Goal: Task Accomplishment & Management: Use online tool/utility

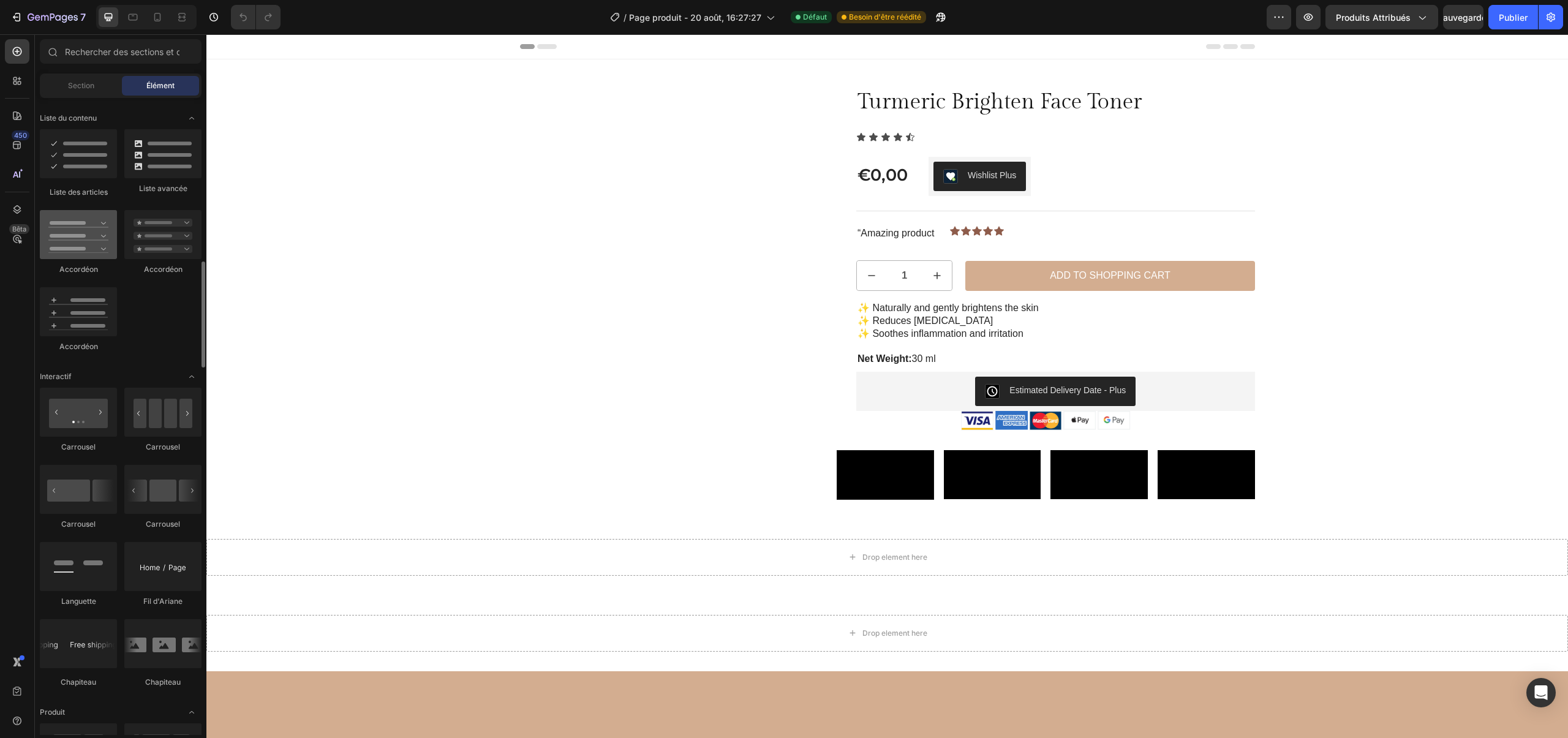
scroll to position [986, 0]
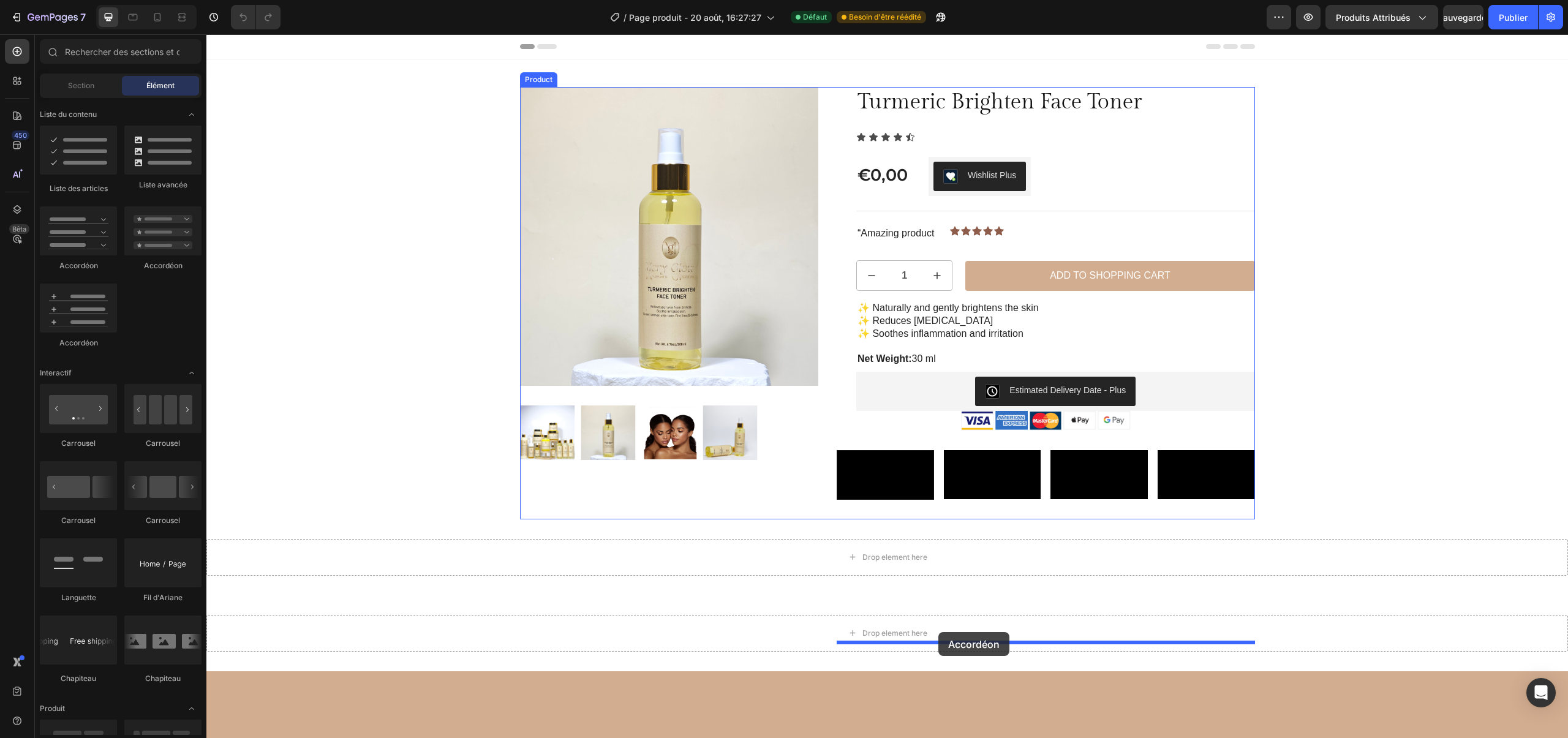
drag, startPoint x: 290, startPoint y: 342, endPoint x: 938, endPoint y: 633, distance: 710.3
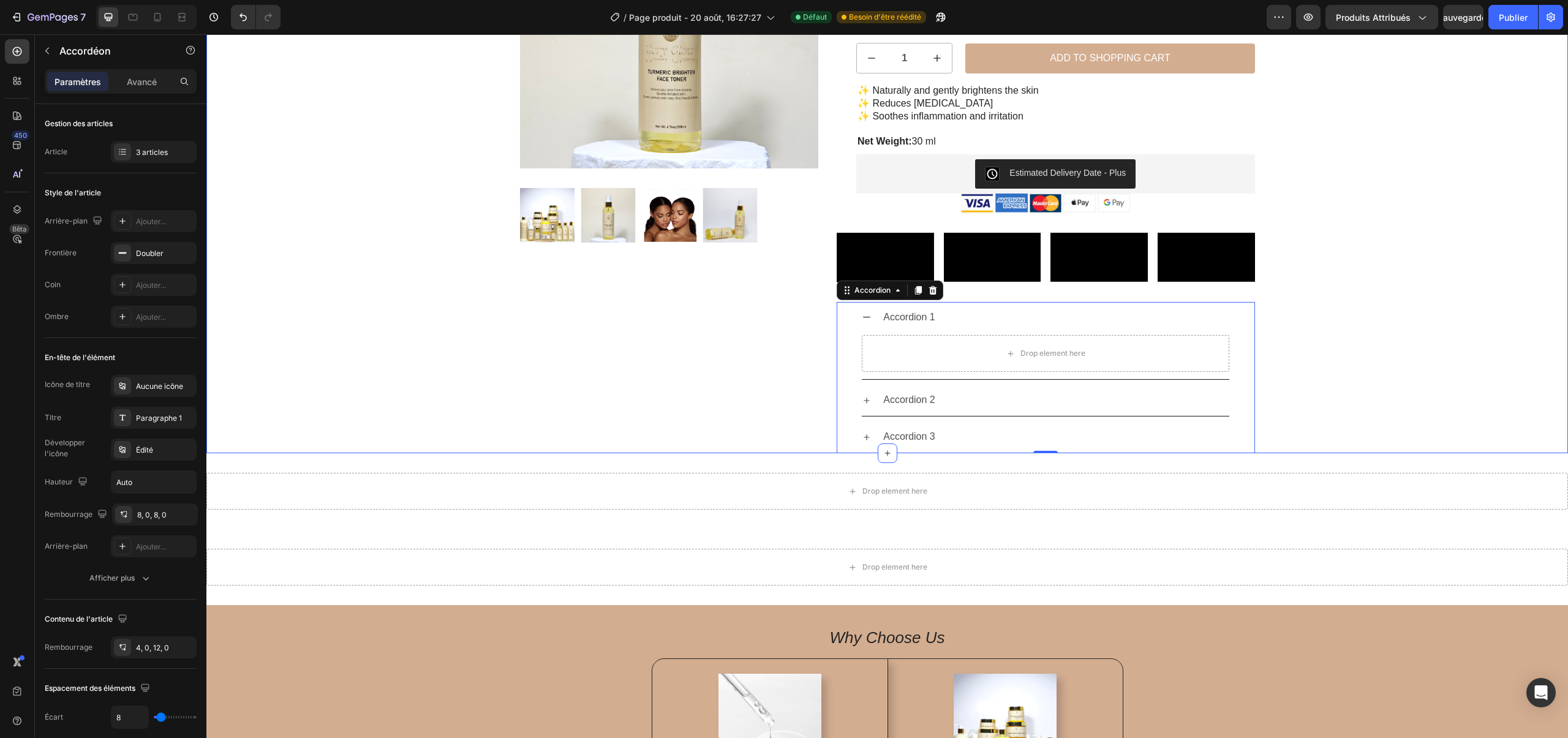
scroll to position [0, 0]
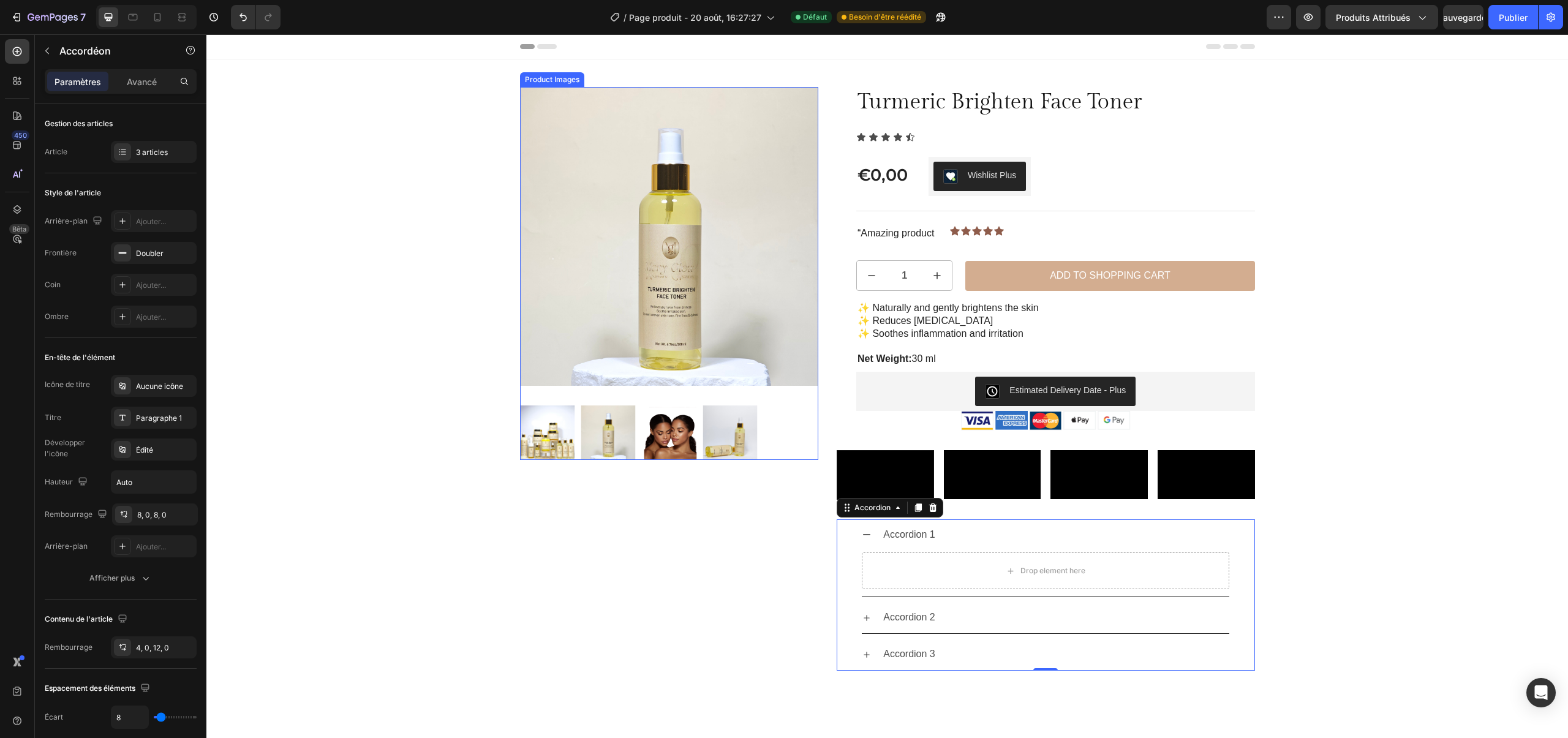
click at [611, 185] on img at bounding box center [670, 237] width 299 height 299
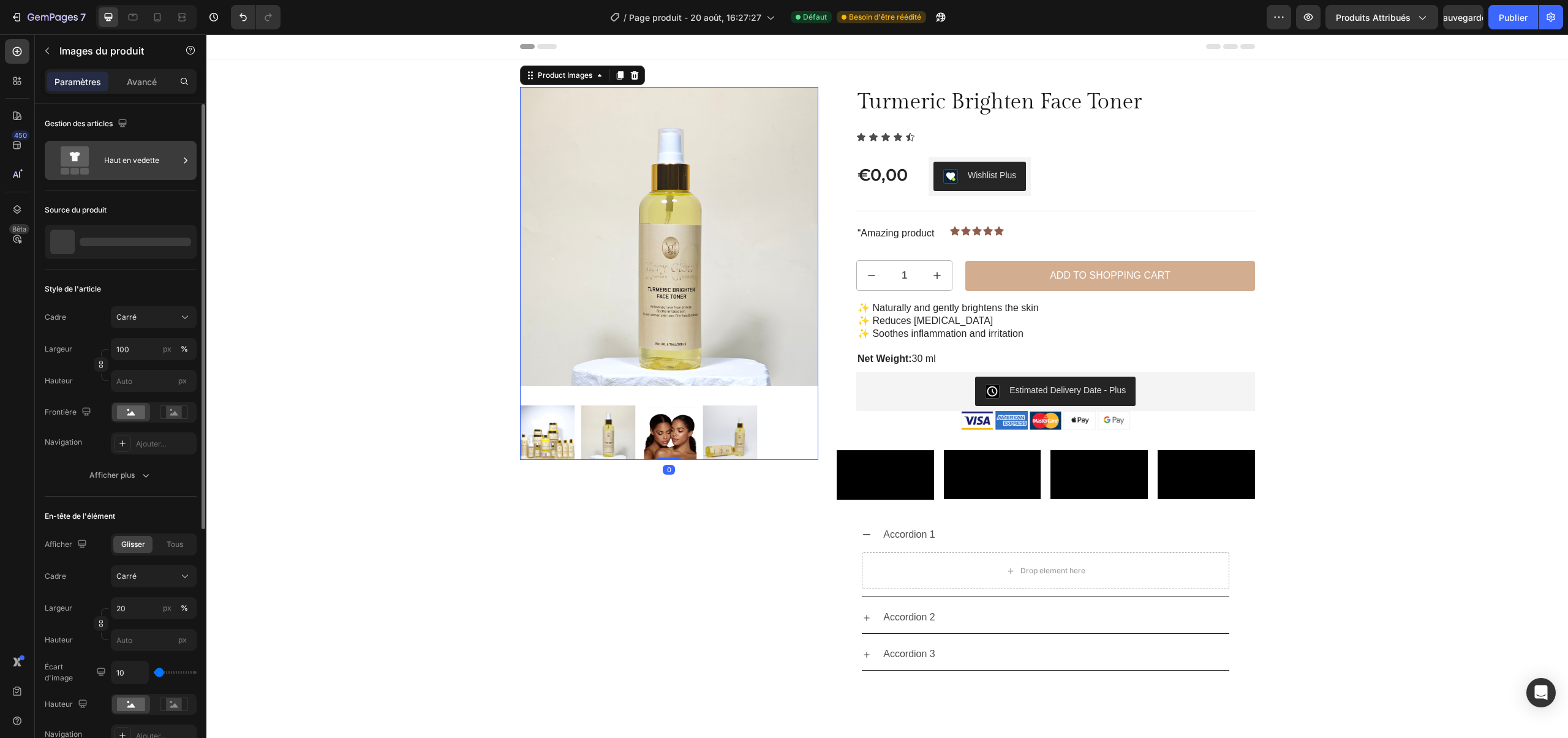
click at [156, 175] on div "Haut en vedette" at bounding box center [121, 161] width 152 height 39
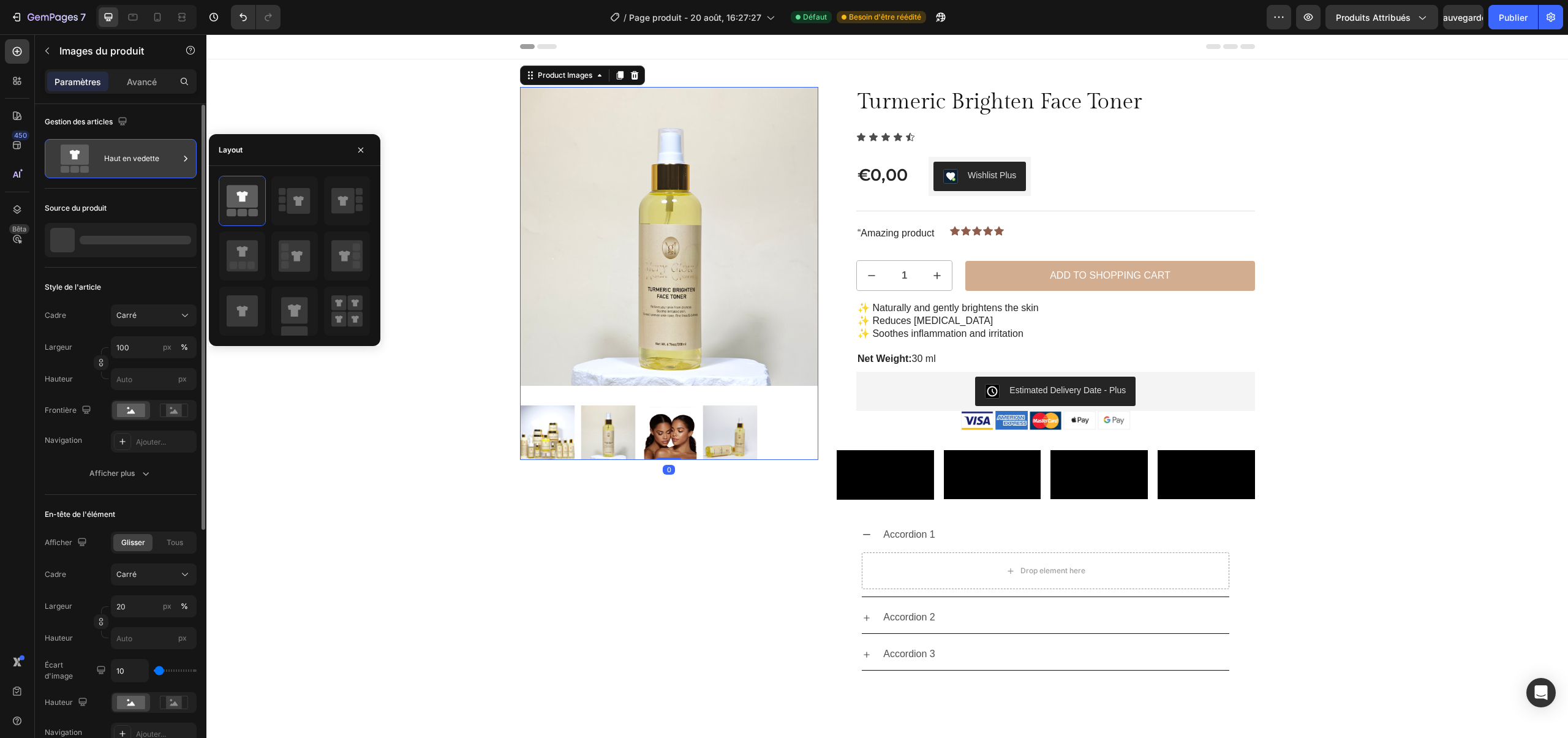
scroll to position [5, 0]
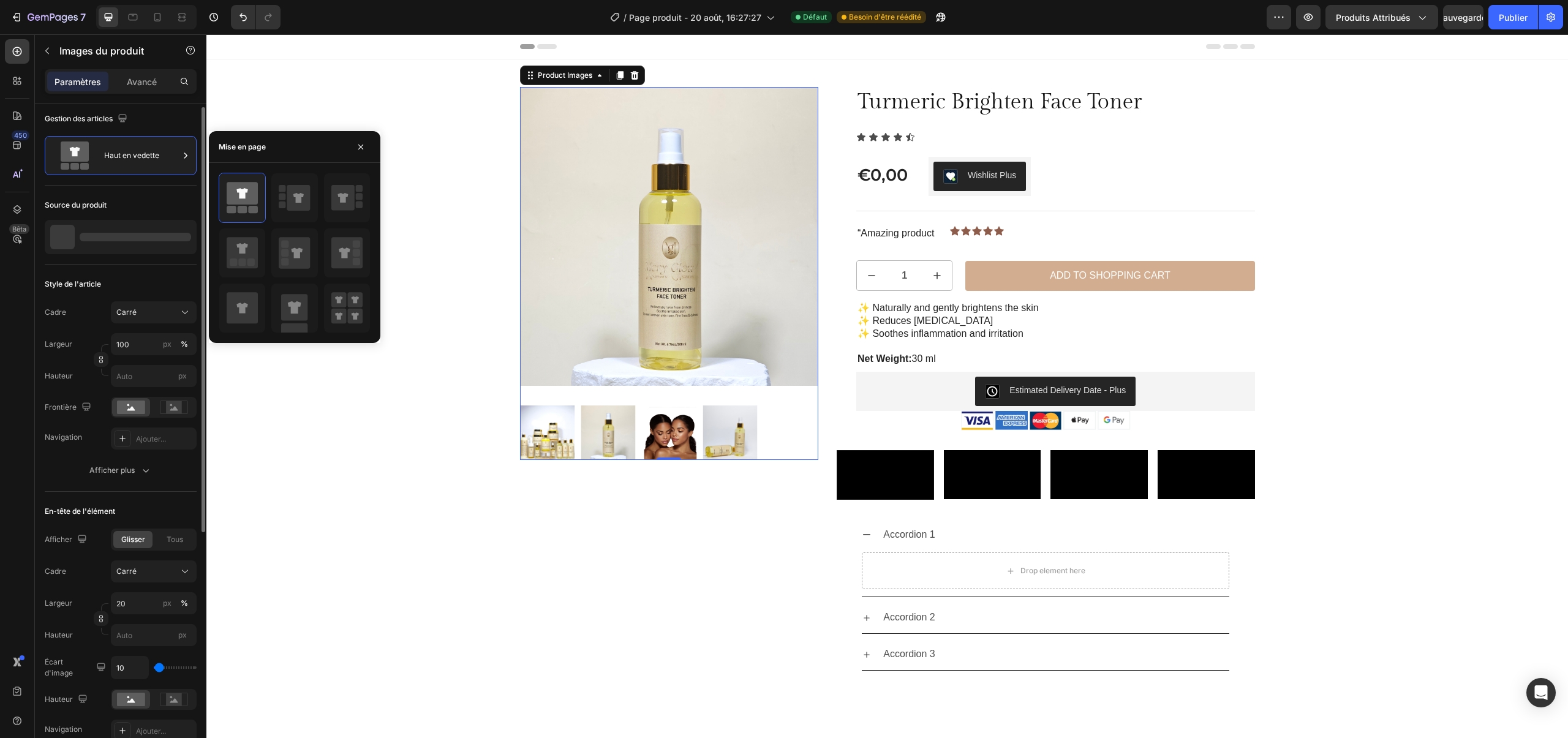
click at [618, 183] on img at bounding box center [670, 237] width 299 height 299
click at [88, 238] on div at bounding box center [136, 237] width 112 height 9
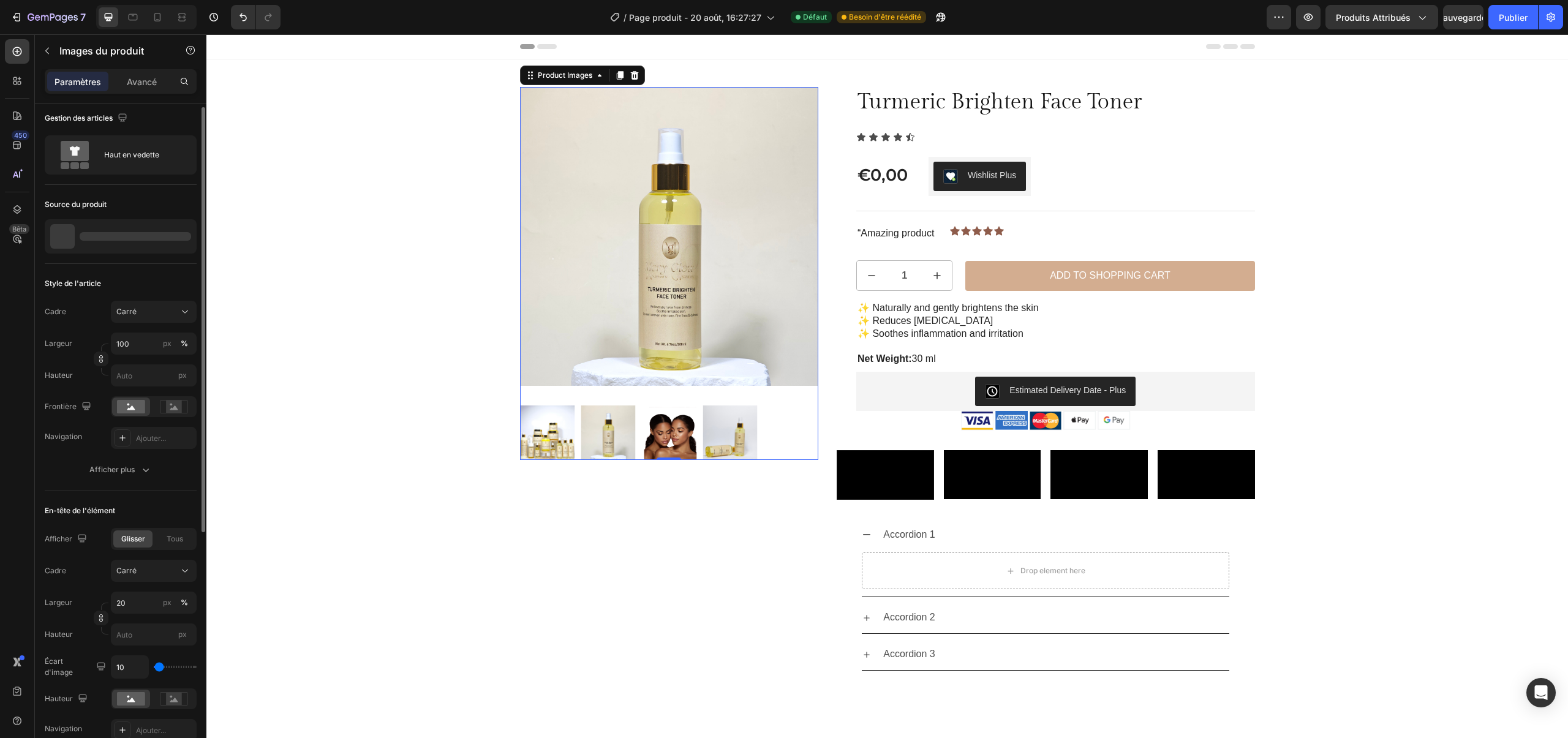
click at [124, 235] on div at bounding box center [136, 236] width 112 height 9
click at [729, 189] on img at bounding box center [670, 237] width 299 height 299
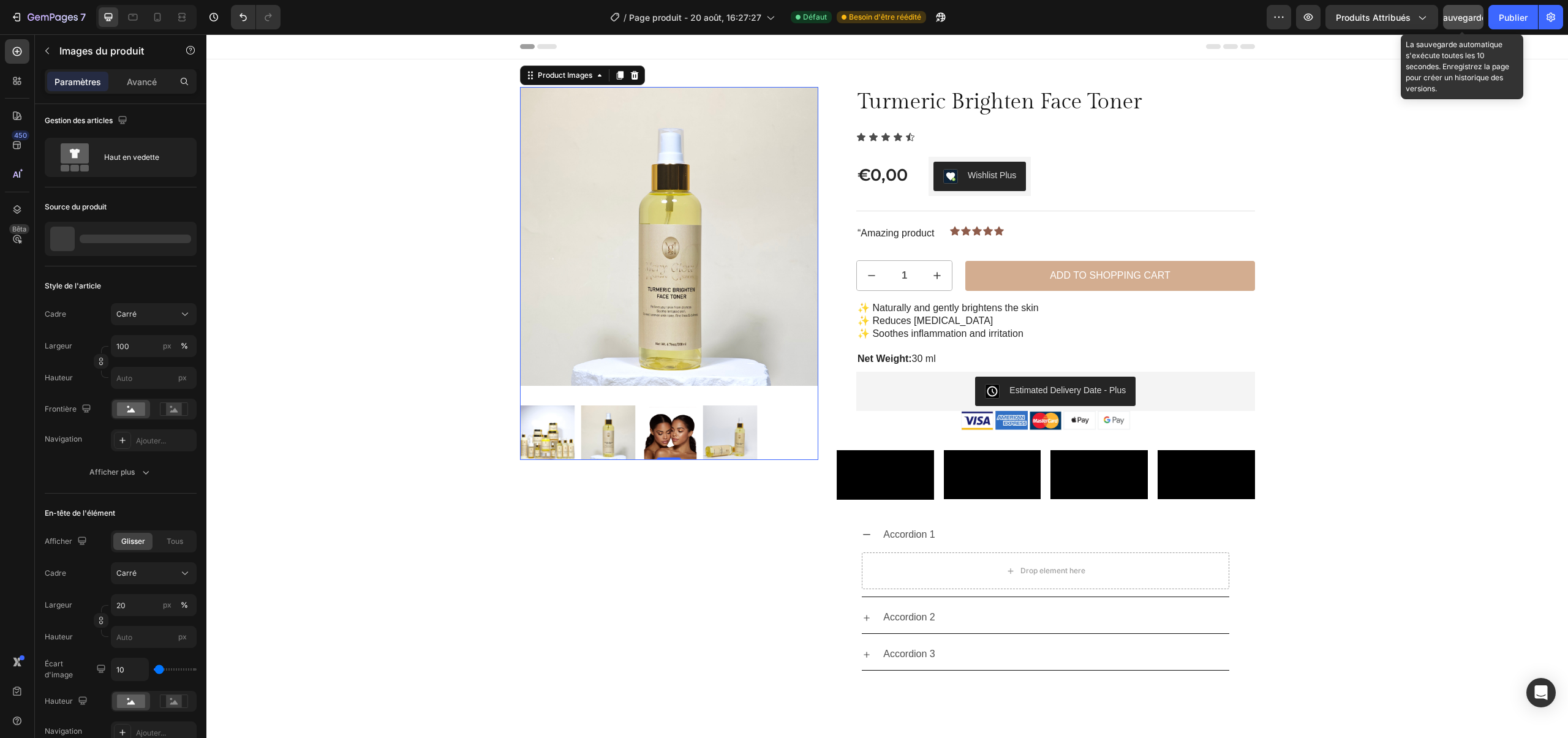
click at [1472, 24] on button "Sauvegarder" at bounding box center [1463, 17] width 41 height 24
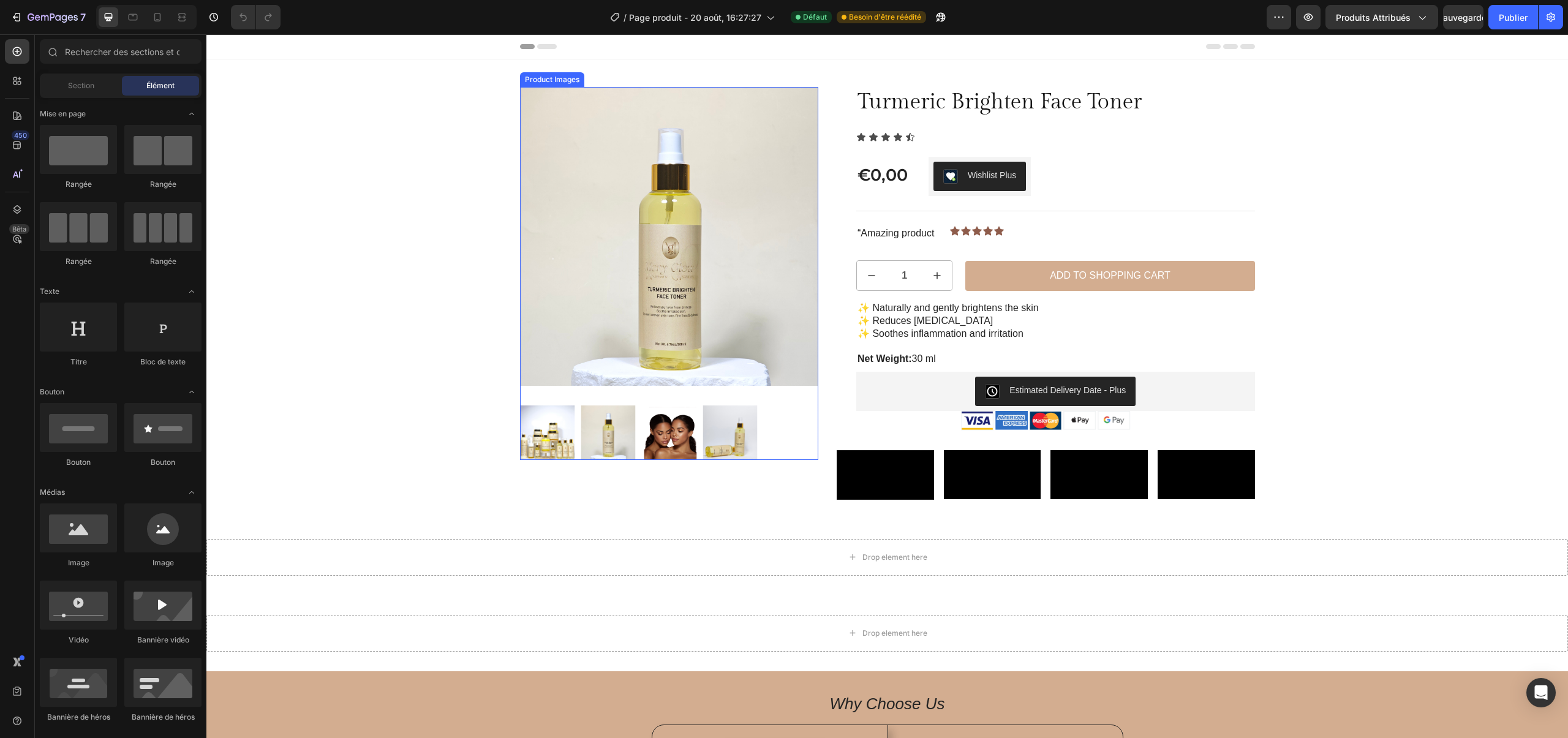
click at [593, 186] on img at bounding box center [670, 237] width 299 height 299
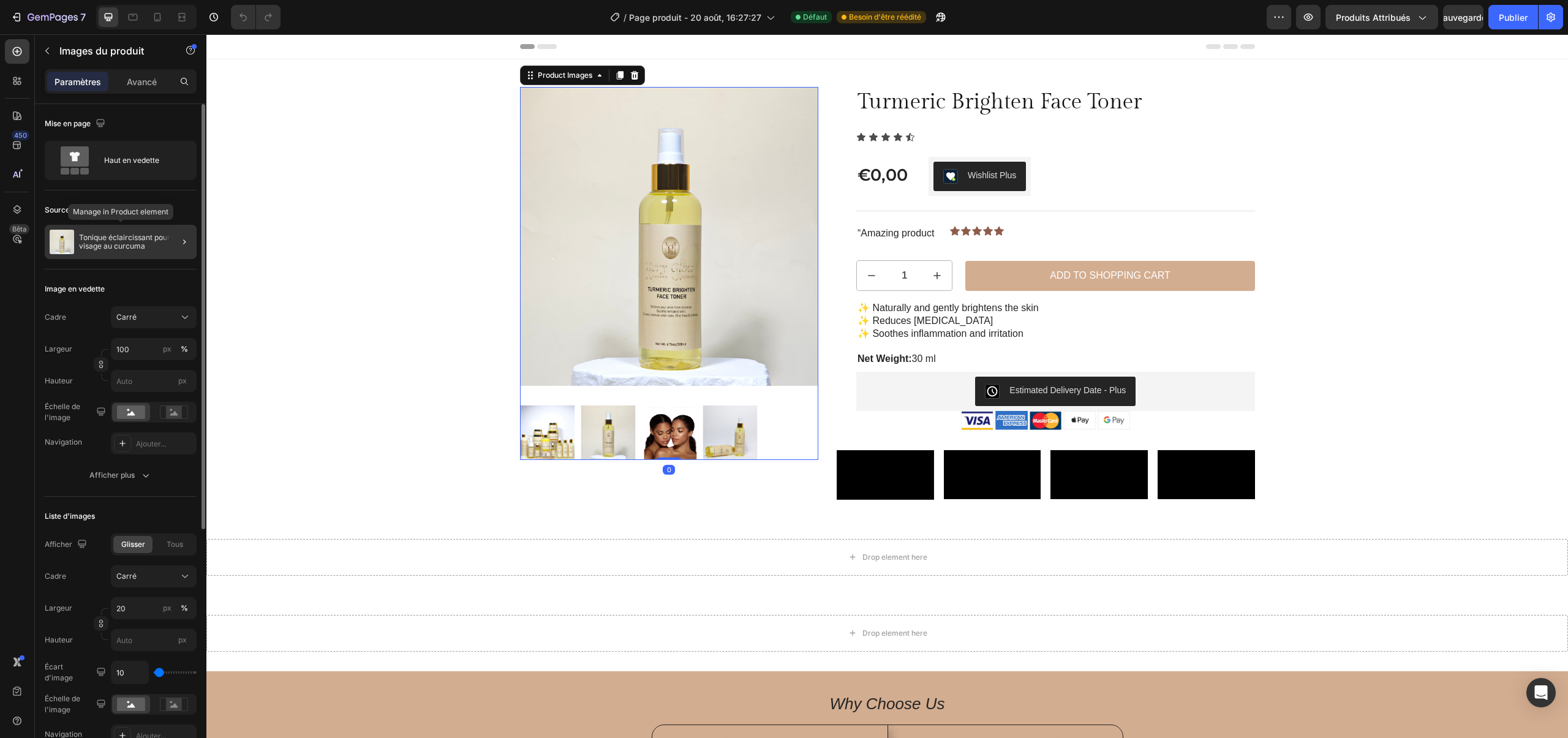
click at [100, 238] on font "Tonique éclaircissant pour le visage au curcuma" at bounding box center [130, 242] width 101 height 18
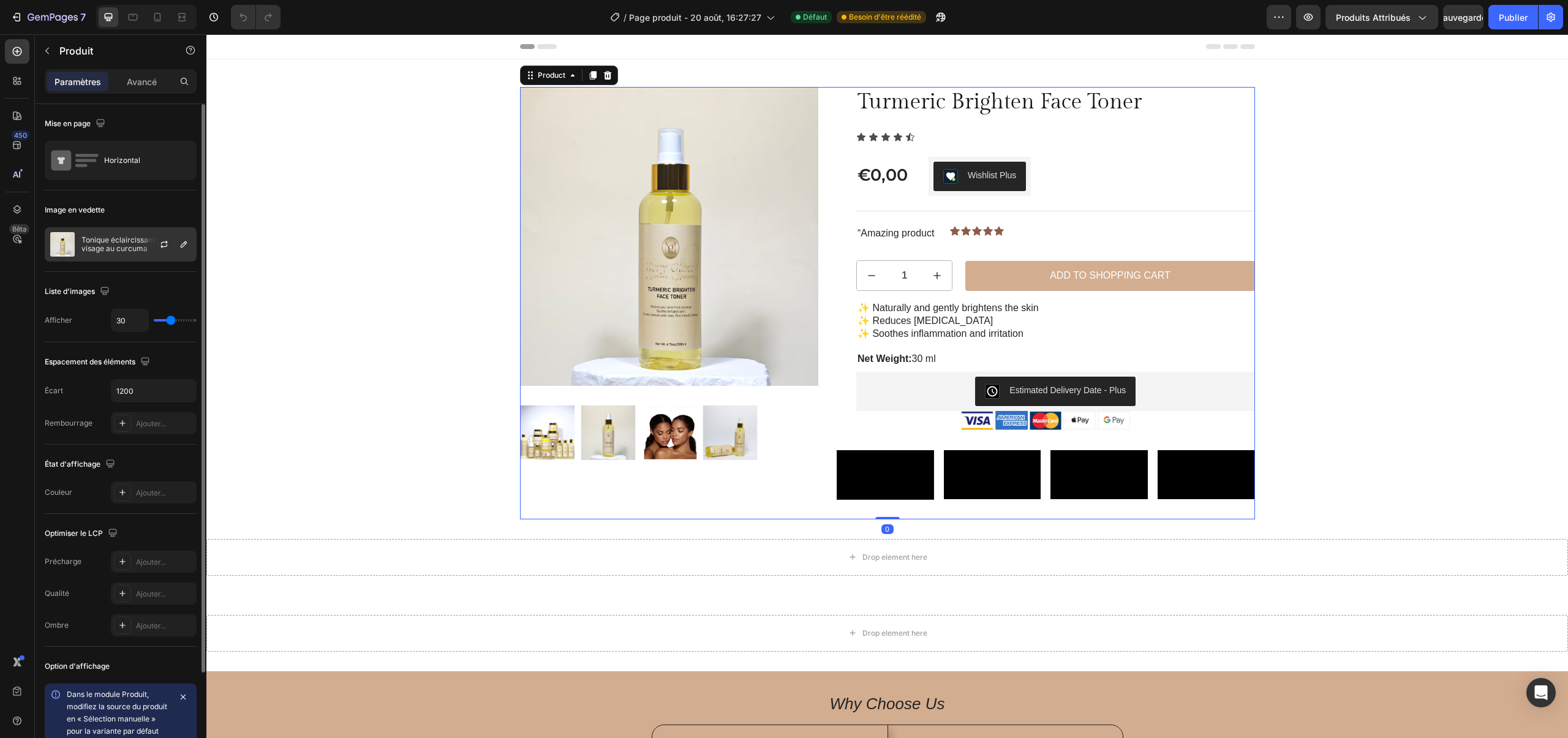
click at [97, 247] on font "Tonique éclaircissant pour le visage au curcuma" at bounding box center [132, 244] width 101 height 18
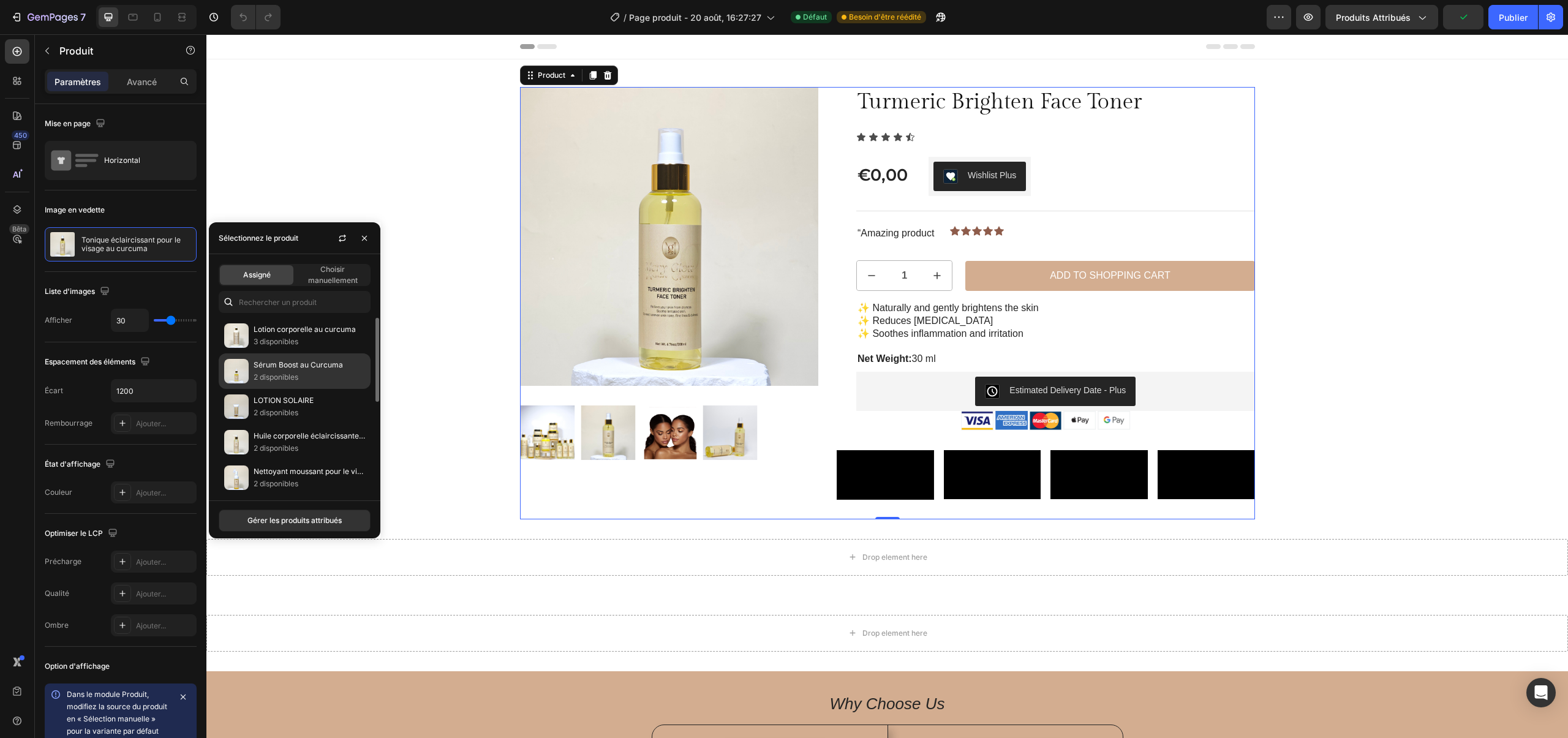
click at [257, 360] on font "Sérum Boost au Curcuma" at bounding box center [299, 364] width 90 height 9
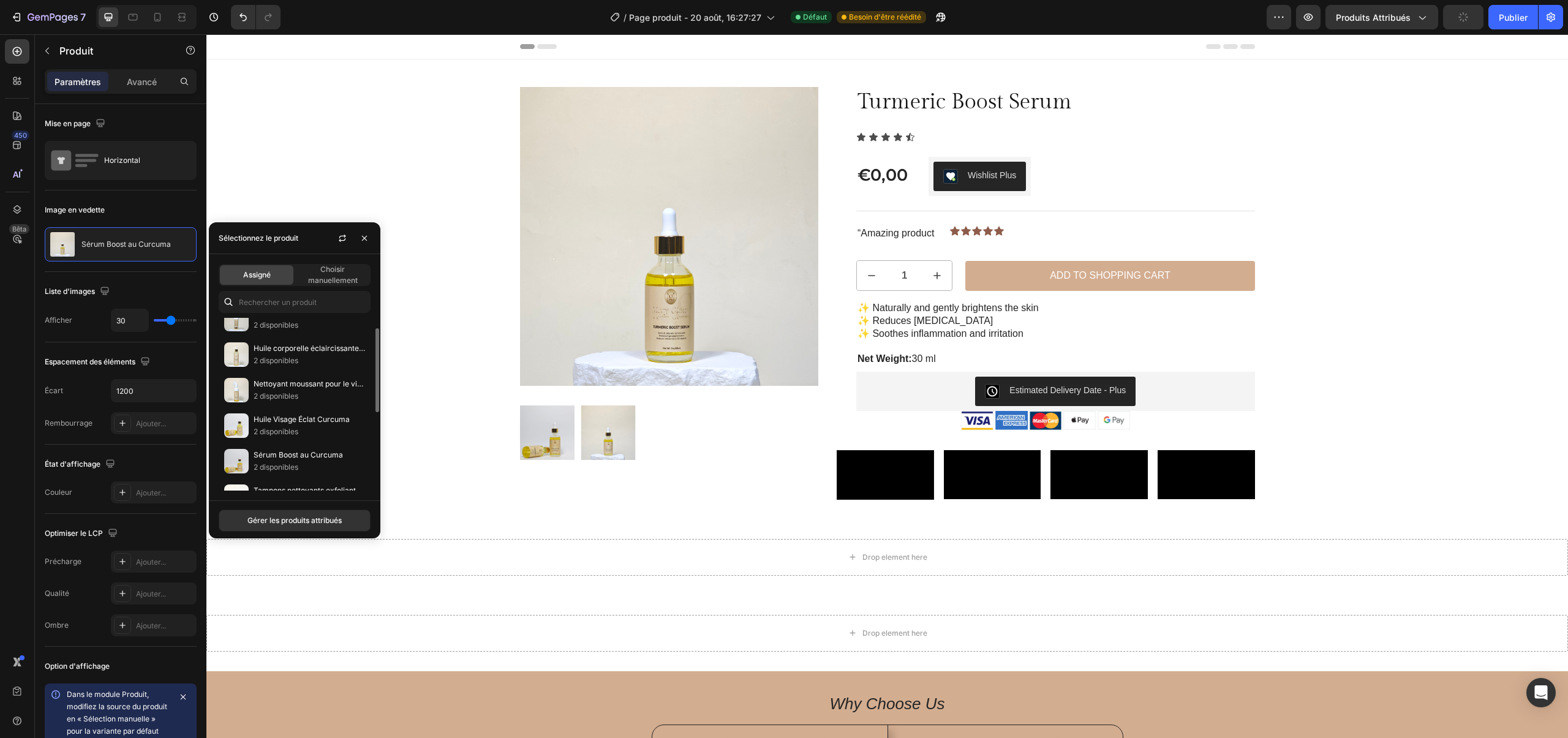
scroll to position [116, 0]
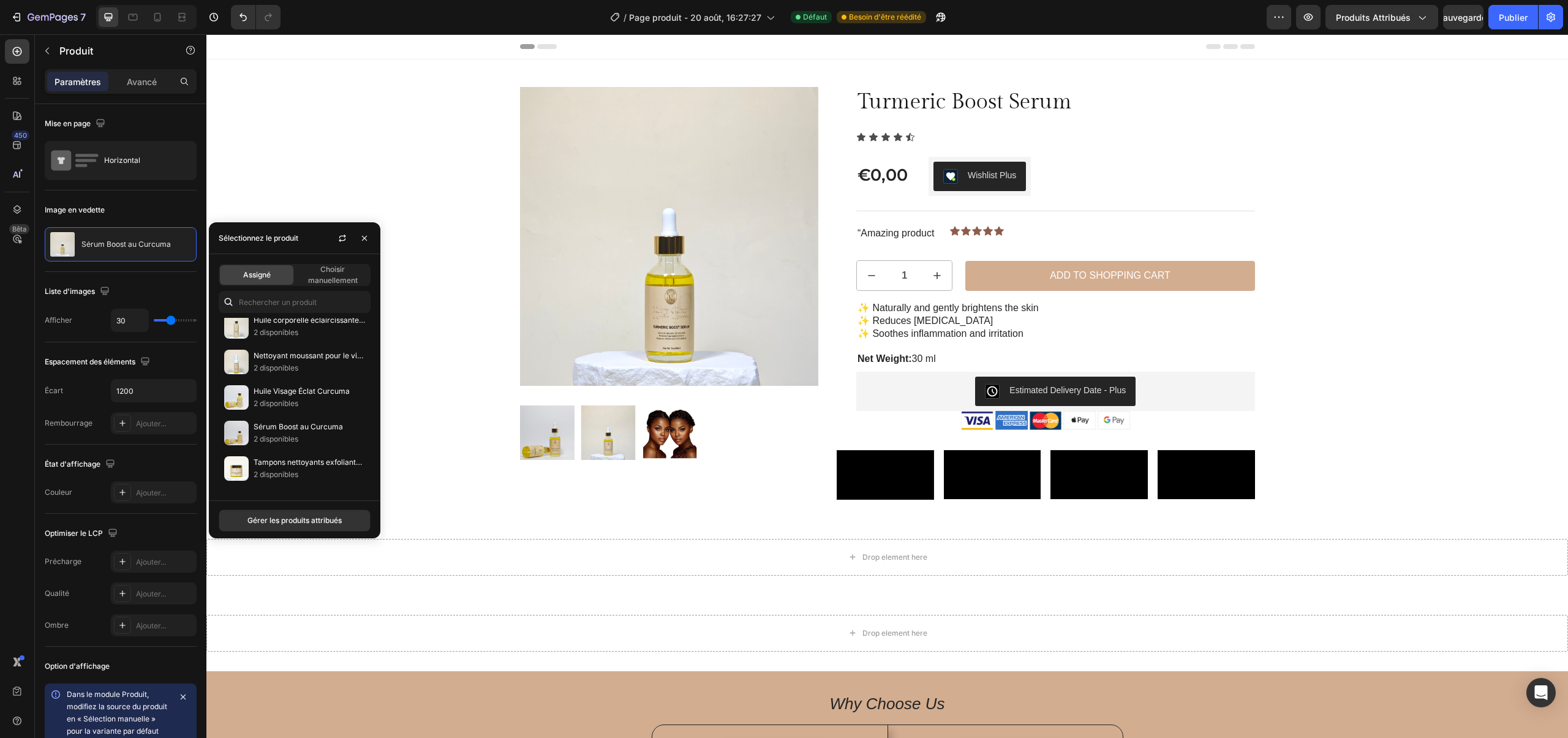
click at [24, 64] on div "450 Bêta" at bounding box center [17, 345] width 24 height 611
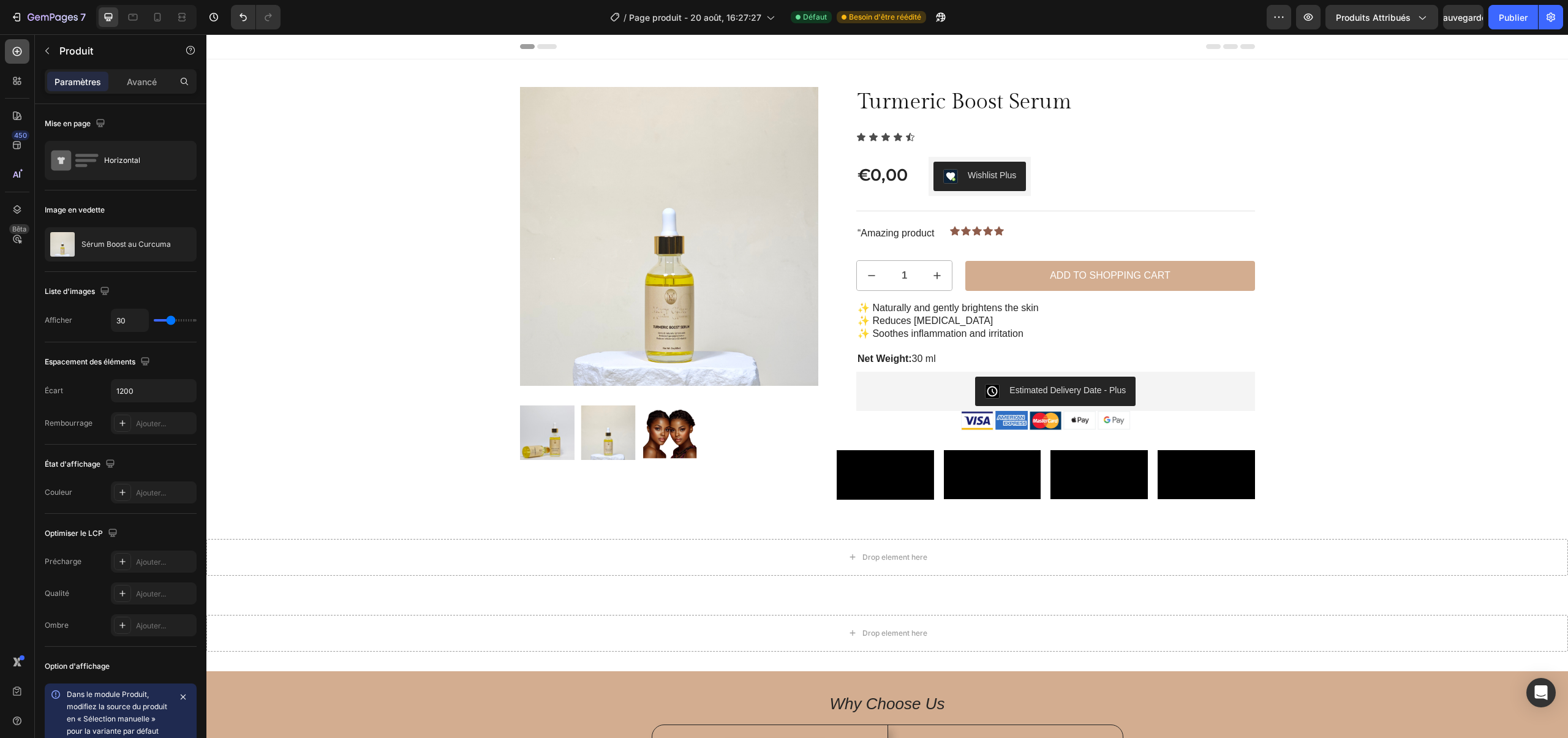
click at [16, 62] on div at bounding box center [17, 51] width 24 height 24
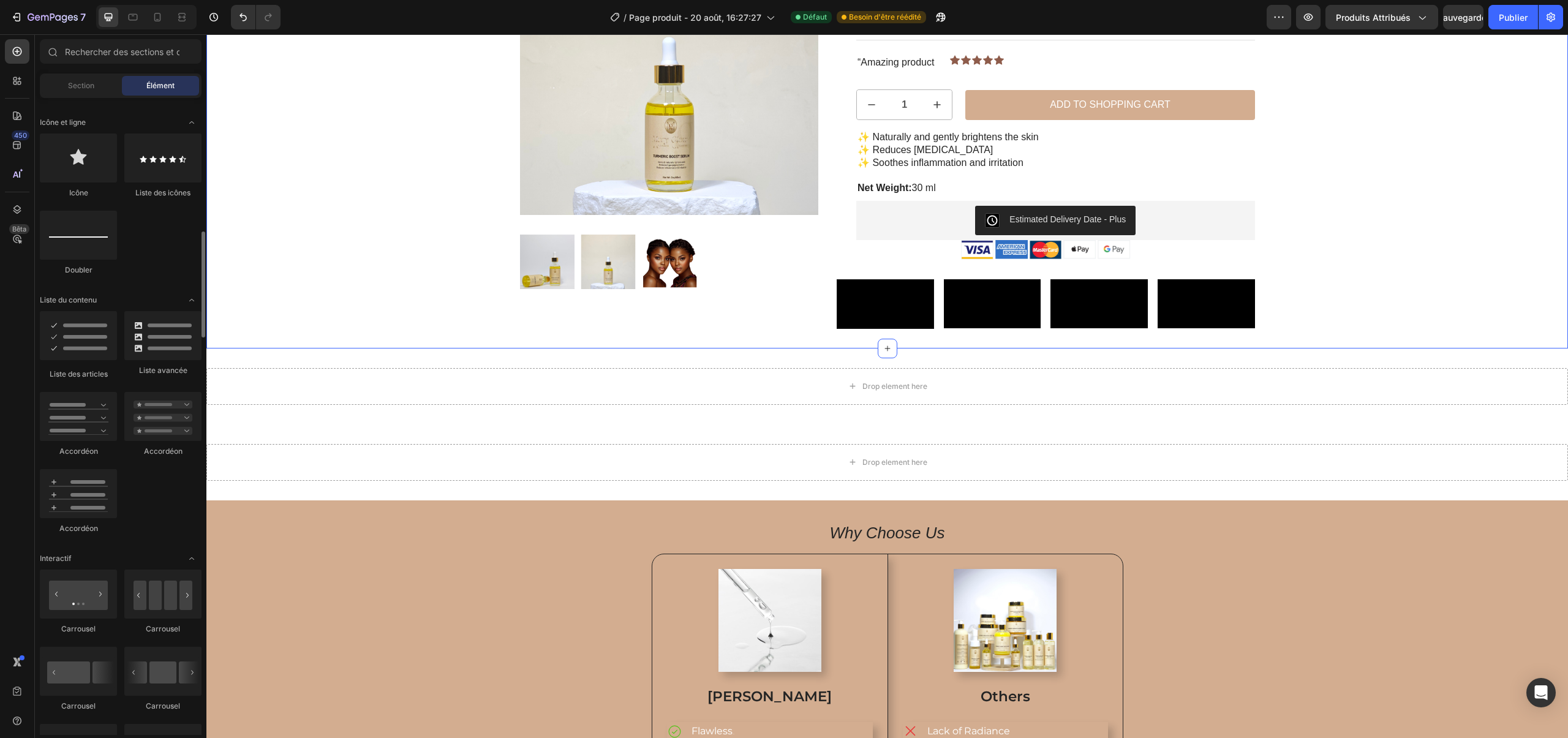
scroll to position [184, 0]
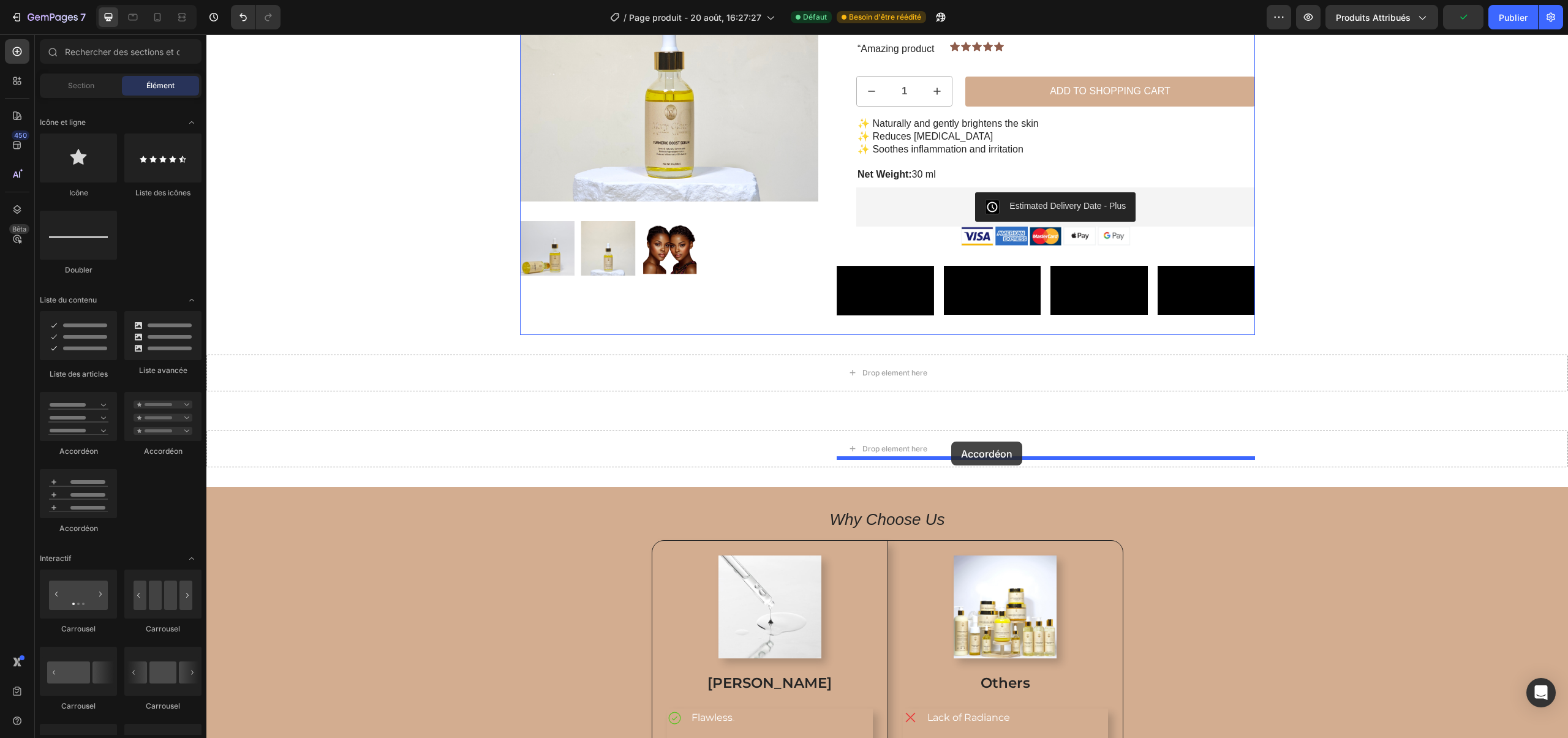
drag, startPoint x: 266, startPoint y: 553, endPoint x: 943, endPoint y: 445, distance: 685.6
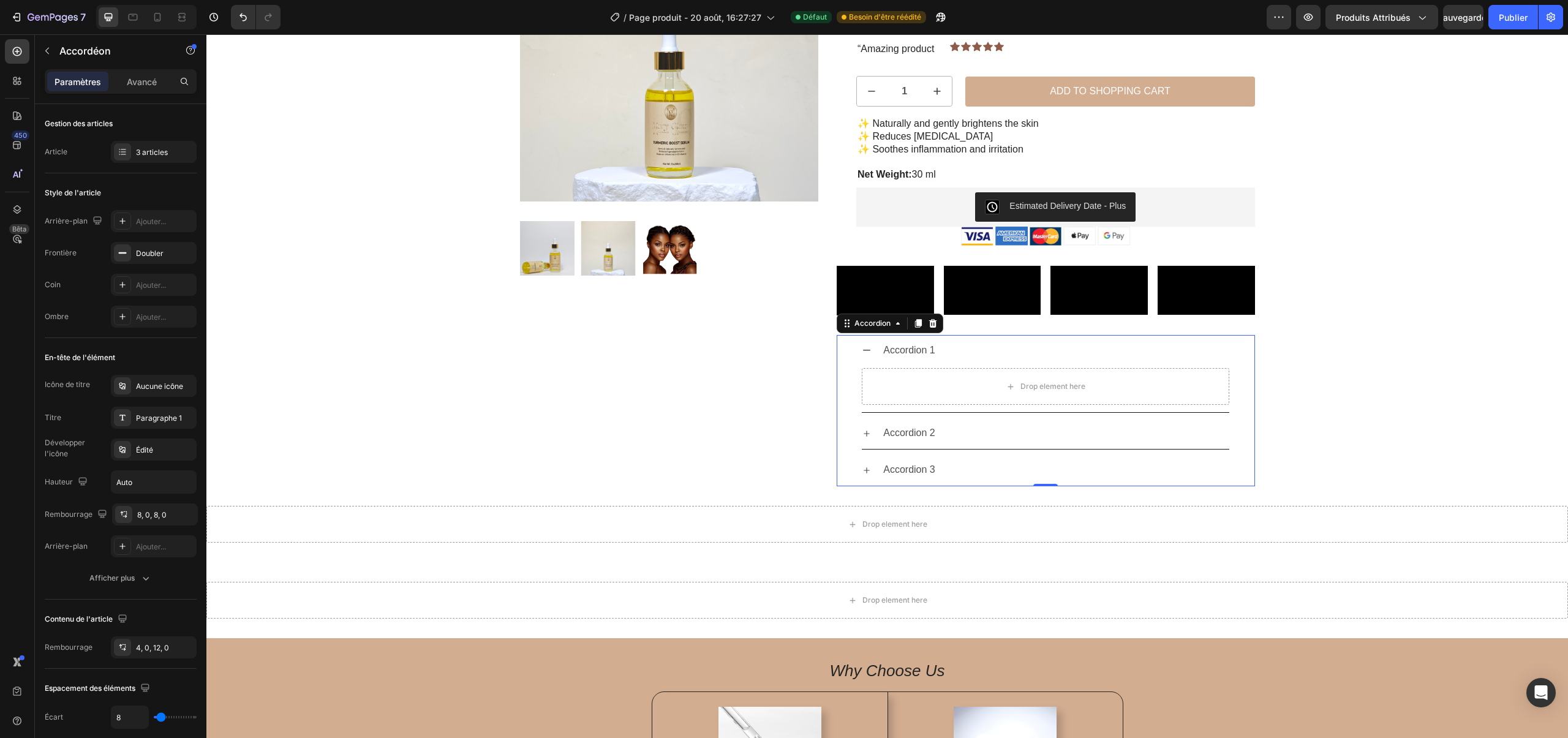
click at [911, 362] on div "Accordion 1" at bounding box center [909, 350] width 56 height 21
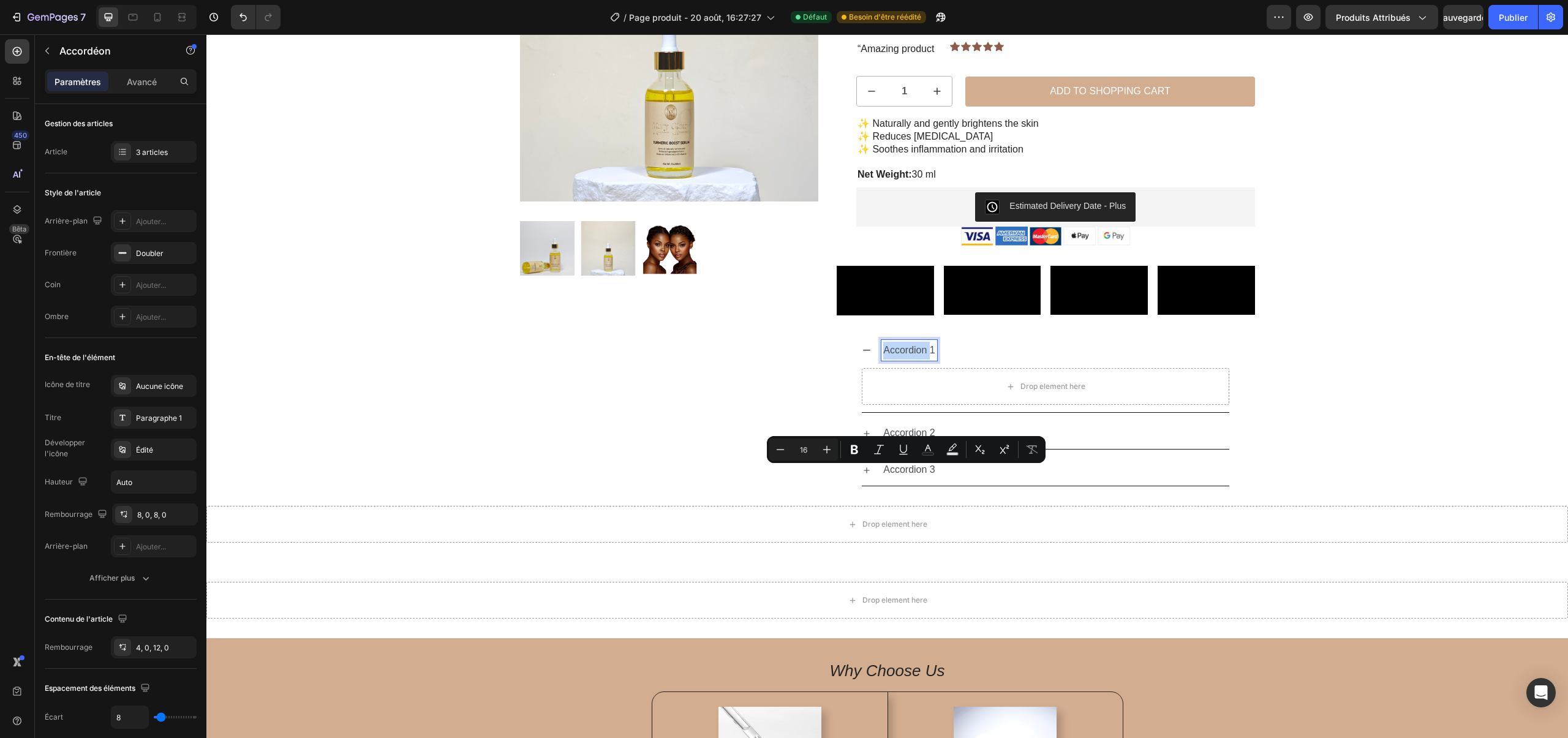
drag, startPoint x: 932, startPoint y: 471, endPoint x: 884, endPoint y: 470, distance: 48.0
click at [884, 359] on p "Accordion 1" at bounding box center [910, 351] width 52 height 18
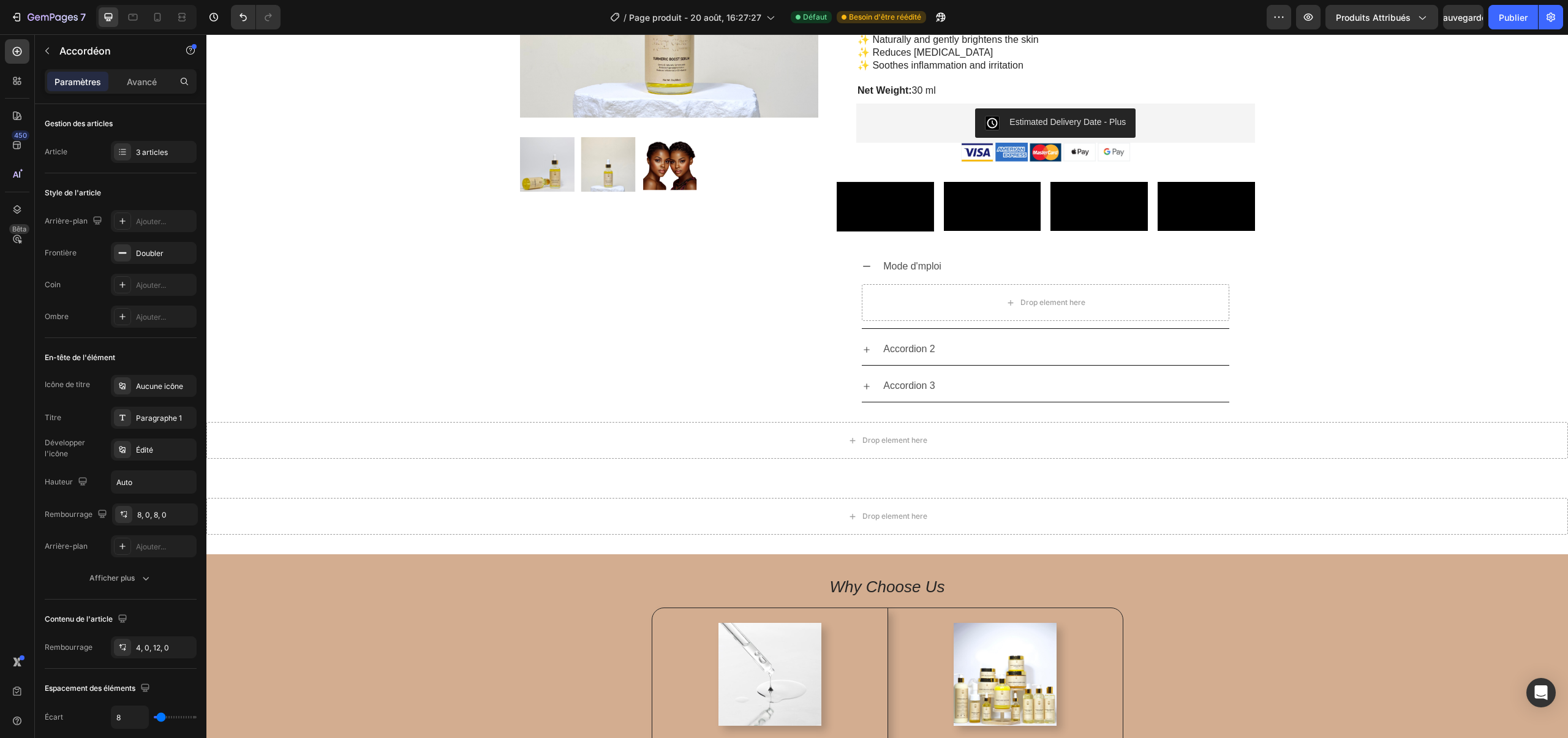
click at [1026, 282] on div "Mode d'mploi" at bounding box center [1045, 267] width 368 height 31
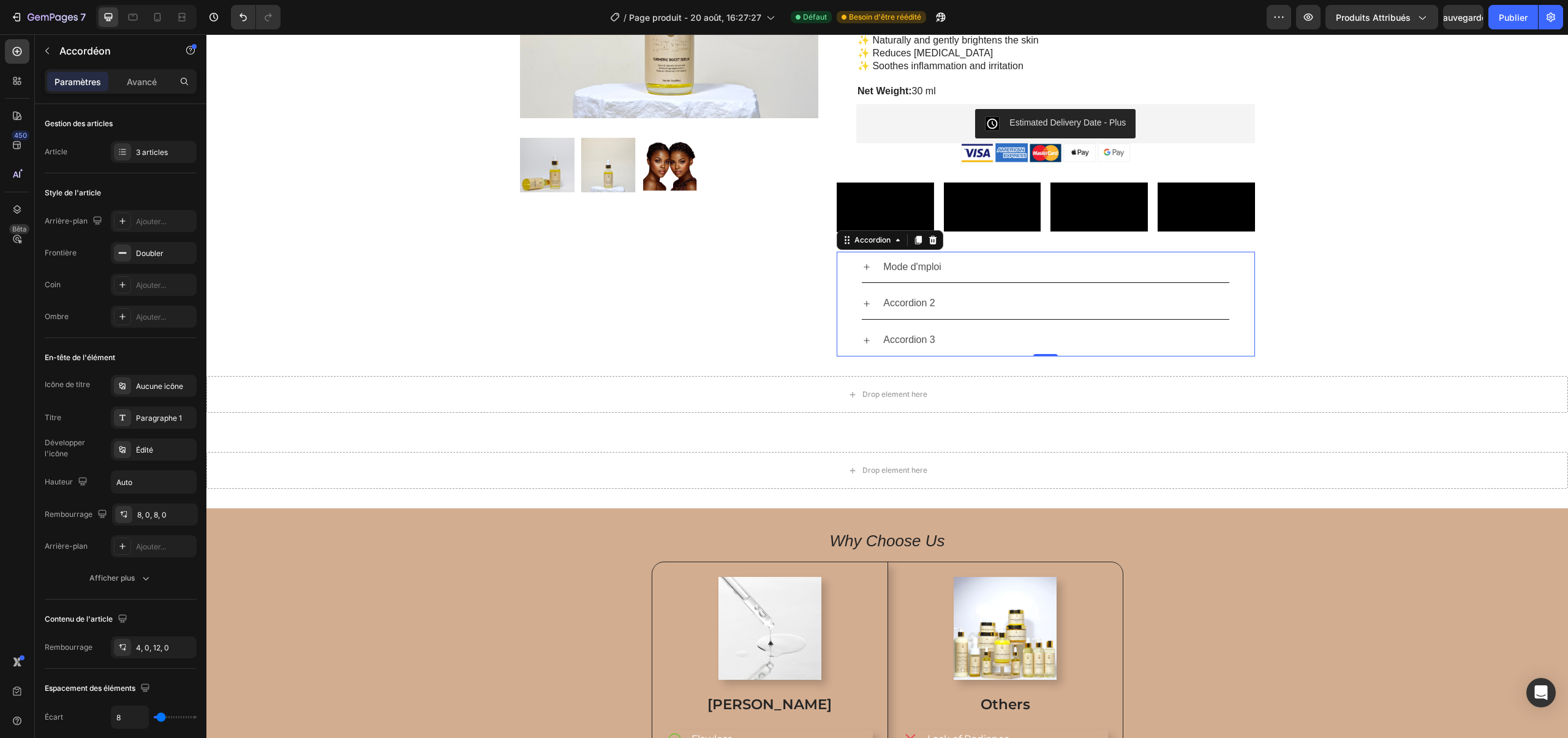
click at [1029, 283] on div "Mode d'mploi" at bounding box center [1045, 267] width 368 height 31
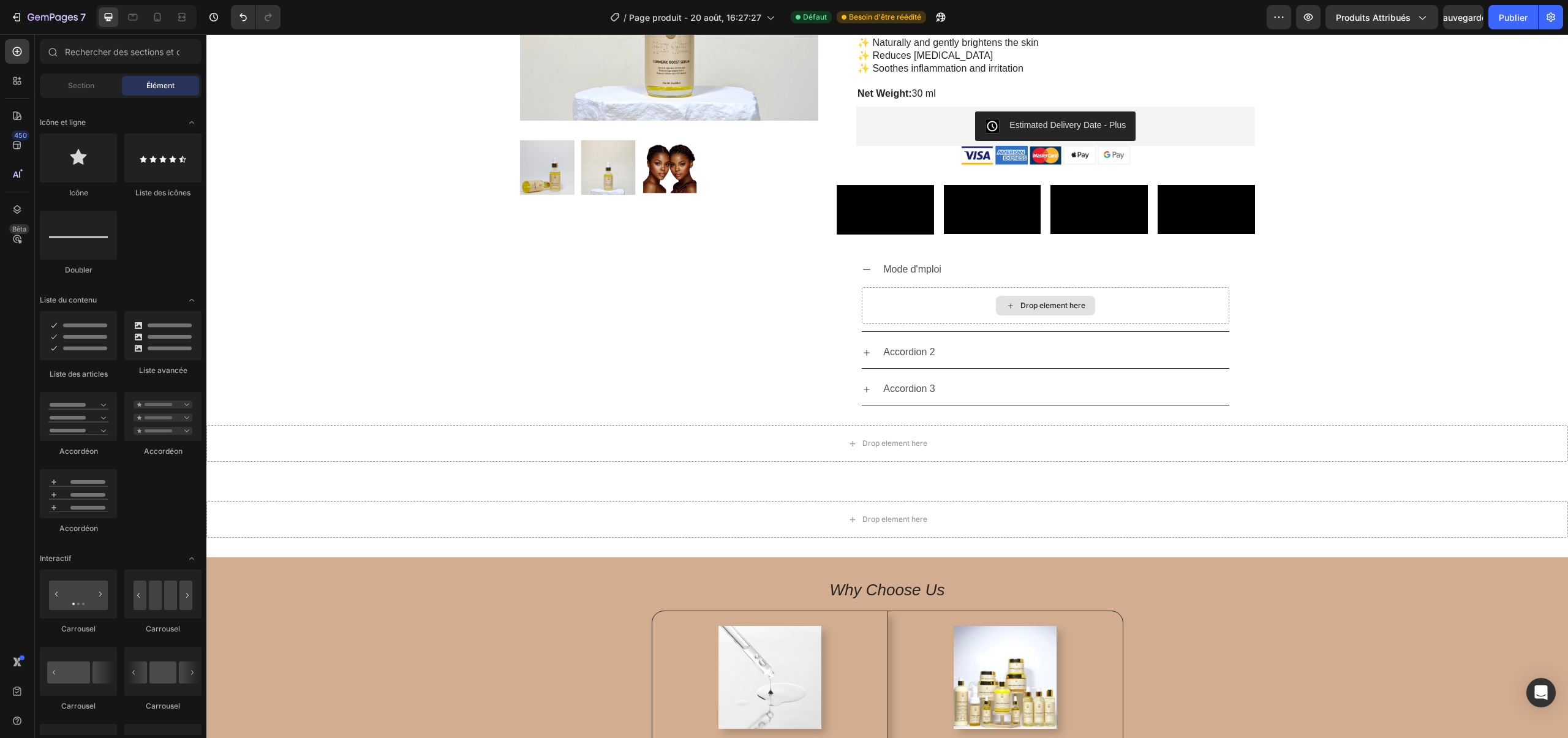
click at [1028, 315] on div "Drop element here" at bounding box center [1046, 305] width 100 height 20
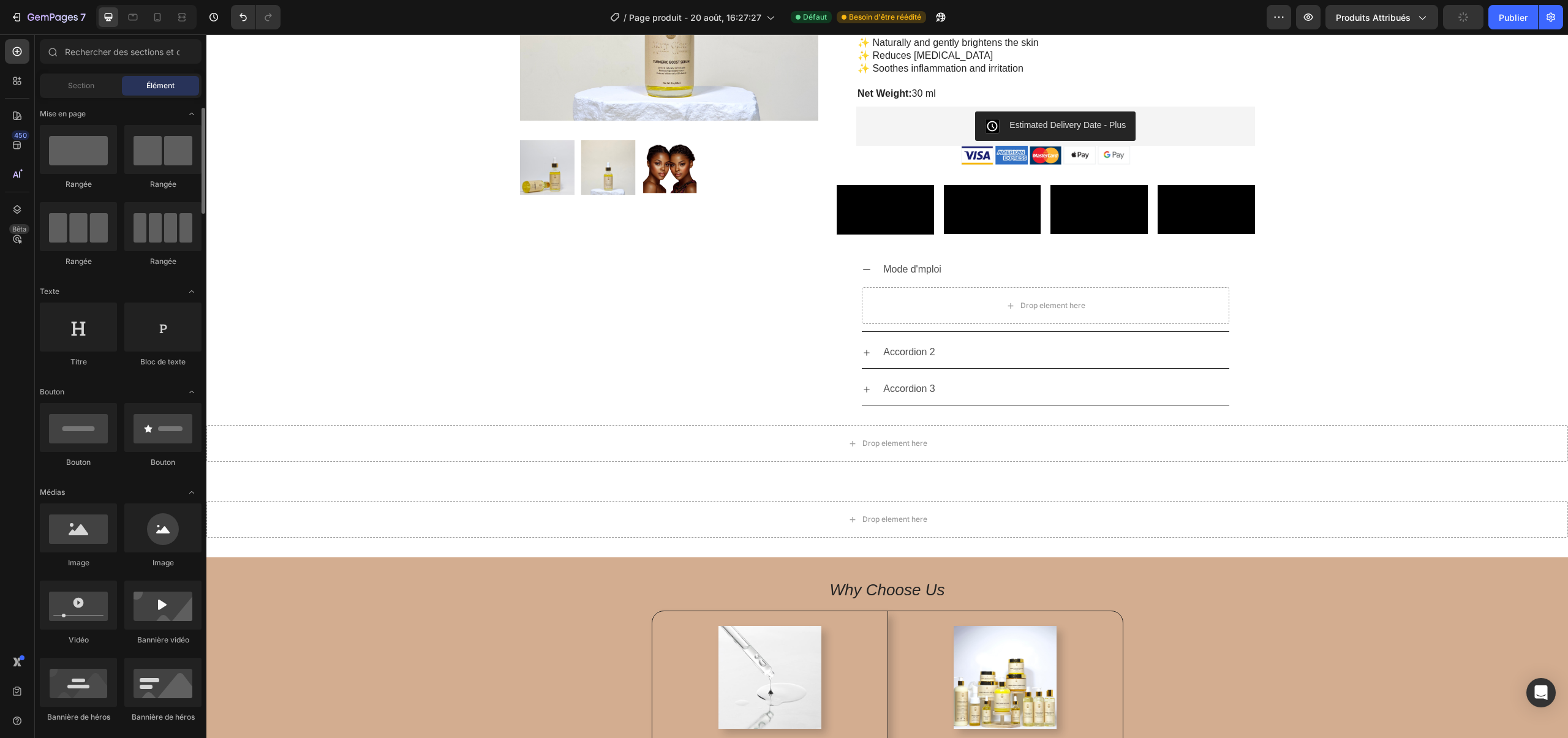
scroll to position [11, 0]
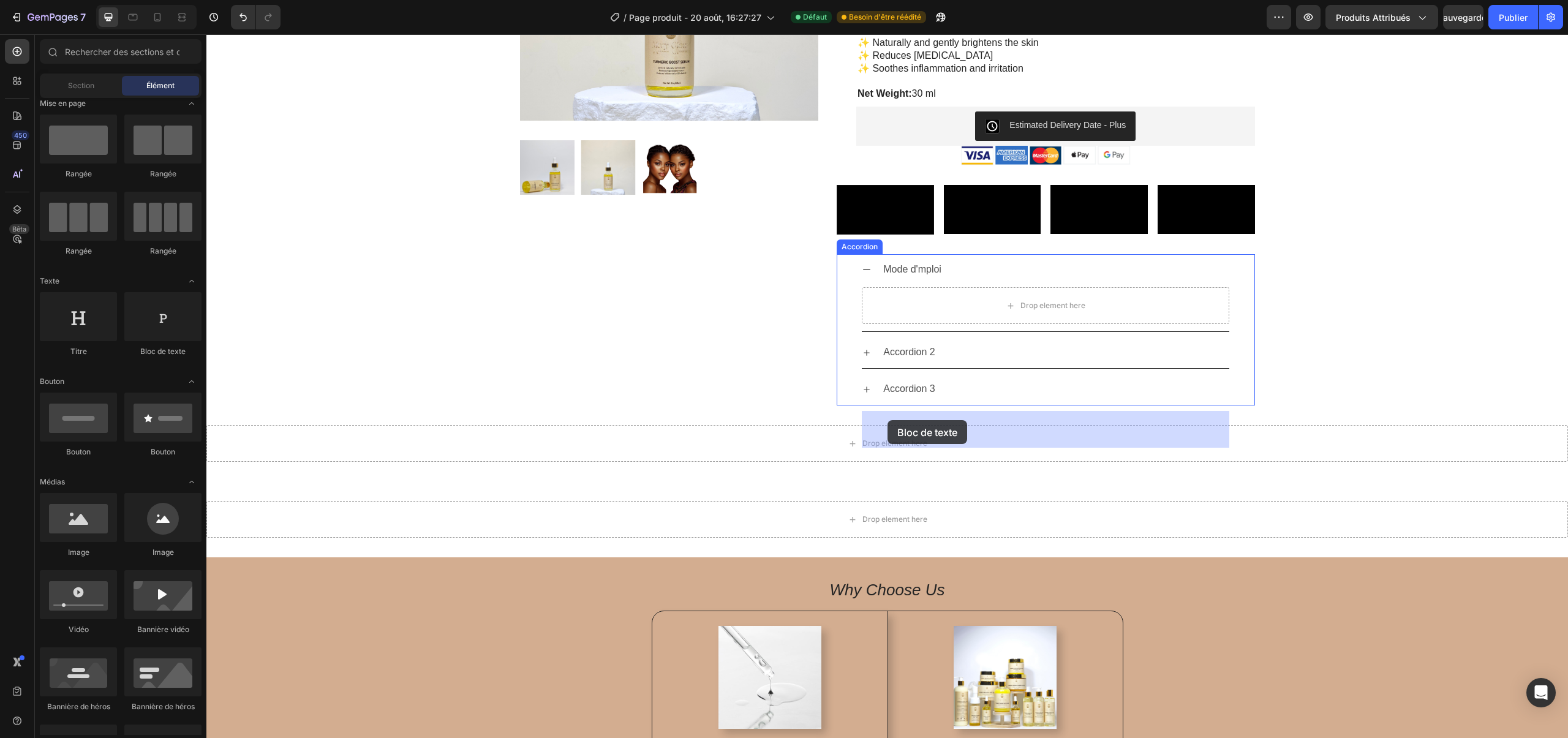
drag, startPoint x: 340, startPoint y: 351, endPoint x: 888, endPoint y: 420, distance: 552.3
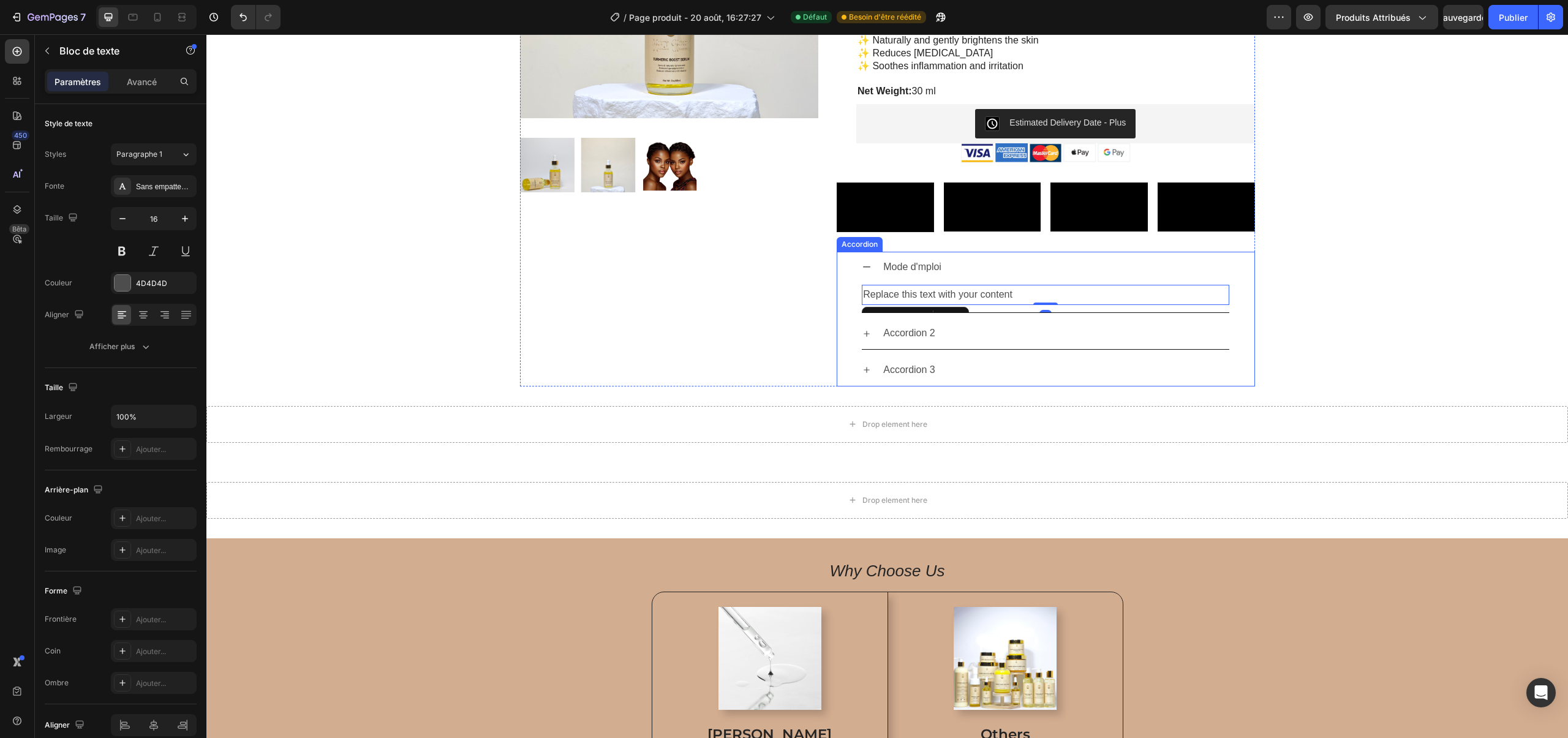
click at [947, 305] on div "Replace this text with your content" at bounding box center [1045, 295] width 368 height 20
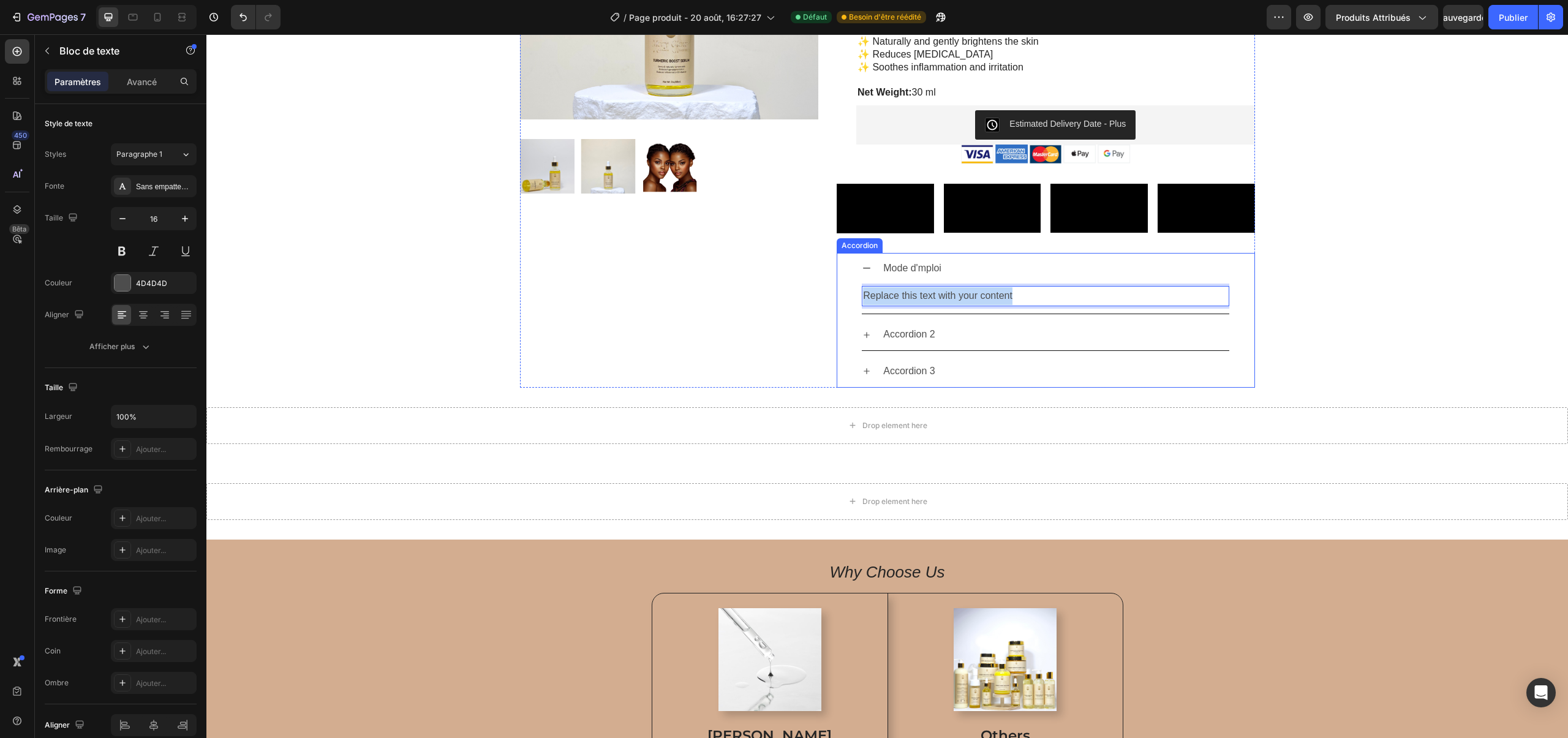
drag, startPoint x: 1026, startPoint y: 420, endPoint x: 856, endPoint y: 413, distance: 170.1
click at [856, 315] on div "Mode d'mploi Replace this text with your content Text Block 0" at bounding box center [1045, 284] width 417 height 62
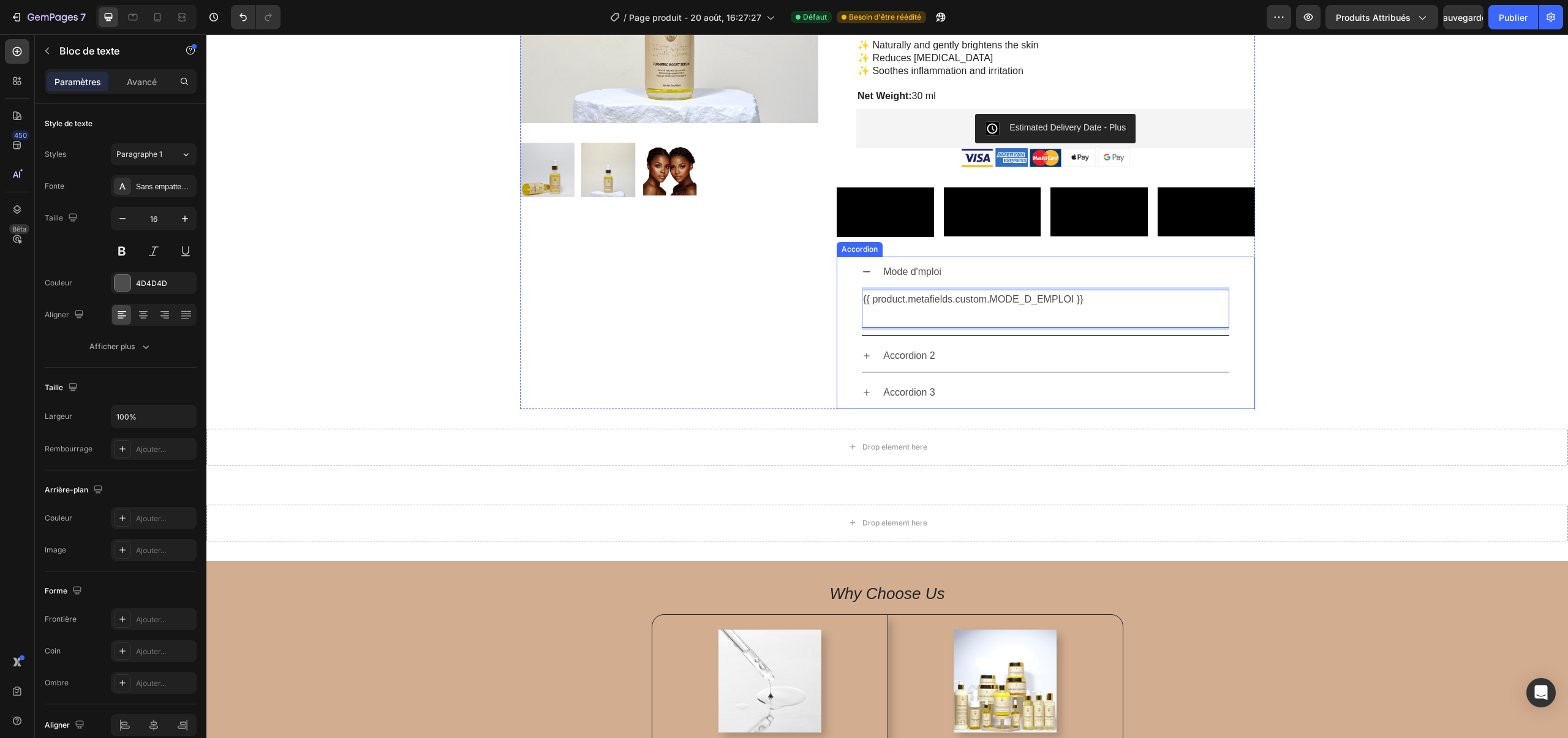
scroll to position [262, 0]
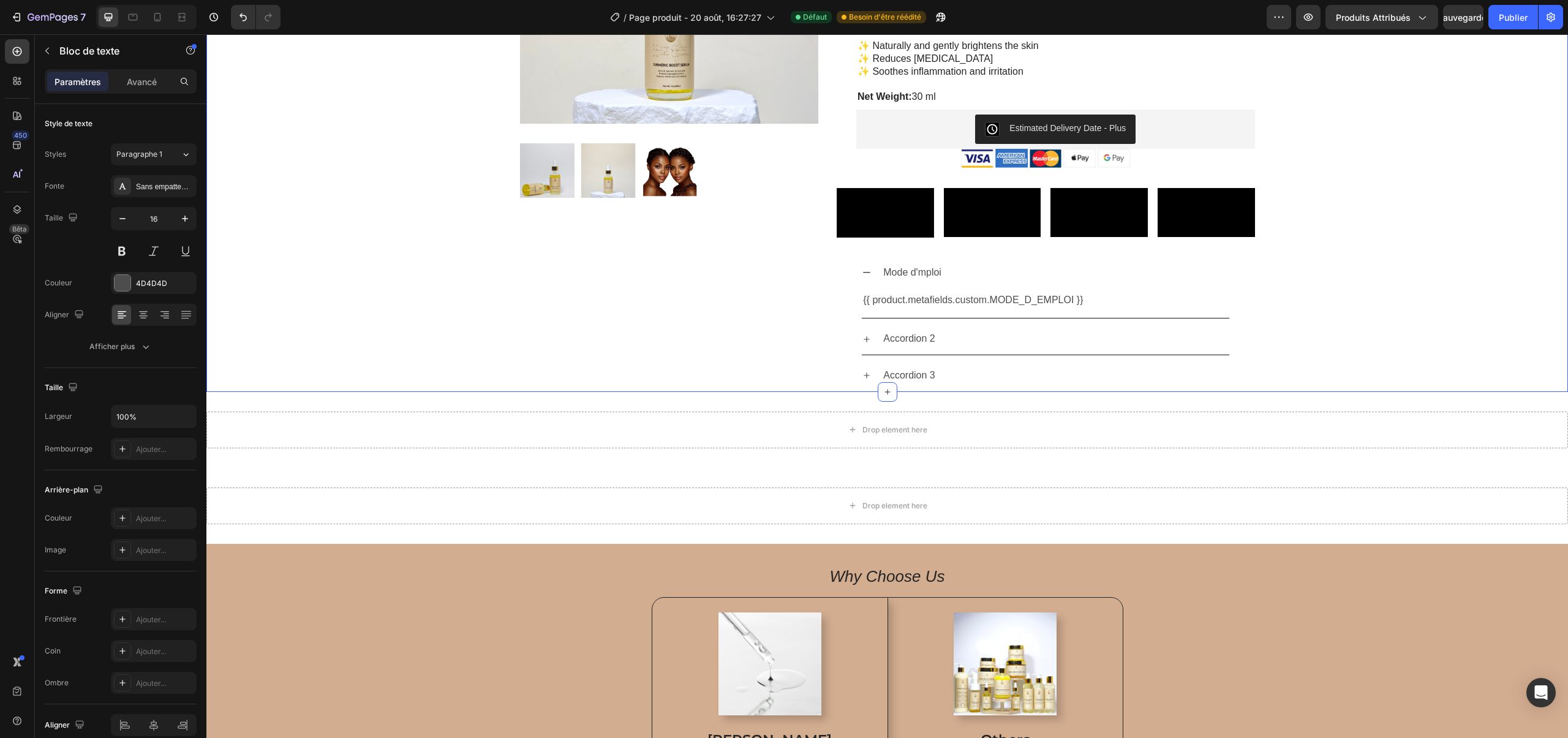
drag, startPoint x: 364, startPoint y: 297, endPoint x: 342, endPoint y: 303, distance: 22.8
click at [364, 297] on div "Sale Text Block Product Images Row Turmeric Boost Serum Product Title Icon Icon…" at bounding box center [887, 108] width 1343 height 567
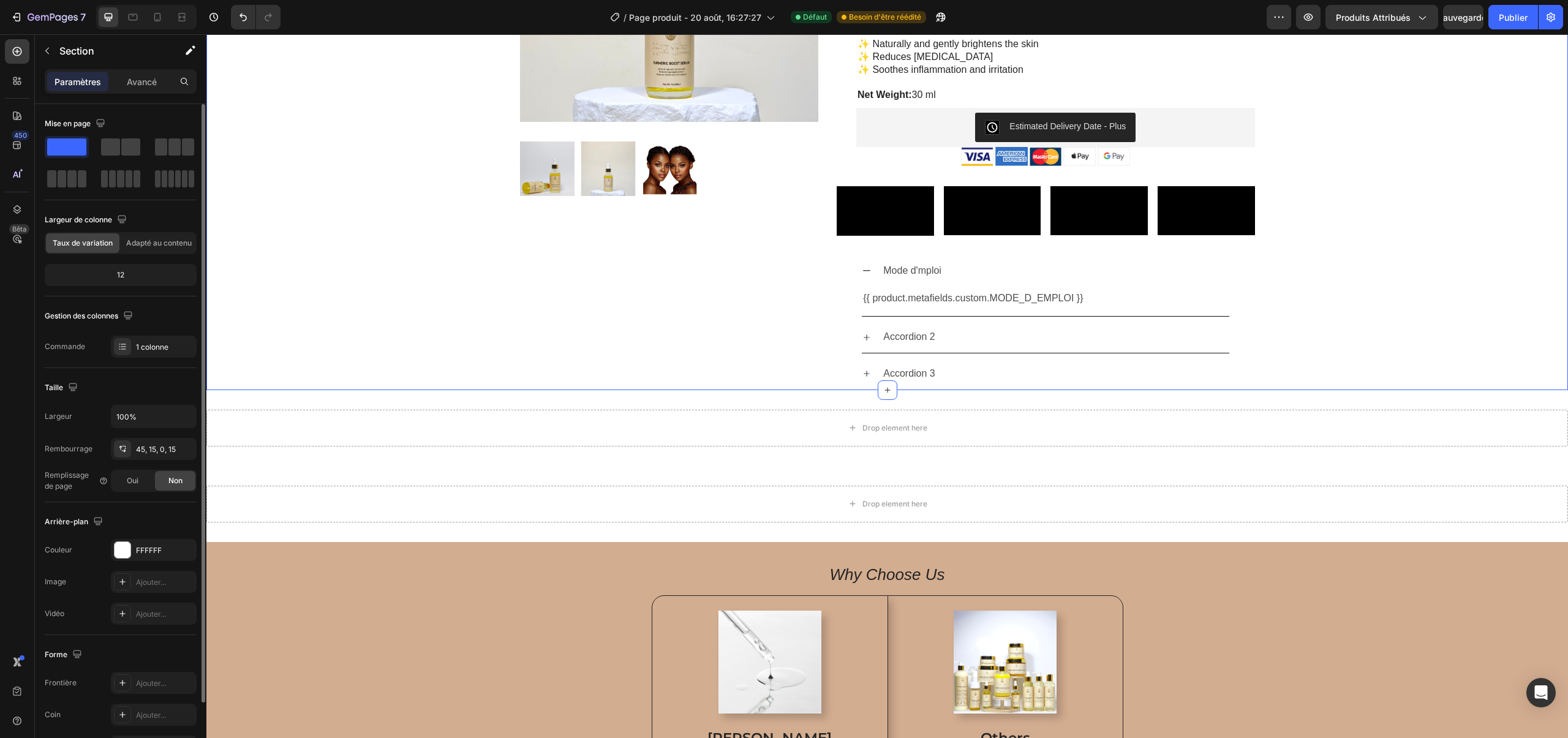
scroll to position [4, 0]
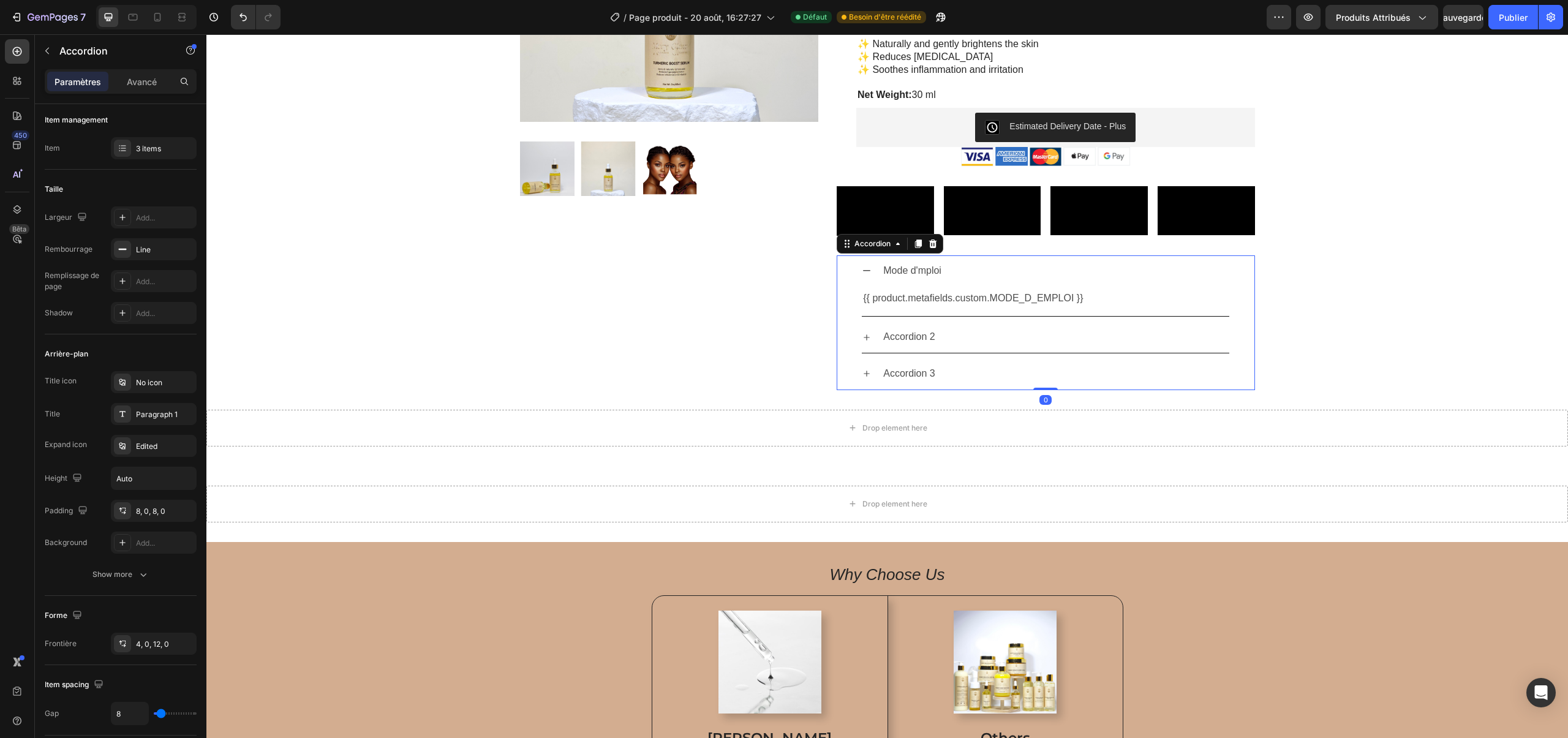
click at [935, 282] on div "Mode d'mploi" at bounding box center [912, 271] width 62 height 21
click at [936, 249] on icon at bounding box center [933, 244] width 10 height 10
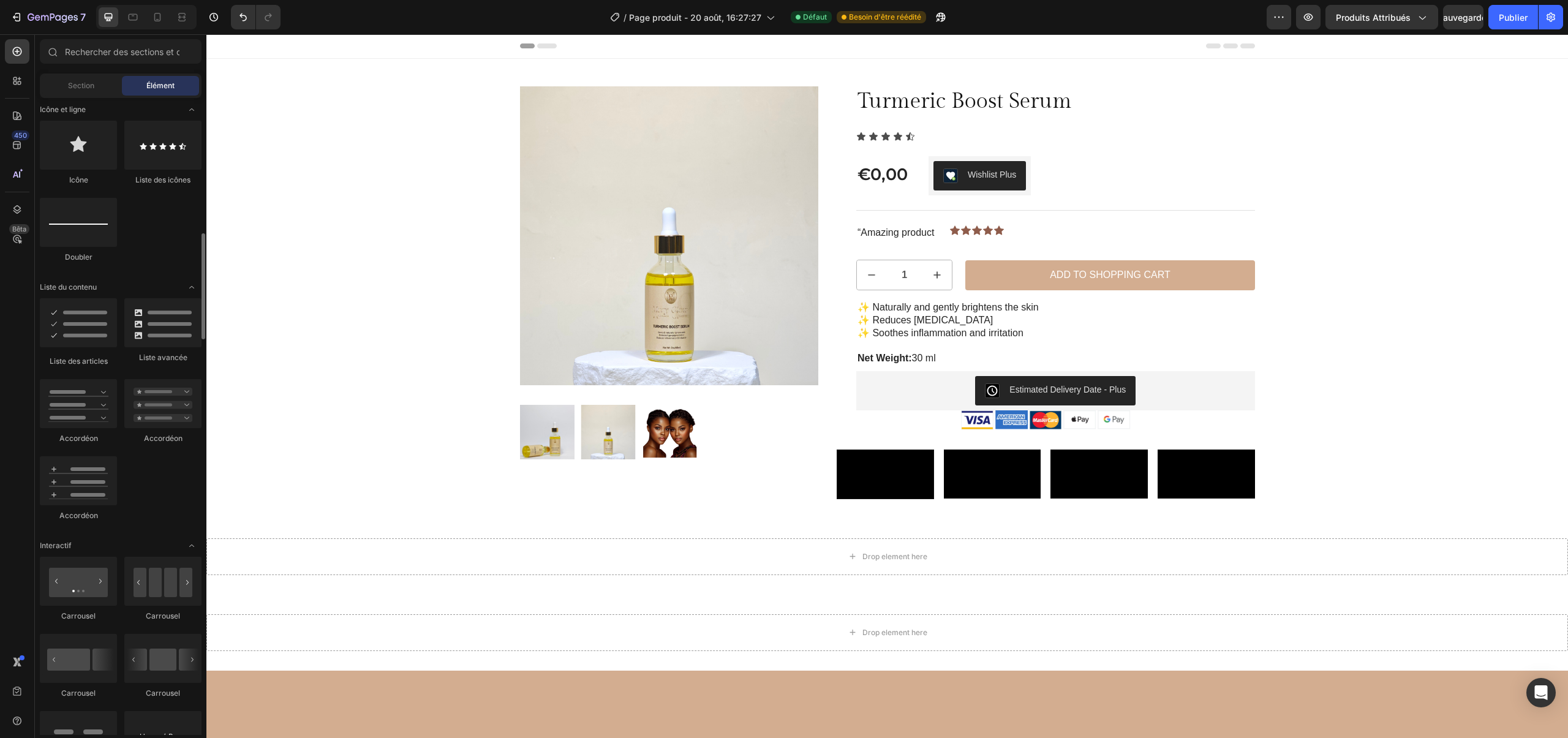
scroll to position [21, 0]
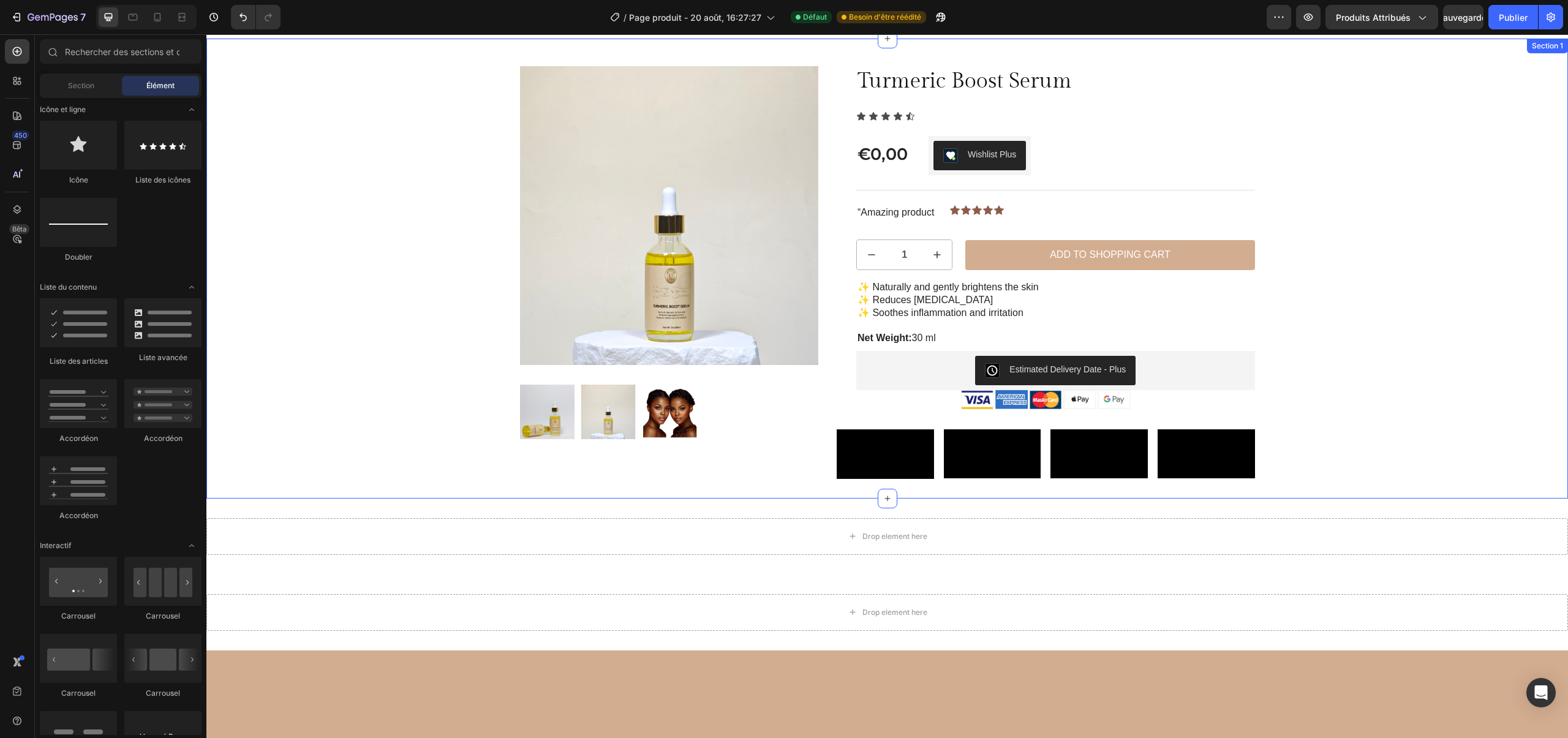
click at [442, 211] on div "Sale Text Block Product Images Row Turmeric Boost Serum Product Title Icon Icon…" at bounding box center [887, 282] width 1343 height 433
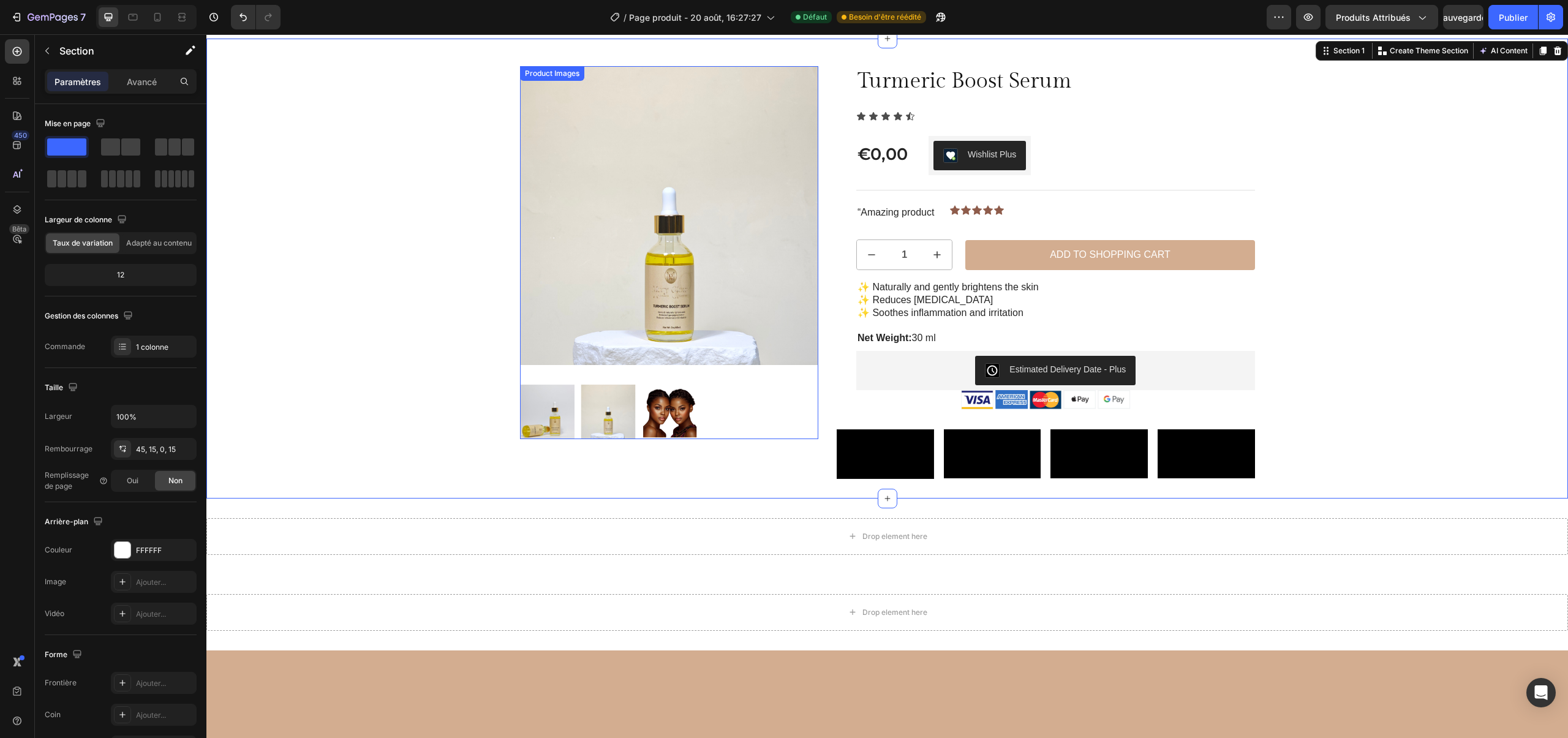
click at [569, 207] on img at bounding box center [670, 216] width 299 height 299
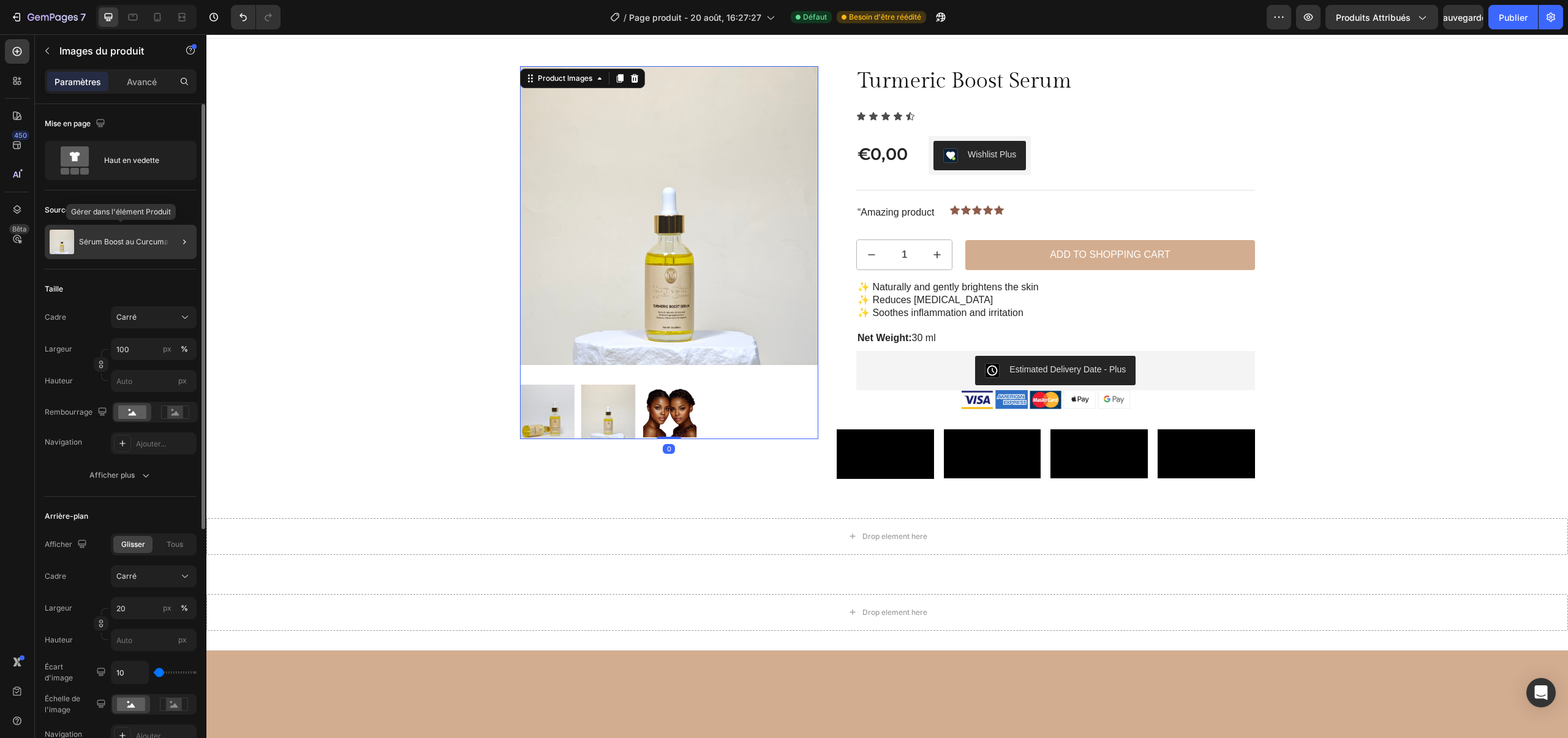
click at [96, 227] on div "Sérum Boost au Curcuma" at bounding box center [121, 242] width 152 height 34
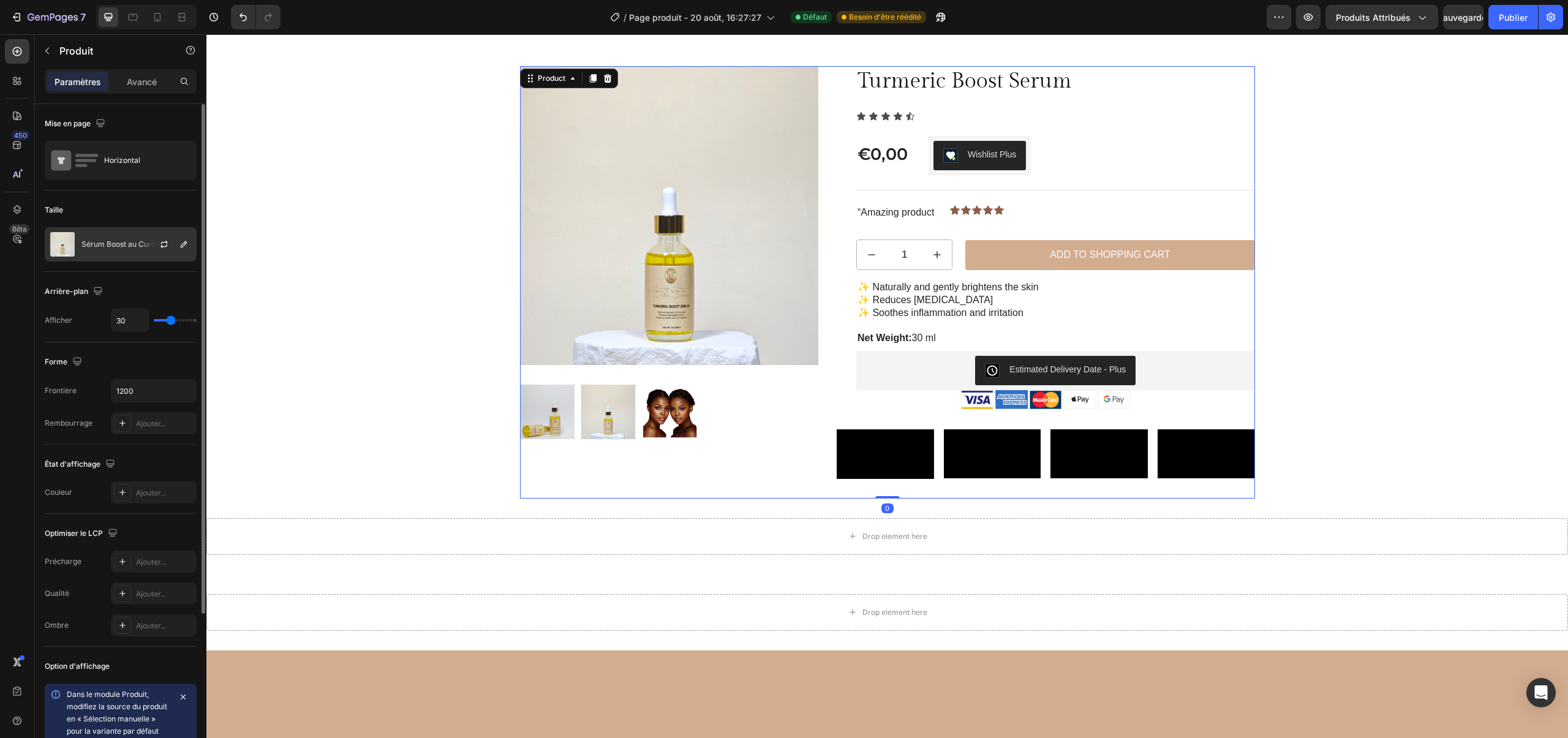
click at [103, 245] on font "Sérum Boost au Curcuma" at bounding box center [127, 243] width 90 height 9
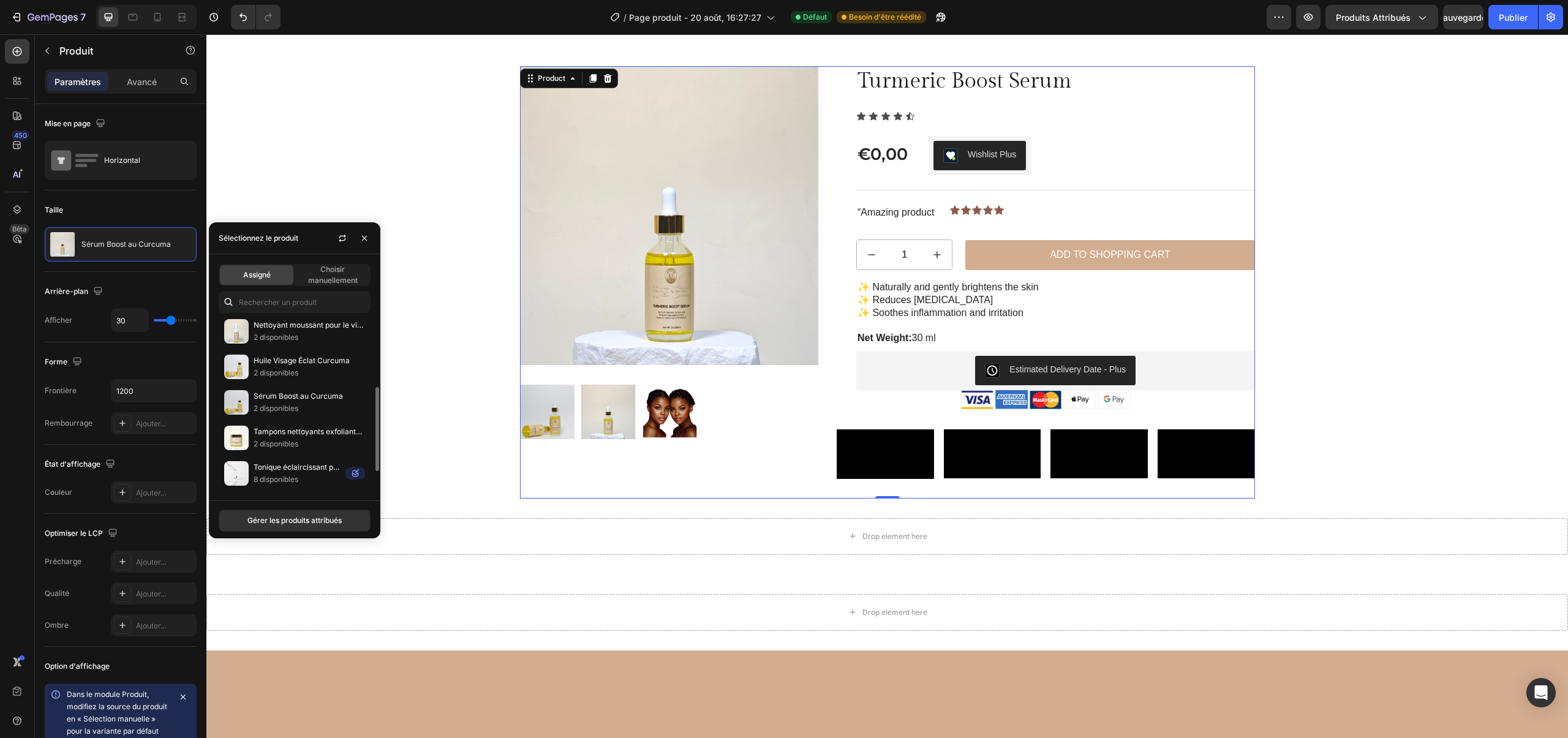
scroll to position [183, 0]
click at [319, 465] on font "Tonique éclaircissant pour le visage au curcuma" at bounding box center [337, 466] width 167 height 9
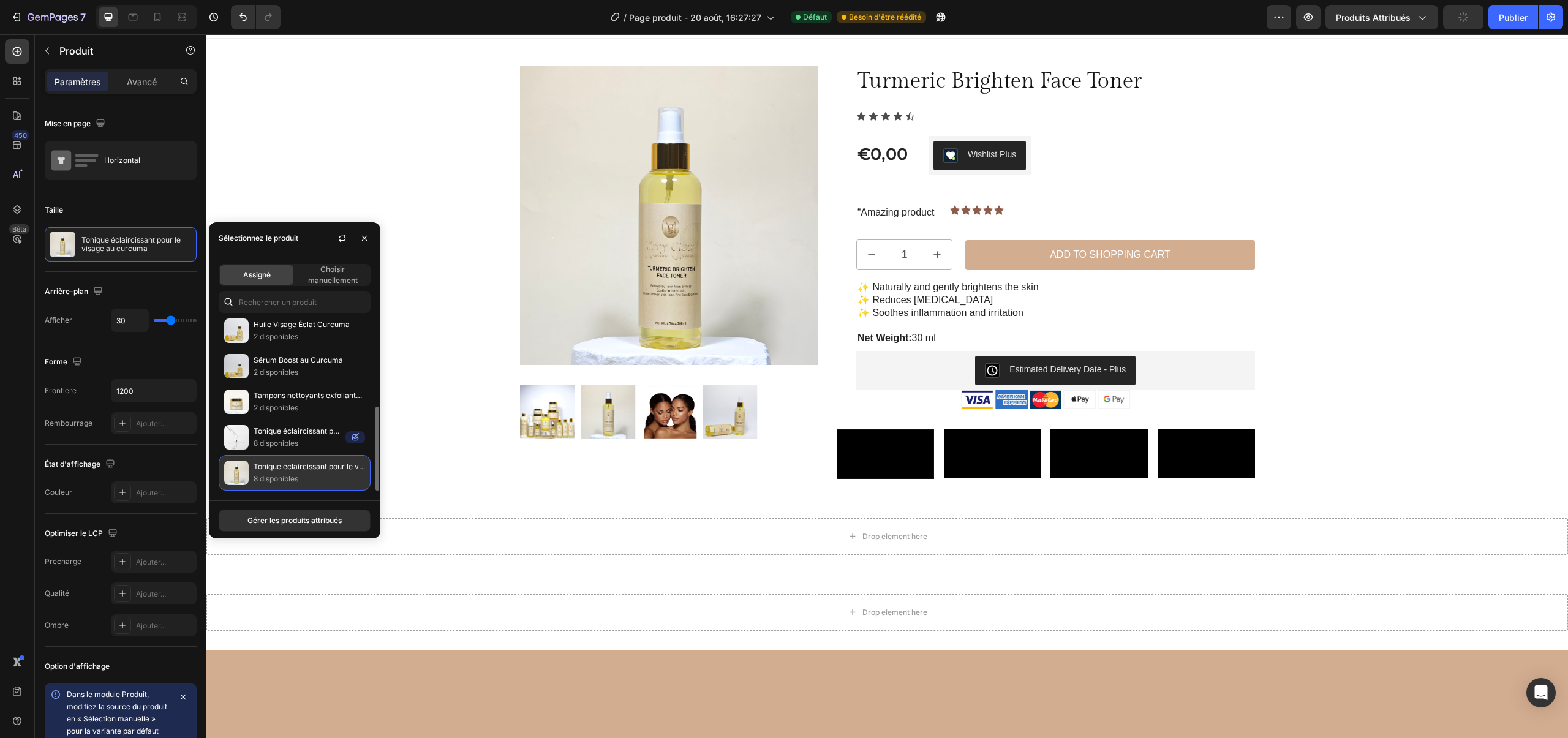
click at [274, 467] on font "Tonique éclaircissant pour le visage au curcuma" at bounding box center [337, 466] width 167 height 9
click at [236, 477] on img at bounding box center [237, 473] width 24 height 24
click at [22, 212] on icon at bounding box center [17, 209] width 12 height 12
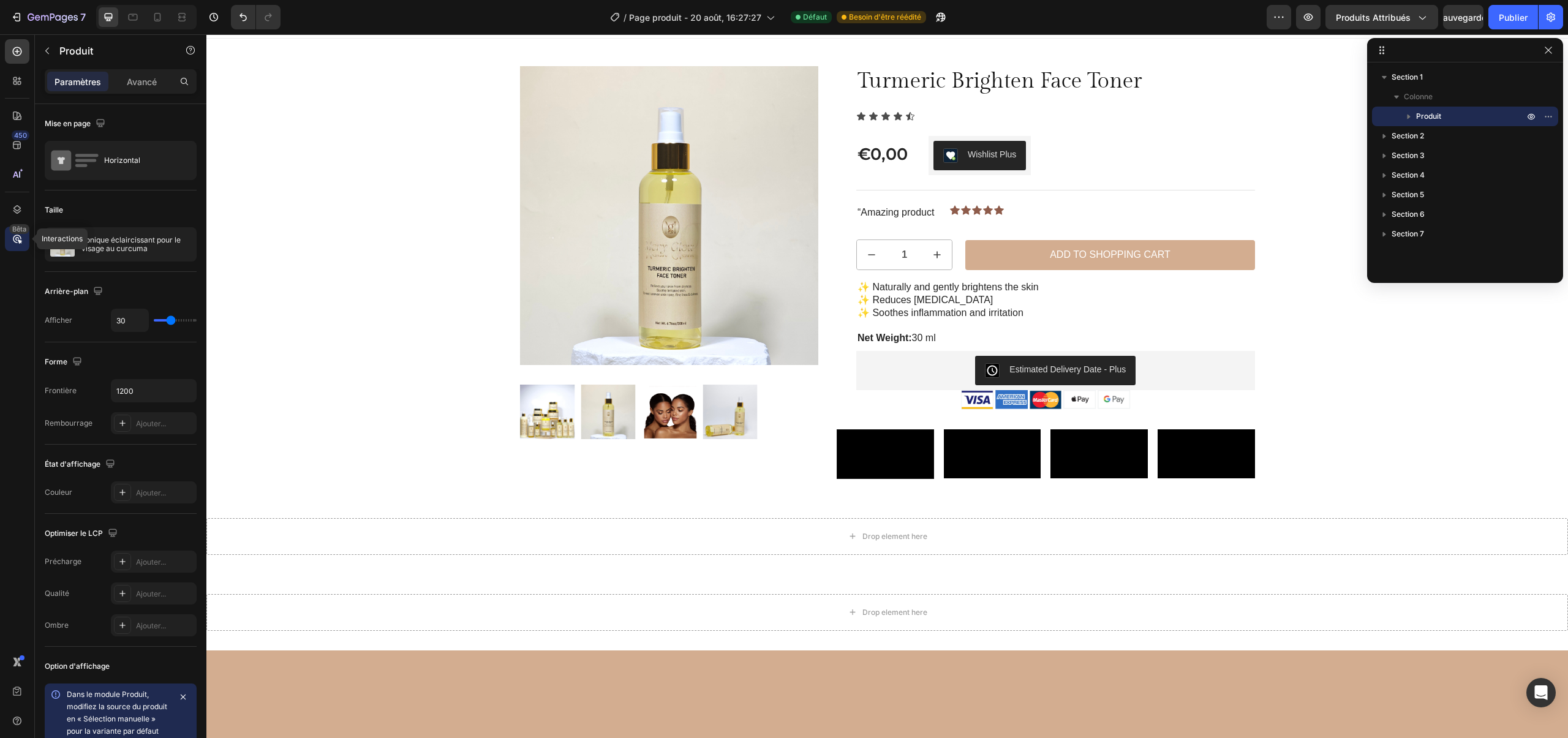
click at [8, 231] on div "Bêta" at bounding box center [17, 239] width 24 height 24
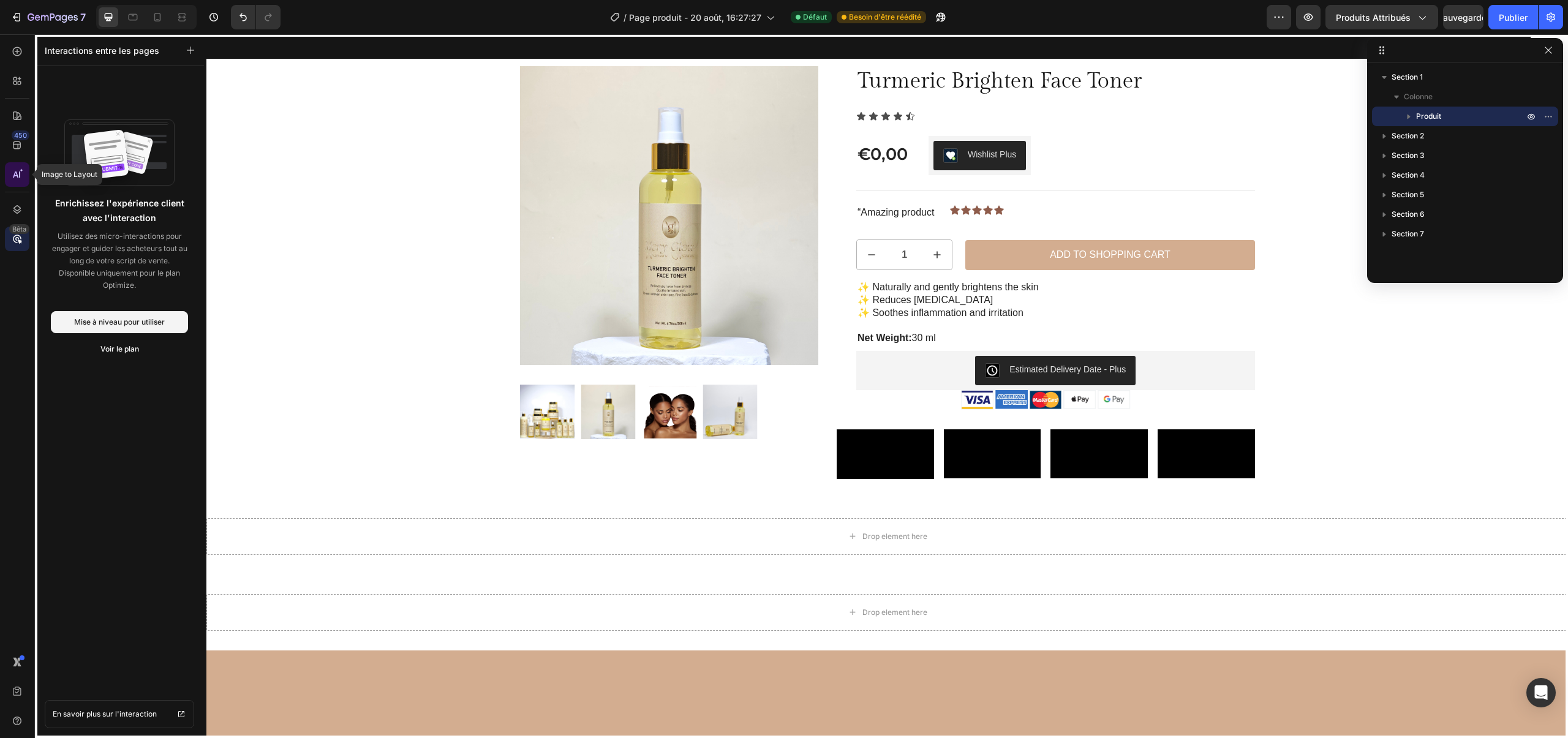
click at [23, 169] on icon at bounding box center [17, 174] width 12 height 12
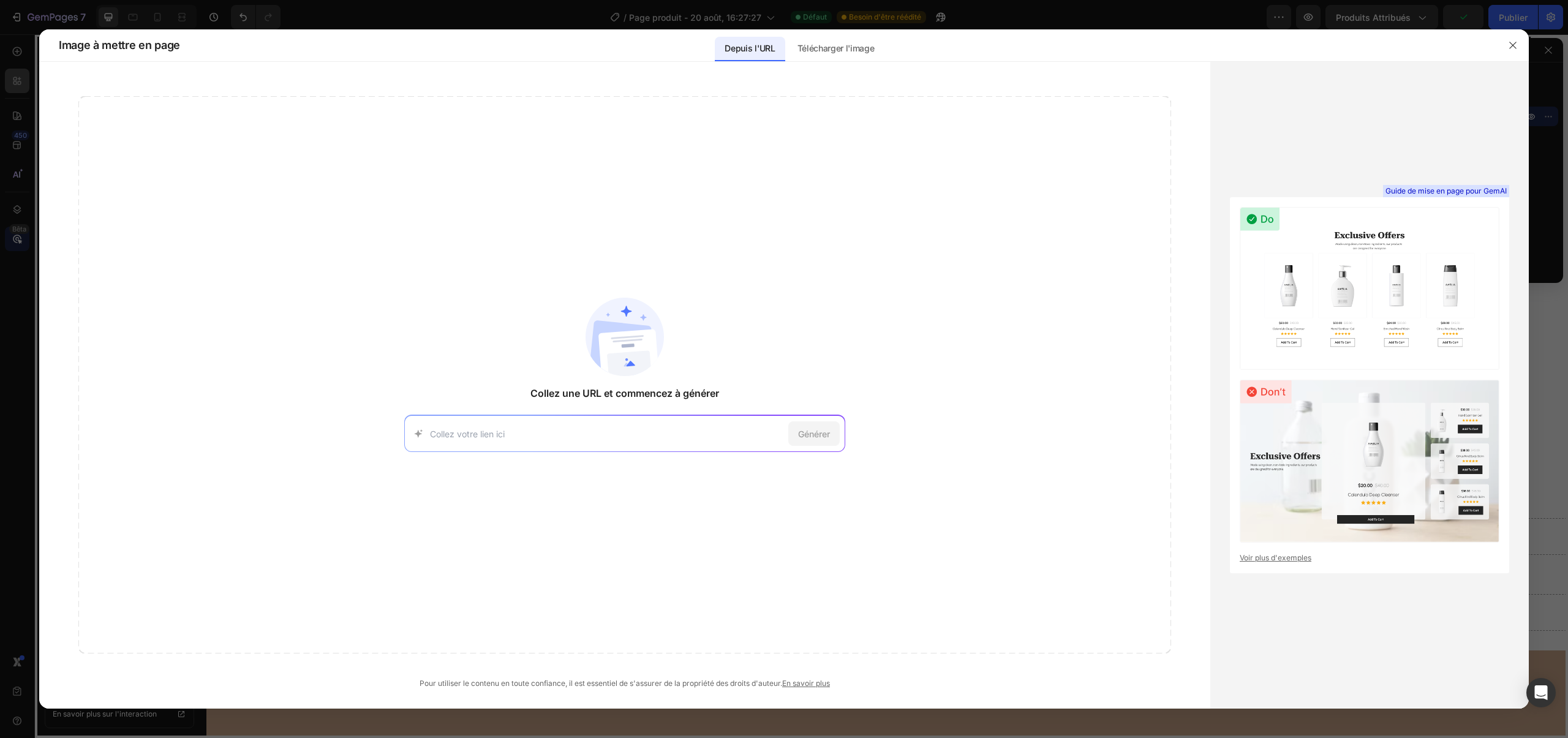
click at [18, 70] on div at bounding box center [784, 369] width 1568 height 738
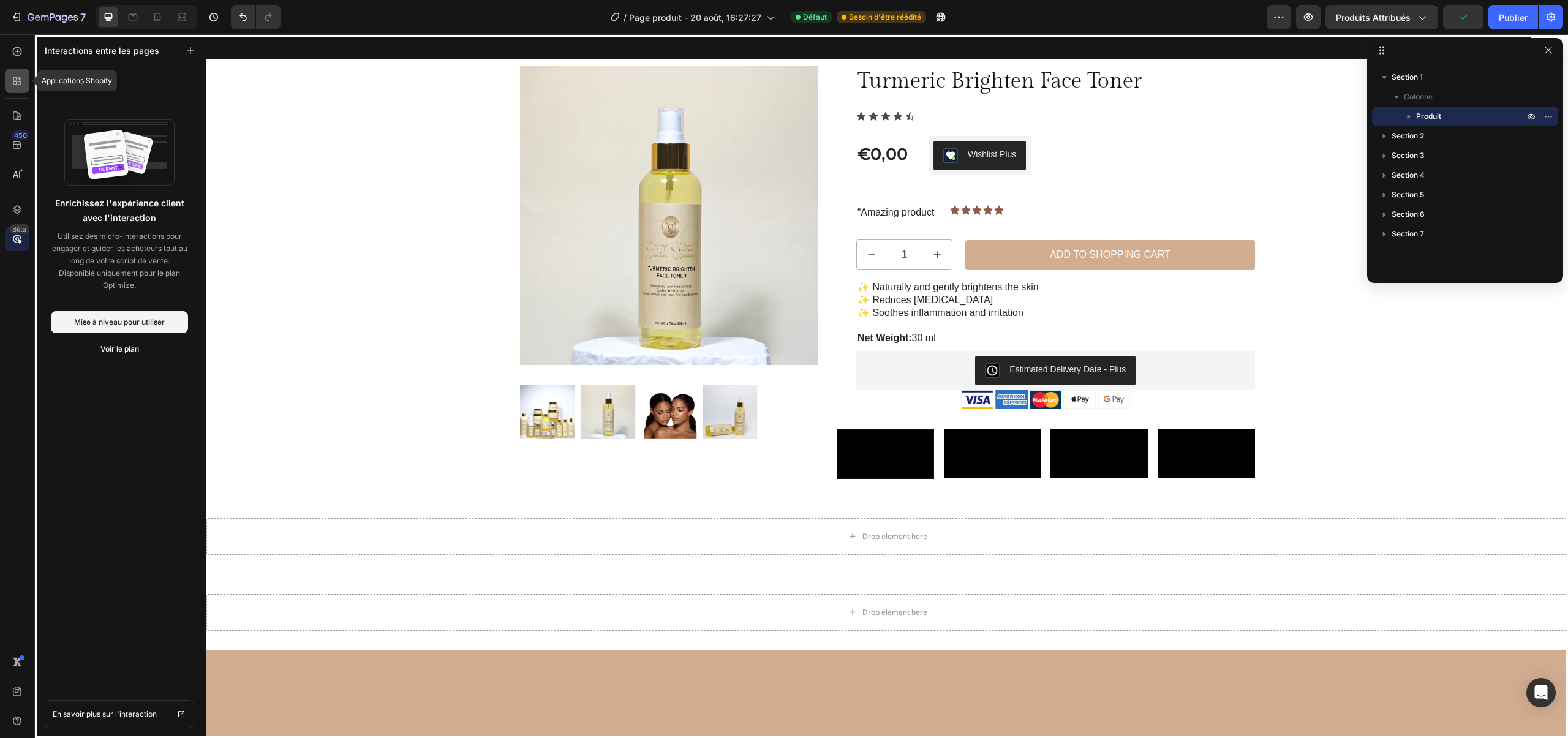
click at [16, 73] on div at bounding box center [17, 81] width 24 height 24
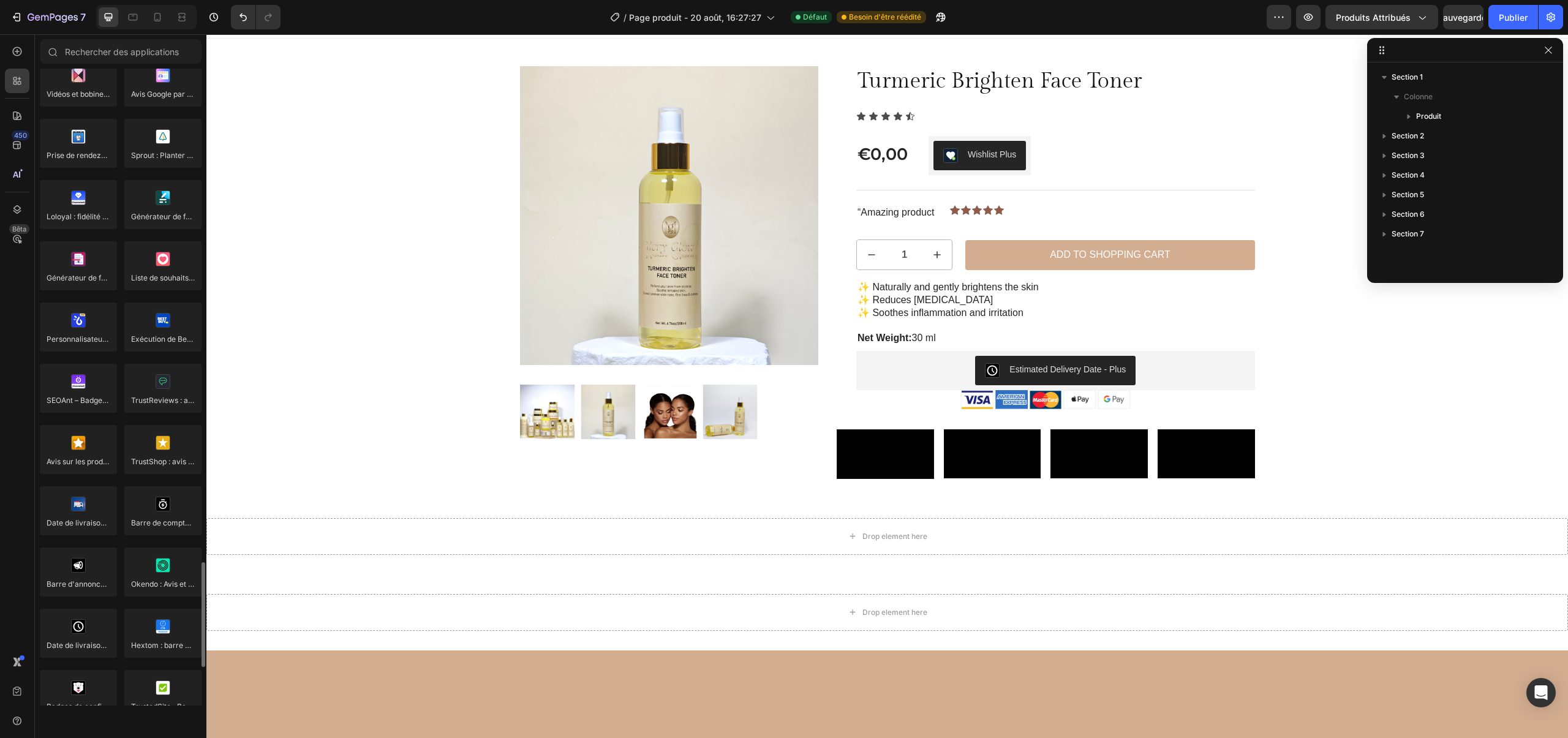
scroll to position [31, 0]
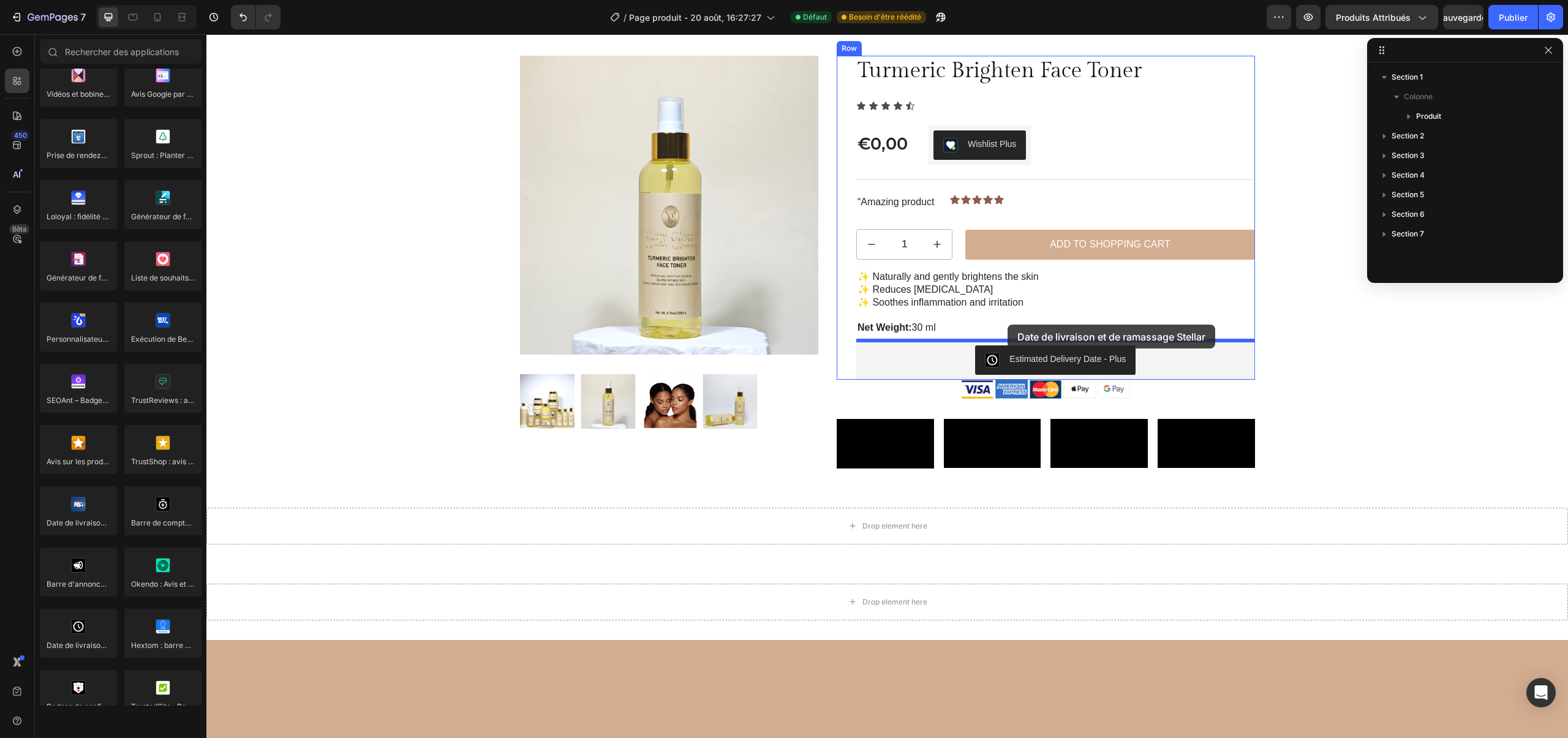
drag, startPoint x: 312, startPoint y: 545, endPoint x: 1008, endPoint y: 325, distance: 729.9
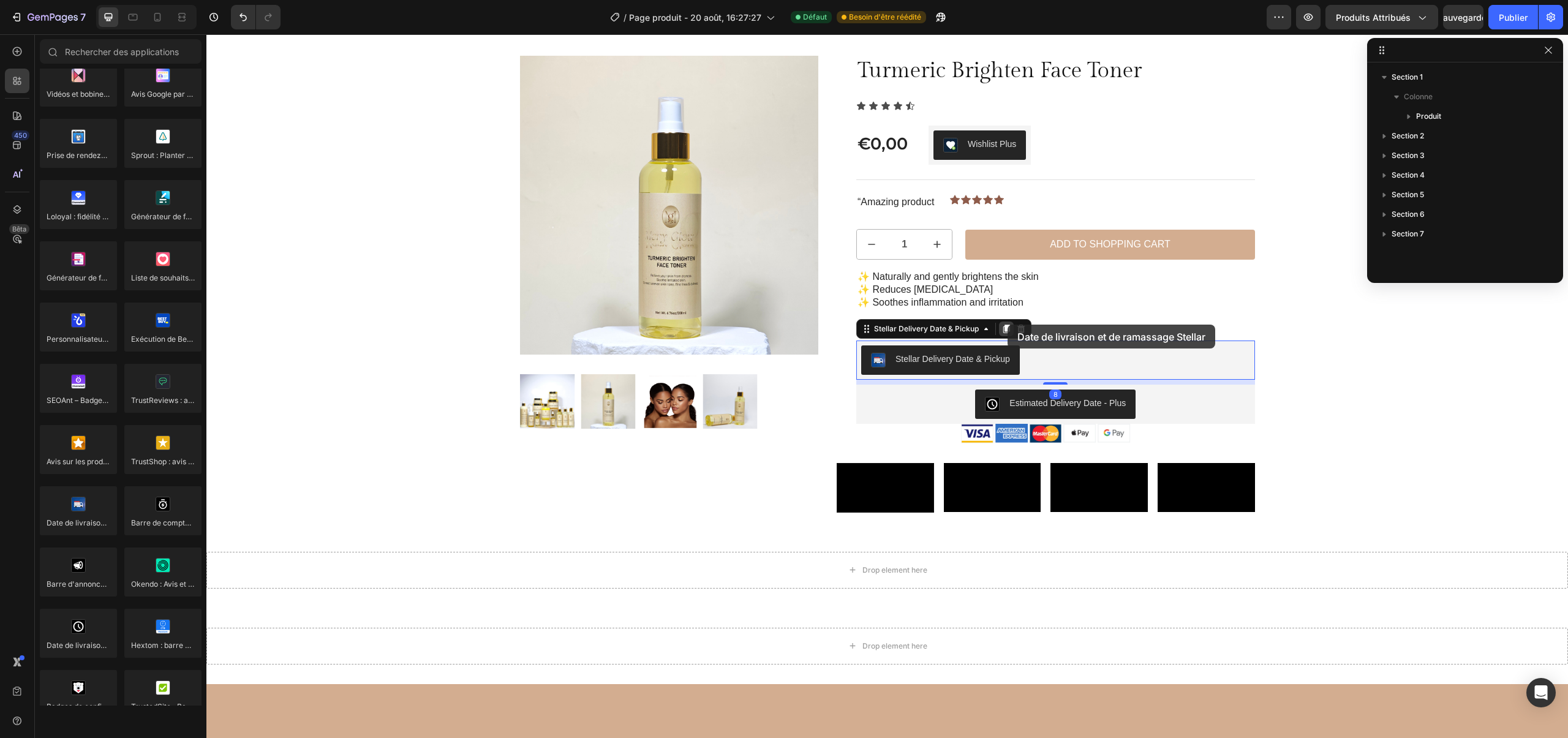
scroll to position [232, 0]
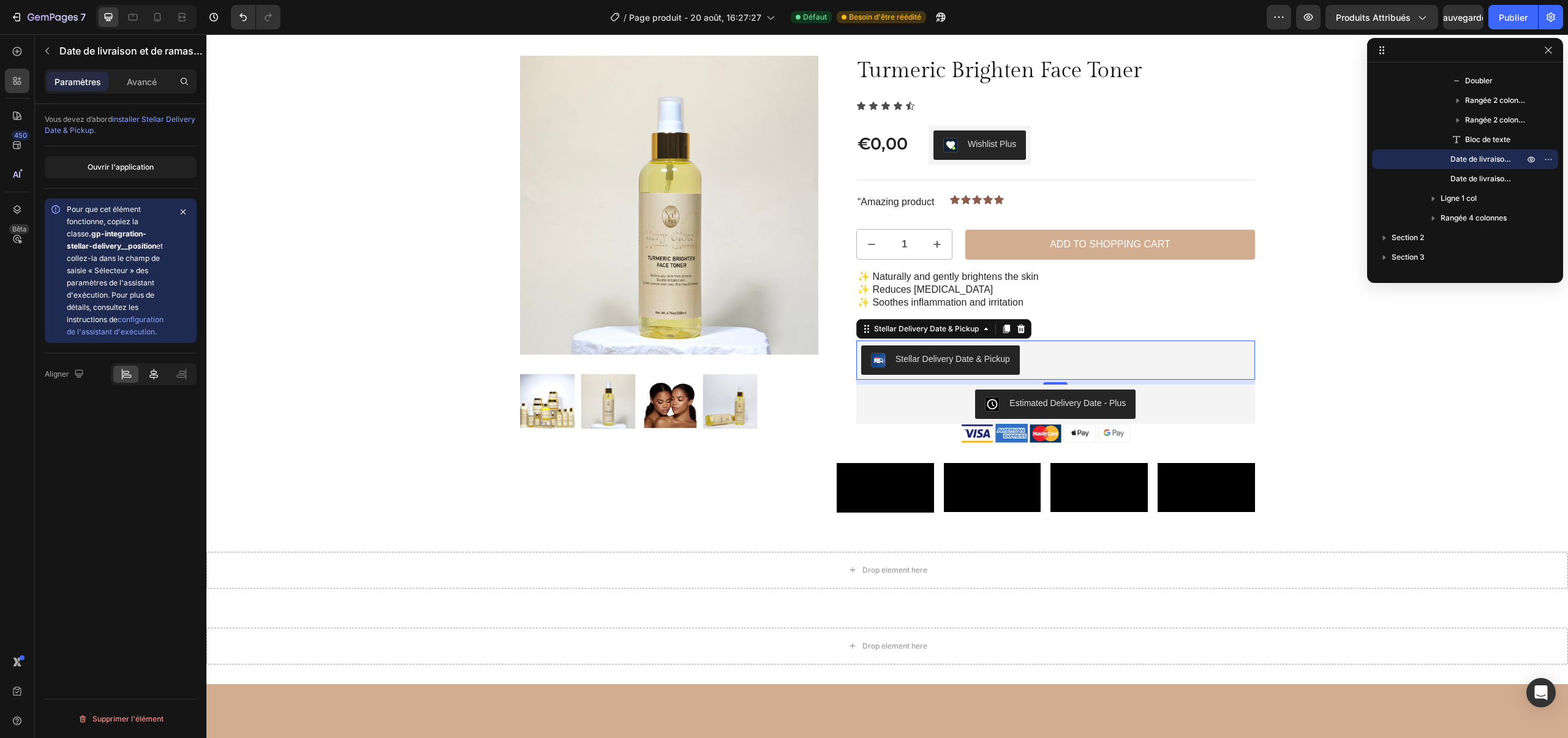
click at [156, 374] on icon at bounding box center [154, 374] width 12 height 12
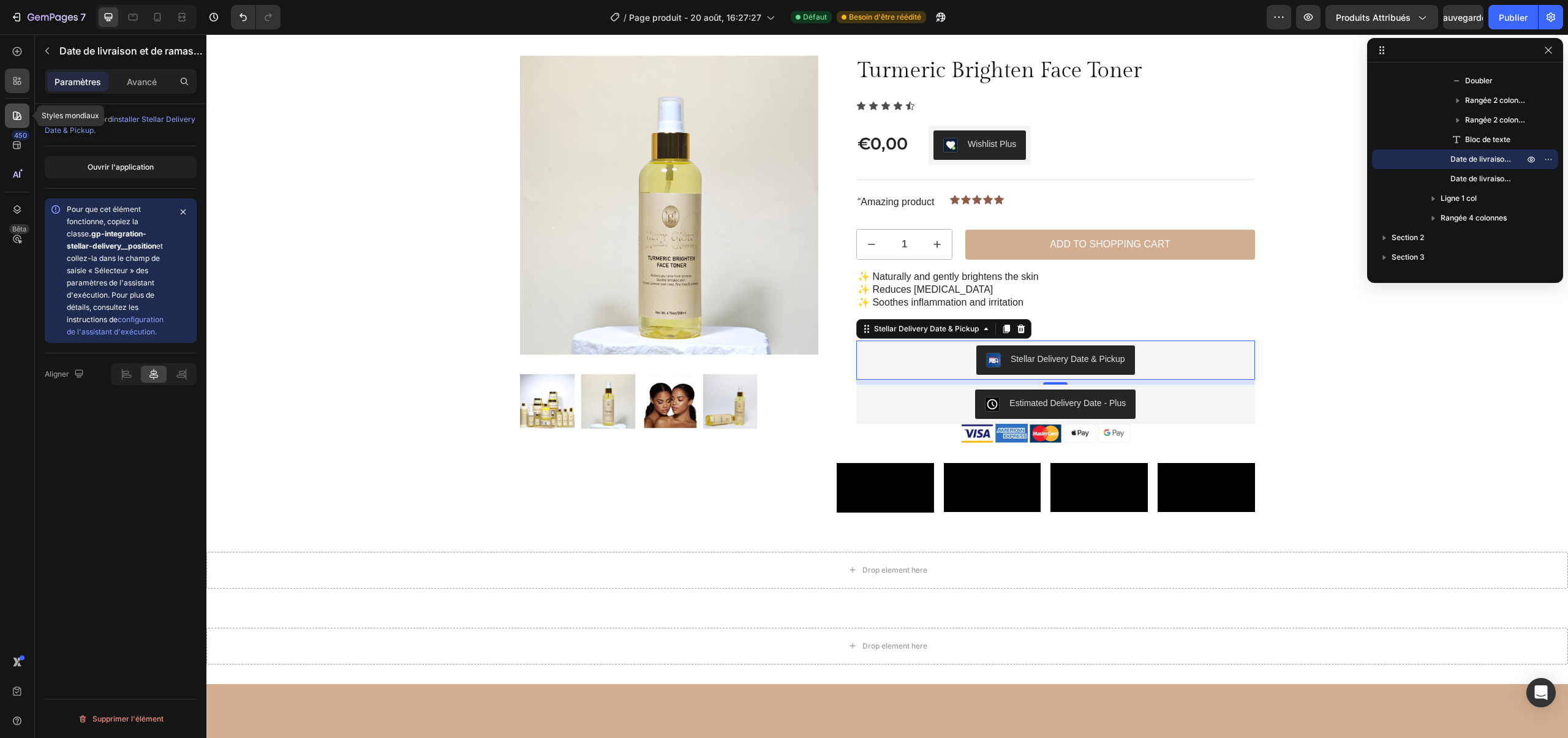
click at [17, 106] on div at bounding box center [17, 116] width 24 height 24
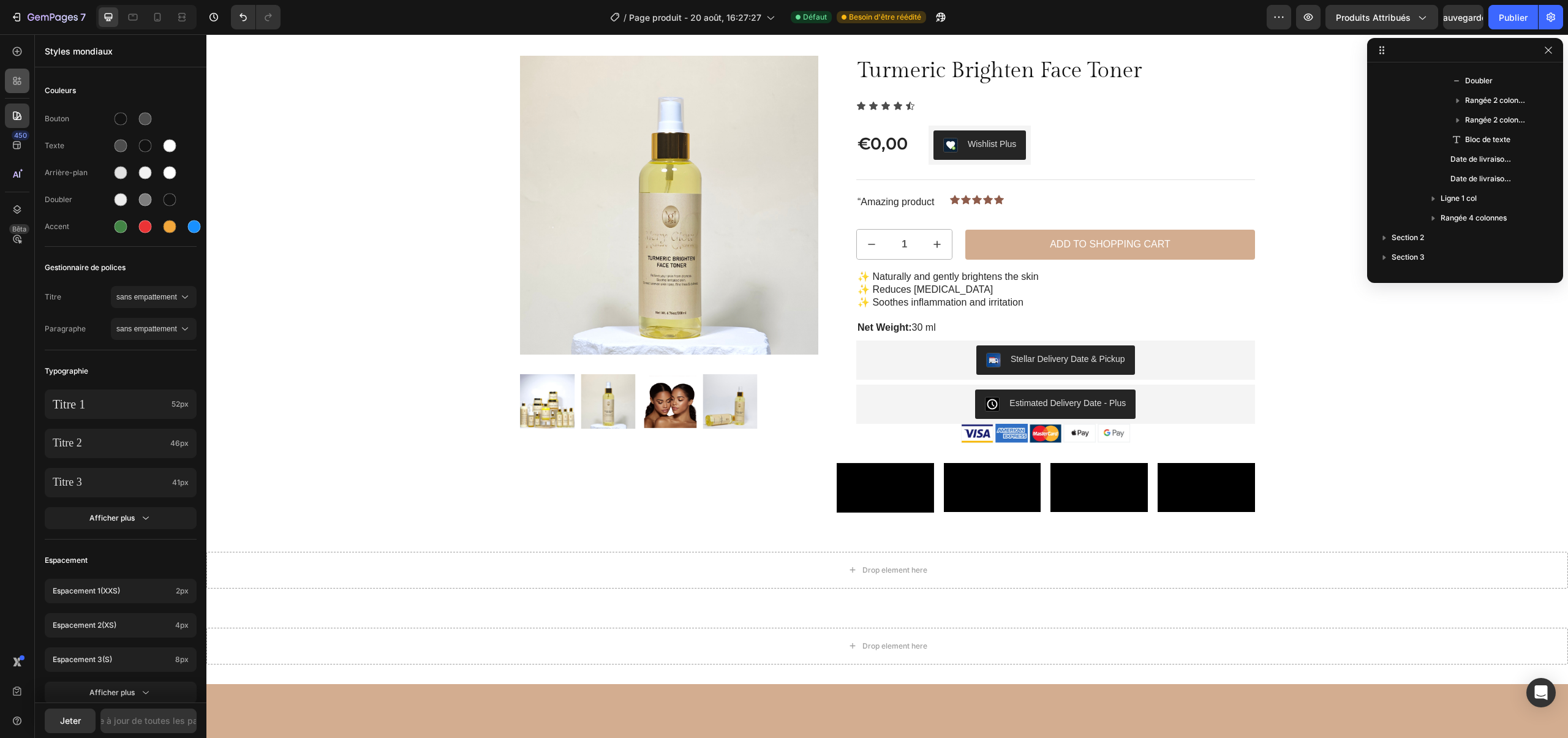
click at [17, 89] on div at bounding box center [17, 81] width 24 height 24
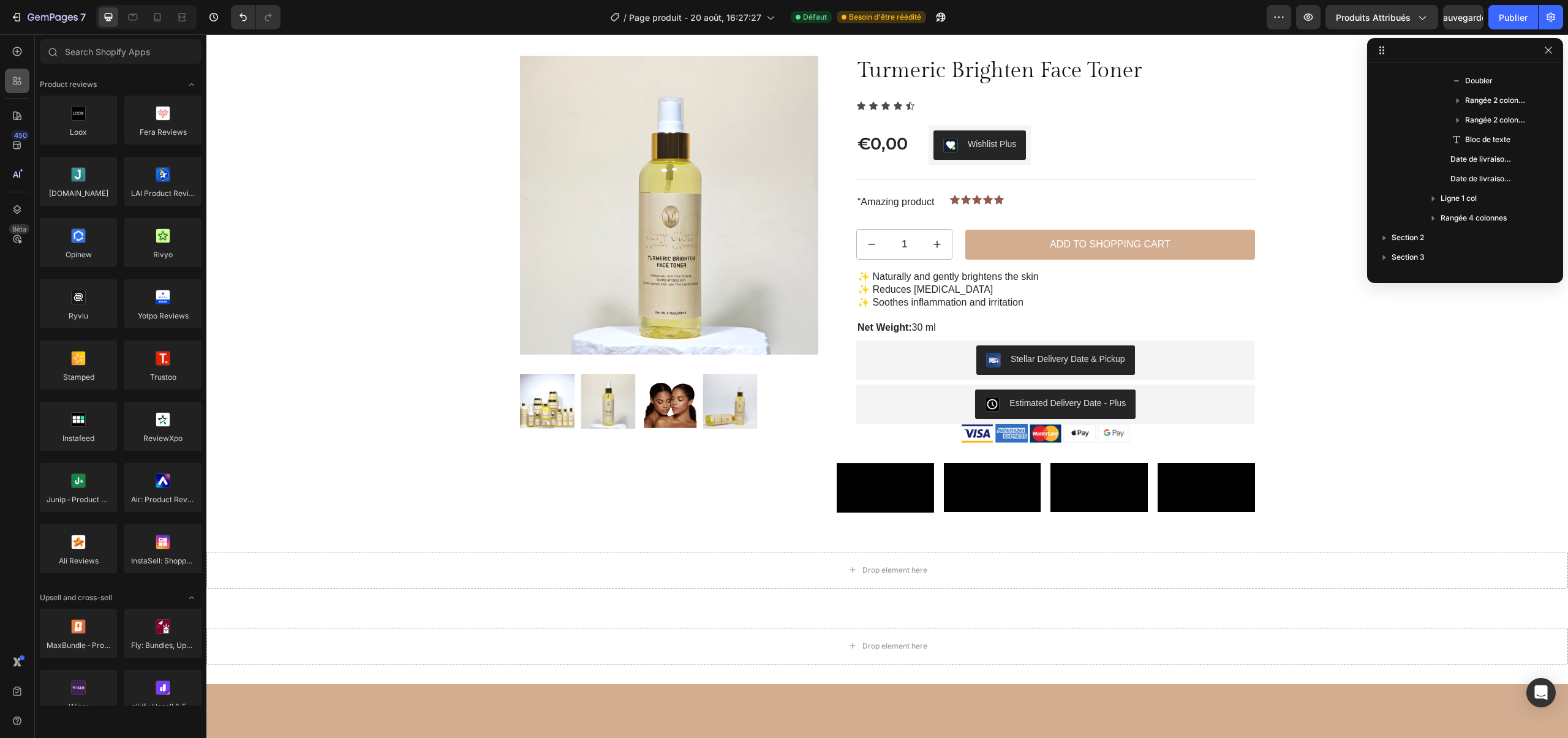
scroll to position [3003, 0]
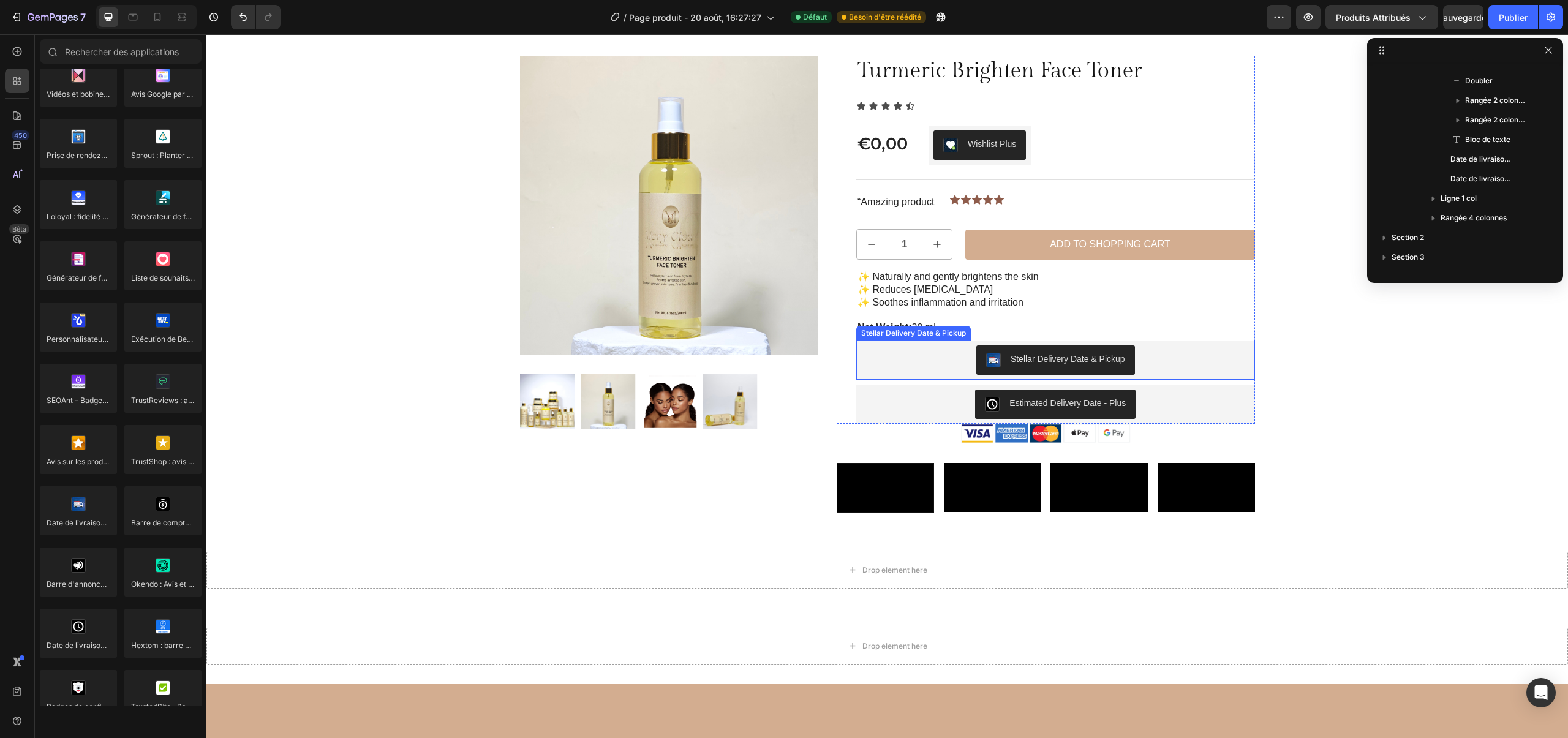
click at [998, 363] on img "Stellar Delivery Date & Pickup" at bounding box center [994, 360] width 15 height 15
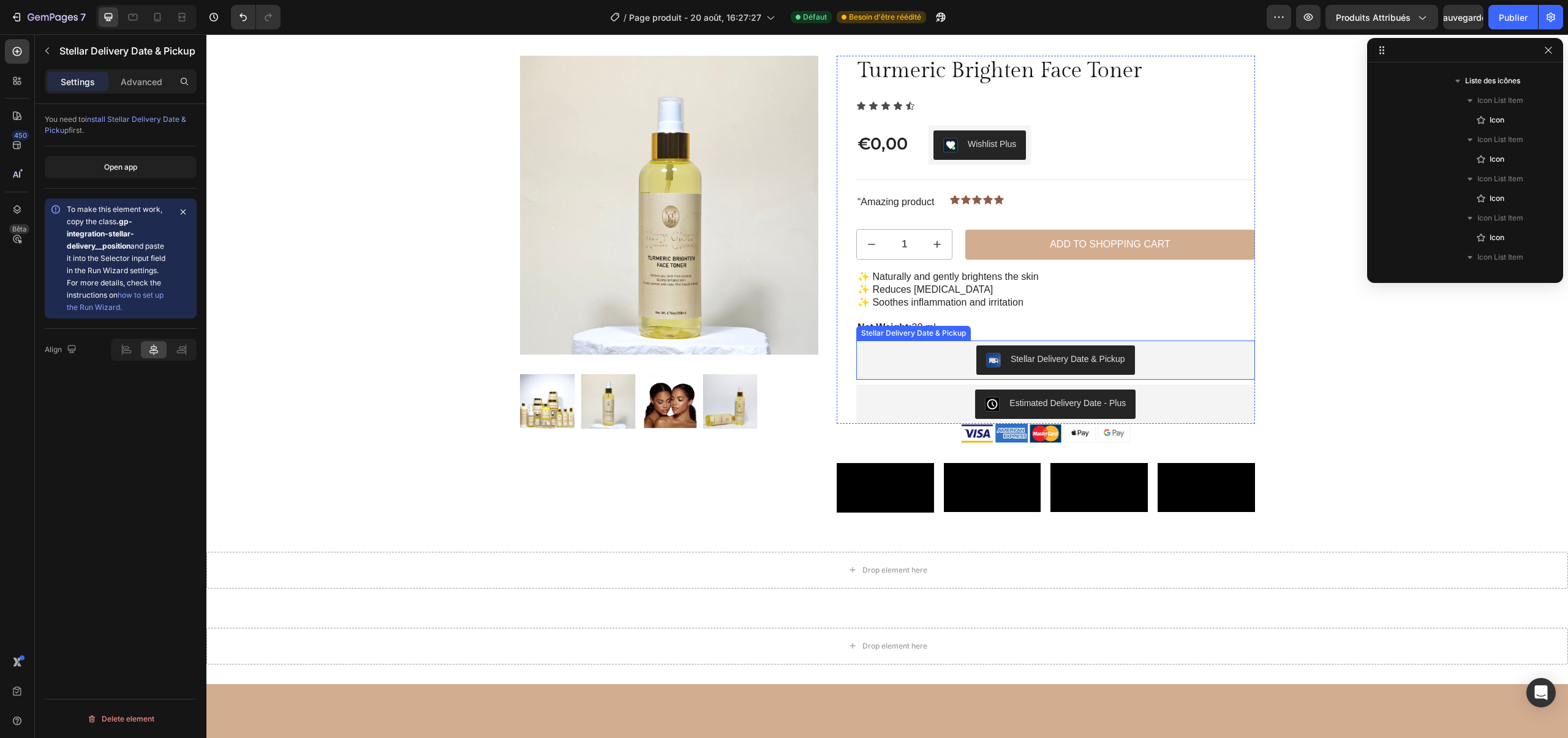
scroll to position [722, 0]
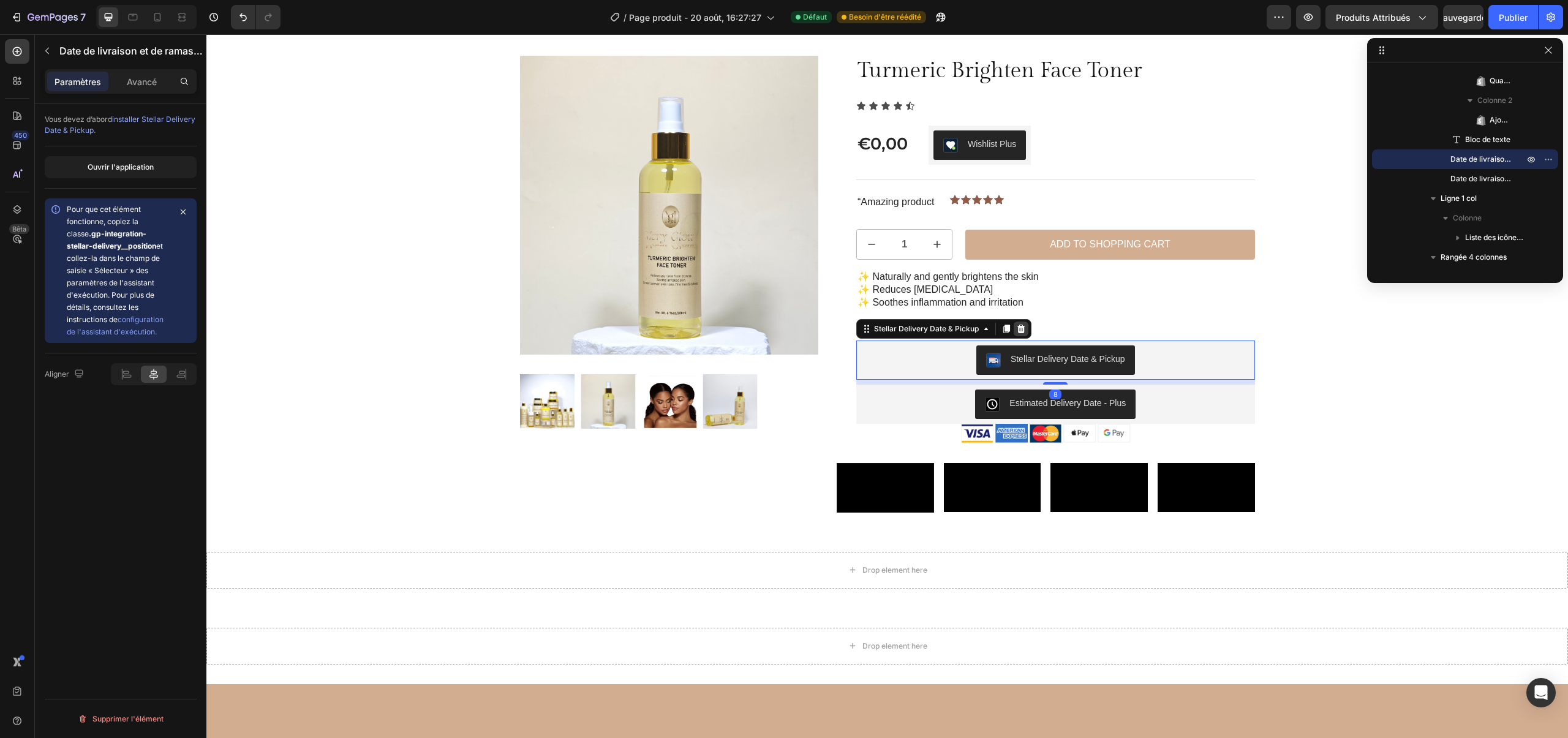
click at [1019, 326] on icon at bounding box center [1021, 329] width 10 height 10
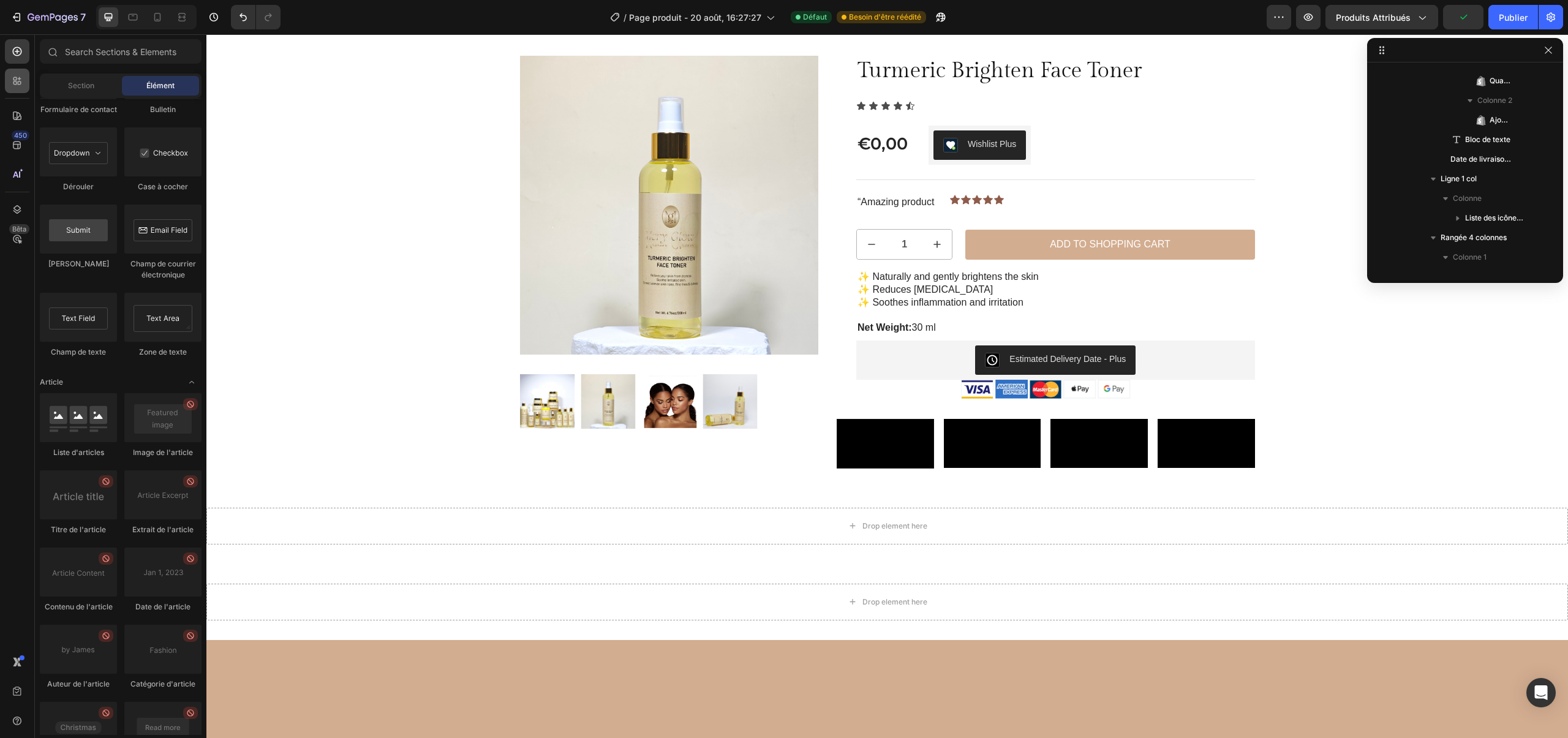
drag, startPoint x: 33, startPoint y: 97, endPoint x: 24, endPoint y: 87, distance: 13.5
click at [33, 97] on div "450 Bêta" at bounding box center [17, 386] width 35 height 704
click at [22, 85] on icon at bounding box center [17, 81] width 12 height 12
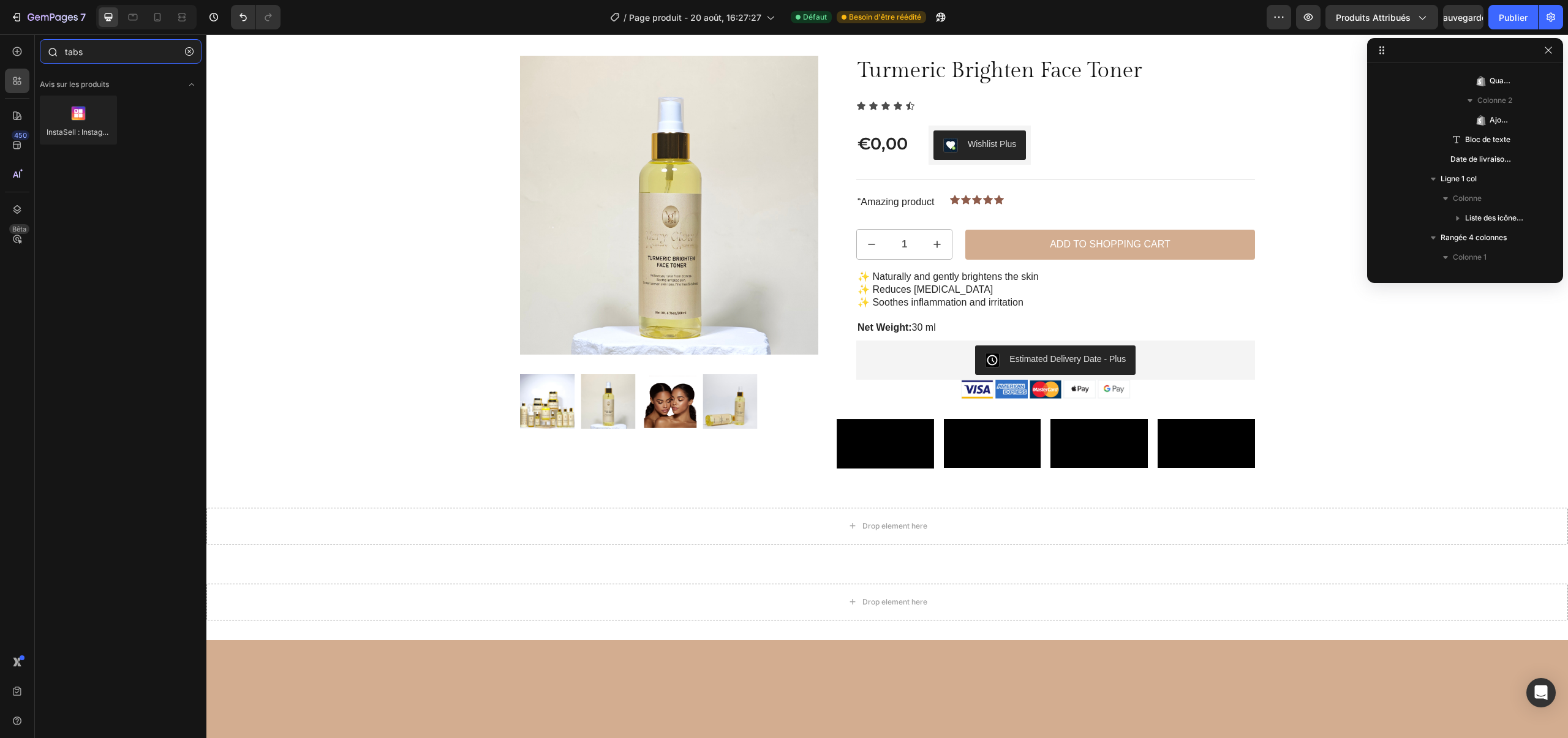
click at [176, 51] on input "tabs" at bounding box center [121, 51] width 162 height 24
type input "tabs"
click at [184, 53] on button "button" at bounding box center [189, 51] width 20 height 20
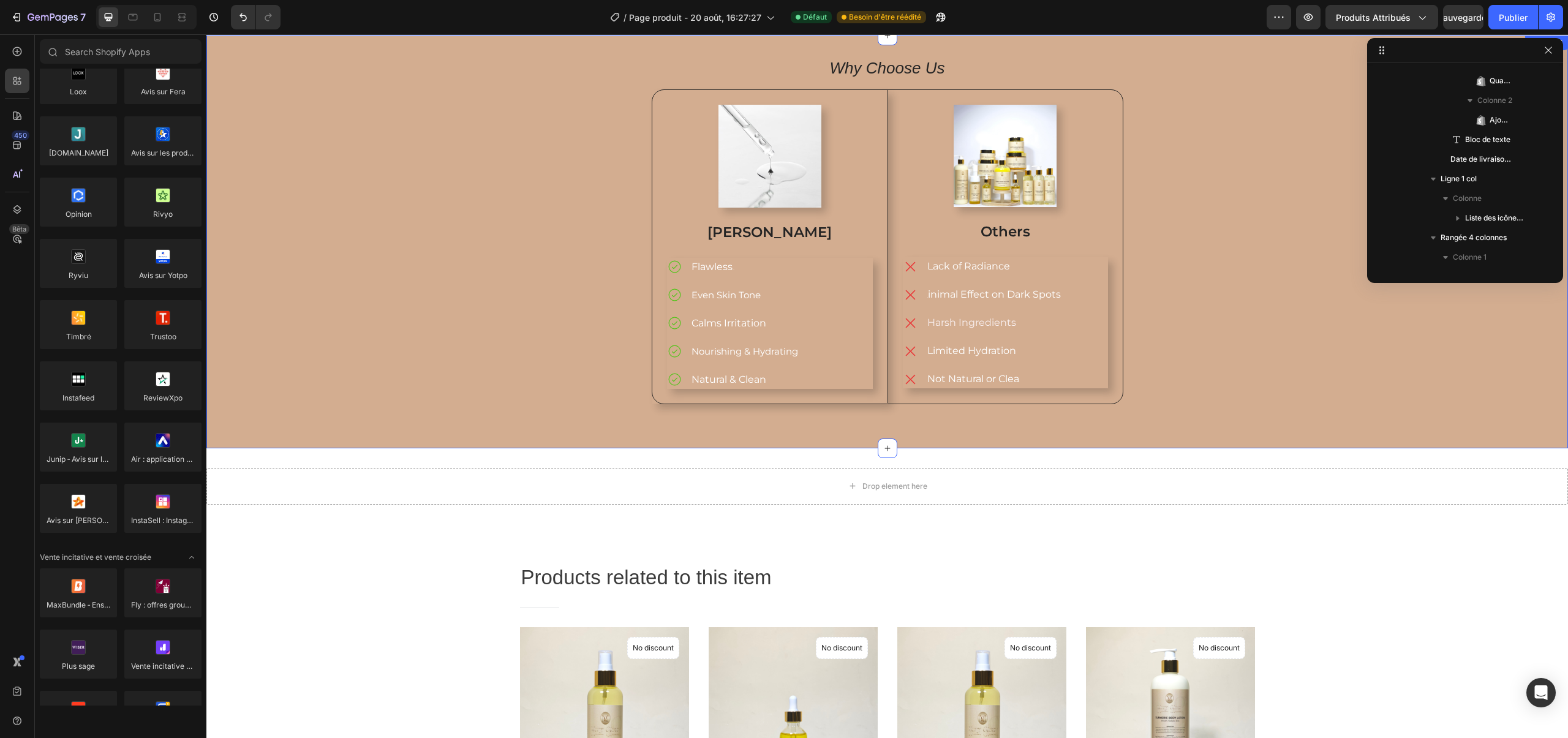
scroll to position [1013, 0]
click at [581, 252] on div "Why Choose Us Heading Image Mery Glow Text Block Flawless Glow Even Skin Tone C…" at bounding box center [887, 242] width 1343 height 363
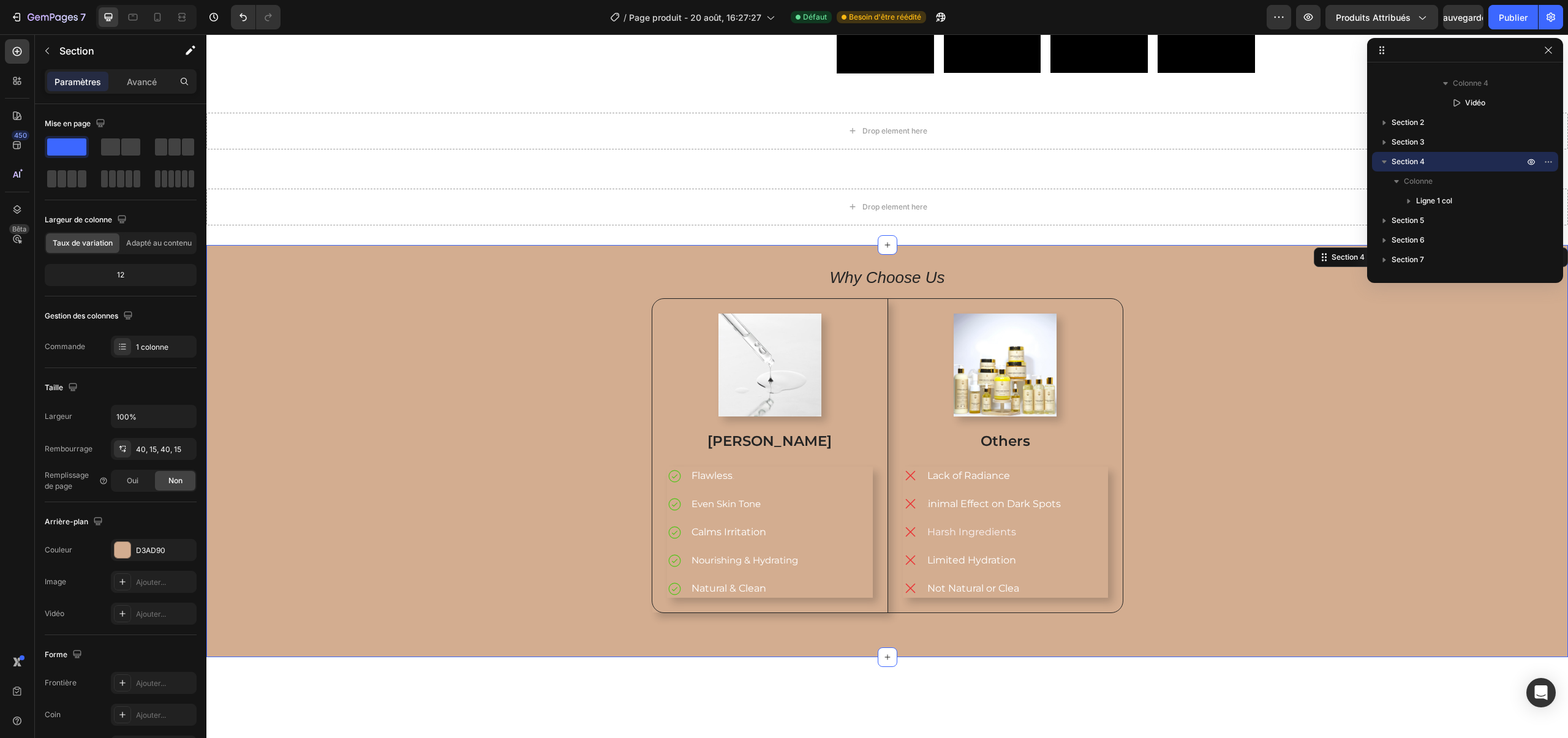
scroll to position [411, 0]
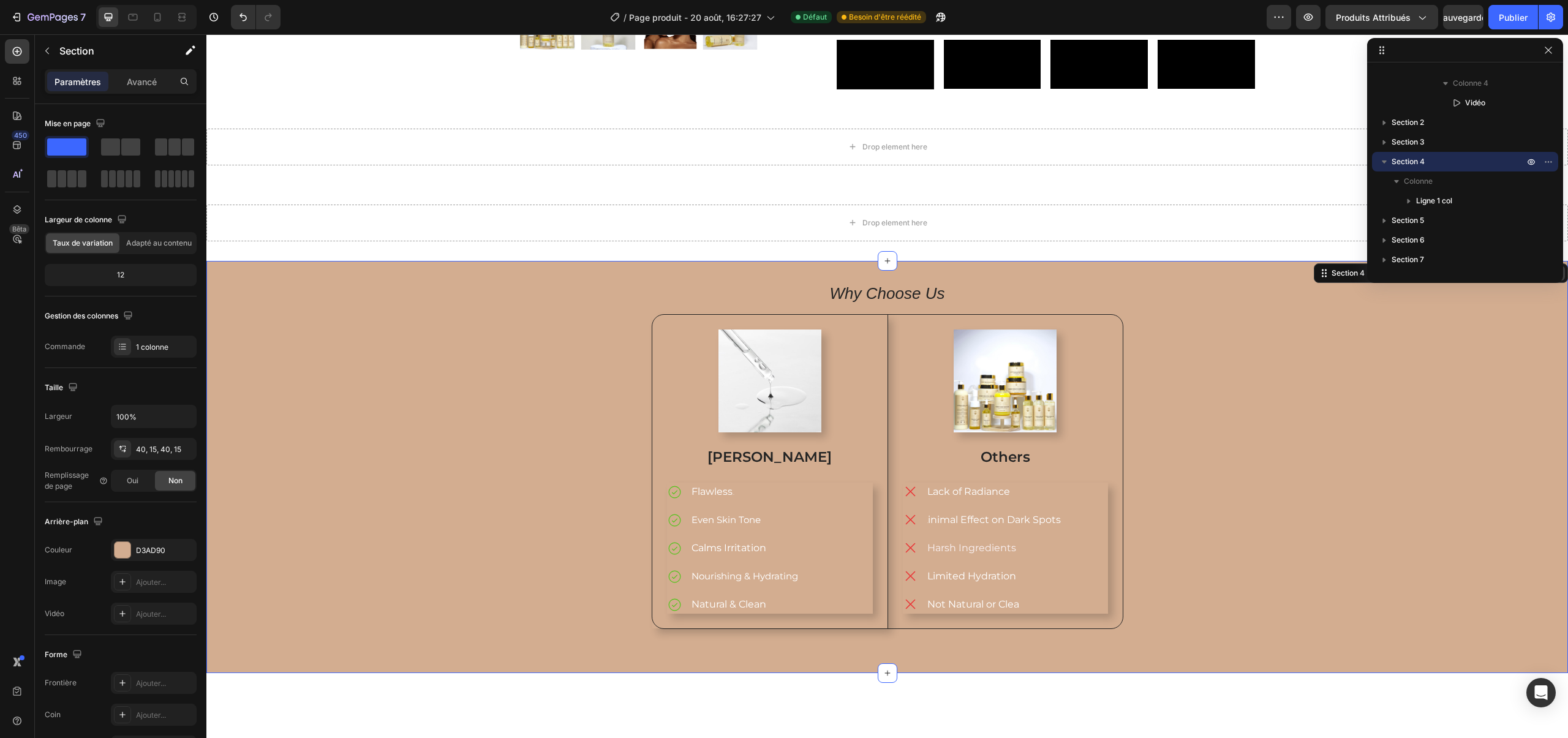
click at [1555, 278] on icon at bounding box center [1558, 273] width 8 height 9
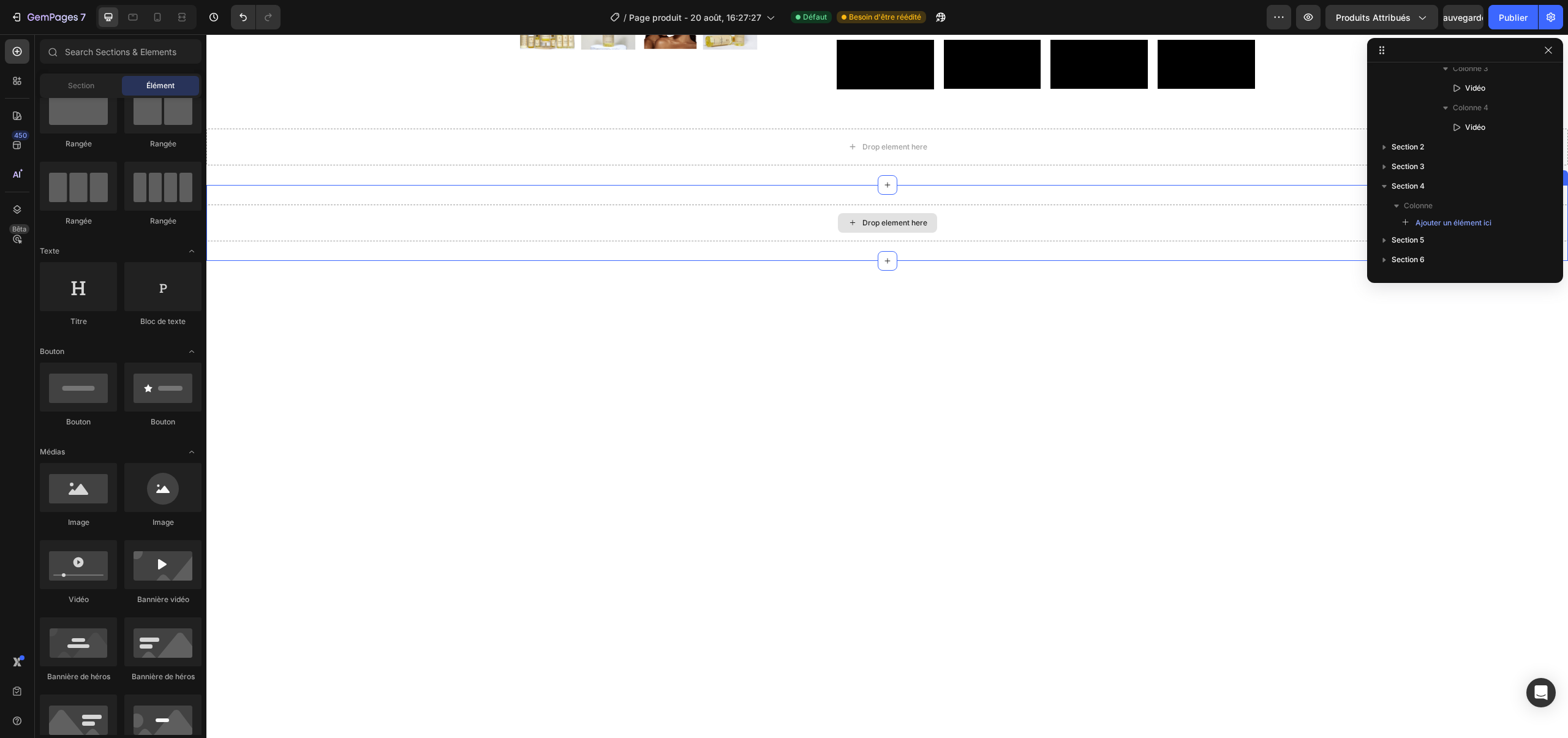
click at [1028, 242] on div "Drop element here" at bounding box center [887, 223] width 1361 height 37
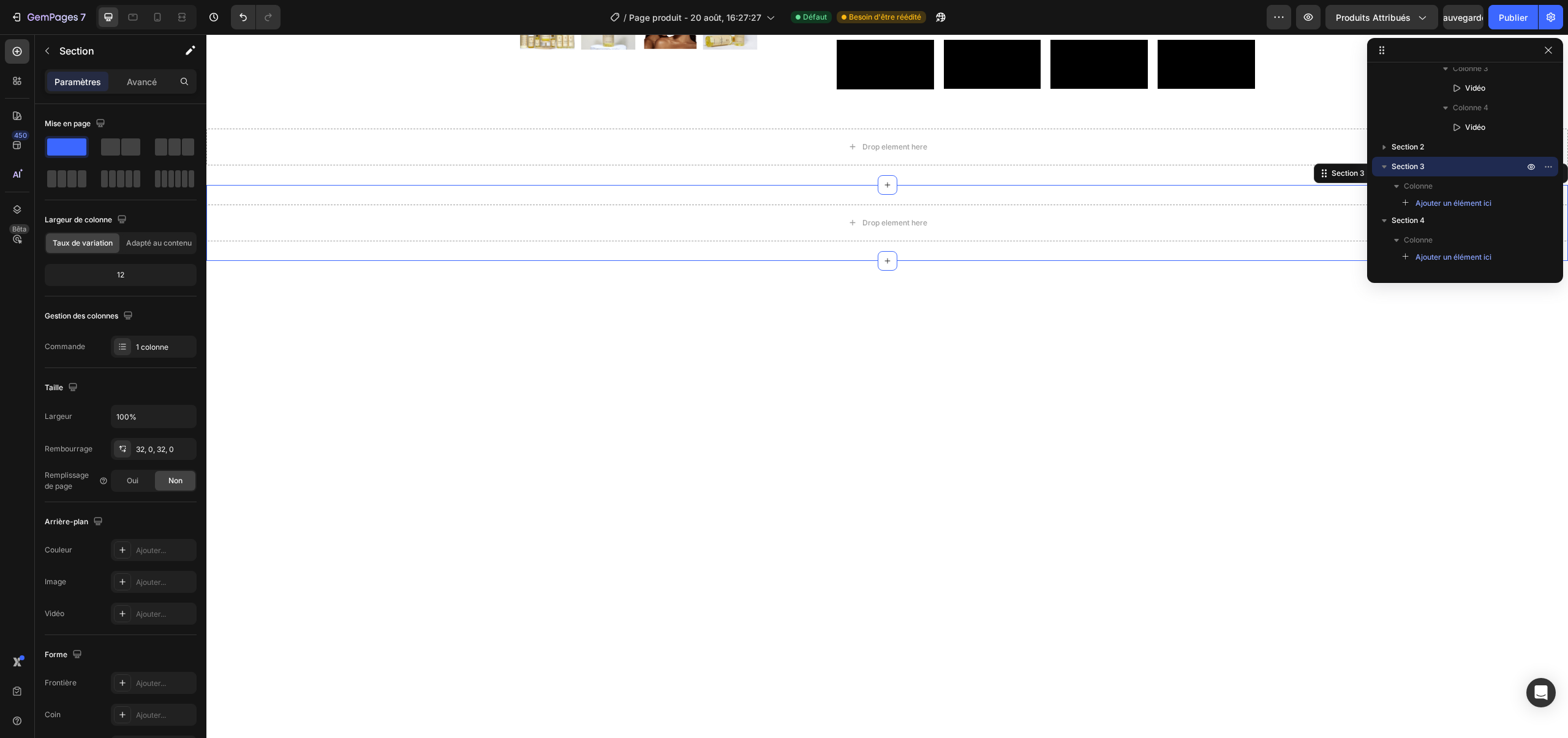
drag, startPoint x: 1557, startPoint y: 297, endPoint x: 1431, endPoint y: 327, distance: 129.5
click at [1556, 178] on icon at bounding box center [1557, 173] width 10 height 10
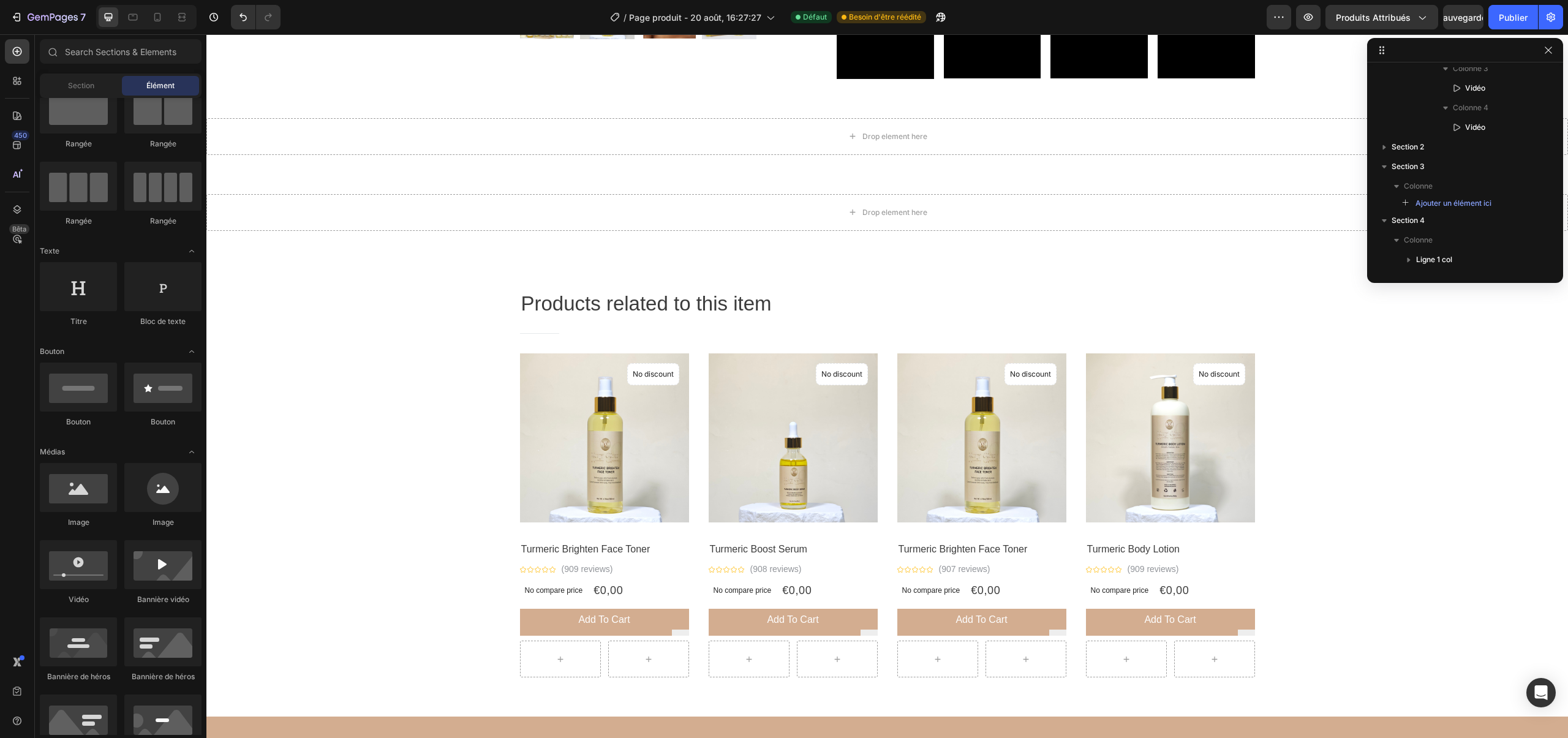
scroll to position [313, 0]
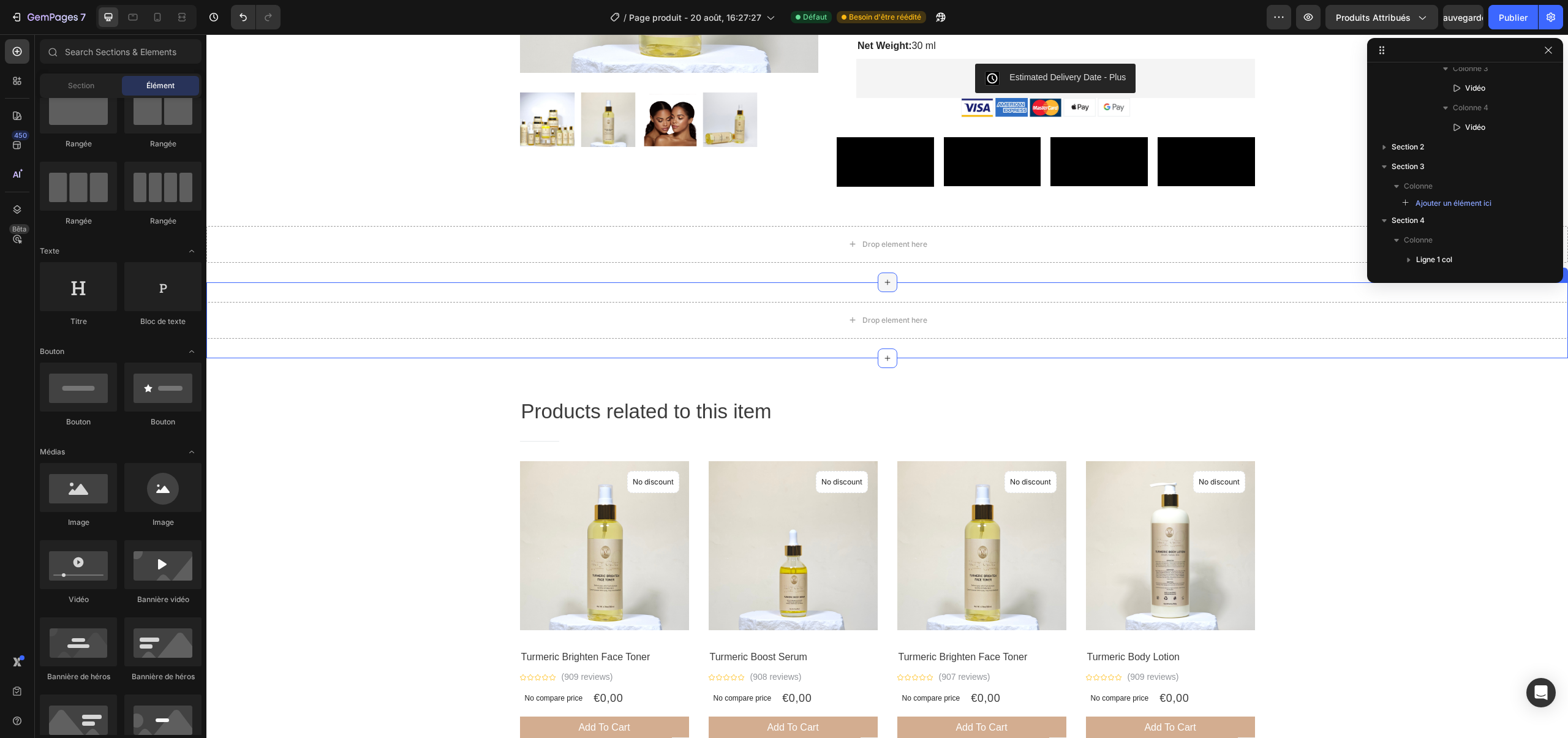
click at [890, 292] on div at bounding box center [888, 282] width 20 height 20
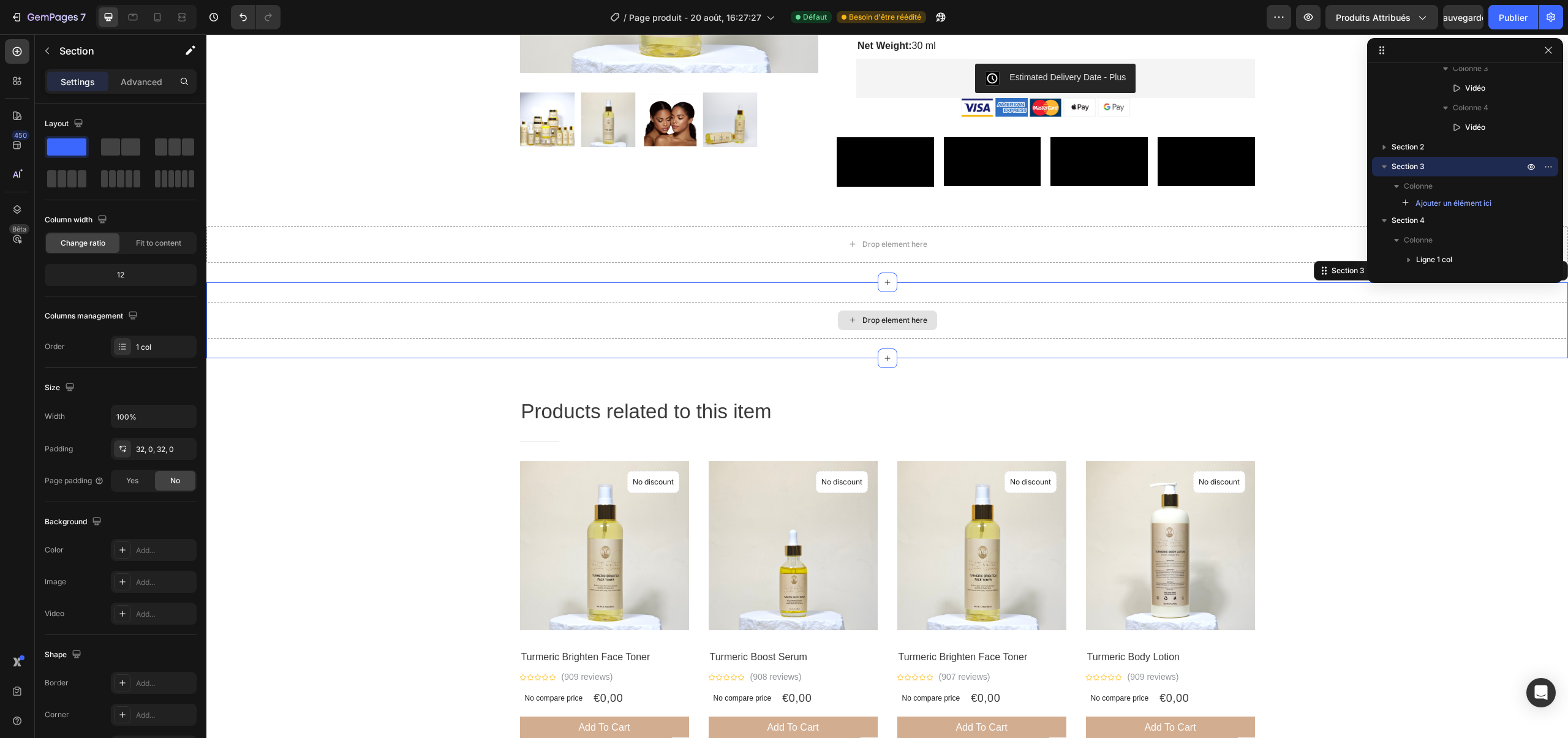
click at [1168, 339] on div "Drop element here" at bounding box center [887, 320] width 1361 height 37
click at [1557, 275] on icon at bounding box center [1558, 270] width 8 height 9
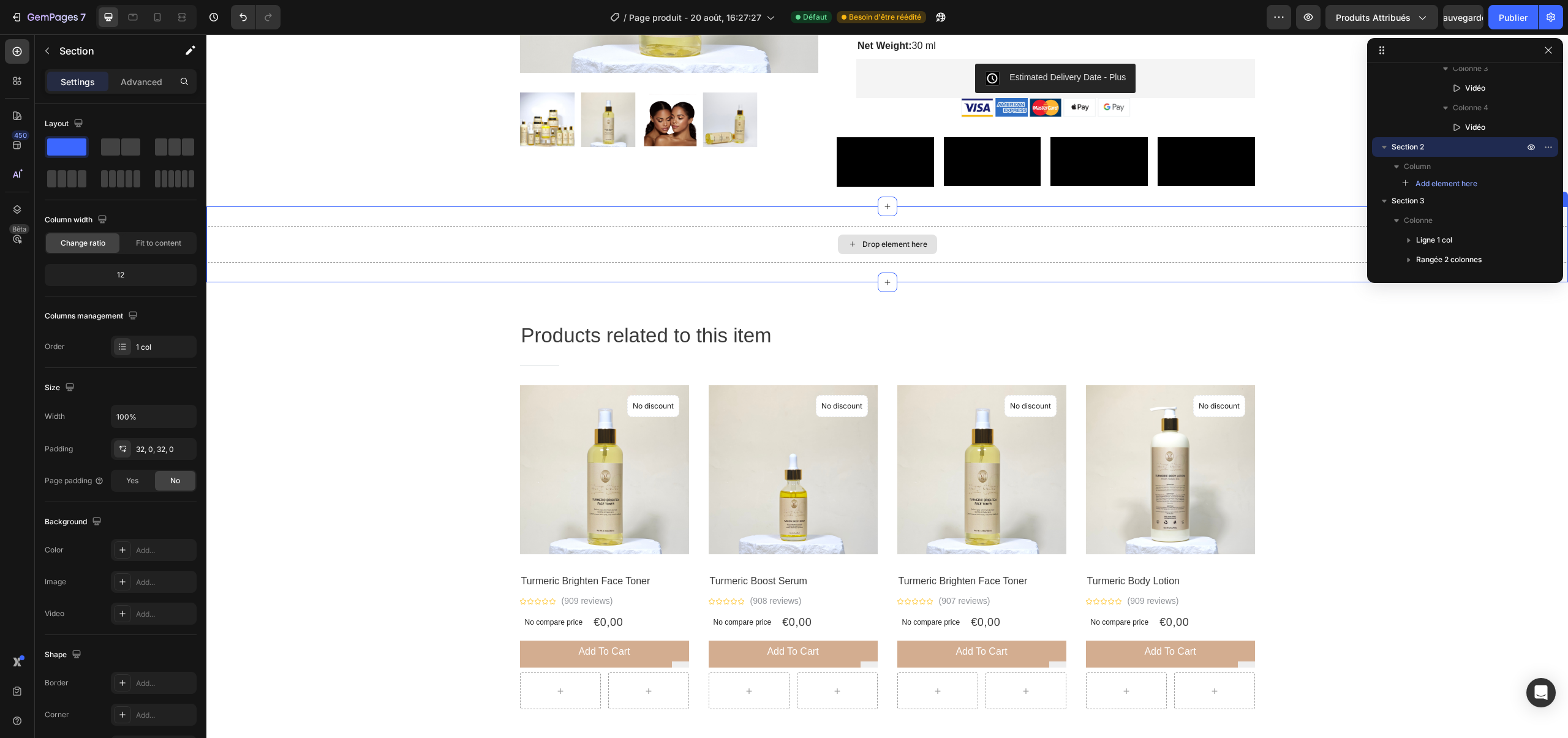
click at [1134, 263] on div "Drop element here" at bounding box center [887, 244] width 1361 height 37
click at [1557, 200] on icon at bounding box center [1557, 195] width 10 height 10
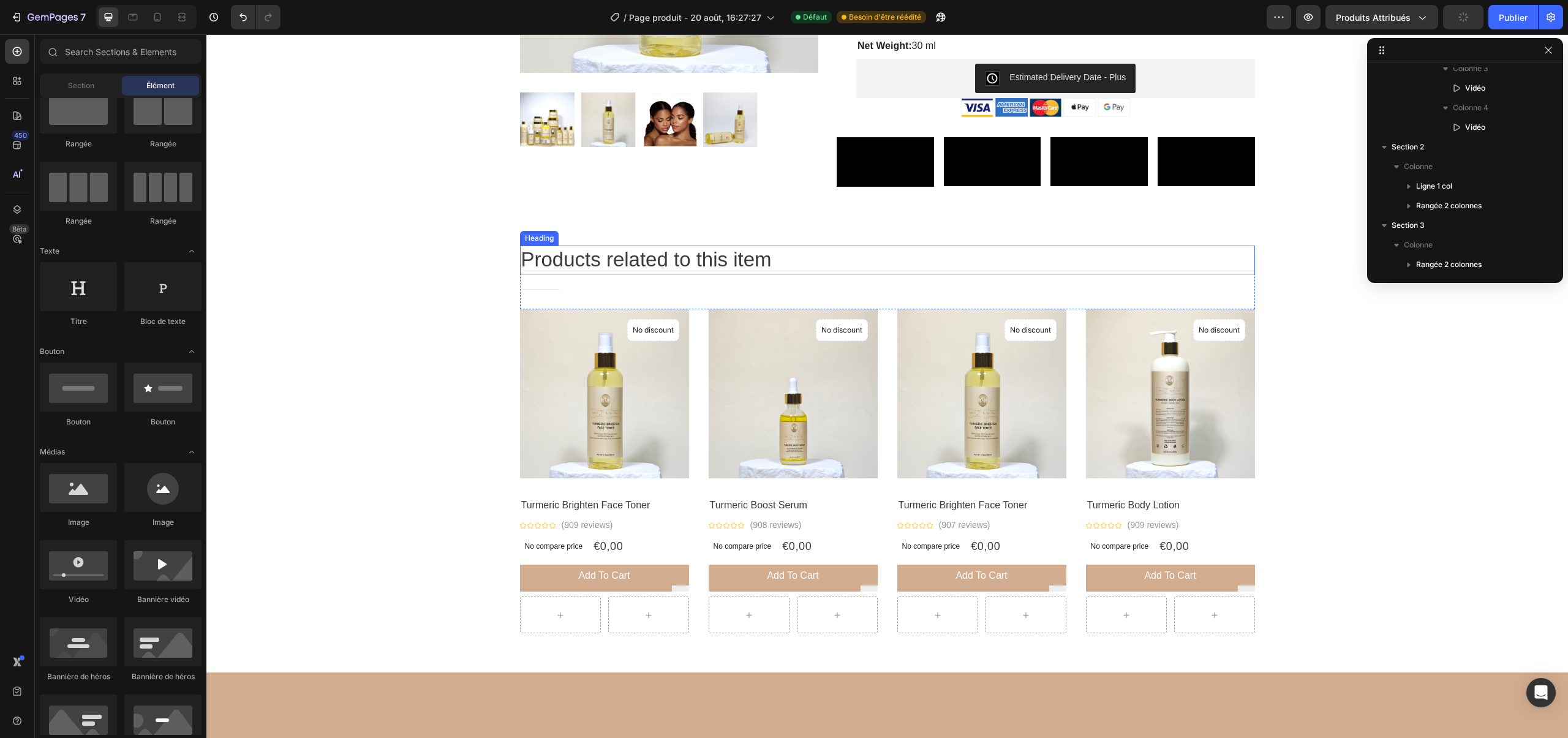
click at [829, 273] on p "Products related to this item" at bounding box center [887, 260] width 733 height 26
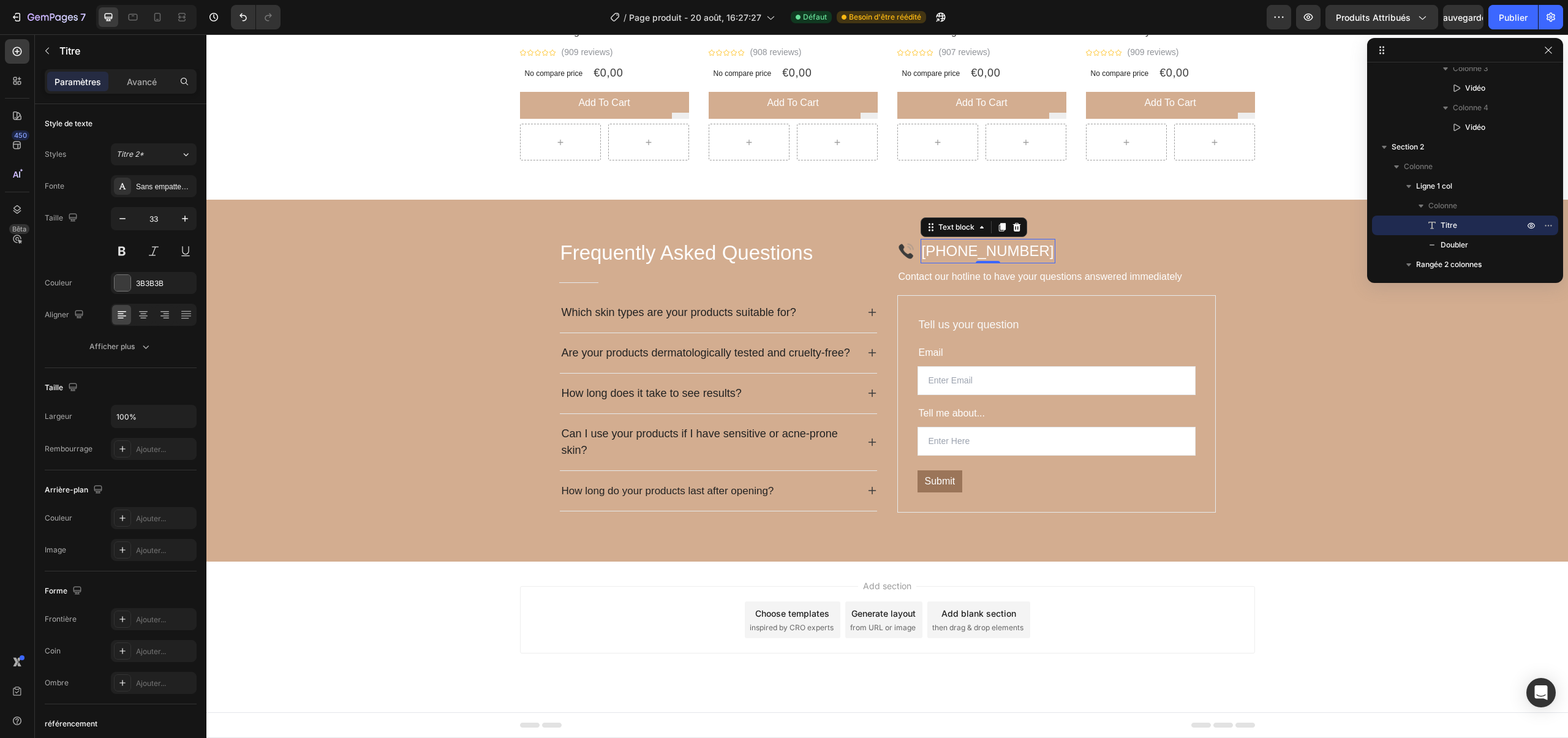
scroll to position [1405, 0]
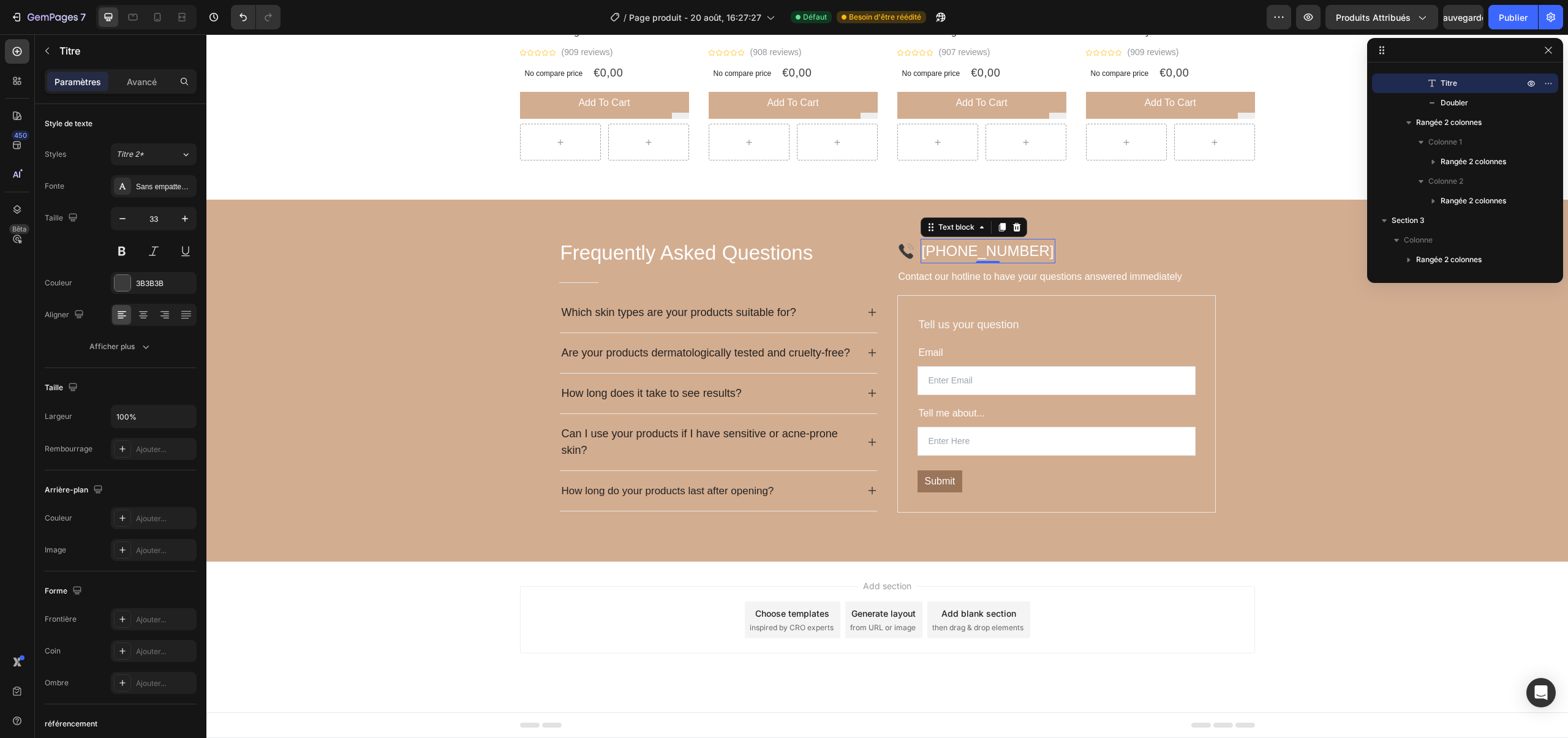
click at [969, 257] on p "[PHONE_NUMBER]" at bounding box center [988, 251] width 132 height 22
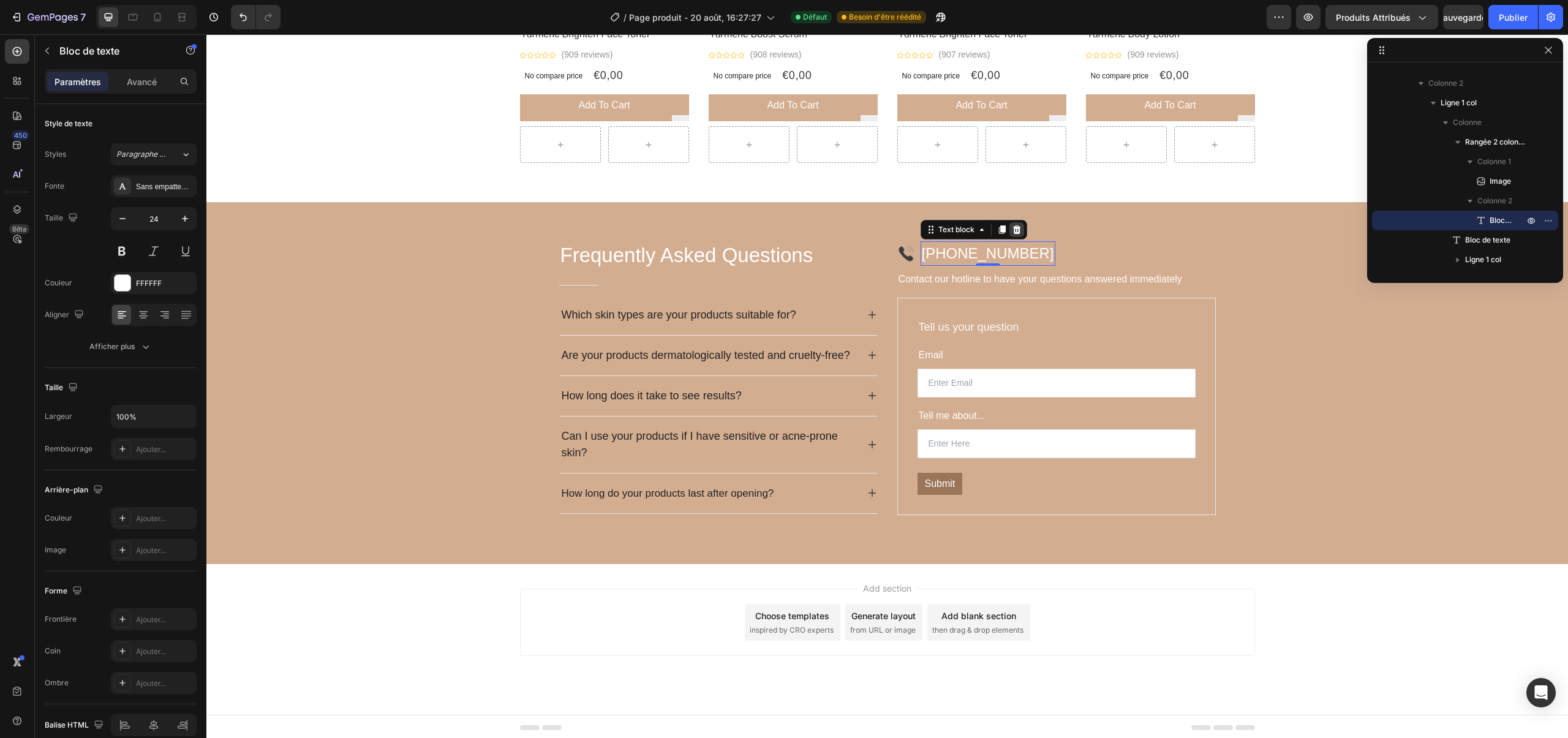
scroll to position [905, 0]
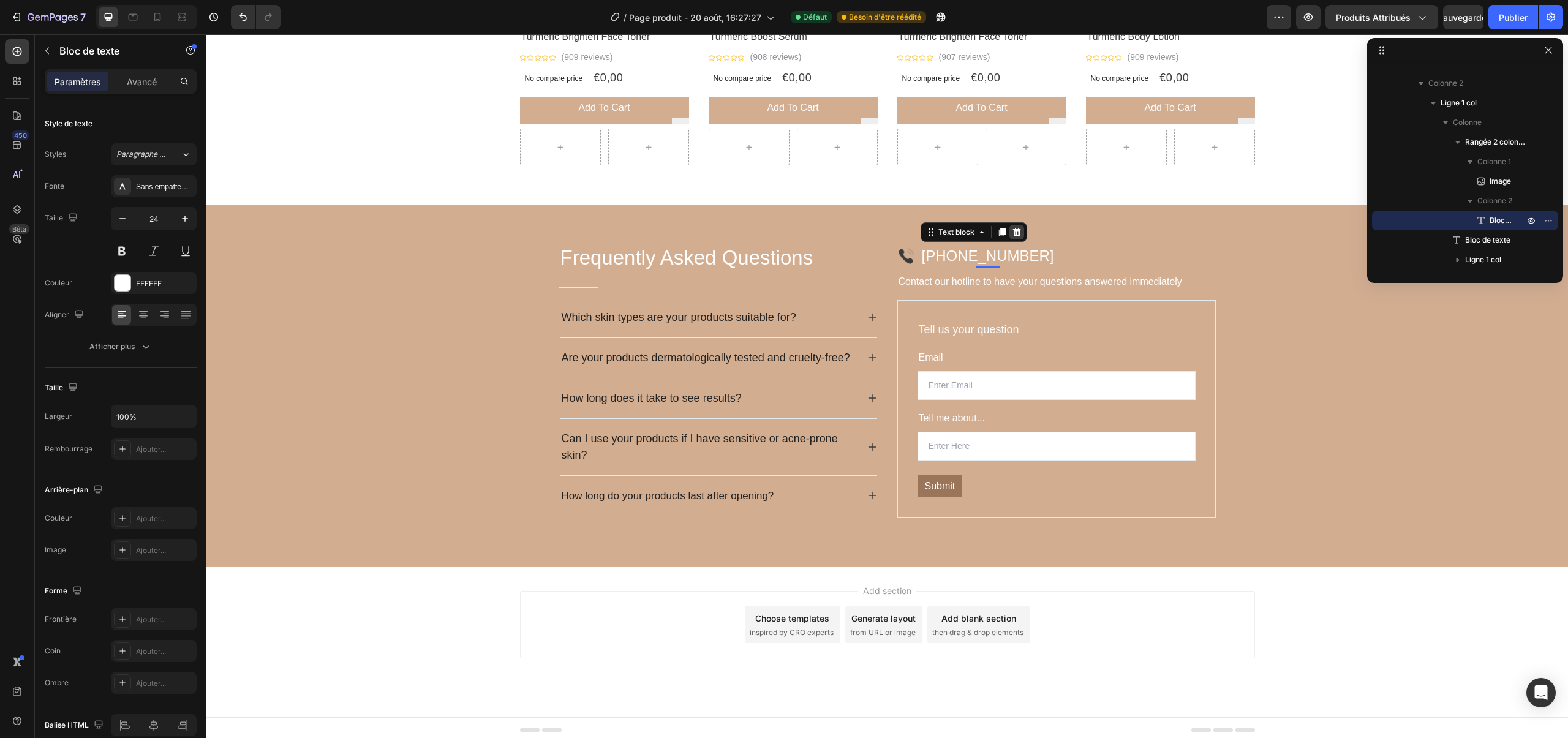
click at [1018, 236] on icon at bounding box center [1017, 232] width 8 height 9
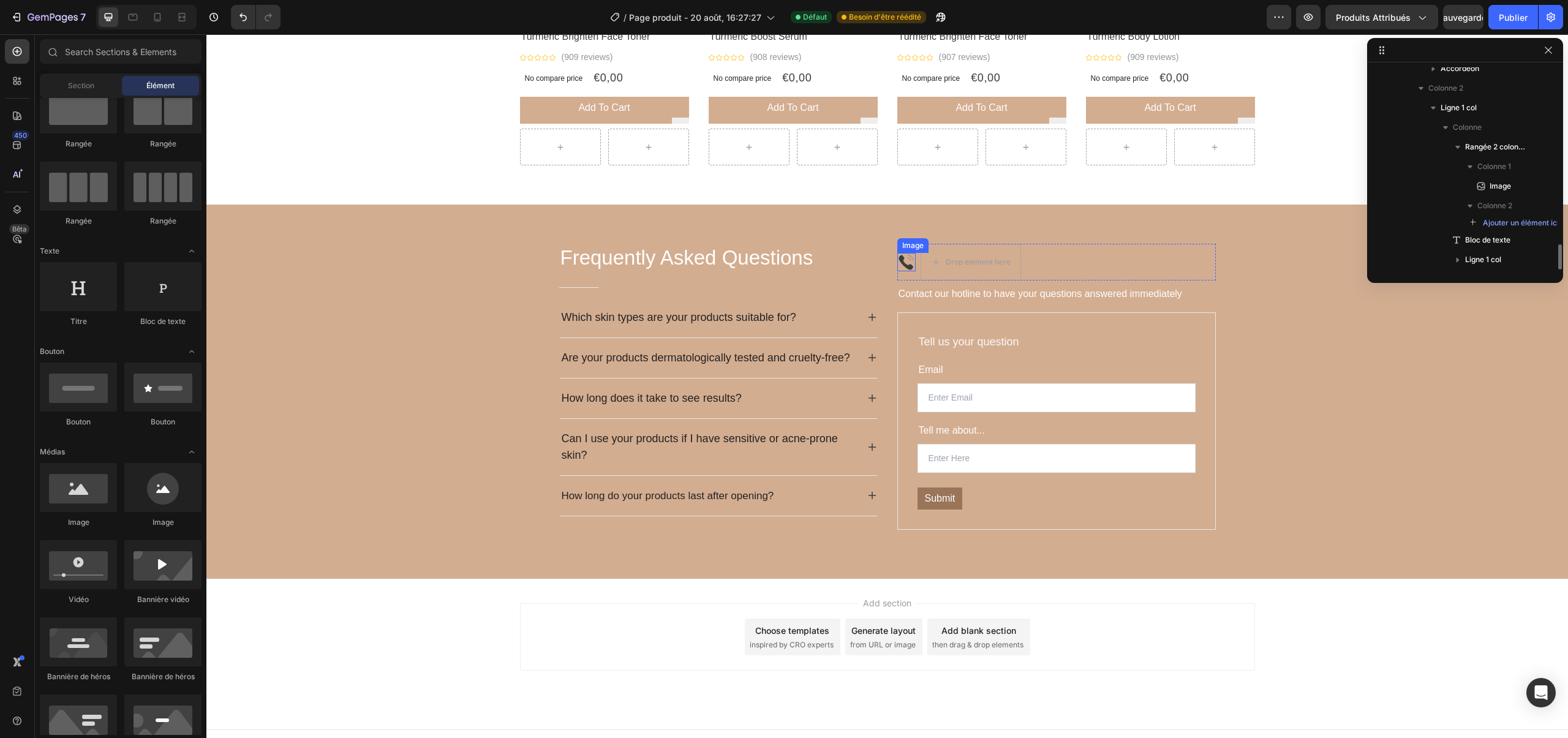
click at [909, 261] on img at bounding box center [906, 262] width 19 height 18
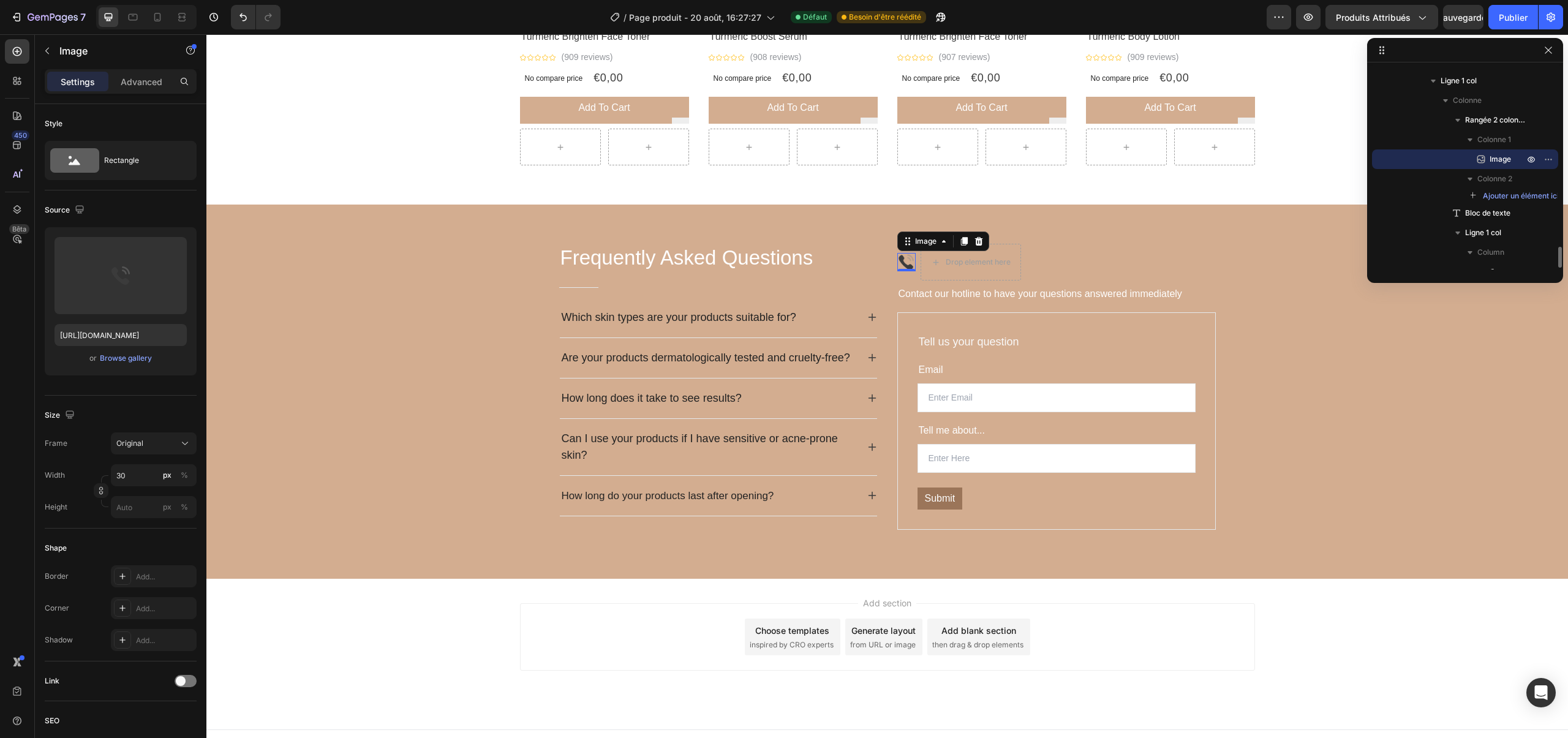
scroll to position [907, 0]
click at [974, 240] on icon at bounding box center [979, 240] width 10 height 10
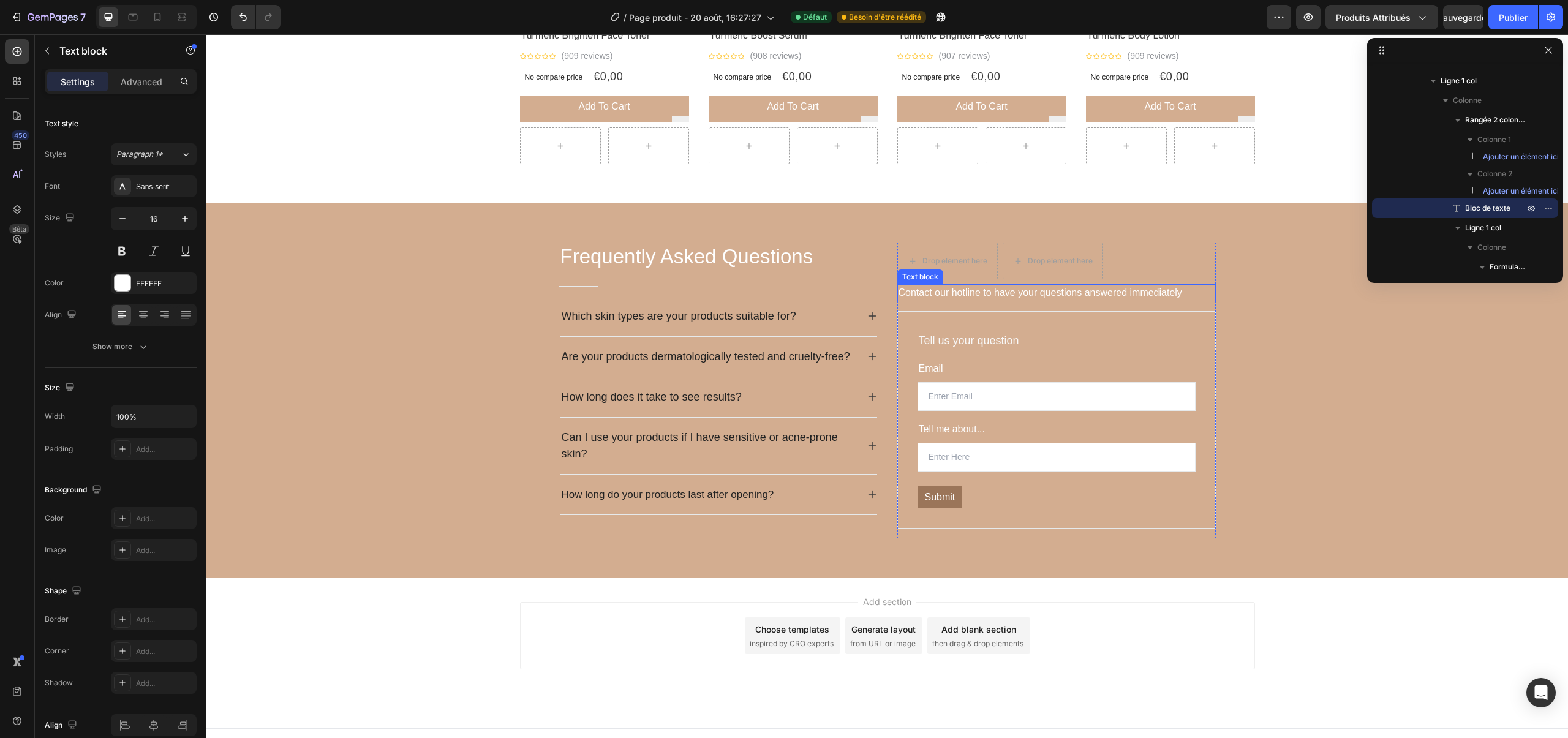
click at [972, 291] on p "Contact our hotline to have your questions answered immediately" at bounding box center [1056, 293] width 316 height 15
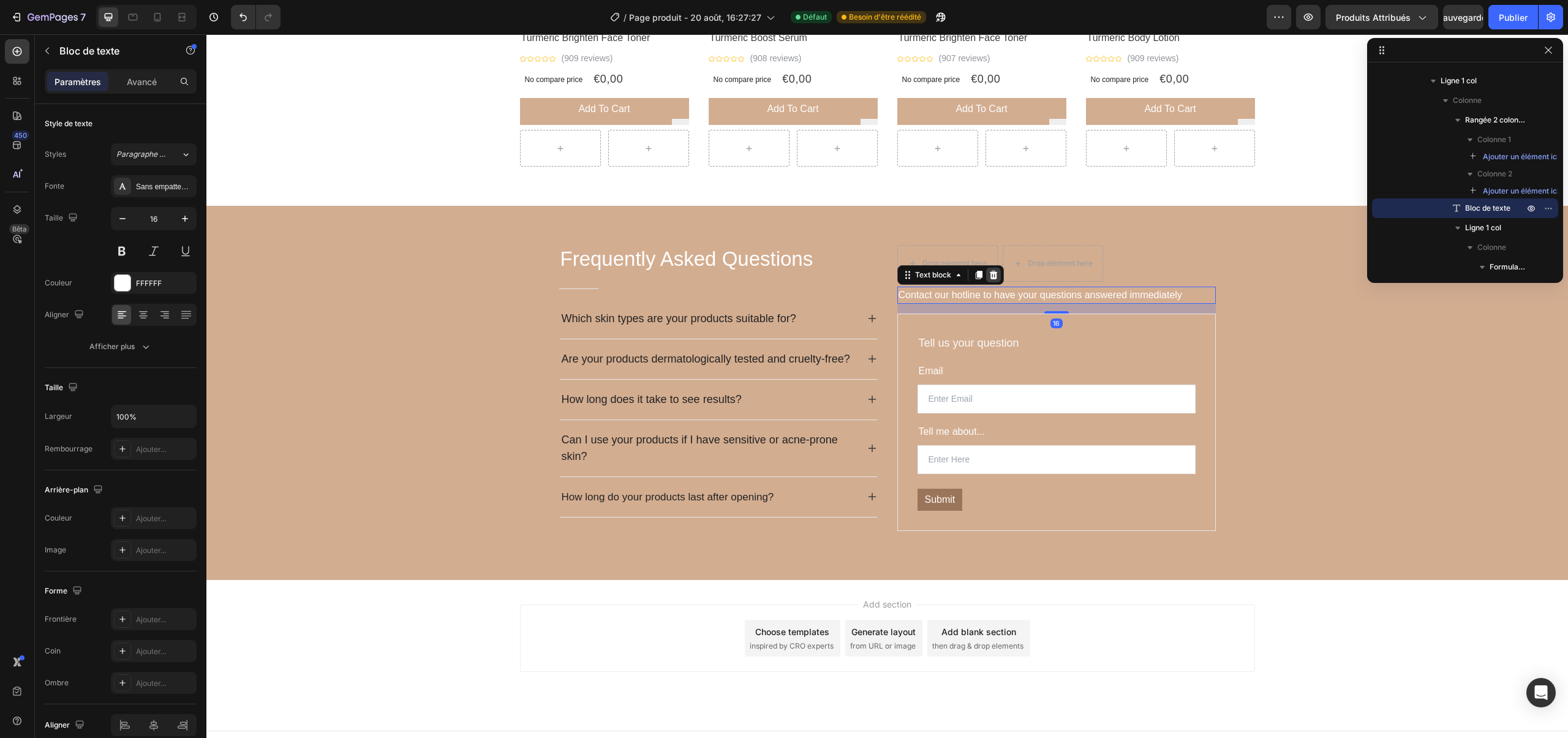
click at [991, 274] on icon at bounding box center [994, 275] width 10 height 10
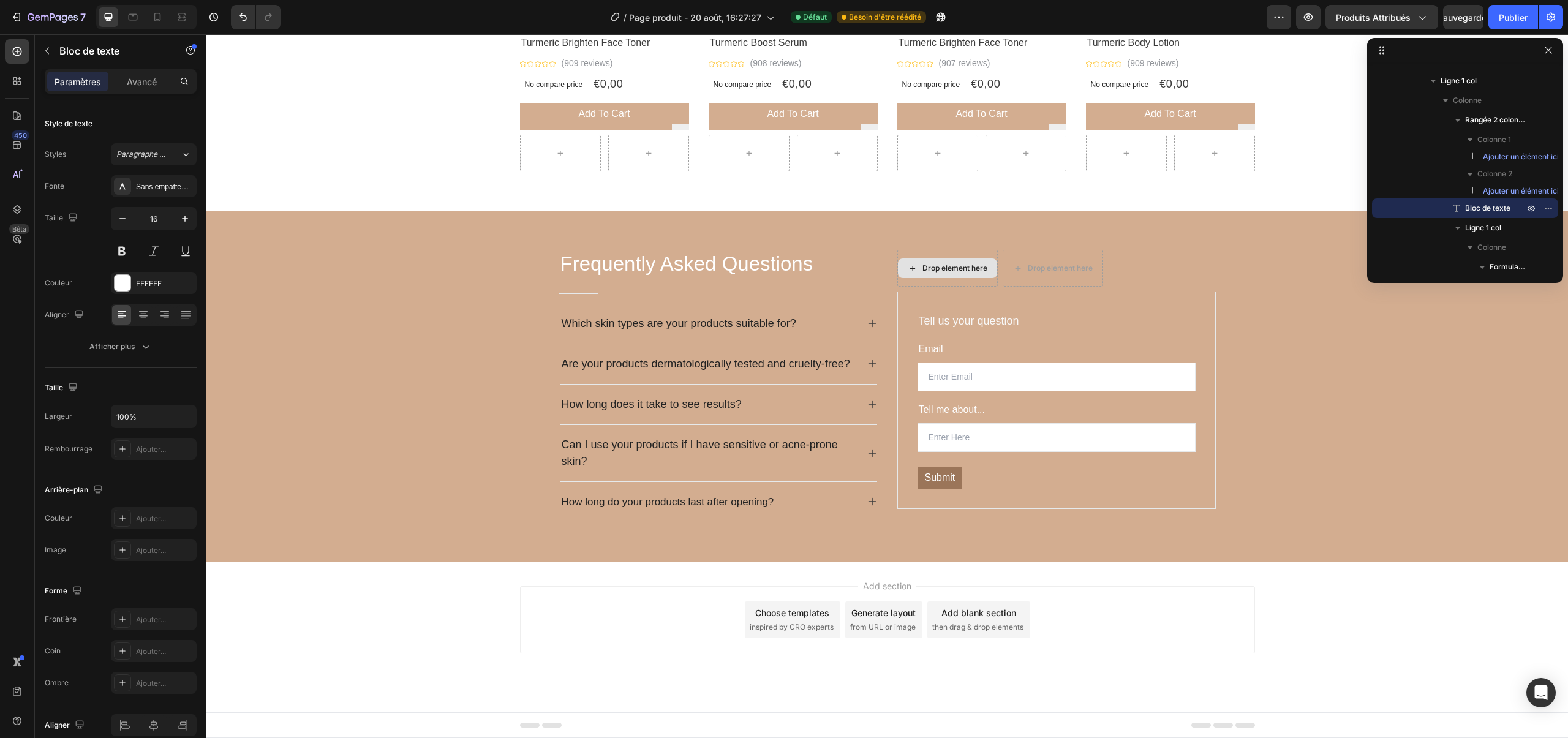
scroll to position [898, 0]
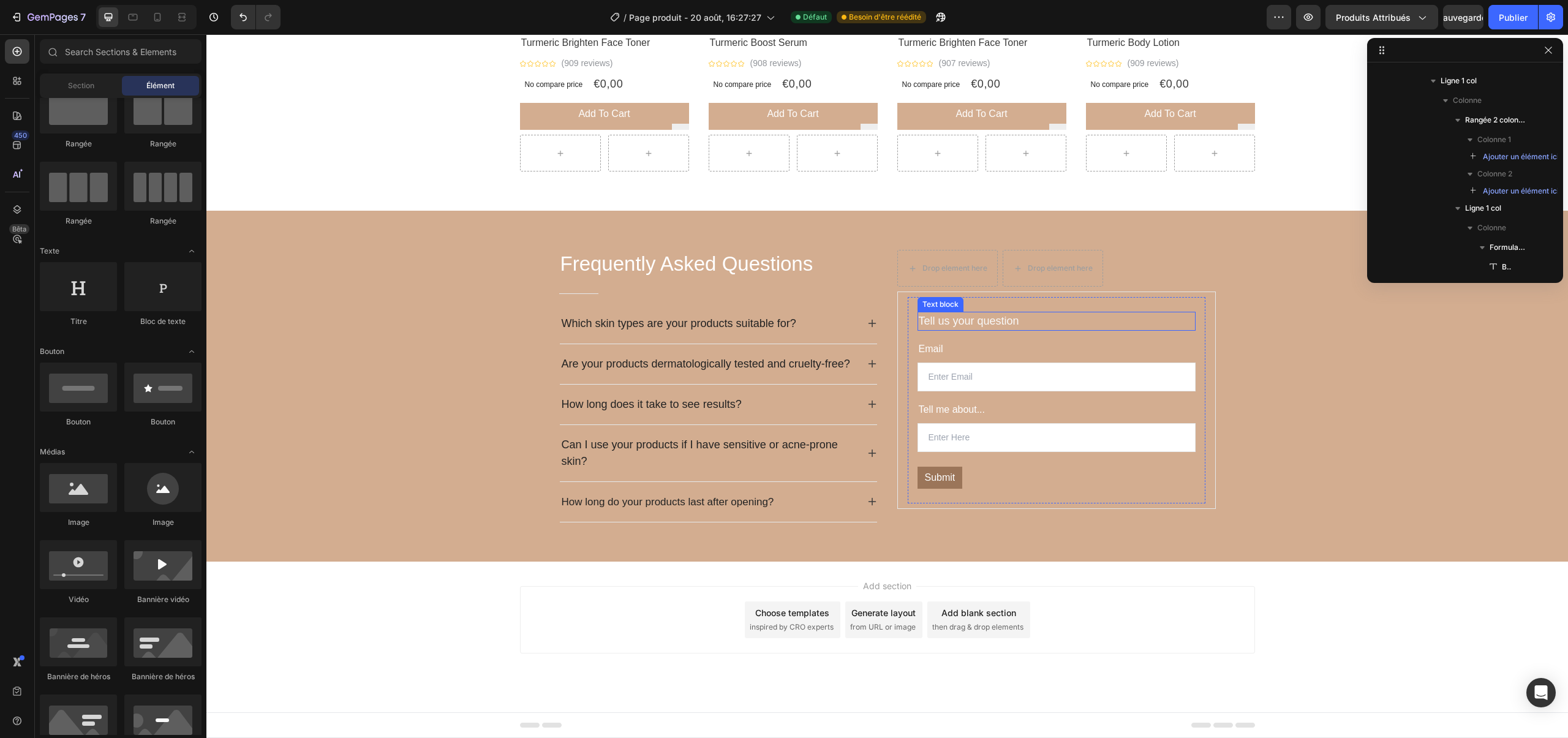
click at [1012, 316] on span "Tell us your question" at bounding box center [969, 321] width 100 height 12
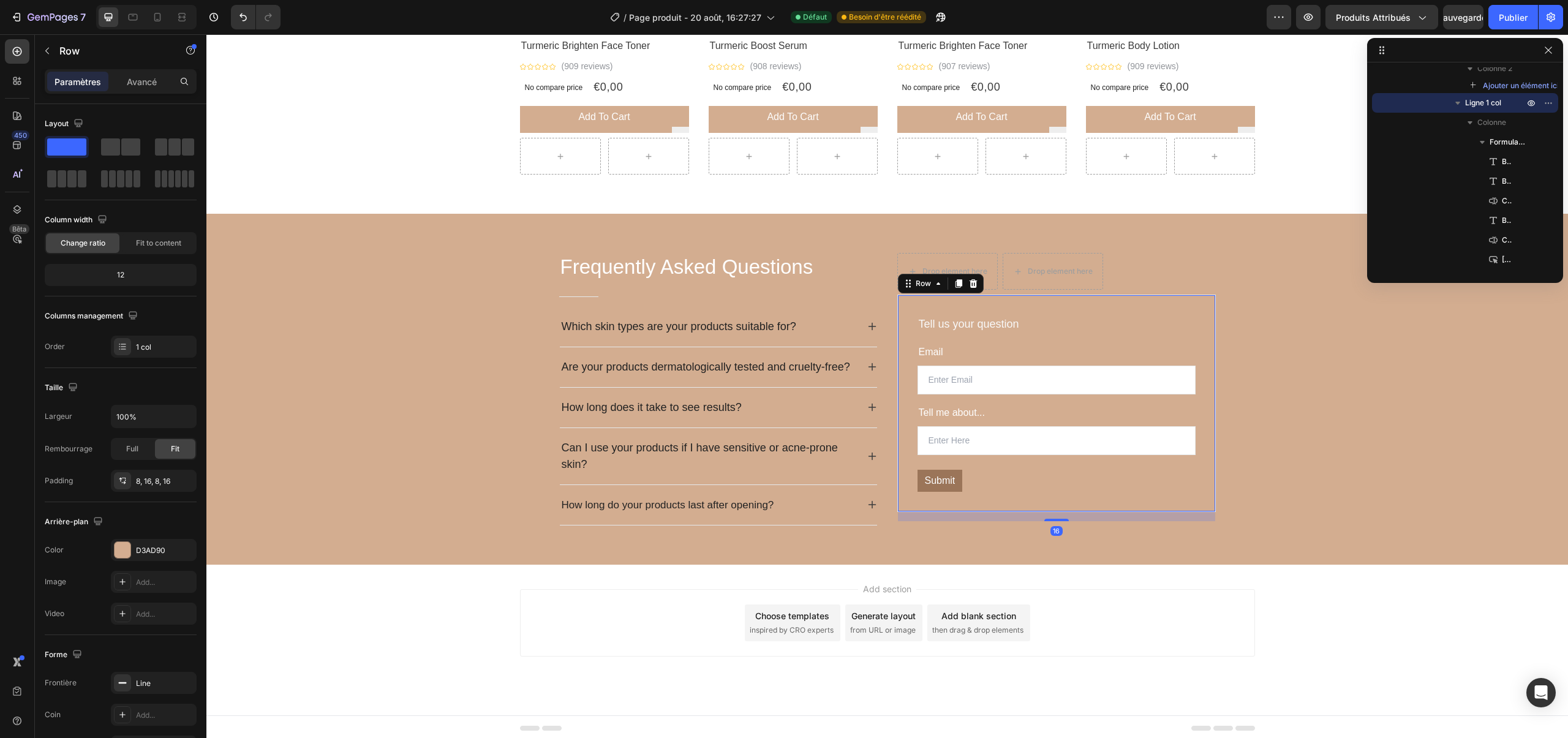
click at [906, 313] on div "Tell us your question Text block Email Text block Email Field Tell me about... …" at bounding box center [1057, 403] width 318 height 217
click at [972, 288] on icon at bounding box center [973, 284] width 10 height 10
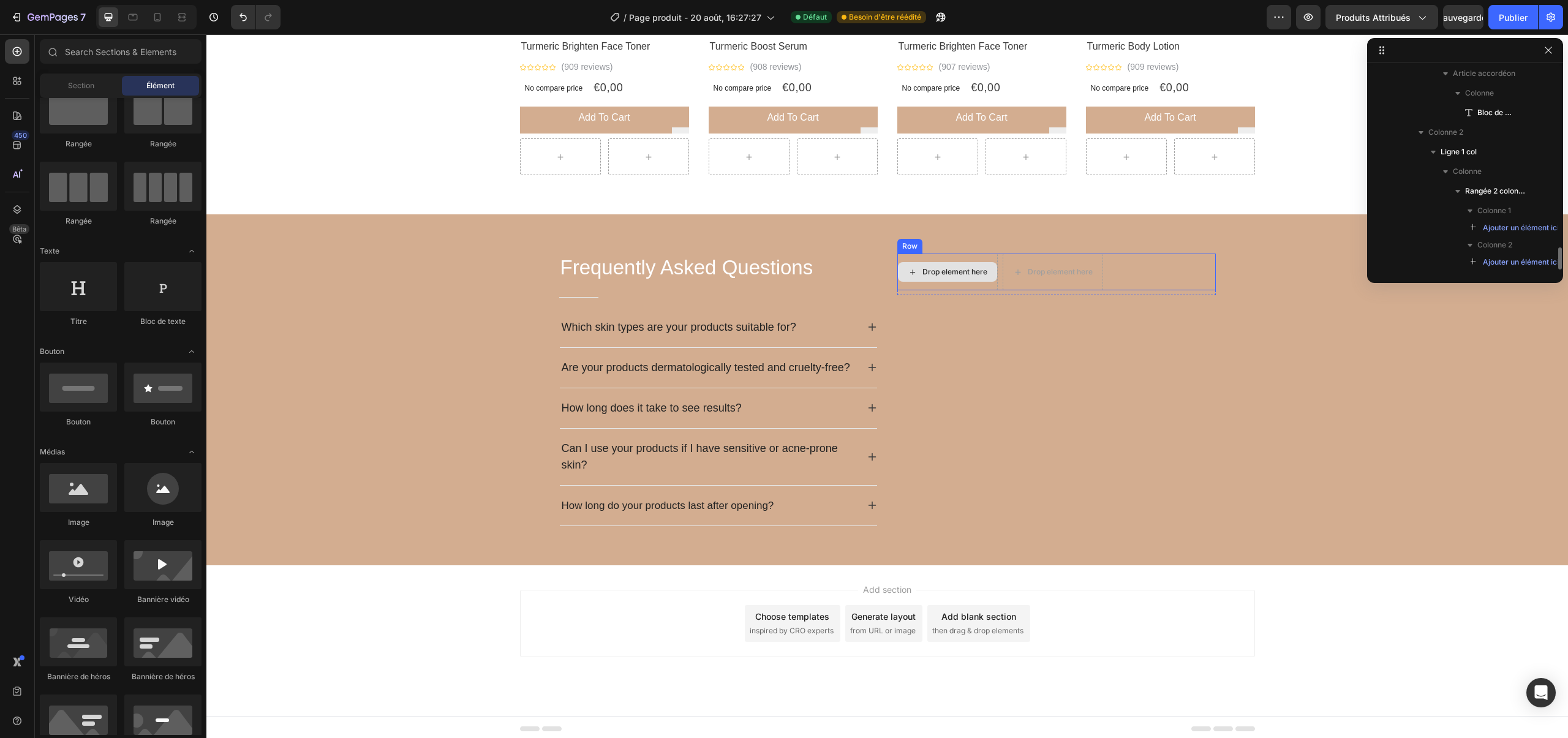
scroll to position [894, 0]
click at [902, 259] on div "Drop element here" at bounding box center [947, 273] width 100 height 37
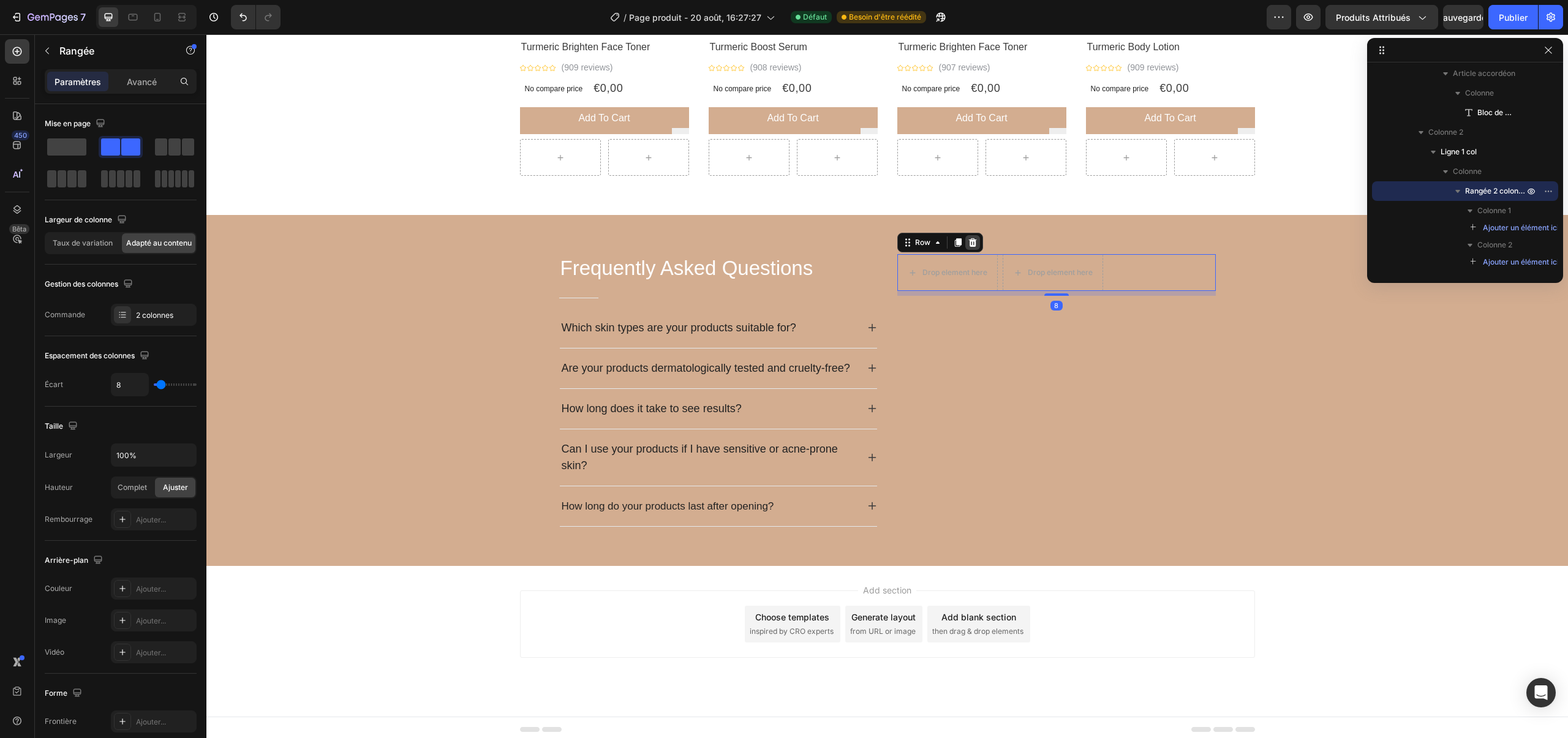
scroll to position [892, 0]
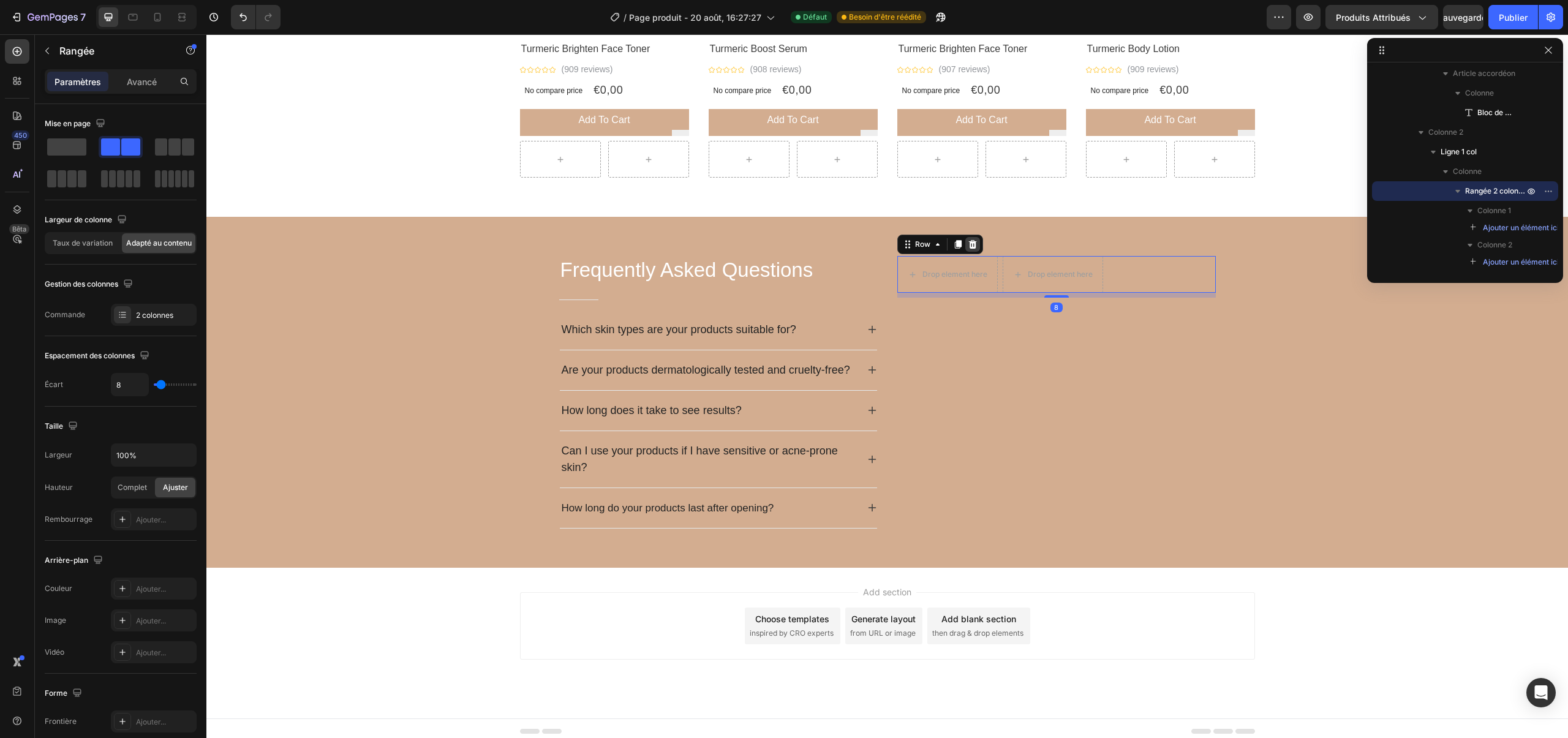
click at [968, 244] on icon at bounding box center [973, 244] width 10 height 10
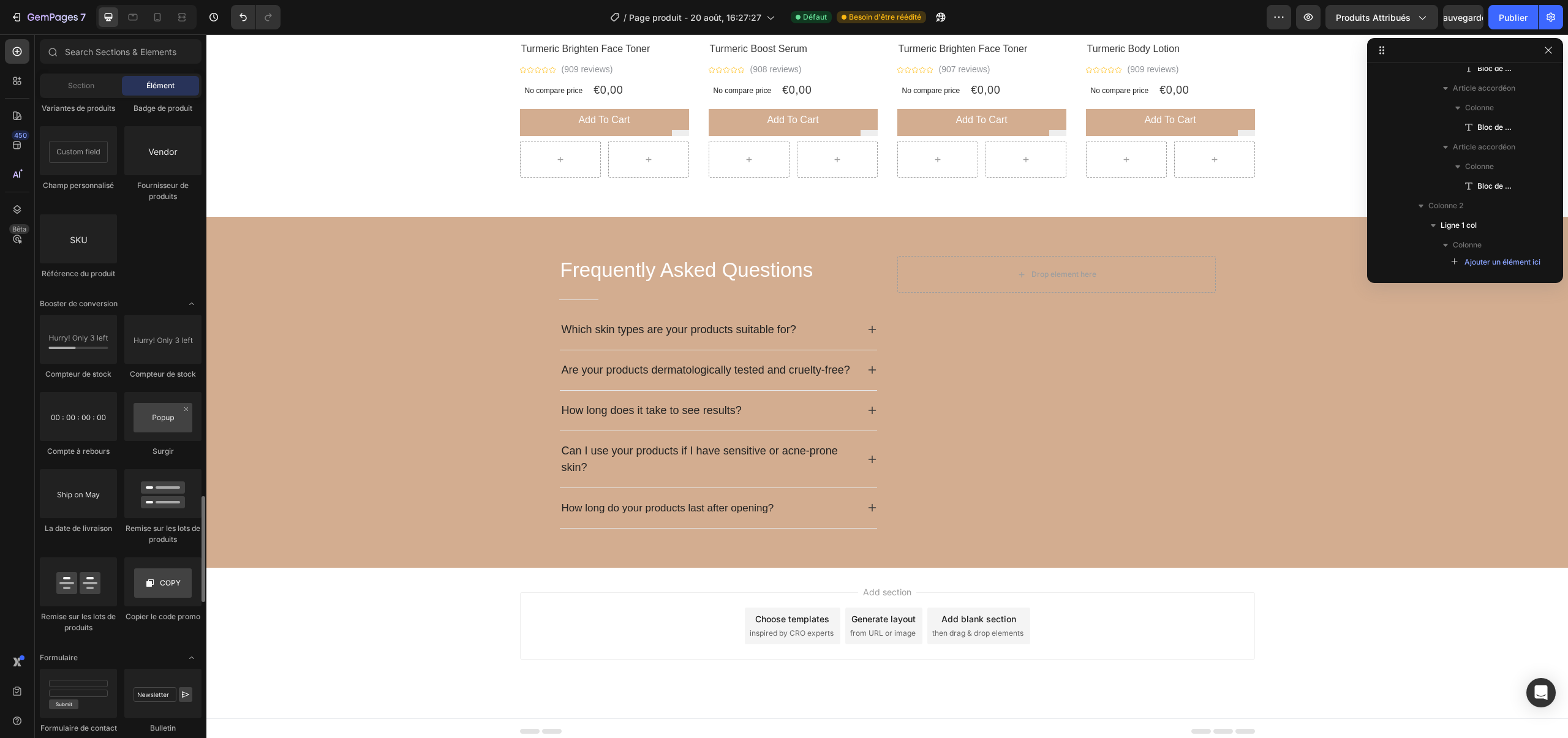
scroll to position [2385, 0]
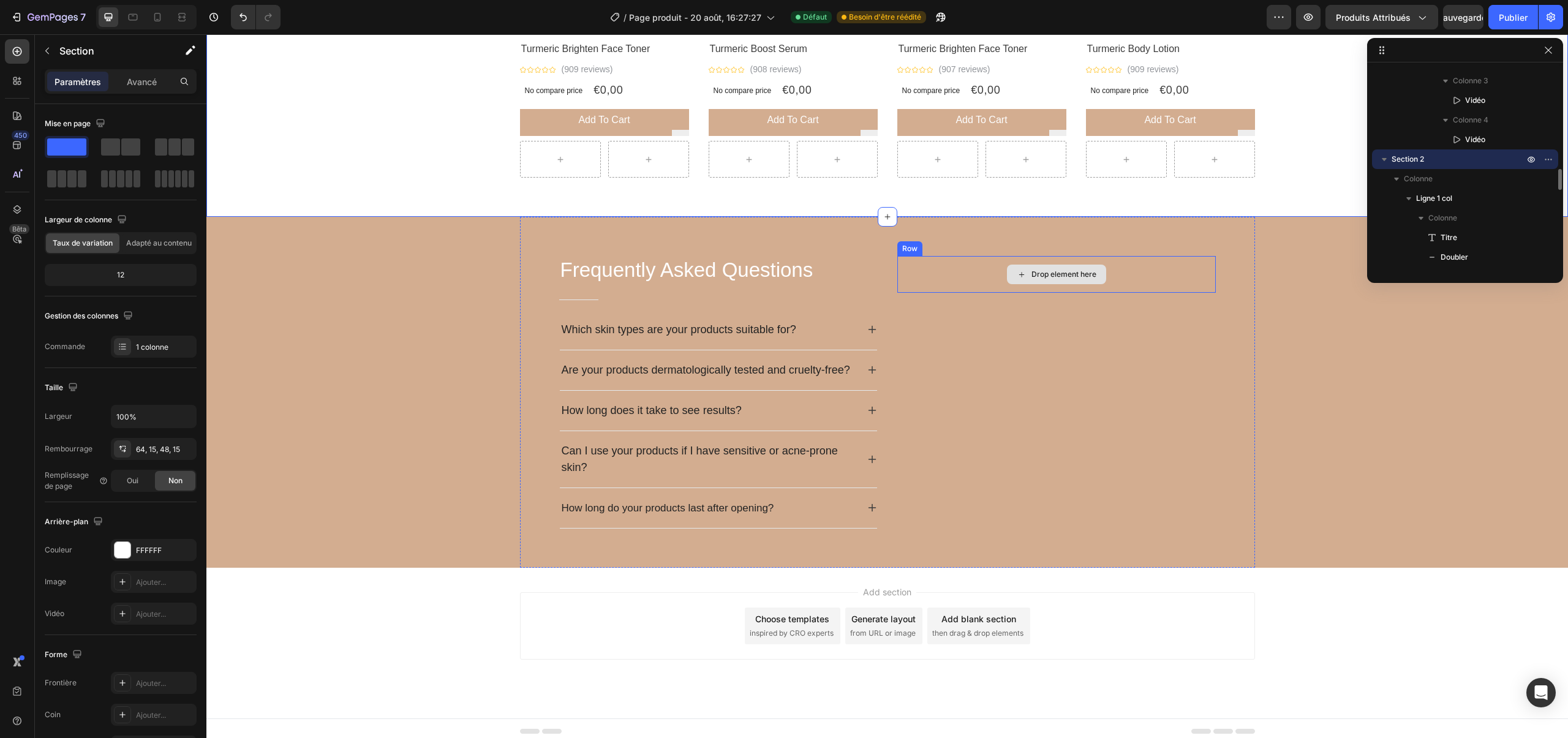
scroll to position [1733, 0]
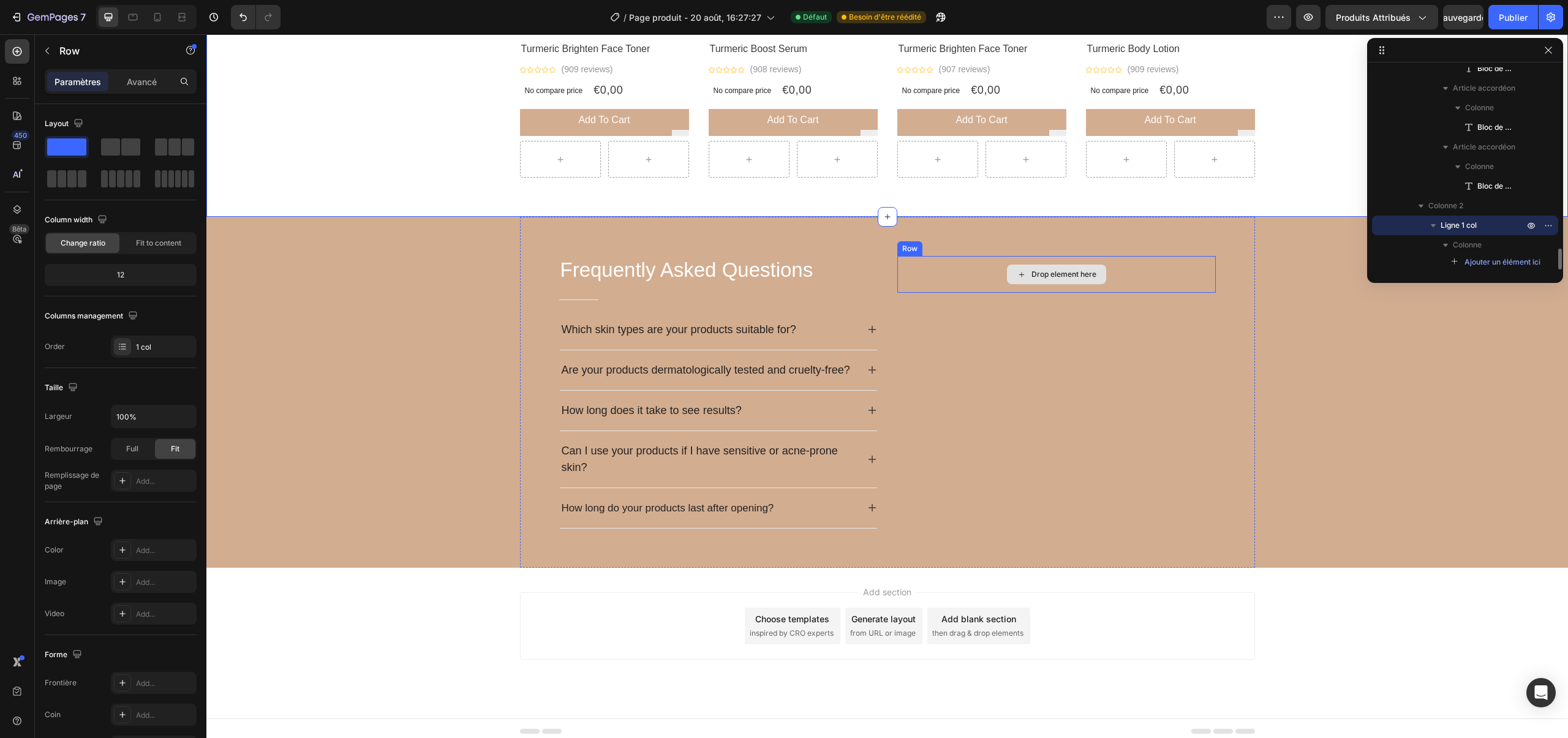
click at [1027, 261] on div "Drop element here" at bounding box center [1057, 274] width 318 height 37
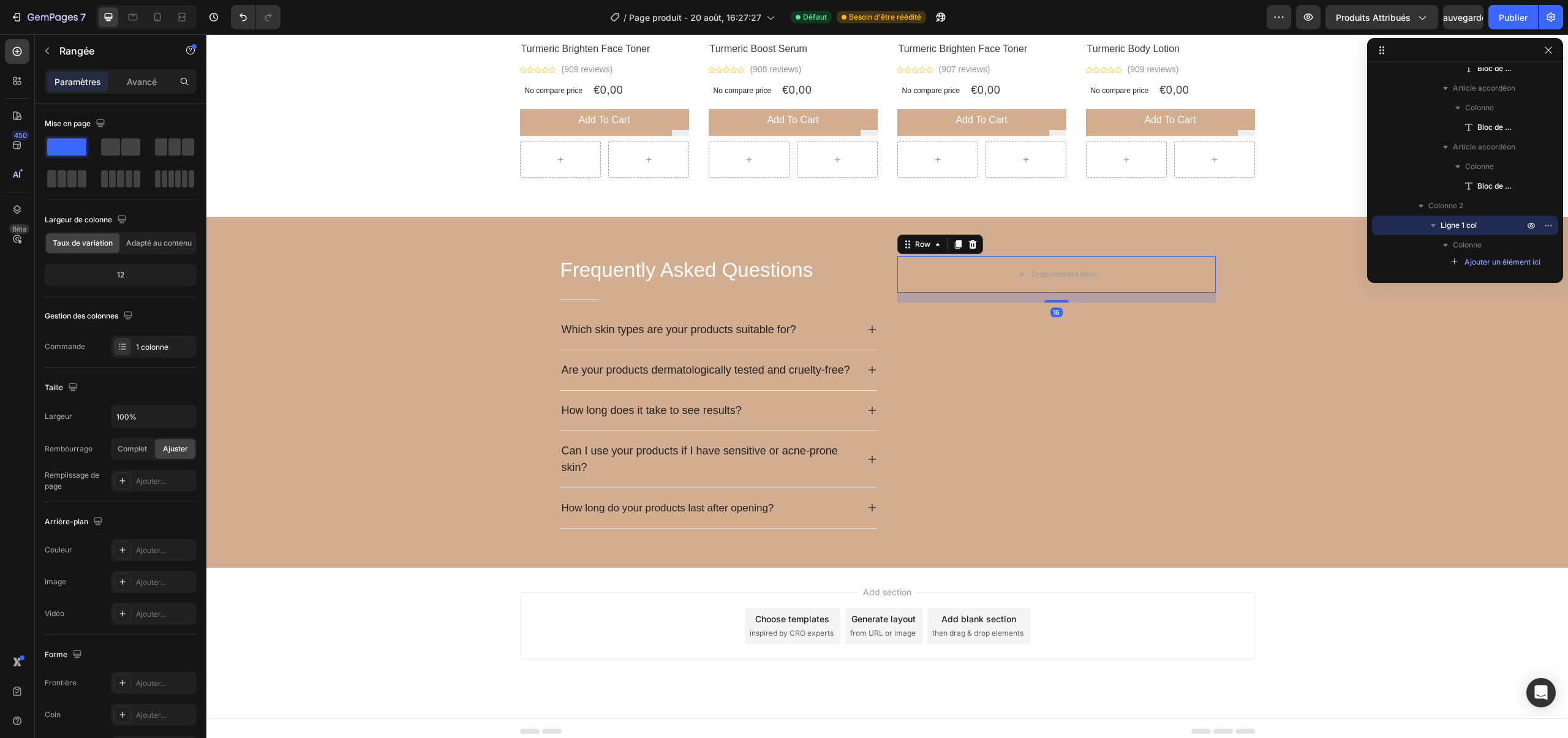
click at [973, 242] on icon at bounding box center [973, 244] width 8 height 9
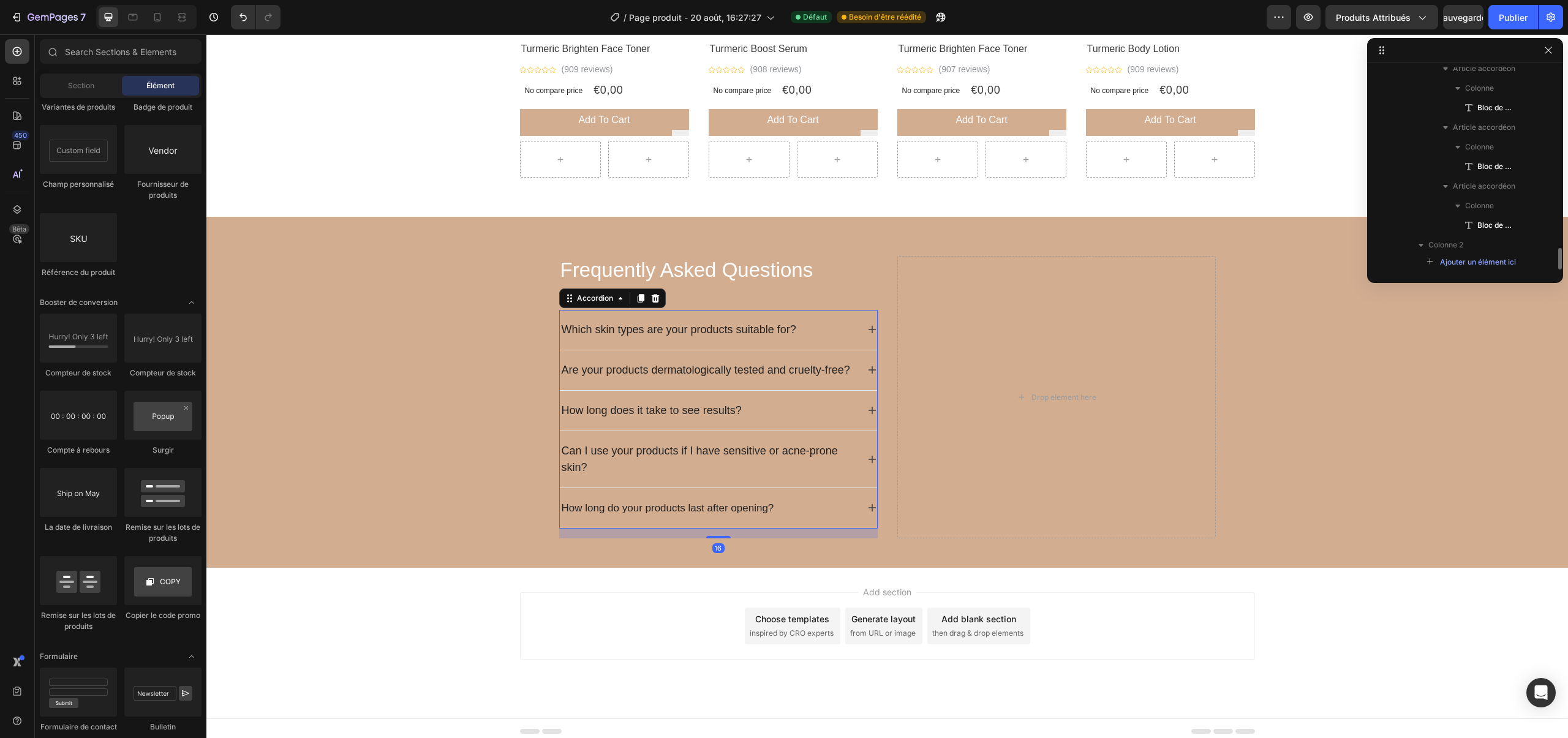
click at [820, 352] on div "Are your products dermatologically tested and cruelty-free?" at bounding box center [719, 370] width 318 height 40
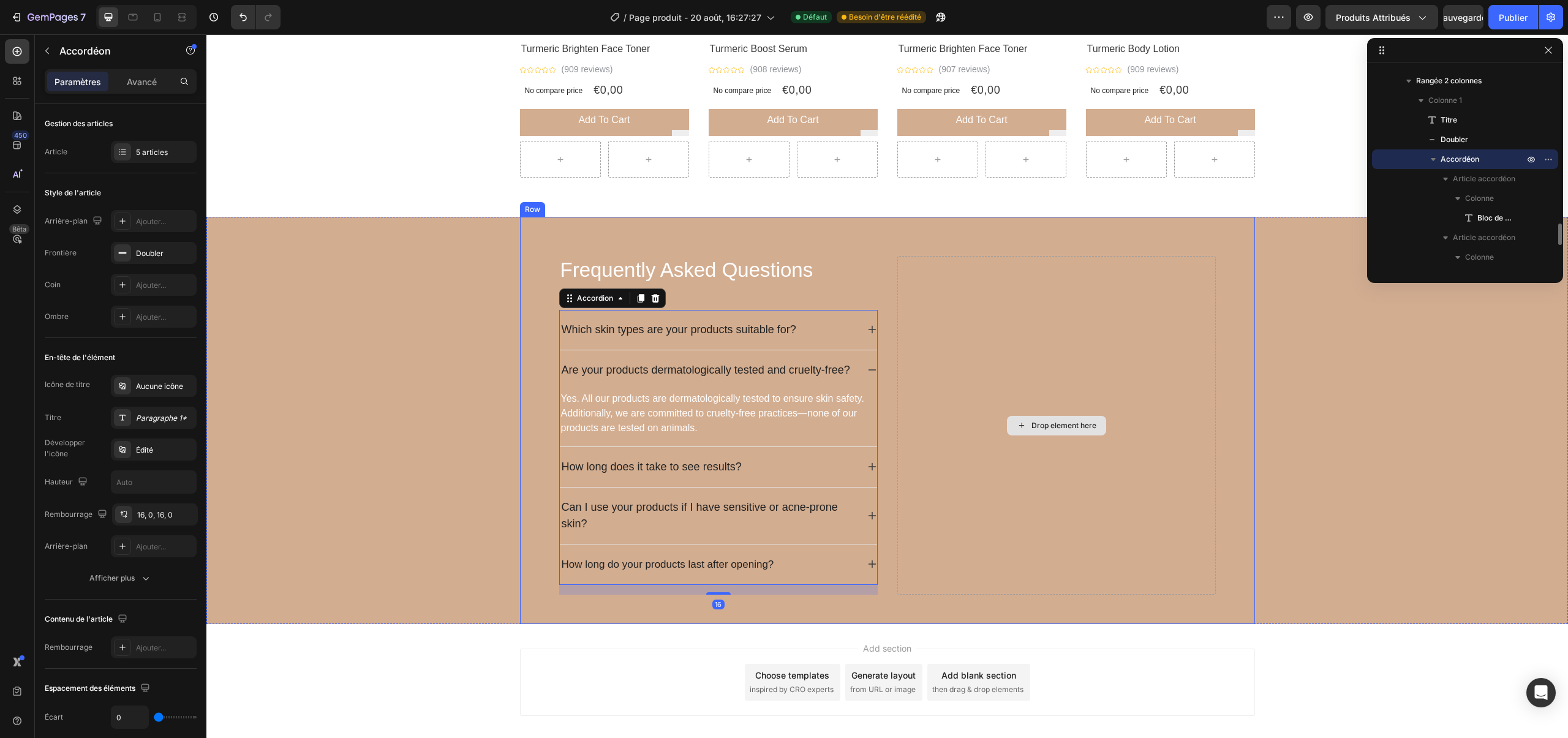
click at [986, 278] on div "Drop element here" at bounding box center [1057, 425] width 318 height 339
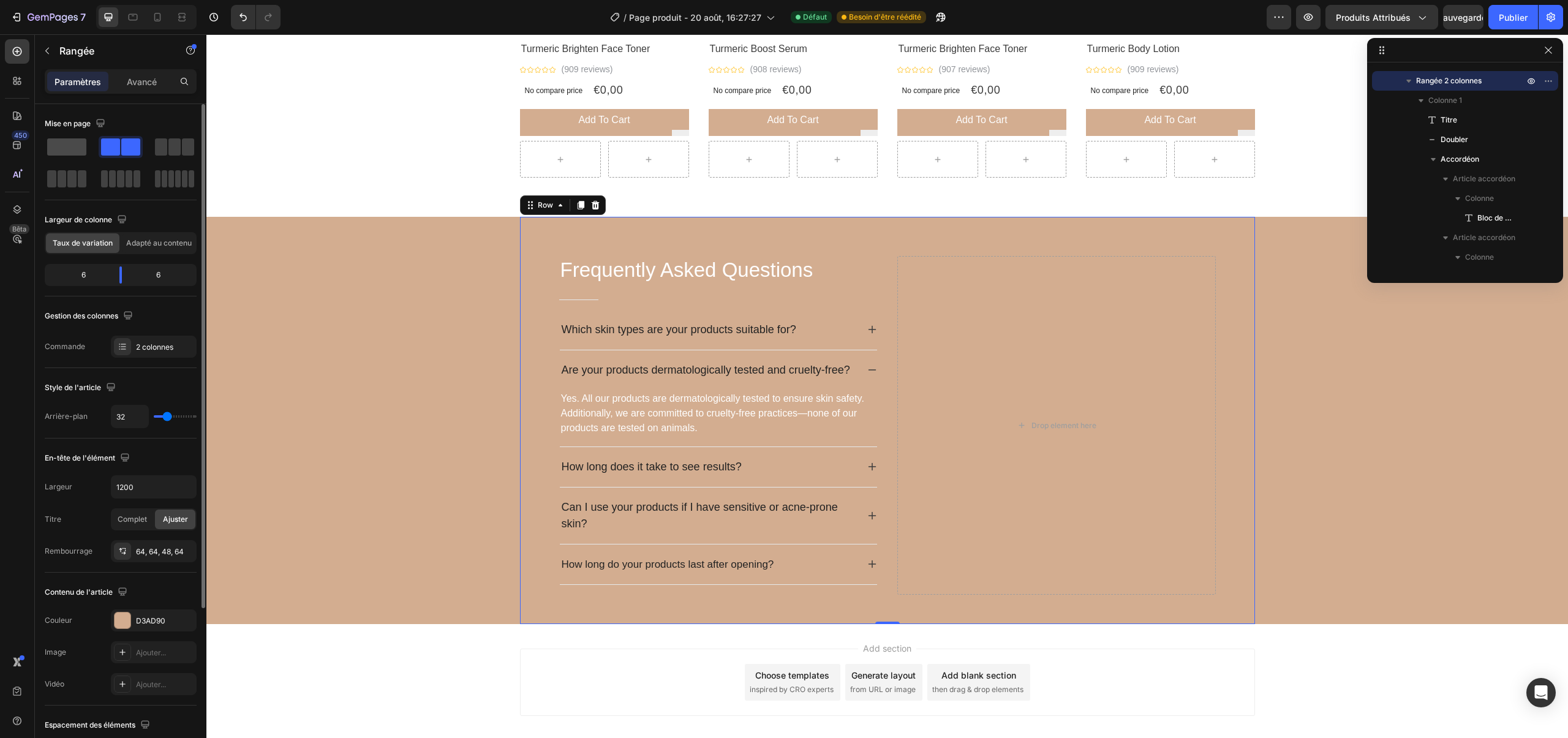
click at [75, 142] on span at bounding box center [67, 147] width 39 height 17
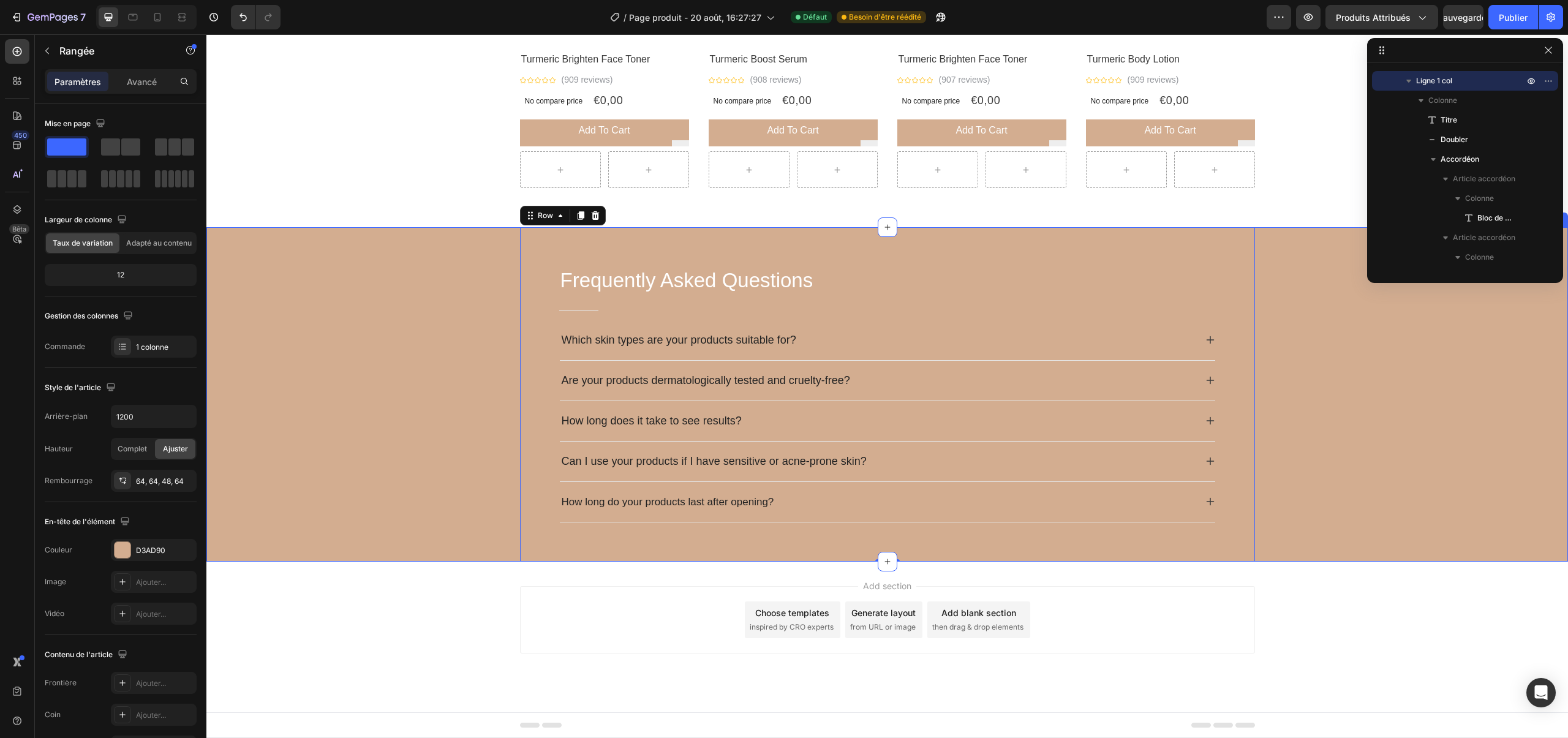
scroll to position [1349, 0]
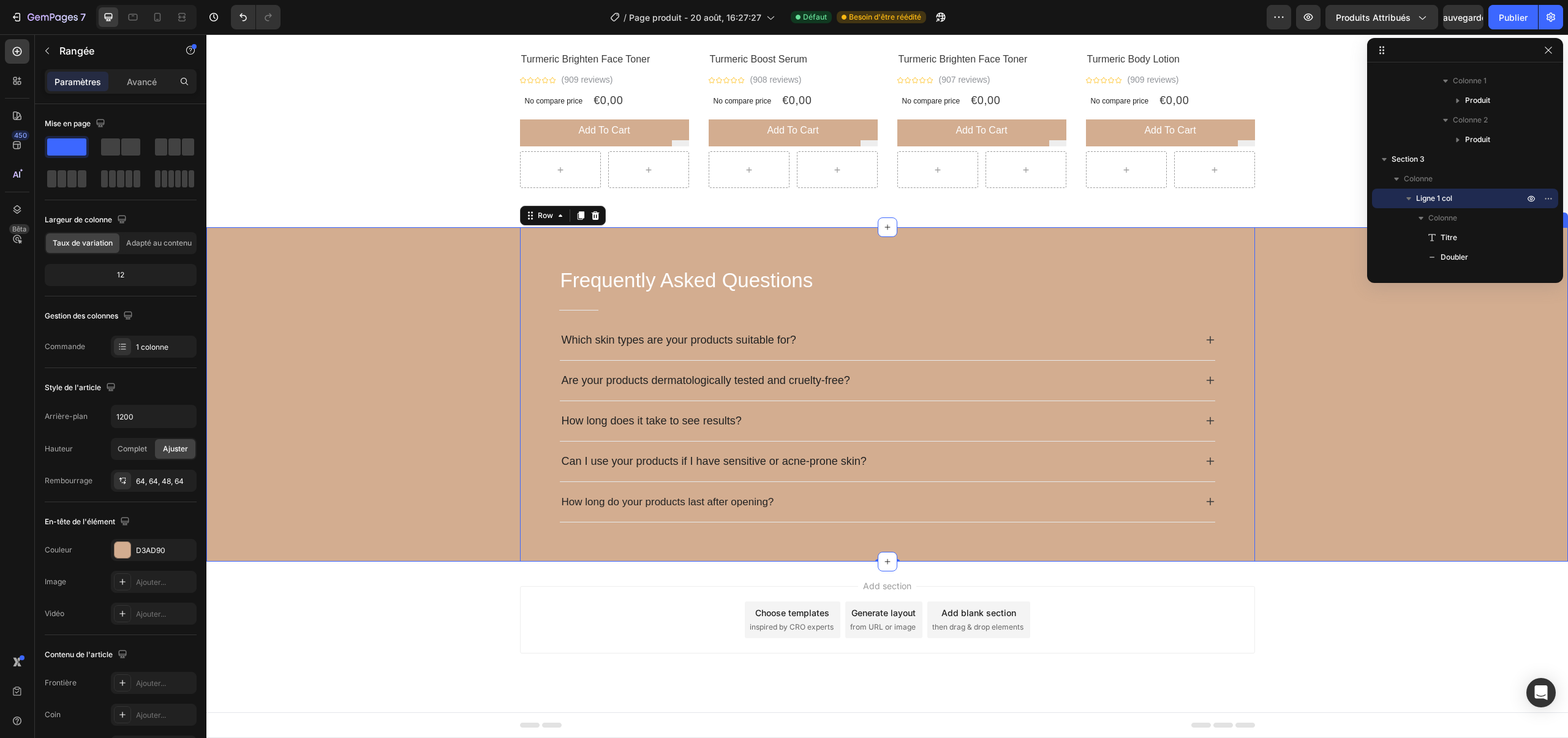
click at [477, 264] on div "Frequently Asked Questions Heading Title Line Which skin types are your product…" at bounding box center [887, 394] width 1361 height 335
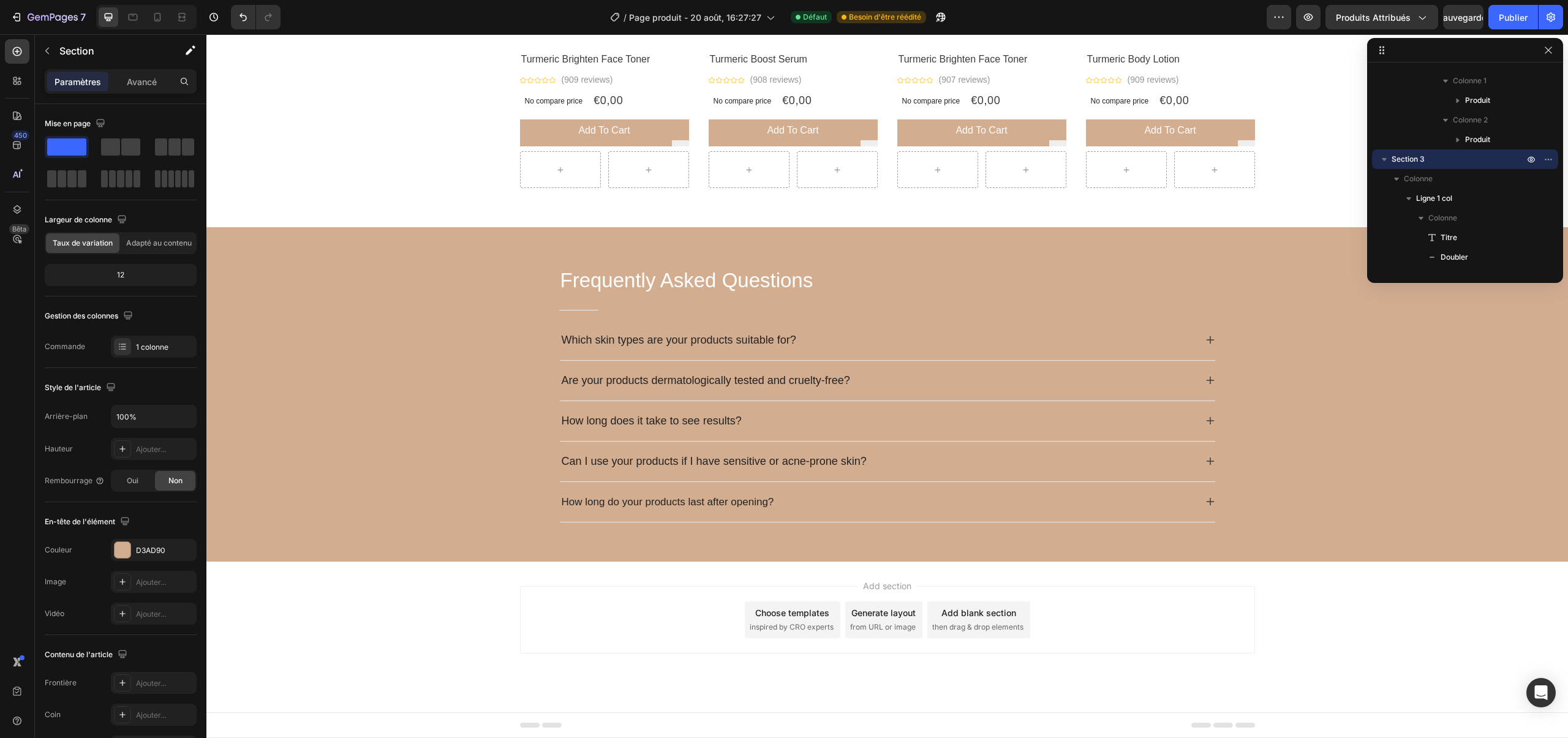
click at [1171, 598] on div "Add section Choose templates inspired by CRO experts Generate layout from URL o…" at bounding box center [888, 620] width 735 height 68
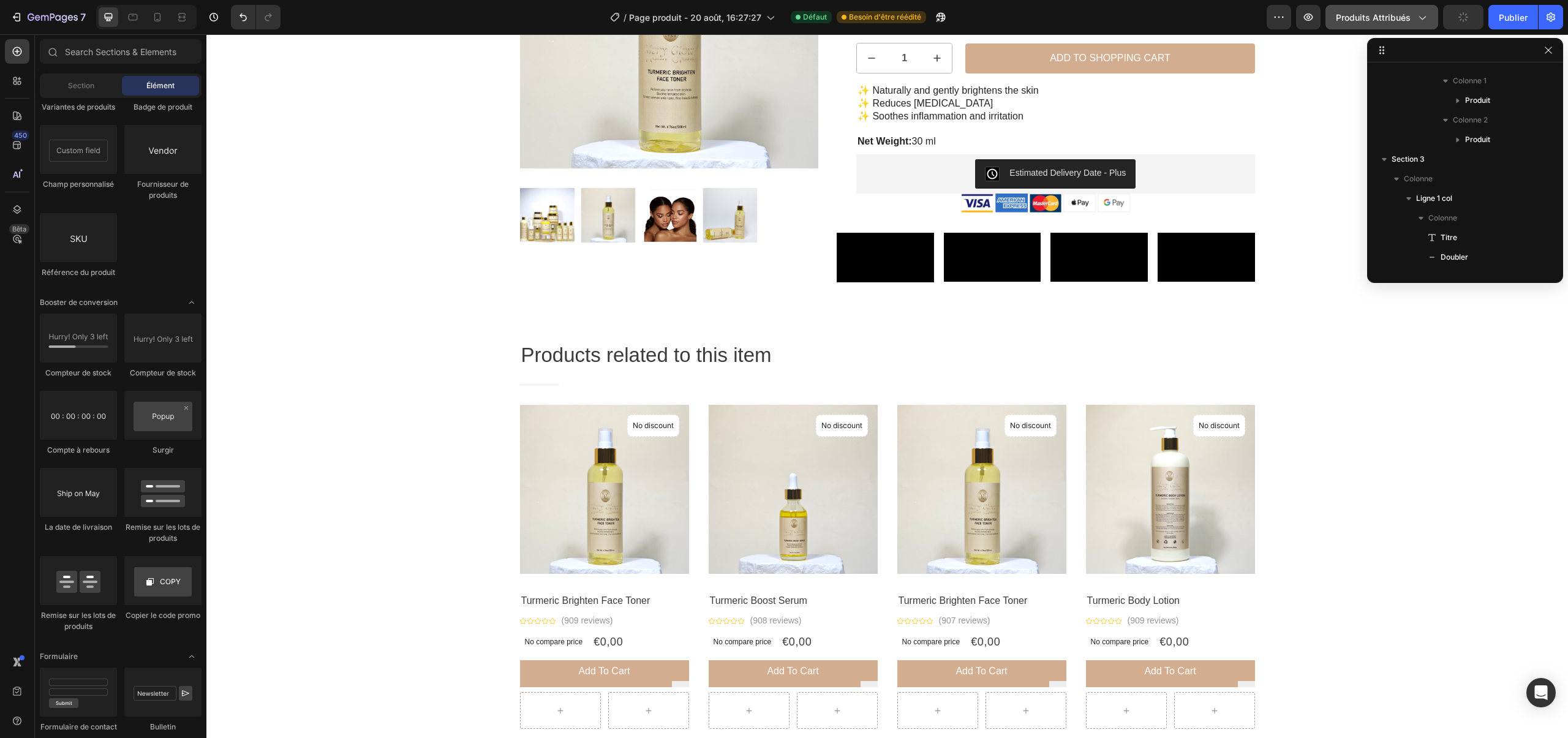
scroll to position [203, 0]
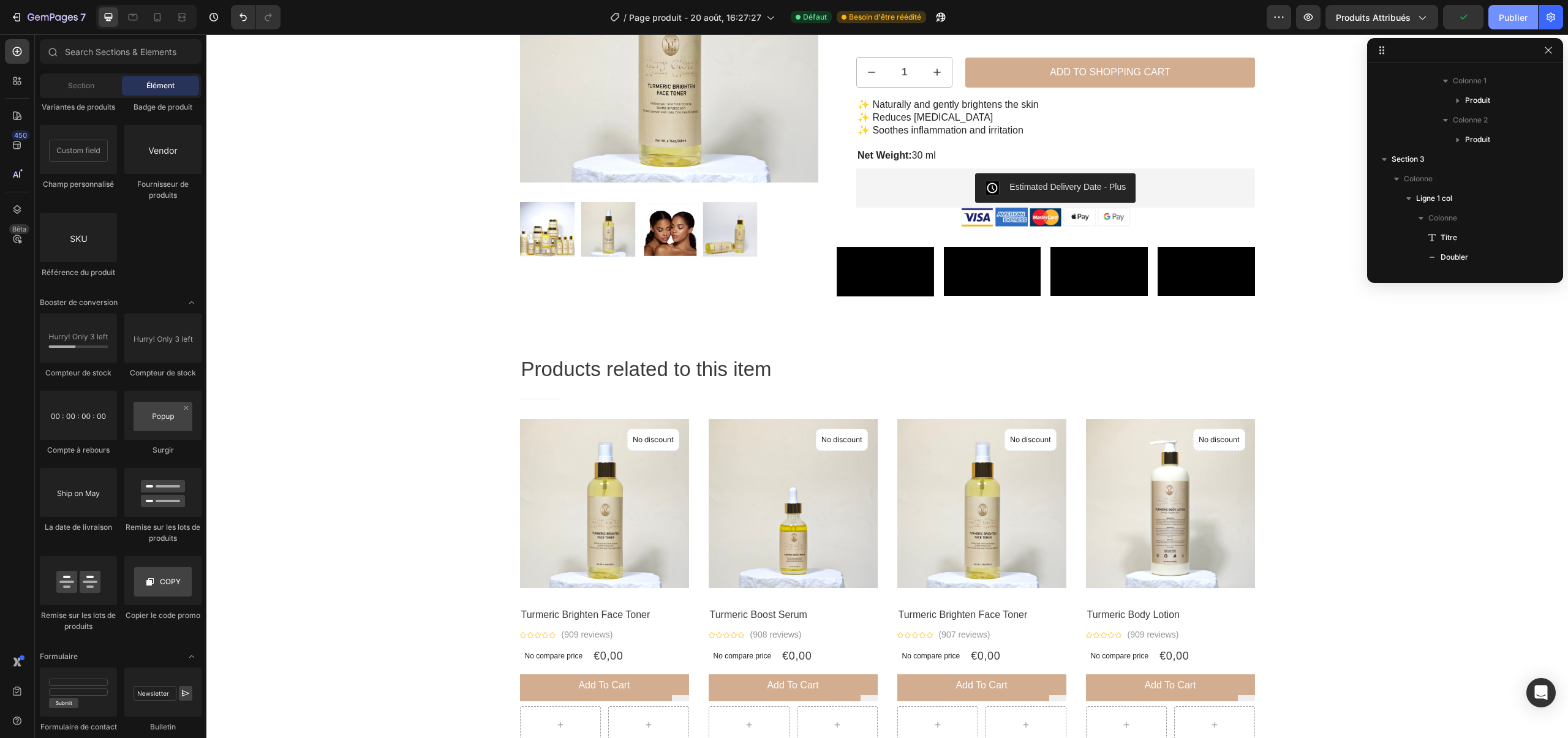
click at [1508, 19] on font "Publier" at bounding box center [1512, 17] width 29 height 11
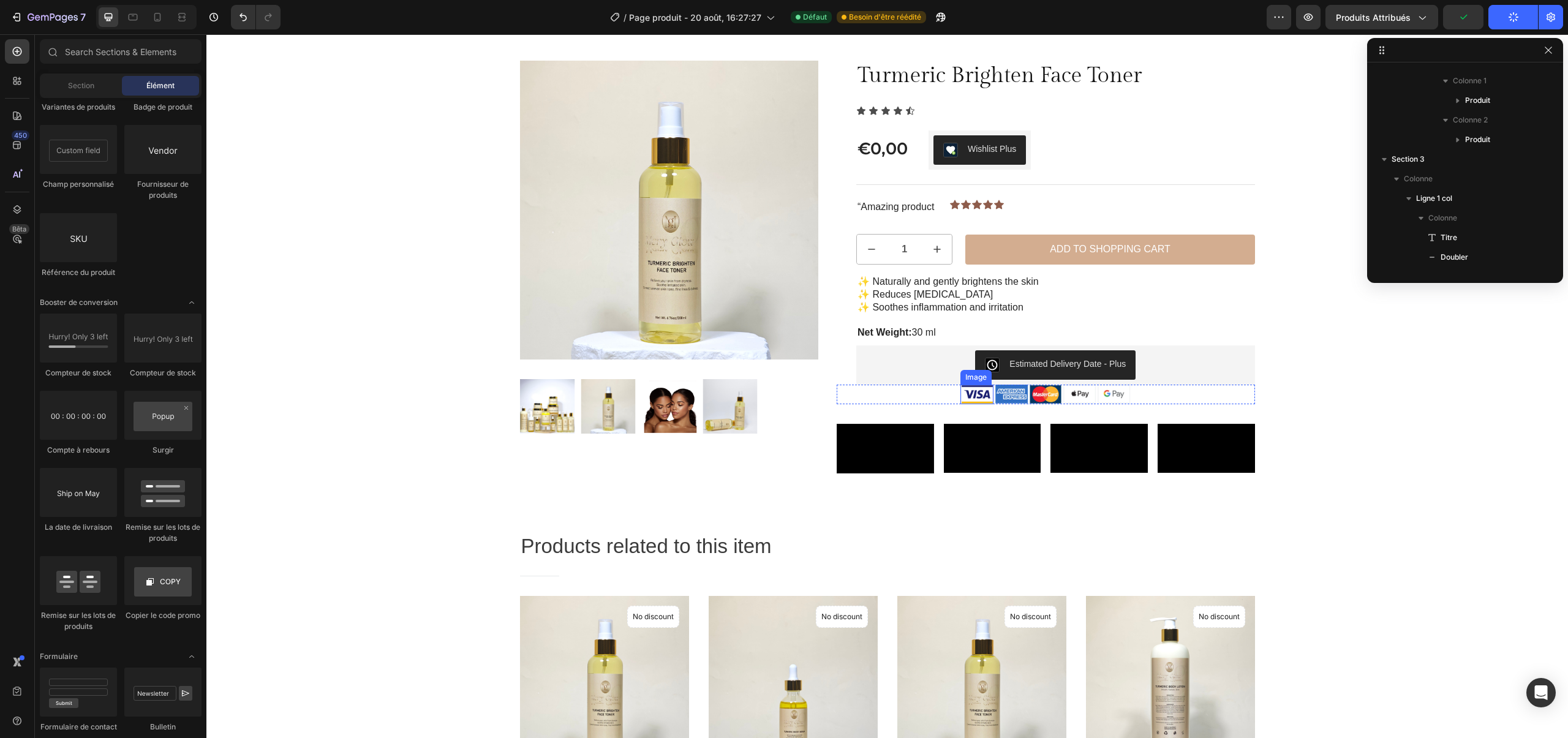
scroll to position [0, 0]
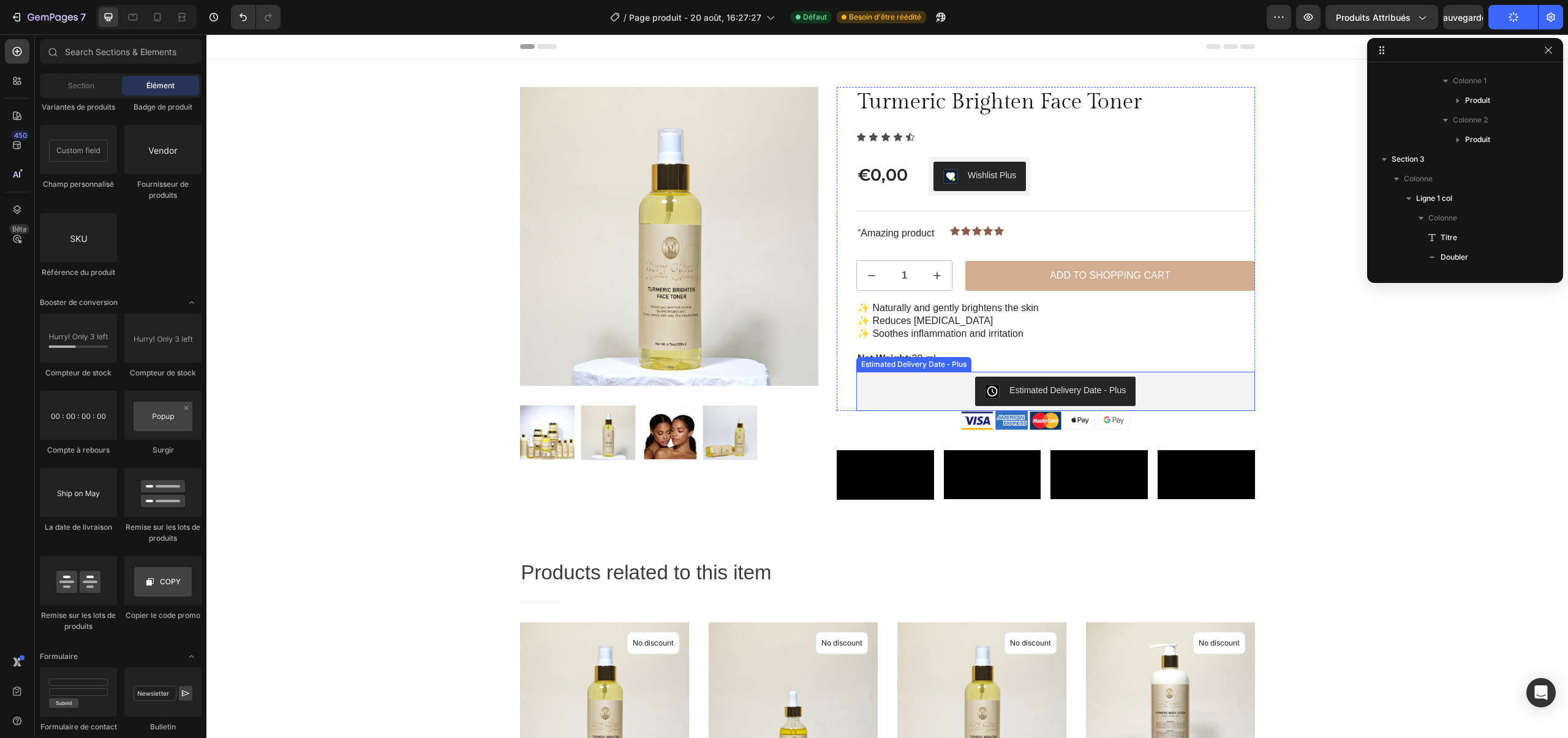
click at [1107, 393] on div "Estimated Delivery Date ‑ Plus" at bounding box center [1067, 390] width 117 height 13
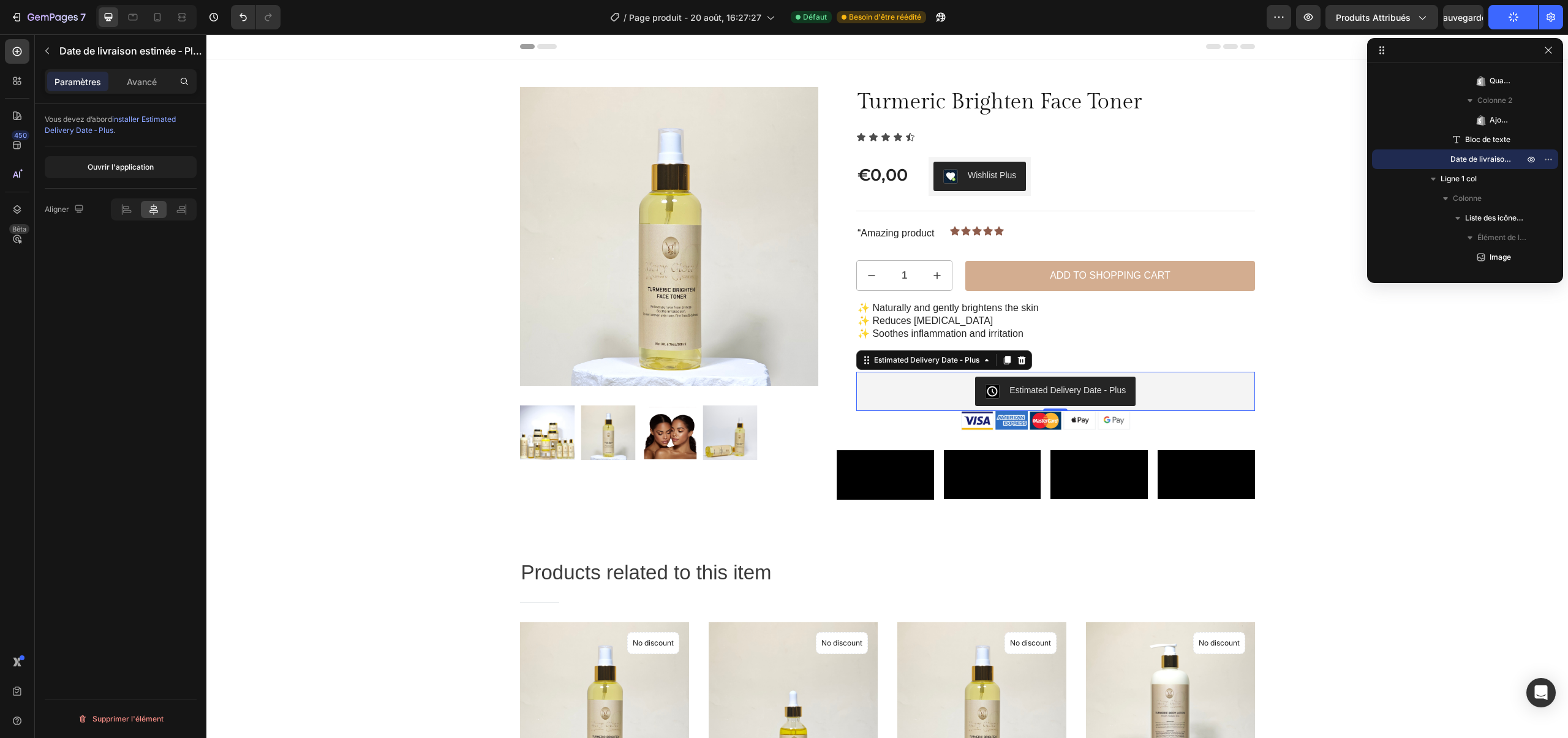
click at [1296, 16] on div "Aperçu Produits attribués Sauvegarder [PERSON_NAME]" at bounding box center [1414, 17] width 296 height 24
click at [1304, 17] on icon "button" at bounding box center [1308, 17] width 12 height 12
click at [1543, 160] on button "button" at bounding box center [1548, 159] width 15 height 15
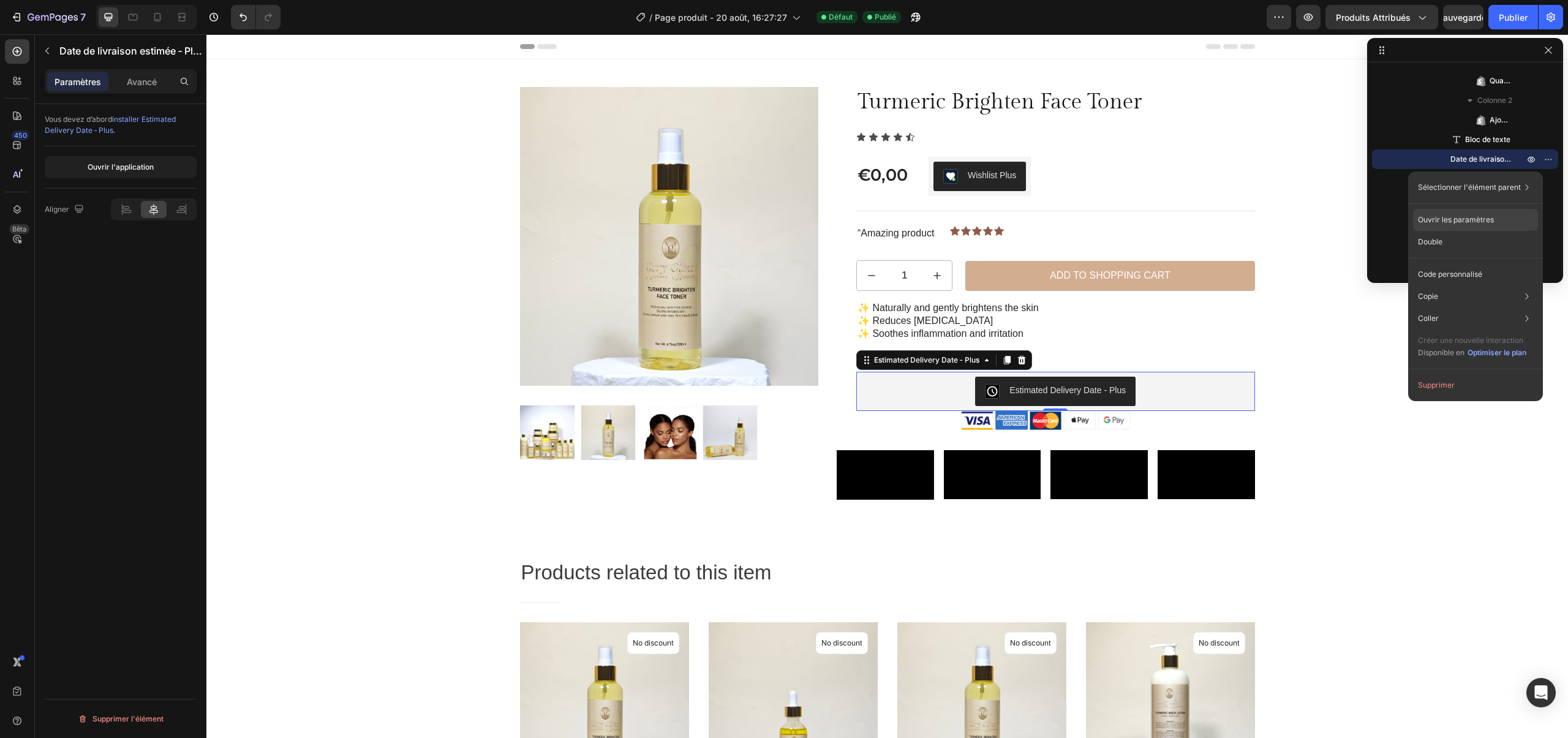
click at [1445, 226] on div "Ouvrir les paramètres" at bounding box center [1475, 220] width 125 height 22
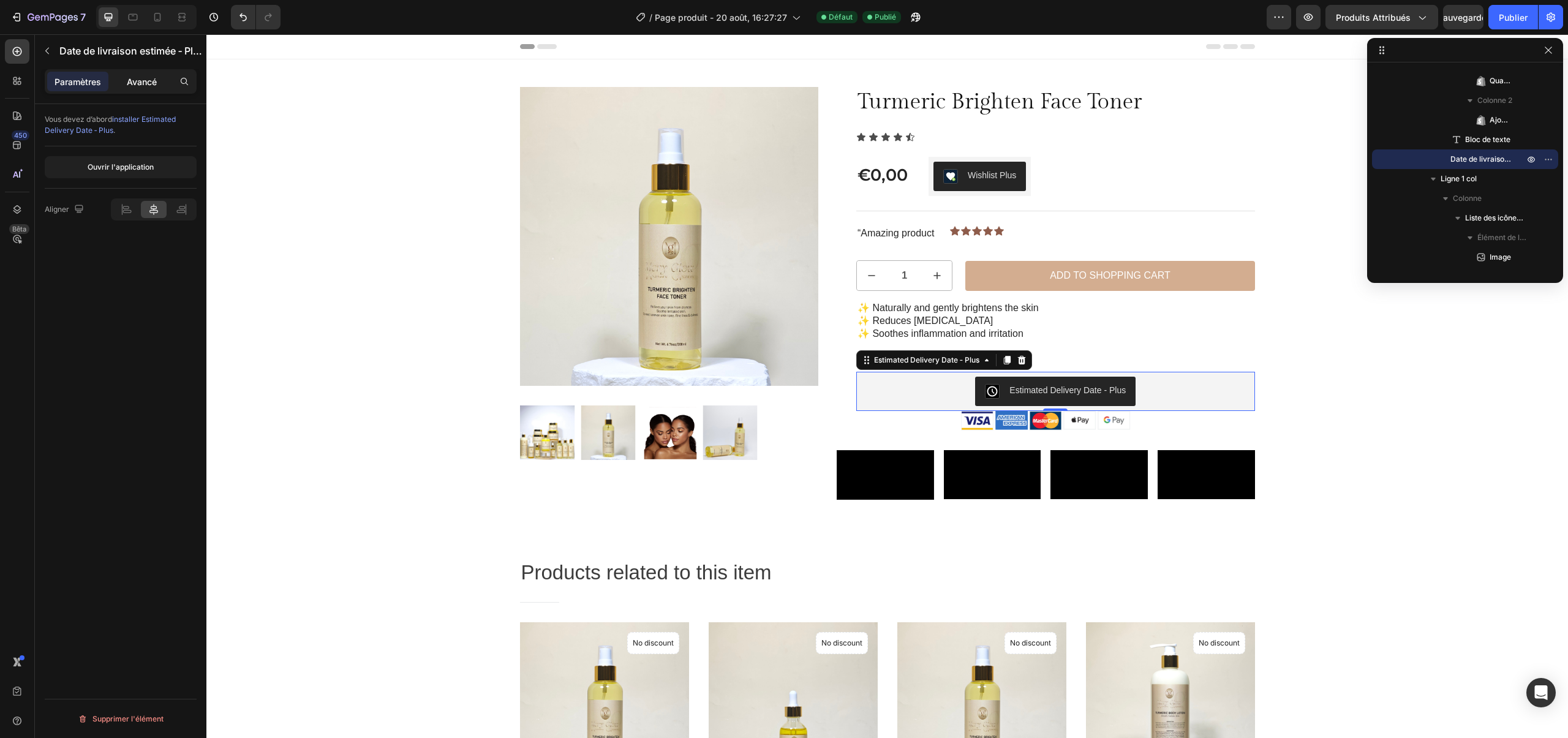
click at [144, 85] on font "Avancé" at bounding box center [141, 82] width 30 height 11
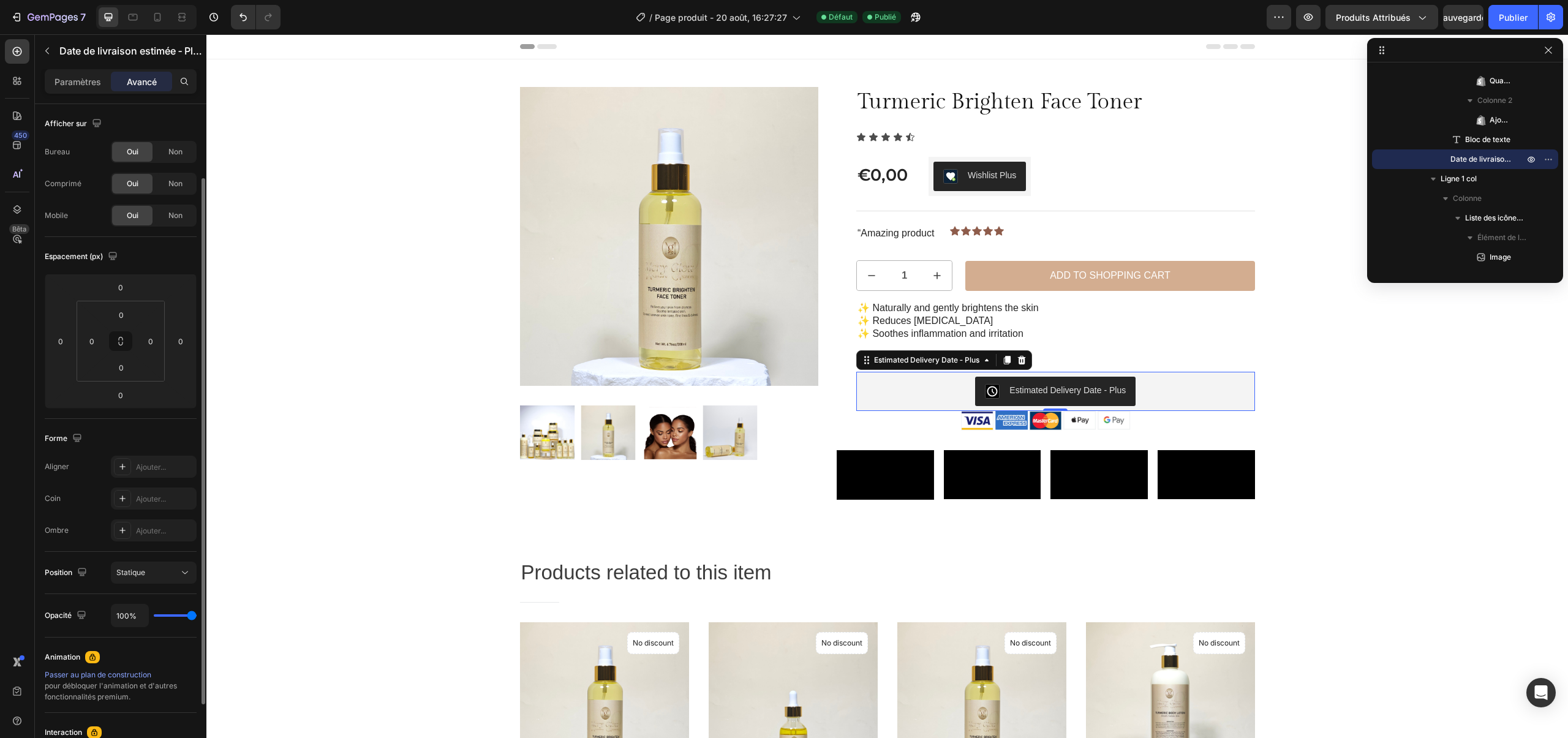
scroll to position [181, 0]
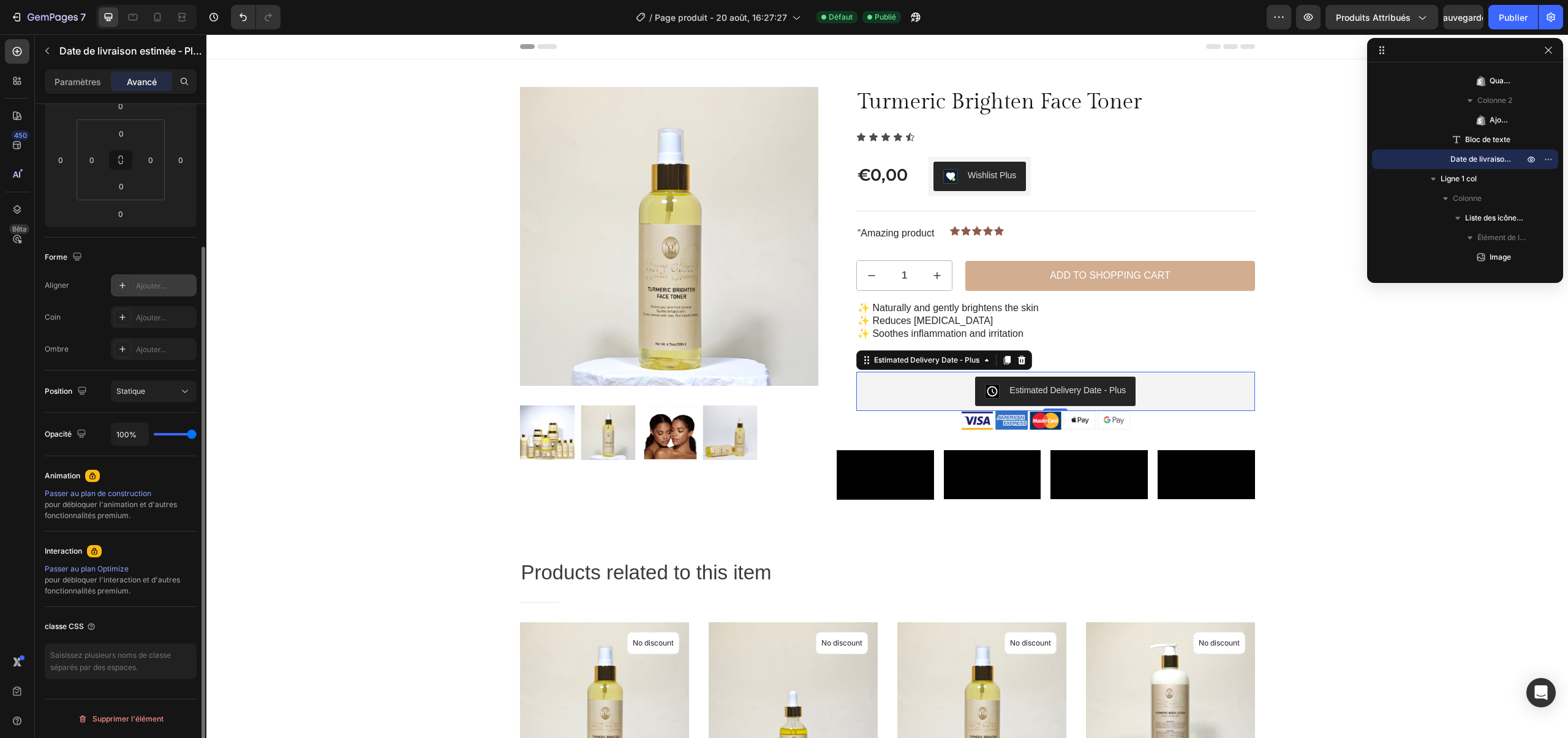
click at [150, 281] on font "Ajouter..." at bounding box center [151, 285] width 30 height 9
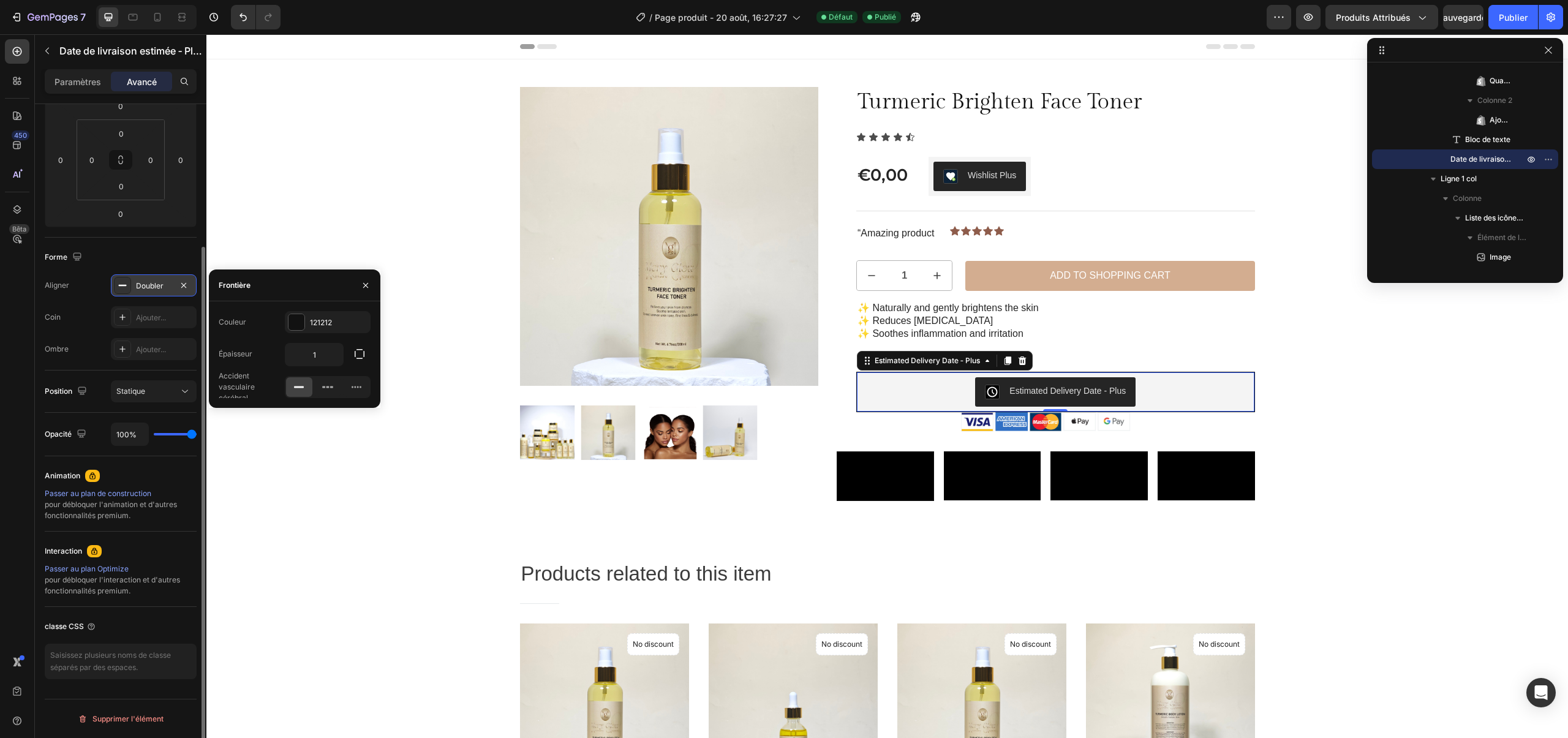
click at [172, 284] on div "Doubler" at bounding box center [154, 285] width 86 height 22
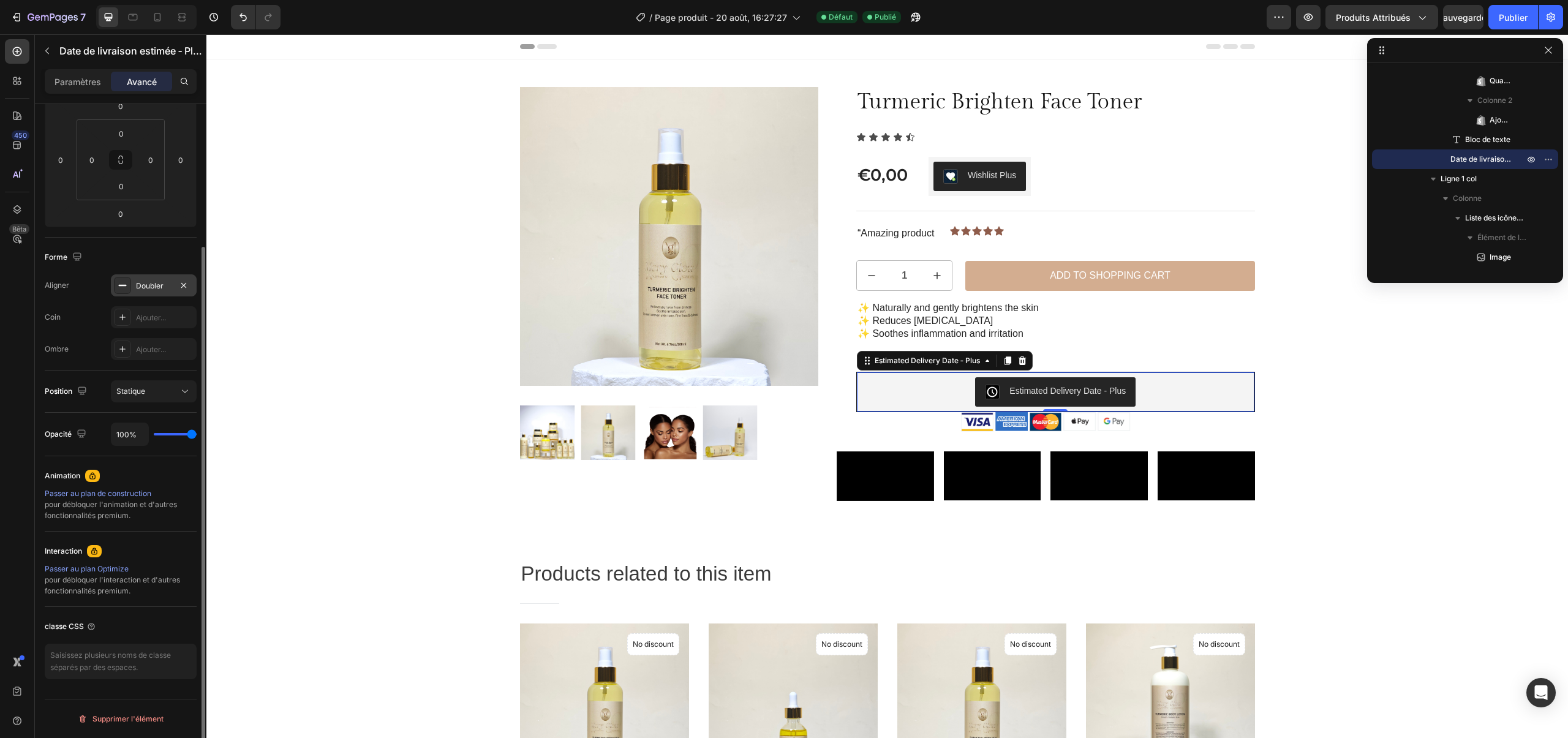
click at [158, 286] on font "Doubler" at bounding box center [150, 285] width 28 height 9
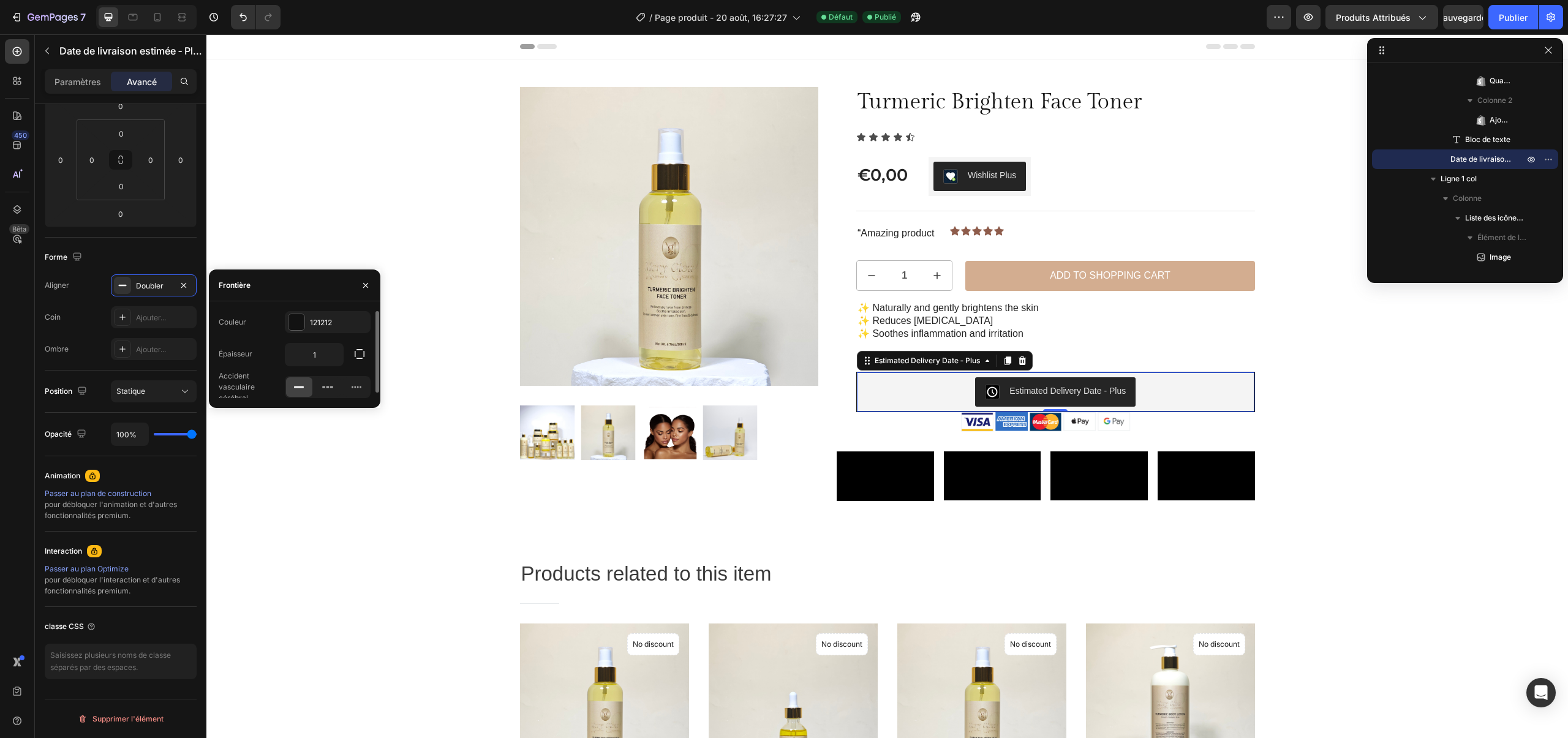
scroll to position [6, 0]
click at [181, 291] on button "button" at bounding box center [184, 286] width 15 height 15
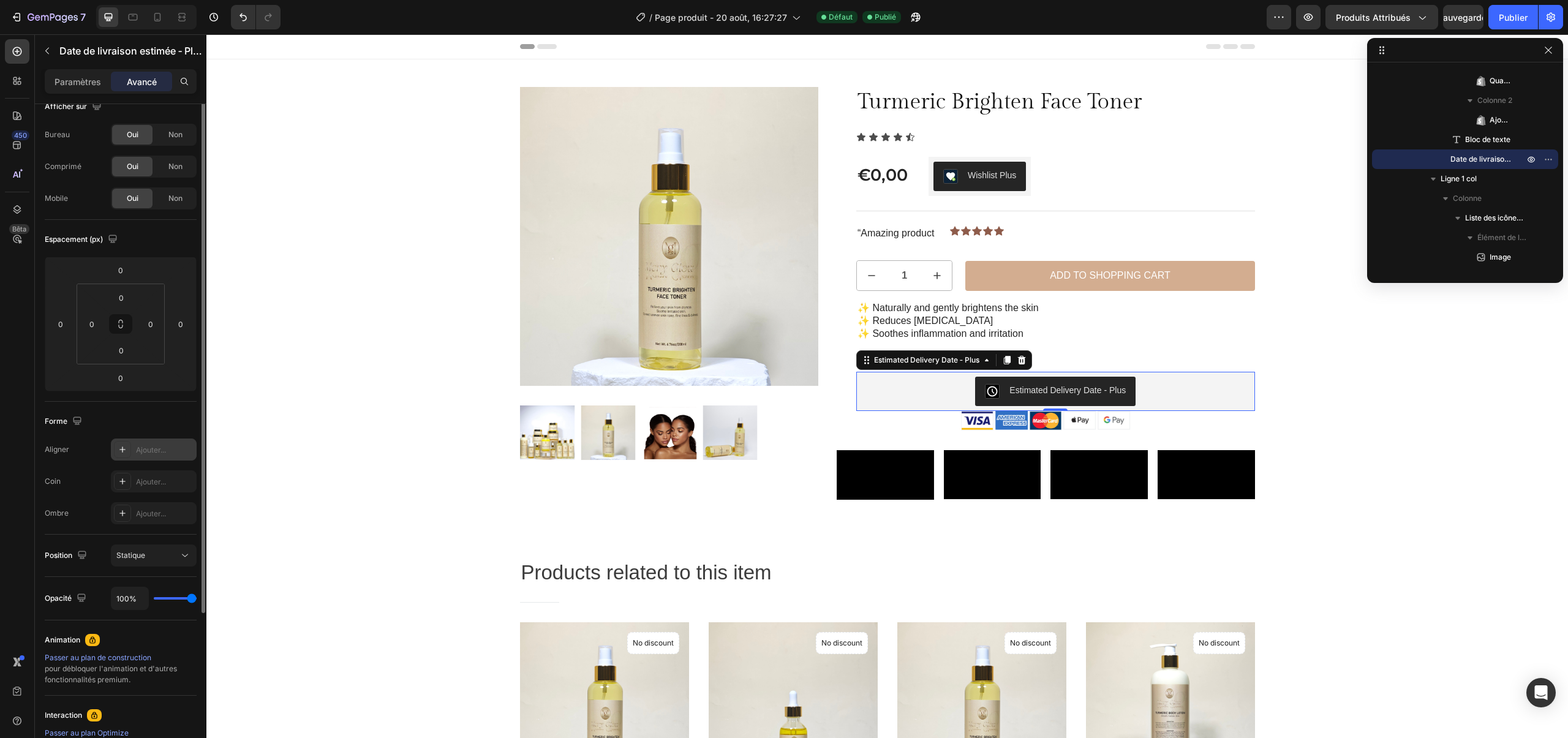
scroll to position [0, 0]
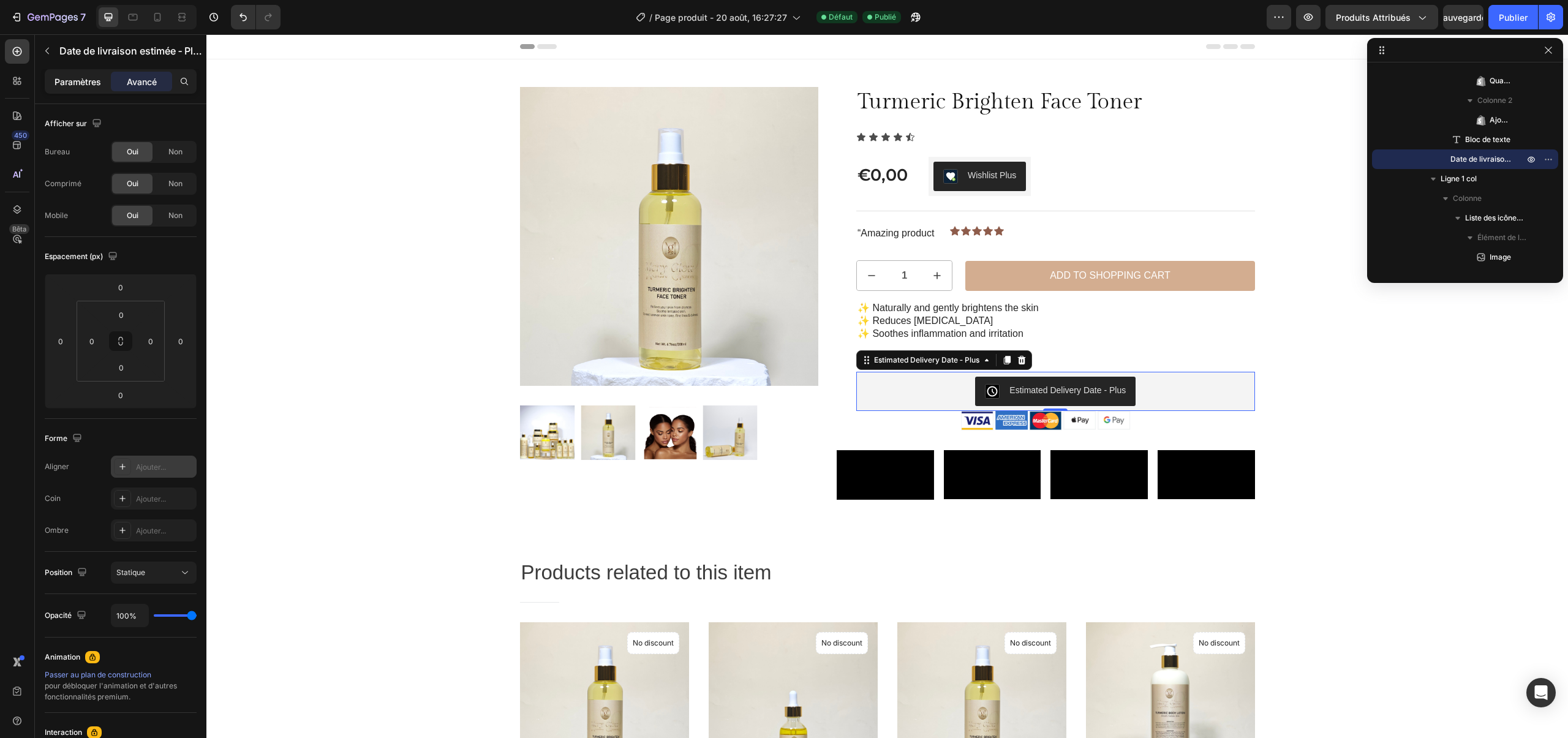
click at [92, 82] on font "Paramètres" at bounding box center [78, 82] width 47 height 11
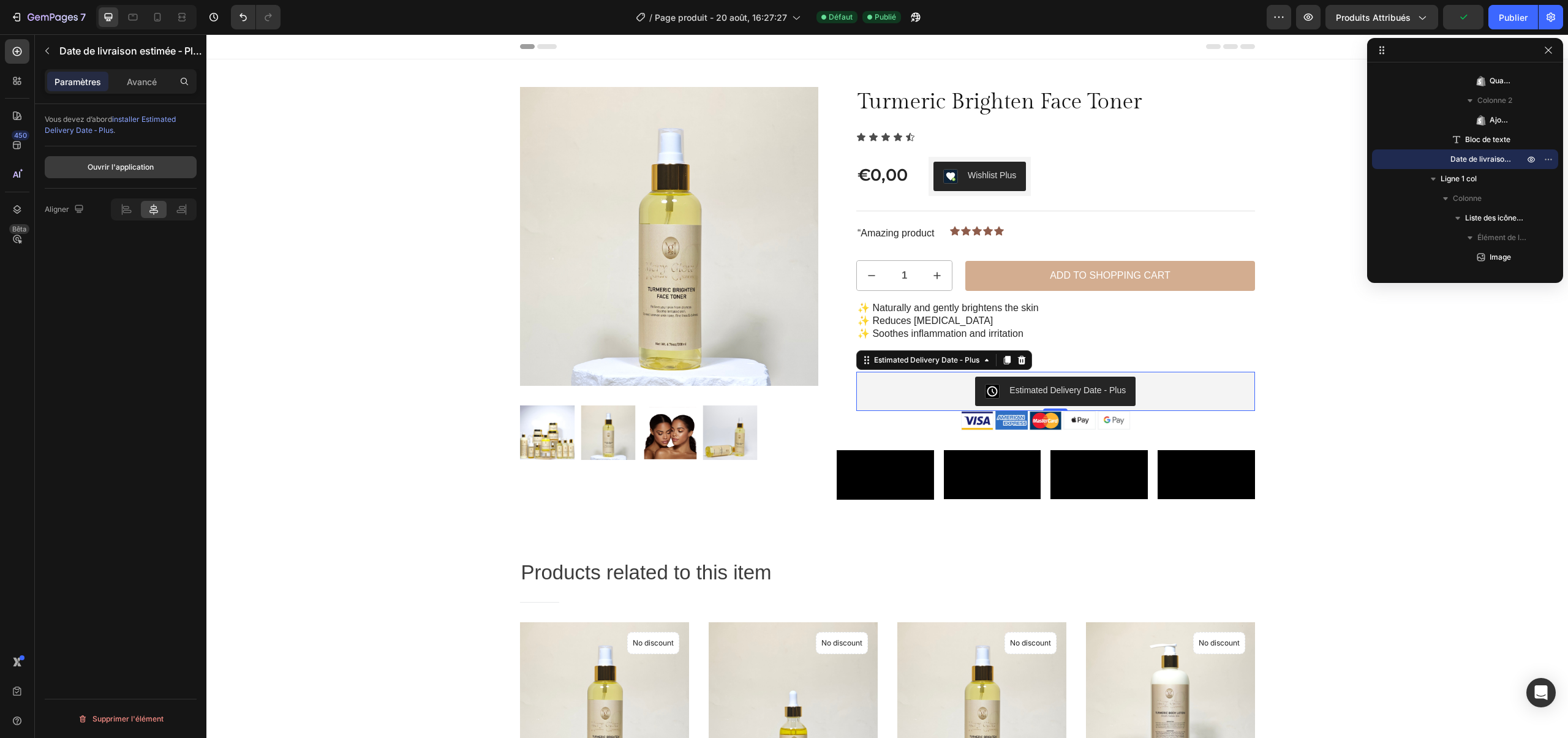
click at [116, 166] on font "Ouvrir l'application" at bounding box center [120, 167] width 66 height 9
click at [1522, 29] on div "7 / Page produit - 20 août, 16:27:27 Défaut Publié Aperçu Produits attribués Sa…" at bounding box center [784, 17] width 1568 height 35
click at [1521, 24] on font "Publier" at bounding box center [1512, 18] width 29 height 13
click at [1316, 24] on button "button" at bounding box center [1308, 17] width 24 height 24
click at [1516, 18] on font "Publier" at bounding box center [1512, 17] width 29 height 11
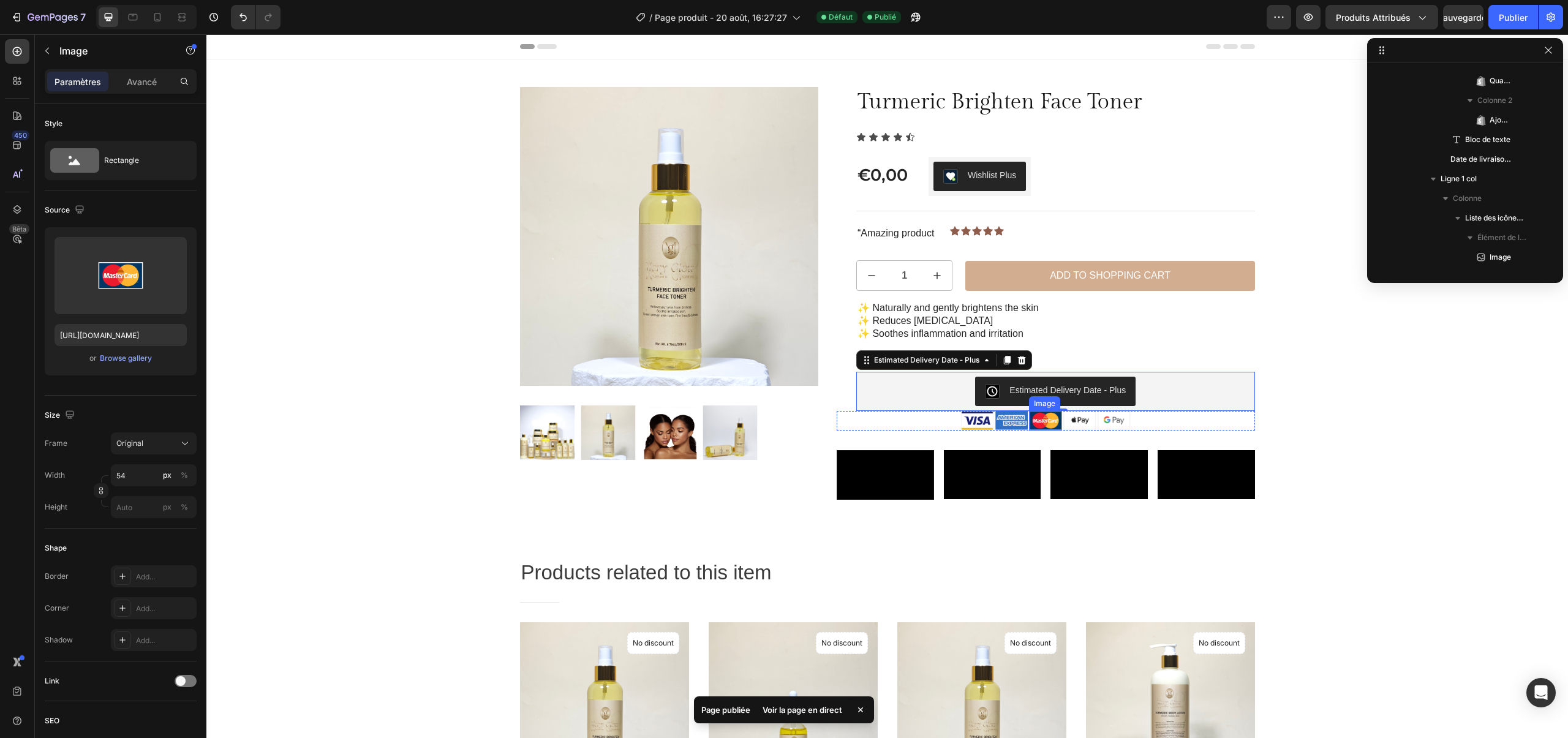
scroll to position [1094, 0]
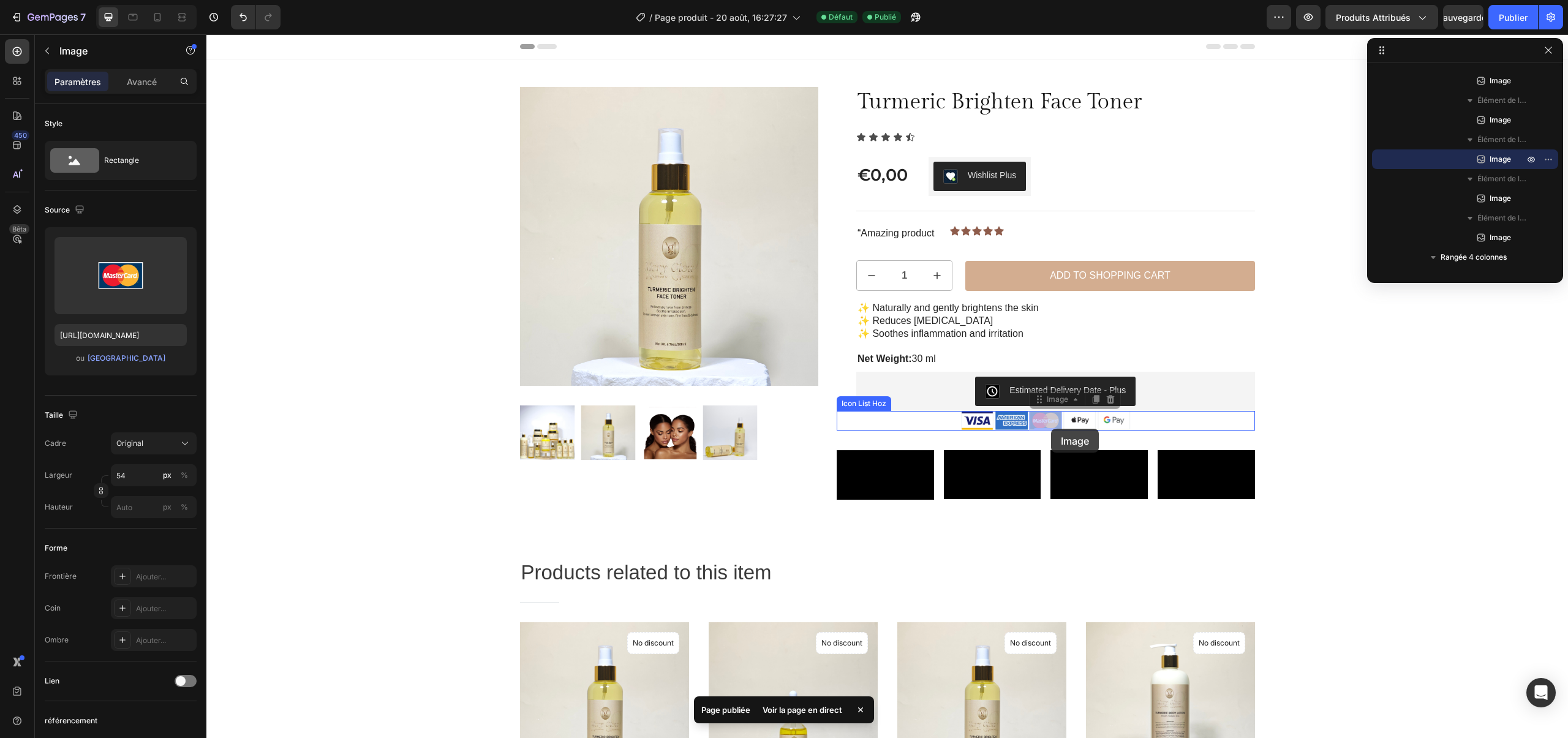
drag, startPoint x: 1053, startPoint y: 420, endPoint x: 1051, endPoint y: 429, distance: 9.2
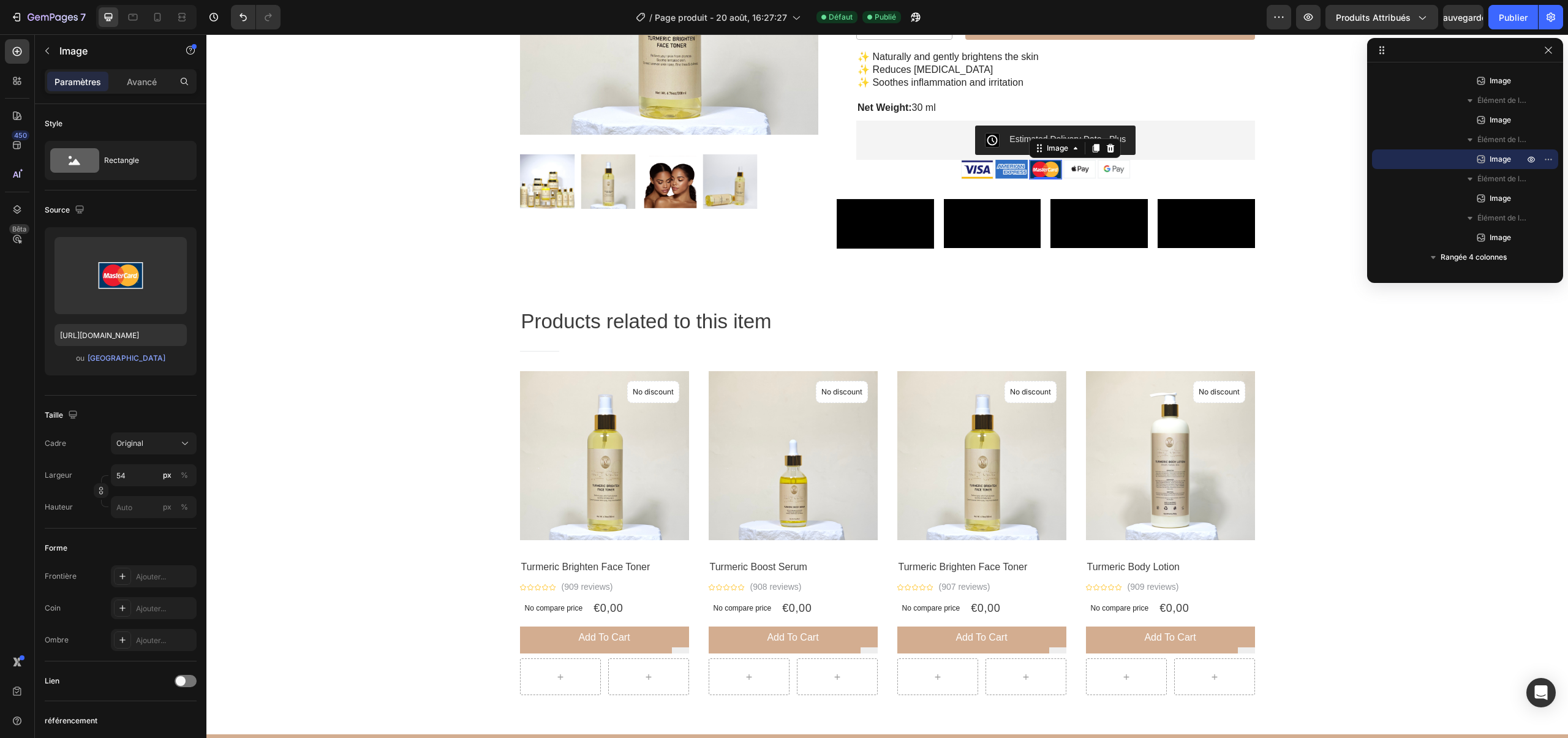
scroll to position [265, 0]
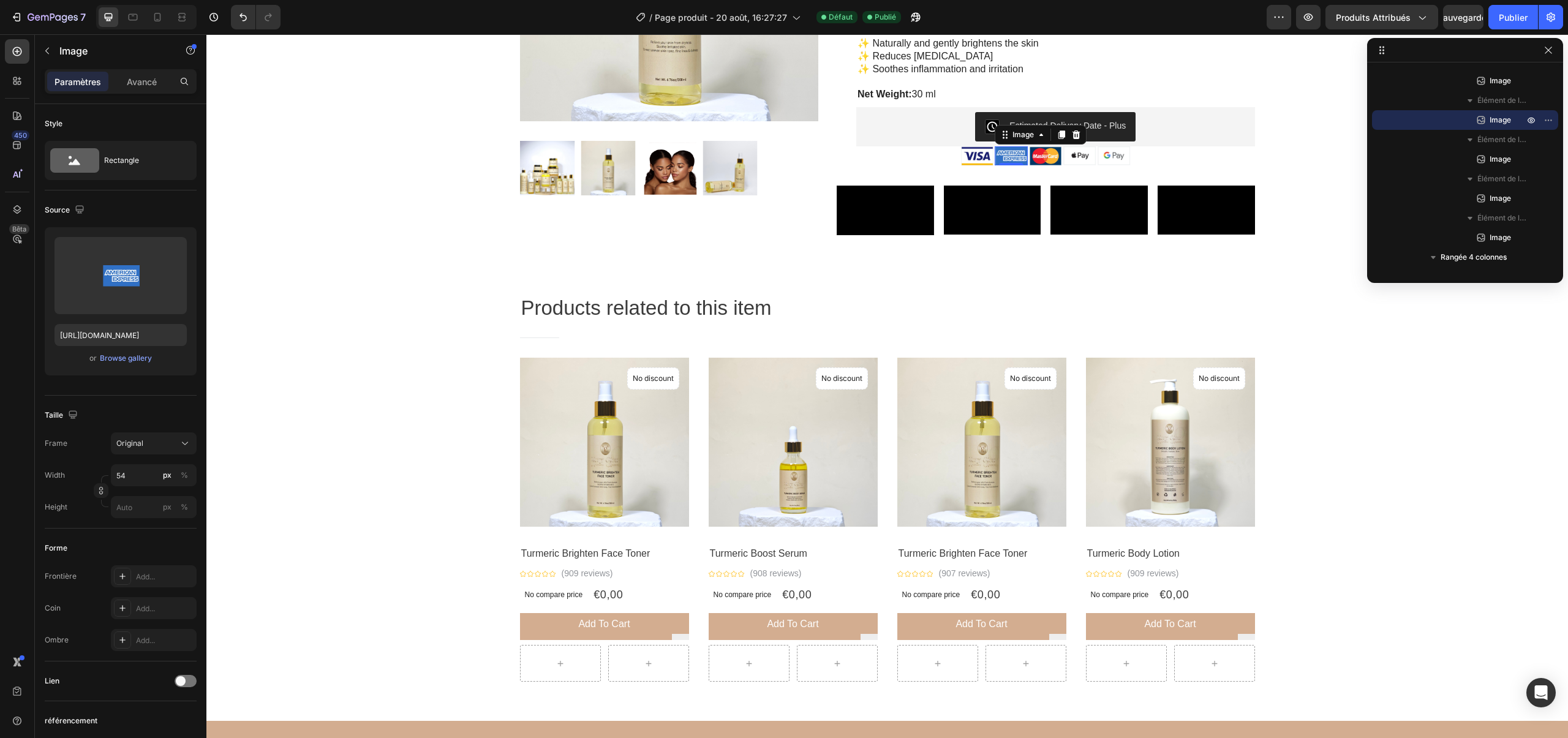
click at [1022, 159] on img at bounding box center [1011, 155] width 33 height 19
click at [35, 57] on div "Image" at bounding box center [105, 51] width 140 height 32
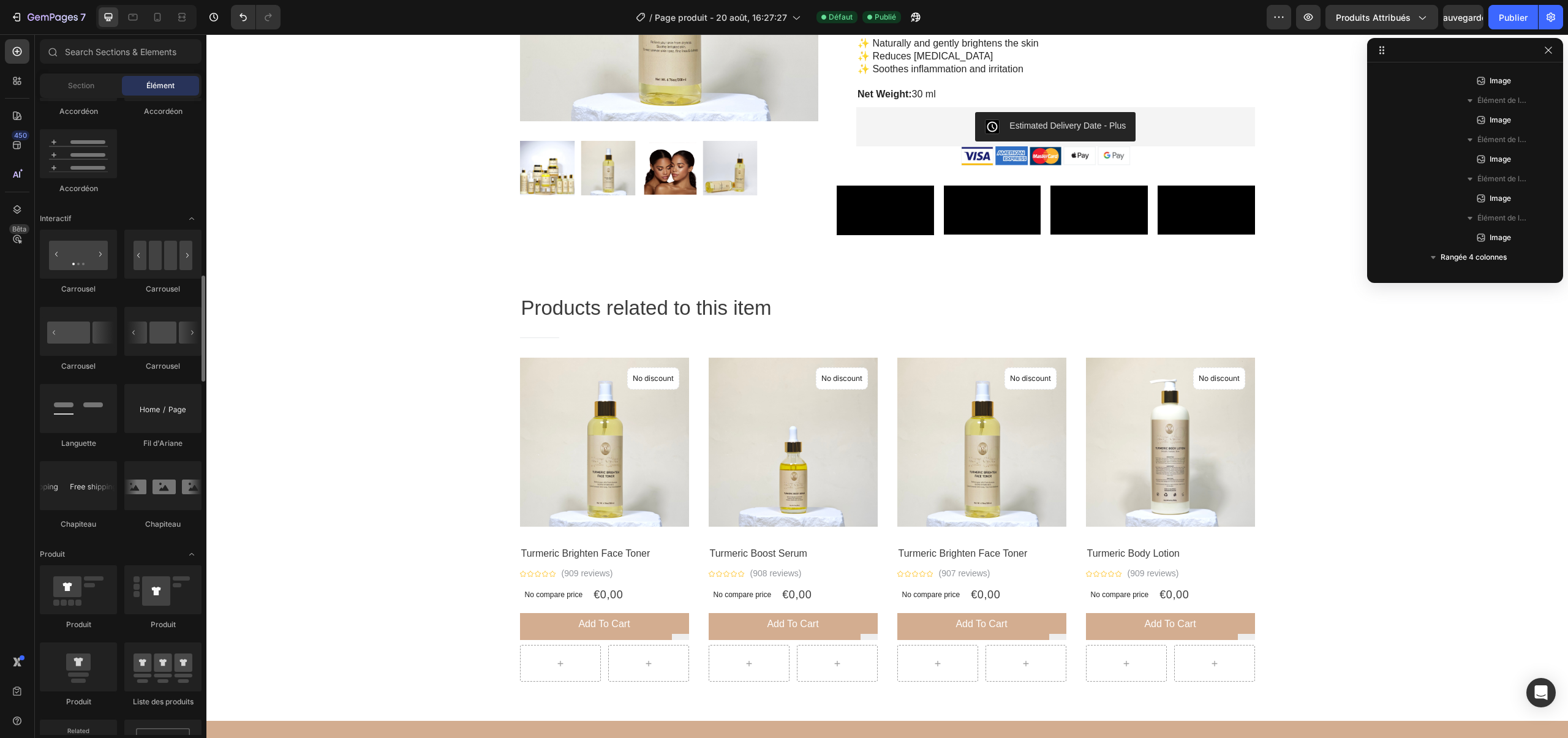
scroll to position [1130, 0]
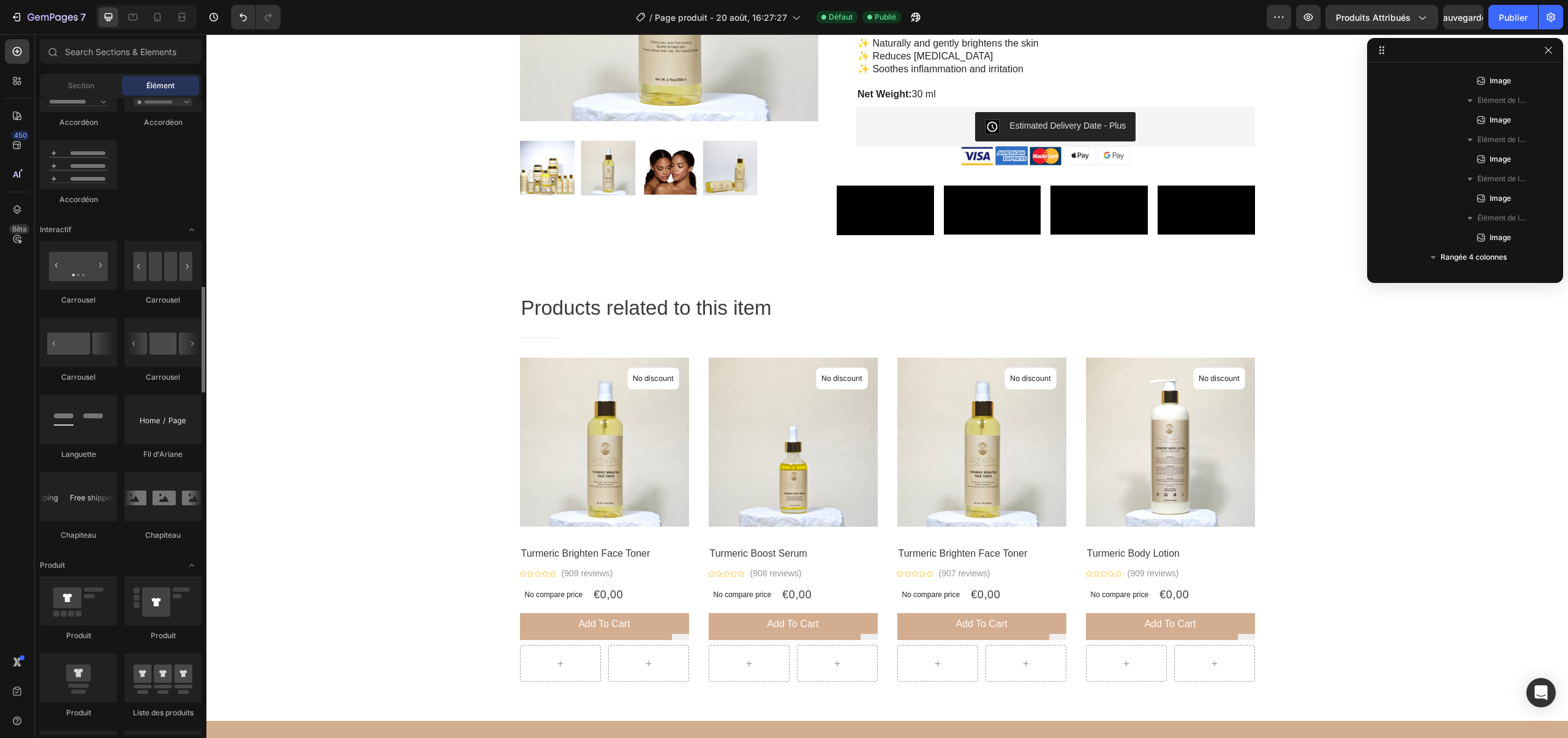
click at [121, 89] on div "Section Élément" at bounding box center [121, 86] width 162 height 24
click at [109, 87] on div "Section" at bounding box center [81, 86] width 78 height 20
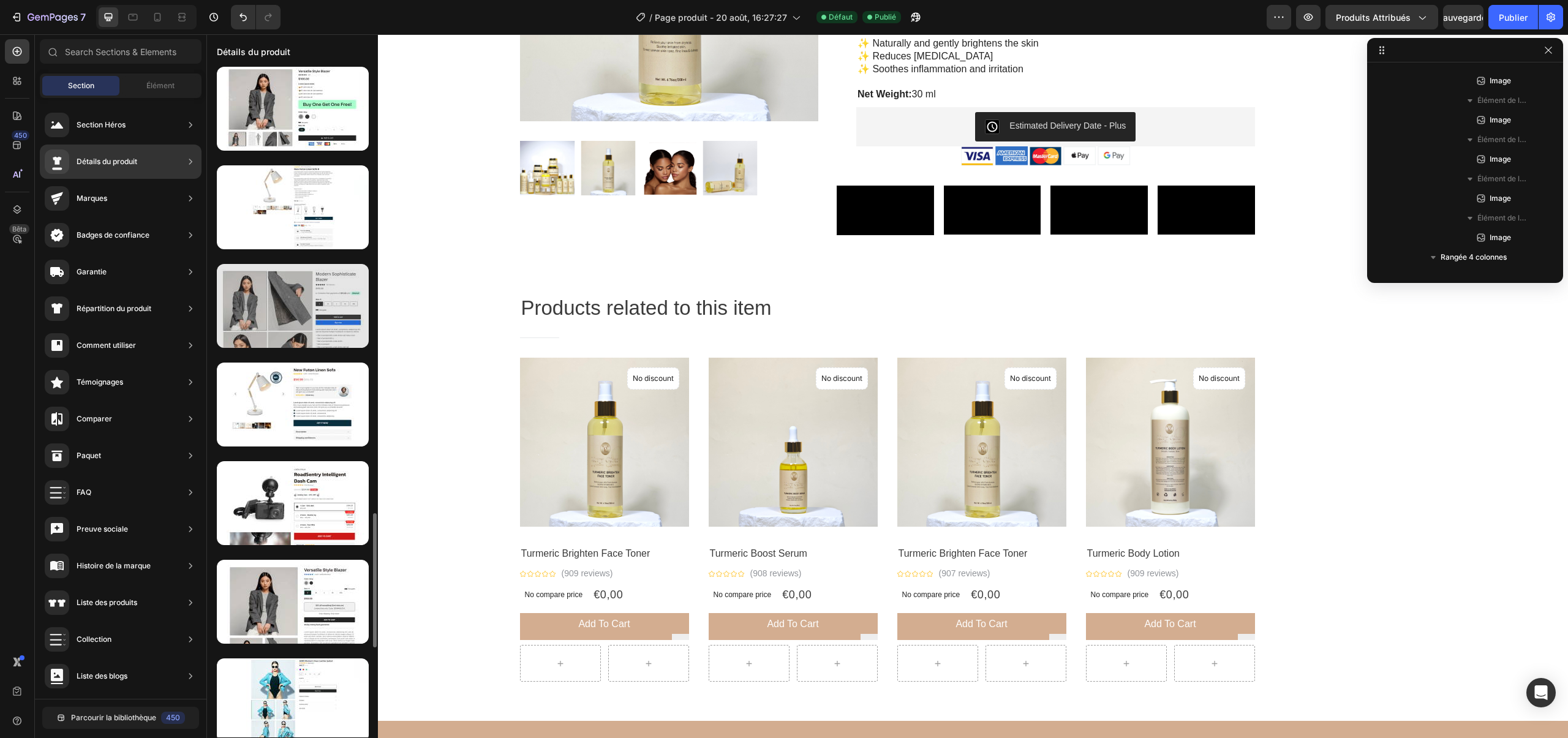
scroll to position [2261, 0]
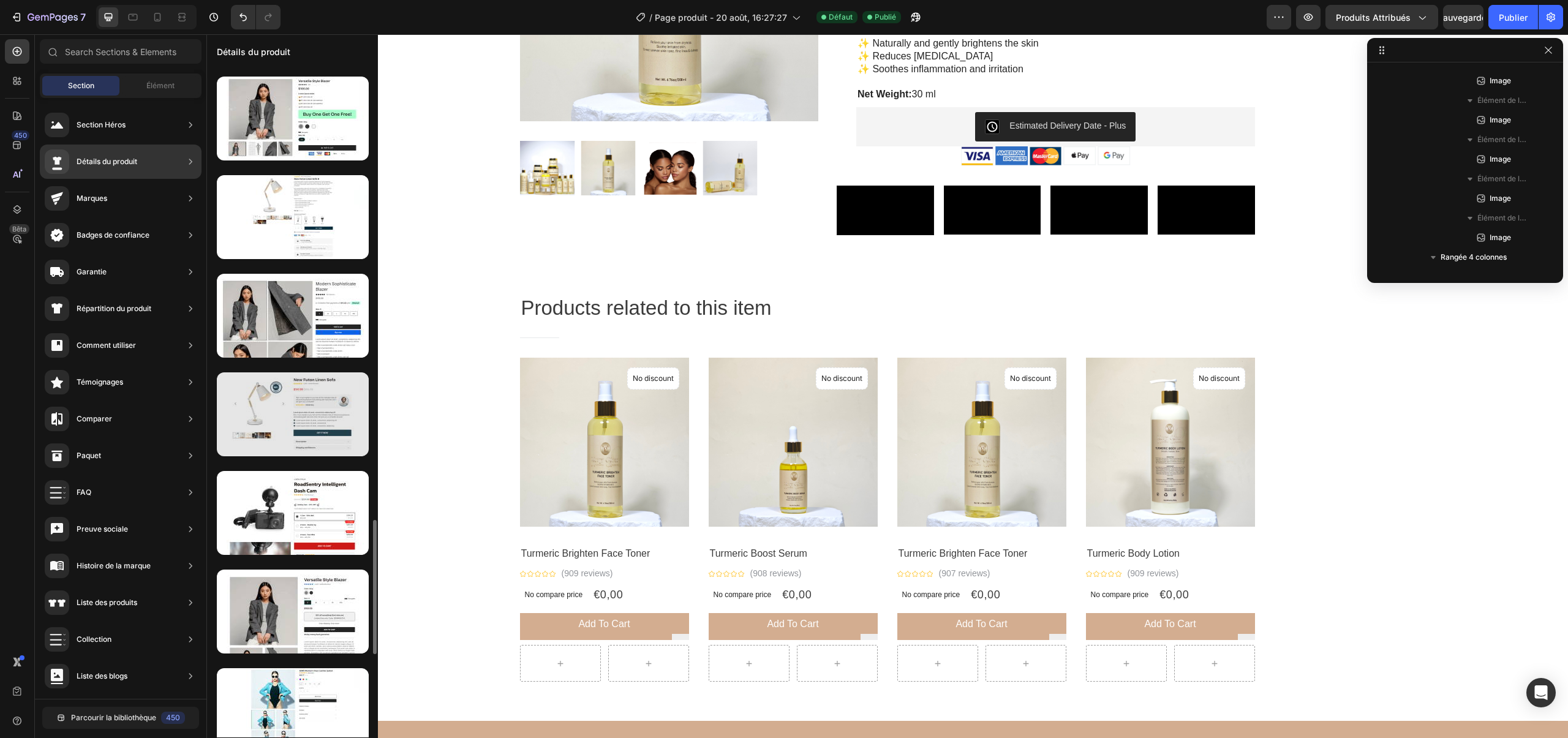
click at [318, 406] on div at bounding box center [293, 414] width 152 height 84
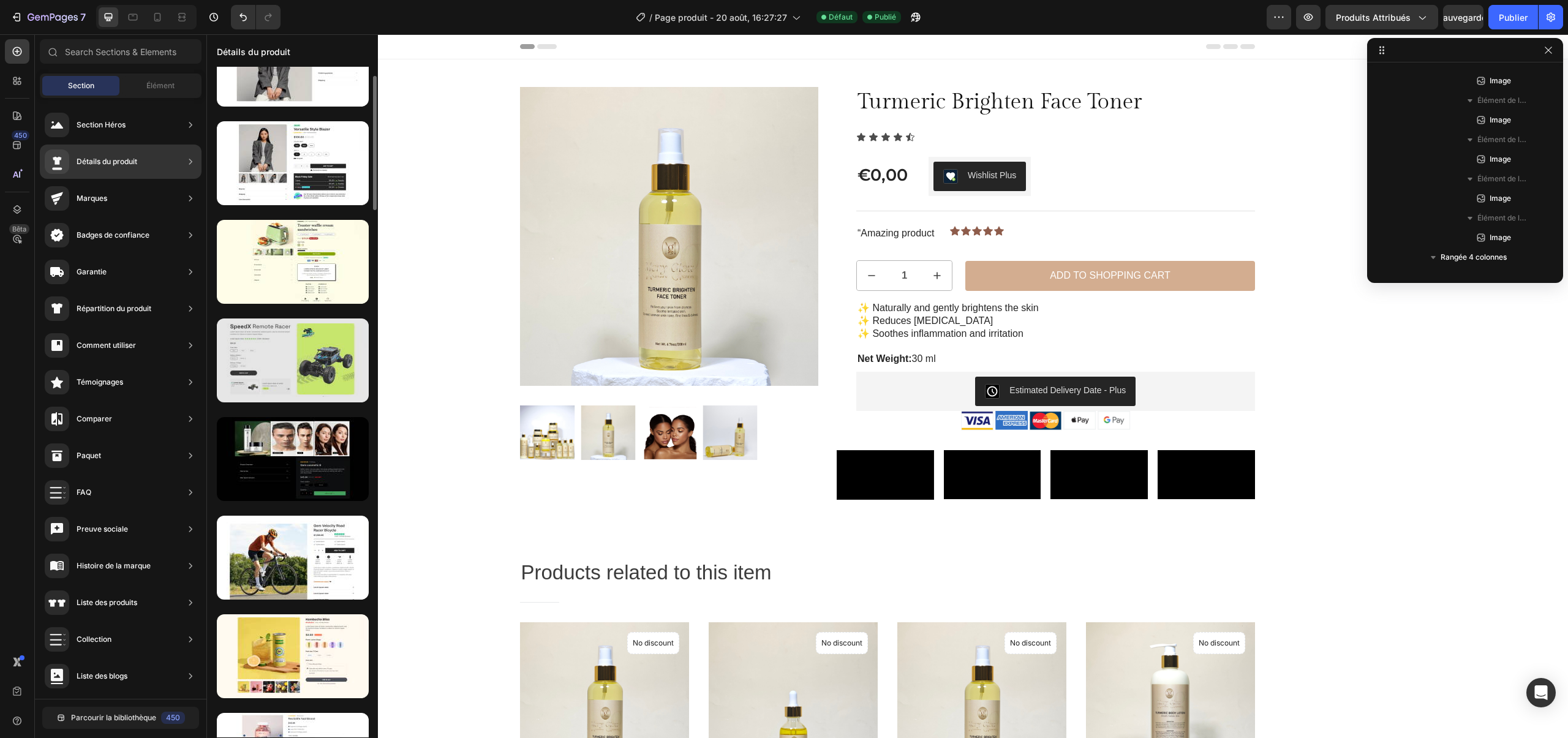
scroll to position [0, 0]
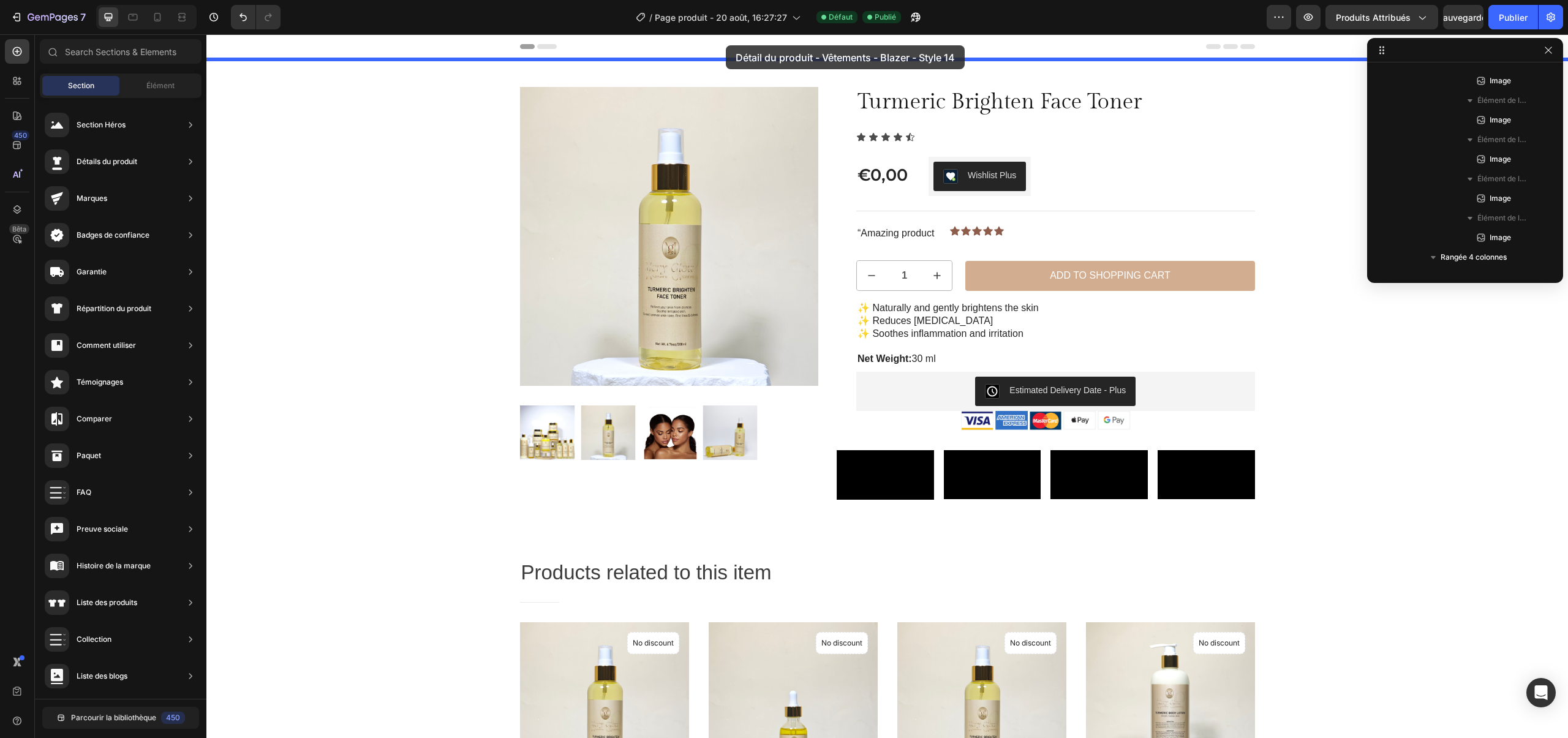
drag, startPoint x: 490, startPoint y: 158, endPoint x: 726, endPoint y: 46, distance: 261.2
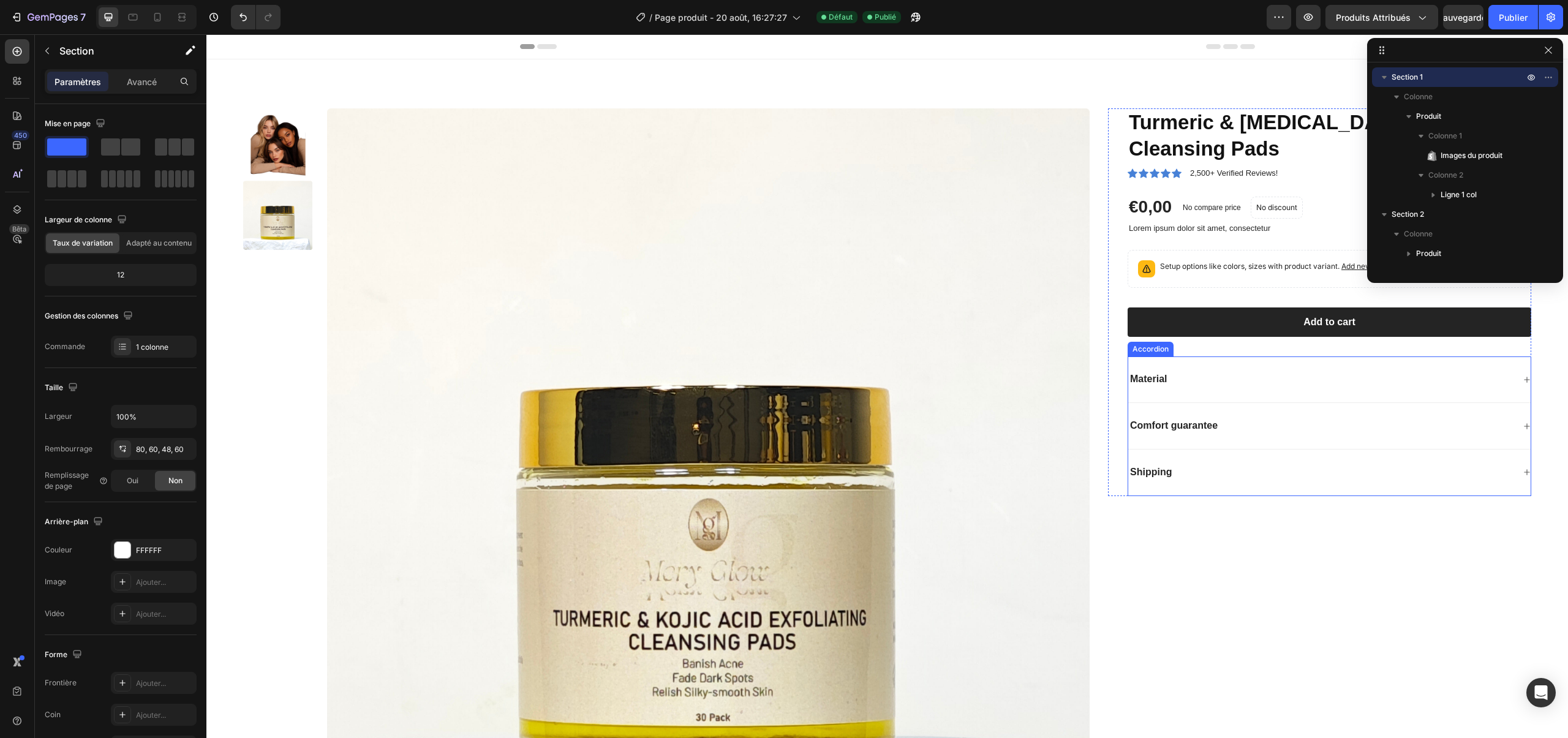
click at [1151, 384] on p "Material" at bounding box center [1148, 380] width 37 height 13
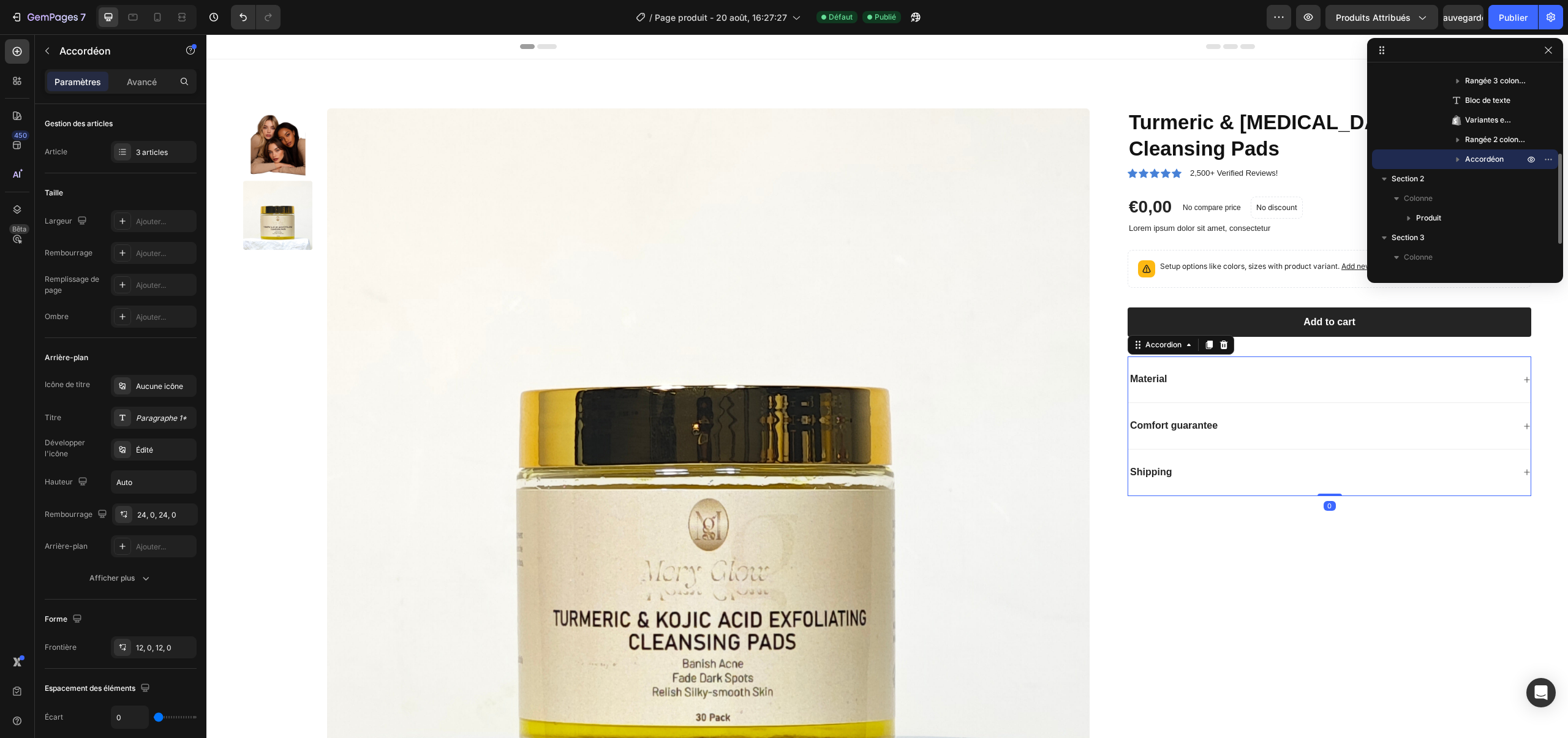
click at [1187, 398] on div "Material" at bounding box center [1330, 380] width 403 height 47
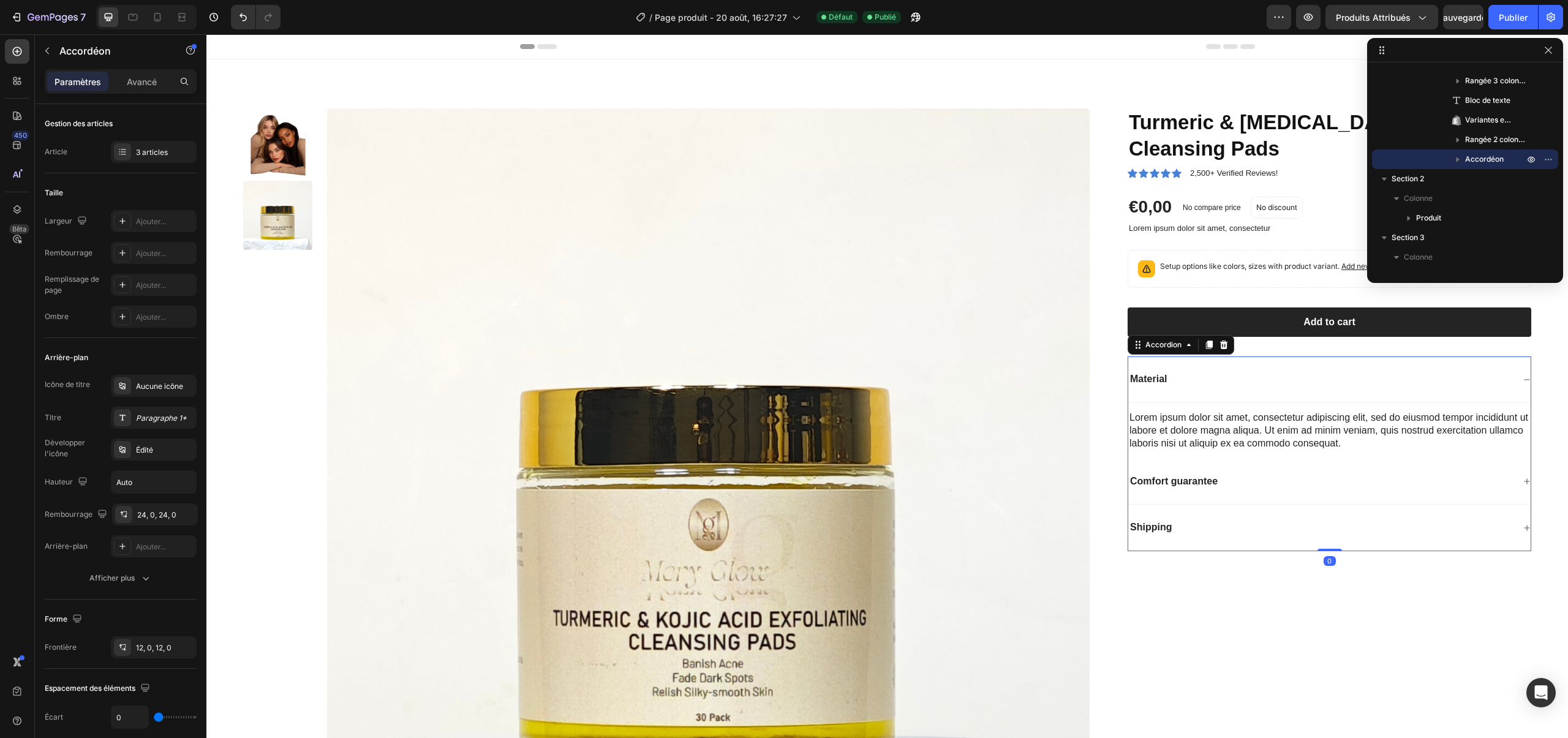
click at [1197, 496] on div "Comfort guarantee" at bounding box center [1330, 482] width 403 height 47
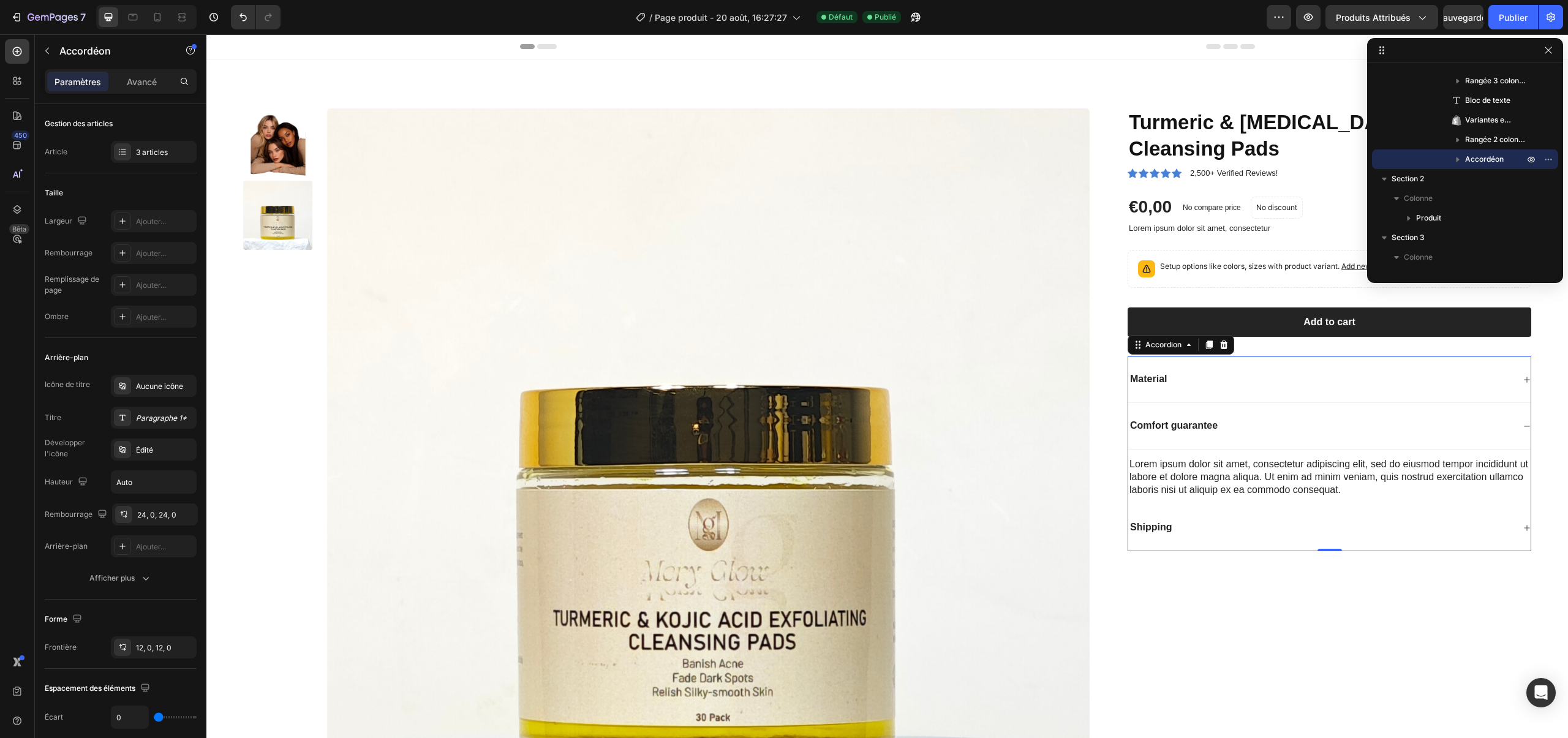
click at [1263, 522] on div "Shipping" at bounding box center [1321, 527] width 385 height 16
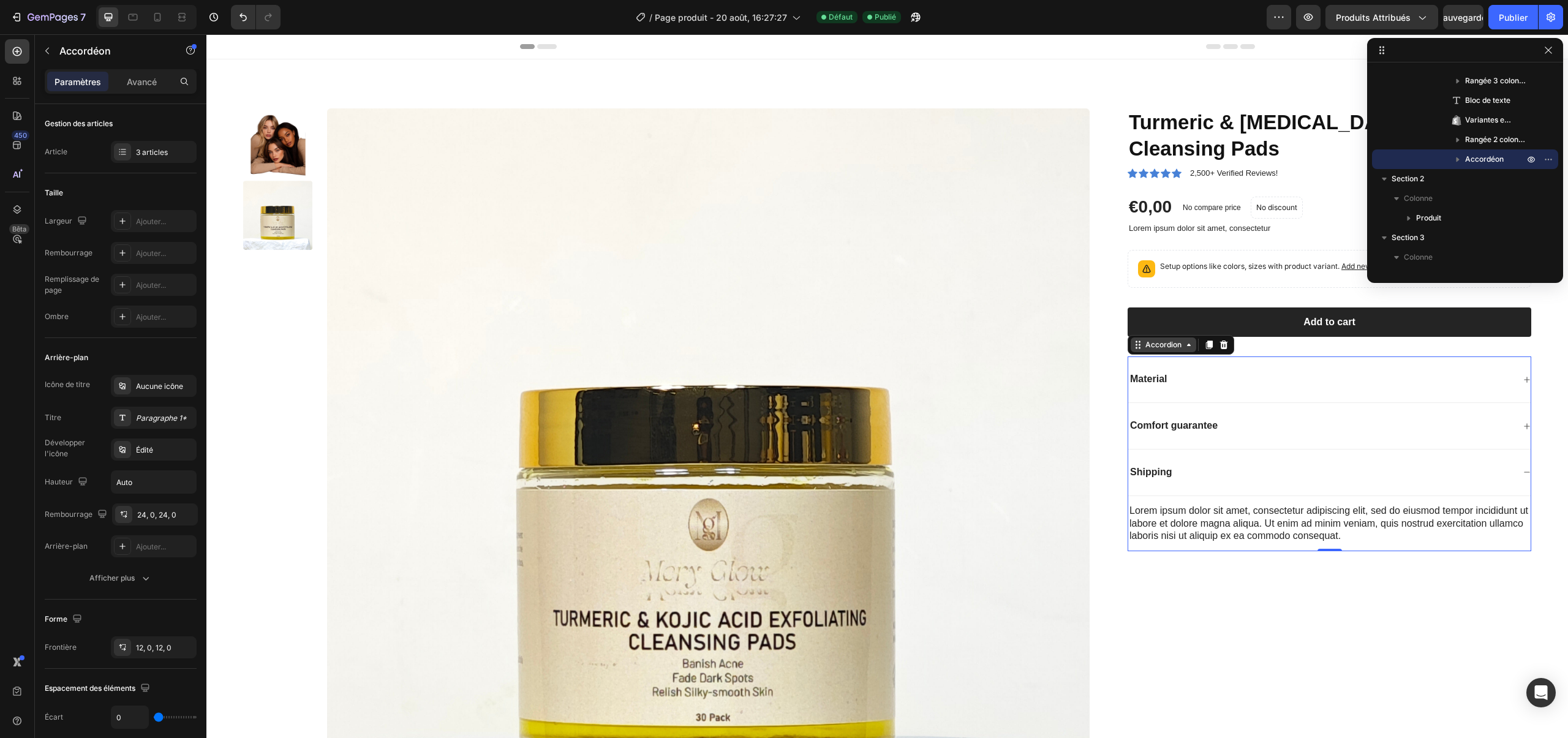
click at [1181, 346] on div "Accordion" at bounding box center [1164, 345] width 41 height 11
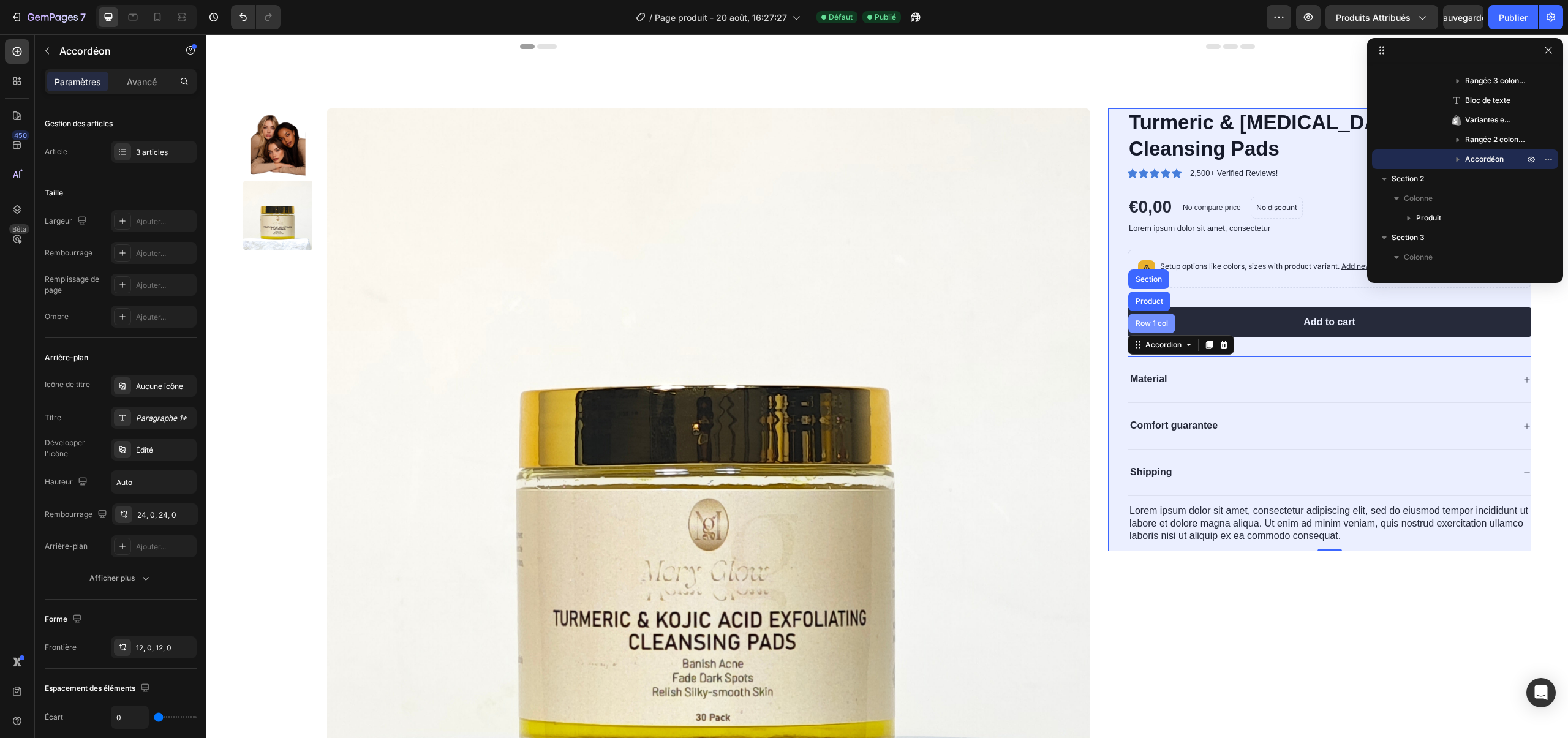
click at [1147, 330] on div "Row 1 col" at bounding box center [1152, 323] width 47 height 20
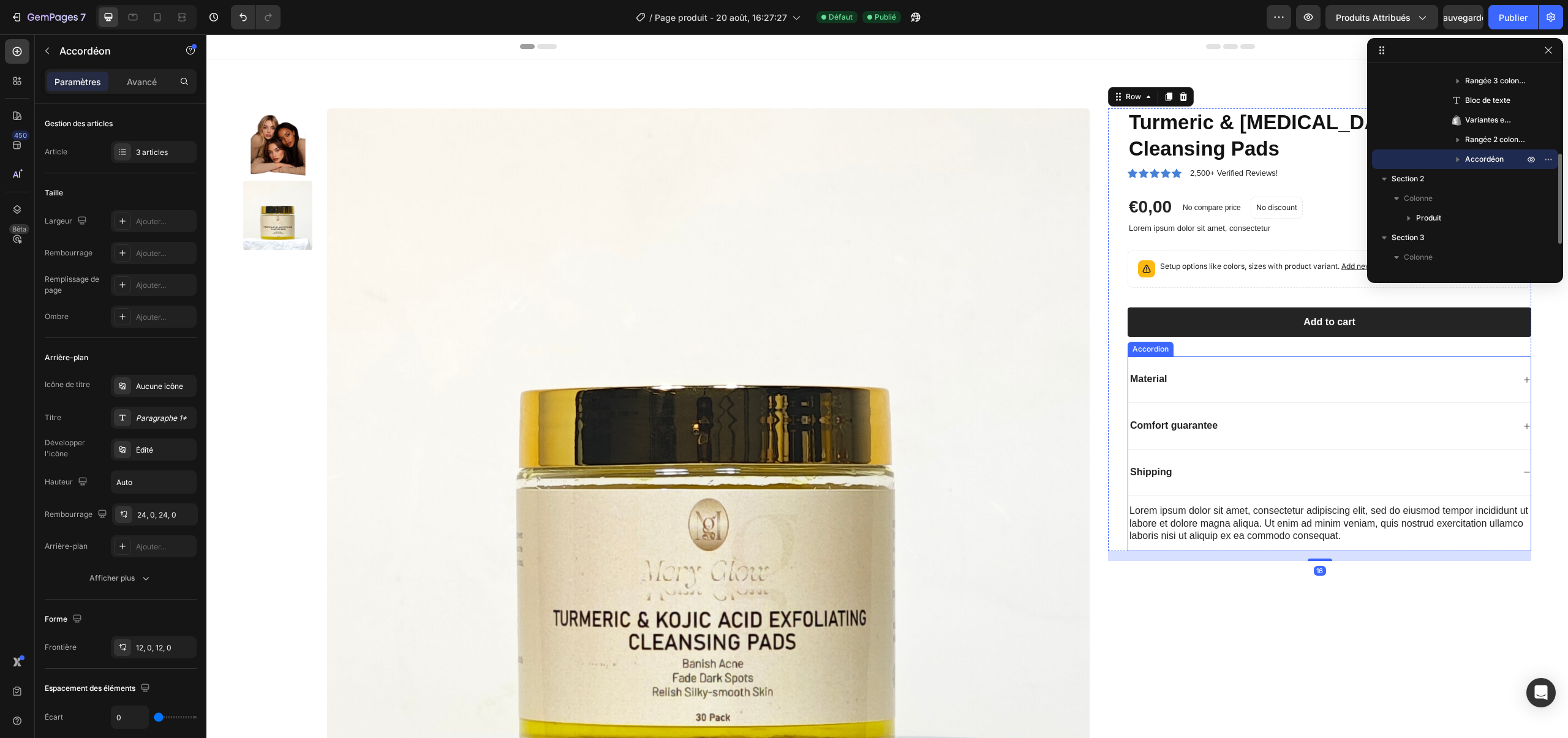
click at [1180, 381] on div "Material" at bounding box center [1321, 380] width 385 height 16
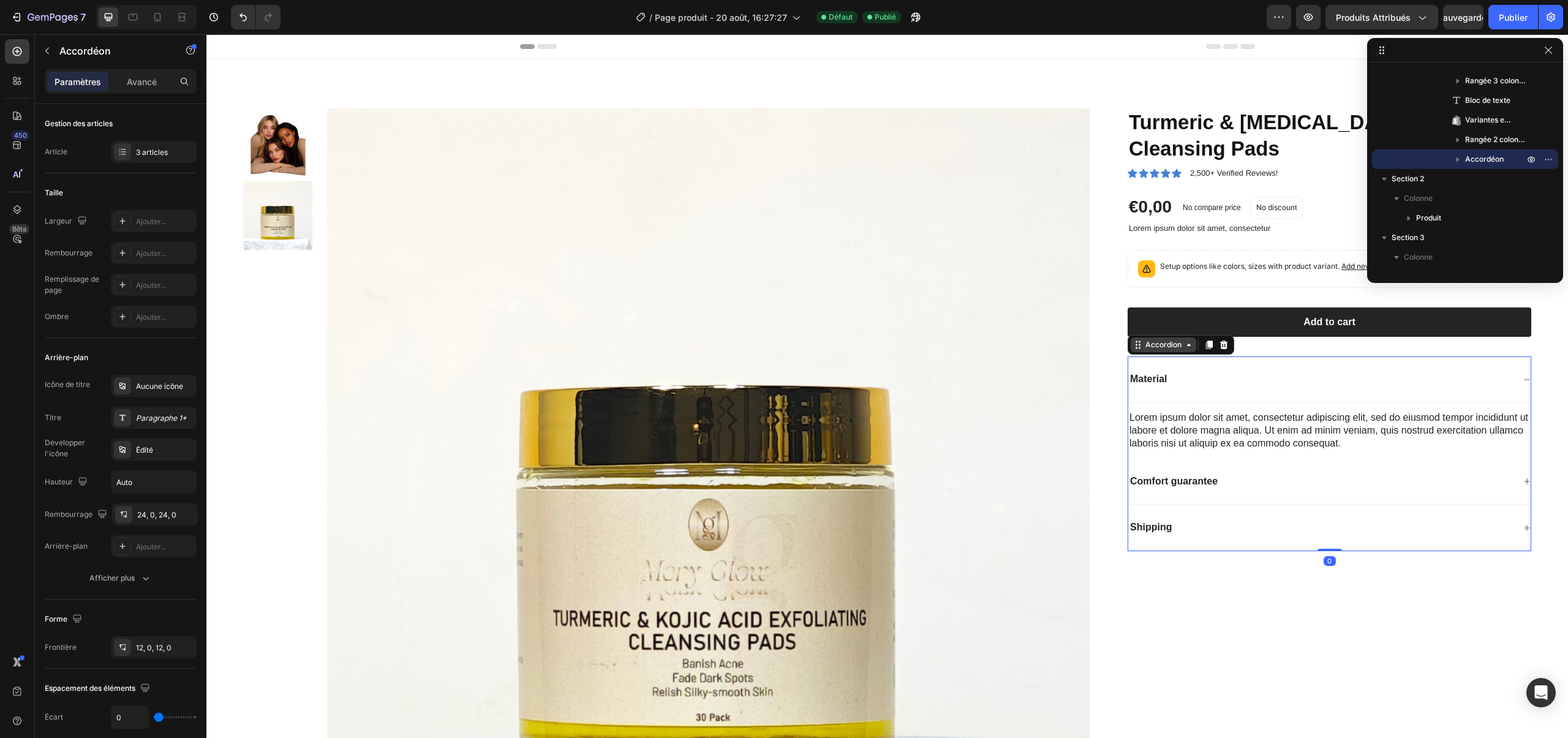
click at [1163, 344] on div "Accordion" at bounding box center [1164, 345] width 41 height 11
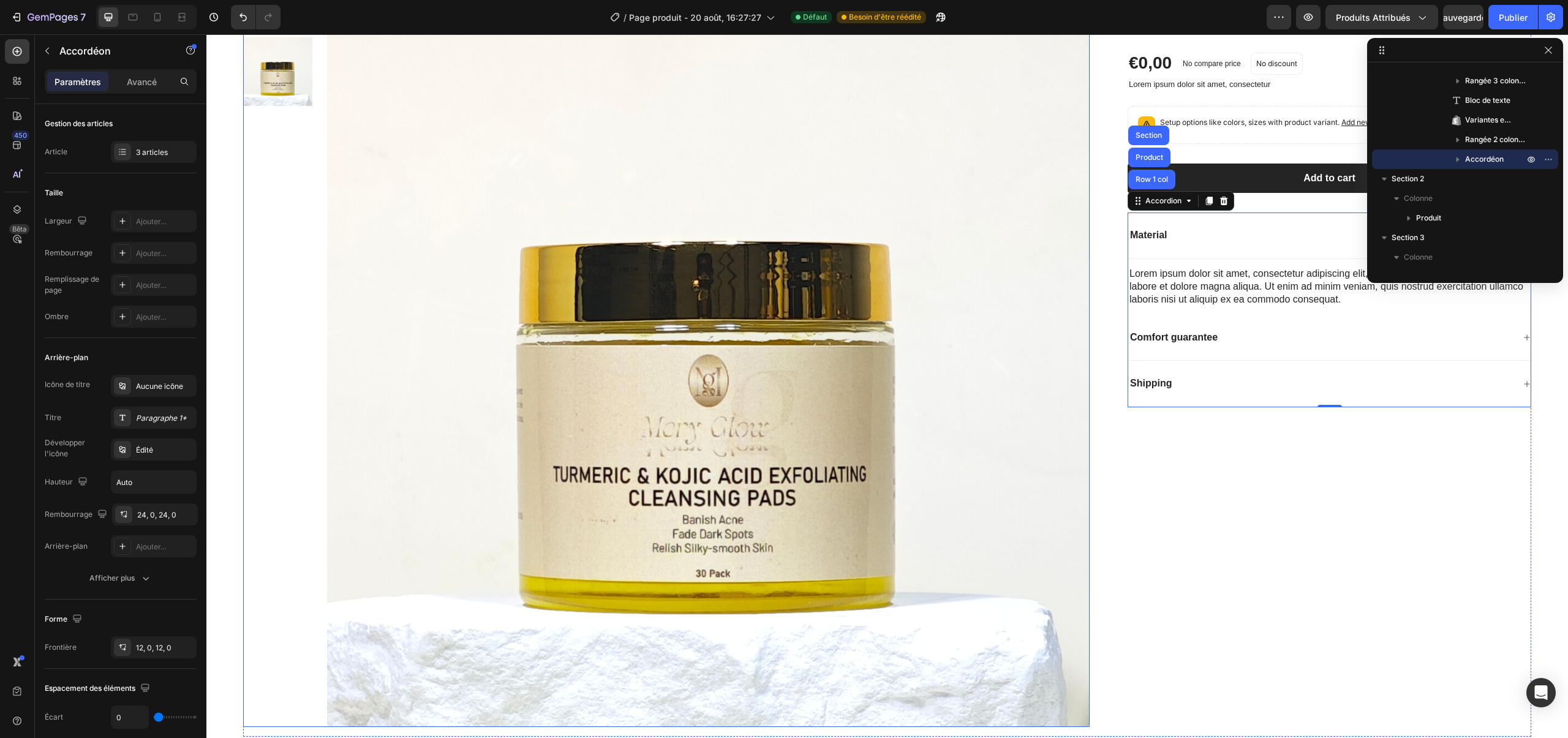
scroll to position [146, 0]
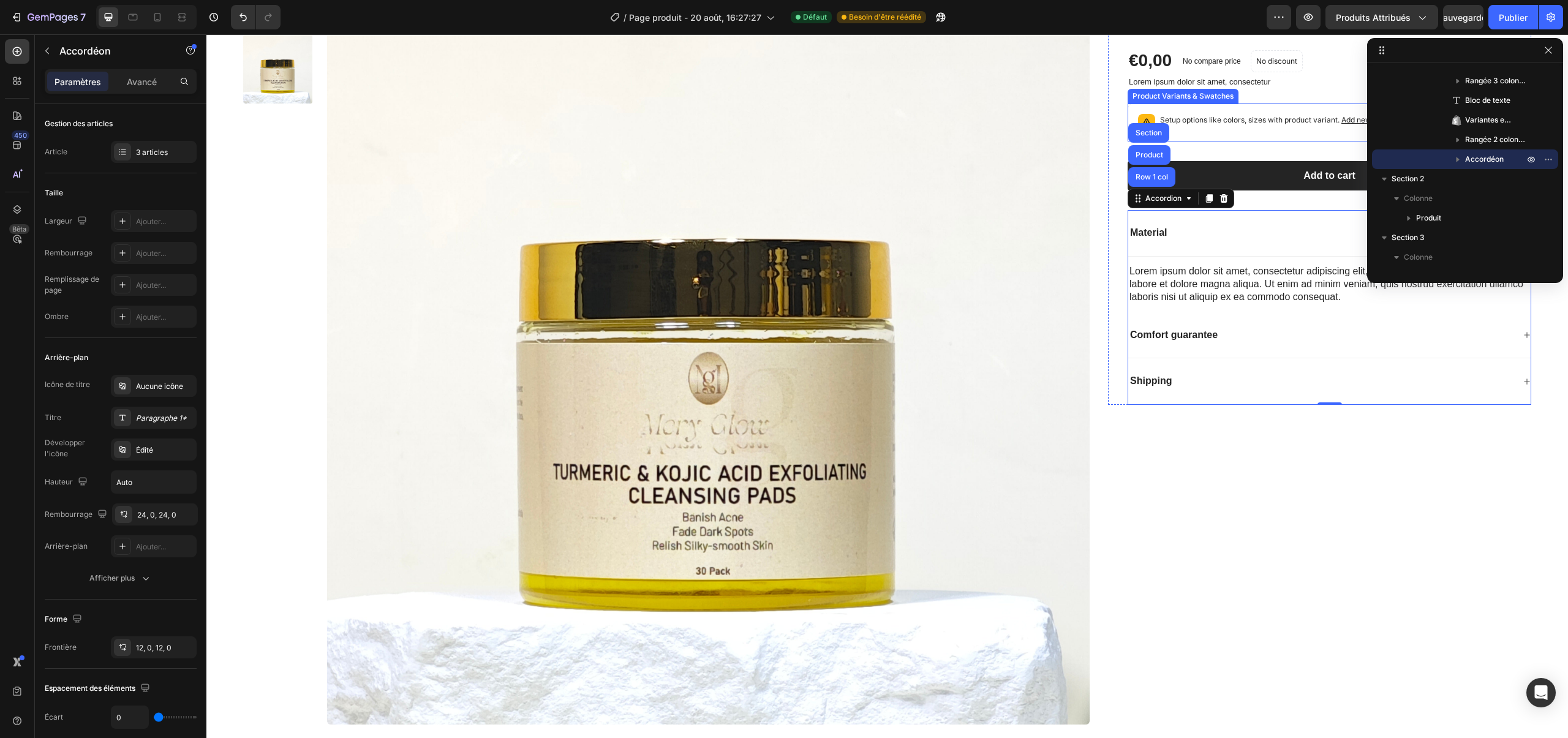
click at [1205, 117] on p "Setup options like colors, sizes with product variant. Add new variant or sync …" at bounding box center [1302, 120] width 283 height 12
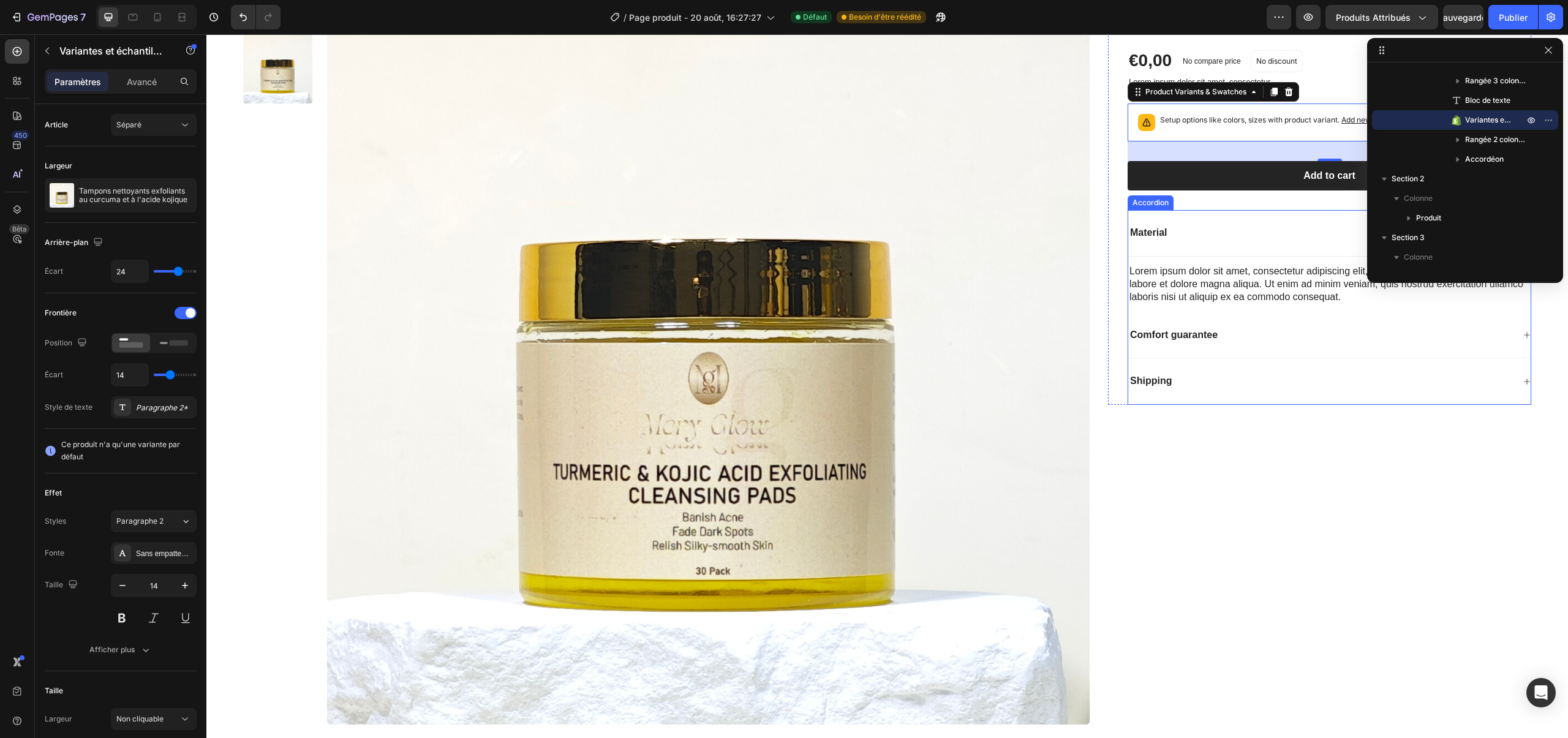
click at [1164, 244] on div "Material" at bounding box center [1330, 233] width 403 height 47
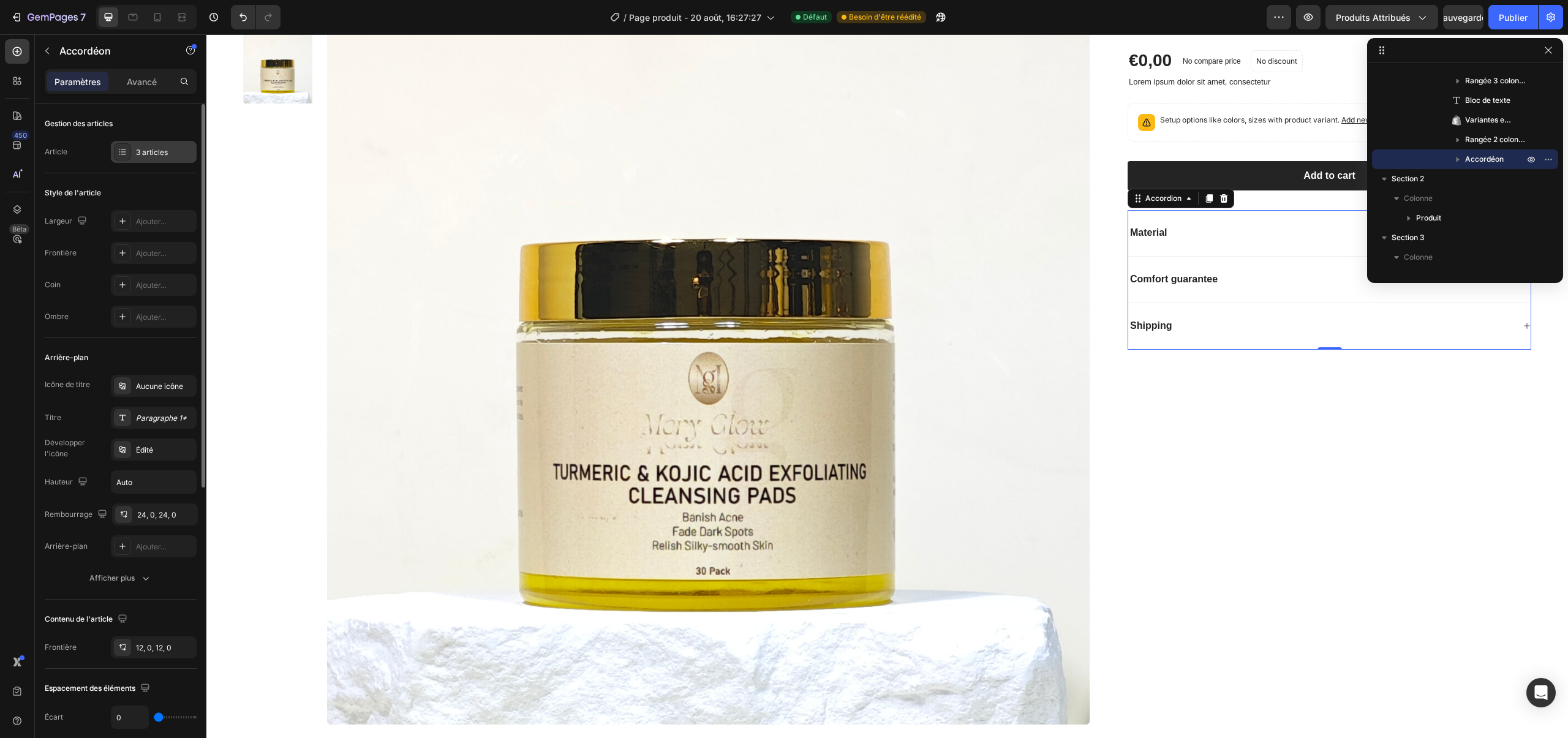
click at [120, 150] on icon at bounding box center [122, 152] width 10 height 10
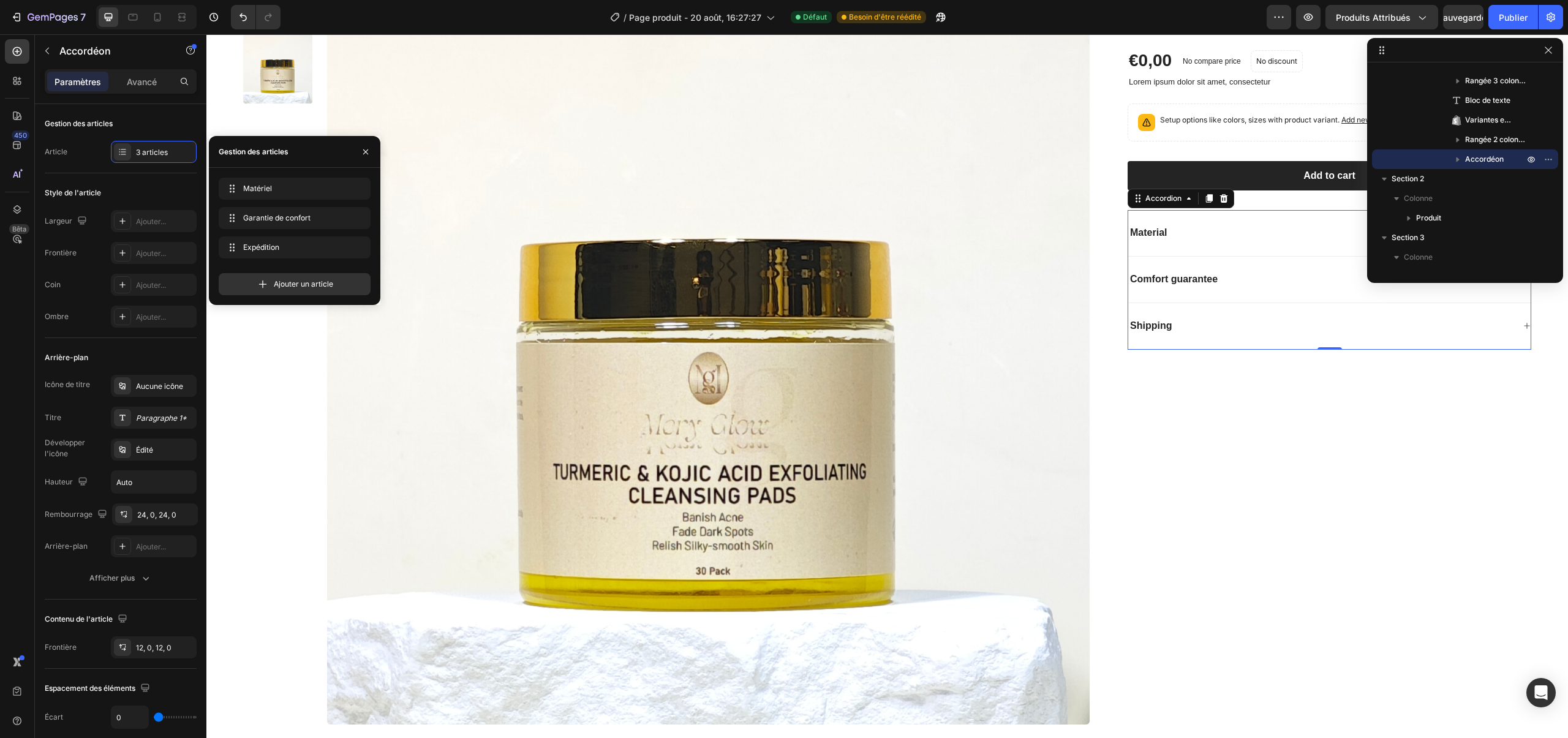
click at [278, 154] on font "Gestion des articles" at bounding box center [254, 151] width 70 height 9
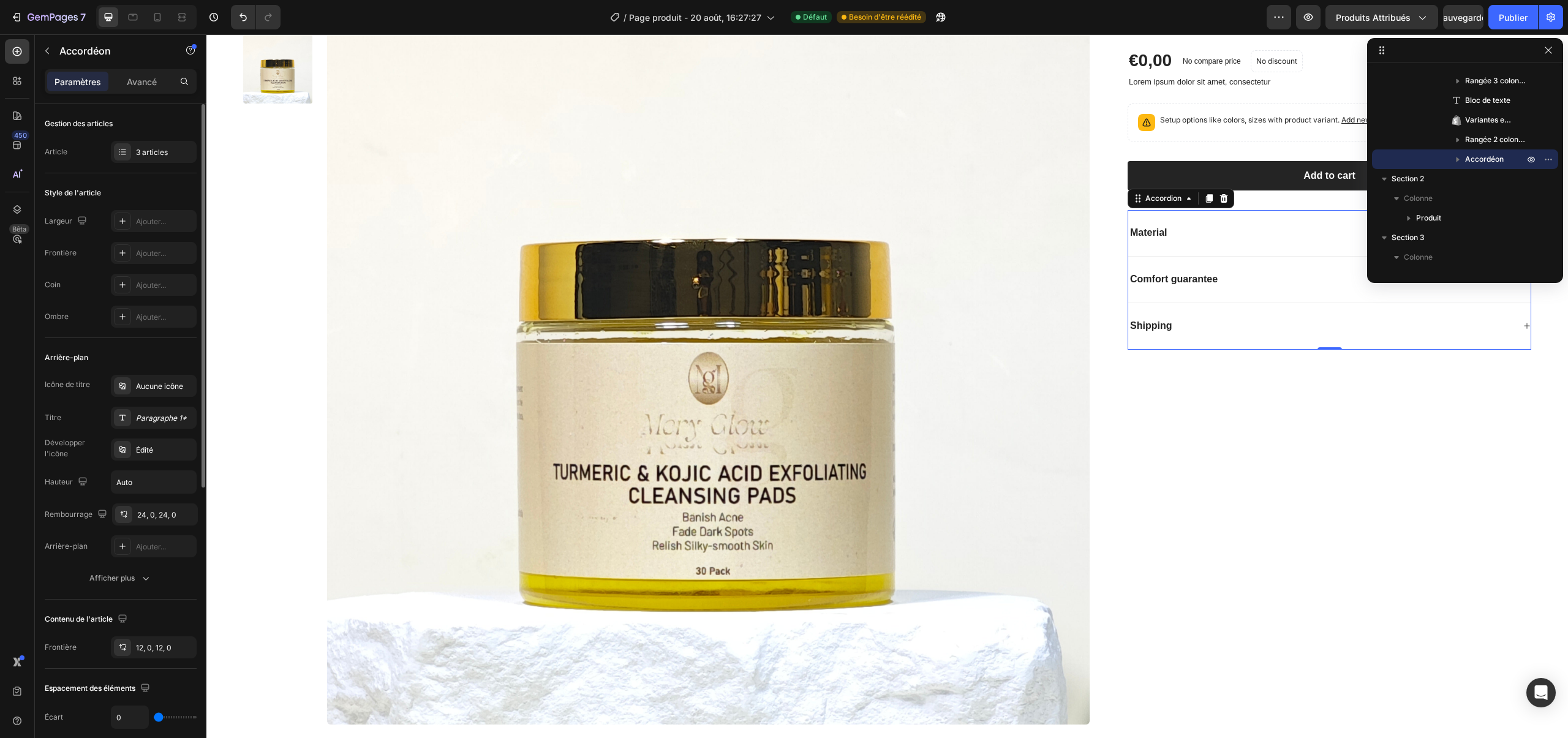
click at [91, 338] on div "Gestion des articles Article 3 articles" at bounding box center [121, 469] width 152 height 261
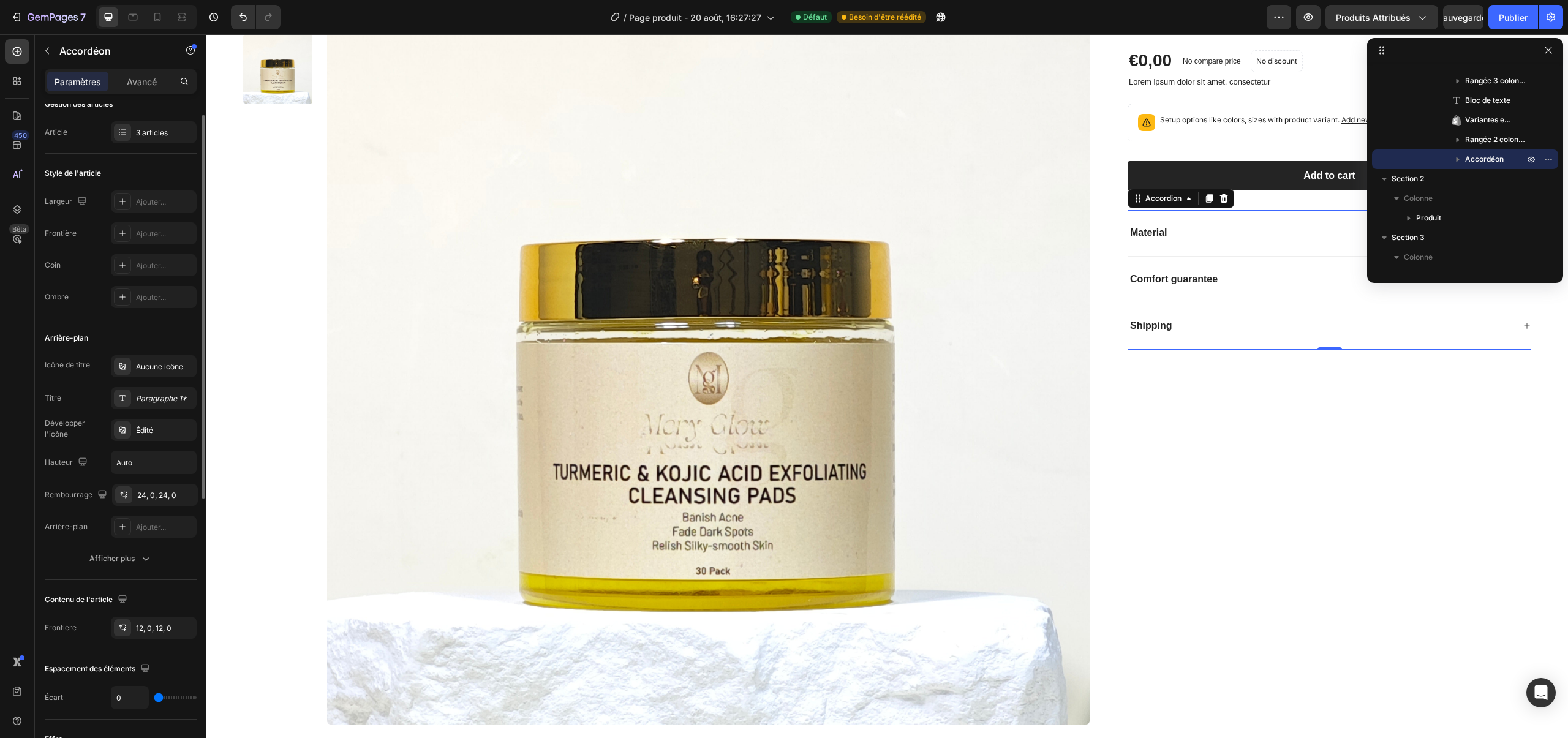
scroll to position [0, 0]
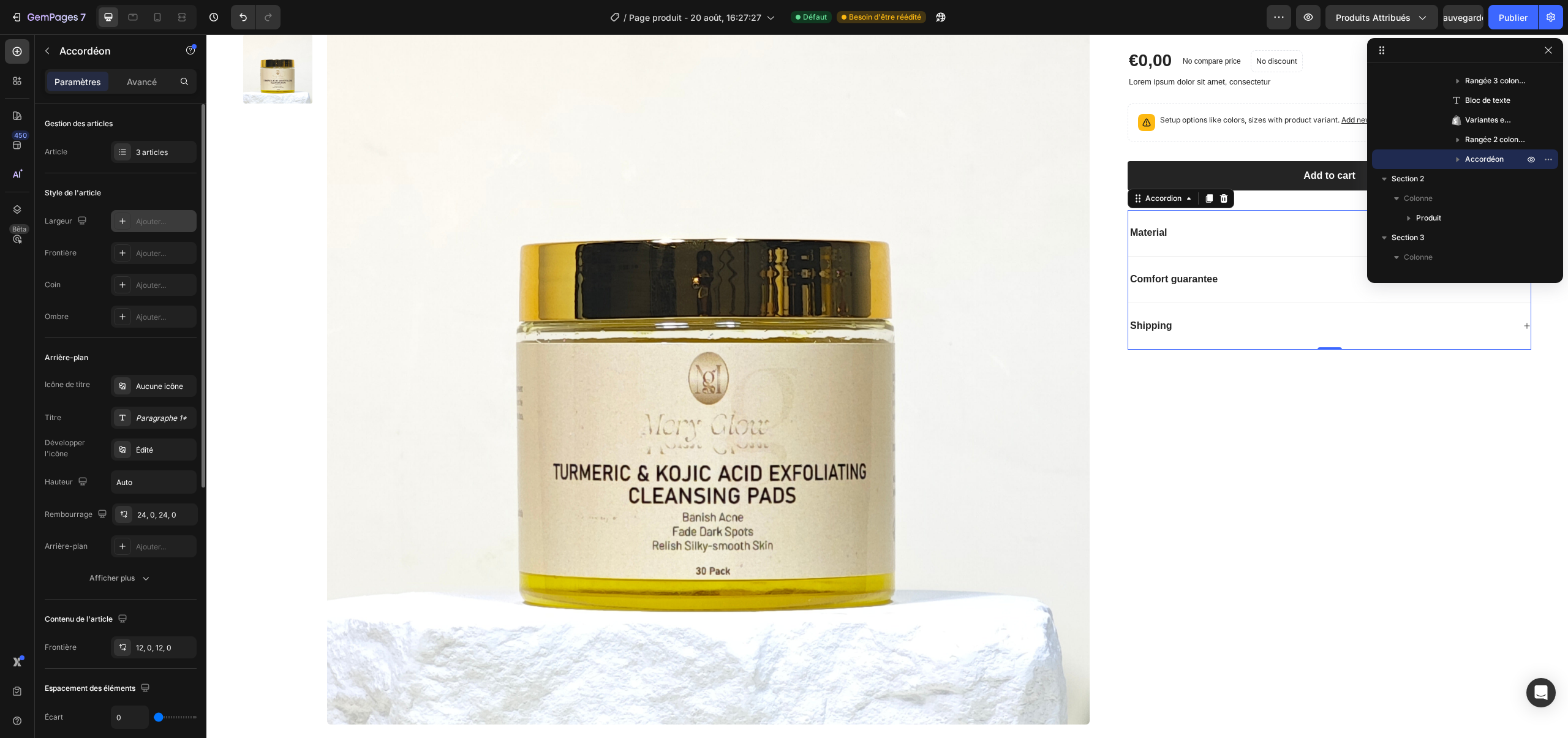
click at [150, 224] on font "Ajouter..." at bounding box center [151, 221] width 30 height 9
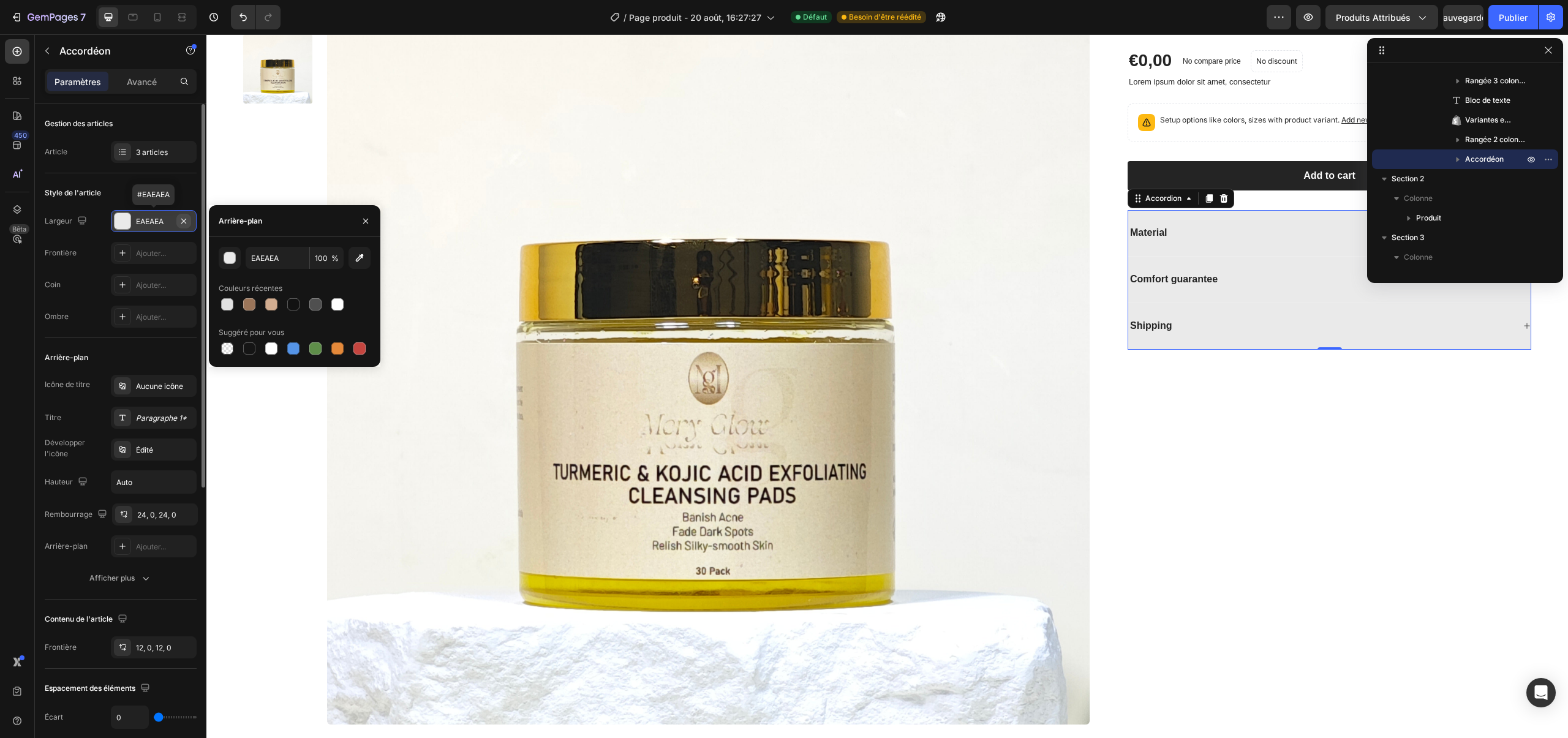
click at [179, 220] on icon "button" at bounding box center [184, 221] width 10 height 10
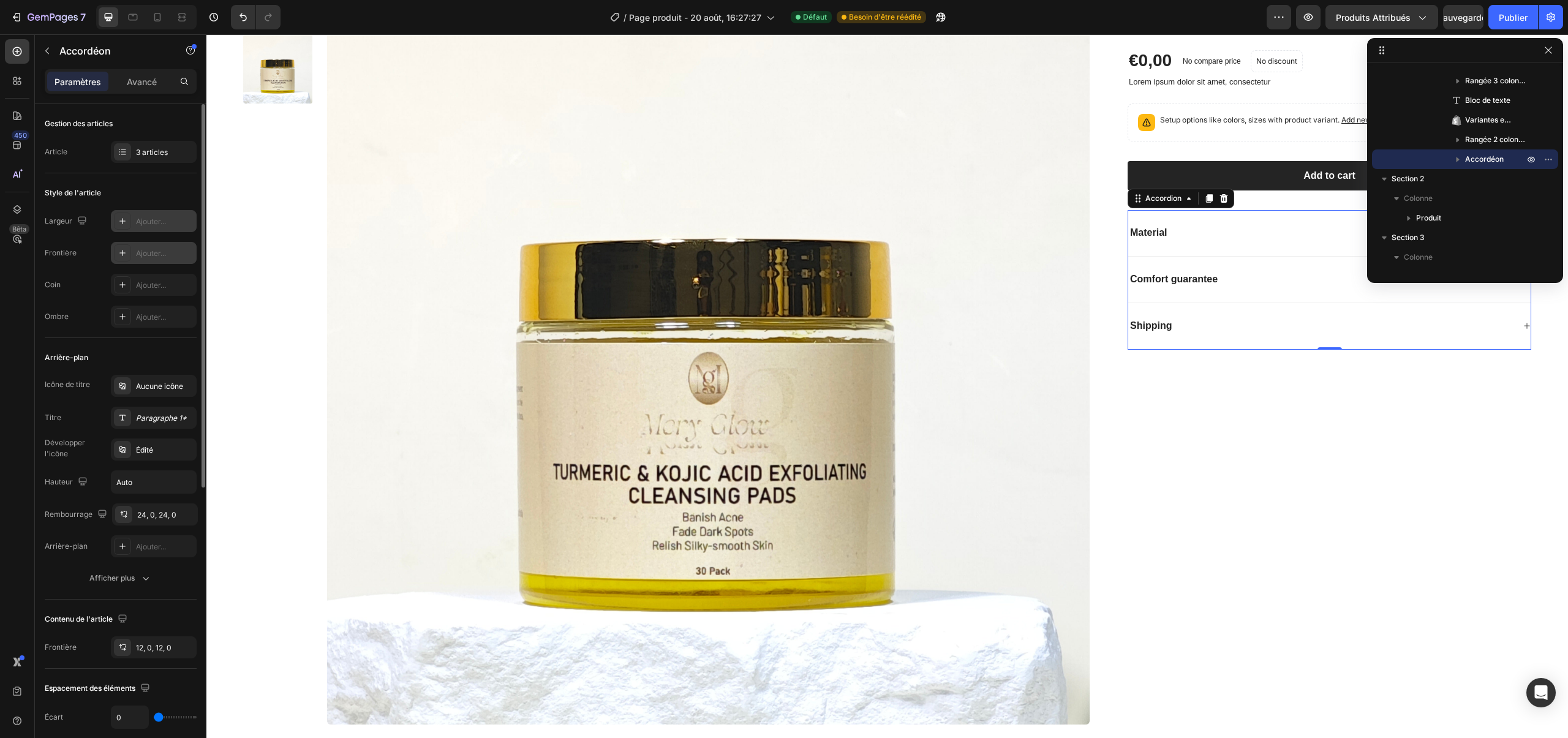
click at [173, 253] on div "Ajouter..." at bounding box center [165, 254] width 58 height 11
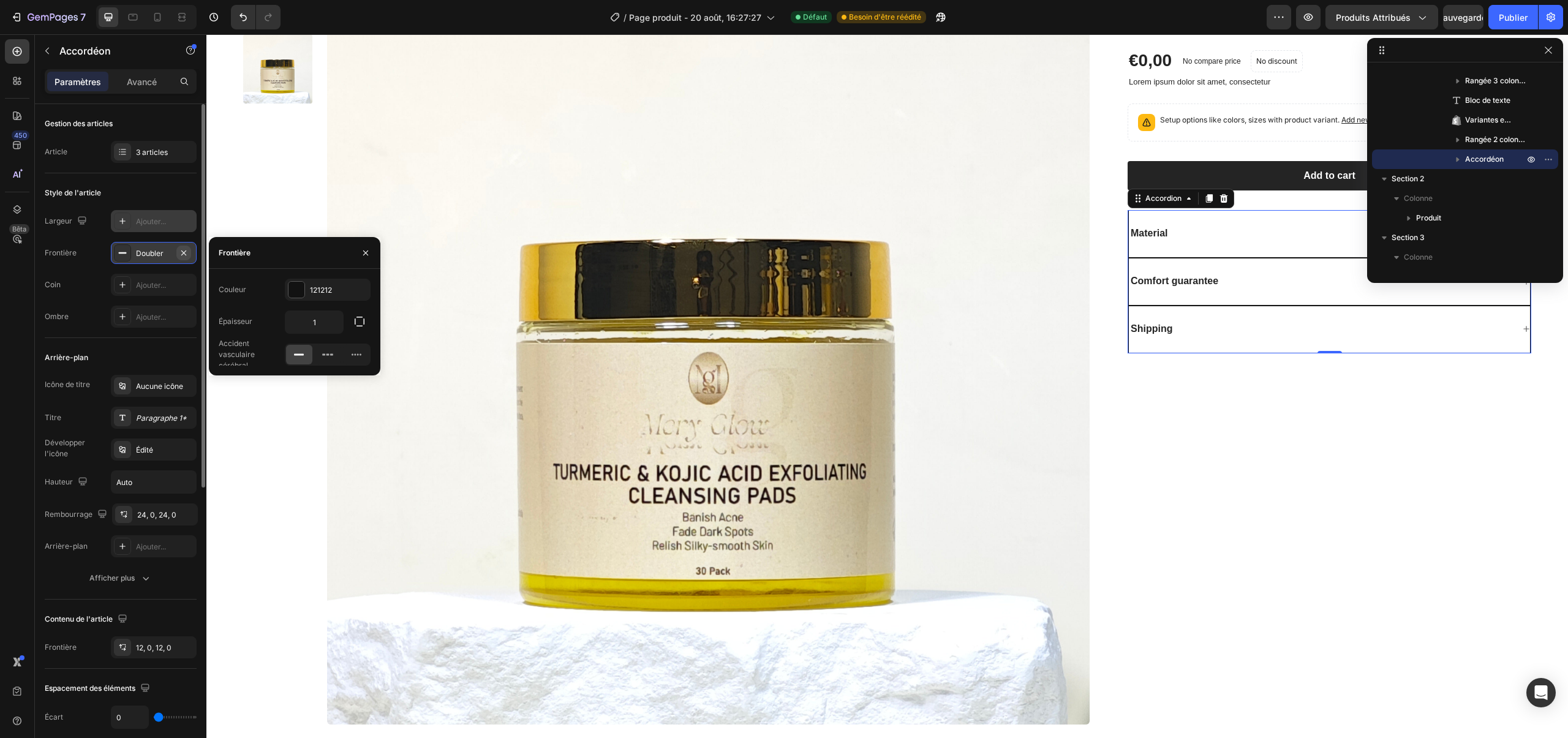
click at [190, 252] on button "button" at bounding box center [184, 253] width 15 height 15
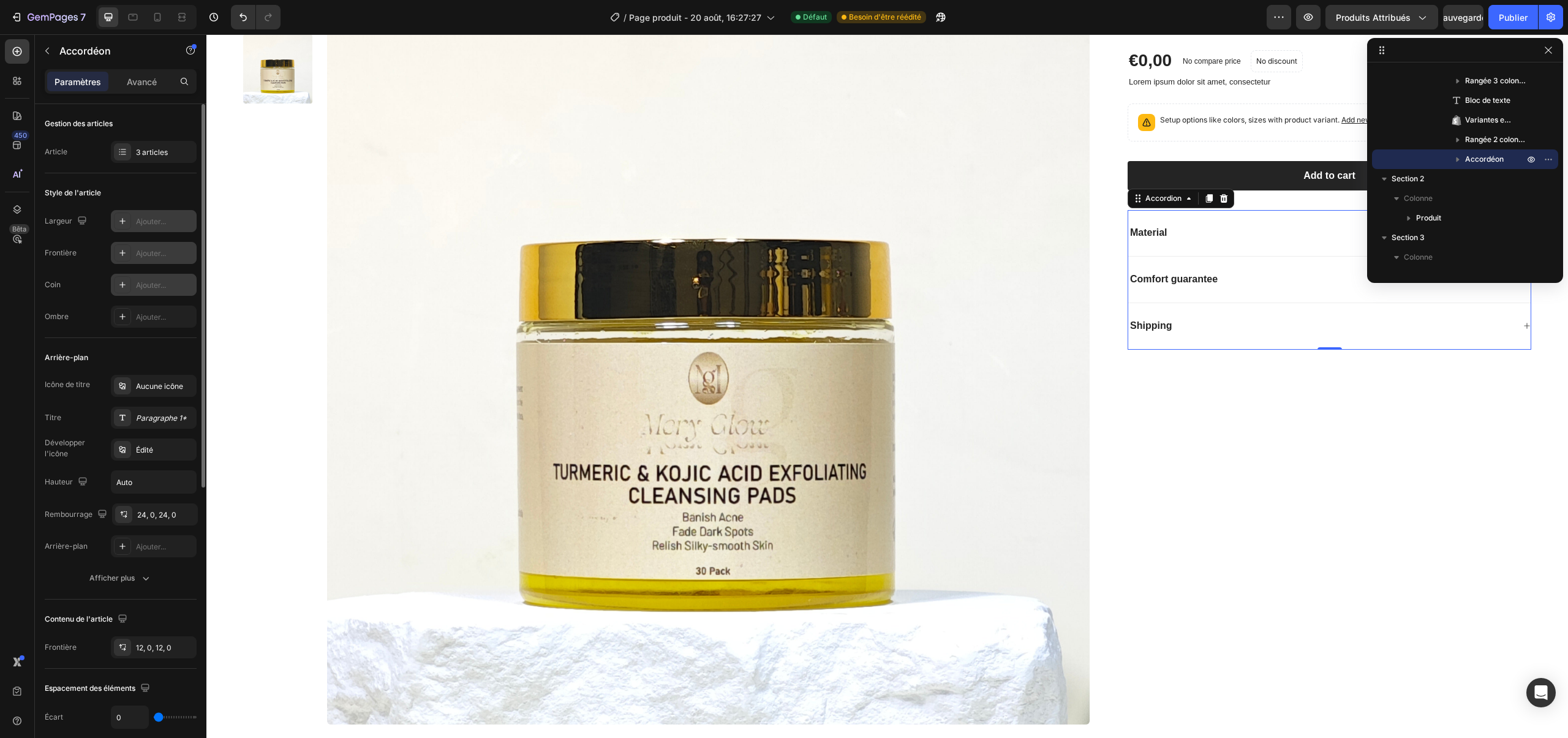
click at [173, 282] on div "Ajouter..." at bounding box center [165, 286] width 58 height 11
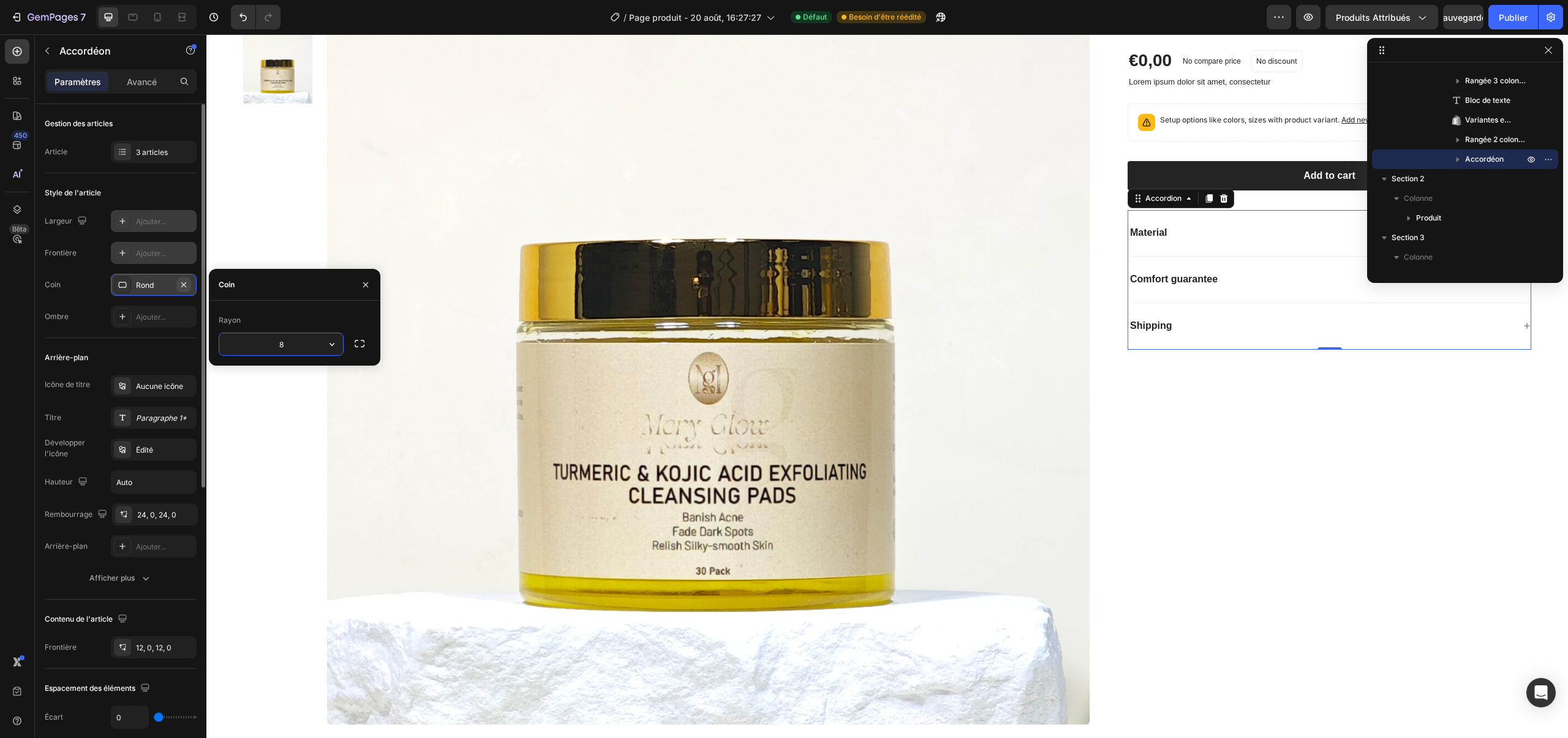
click at [190, 281] on button "button" at bounding box center [184, 285] width 15 height 15
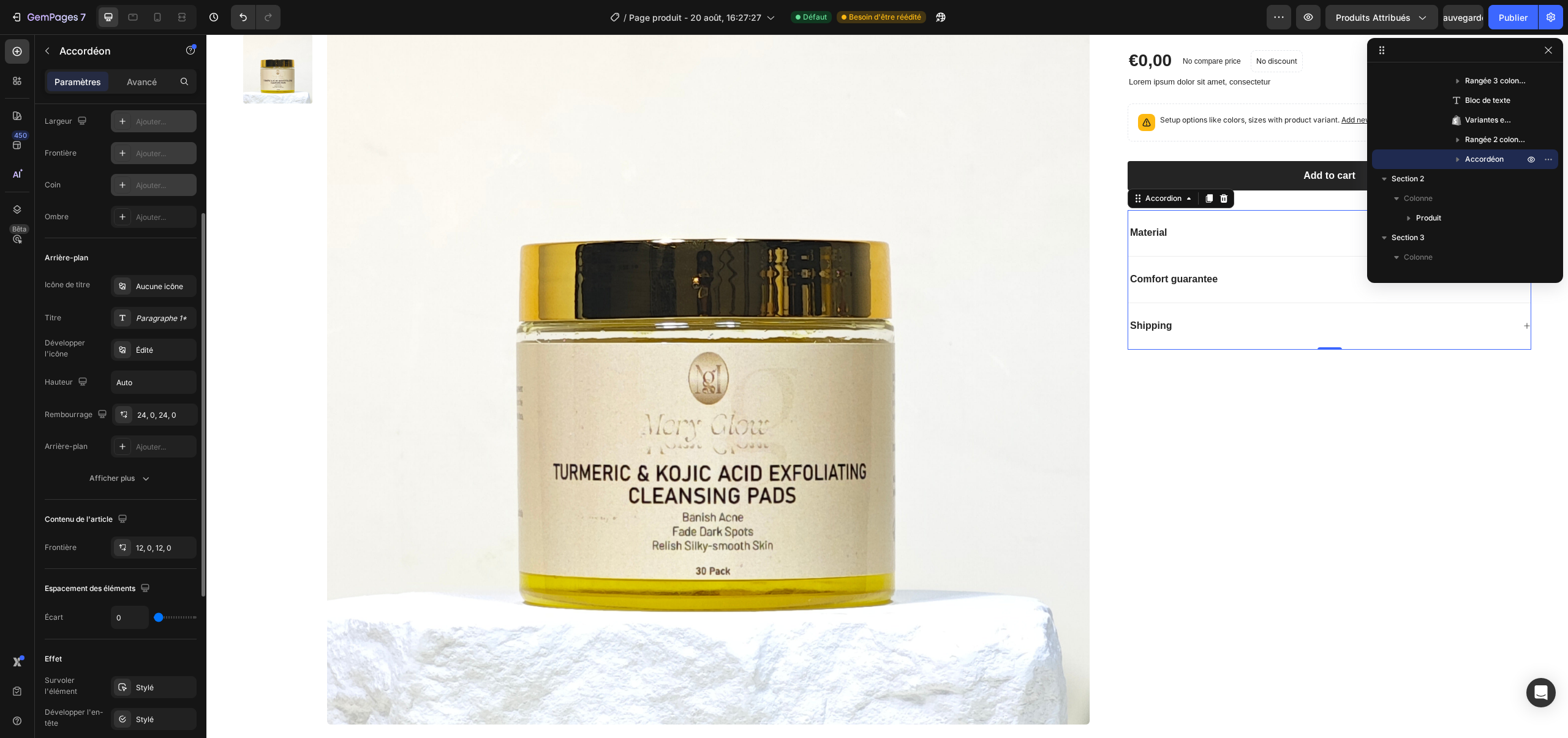
scroll to position [168, 0]
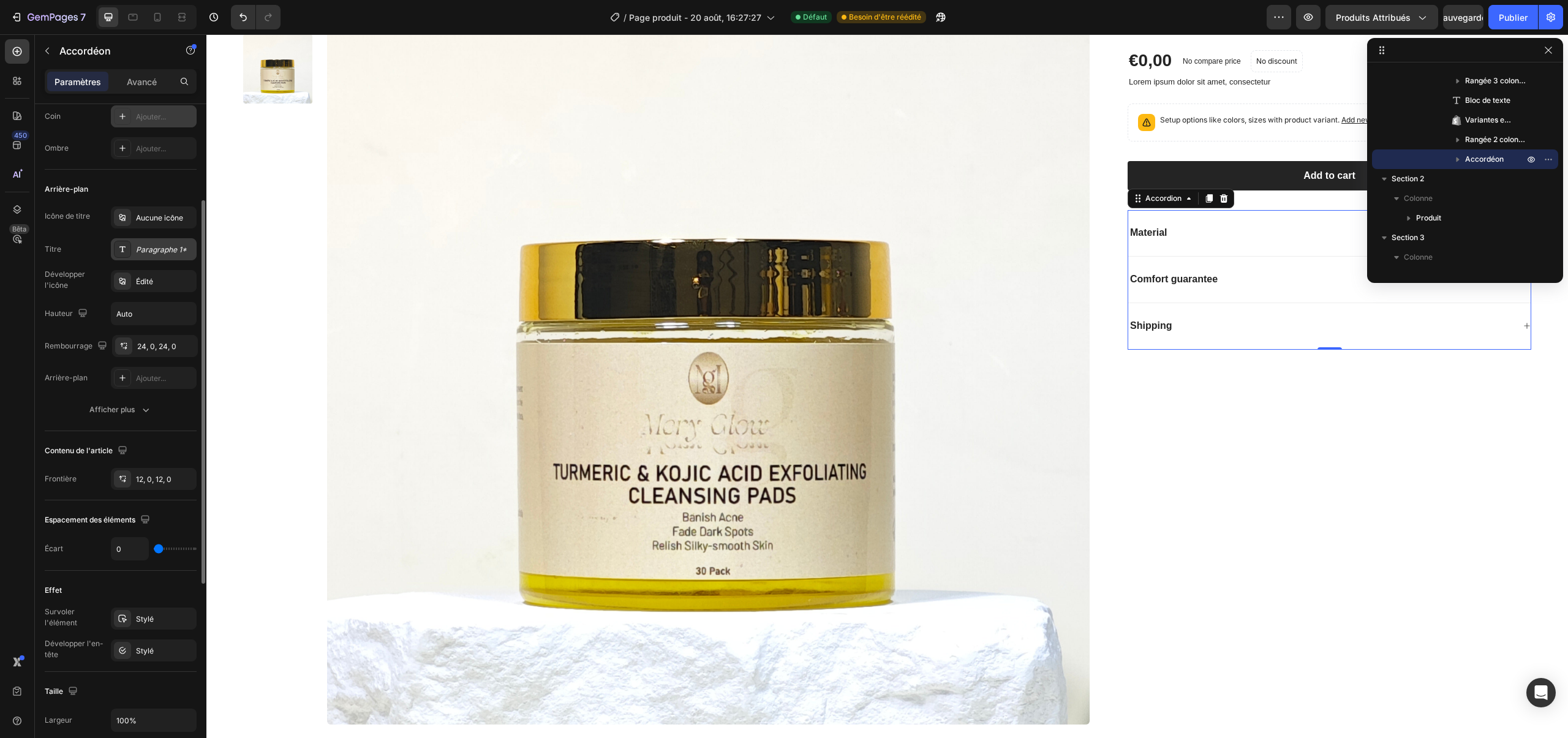
click at [162, 259] on div "Paragraphe 1*" at bounding box center [154, 249] width 86 height 22
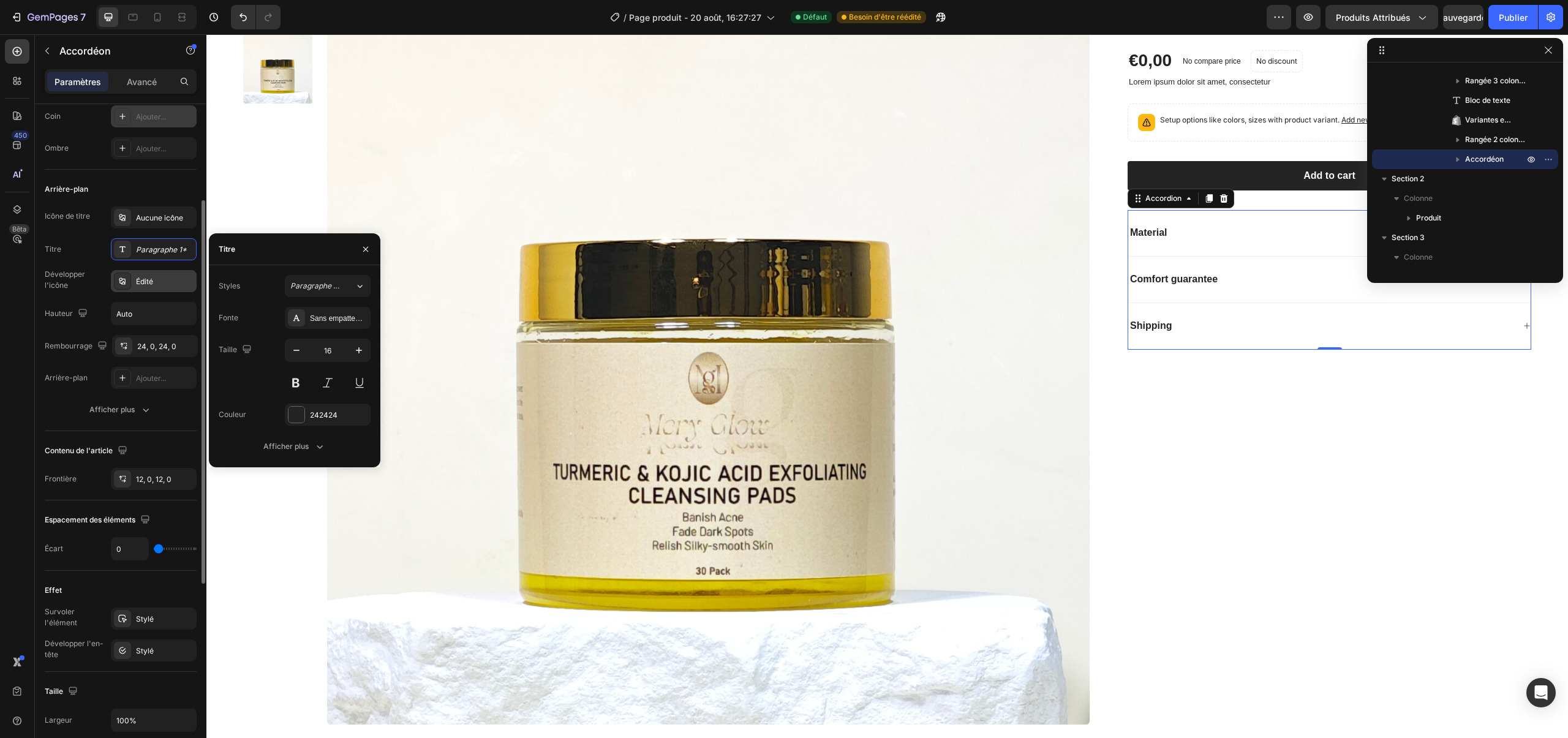
click at [162, 278] on div "Édité" at bounding box center [165, 282] width 58 height 11
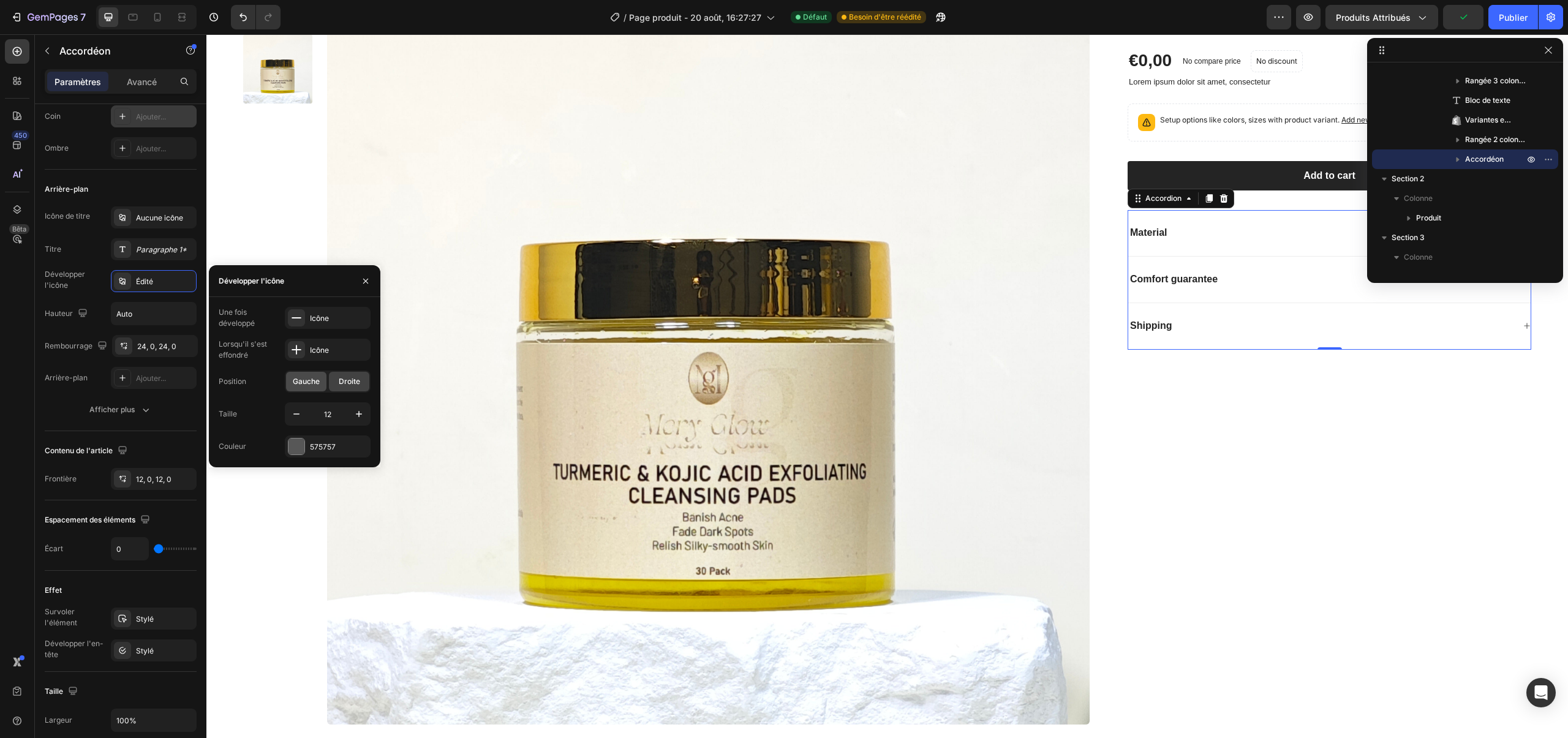
click at [313, 376] on font "Gauche" at bounding box center [306, 380] width 27 height 9
click at [339, 377] on font "Droite" at bounding box center [350, 380] width 21 height 9
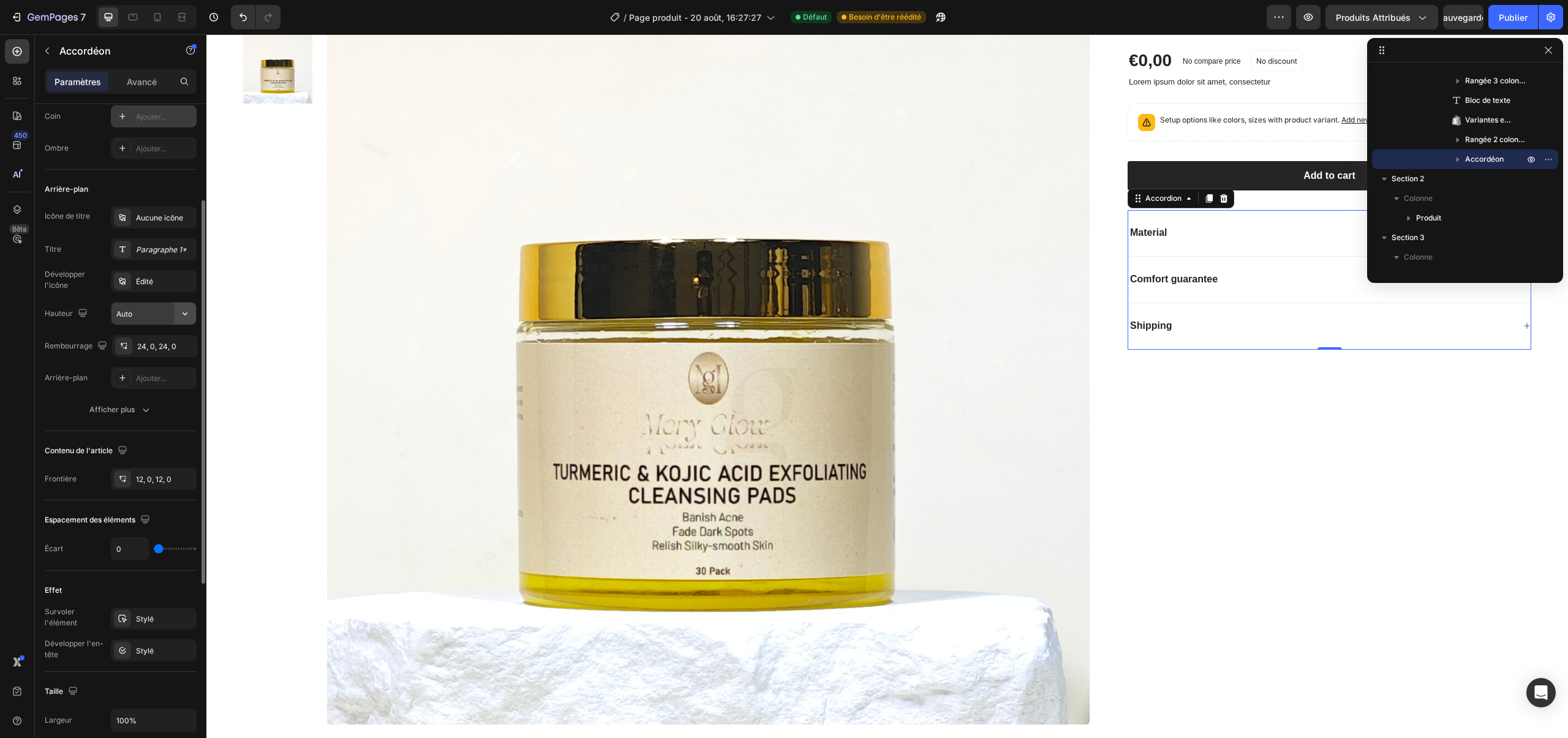
click at [174, 309] on button "button" at bounding box center [185, 313] width 22 height 22
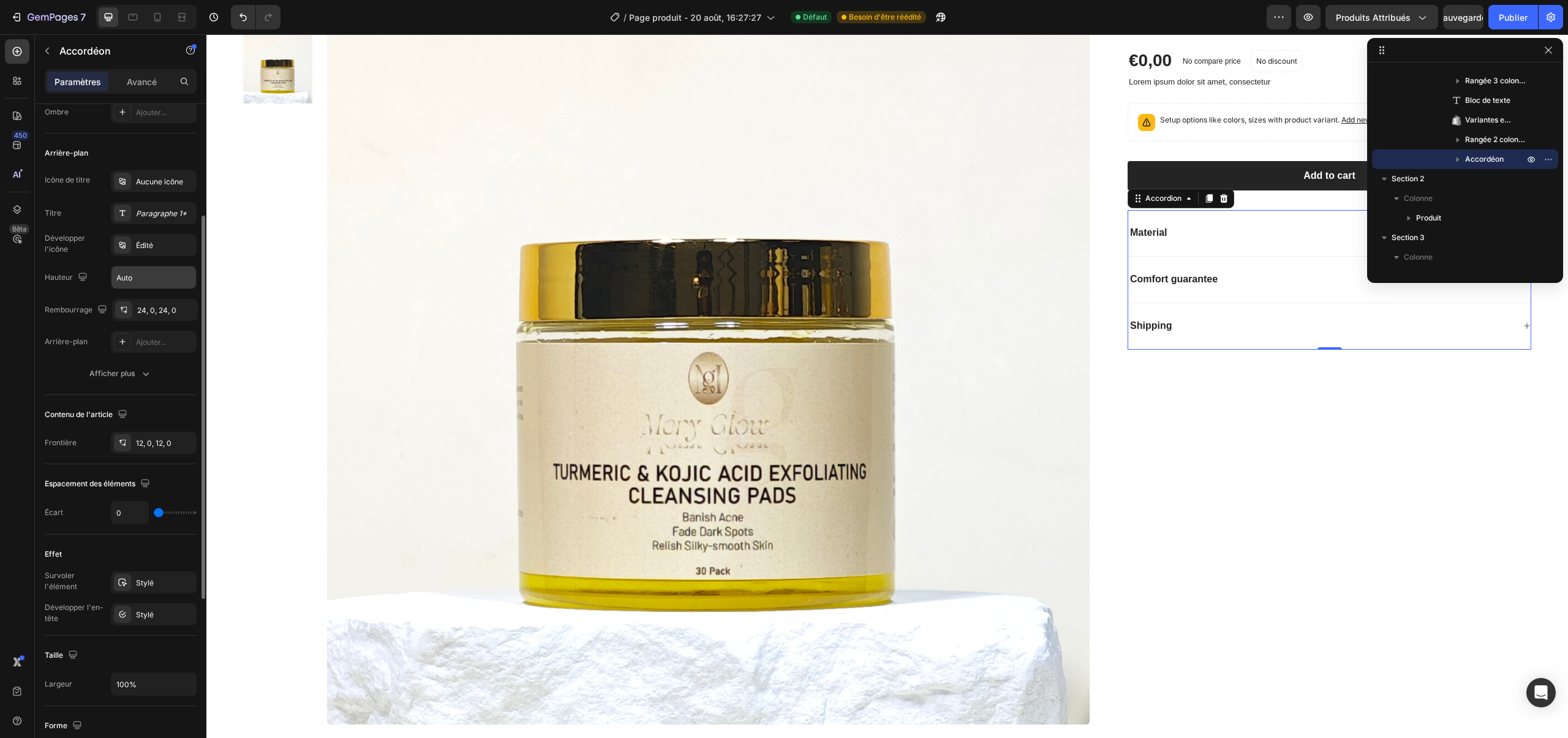
scroll to position [207, 0]
click at [172, 320] on div "Icône de titre Aucune icône Titre Paragraphe 1* Développer l'icône Édité Hauteu…" at bounding box center [121, 260] width 152 height 183
click at [173, 310] on div "24, 0, 24, 0" at bounding box center [154, 308] width 86 height 22
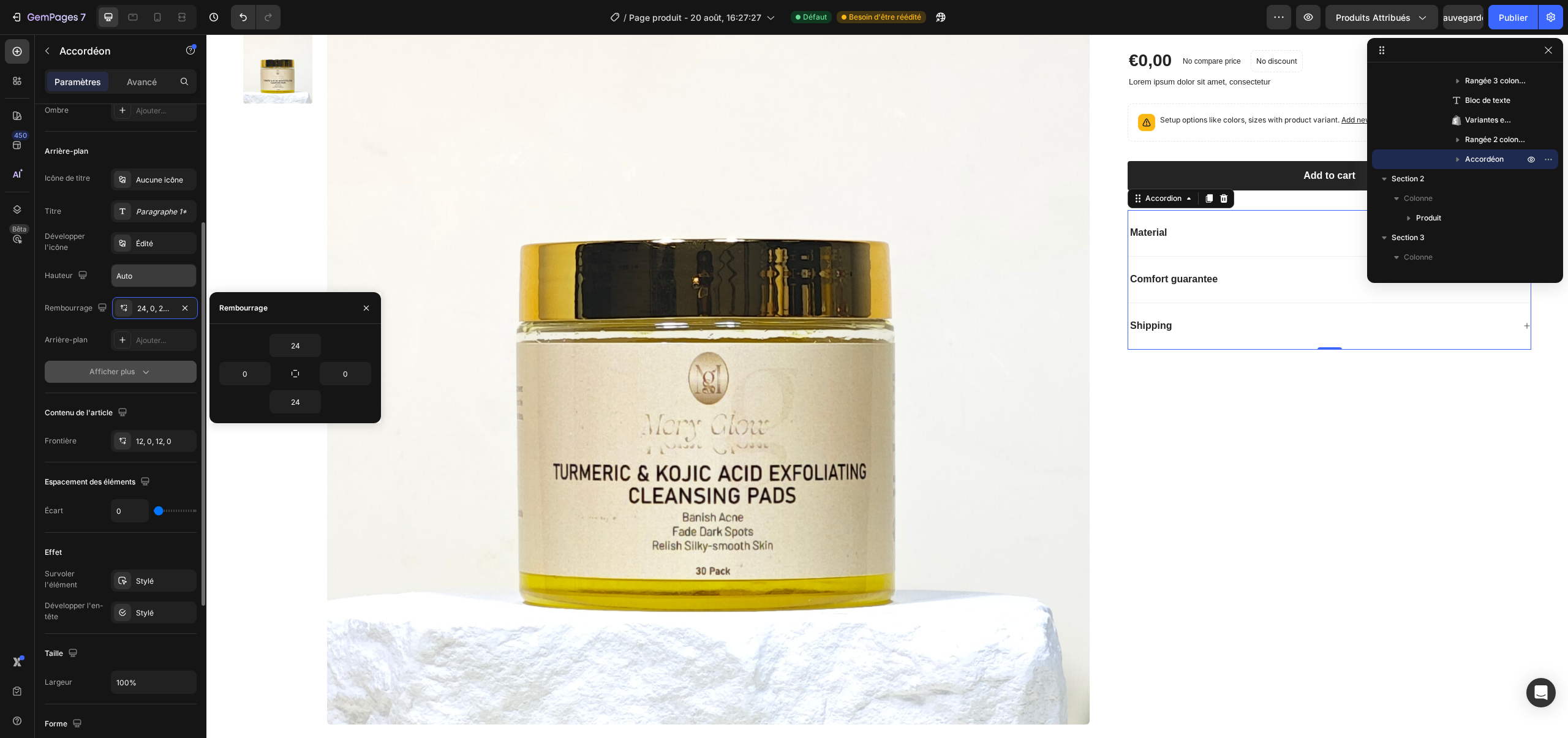
click at [136, 373] on div "Afficher plus" at bounding box center [121, 371] width 63 height 12
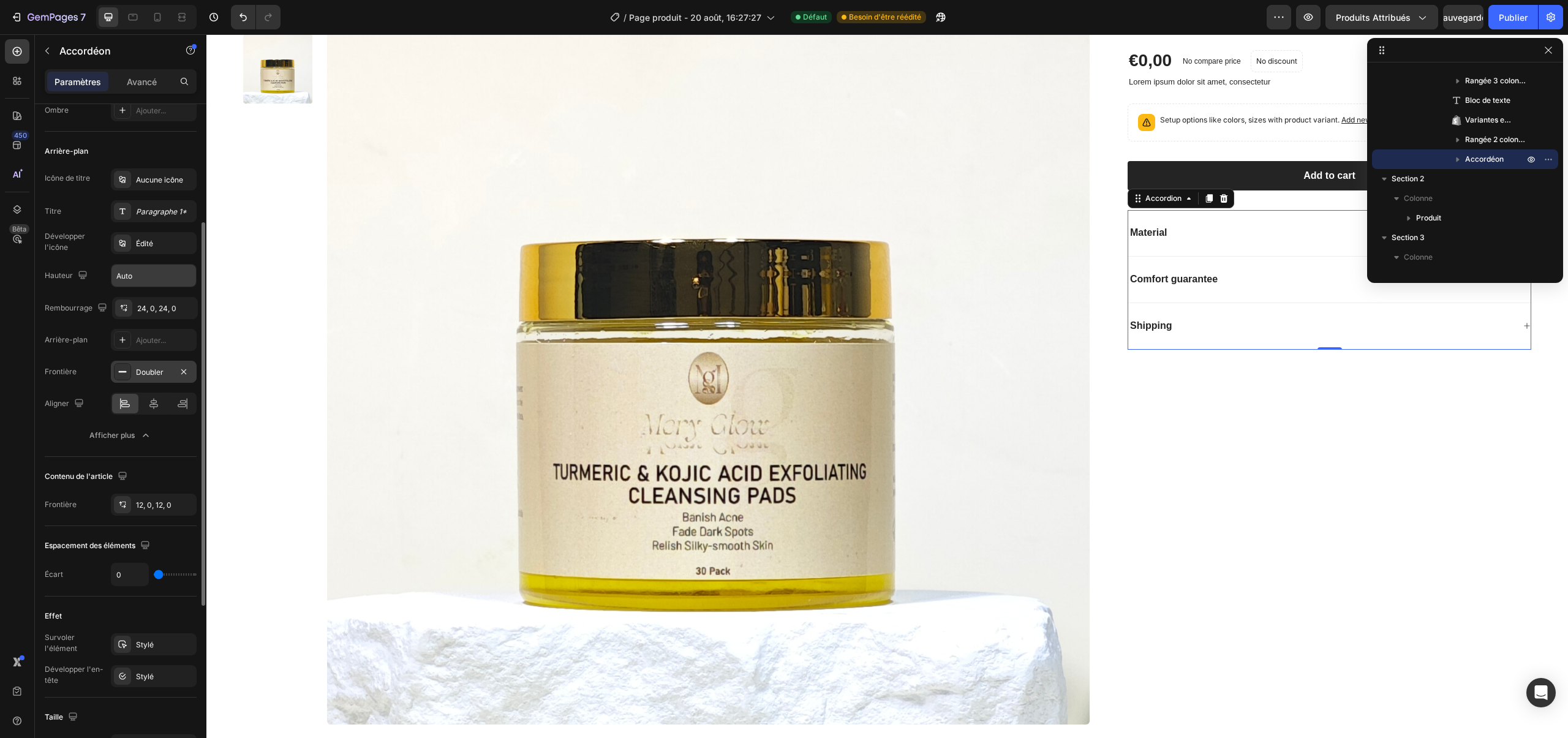
click at [149, 366] on div "Doubler" at bounding box center [154, 371] width 86 height 22
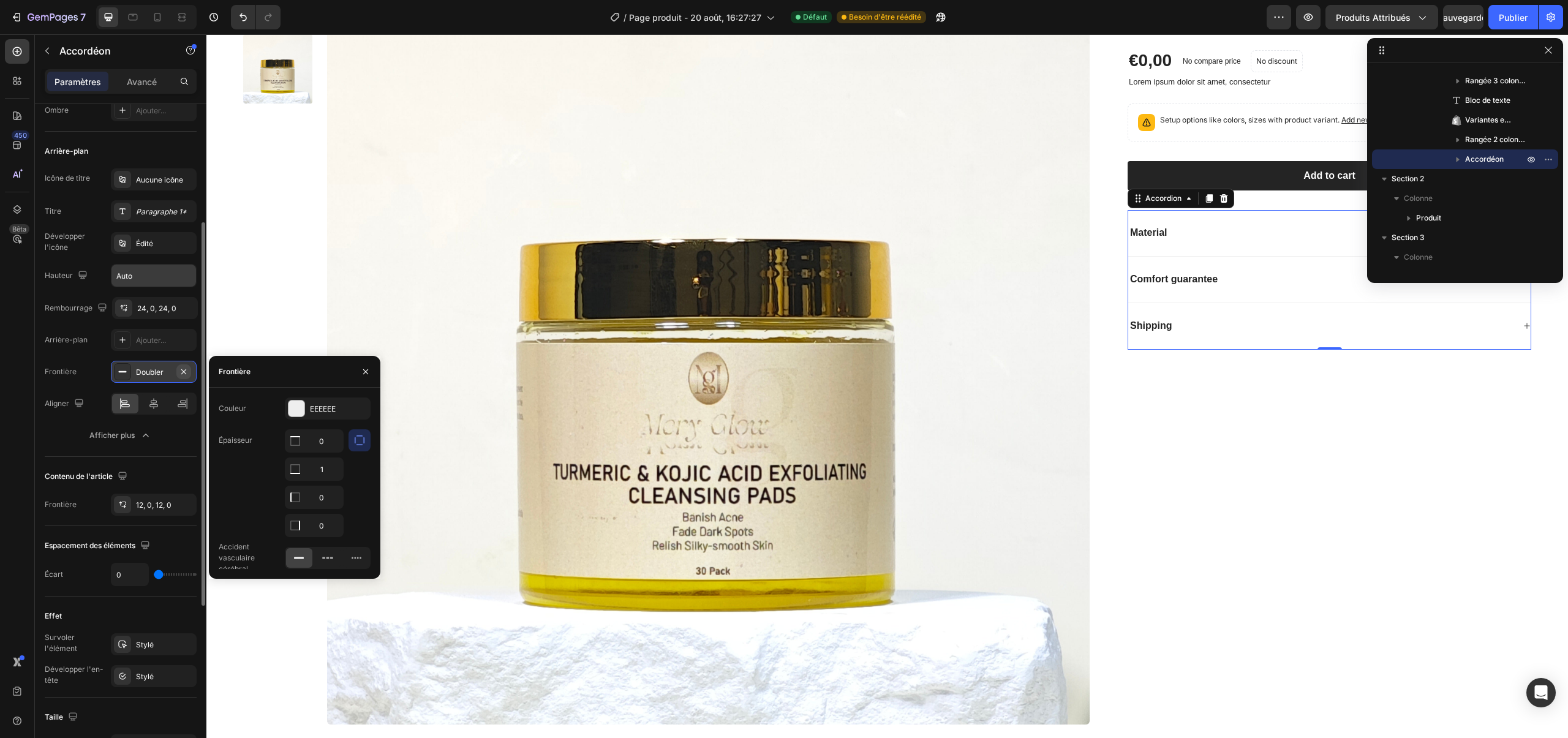
click at [186, 372] on icon "button" at bounding box center [184, 371] width 10 height 10
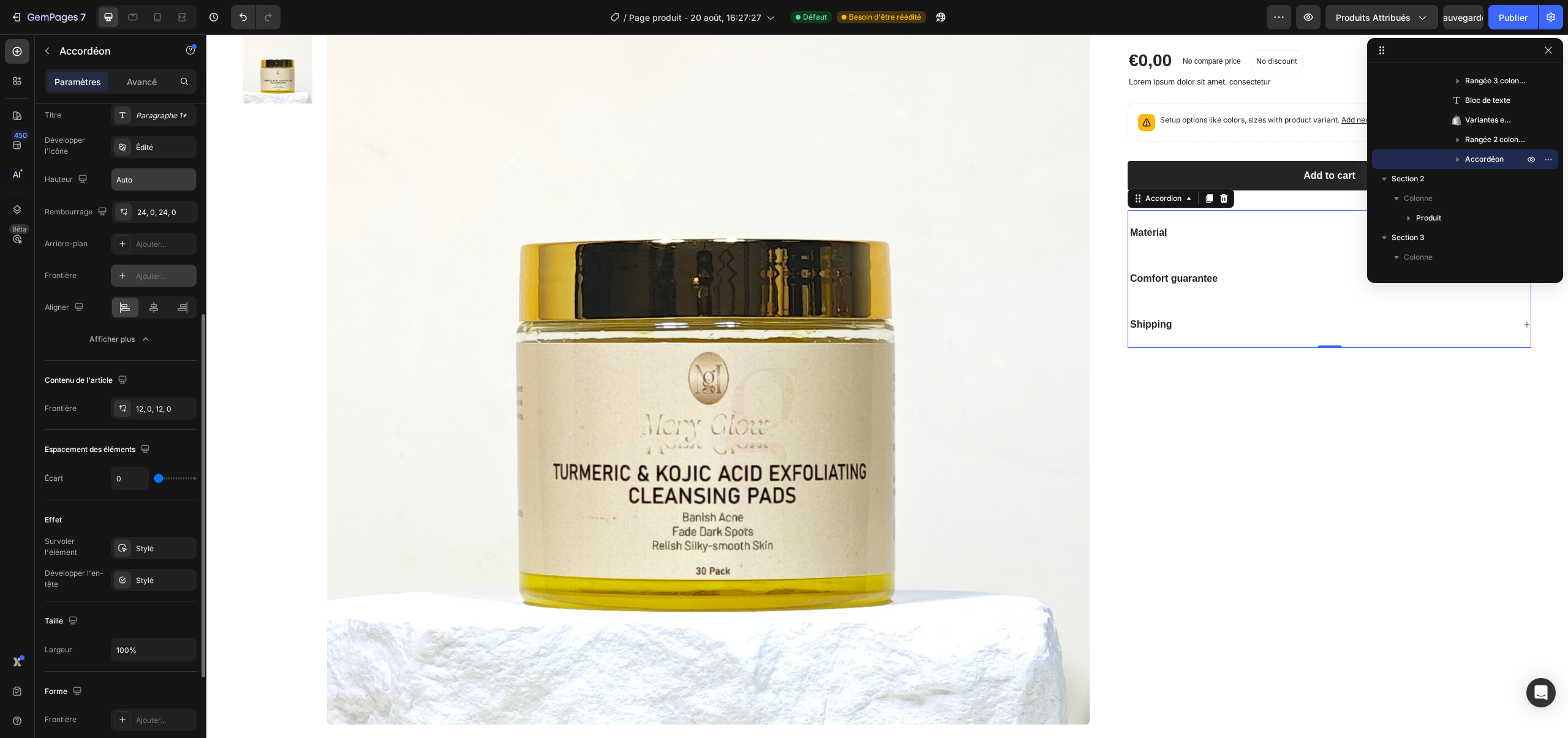
scroll to position [358, 0]
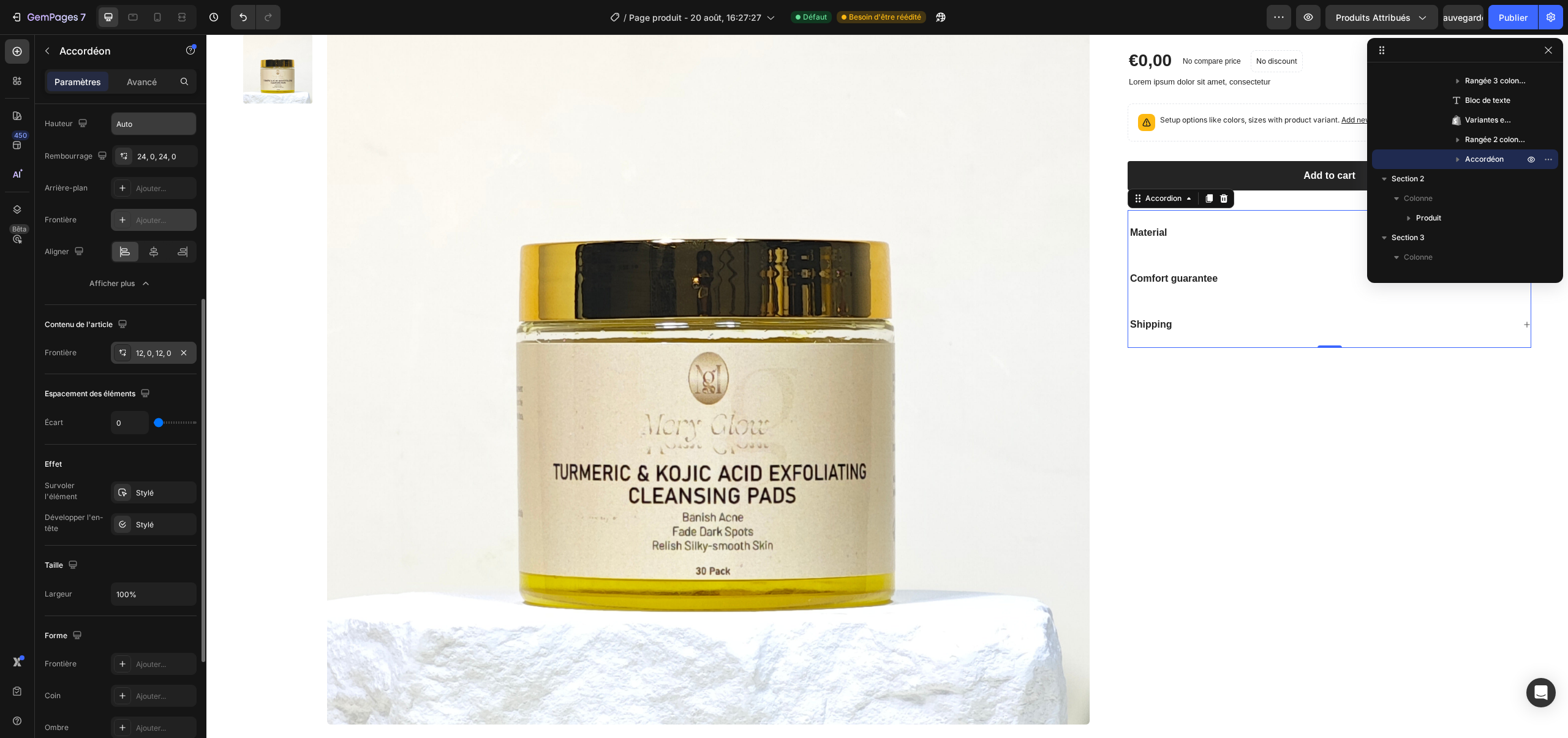
click at [152, 354] on font "12, 0, 12, 0" at bounding box center [154, 353] width 36 height 9
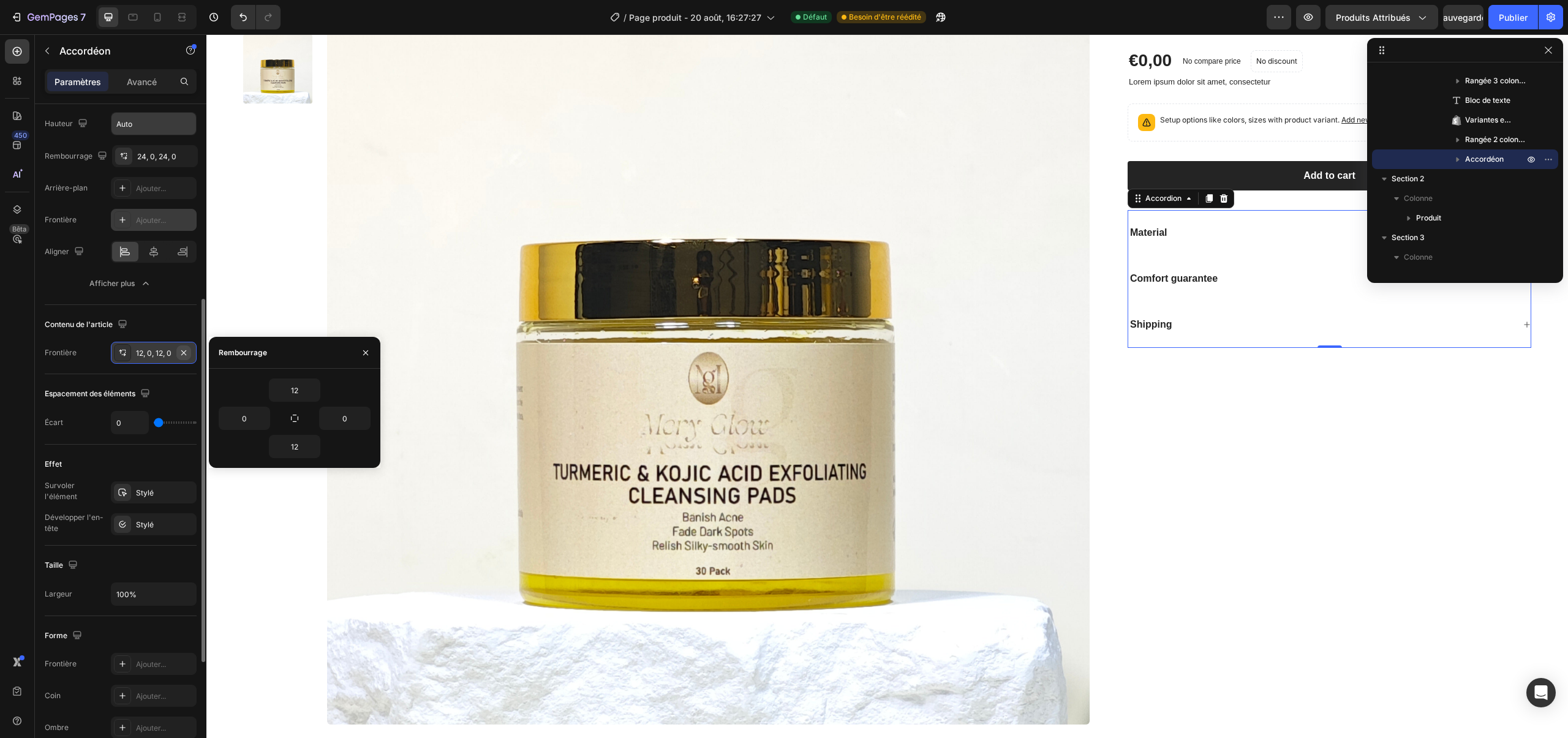
click at [188, 354] on icon "button" at bounding box center [184, 353] width 10 height 10
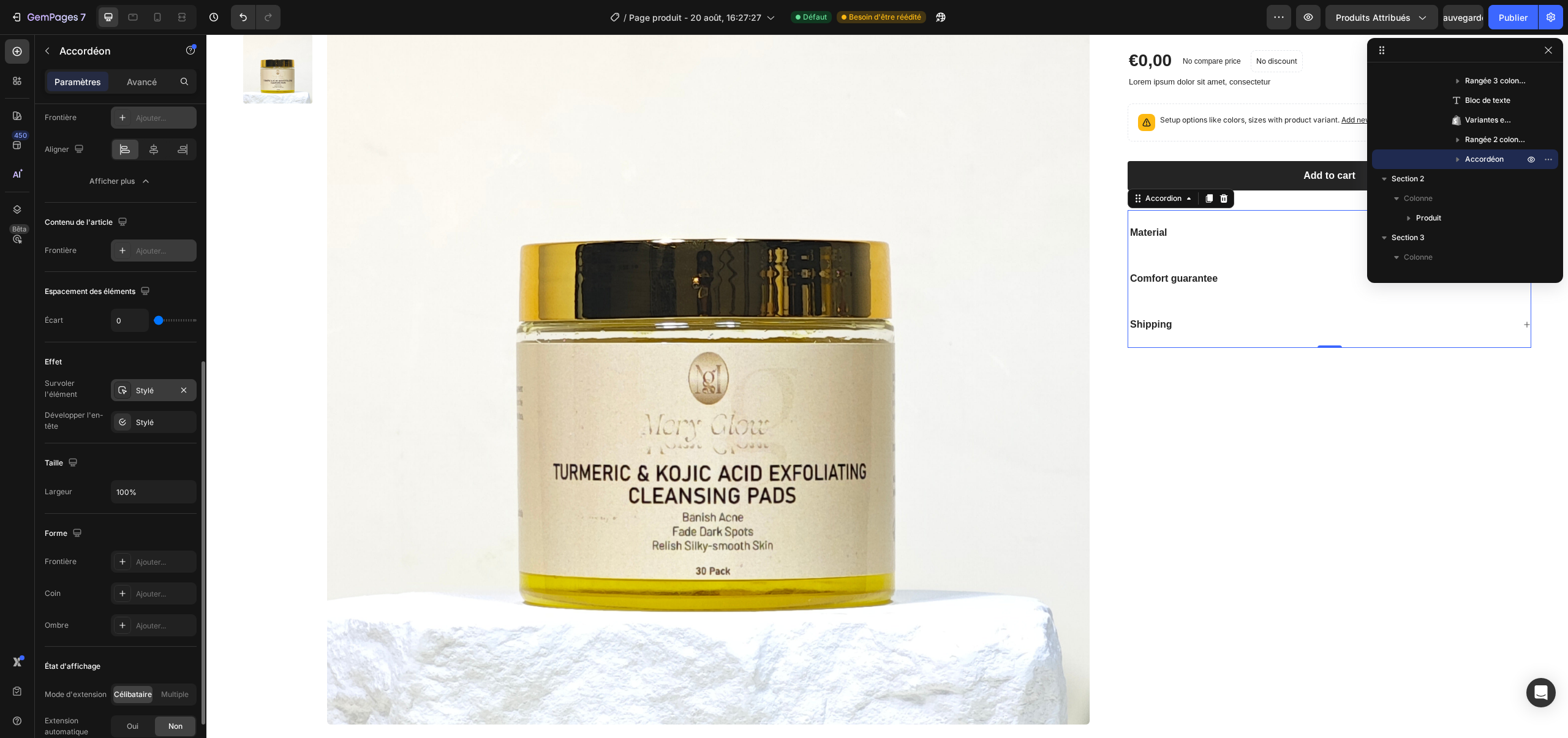
scroll to position [465, 0]
click at [146, 382] on font "Stylé" at bounding box center [145, 385] width 18 height 9
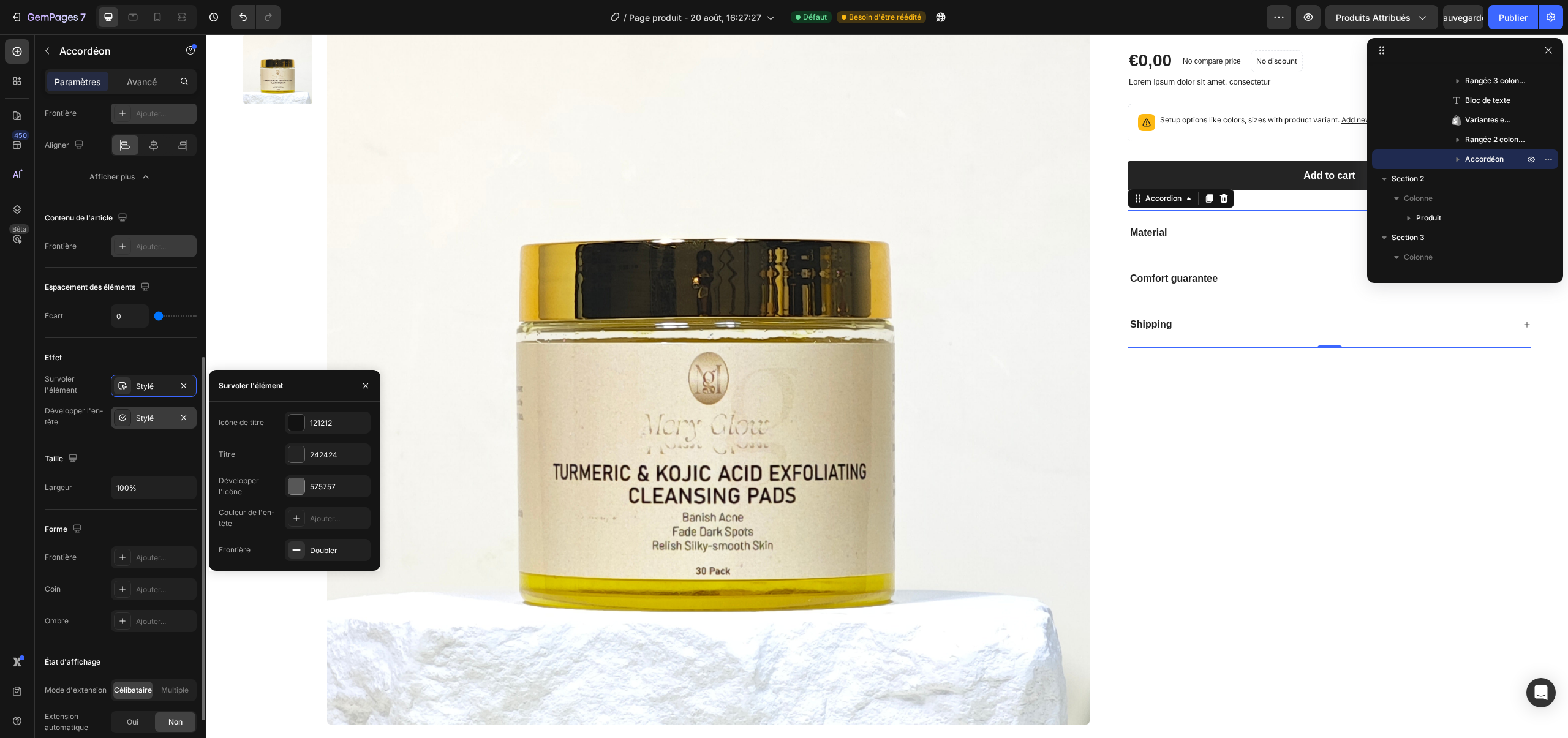
click at [155, 415] on div "Stylé" at bounding box center [154, 419] width 36 height 11
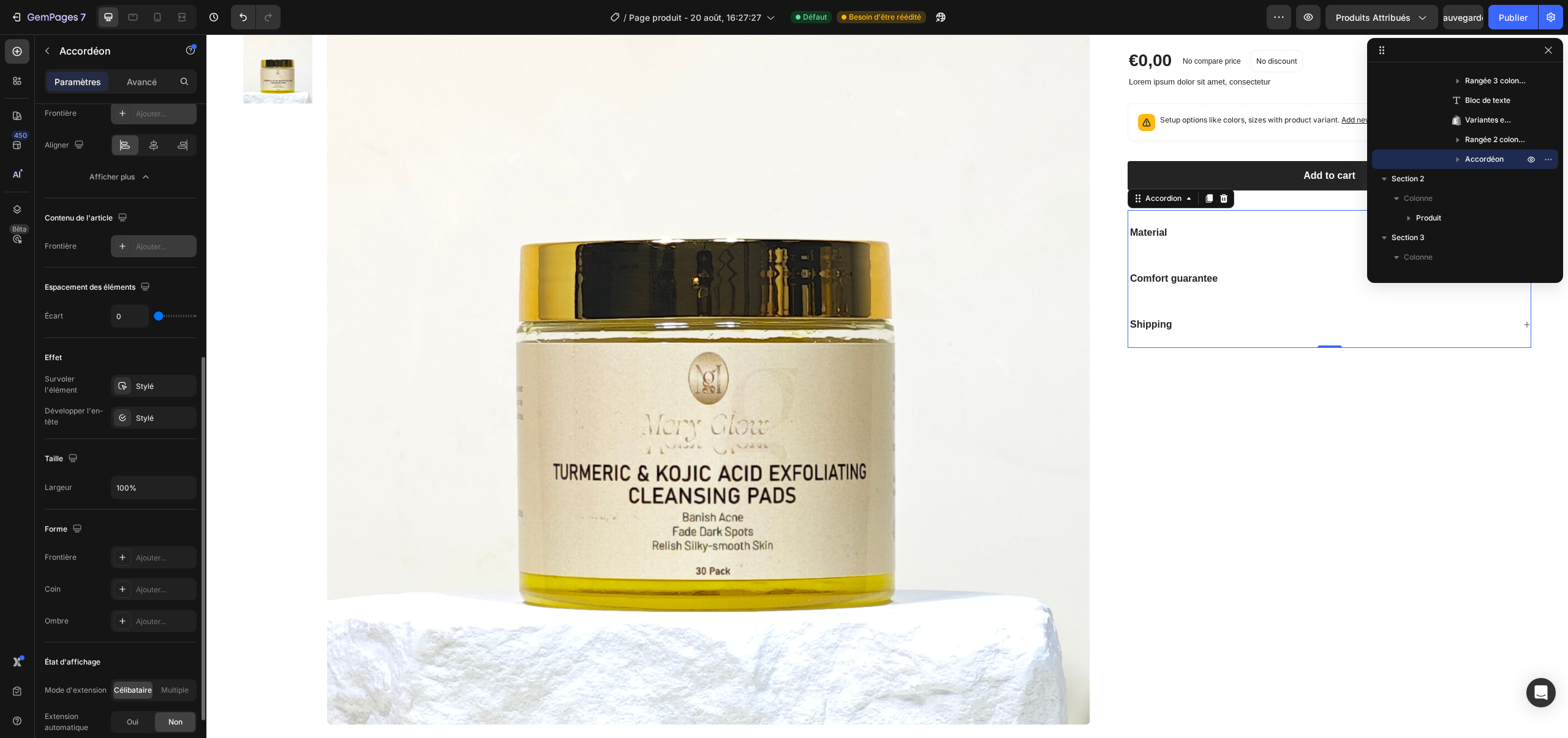
click at [150, 356] on div "Effet" at bounding box center [121, 358] width 152 height 20
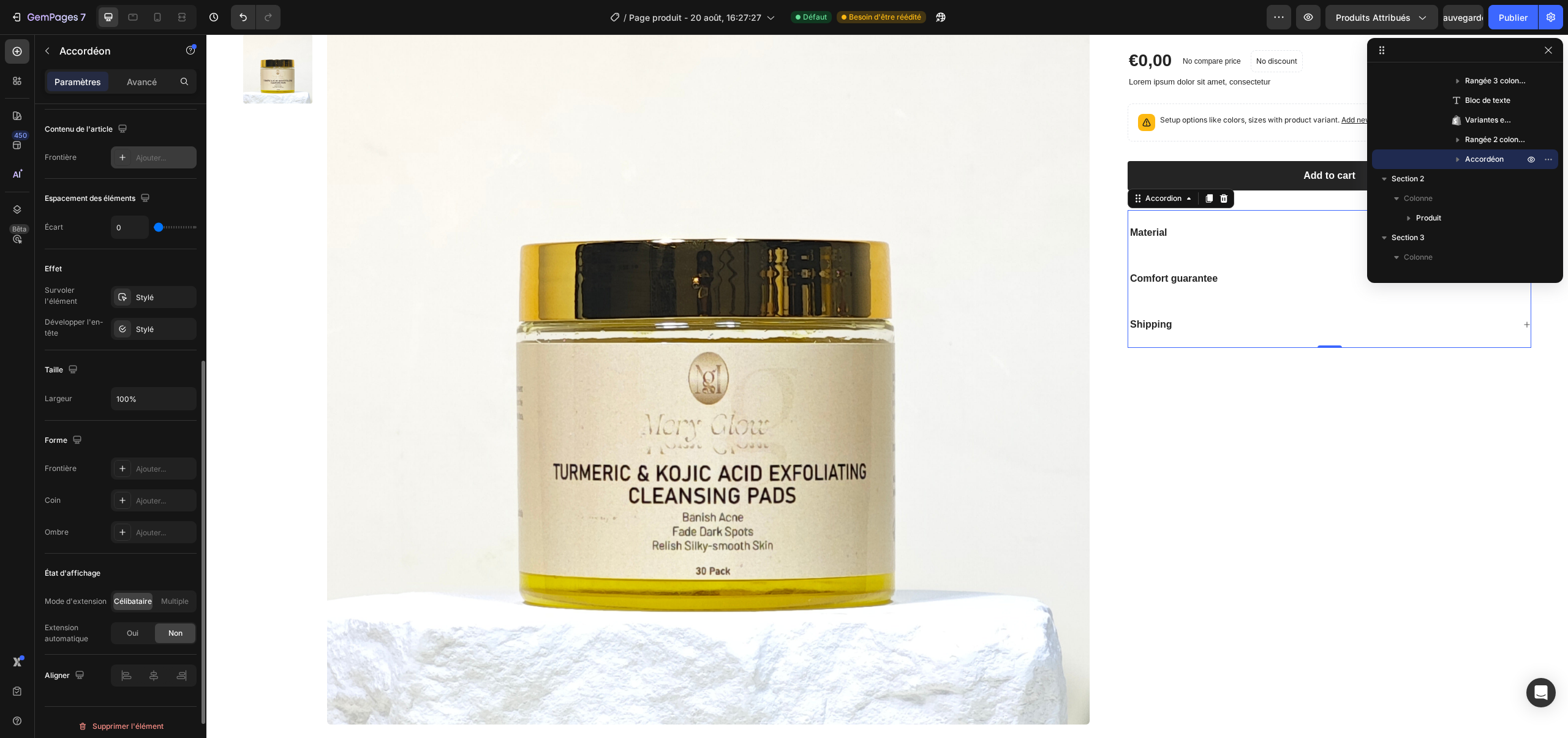
scroll to position [561, 0]
click at [172, 585] on div "Célibataire Multiple" at bounding box center [154, 594] width 86 height 22
click at [174, 593] on font "Multiple" at bounding box center [175, 594] width 28 height 9
click at [149, 593] on font "Célibataire" at bounding box center [133, 594] width 38 height 9
click at [168, 597] on font "Multiple" at bounding box center [175, 594] width 28 height 9
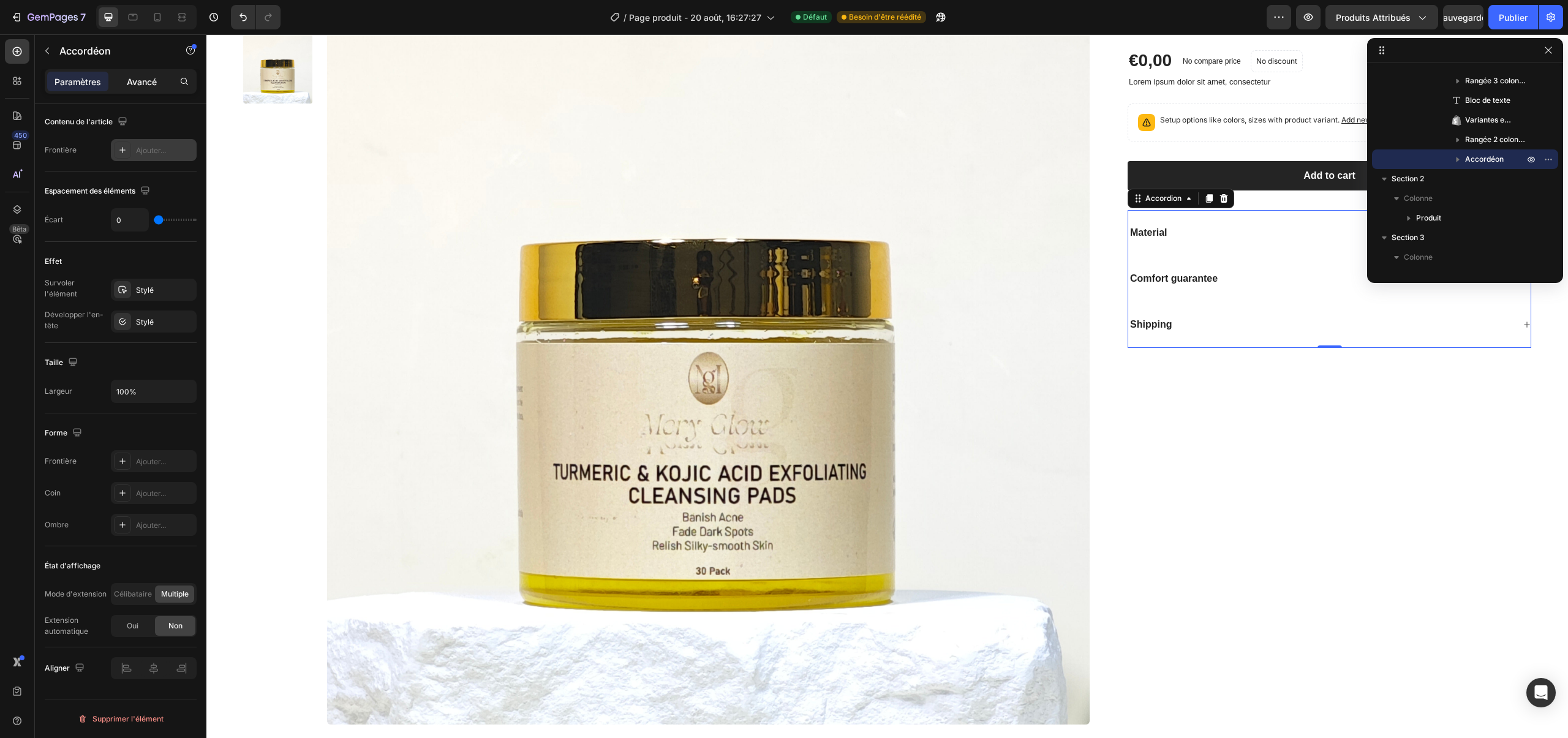
click at [136, 85] on font "Avancé" at bounding box center [141, 82] width 30 height 11
type input "100%"
type input "100"
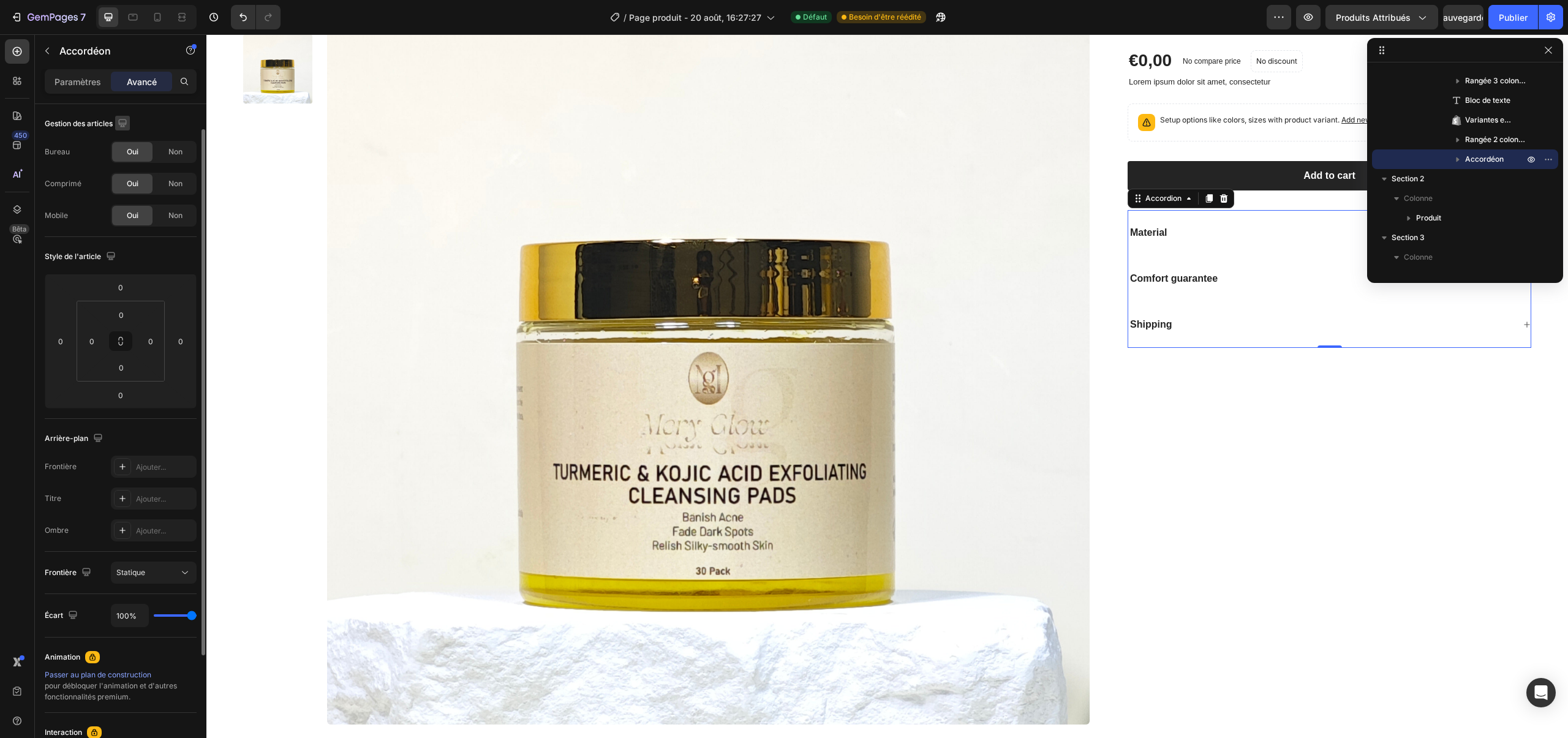
scroll to position [181, 0]
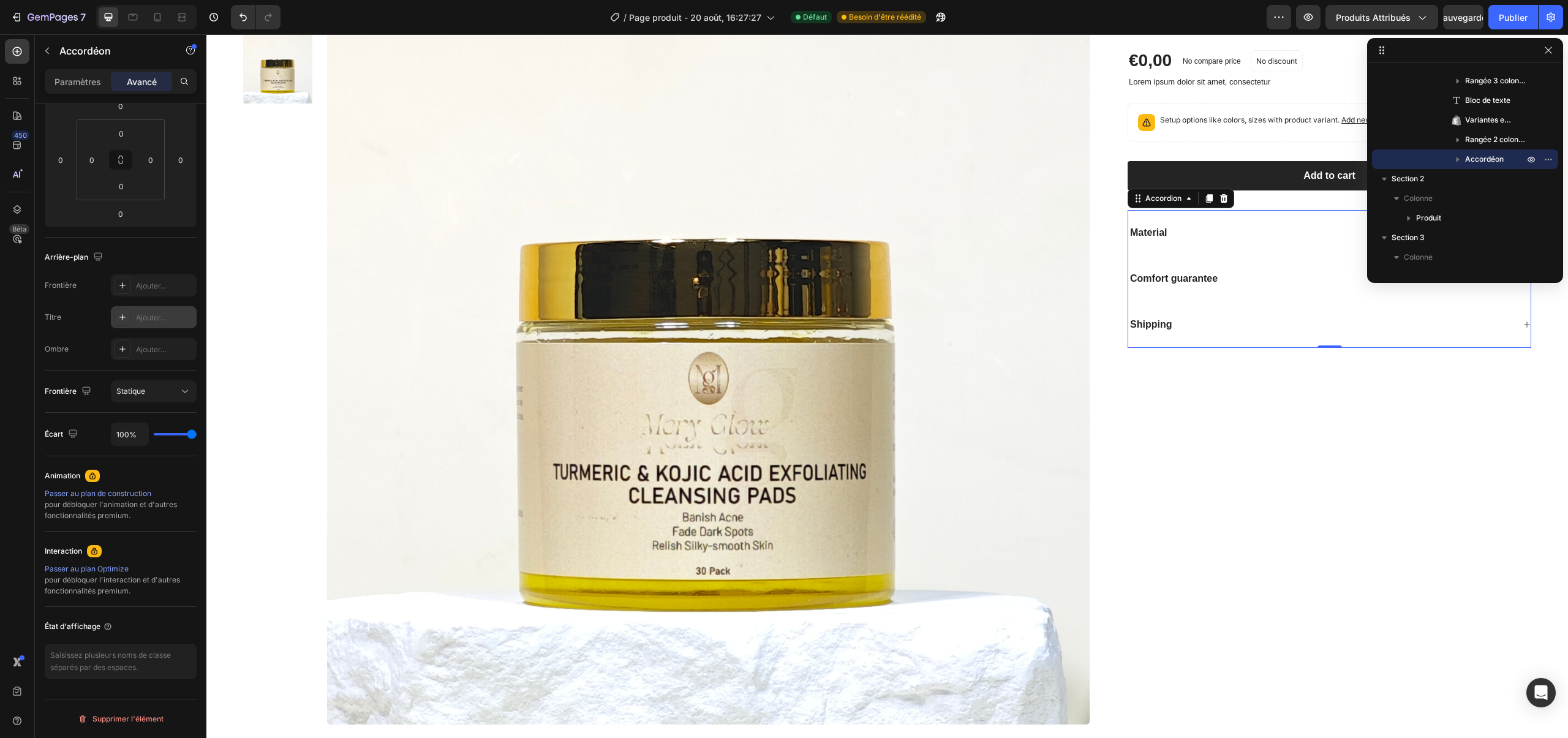
click at [161, 326] on div "Ajouter..." at bounding box center [154, 317] width 86 height 22
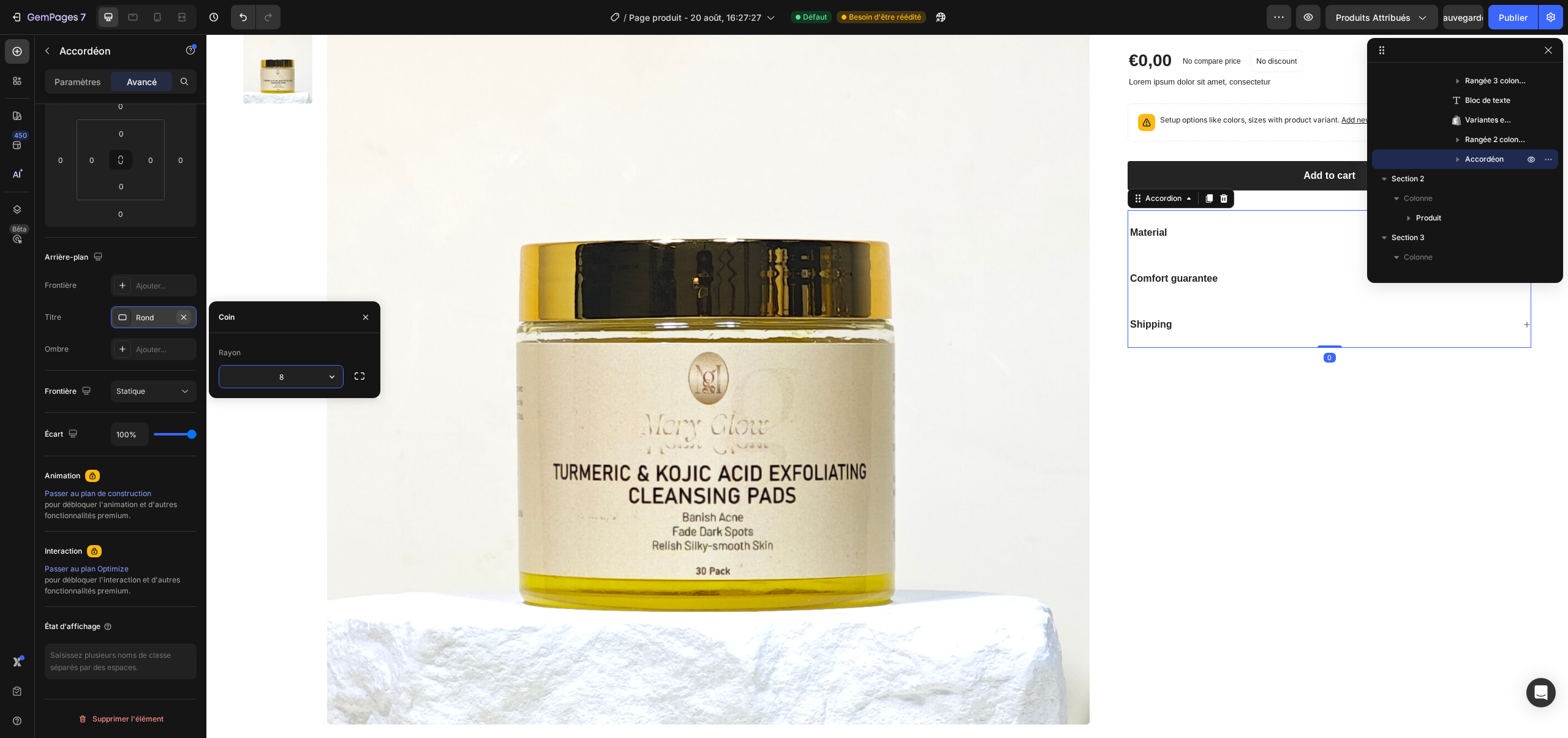
click at [182, 320] on icon "button" at bounding box center [184, 318] width 10 height 10
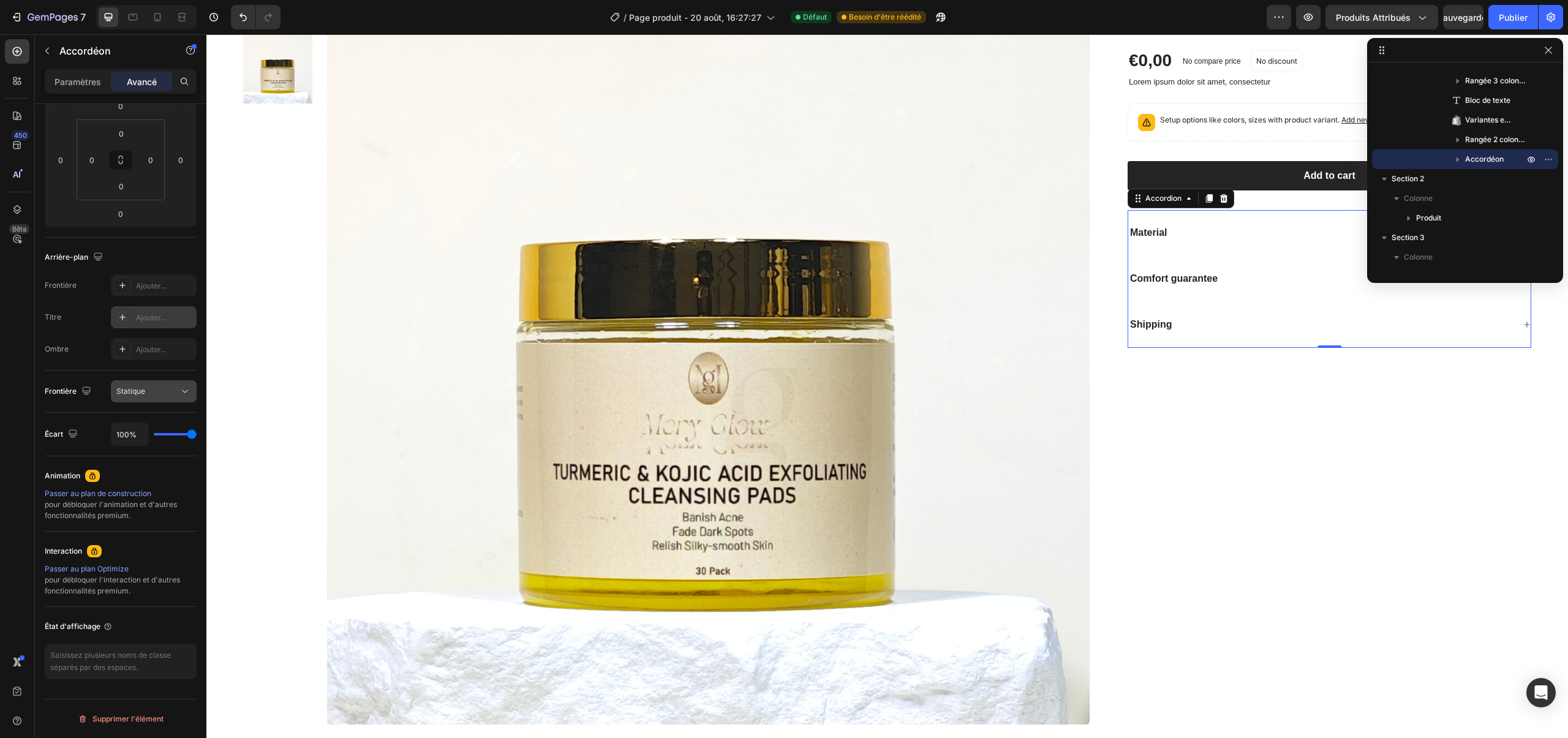
click at [139, 386] on font "Statique" at bounding box center [131, 390] width 29 height 9
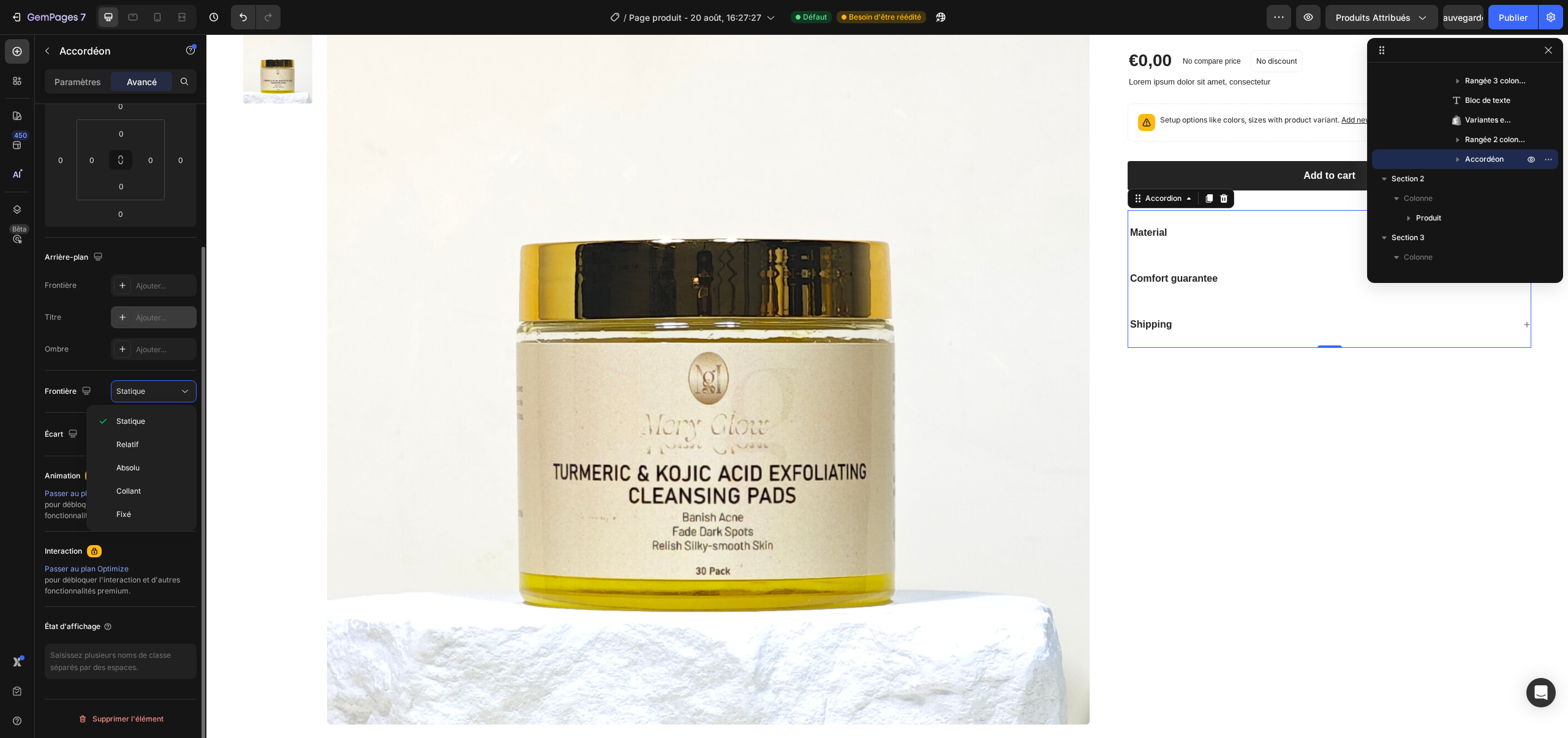
click at [58, 408] on div "Frontière Statique" at bounding box center [121, 392] width 152 height 42
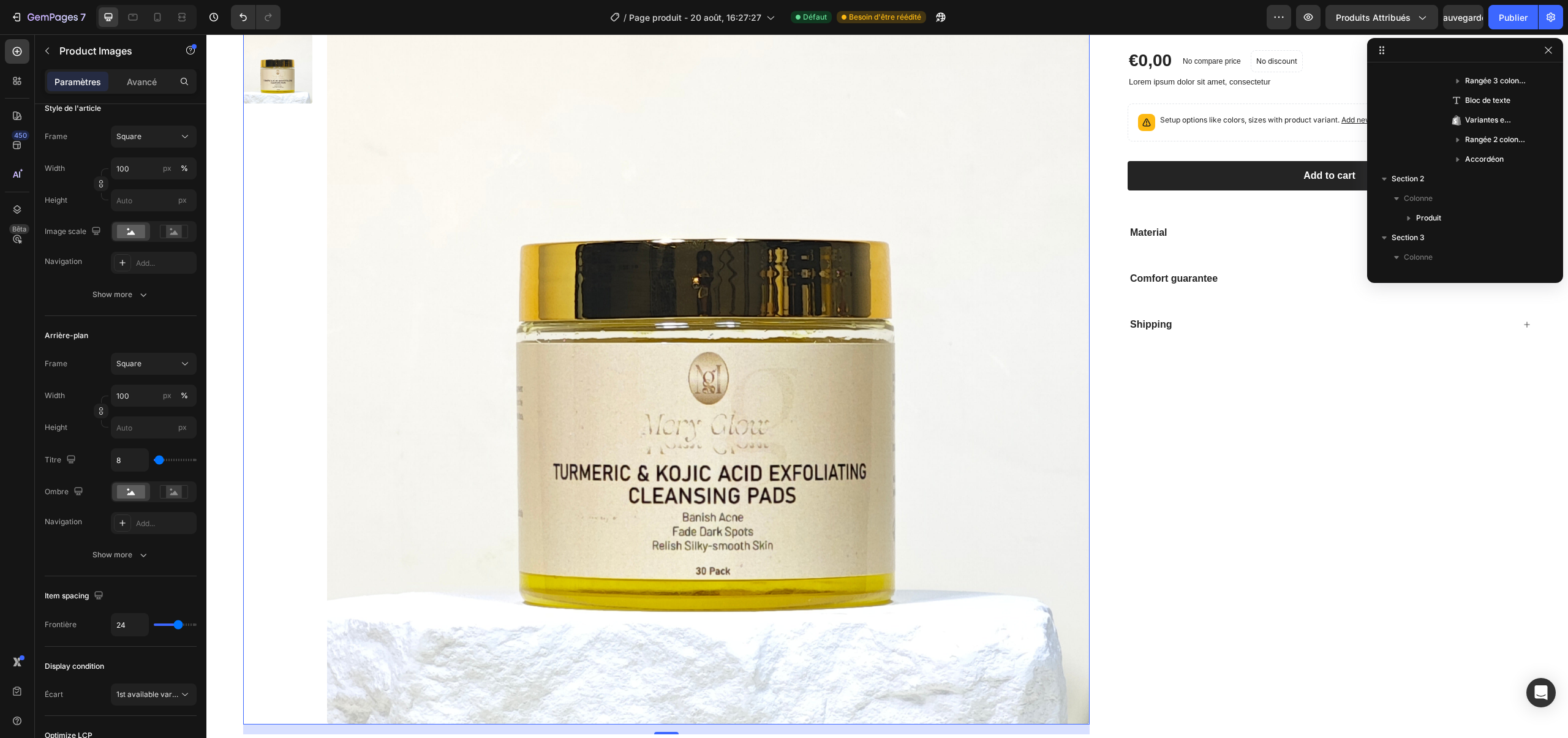
click at [278, 114] on div at bounding box center [278, 343] width 69 height 762
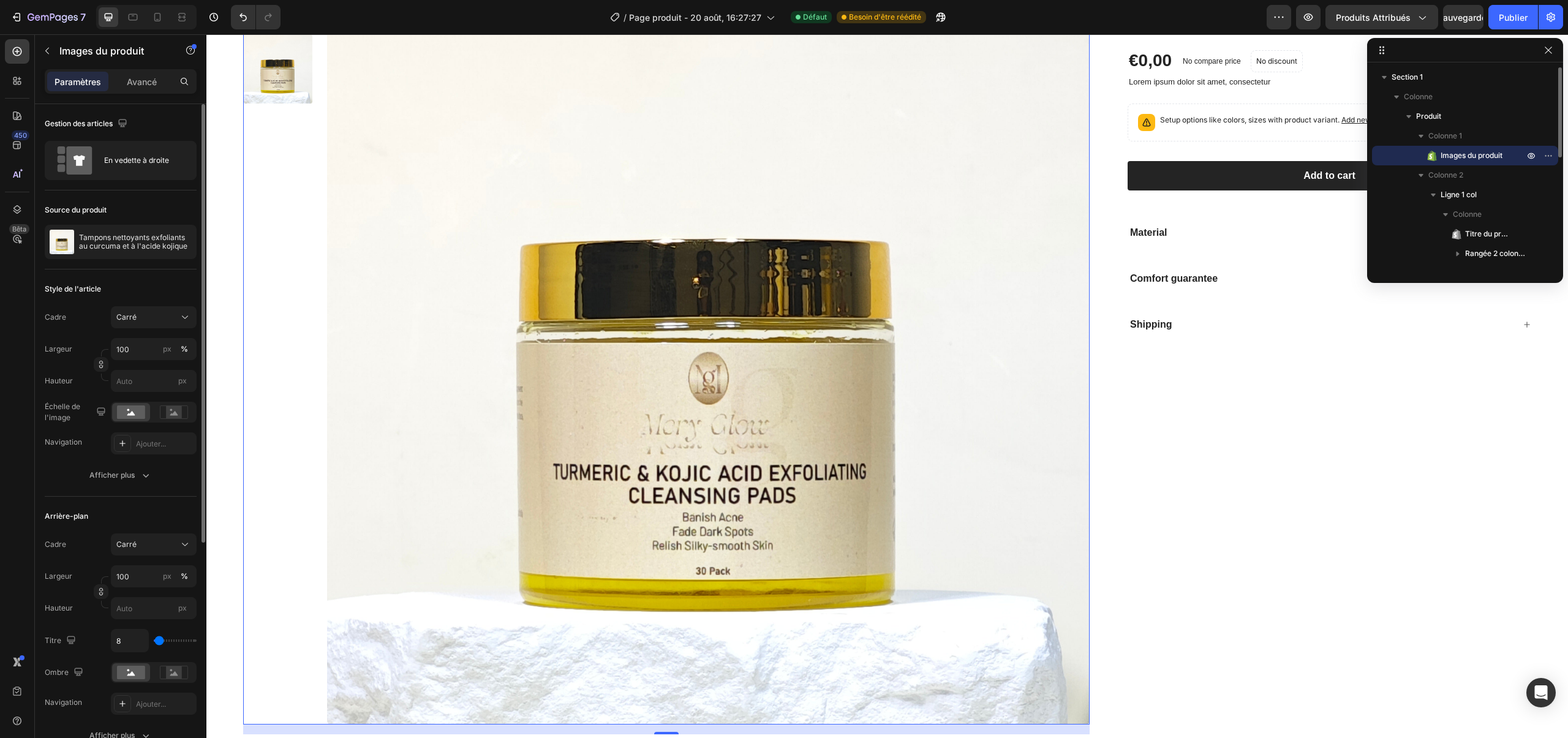
scroll to position [165, 0]
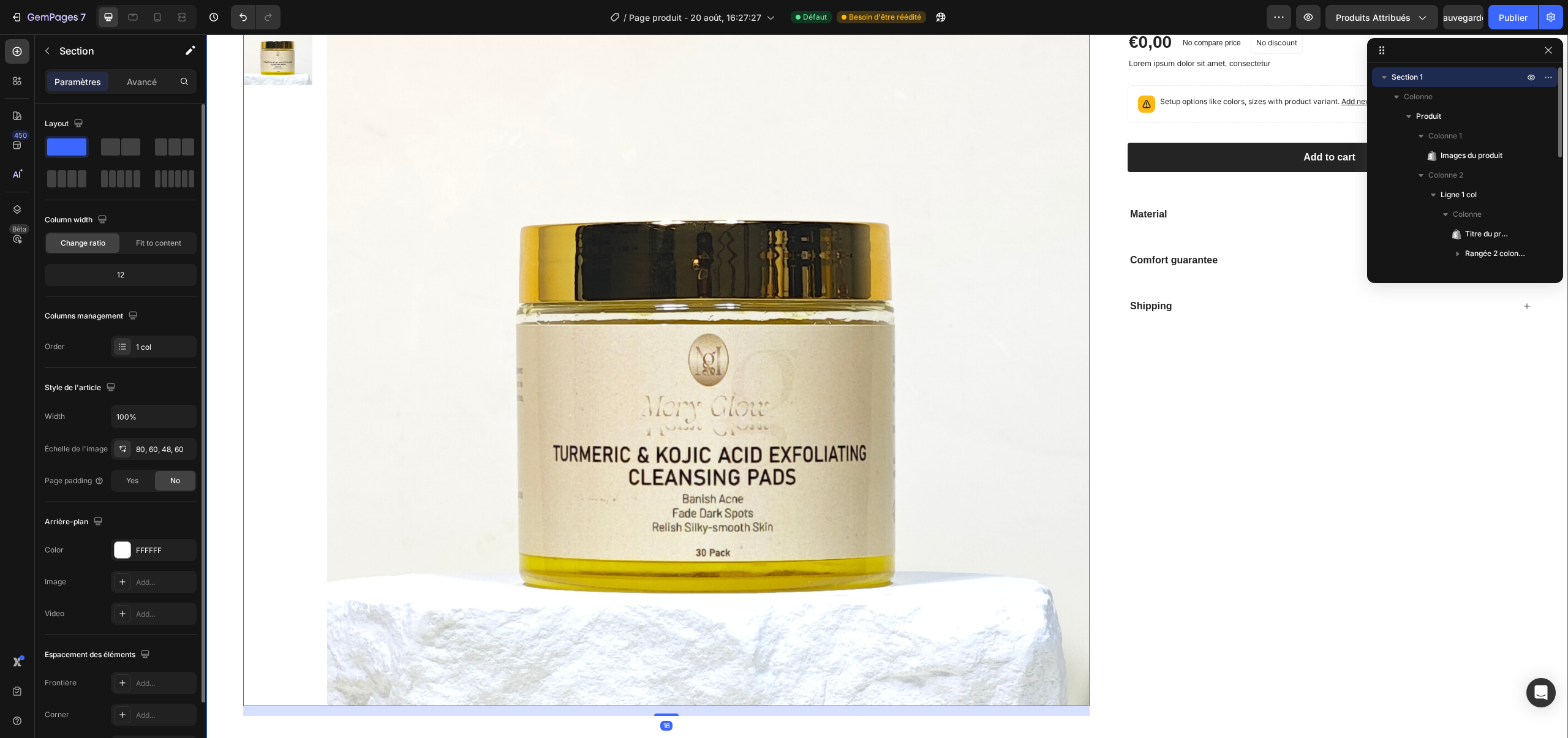
click at [220, 89] on div "Product Images 16 Turmeric & [MEDICAL_DATA] Exfoliating Cleansing Pads Product …" at bounding box center [887, 325] width 1361 height 860
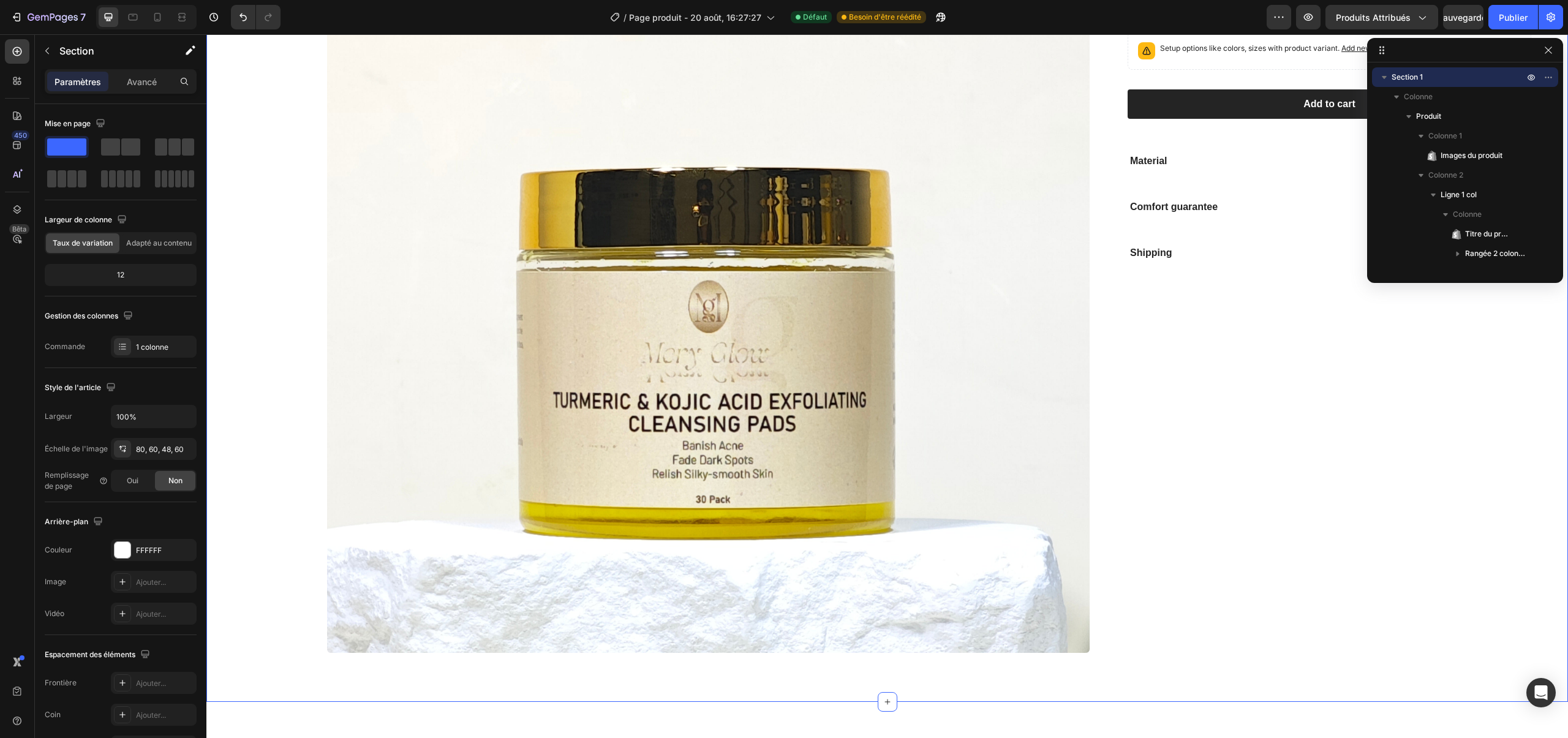
scroll to position [0, 0]
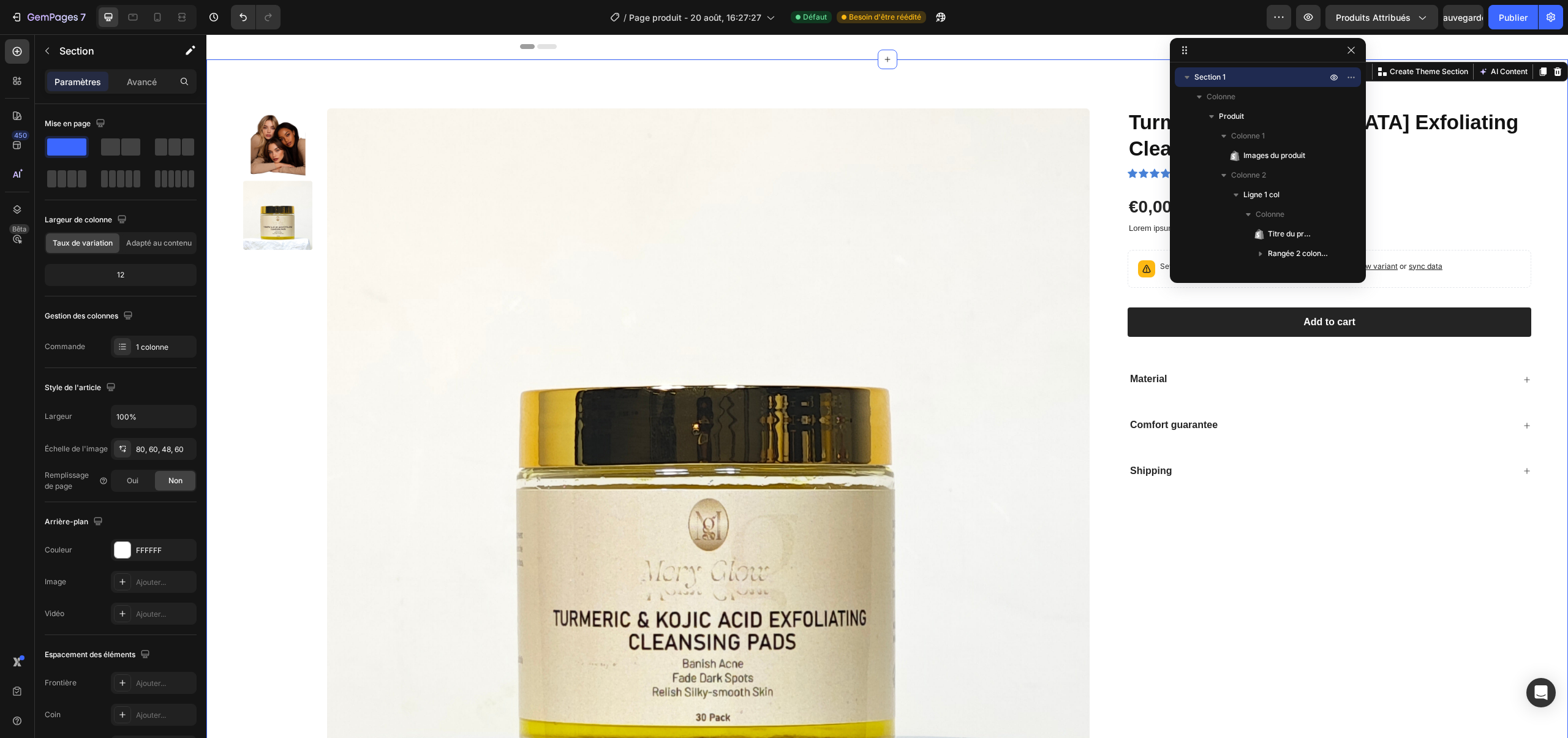
drag, startPoint x: 1401, startPoint y: 56, endPoint x: 1160, endPoint y: 56, distance: 241.0
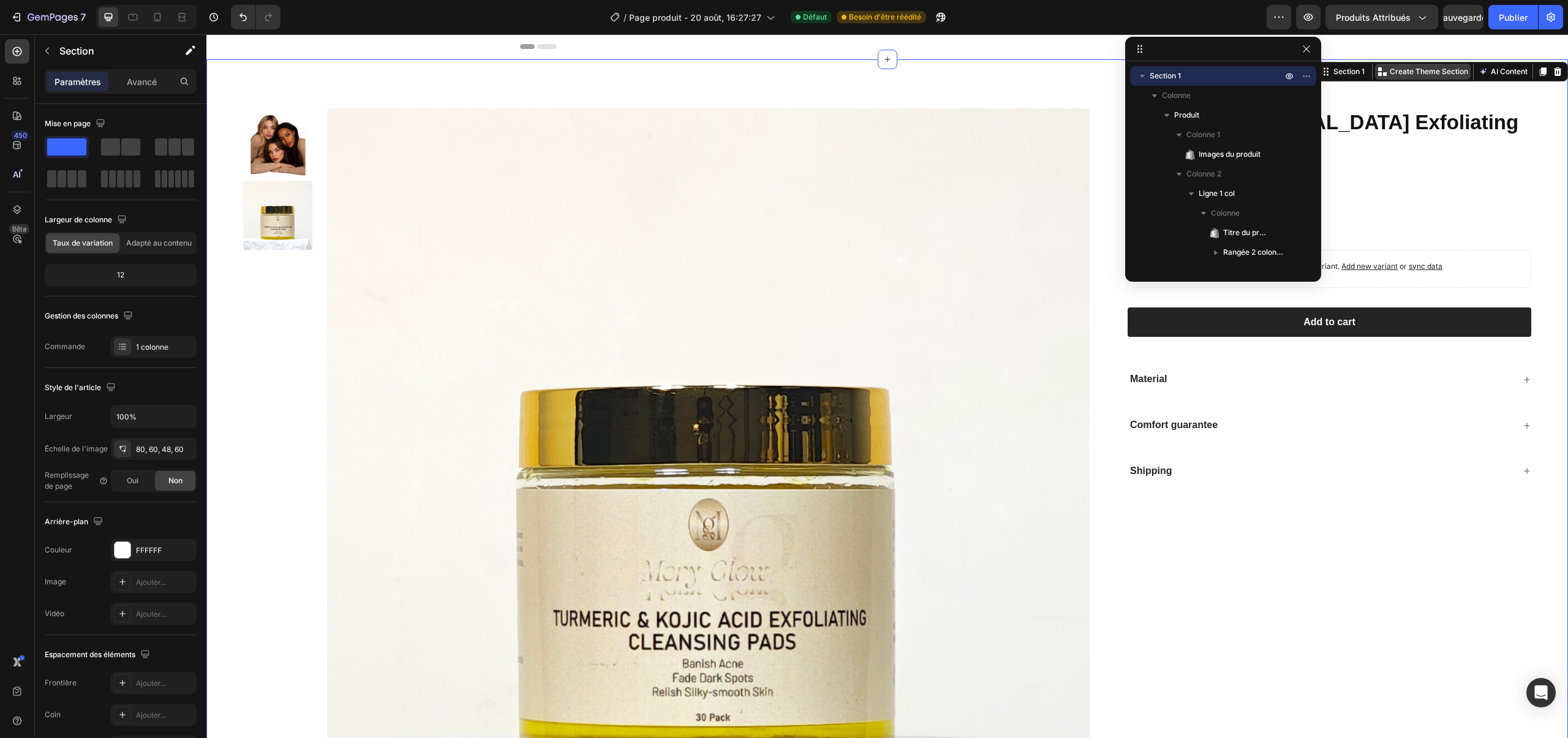
click at [1384, 75] on icon at bounding box center [1385, 74] width 4 height 4
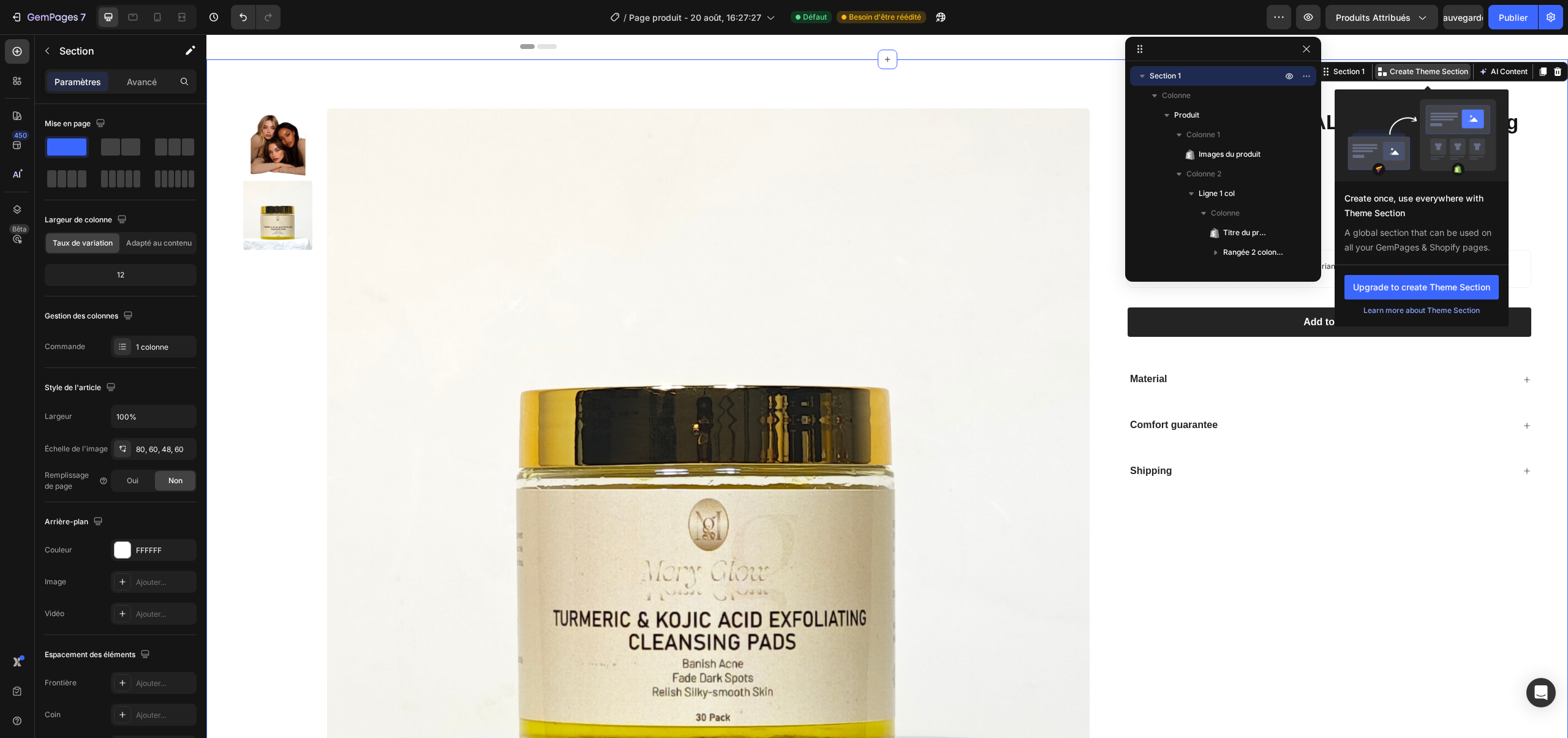
click at [1450, 66] on p "Create Theme Section" at bounding box center [1429, 72] width 78 height 11
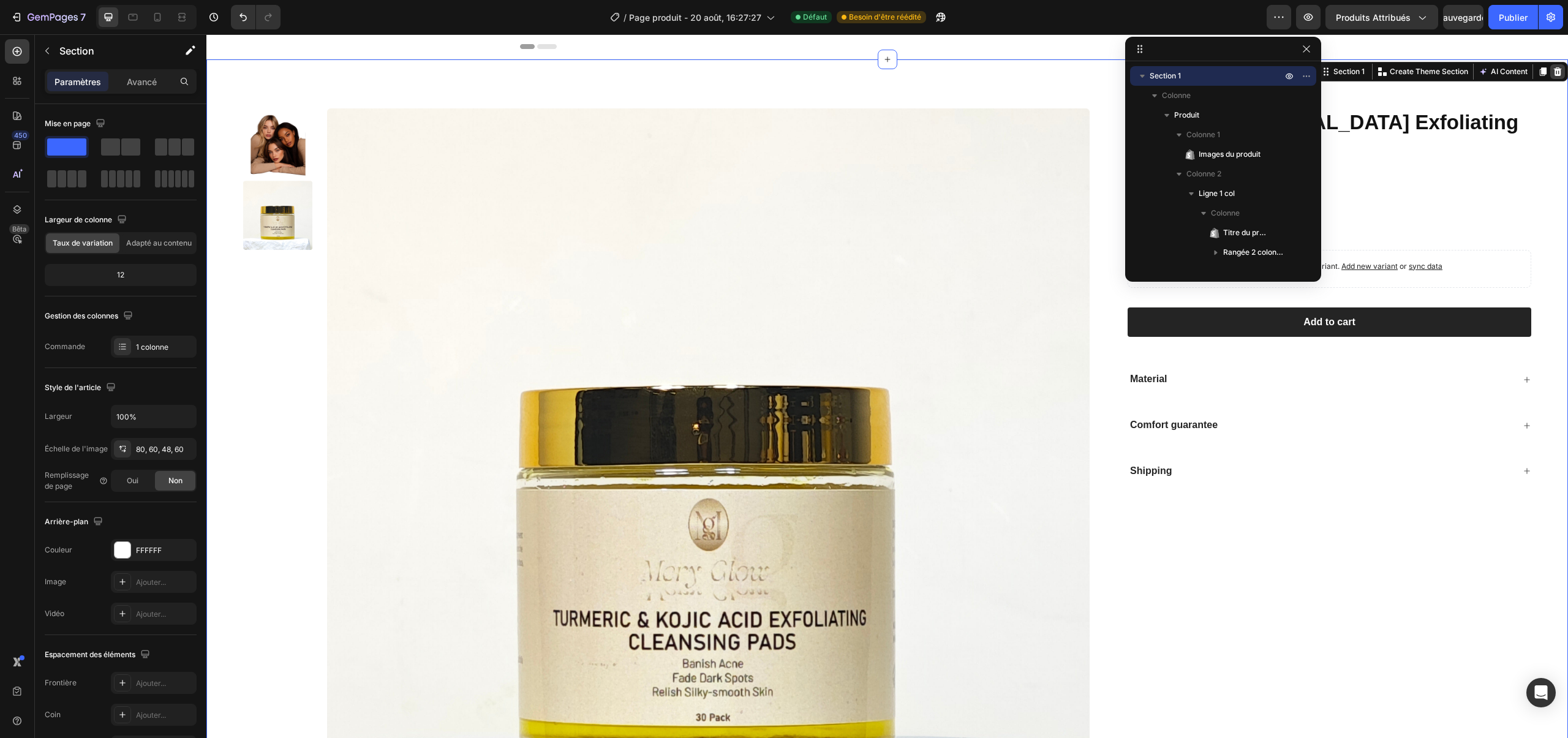
click at [1557, 66] on div at bounding box center [1557, 72] width 15 height 15
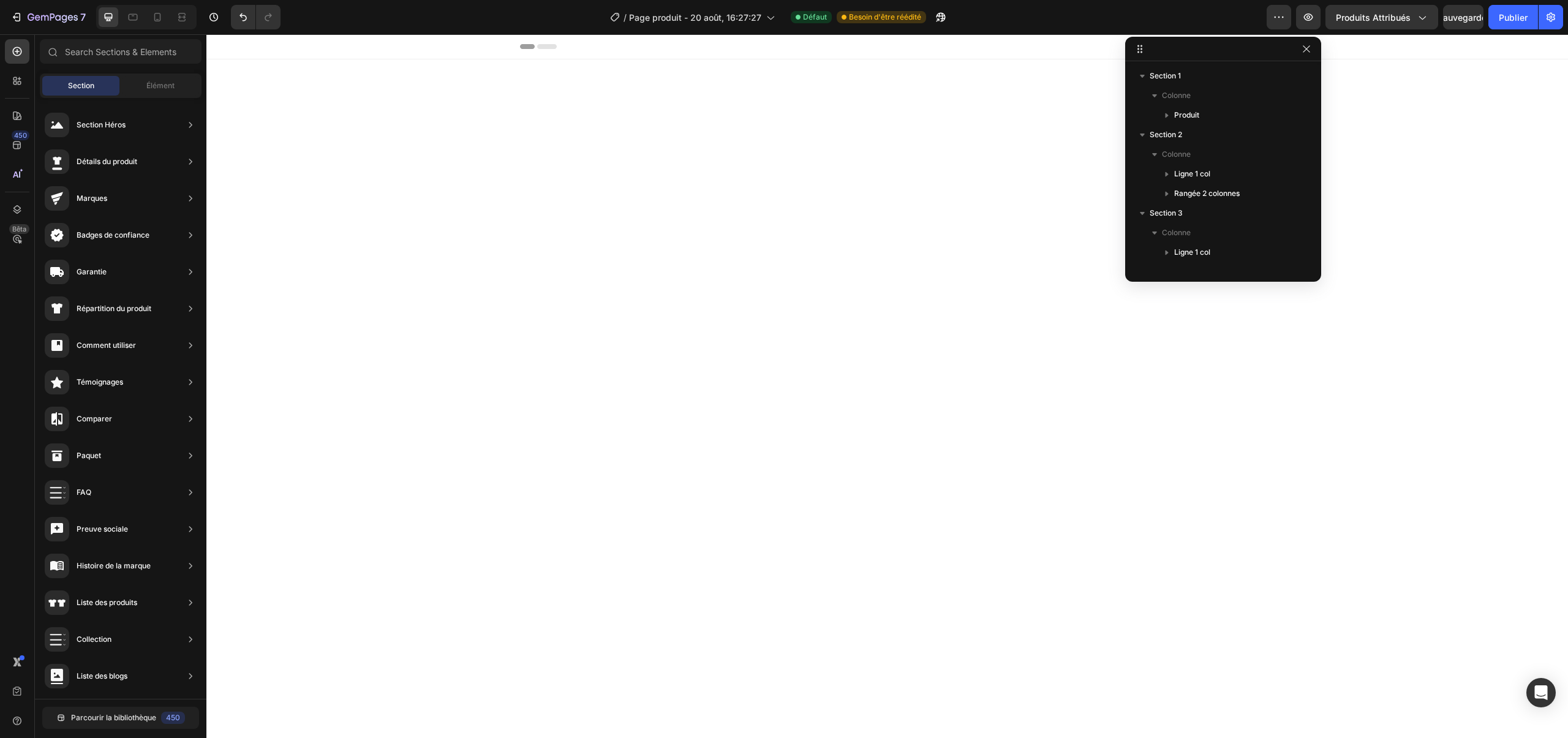
click at [1359, 298] on div at bounding box center [887, 365] width 1343 height 555
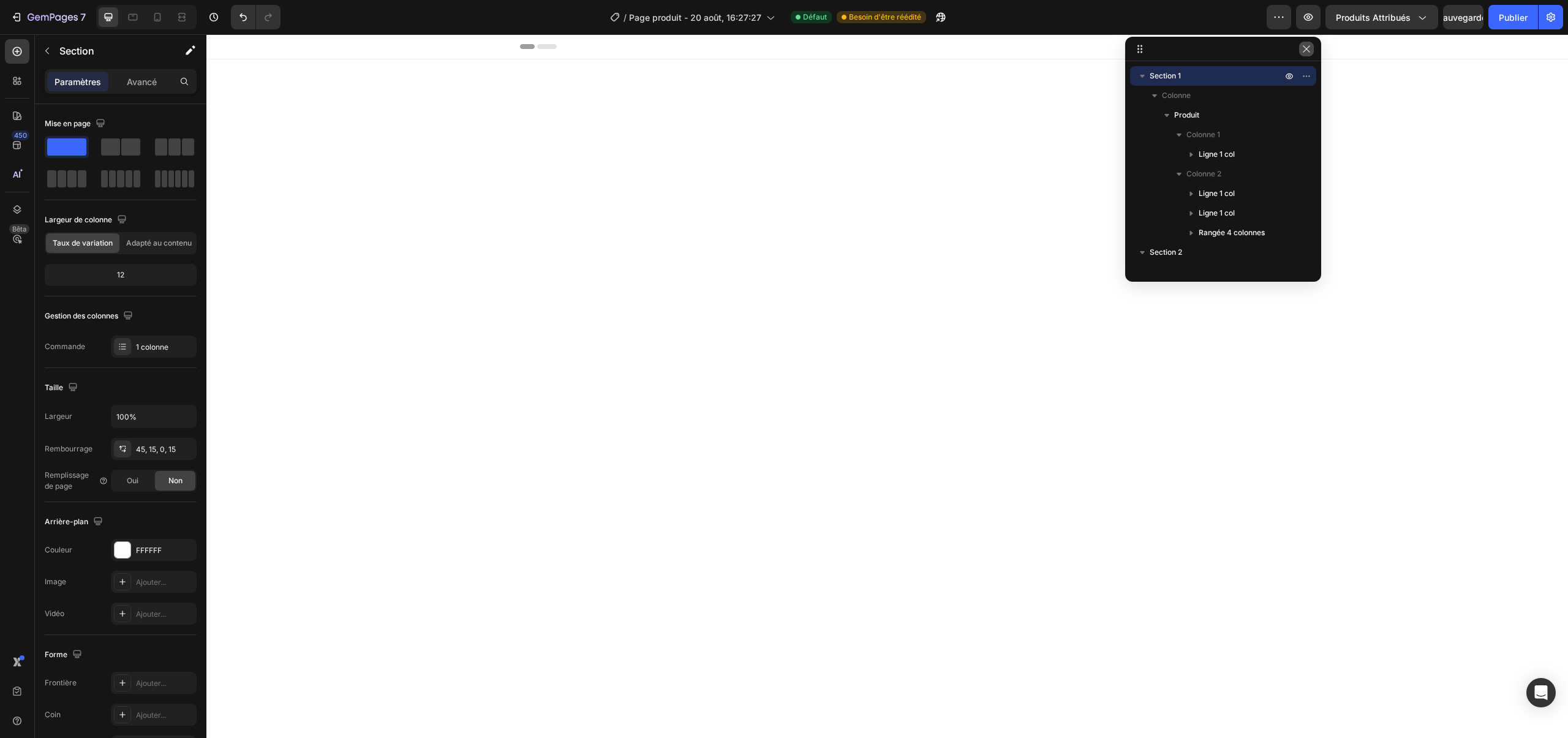
click at [1307, 56] on button "button" at bounding box center [1307, 49] width 15 height 15
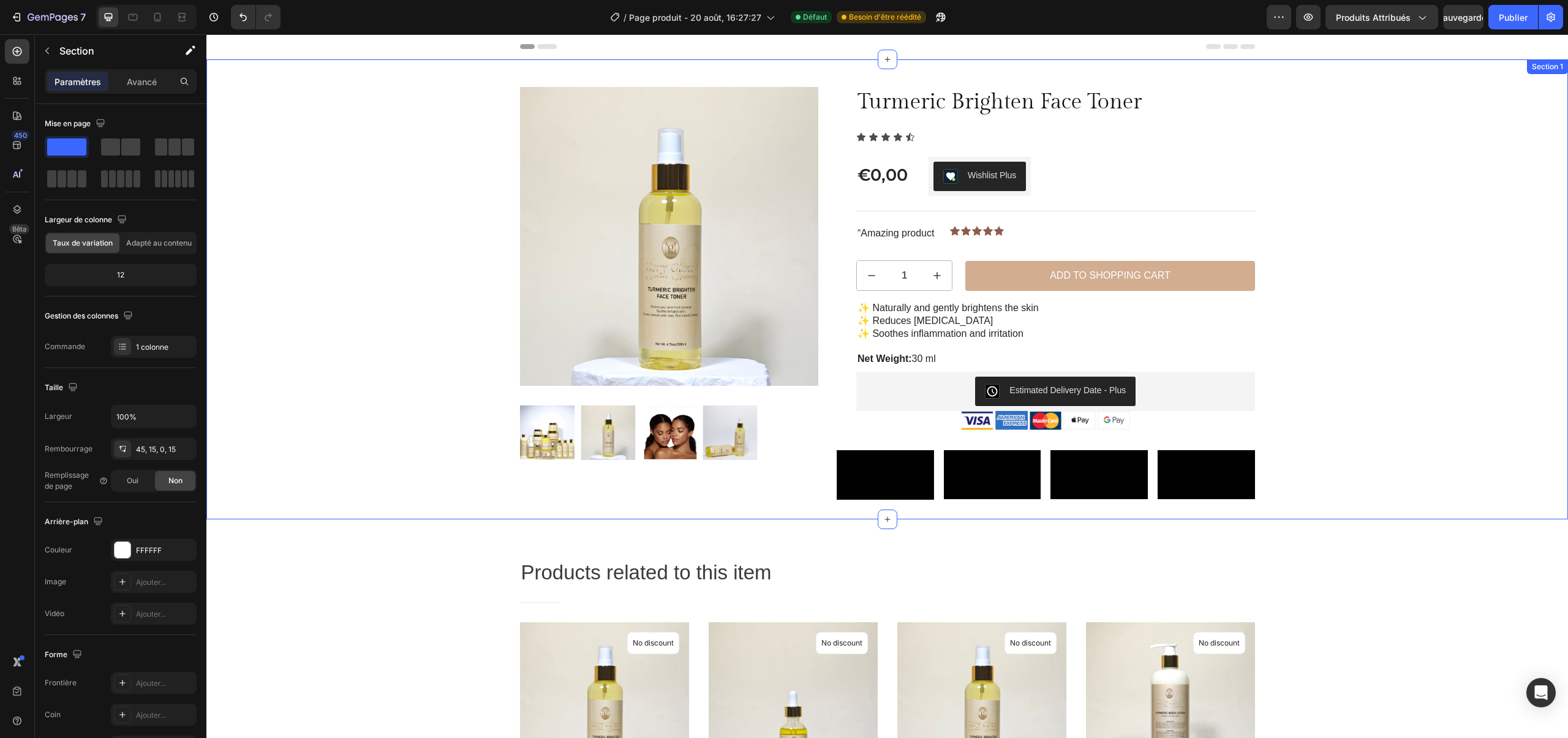
click at [1341, 124] on div "Sale Text Block Product Images Row Turmeric Brighten Face Toner Product Title I…" at bounding box center [887, 304] width 1343 height 433
click at [1539, 65] on div "Section 1" at bounding box center [1548, 67] width 36 height 11
click at [1538, 68] on div "Section 1" at bounding box center [1548, 67] width 36 height 11
click at [1223, 42] on div "Header" at bounding box center [888, 47] width 735 height 24
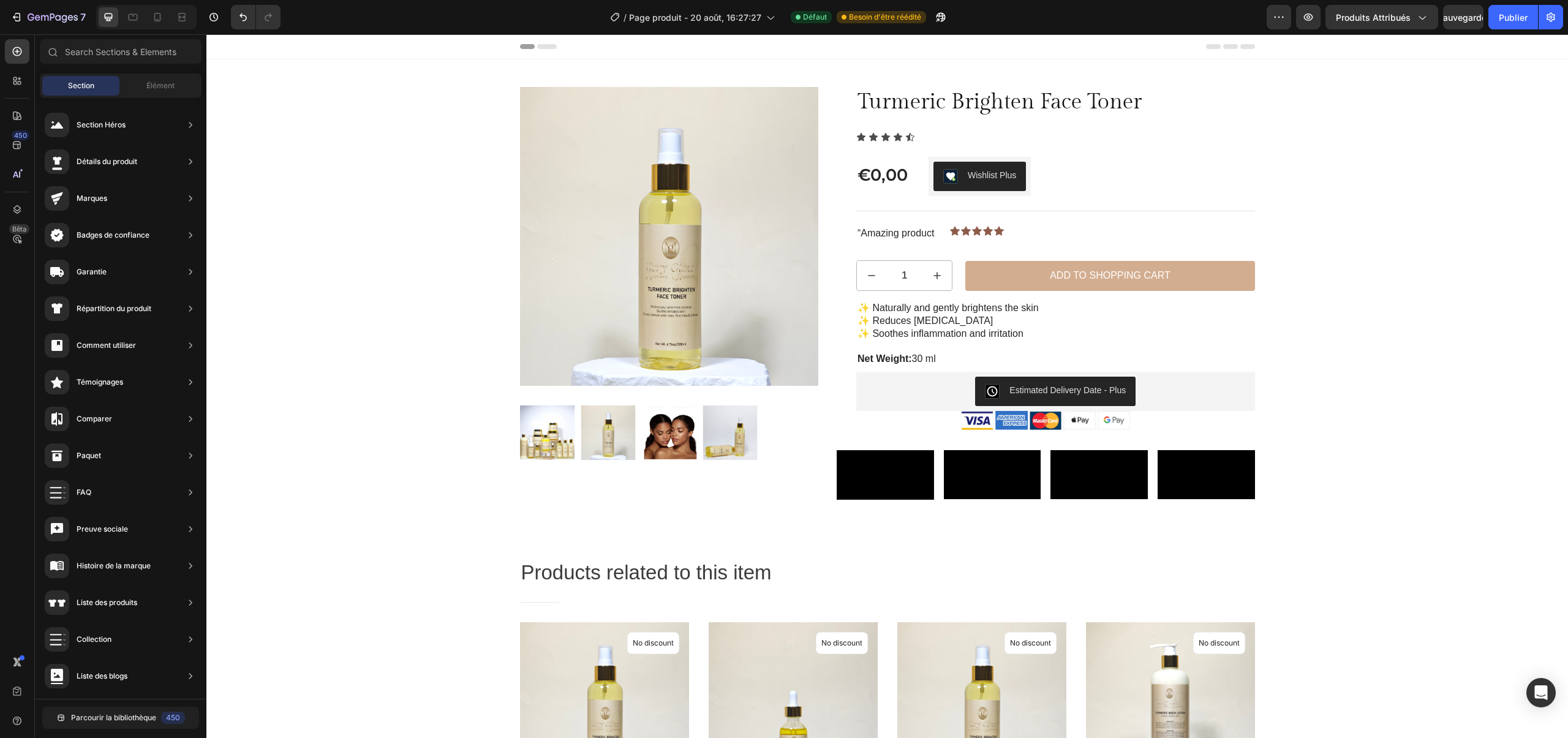
click at [534, 47] on icon at bounding box center [538, 47] width 37 height 5
click at [541, 47] on icon at bounding box center [547, 47] width 20 height 5
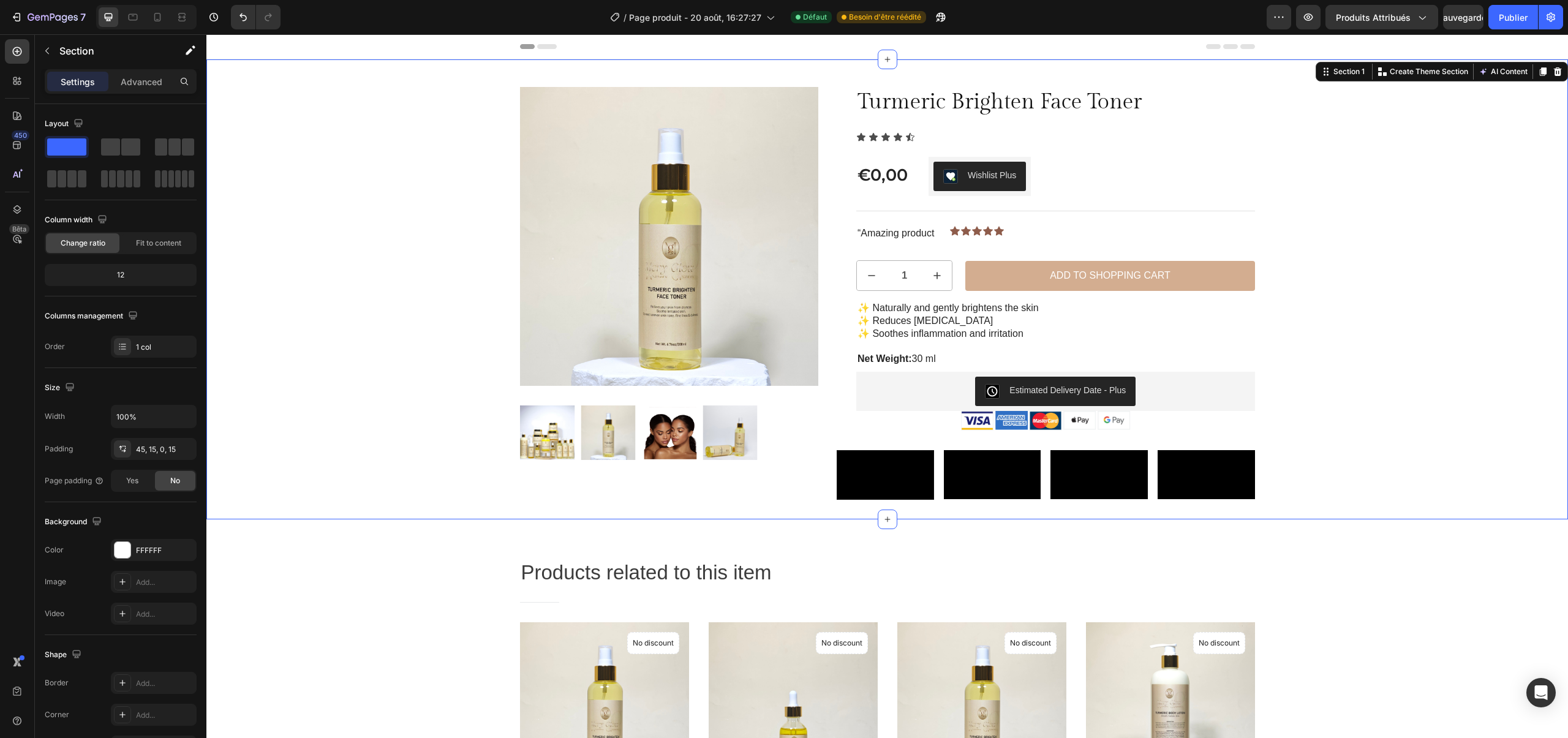
click at [387, 84] on div "Sale Text Block Product Images Row Turmeric Brighten Face Toner Product Title I…" at bounding box center [887, 289] width 1361 height 460
click at [1397, 73] on p "Create Theme Section" at bounding box center [1429, 72] width 78 height 11
click at [1334, 71] on div "Section 1" at bounding box center [1349, 72] width 36 height 11
click at [1510, 73] on button "AI Content" at bounding box center [1503, 72] width 54 height 15
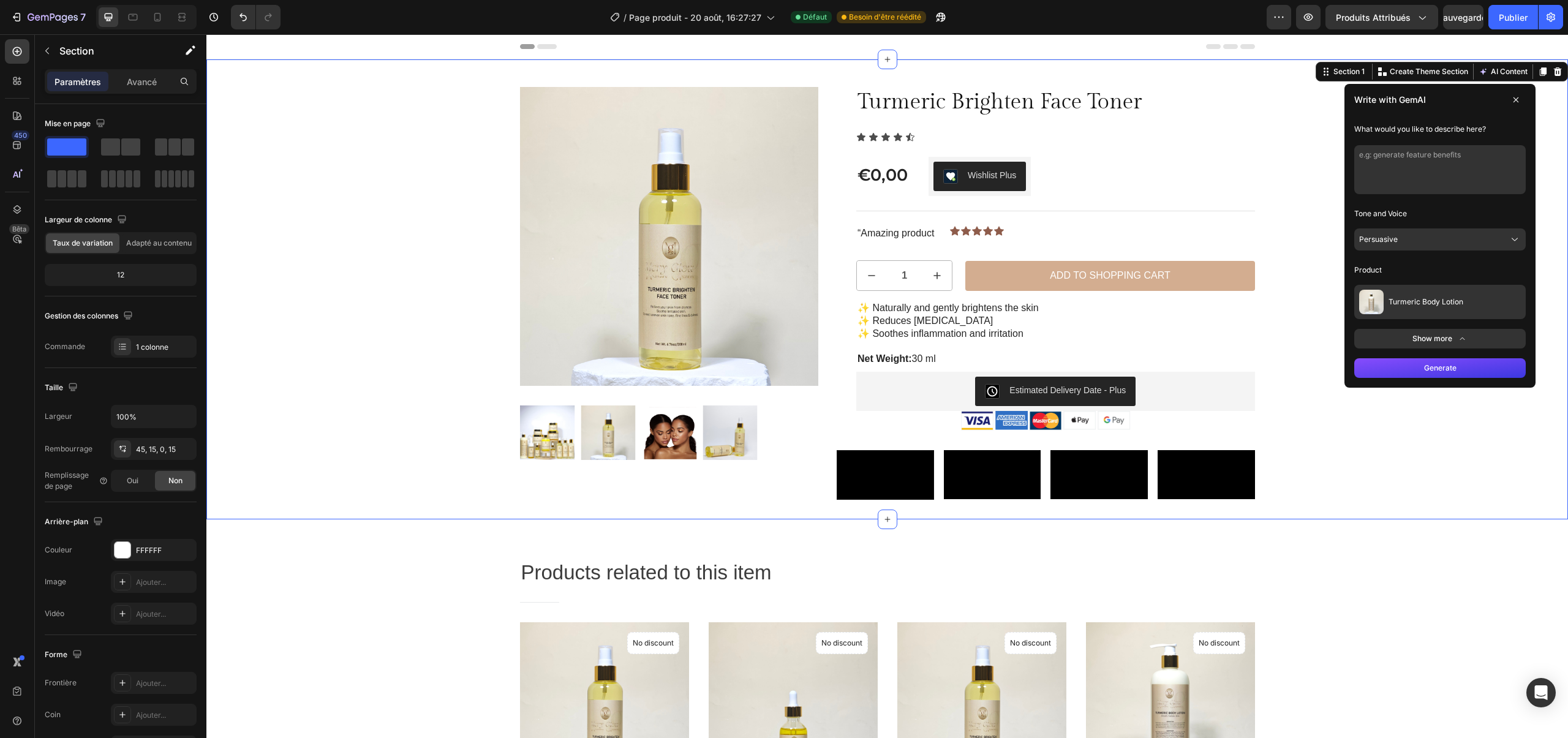
click at [1401, 247] on button "Persuasive" at bounding box center [1440, 239] width 172 height 22
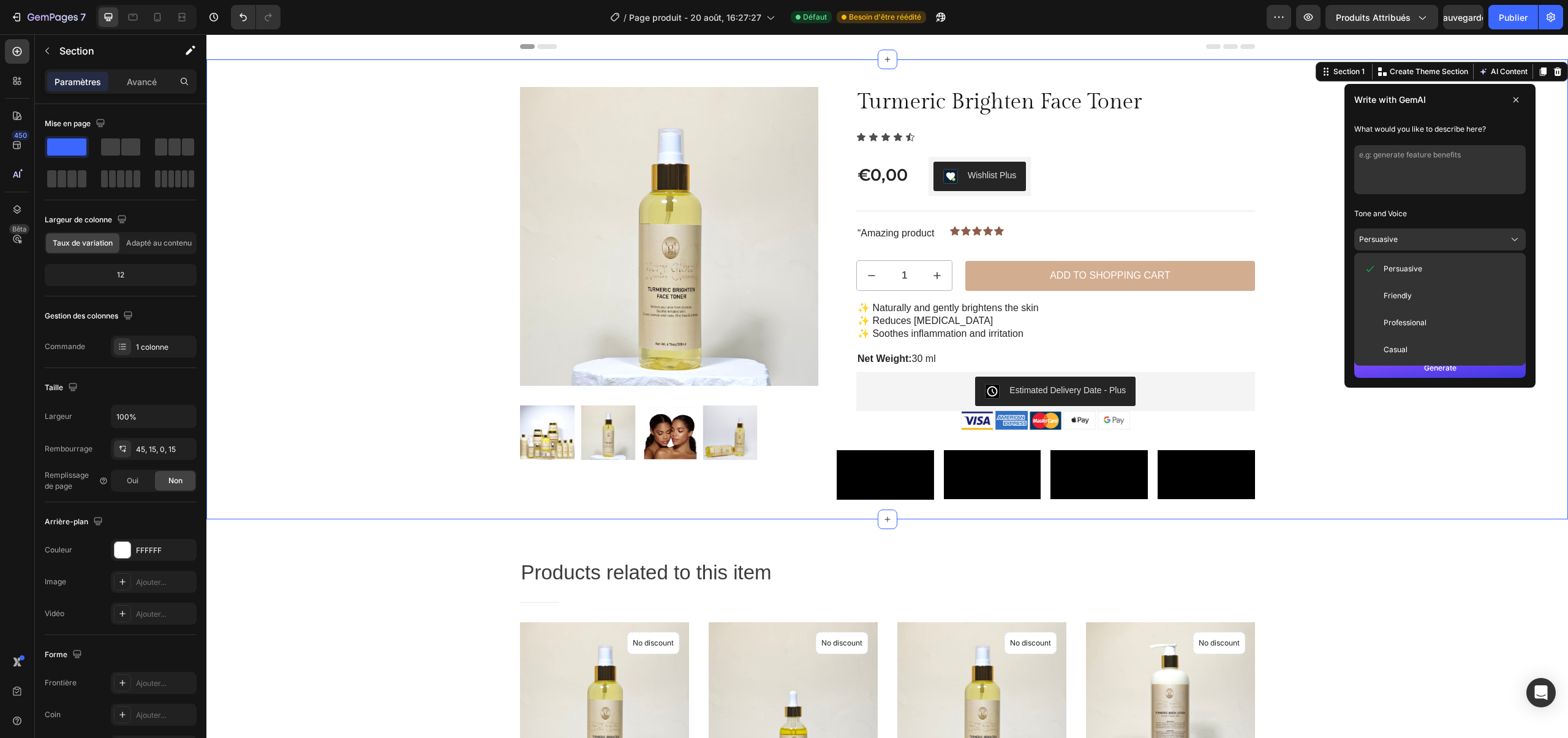
click at [1405, 243] on button "Persuasive" at bounding box center [1440, 239] width 172 height 22
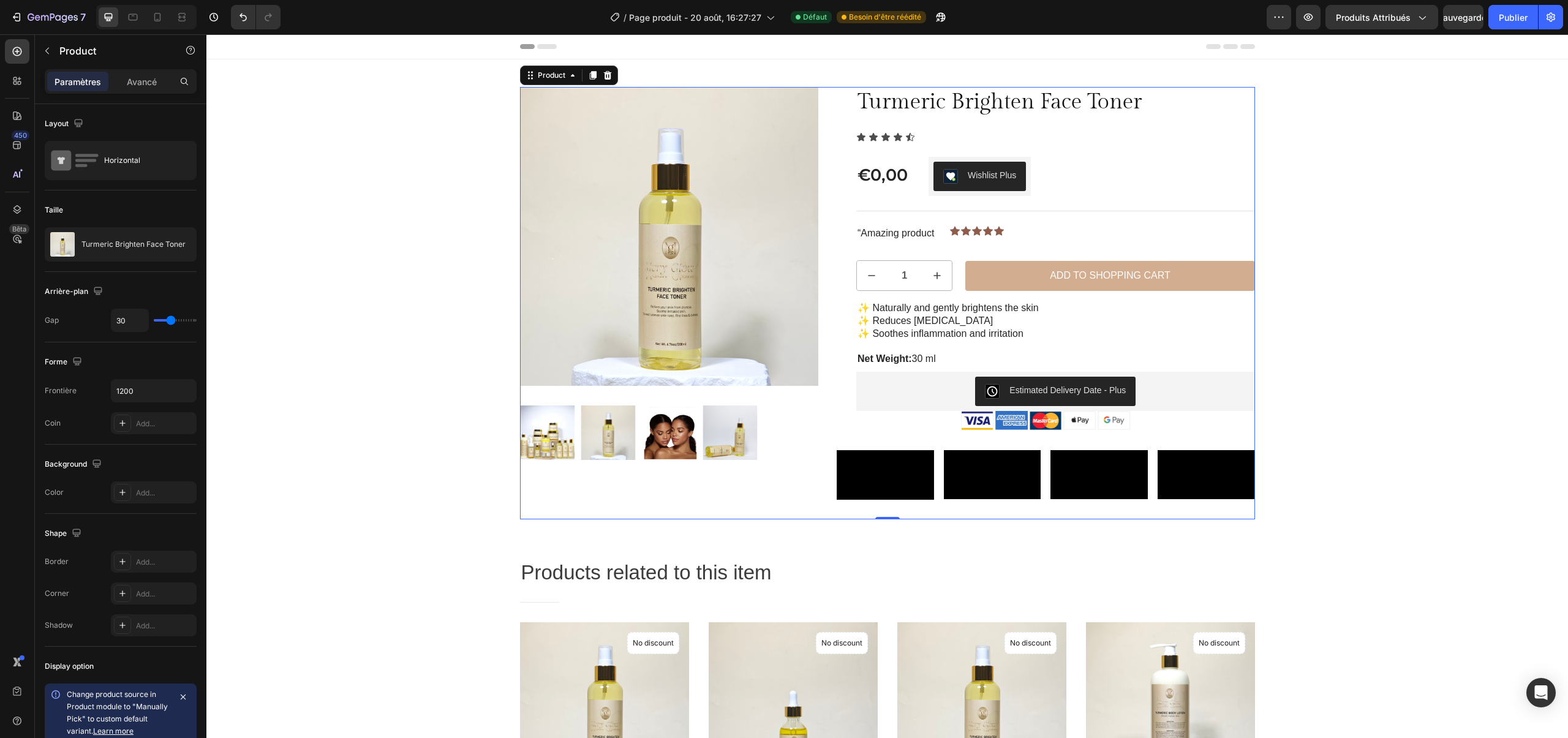
click at [1018, 432] on div "Turmeric Brighten Face Toner Product Title Icon Icon Icon Icon Icon Icon List €…" at bounding box center [1046, 304] width 418 height 433
click at [1016, 442] on div "Turmeric Brighten Face Toner Product Title Icon Icon Icon Icon Icon Icon List €…" at bounding box center [1046, 304] width 418 height 433
click at [567, 80] on div "Product" at bounding box center [552, 76] width 33 height 11
click at [575, 79] on icon at bounding box center [572, 75] width 10 height 10
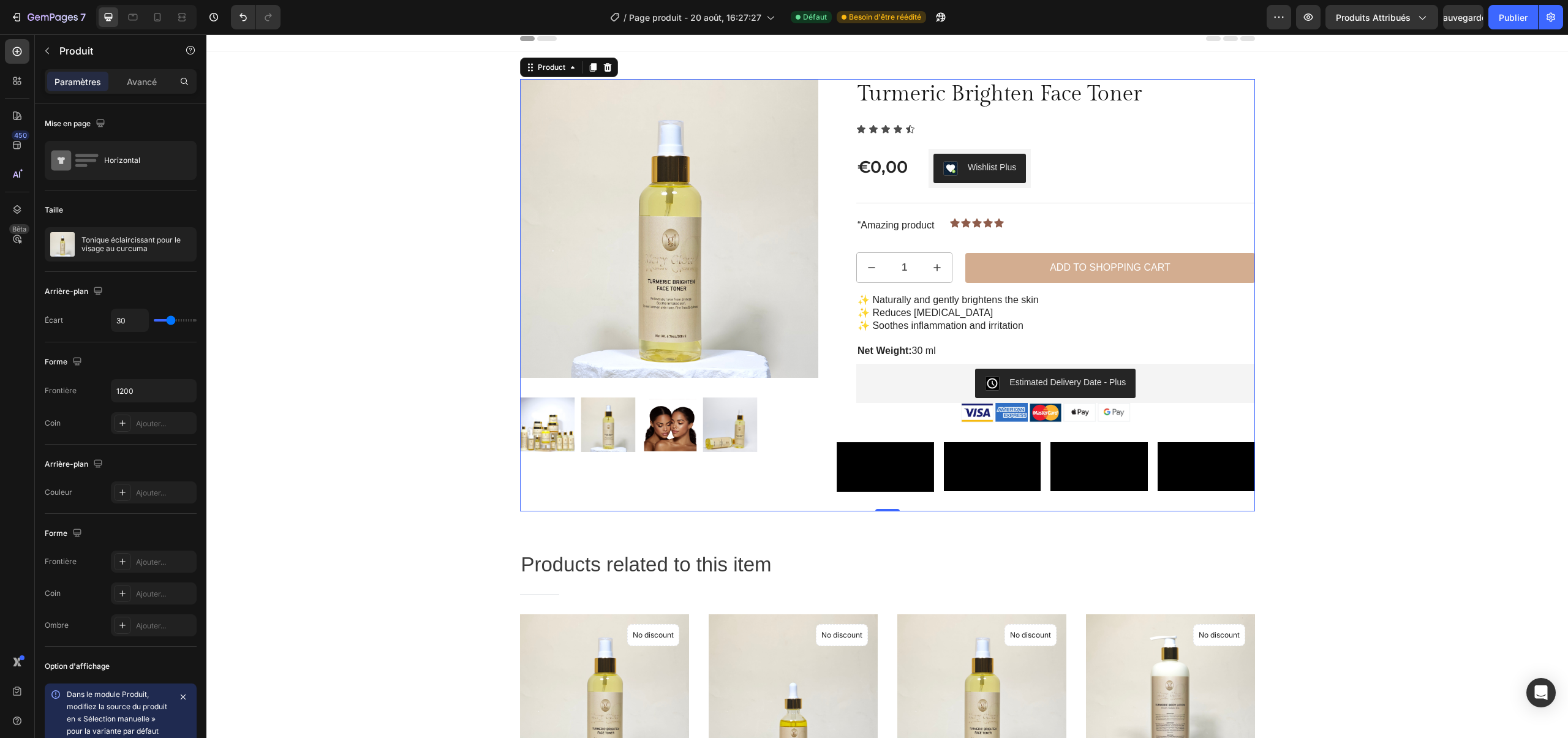
scroll to position [9, 0]
click at [11, 81] on icon at bounding box center [17, 81] width 12 height 12
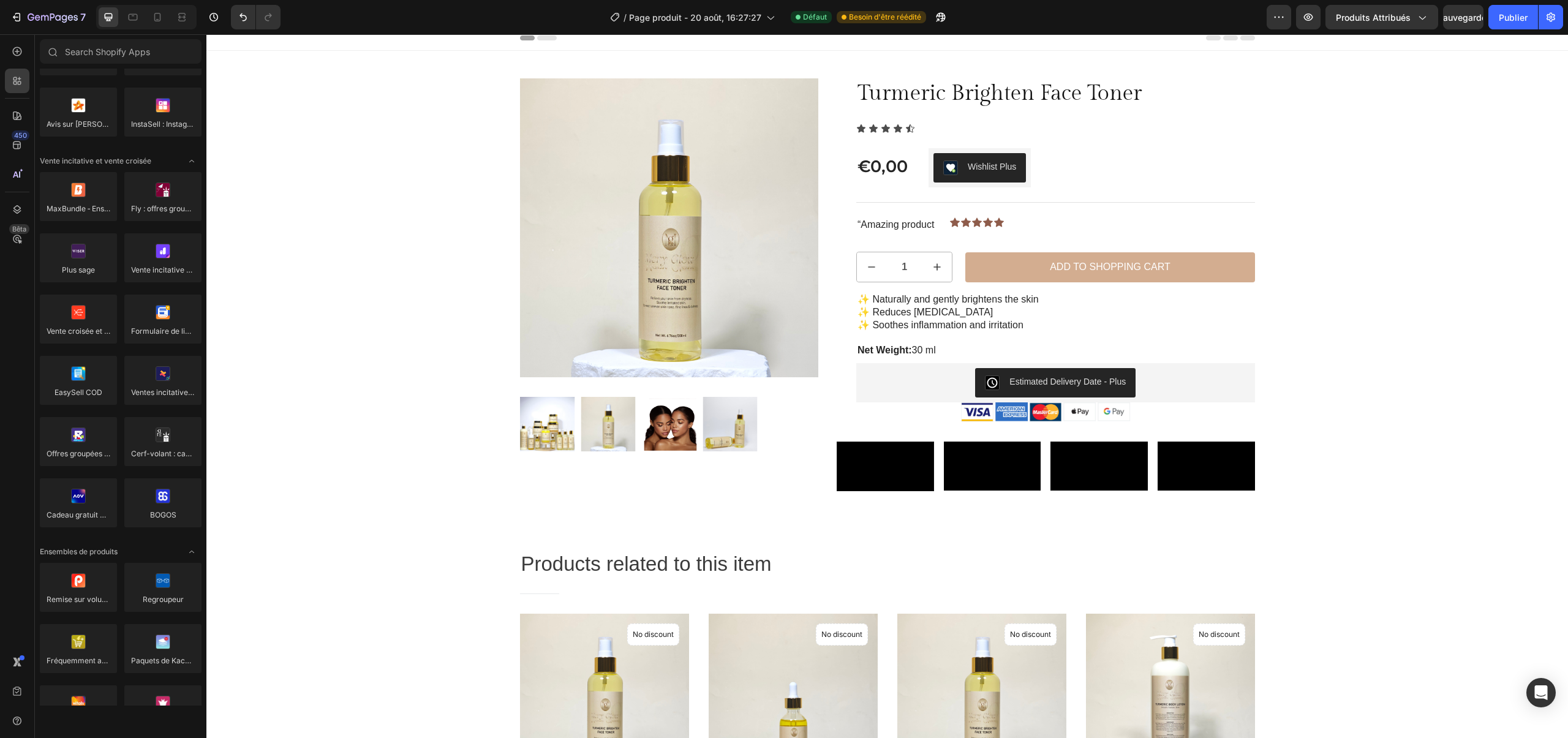
scroll to position [0, 0]
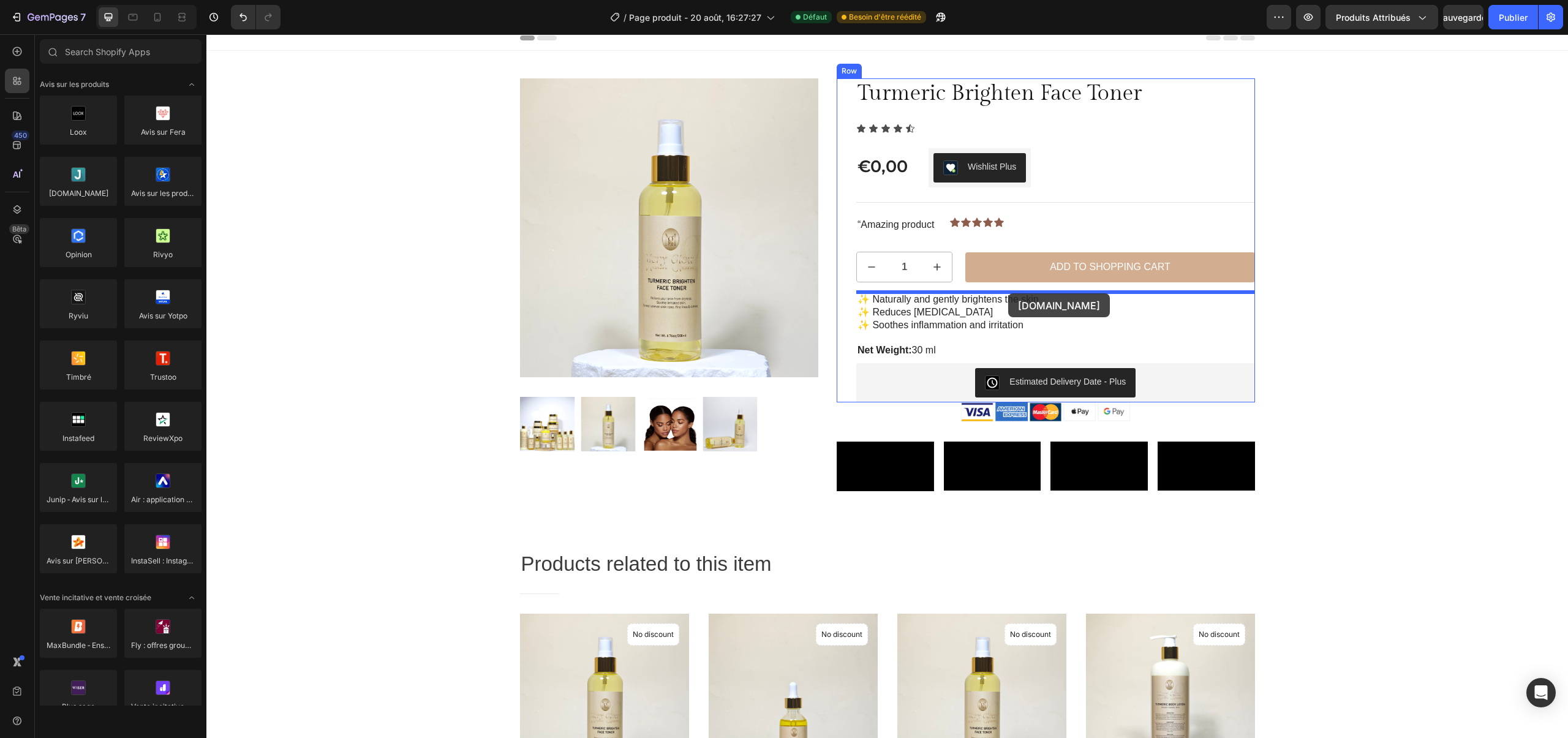
drag, startPoint x: 298, startPoint y: 217, endPoint x: 1009, endPoint y: 293, distance: 715.1
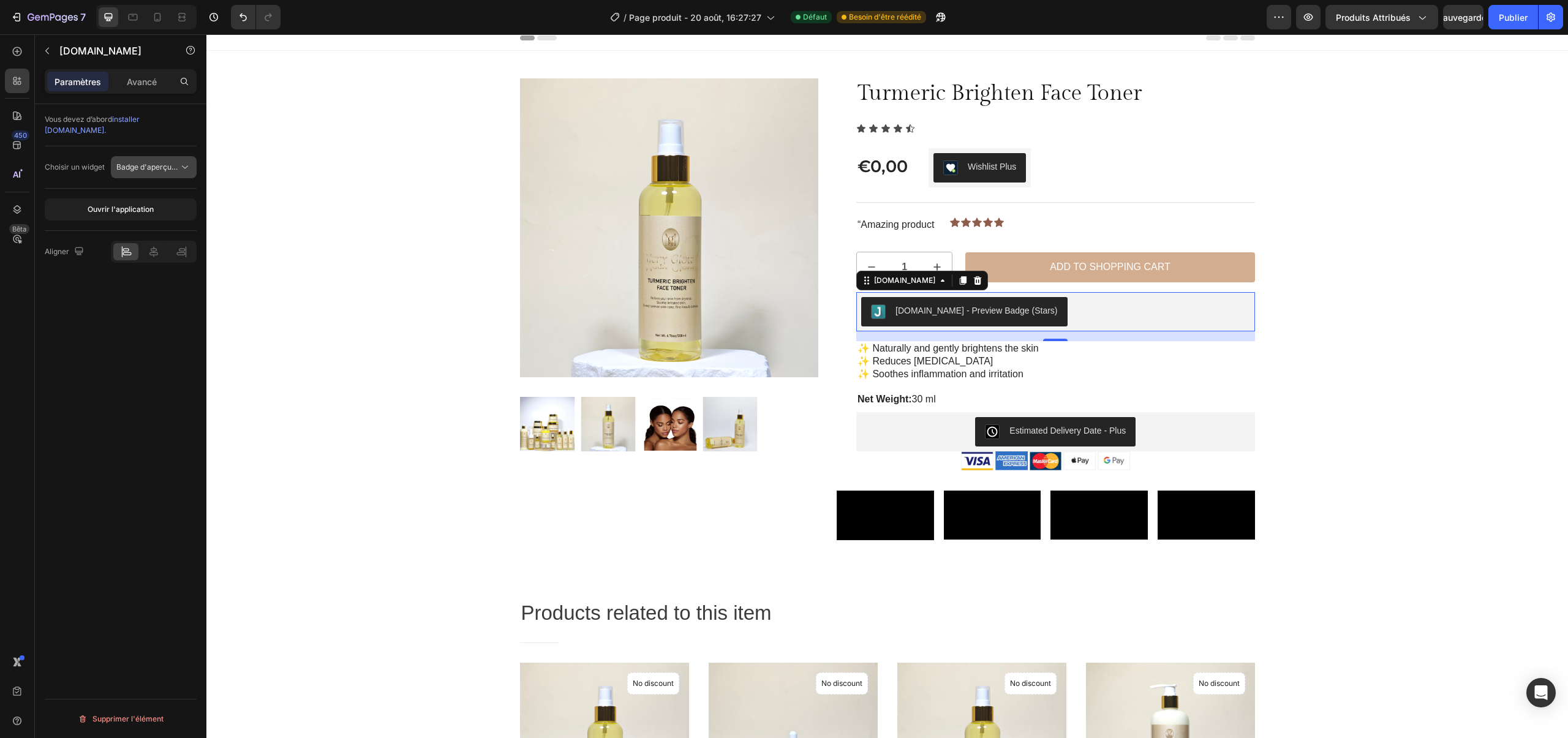
click at [154, 162] on font "Badge d'aperçu (étoiles)" at bounding box center [159, 167] width 85 height 9
click at [142, 72] on div "Avancé" at bounding box center [141, 82] width 61 height 20
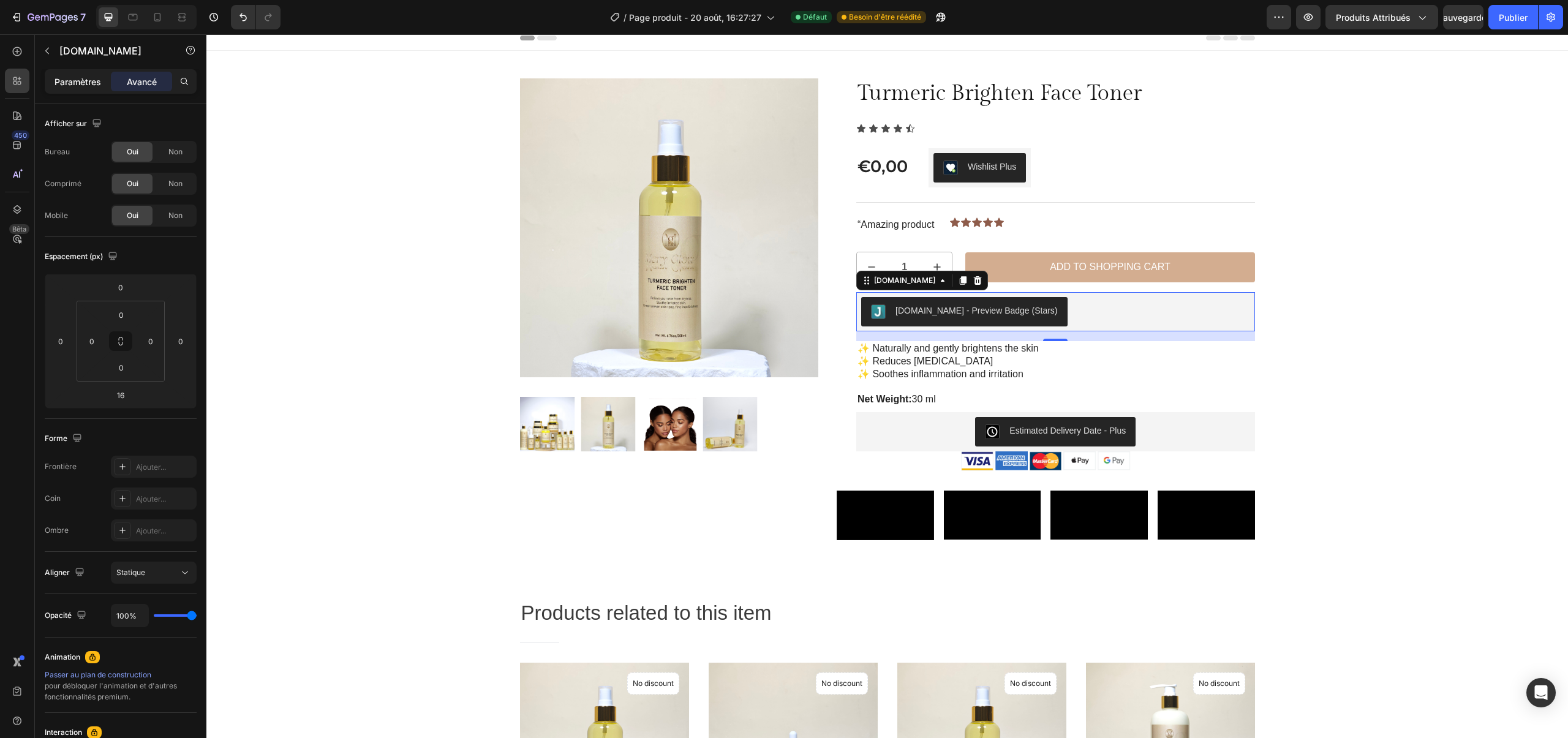
click at [94, 84] on font "Paramètres" at bounding box center [78, 82] width 47 height 11
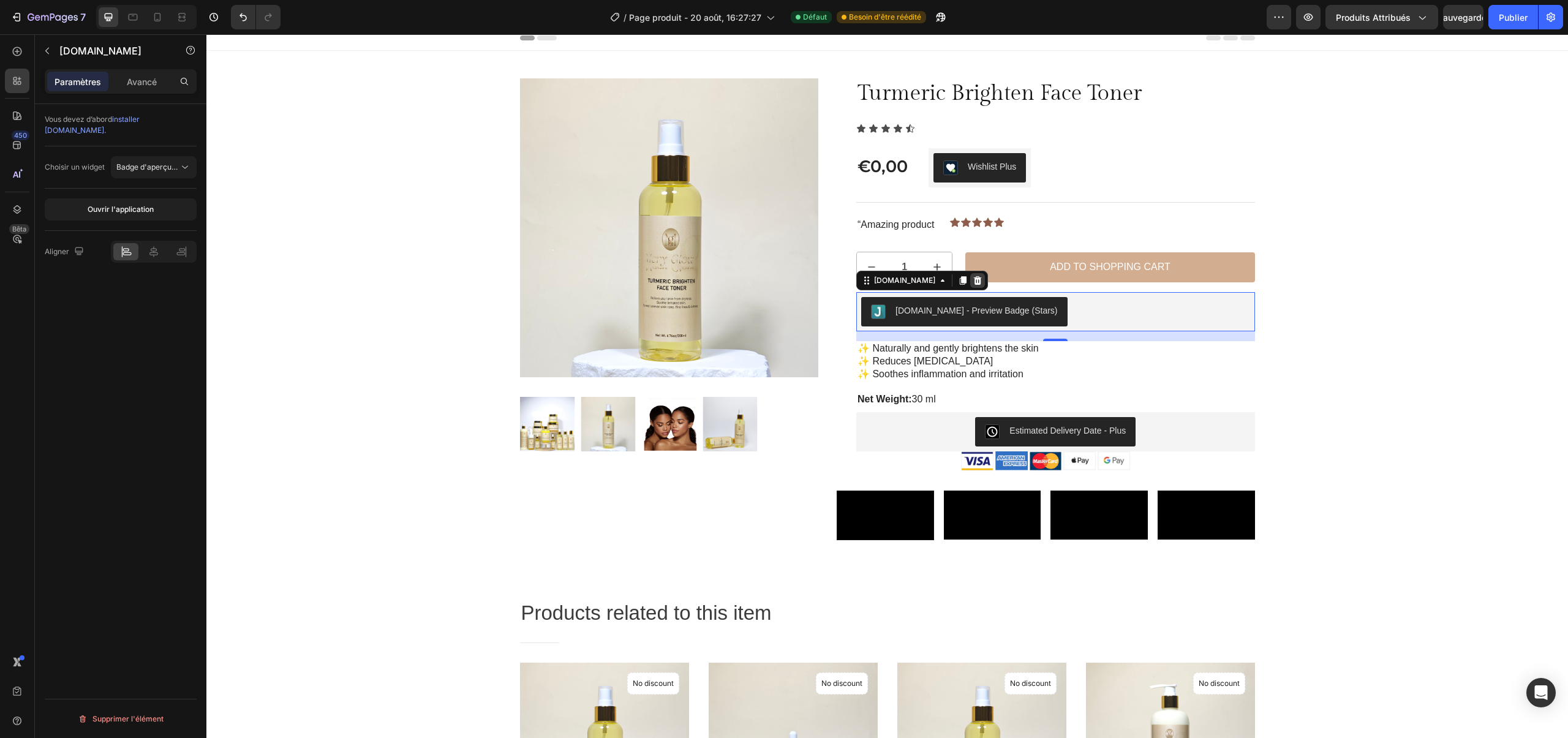
click at [974, 283] on icon at bounding box center [978, 280] width 8 height 9
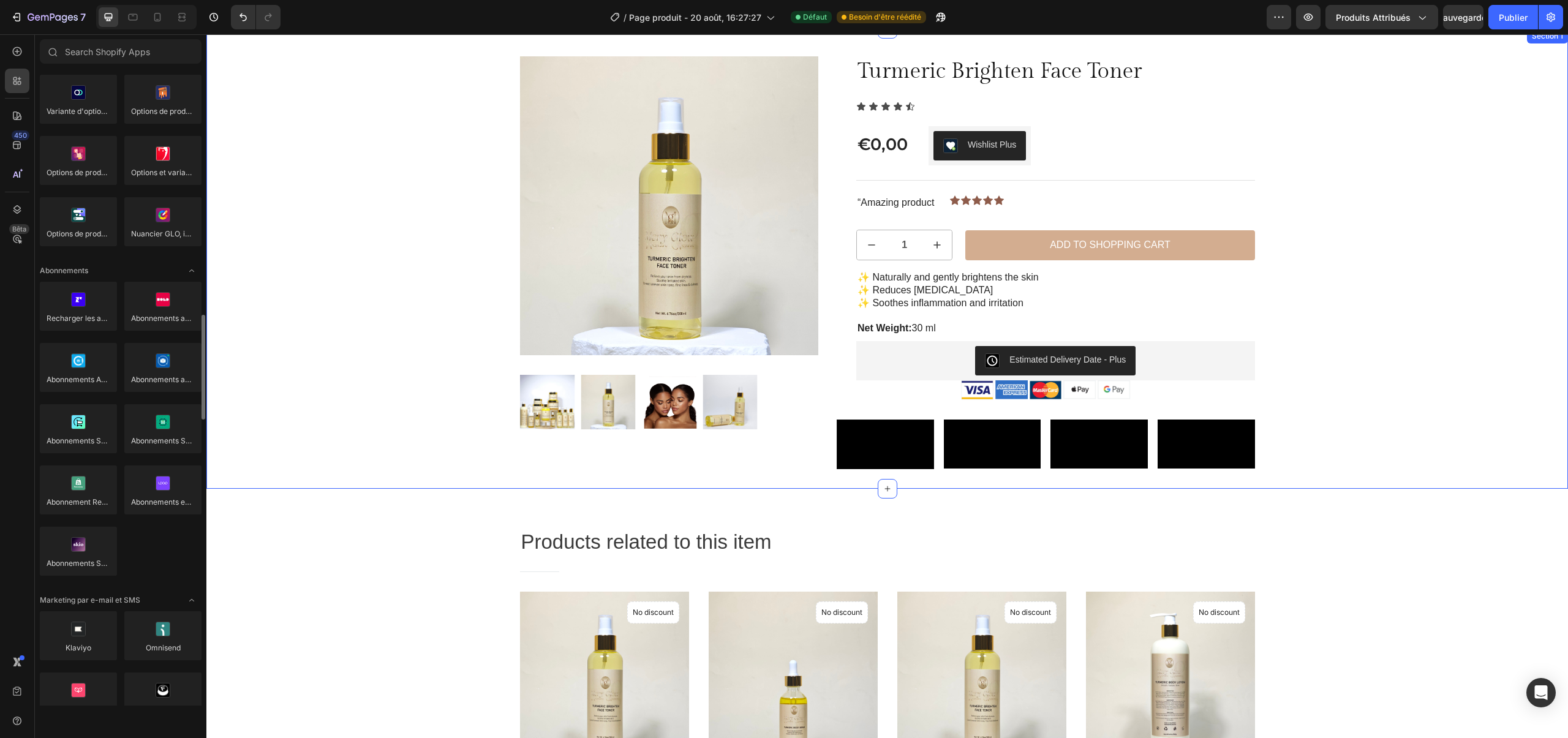
scroll to position [44, 0]
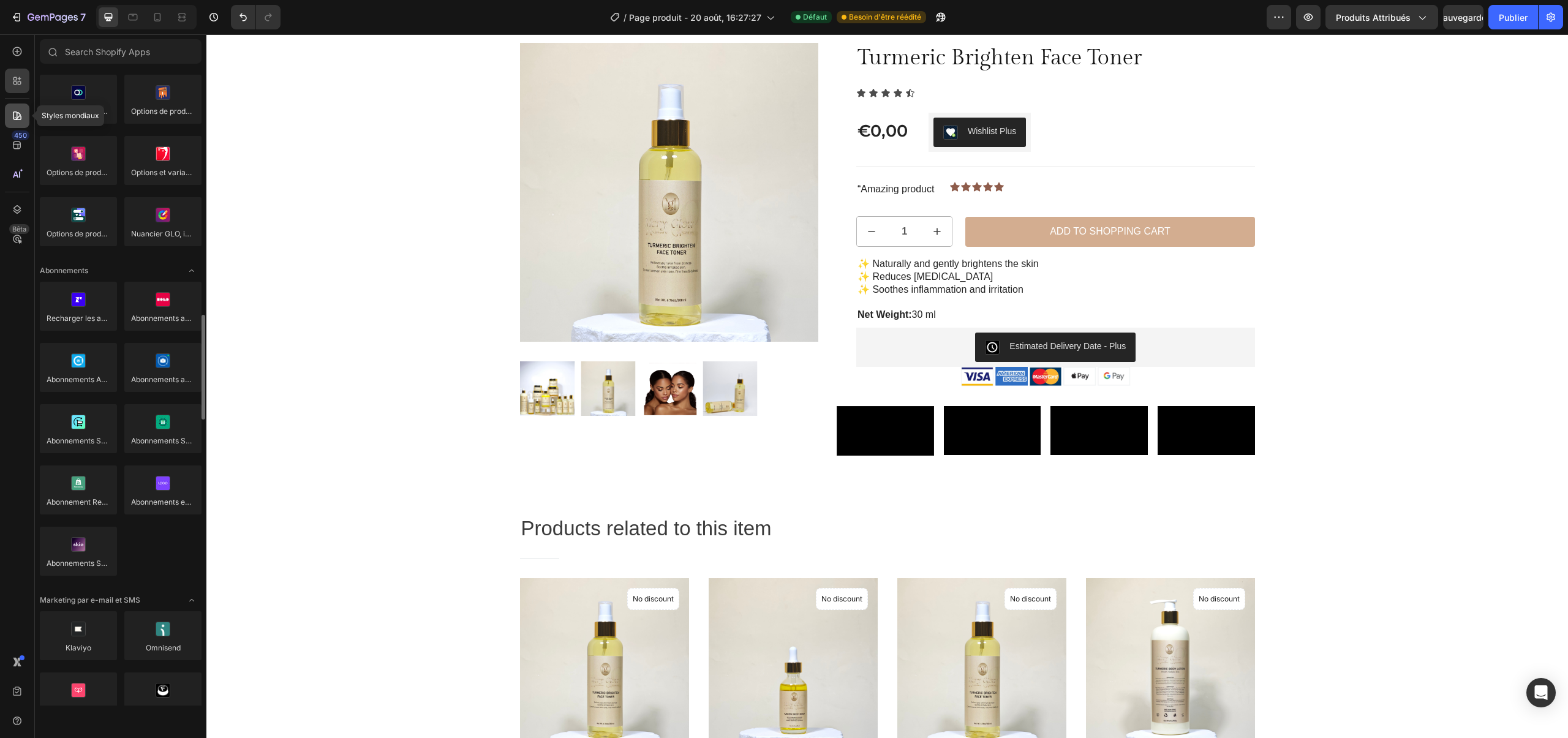
click at [19, 108] on div at bounding box center [17, 116] width 24 height 24
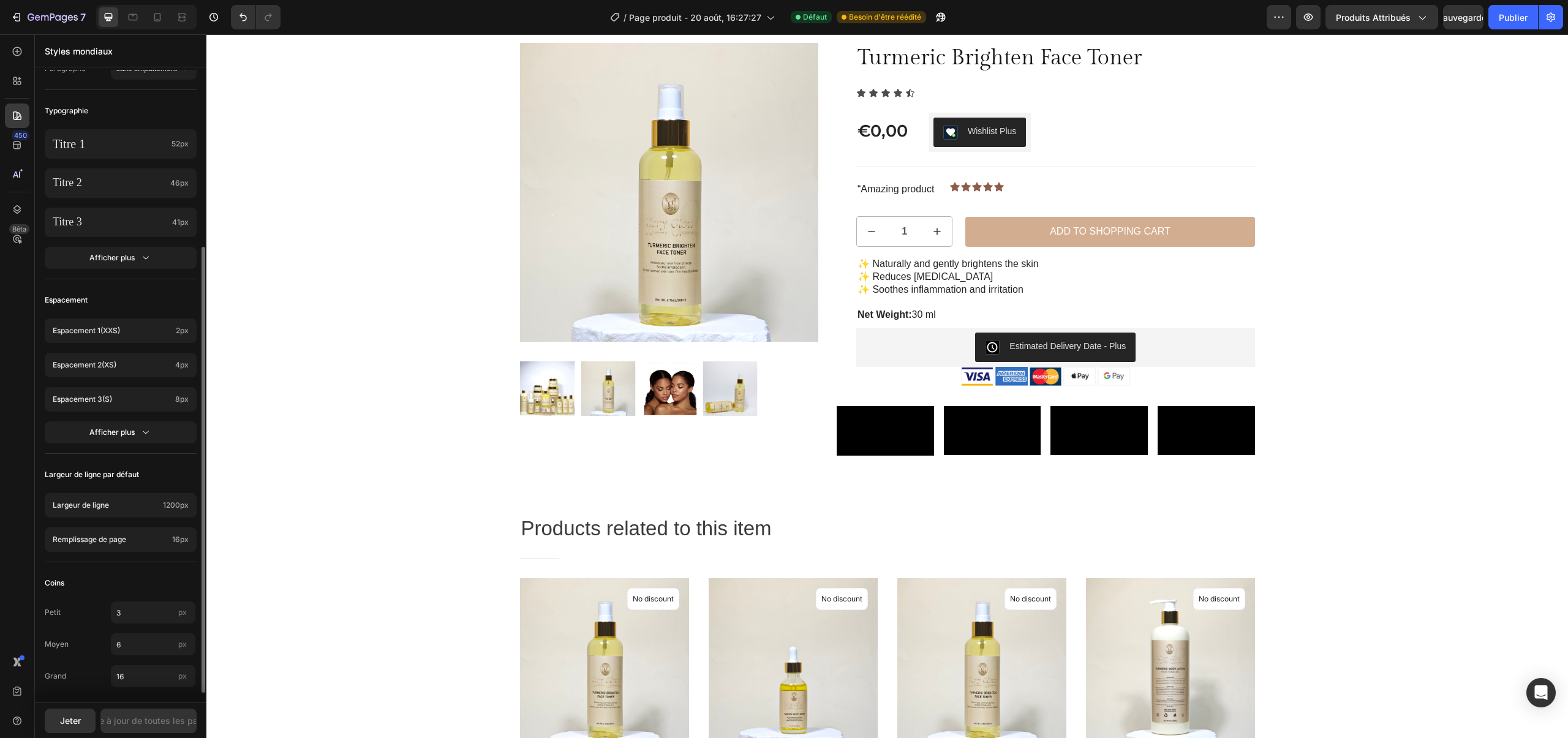
scroll to position [264, 0]
click at [8, 151] on div "450" at bounding box center [17, 145] width 24 height 24
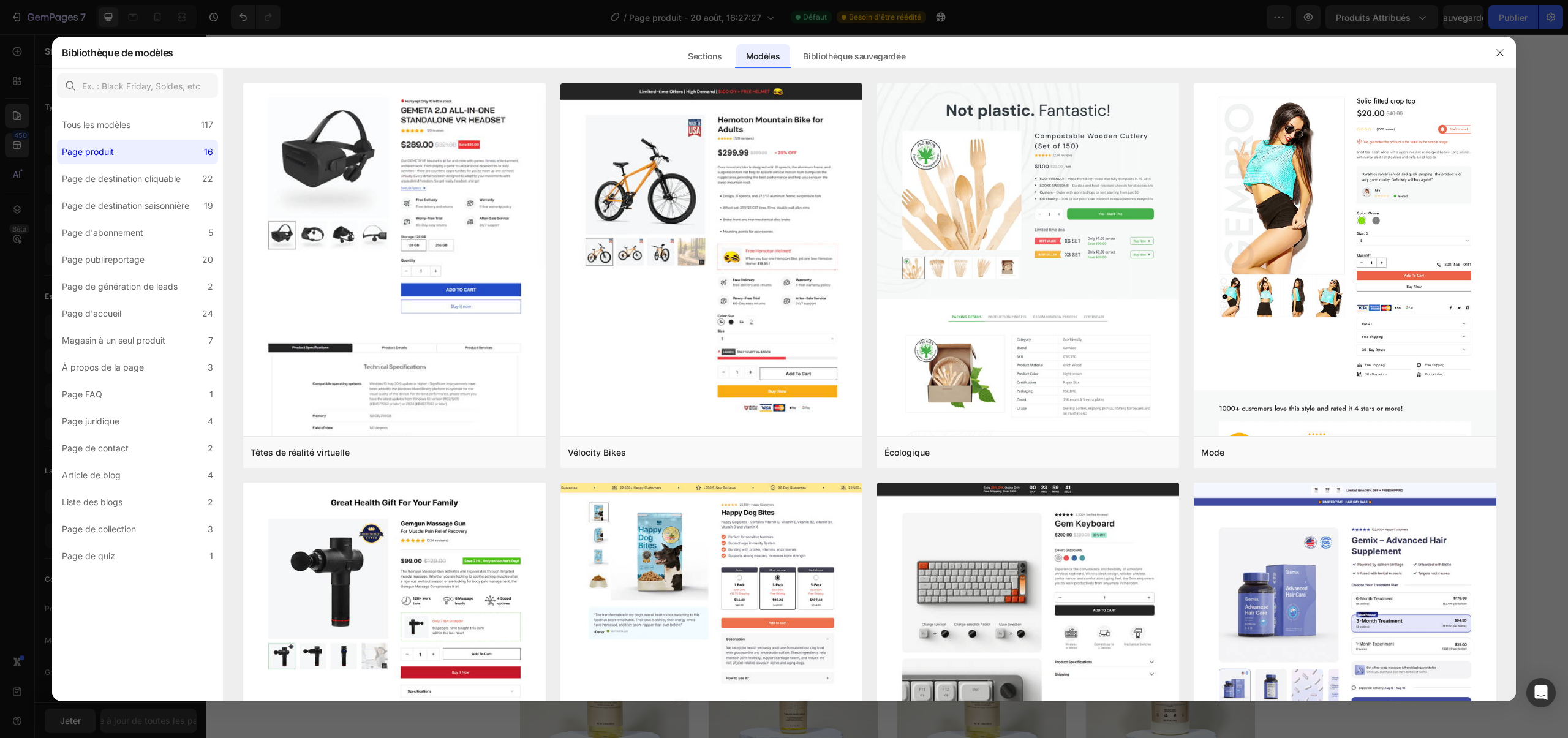
click at [33, 147] on div at bounding box center [784, 369] width 1568 height 738
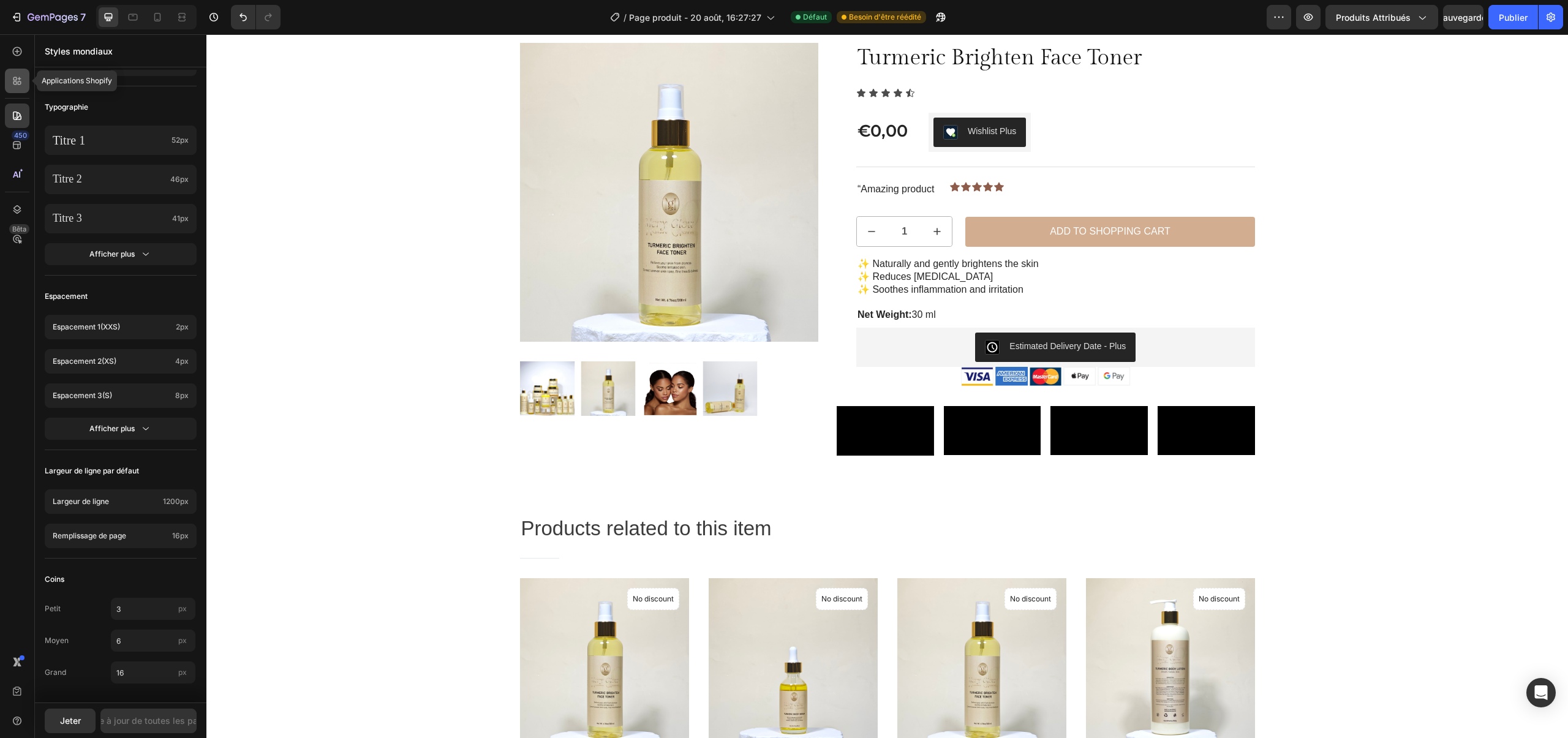
click at [24, 87] on div at bounding box center [17, 81] width 24 height 24
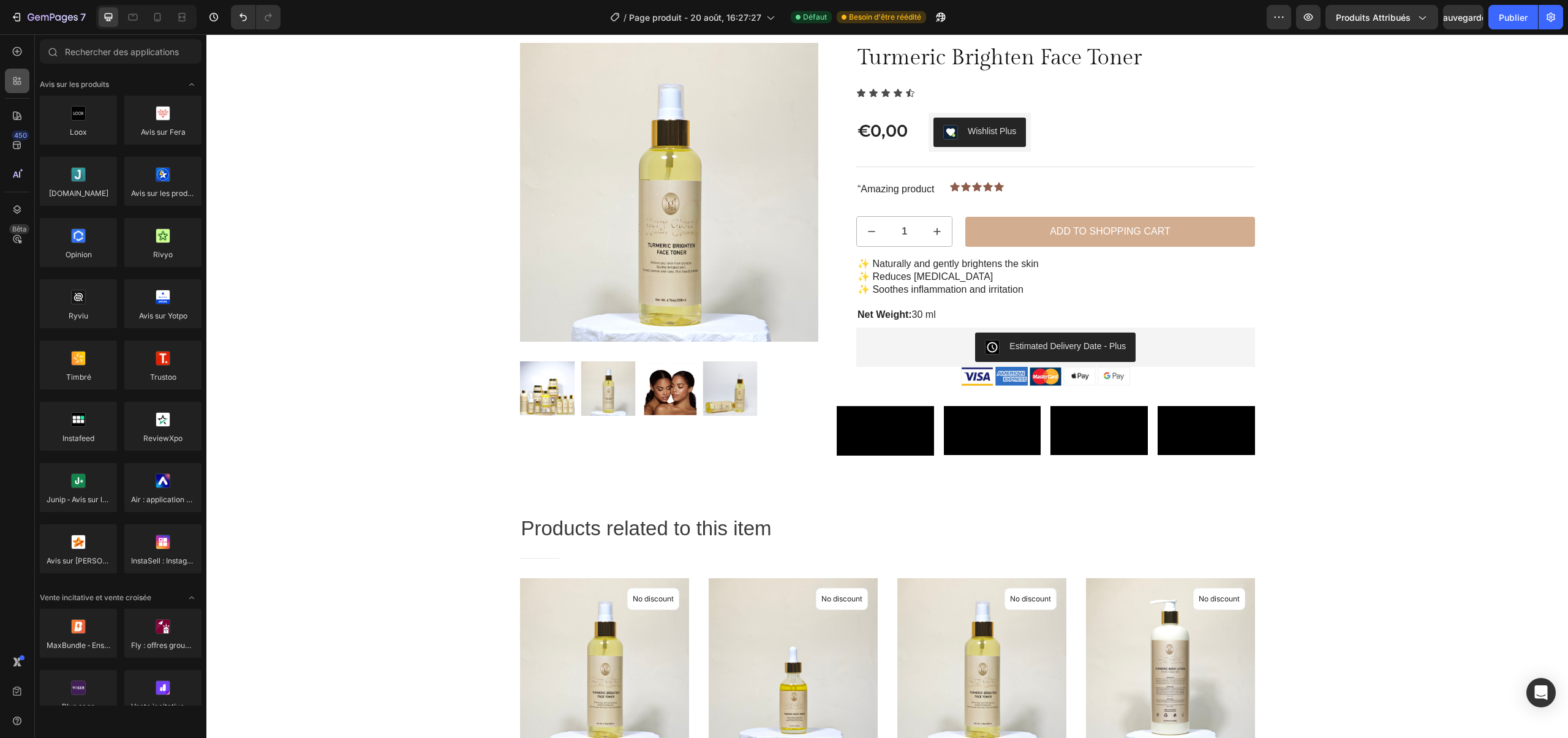
scroll to position [1499, 0]
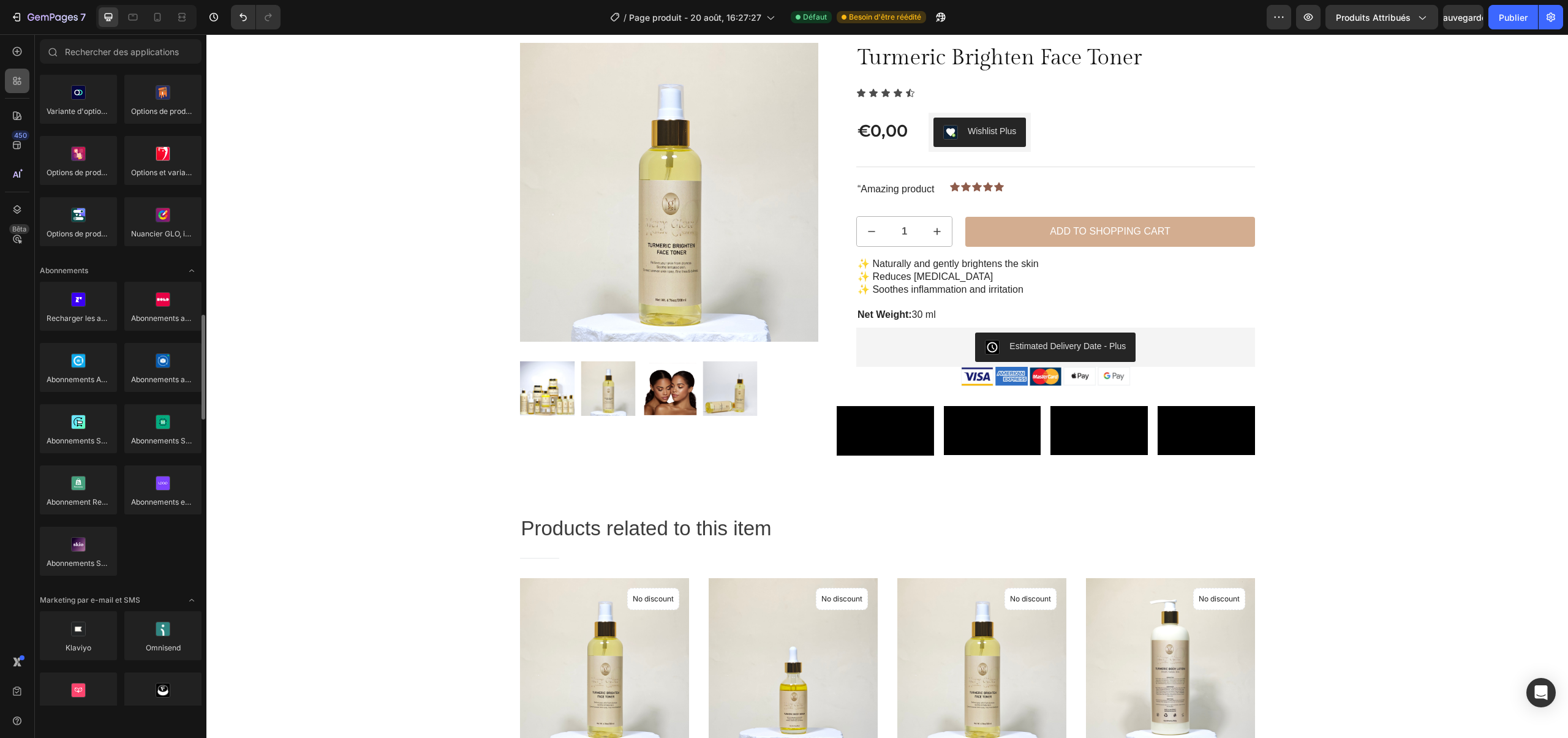
click at [20, 70] on div at bounding box center [17, 81] width 24 height 24
click at [20, 60] on div at bounding box center [17, 51] width 24 height 24
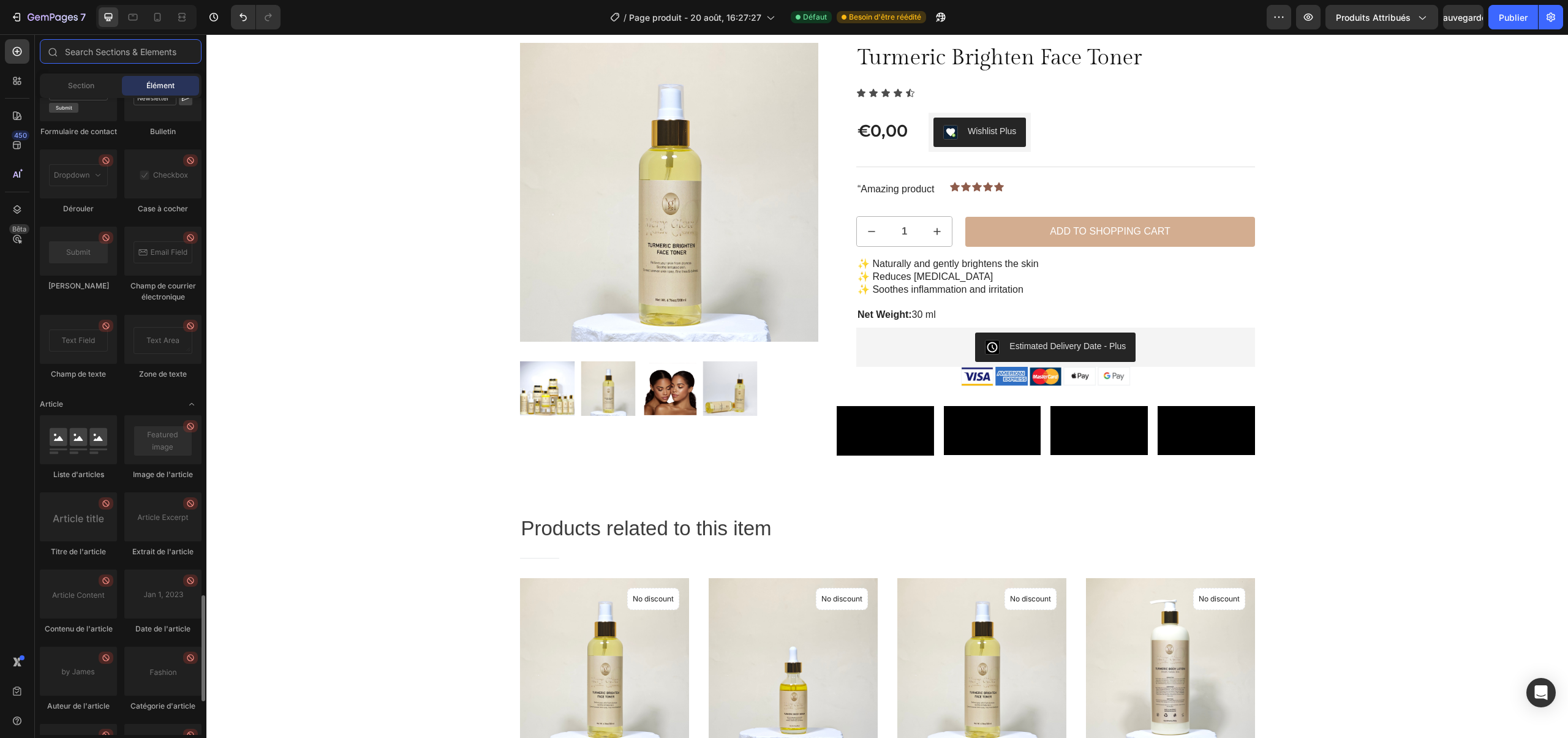
scroll to position [3180, 0]
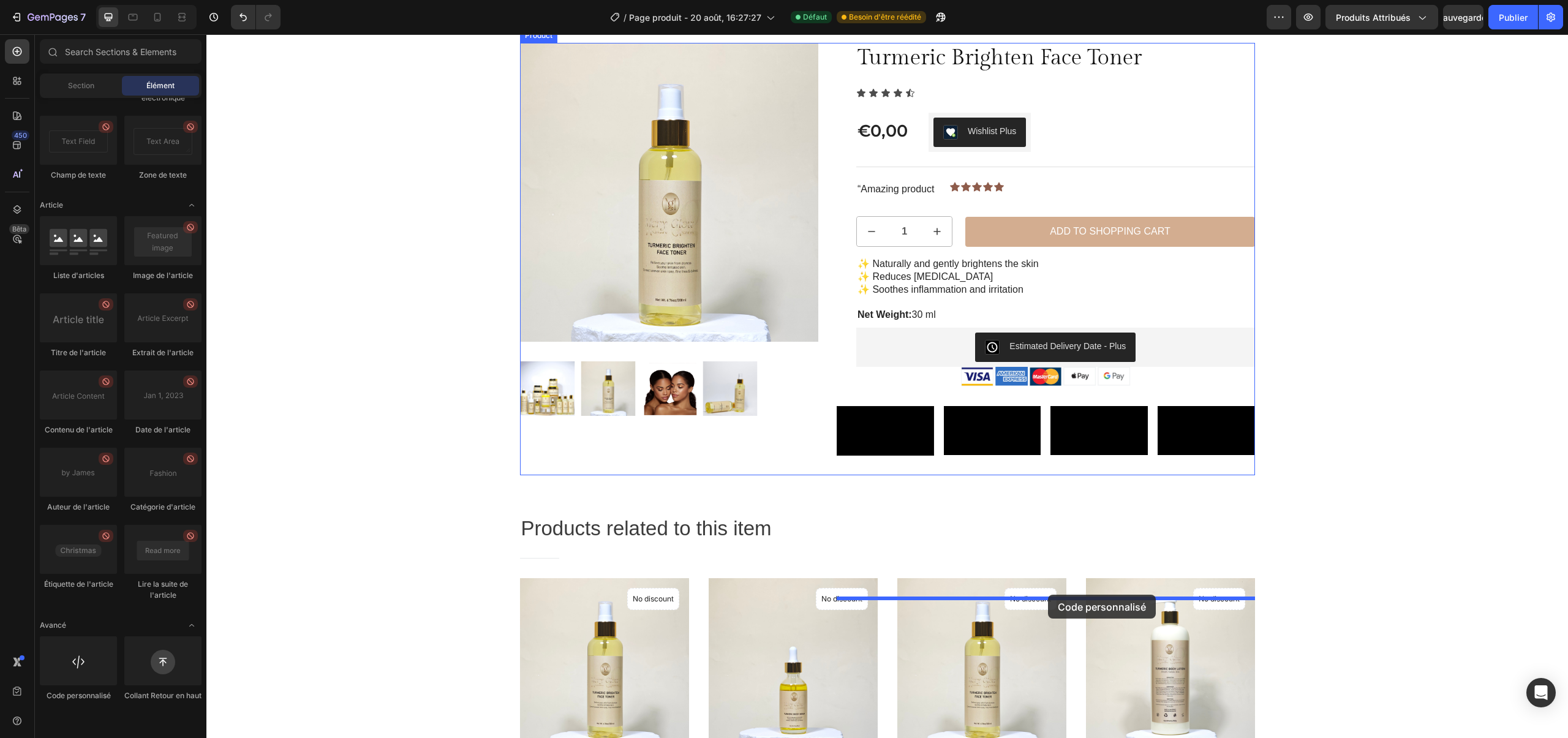
drag, startPoint x: 294, startPoint y: 708, endPoint x: 1048, endPoint y: 594, distance: 762.6
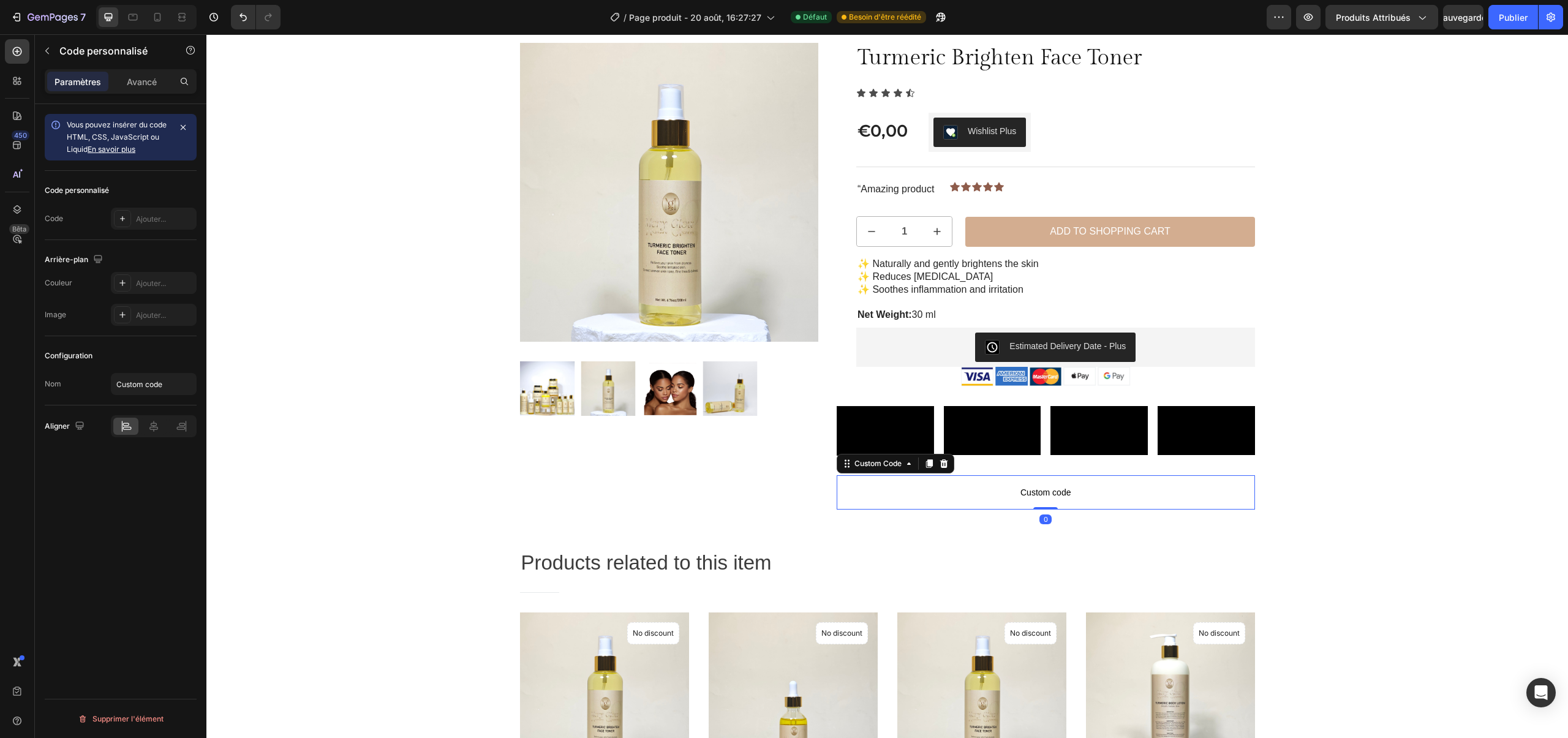
click at [1027, 509] on p "Custom code" at bounding box center [1046, 492] width 418 height 34
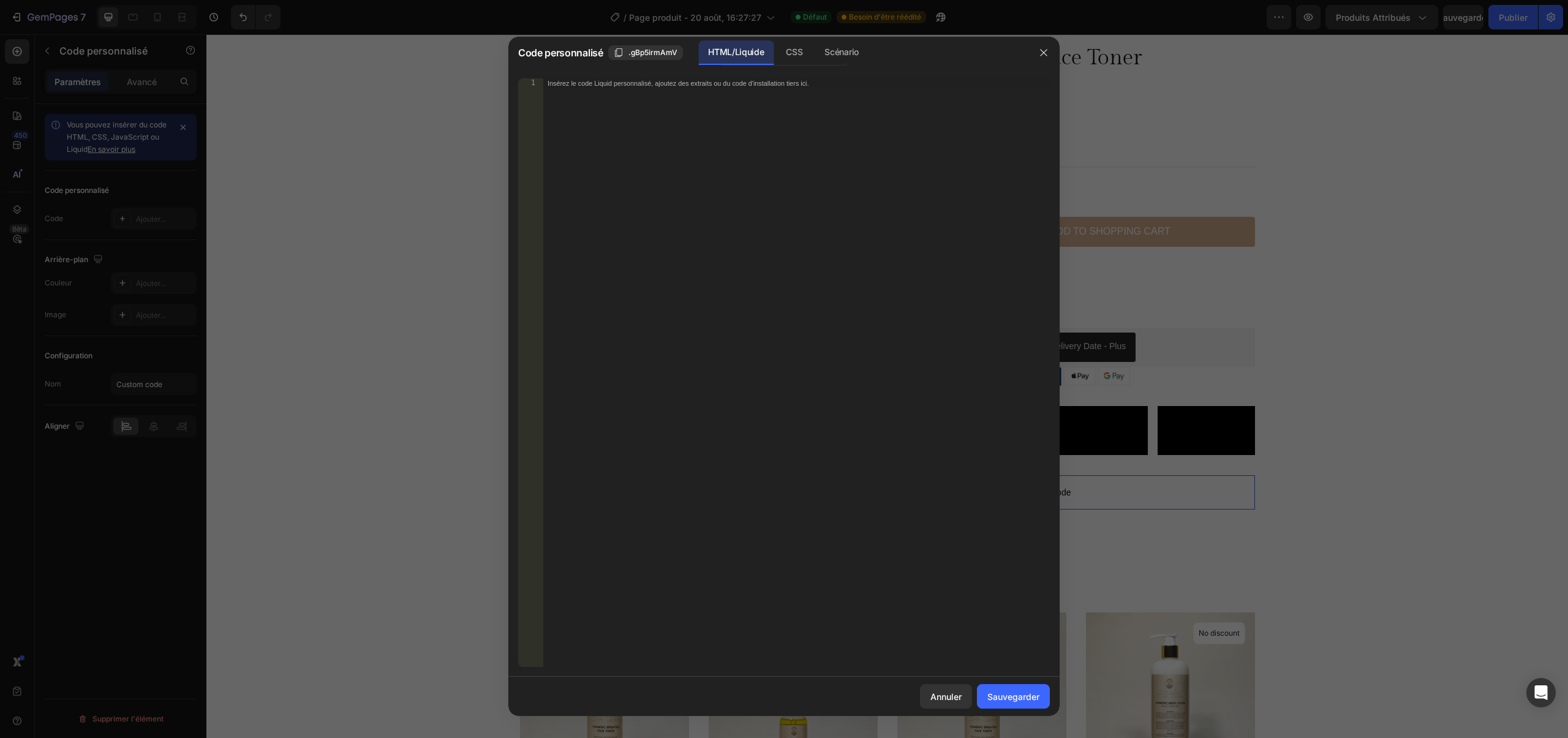
click at [919, 200] on div "Insérez le code Liquid personnalisé, ajoutez des extraits ou du code d'installa…" at bounding box center [796, 382] width 507 height 608
click at [788, 54] on font "CSS" at bounding box center [794, 51] width 16 height 11
click at [840, 47] on font "Scénario" at bounding box center [841, 51] width 33 height 11
click at [776, 51] on div "HTML/Liquide" at bounding box center [794, 53] width 36 height 24
click at [1041, 56] on icon "button" at bounding box center [1044, 53] width 10 height 10
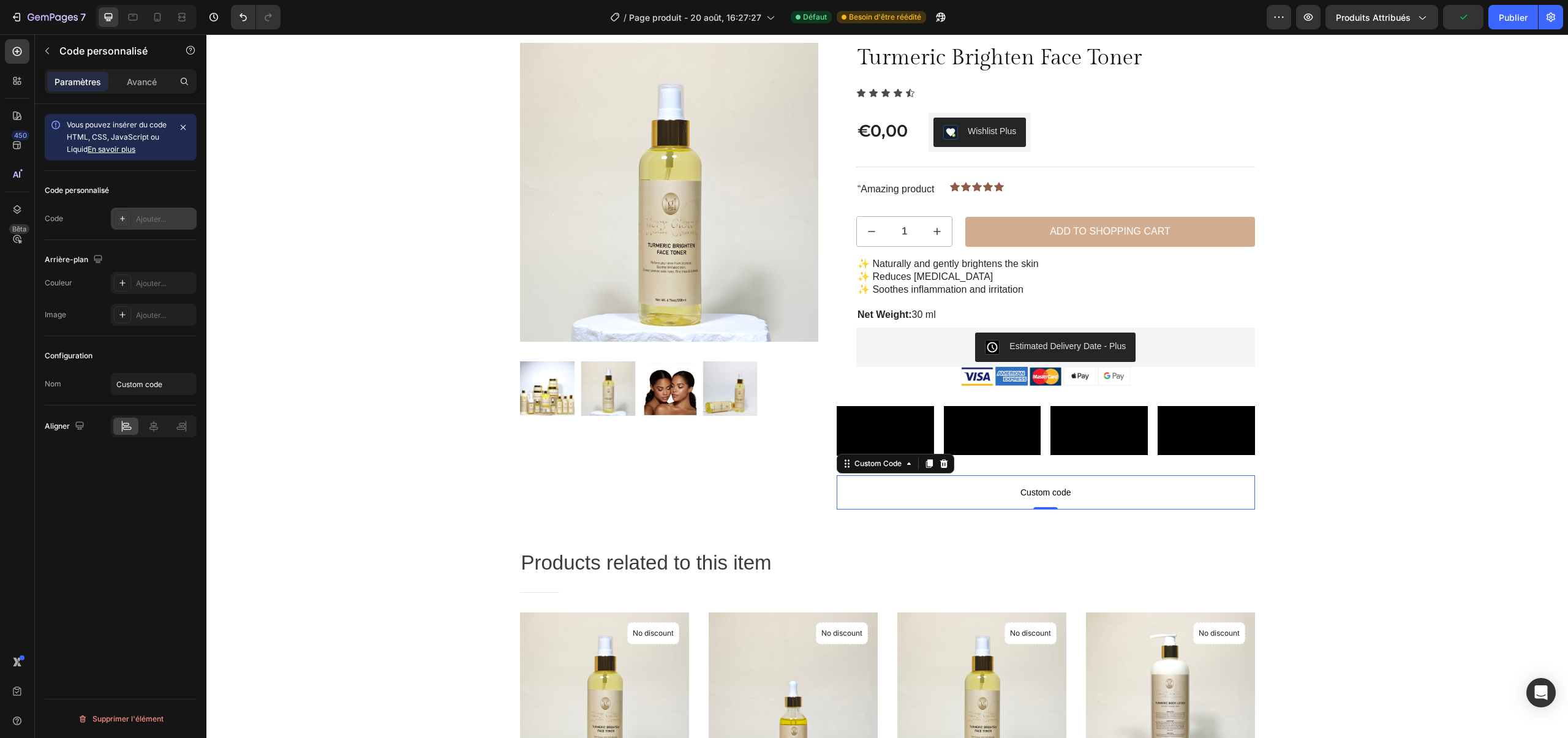
click at [140, 217] on font "Ajouter..." at bounding box center [151, 219] width 30 height 9
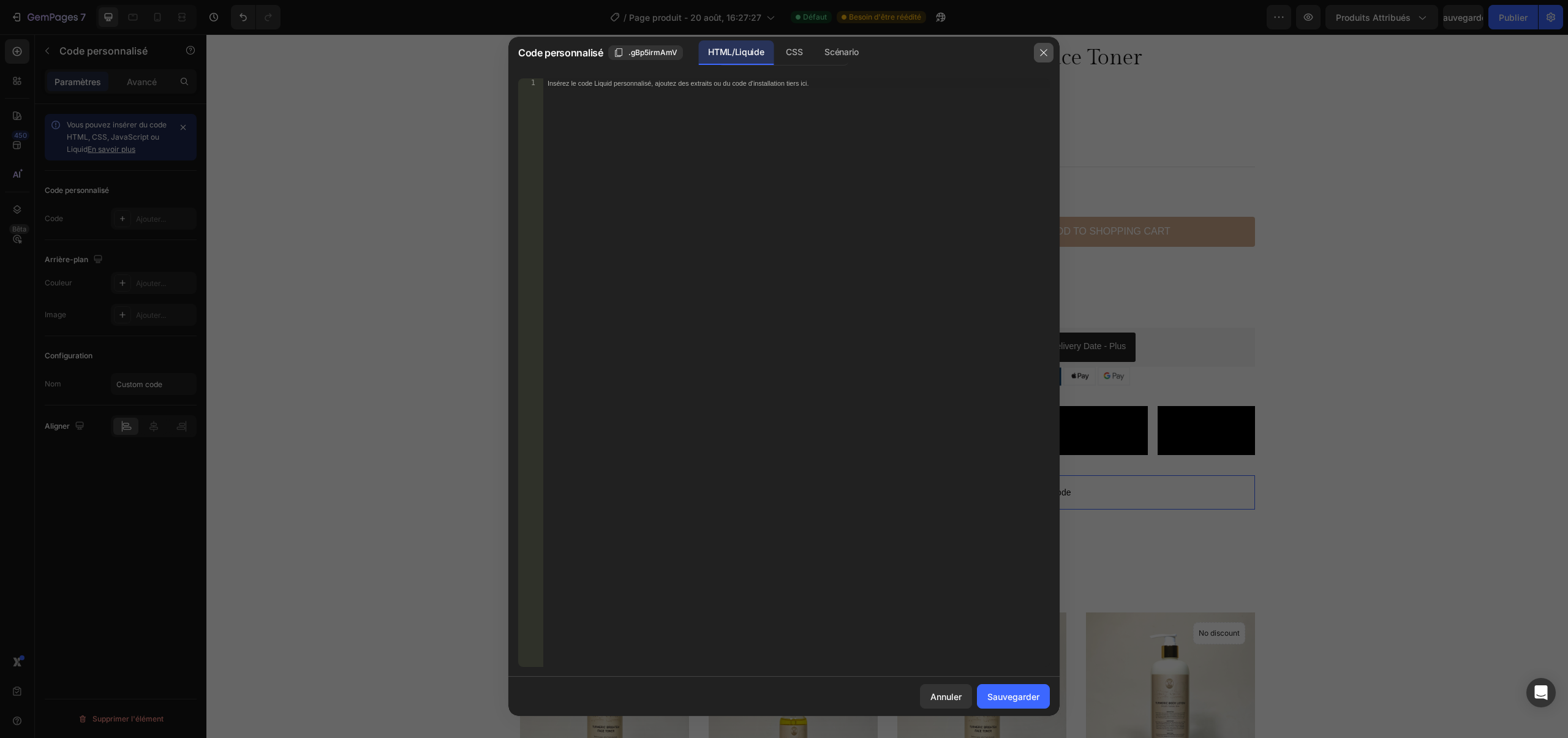
click at [1051, 56] on button "button" at bounding box center [1044, 53] width 20 height 20
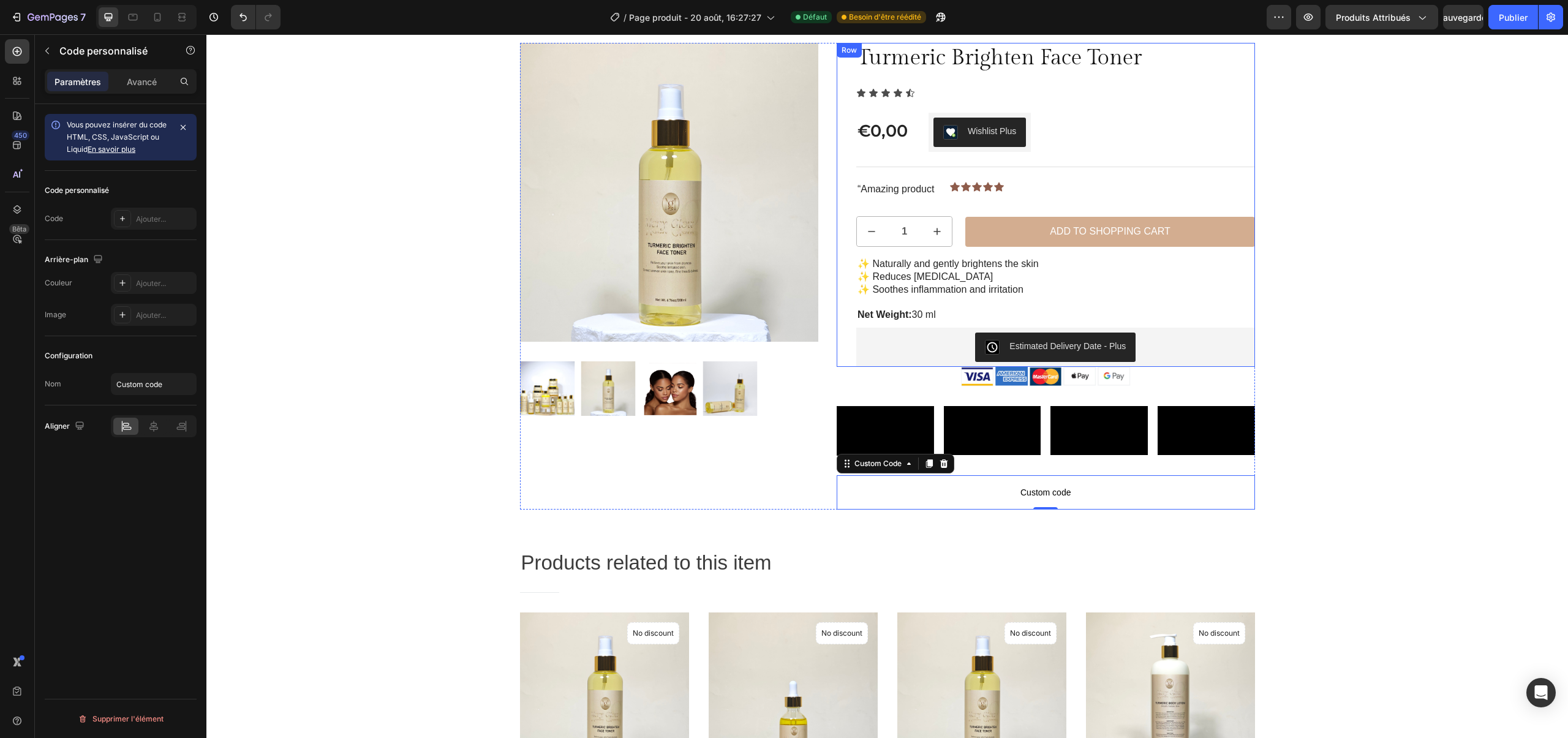
scroll to position [0, 0]
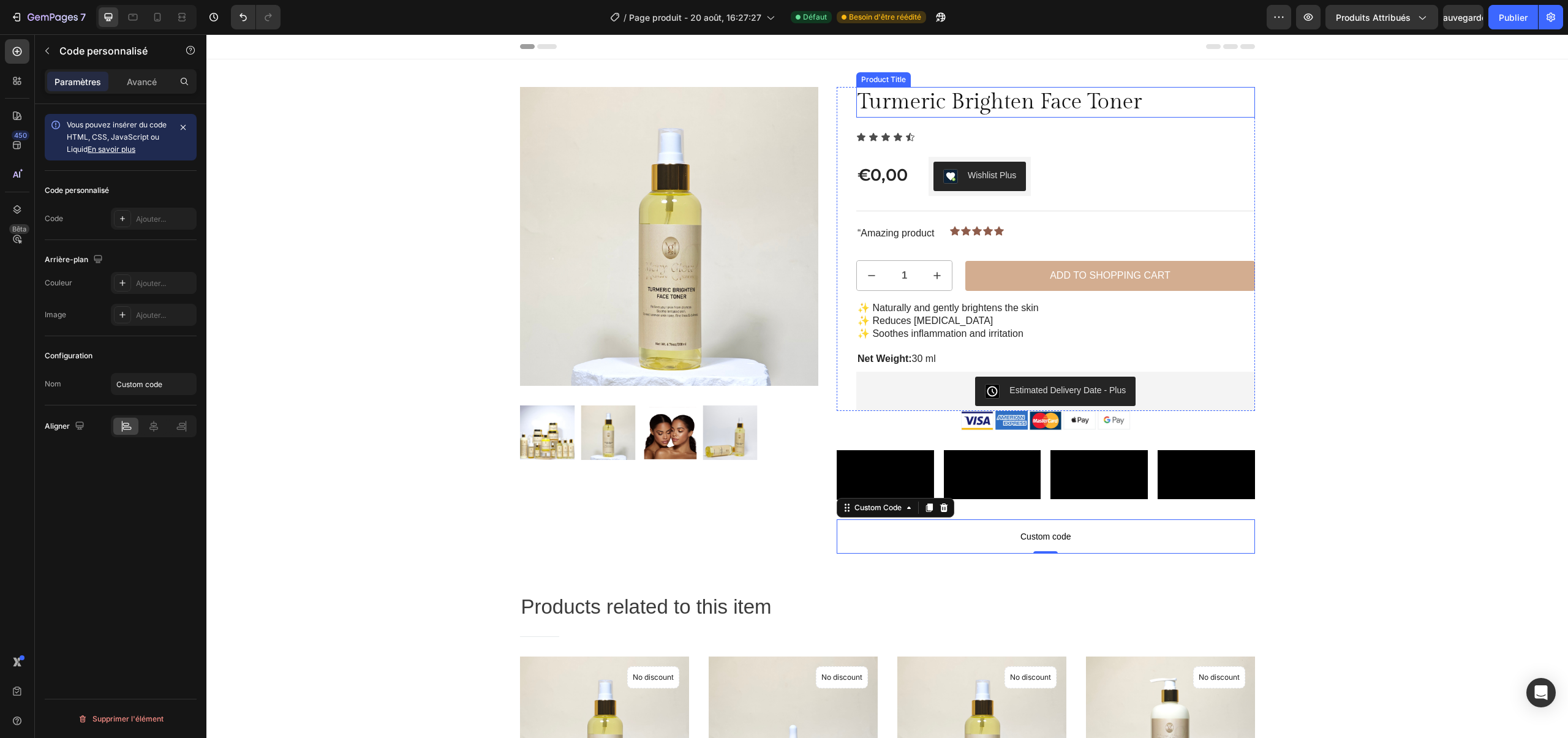
click at [905, 102] on h1 "Turmeric Brighten Face Toner" at bounding box center [1056, 103] width 399 height 31
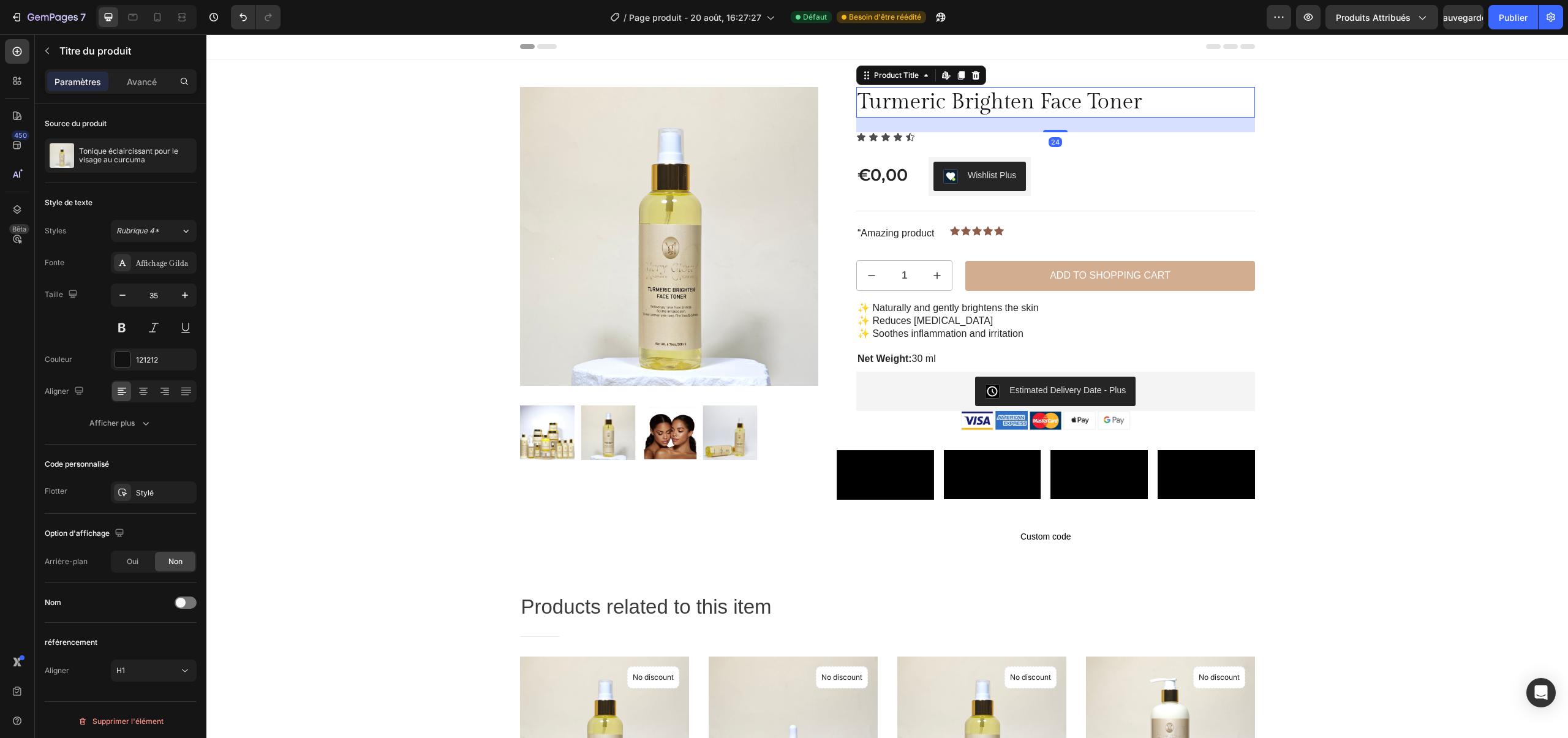
click at [905, 102] on h1 "Turmeric Brighten Face Toner" at bounding box center [1056, 103] width 399 height 31
click at [871, 101] on h1 "Turmeric Brighten Face Toner" at bounding box center [1056, 103] width 399 height 31
drag, startPoint x: 1177, startPoint y: 109, endPoint x: 1161, endPoint y: 107, distance: 16.1
click at [1177, 109] on h1 "Turmeric Brighten Face Toner" at bounding box center [1056, 103] width 399 height 31
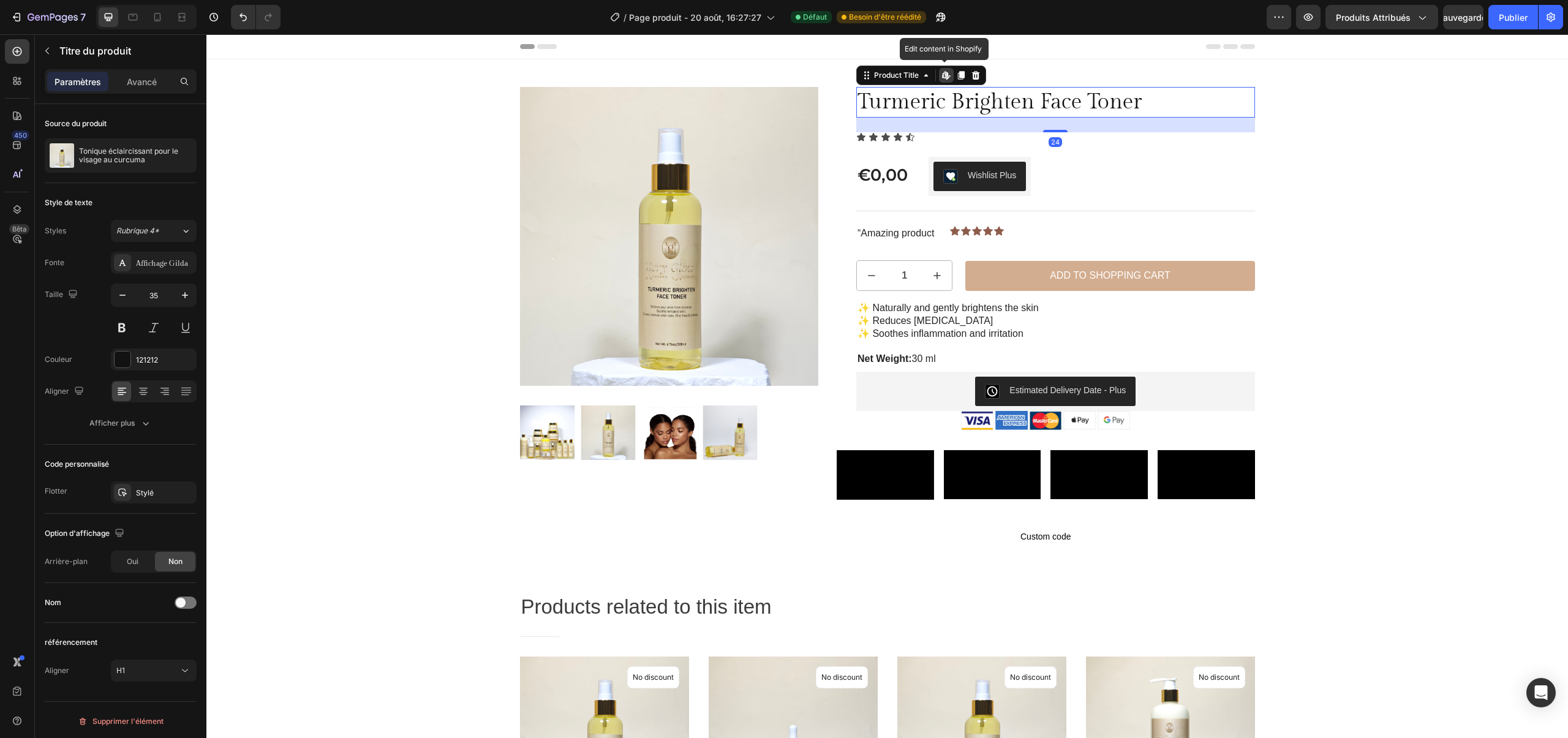
click at [1140, 106] on h1 "Turmeric Brighten Face Toner" at bounding box center [1056, 103] width 399 height 31
click at [1145, 104] on h1 "Turmeric Brighten Face Toner" at bounding box center [1056, 103] width 399 height 31
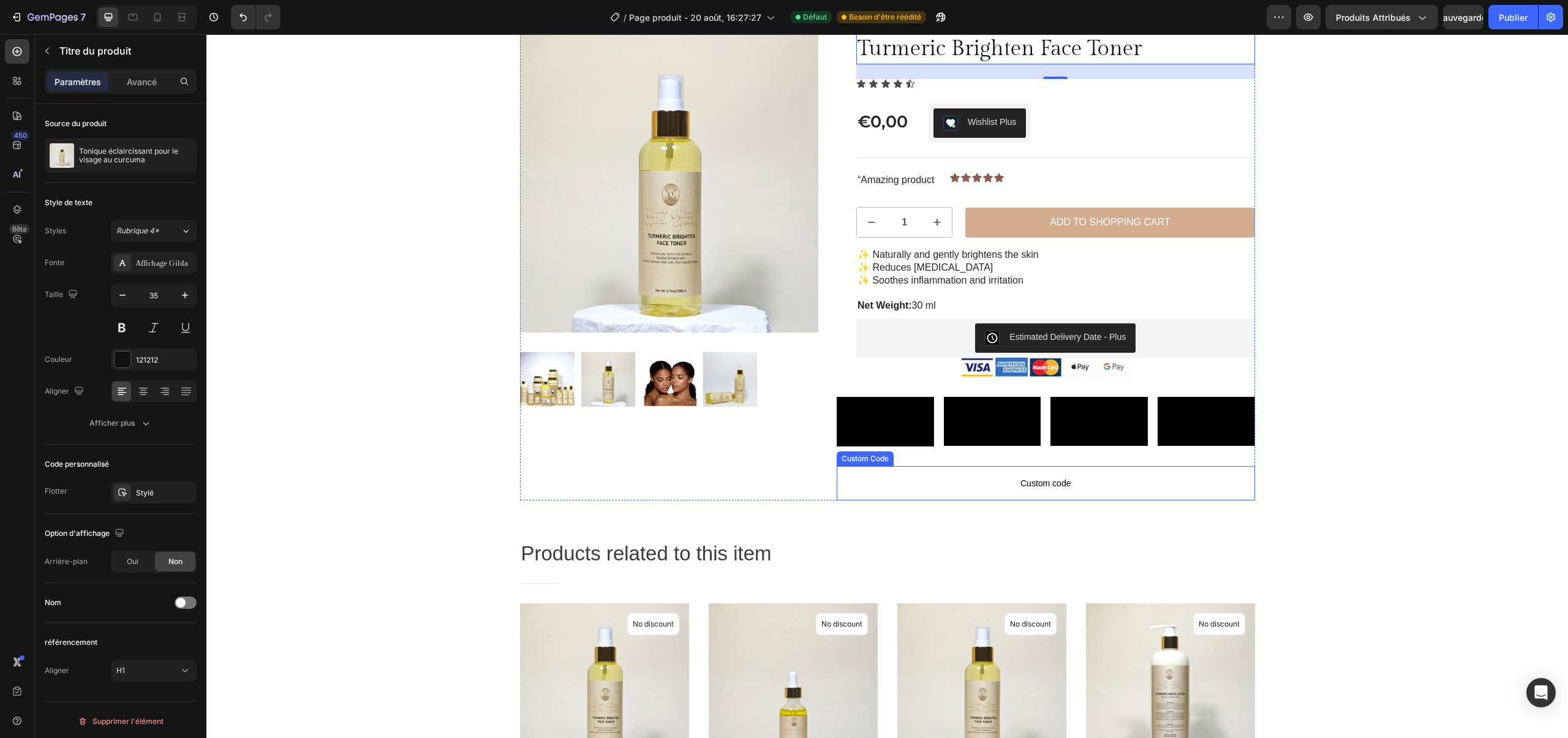
click at [1054, 491] on span "Custom code" at bounding box center [1046, 483] width 418 height 15
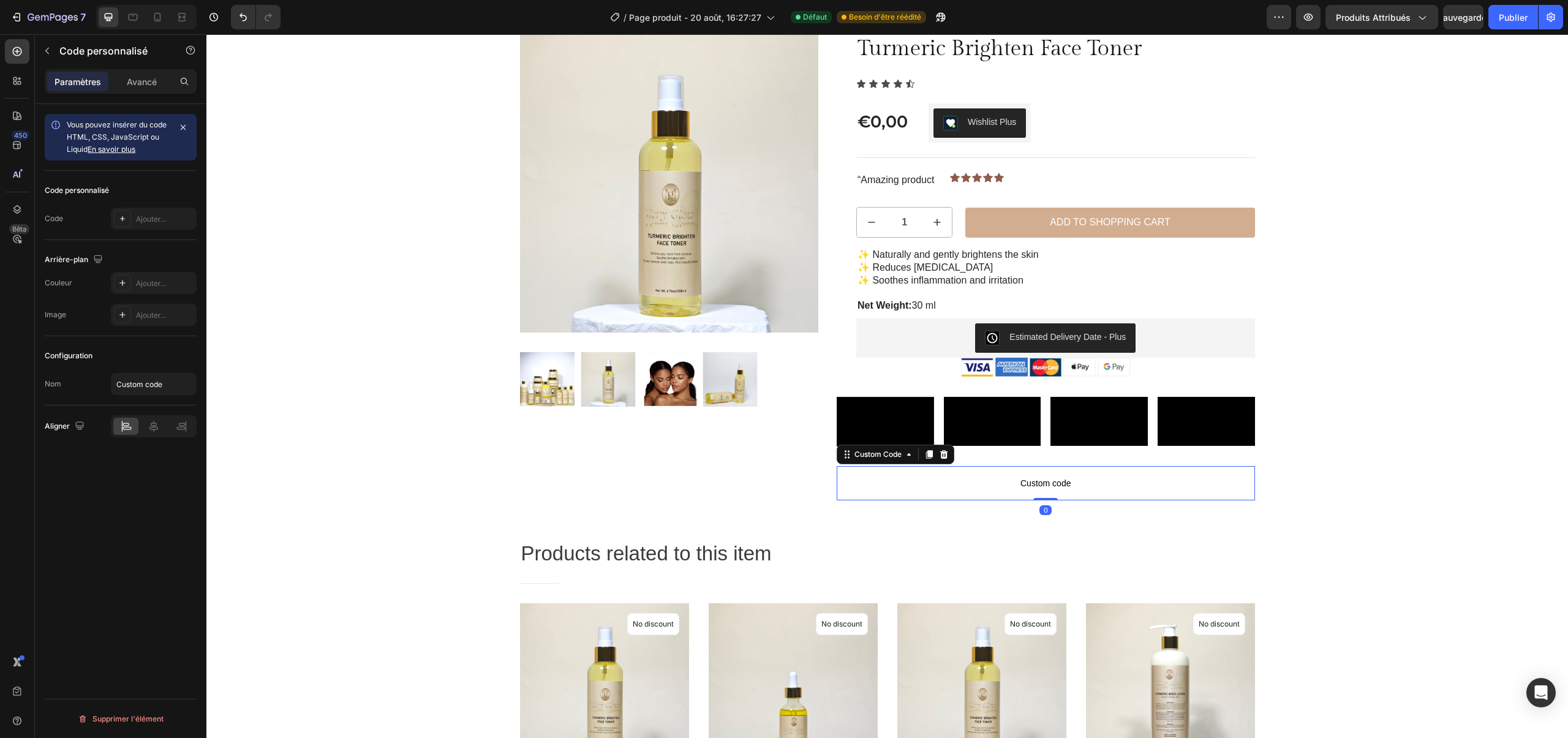
click at [1077, 491] on span "Custom code" at bounding box center [1046, 483] width 418 height 15
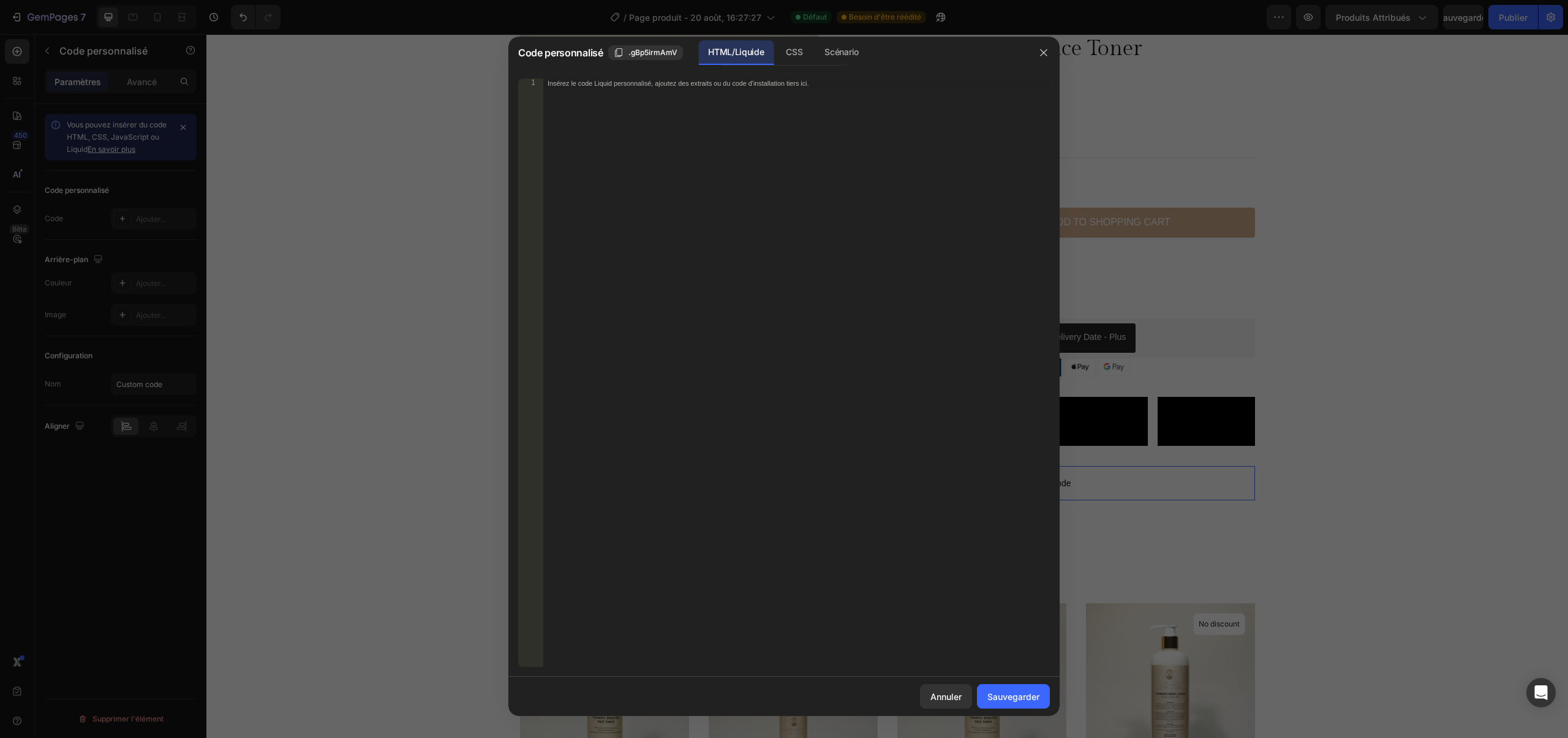
click at [759, 268] on div "Insérez le code Liquid personnalisé, ajoutez des extraits ou du code d'installa…" at bounding box center [796, 382] width 507 height 608
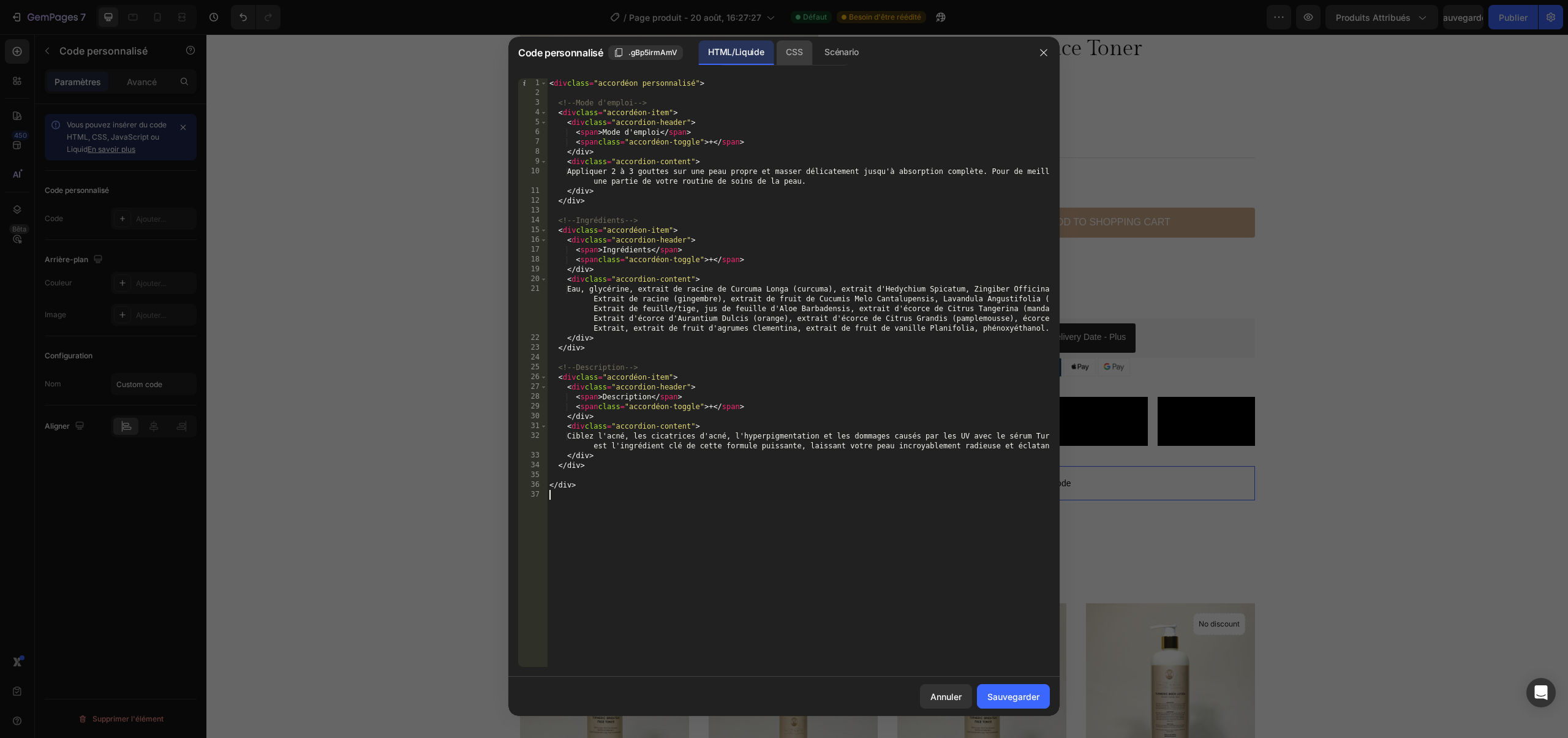
click at [815, 53] on div "CSS" at bounding box center [841, 53] width 53 height 24
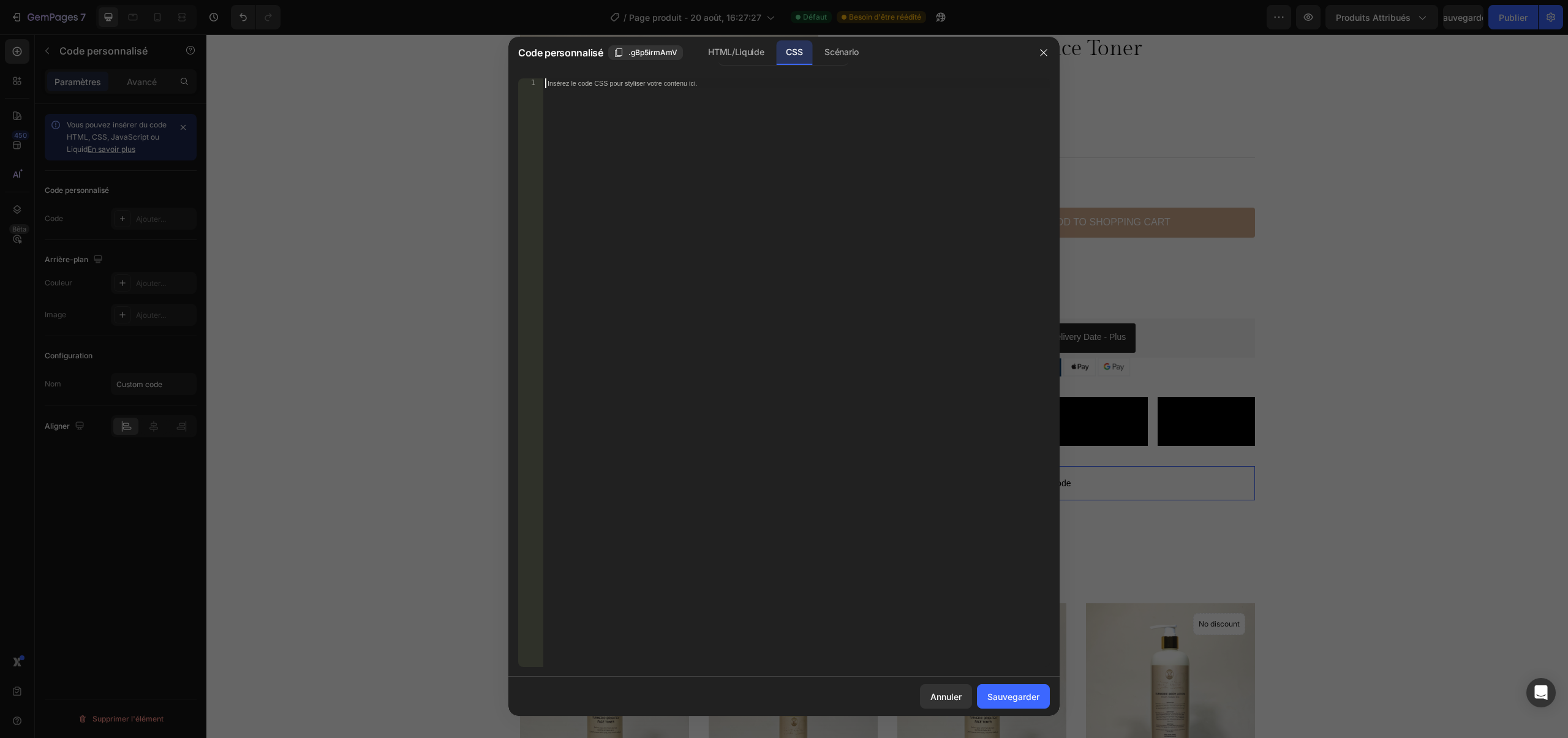
click at [756, 144] on div "Insérez le code CSS pour styliser votre contenu ici." at bounding box center [796, 382] width 507 height 608
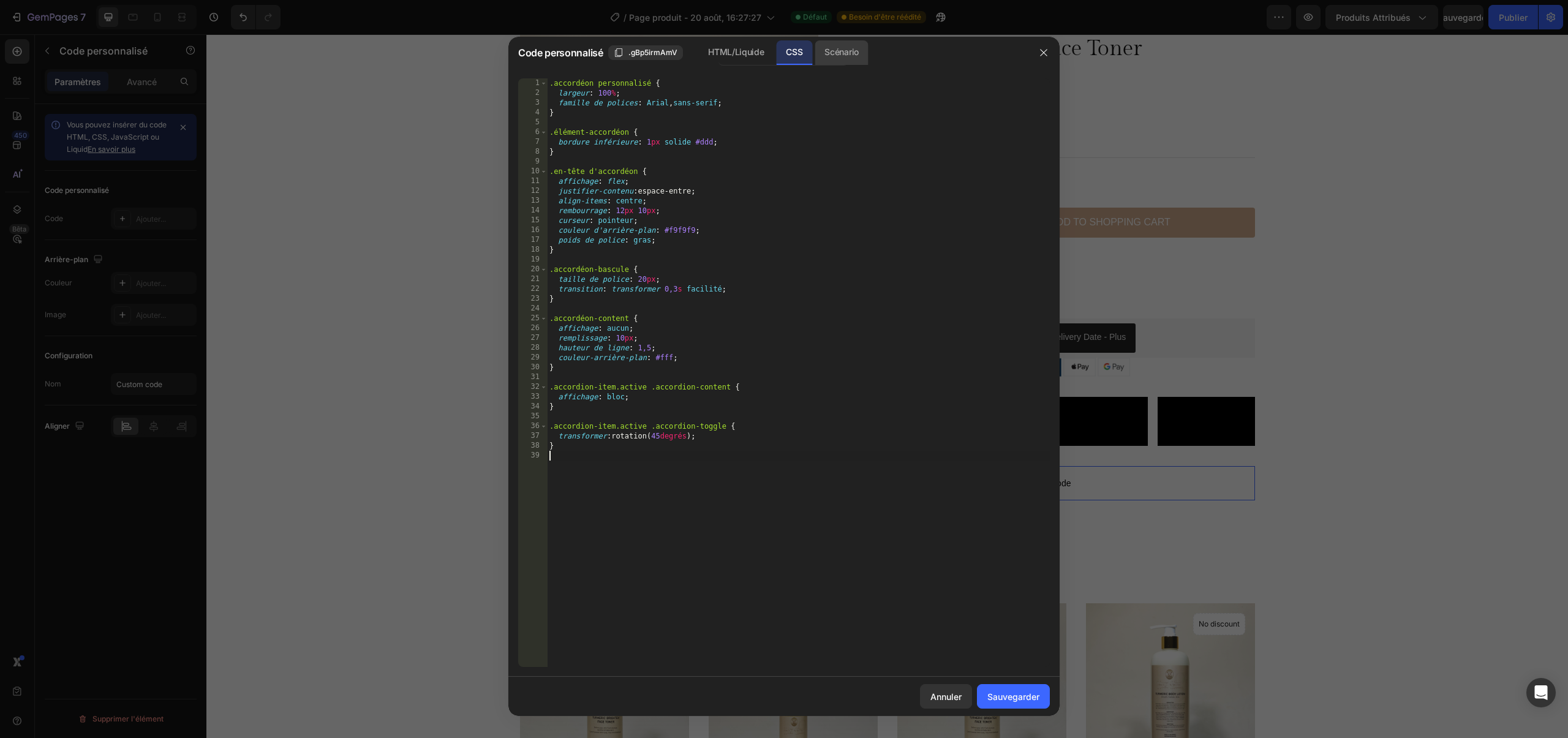
click at [832, 61] on div "Scénario" at bounding box center [841, 53] width 53 height 24
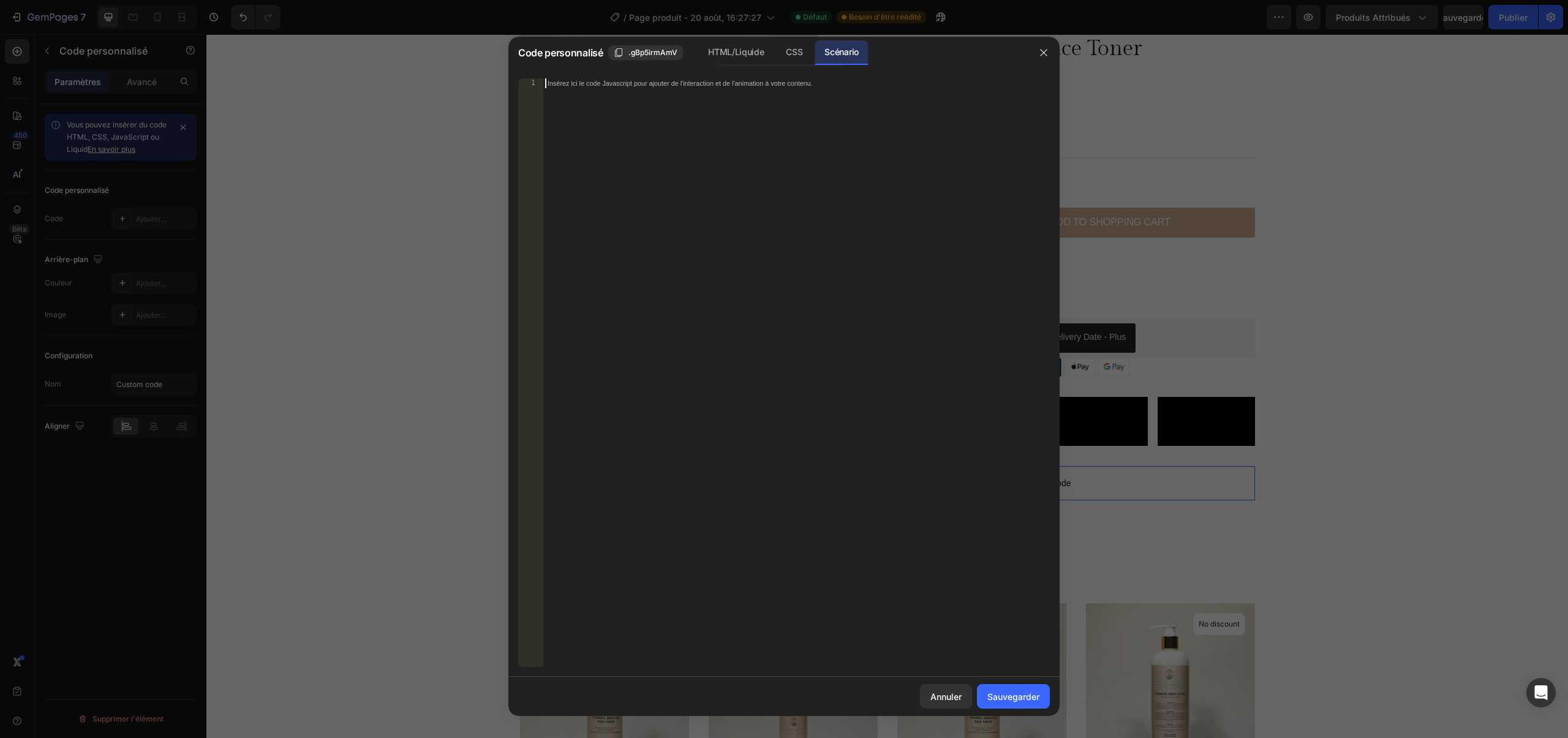
click at [765, 162] on div "Insérez ici le code Javascript pour ajouter de l'interaction et de l'animation …" at bounding box center [796, 382] width 507 height 608
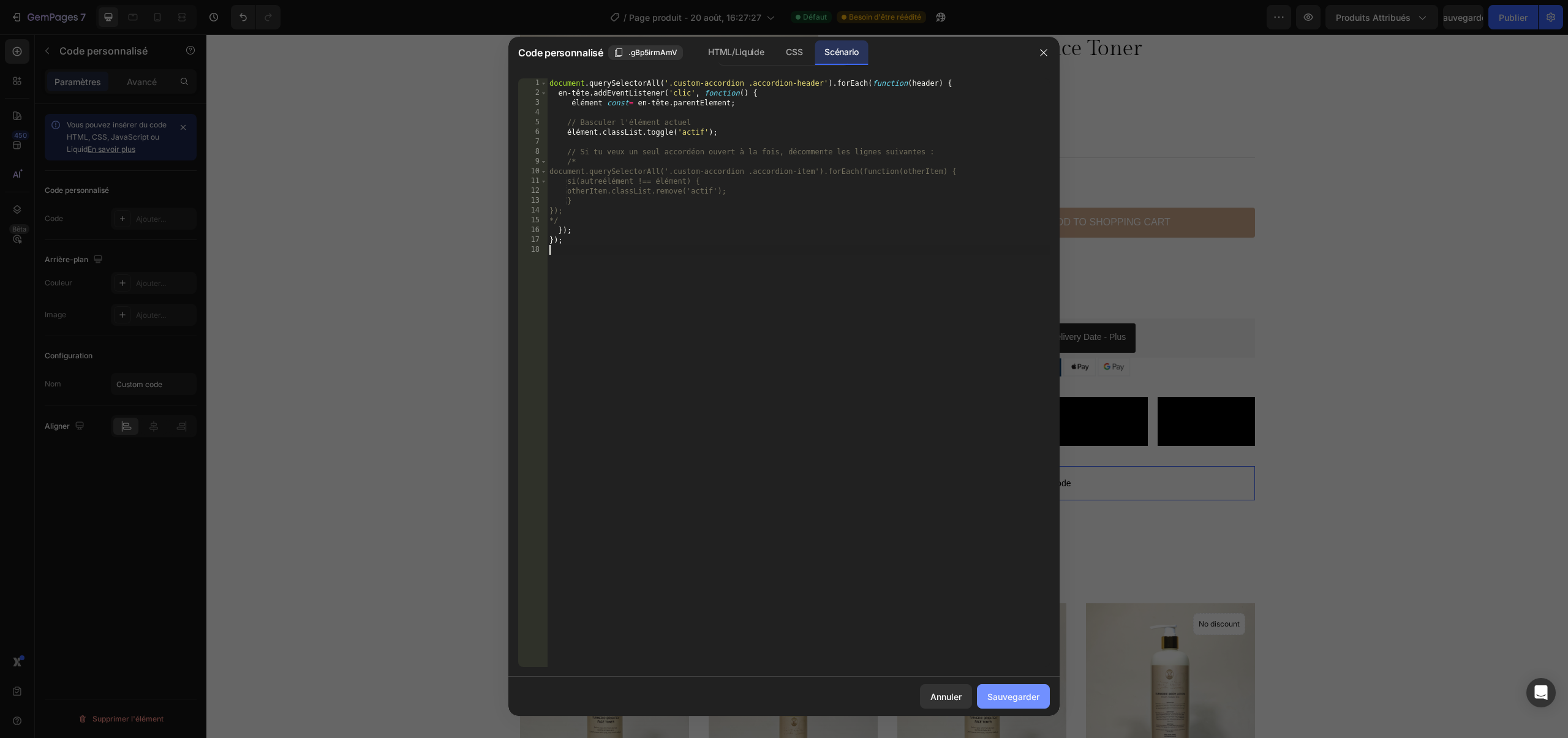
click at [998, 697] on font "Sauvegarder" at bounding box center [1013, 696] width 52 height 11
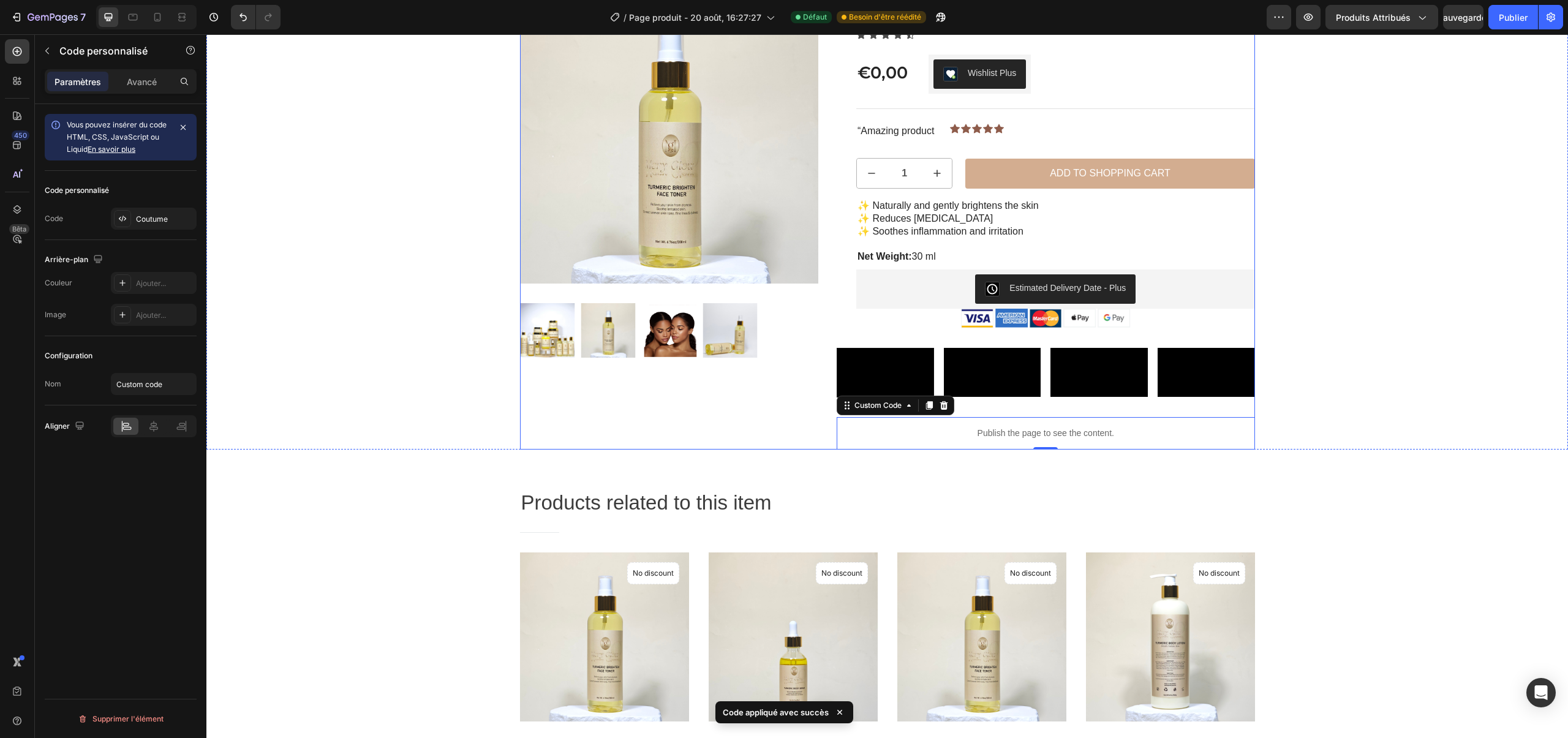
scroll to position [100, 0]
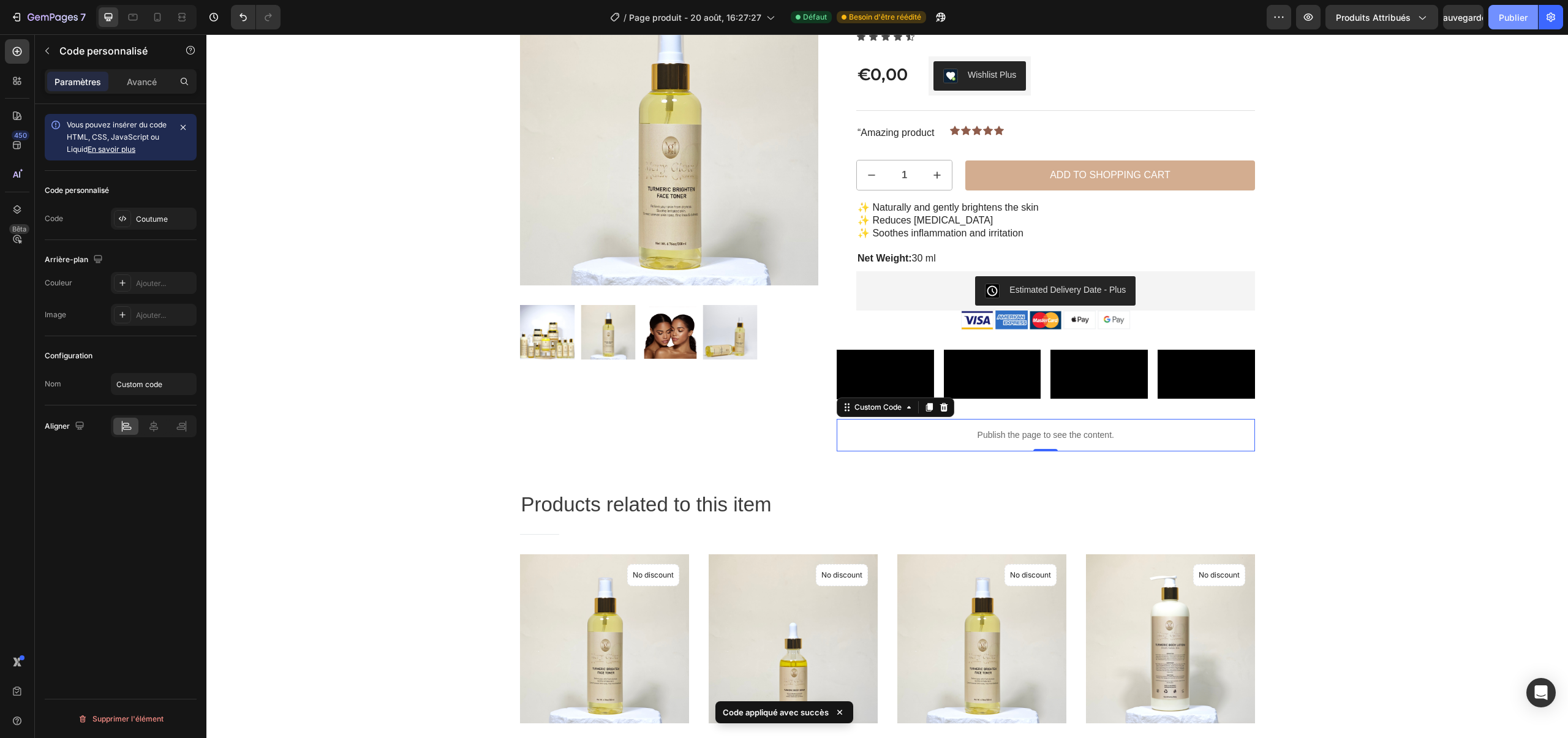
click at [1521, 21] on font "Publier" at bounding box center [1512, 17] width 29 height 11
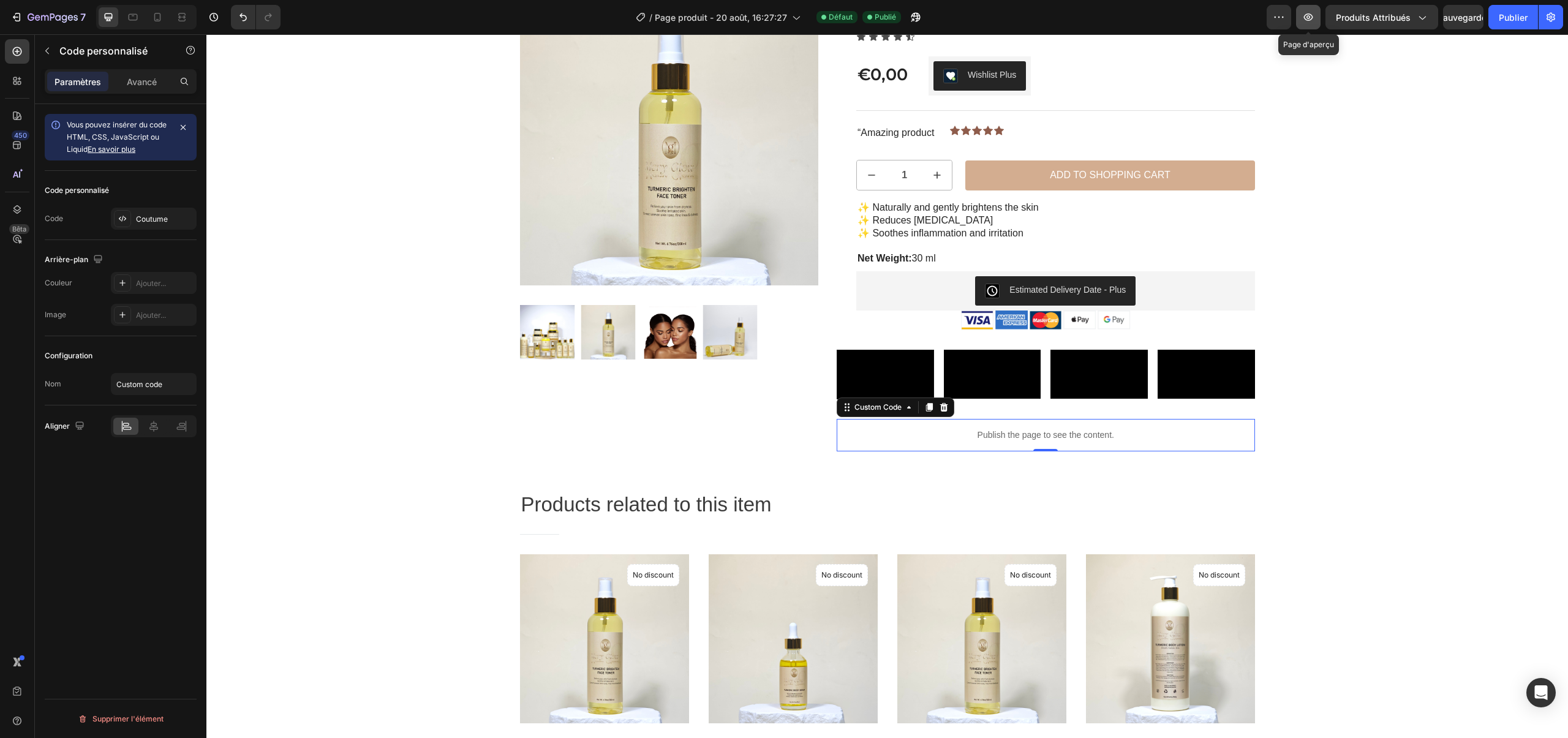
click at [1312, 22] on icon "button" at bounding box center [1308, 17] width 12 height 12
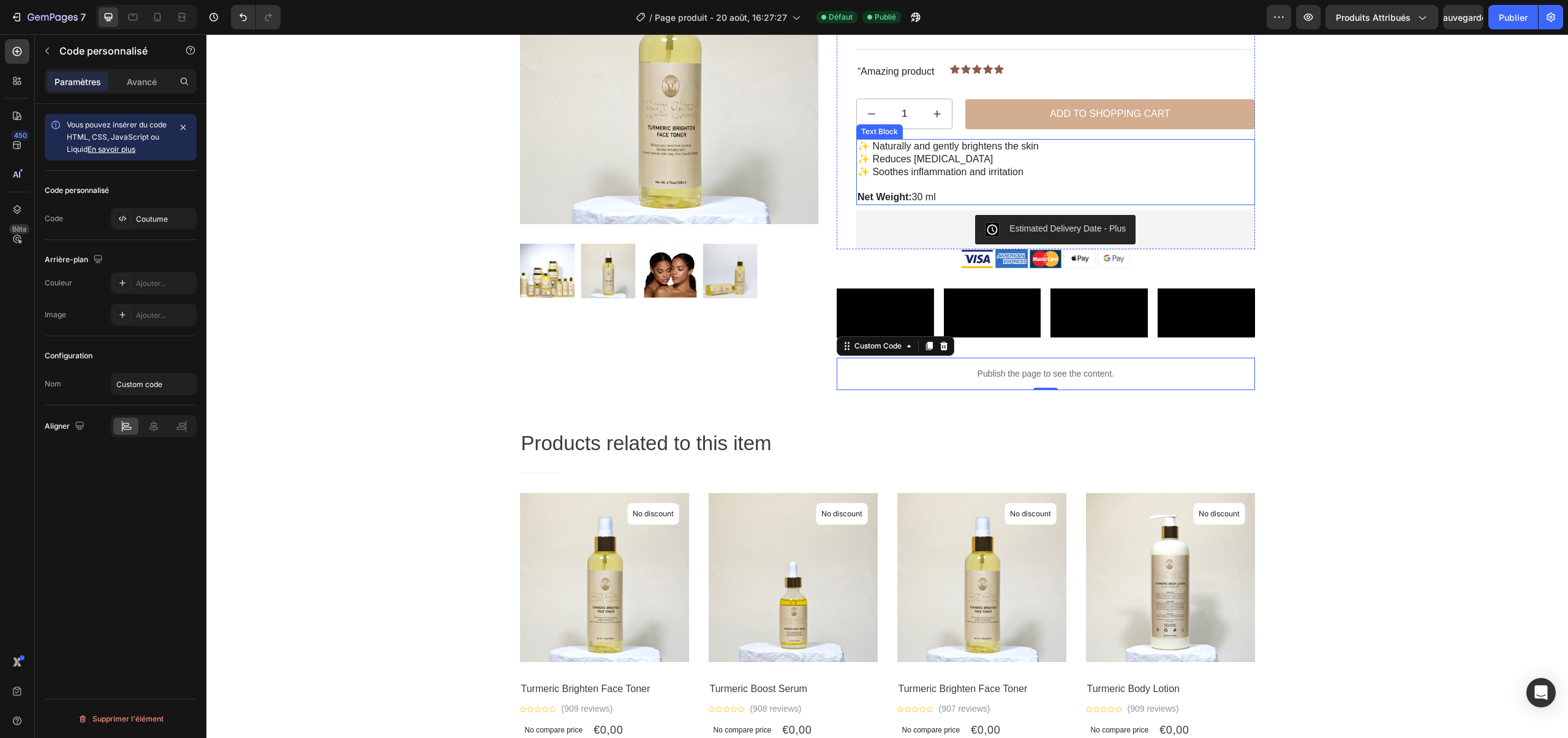
scroll to position [194, 0]
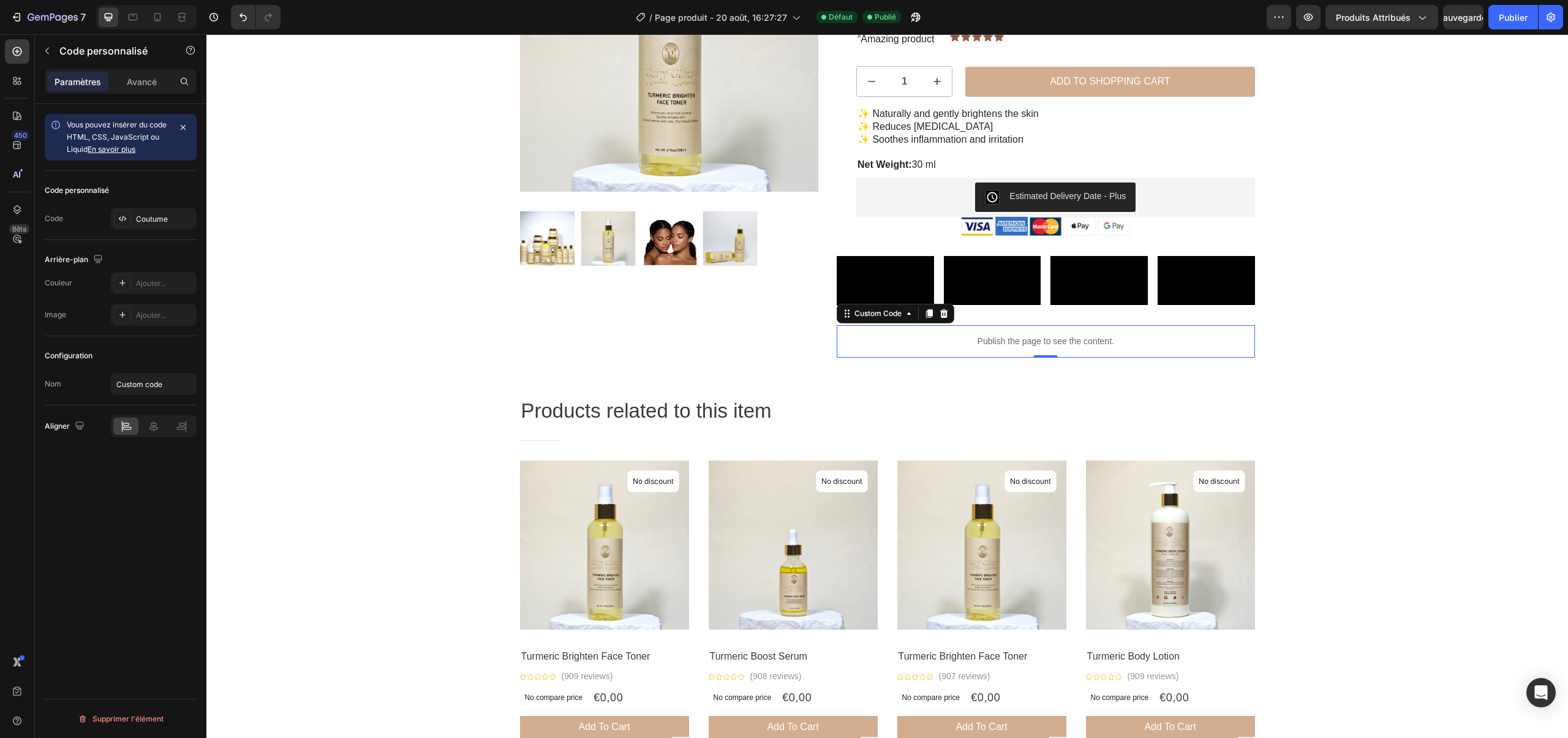
click at [1022, 358] on div "Publish the page to see the content." at bounding box center [1046, 341] width 418 height 33
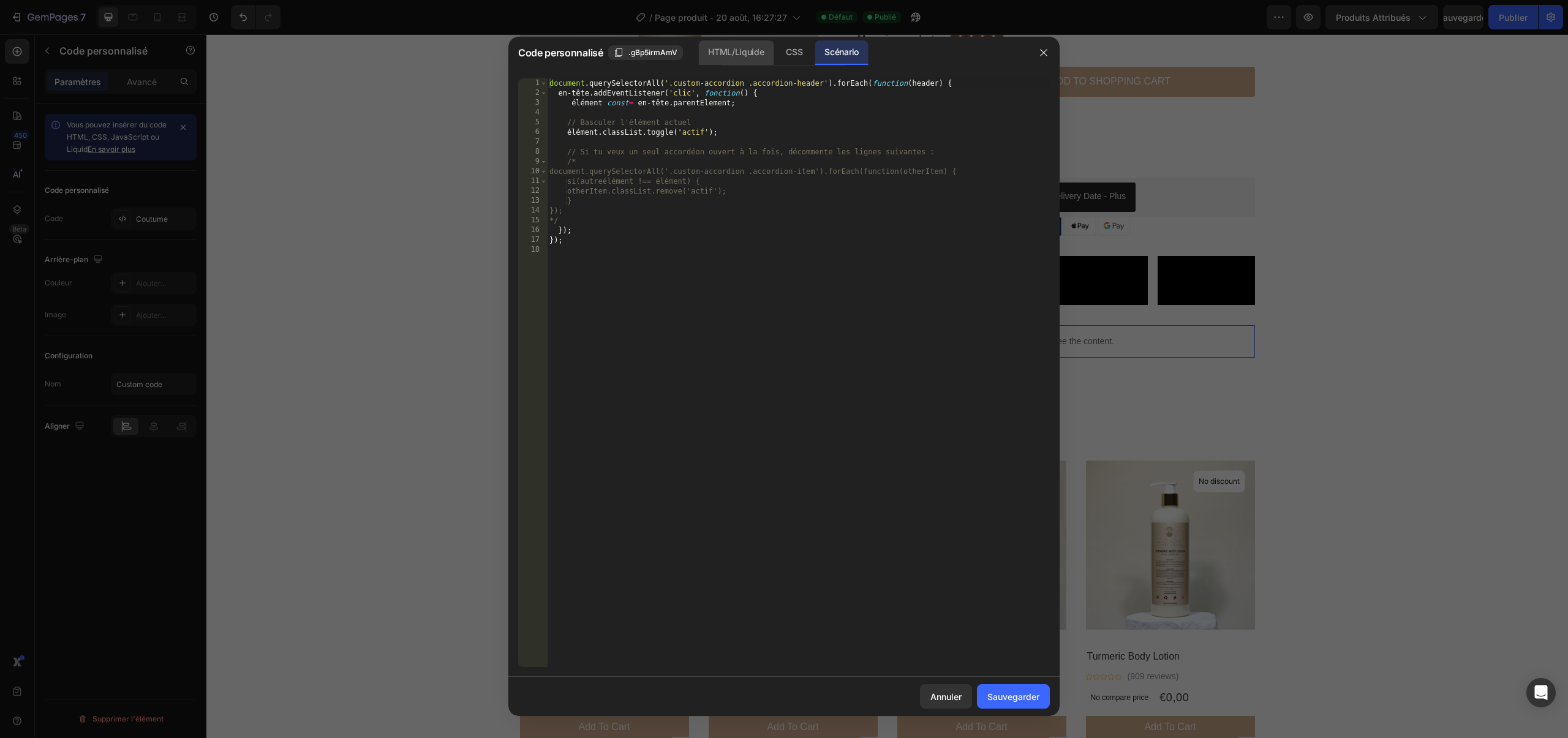
click at [726, 46] on font "HTML/Liquide" at bounding box center [736, 52] width 56 height 15
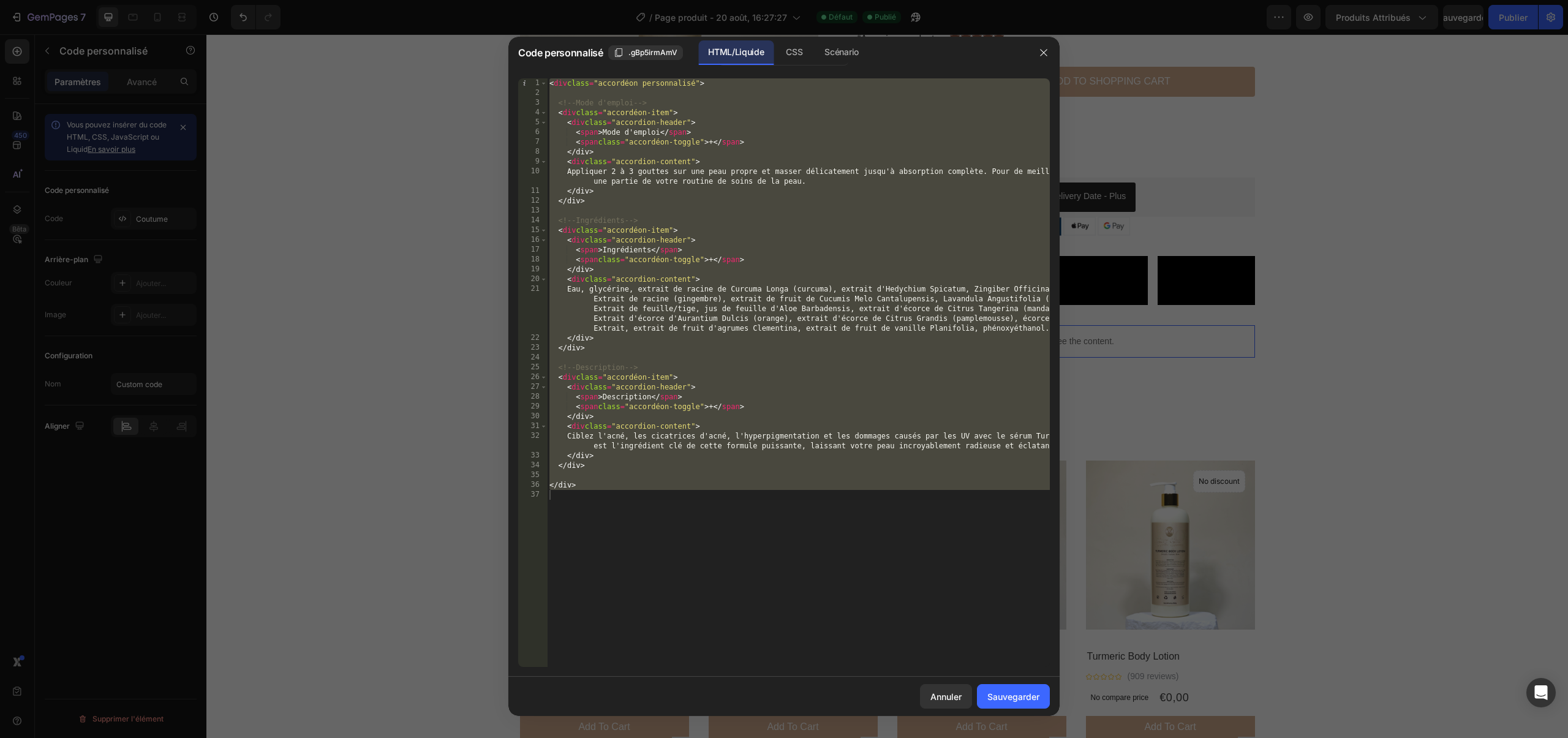
type textarea "</div>"
click at [653, 505] on div "< div class = "accordéon personnalisé" > <!-- Mode d'emploi --> < div class = "…" at bounding box center [799, 382] width 503 height 608
drag, startPoint x: 709, startPoint y: 525, endPoint x: 599, endPoint y: 90, distance: 448.7
click at [576, 82] on div "< div class = "accordéon personnalisé" > <!-- Mode d'emploi --> < div class = "…" at bounding box center [799, 382] width 503 height 608
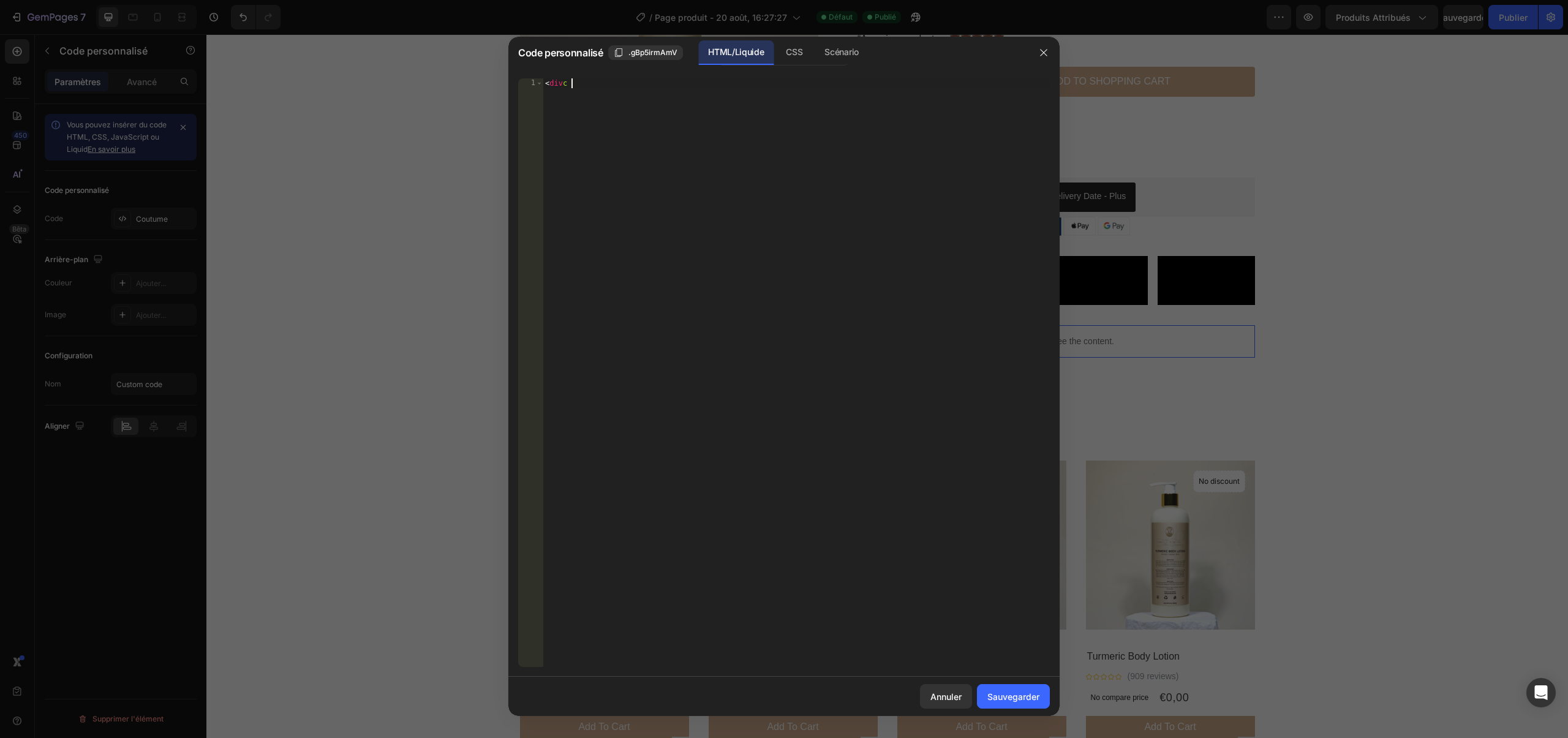
type textarea "<div"
drag, startPoint x: 608, startPoint y: 91, endPoint x: 520, endPoint y: 78, distance: 89.0
click at [520, 78] on div "<div 1 < div [DEMOGRAPHIC_DATA] XXXXXXXXXXXXXXXXXXXXXXXXXXXXXXXXXXXXXXXXXXXXXXX…" at bounding box center [784, 372] width 551 height 608
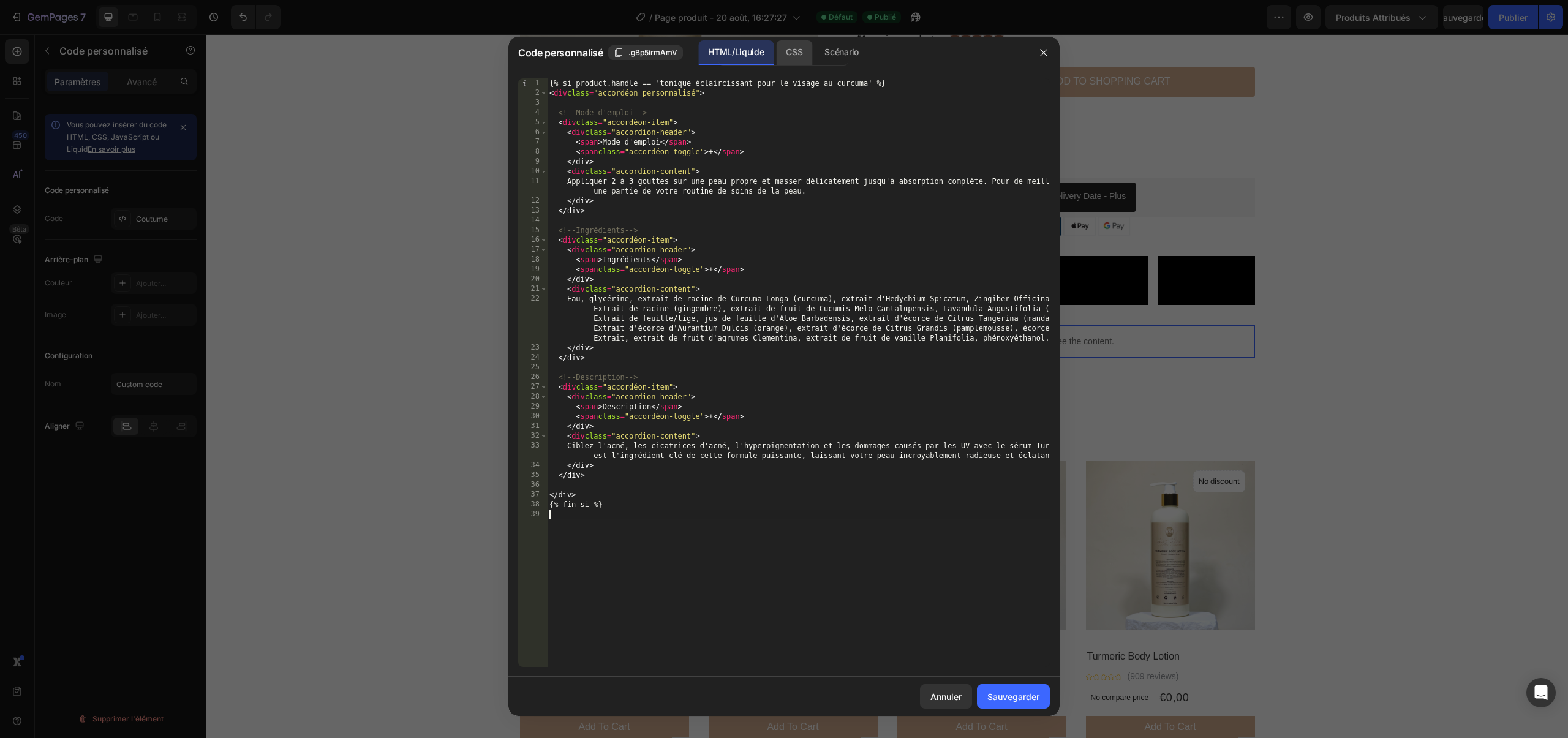
click at [791, 56] on font "CSS" at bounding box center [794, 51] width 16 height 11
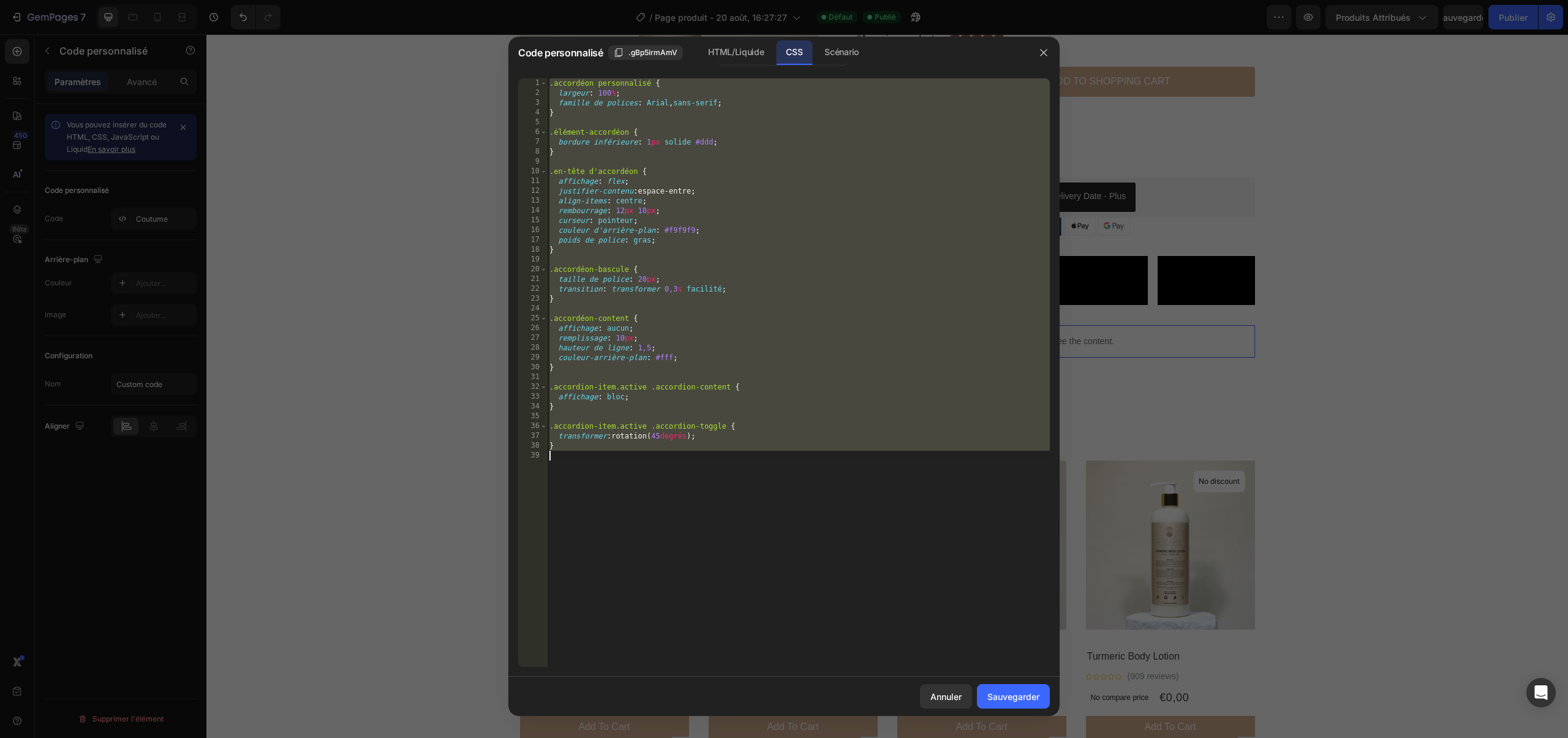
click at [666, 438] on div ".accordéon personnalisé { largeur : 100 % ; famille de polices : Arial , sans-s…" at bounding box center [799, 382] width 503 height 608
drag, startPoint x: 659, startPoint y: 482, endPoint x: 559, endPoint y: 73, distance: 421.0
click at [559, 73] on div "transform: rotate(45deg); 1 2 3 4 5 6 7 8 9 10 11 12 13 14 15 16 17 18 19 20 21…" at bounding box center [784, 372] width 551 height 608
type textarea ".custom-accordion { width: 100%;"
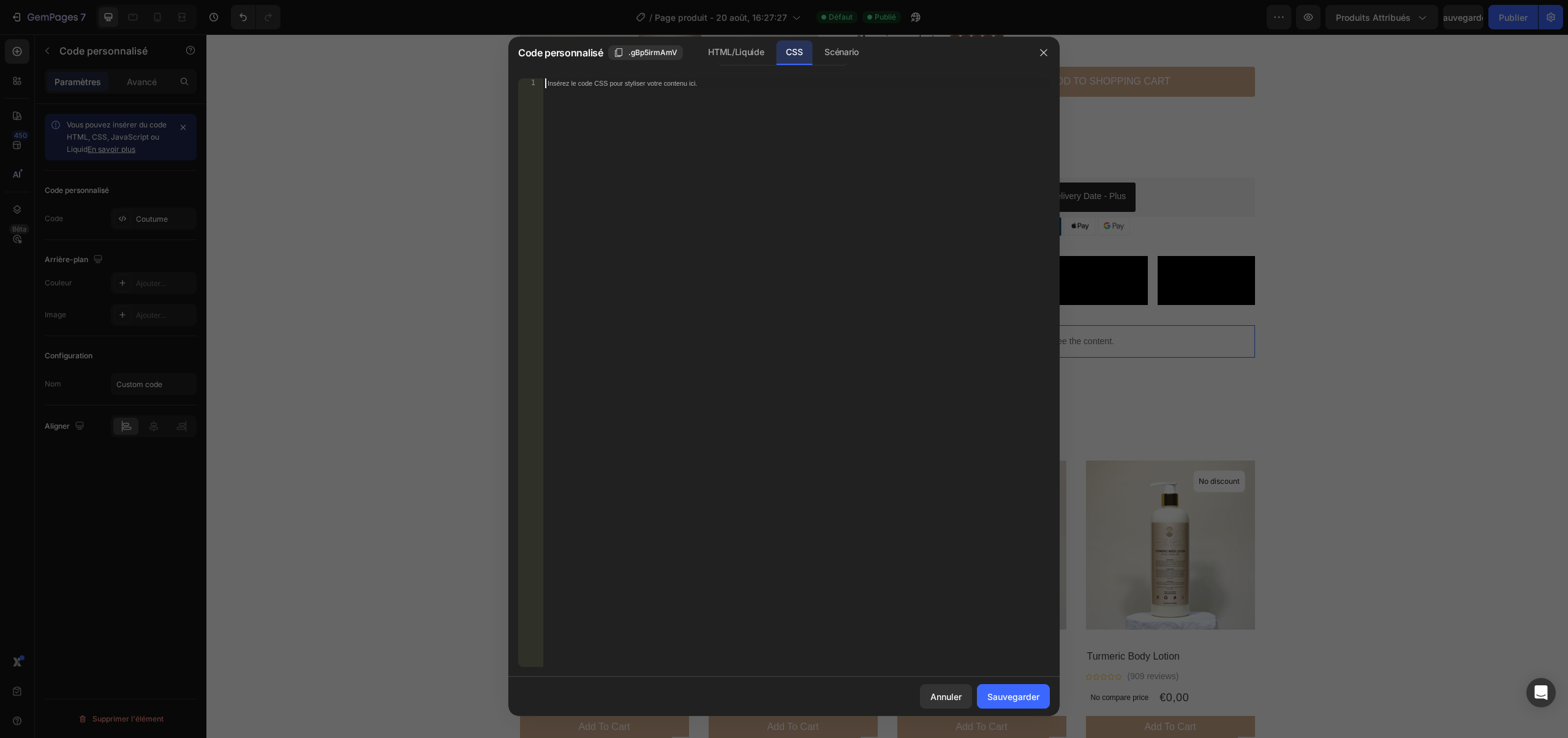
click at [731, 203] on div "Insérez le code CSS pour styliser votre contenu ici." at bounding box center [796, 382] width 507 height 608
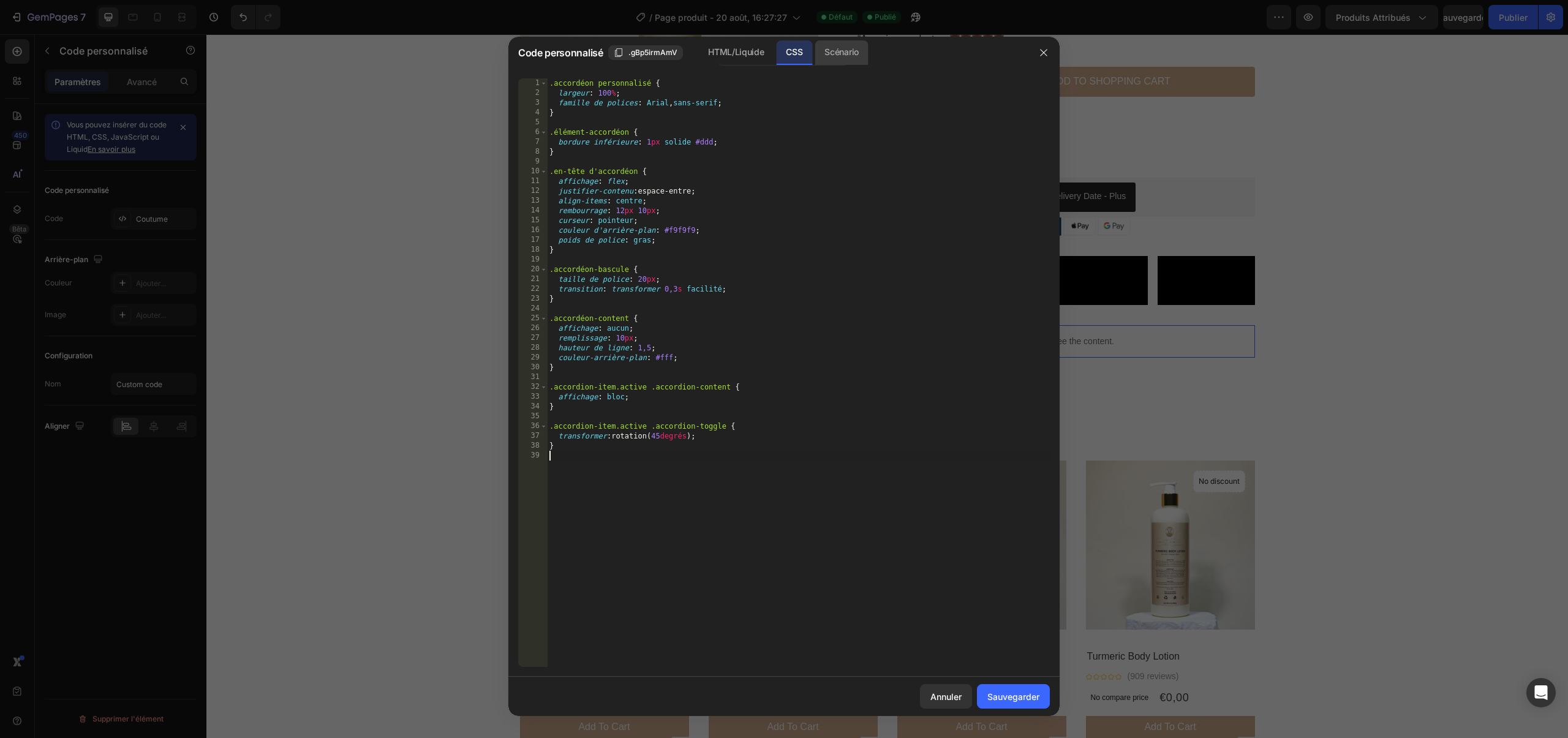
click at [825, 50] on font "Scénario" at bounding box center [841, 51] width 33 height 11
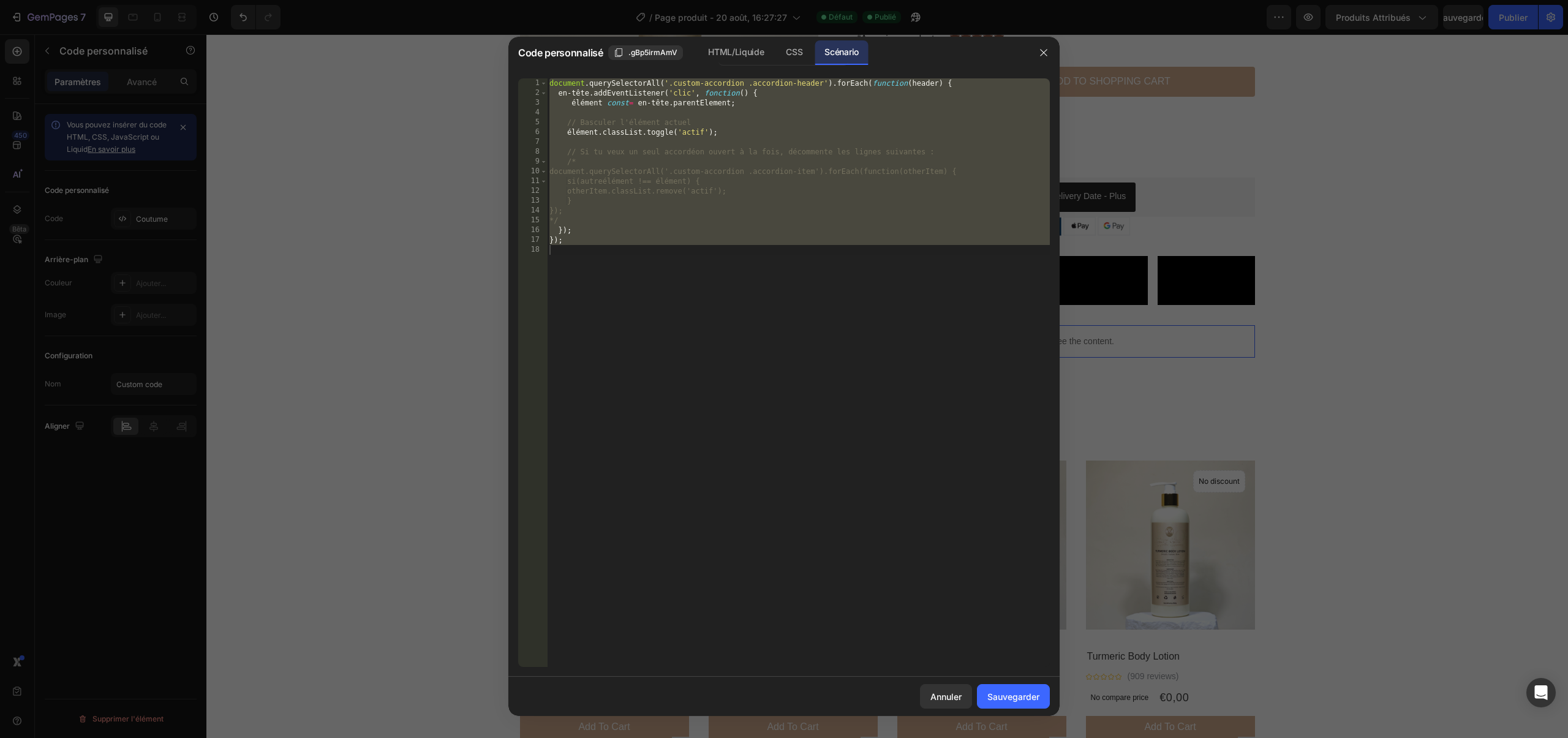
type textarea "});"
click at [685, 269] on div "document . querySelectorAll ( '.custom-accordion .accordion-header' ) . forEach…" at bounding box center [799, 382] width 503 height 608
drag, startPoint x: 685, startPoint y: 269, endPoint x: 520, endPoint y: 63, distance: 263.9
click at [520, 63] on div "Code personnalisé .gBp5irmAmV HTML/Liquide CSS Scénario 1 2 3 4 5 6 7 8 9 10 11…" at bounding box center [784, 376] width 551 height 679
type textarea "document.querySelectorAll('.custom-accordion .accordion-header').forEach(functi…"
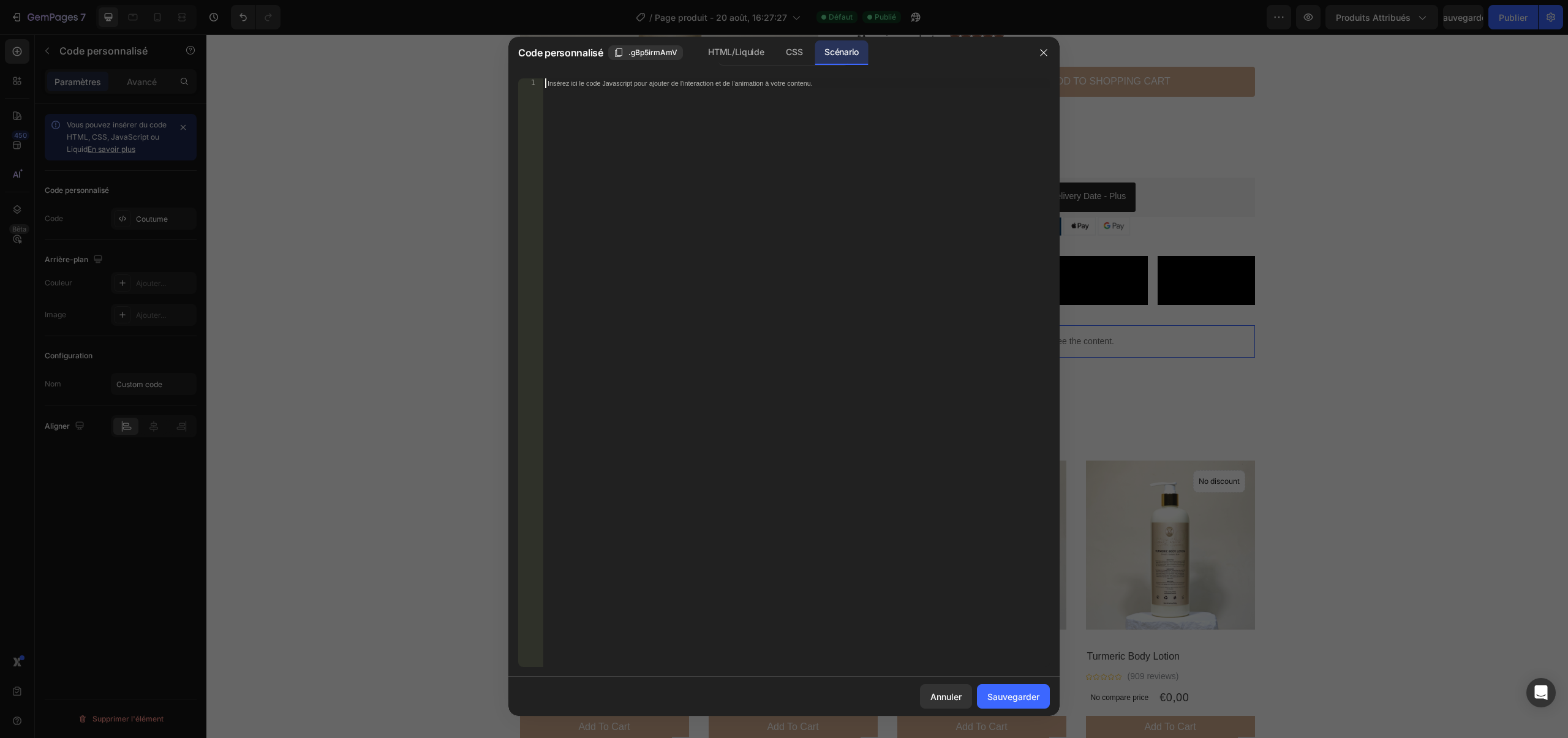
click at [516, 218] on div "1 Insérez ici le code Javascript pour ajouter de l'interaction et de l'animatio…" at bounding box center [784, 372] width 551 height 608
click at [567, 184] on div "Insérez ici le code Javascript pour ajouter de l'interaction et de l'animation …" at bounding box center [796, 382] width 507 height 608
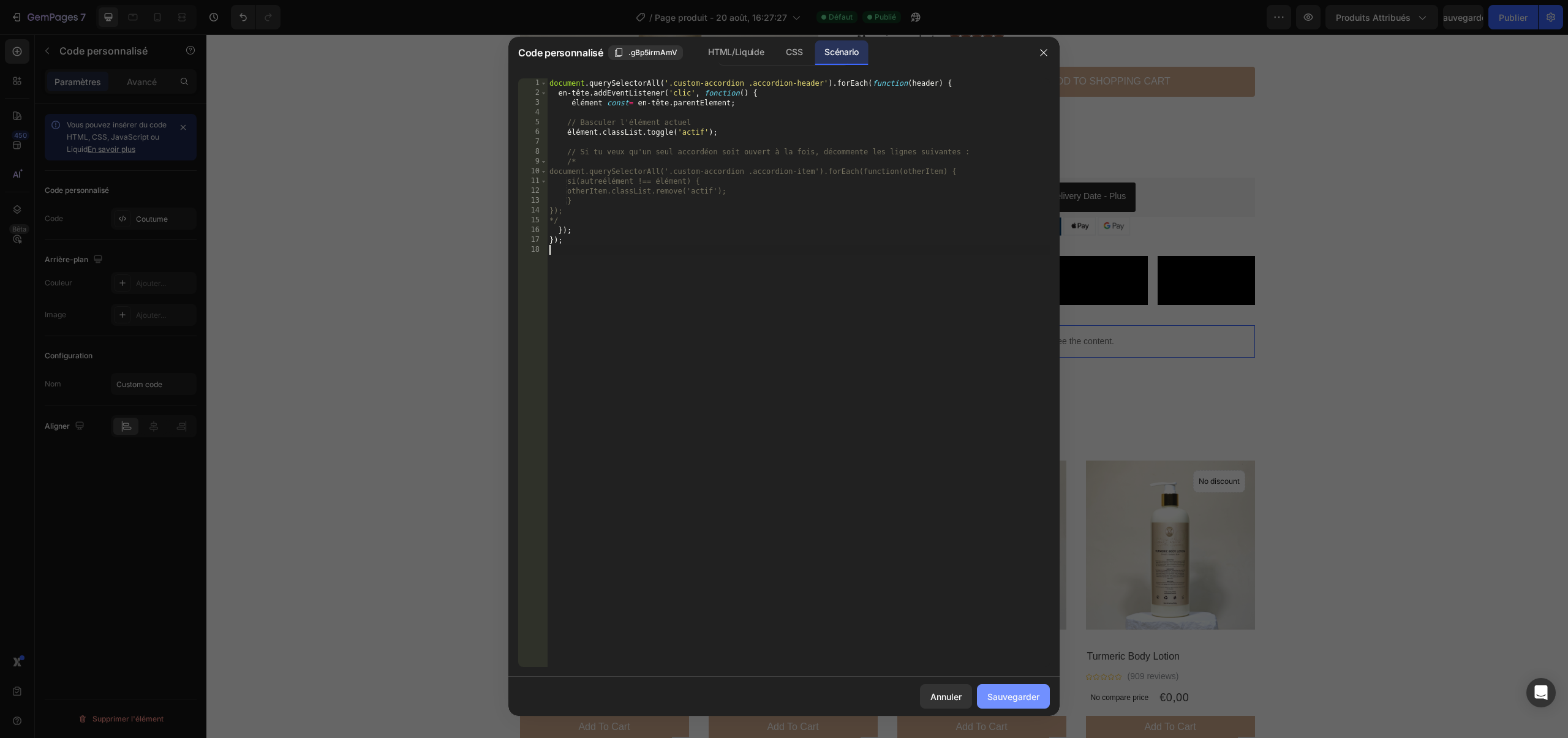
click at [1018, 688] on button "Sauvegarder" at bounding box center [1013, 696] width 73 height 24
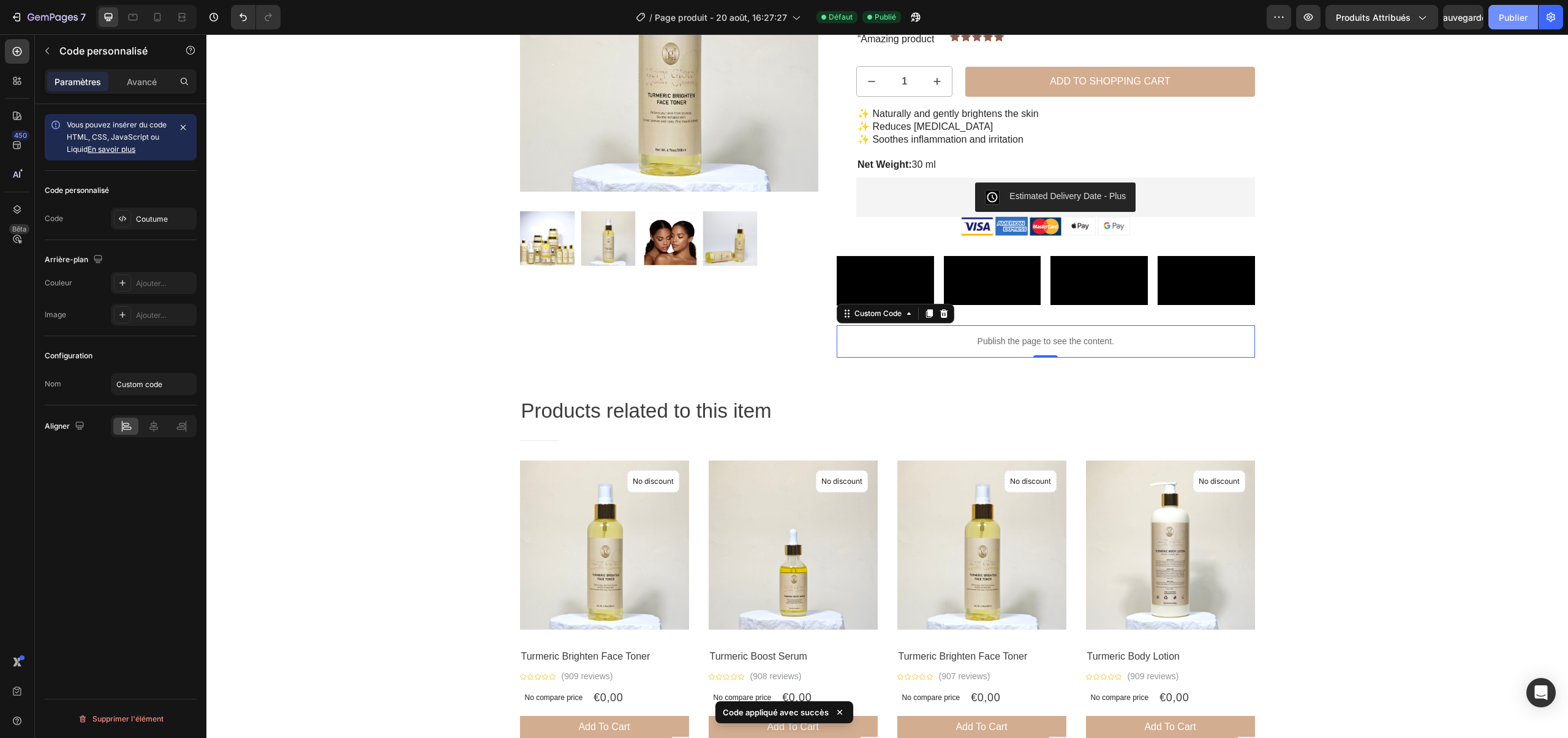
click at [1519, 21] on font "Publier" at bounding box center [1512, 17] width 29 height 11
click at [1314, 11] on icon "button" at bounding box center [1308, 17] width 12 height 12
click at [428, 100] on div "Sale Text Block Product Images Row Turmeric Brighten Face Toner Product Title I…" at bounding box center [887, 125] width 1343 height 465
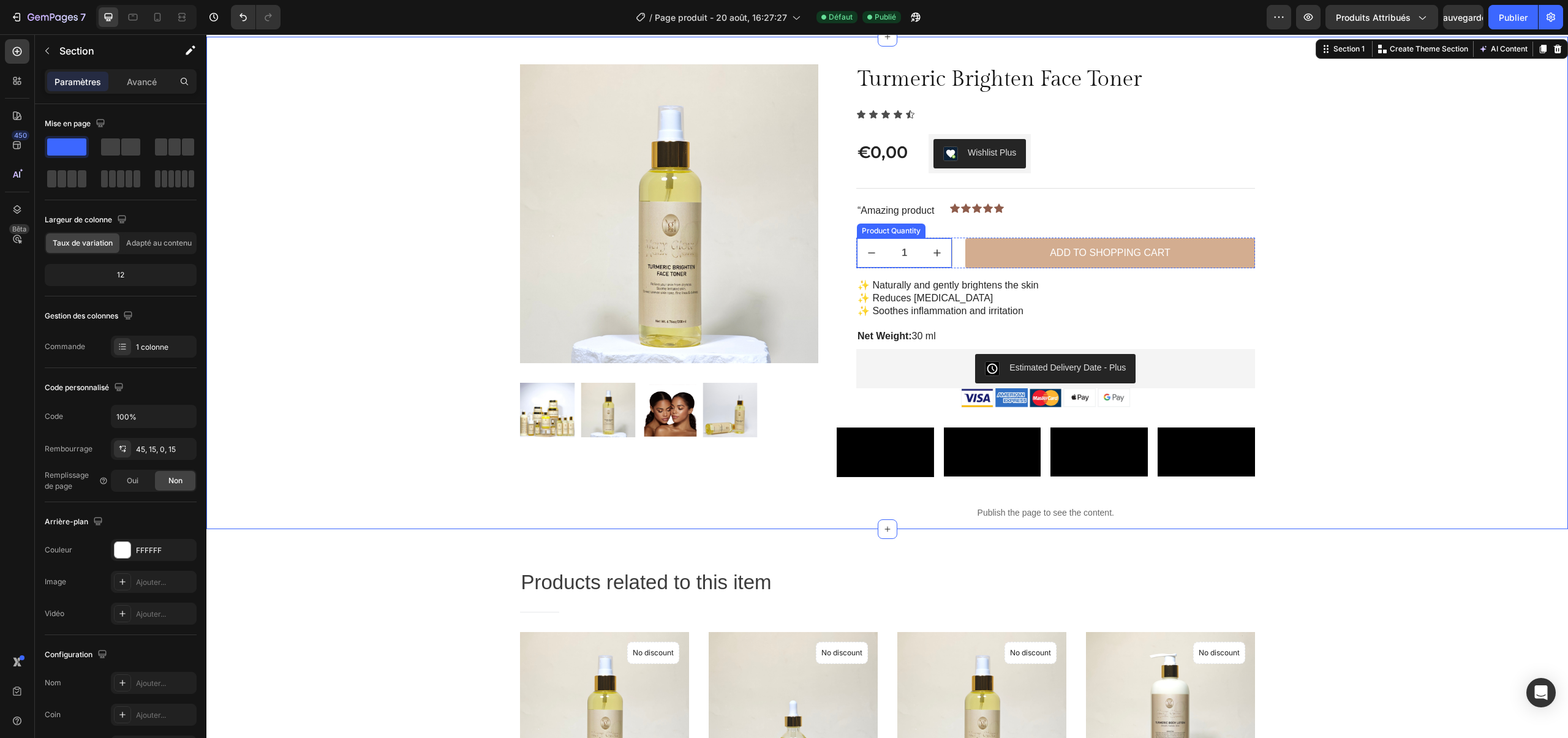
scroll to position [0, 0]
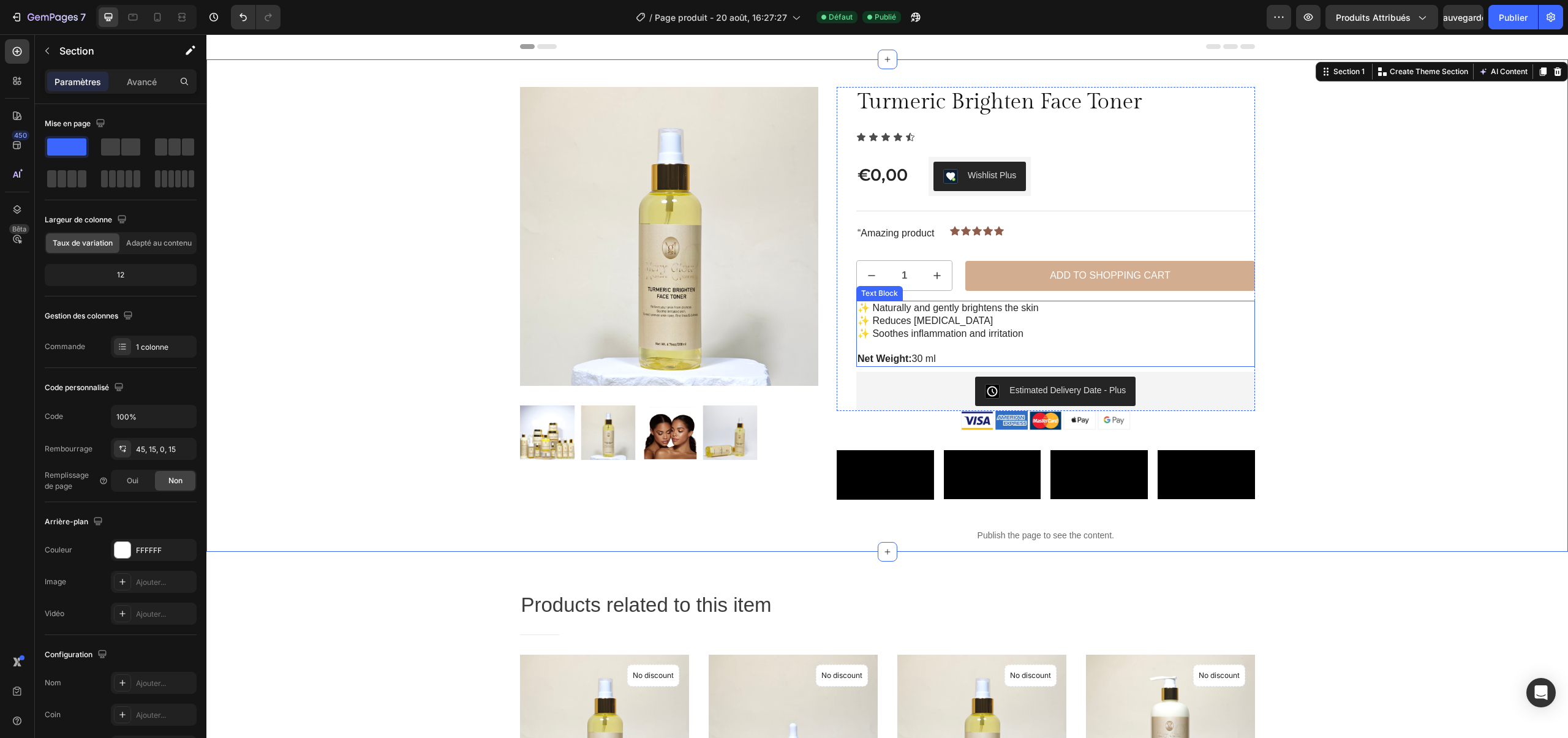
click at [947, 359] on p "Net Weight: 30 ml" at bounding box center [1055, 353] width 396 height 26
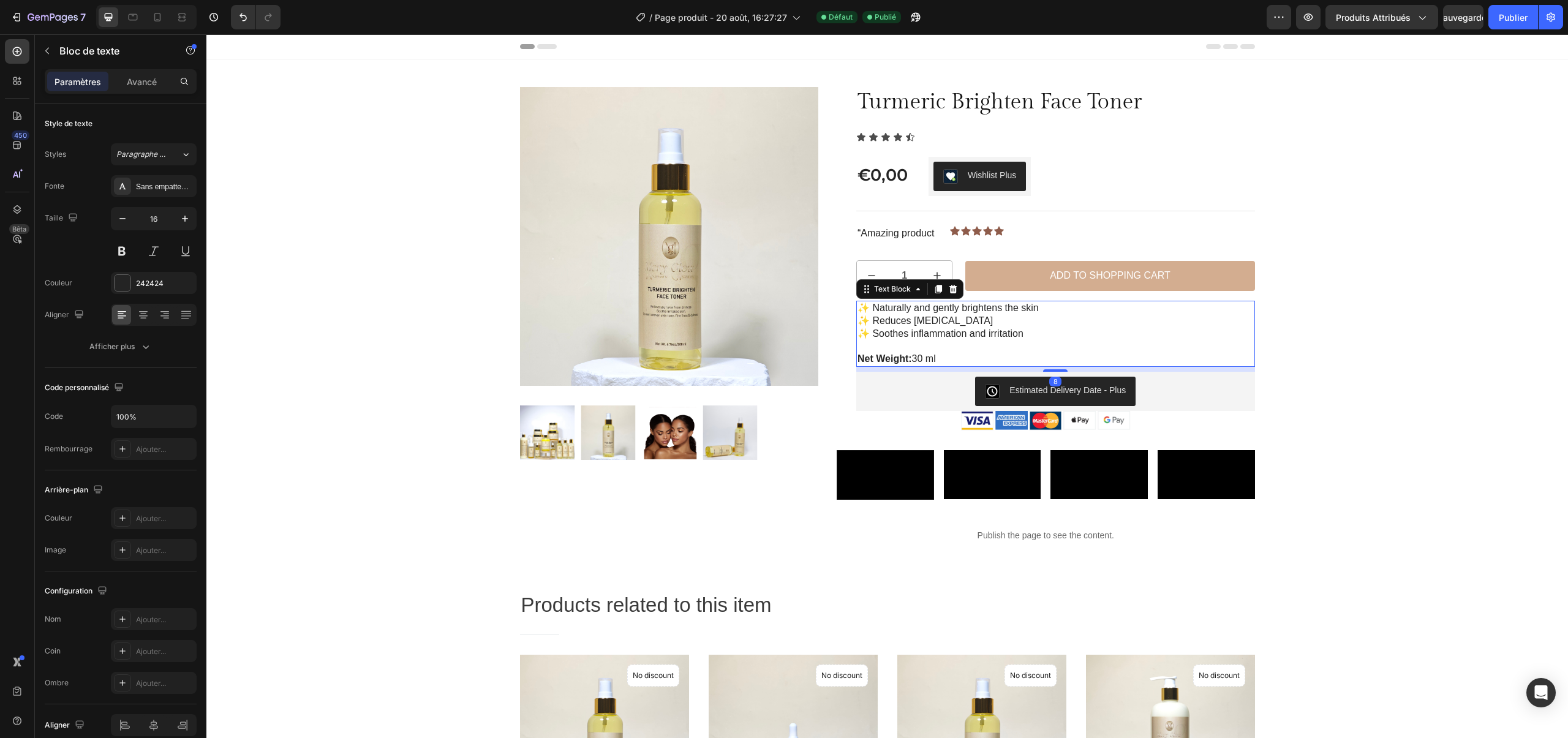
click at [923, 334] on p "✨ Naturally and gently brightens the skin ✨ Reduces [MEDICAL_DATA] ✨ Soothes in…" at bounding box center [1055, 321] width 396 height 38
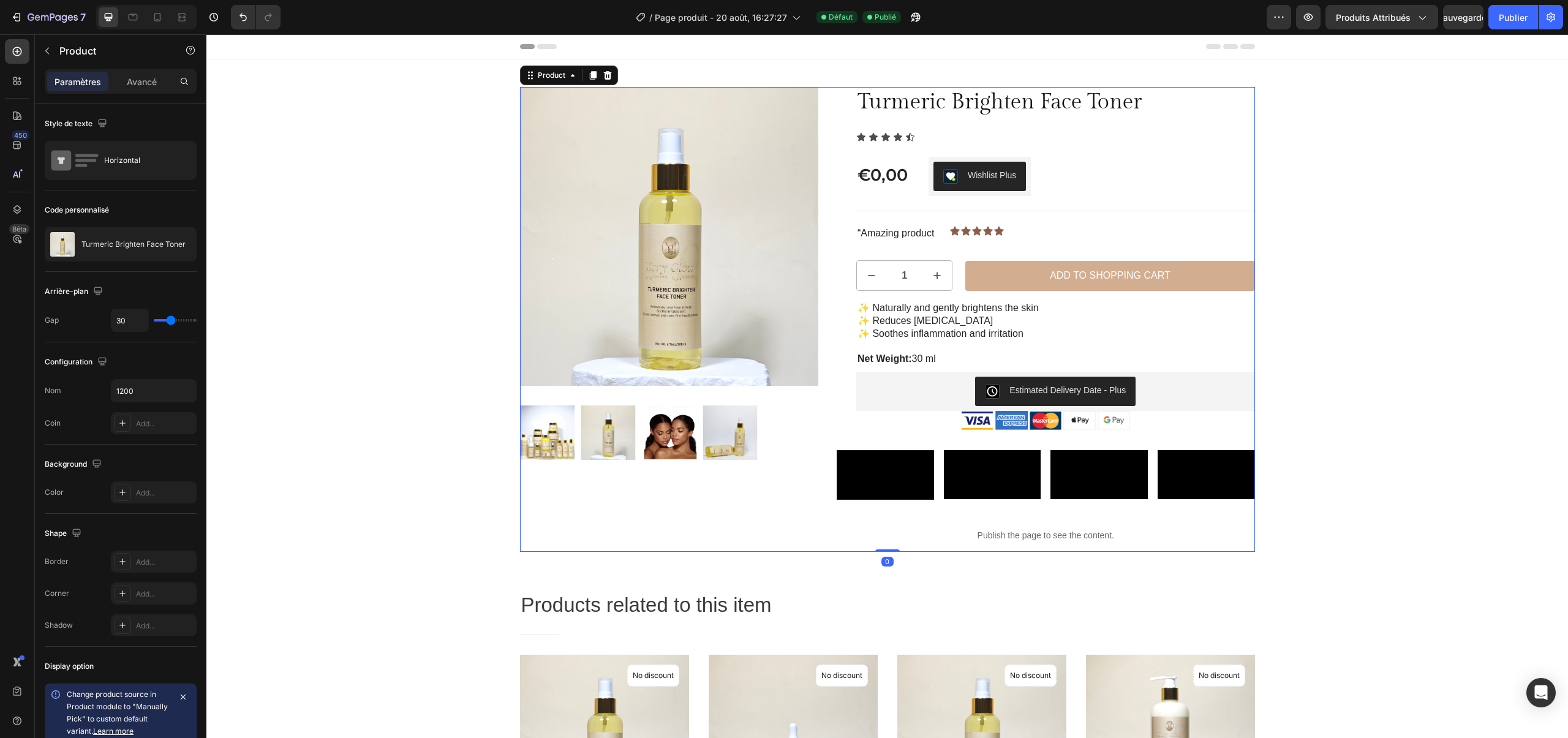
click at [831, 337] on div "Sale Text Block Product Images Row Turmeric Brighten Face Toner Product Title I…" at bounding box center [888, 319] width 735 height 465
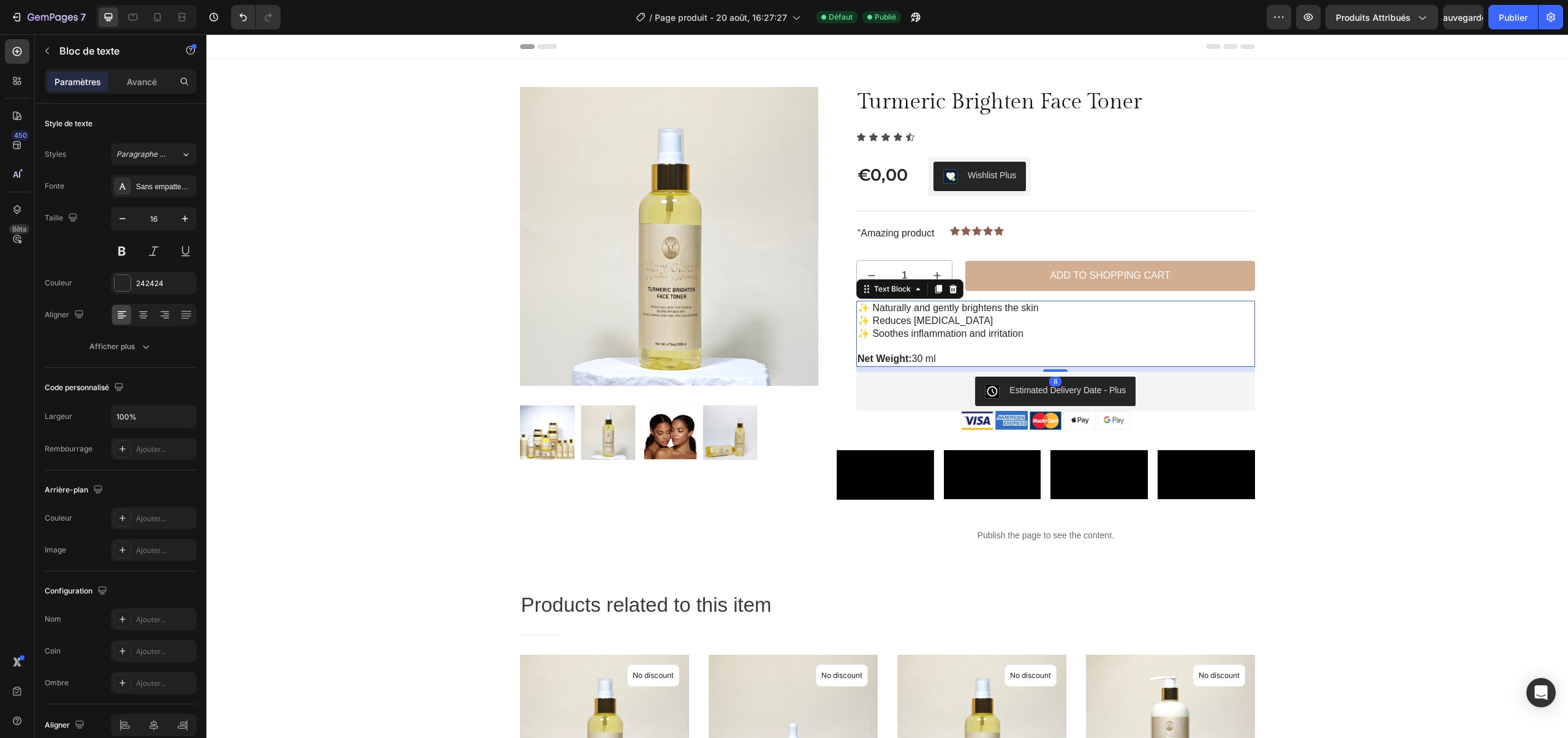
click at [880, 333] on p "✨ Naturally and gently brightens the skin ✨ Reduces [MEDICAL_DATA] ✨ Soothes in…" at bounding box center [1055, 321] width 396 height 38
click at [955, 293] on icon at bounding box center [954, 289] width 8 height 9
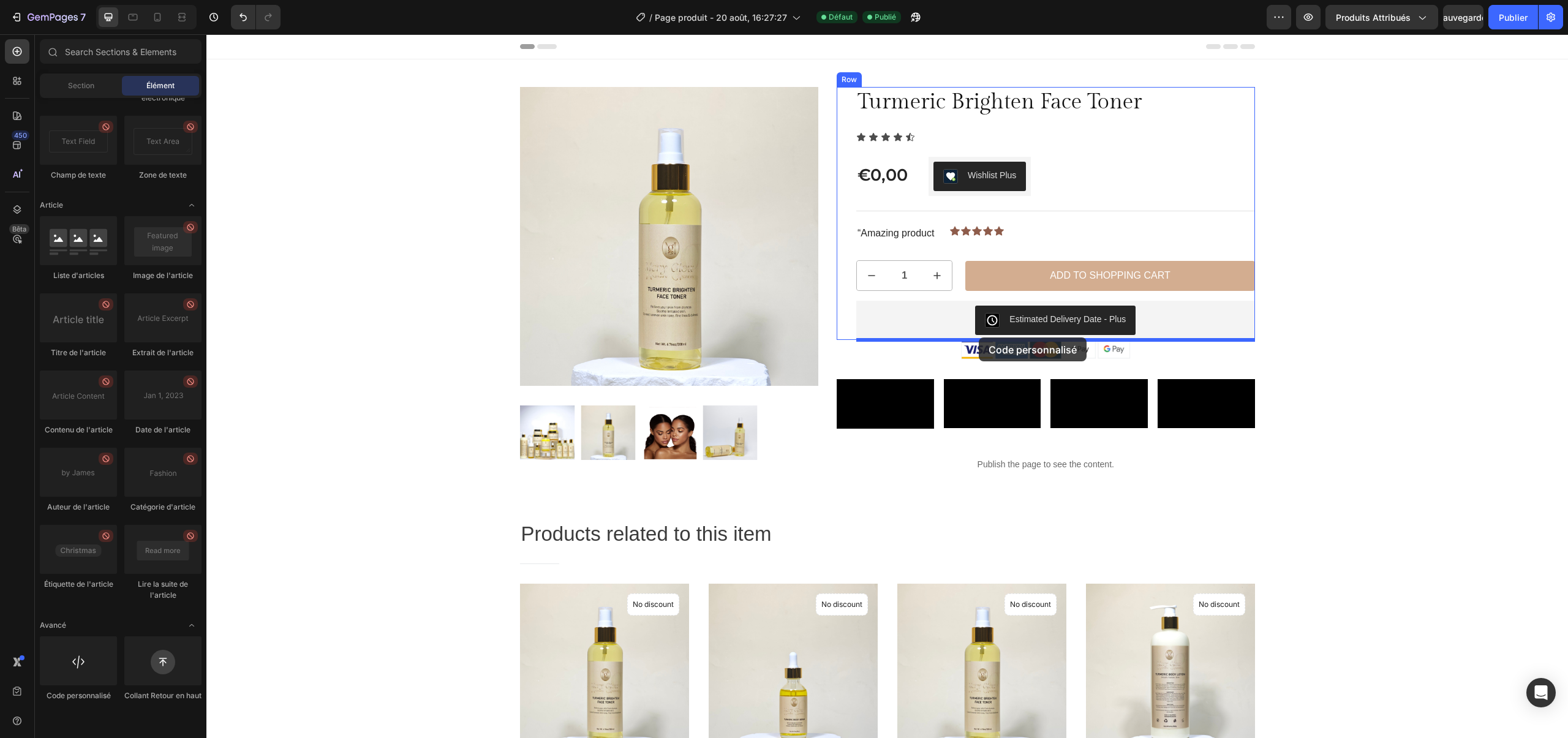
drag, startPoint x: 292, startPoint y: 695, endPoint x: 979, endPoint y: 337, distance: 774.7
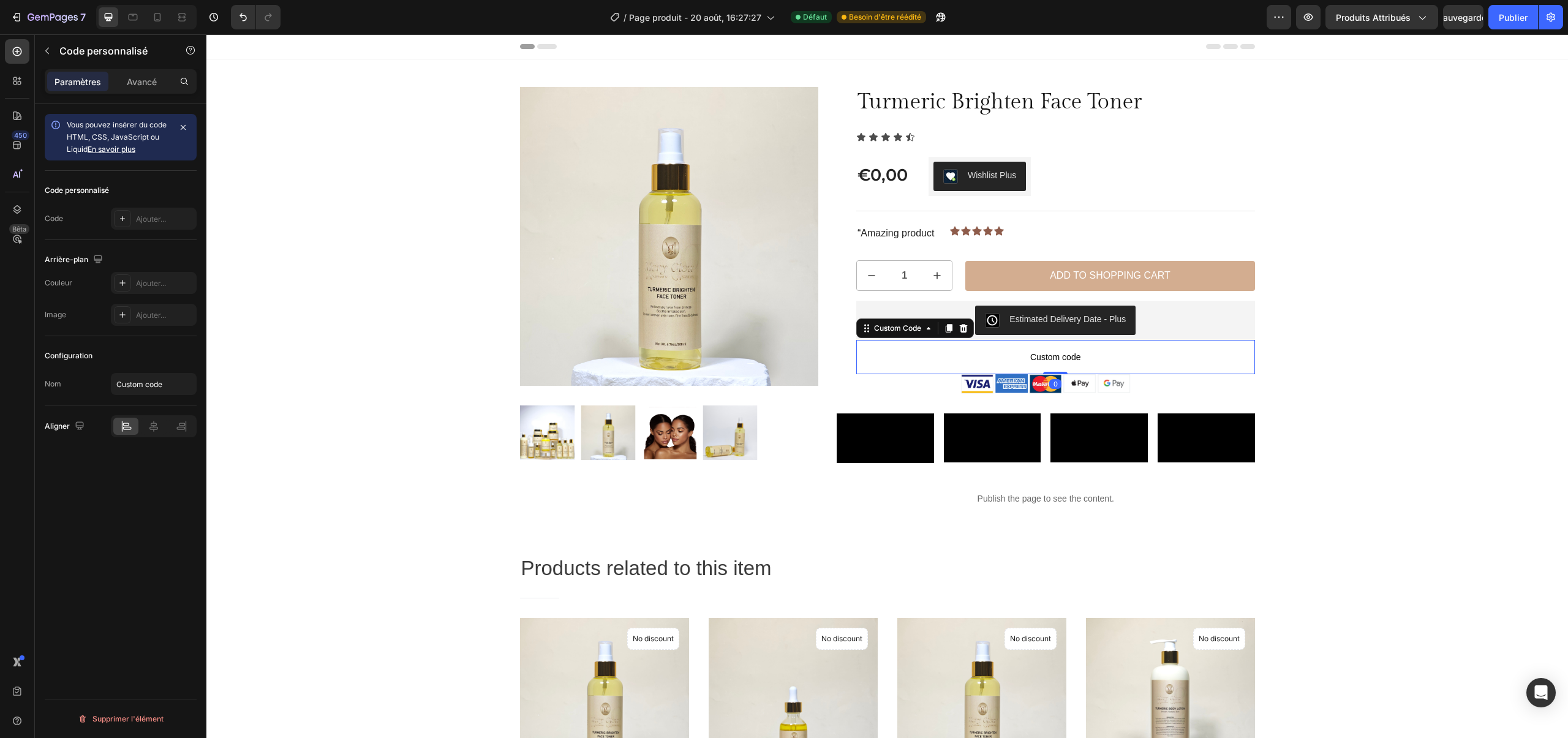
click at [1004, 349] on span "Custom code" at bounding box center [1056, 357] width 399 height 15
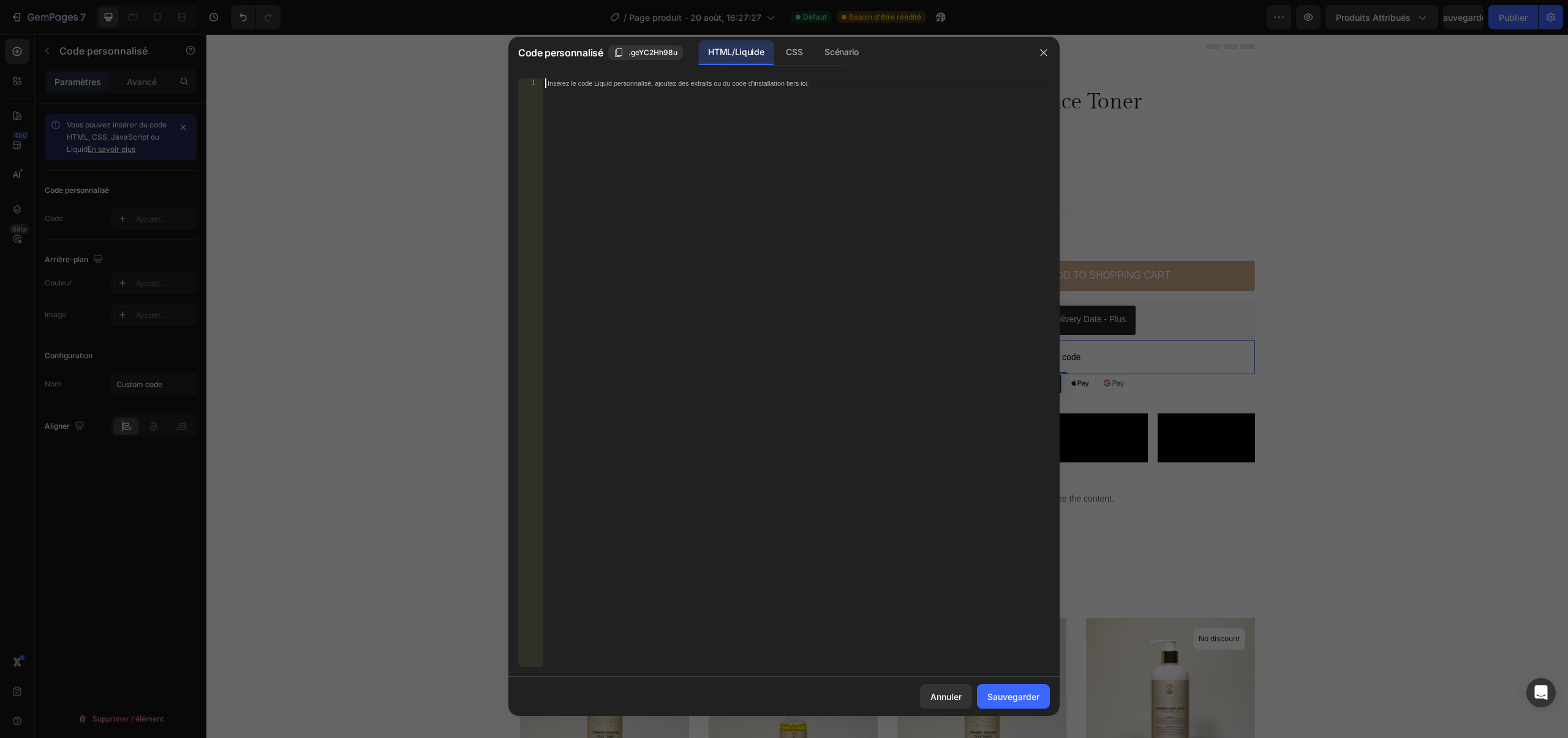
click at [782, 233] on div "Insérez le code Liquid personnalisé, ajoutez des extraits ou du code d'installa…" at bounding box center [796, 382] width 507 height 608
click at [815, 52] on div "CSS" at bounding box center [841, 53] width 53 height 24
click at [756, 131] on div "Insérez le code CSS pour styliser votre contenu ici." at bounding box center [796, 382] width 507 height 608
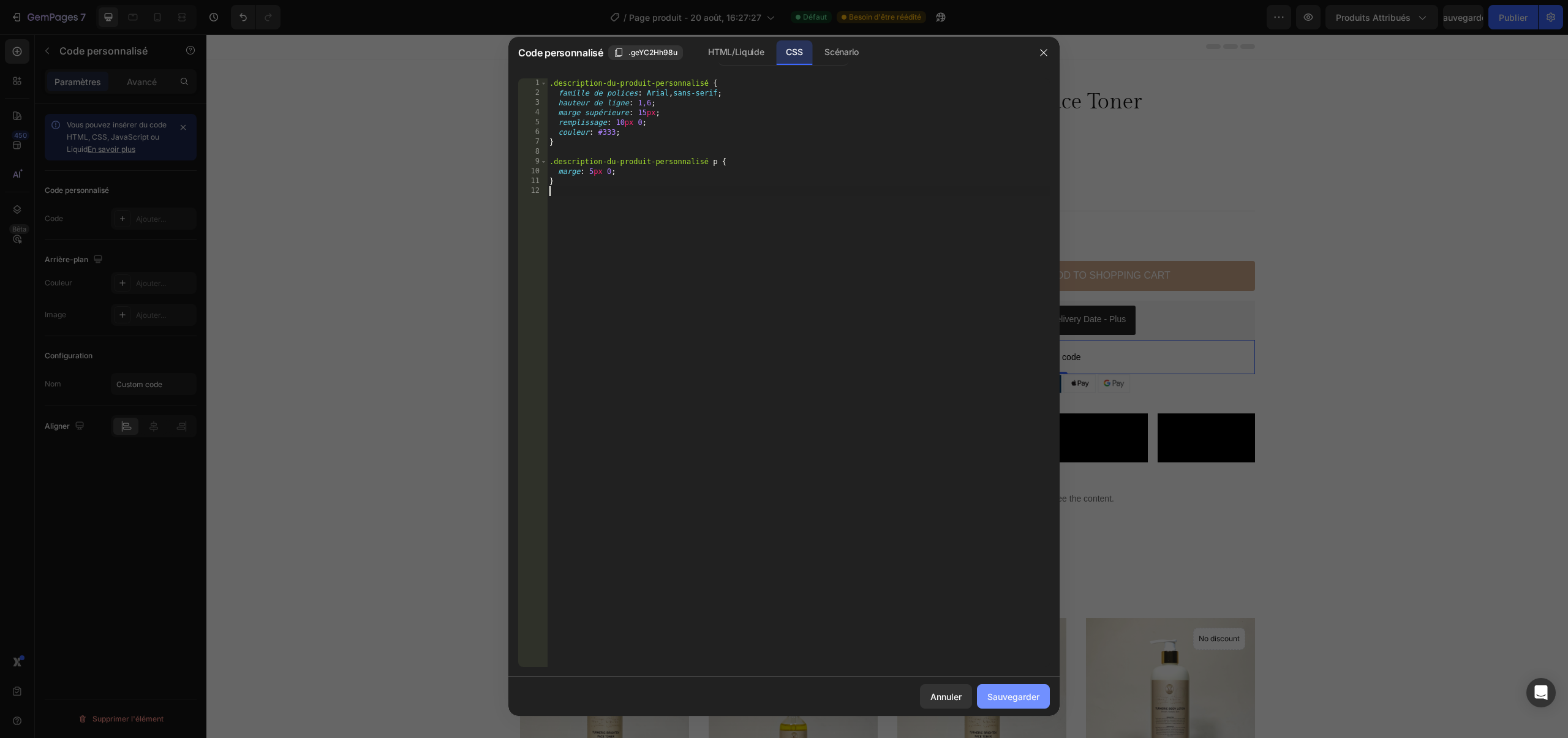
click at [1013, 697] on font "Sauvegarder" at bounding box center [1013, 696] width 52 height 11
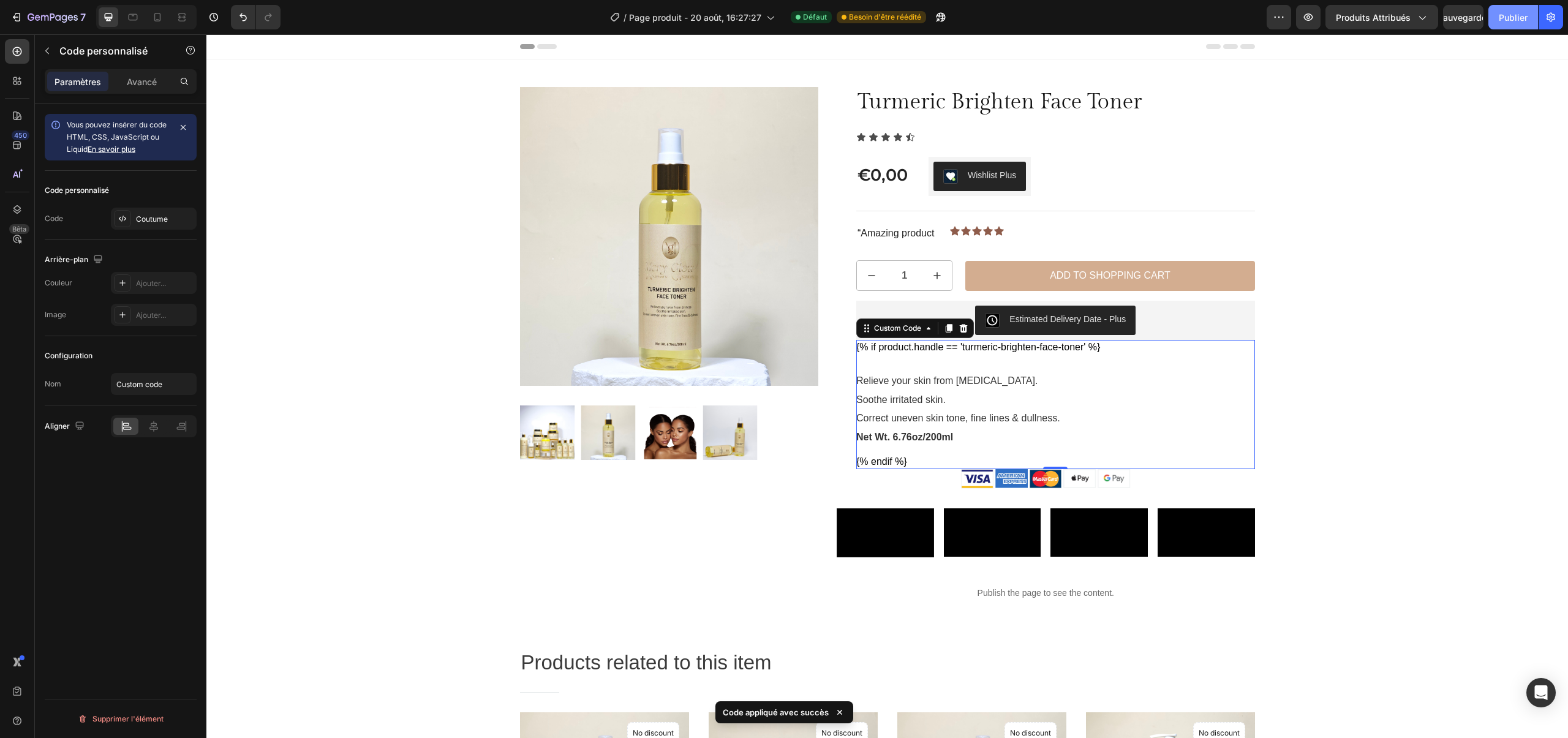
click at [1499, 21] on font "Publier" at bounding box center [1512, 17] width 29 height 11
click at [1310, 26] on button "button" at bounding box center [1308, 17] width 24 height 24
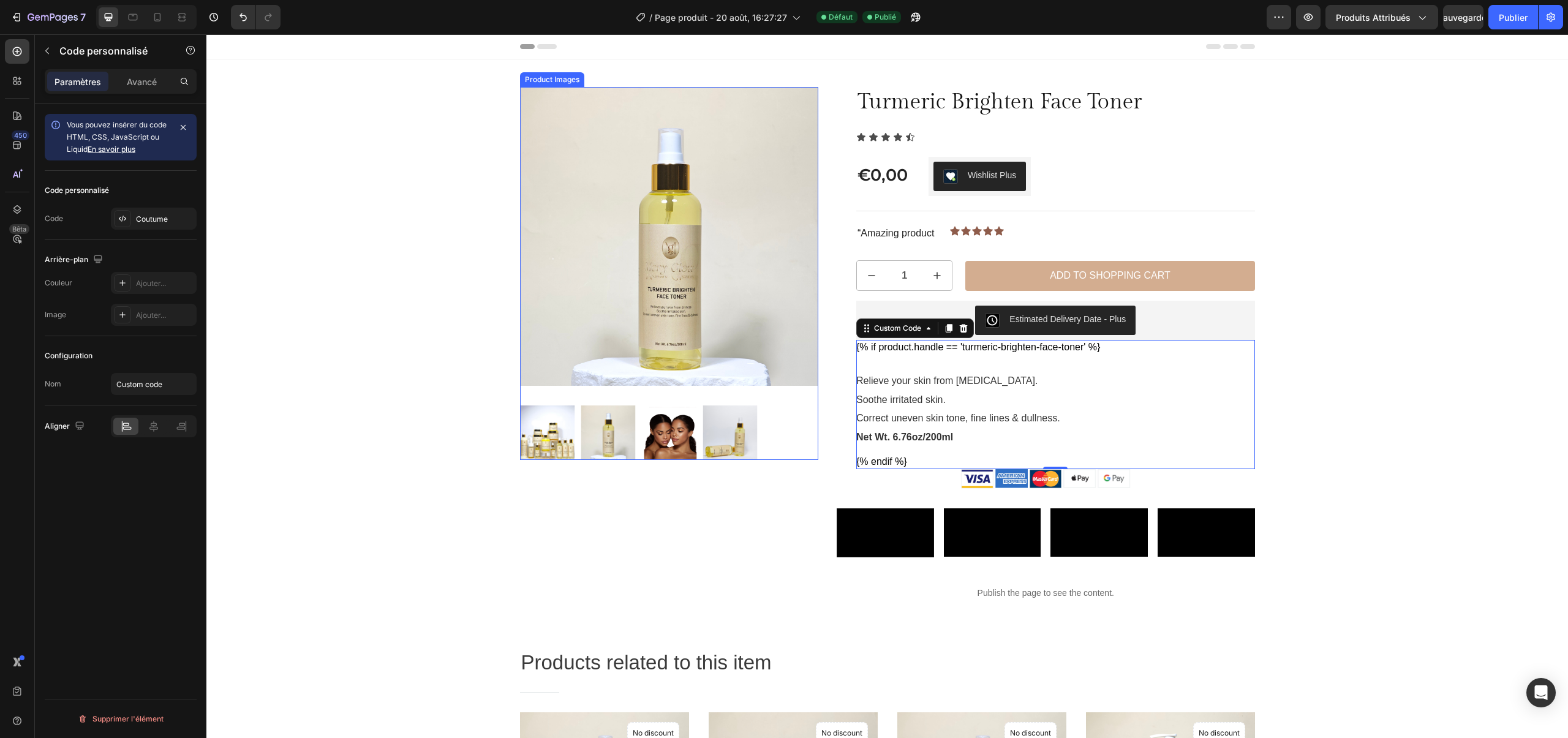
click at [593, 140] on img at bounding box center [670, 237] width 299 height 299
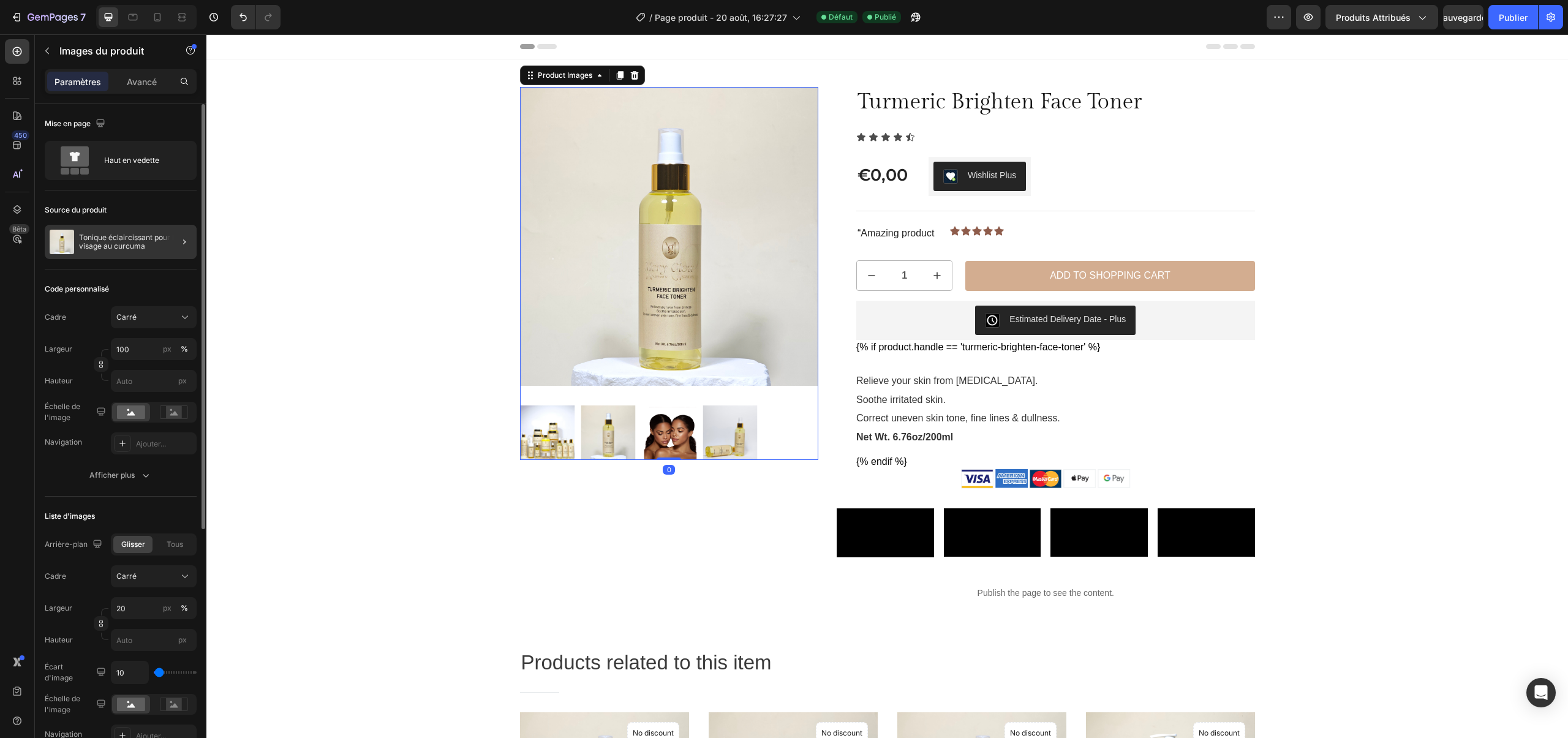
click at [126, 234] on font "Tonique éclaircissant pour le visage au curcuma" at bounding box center [130, 242] width 101 height 18
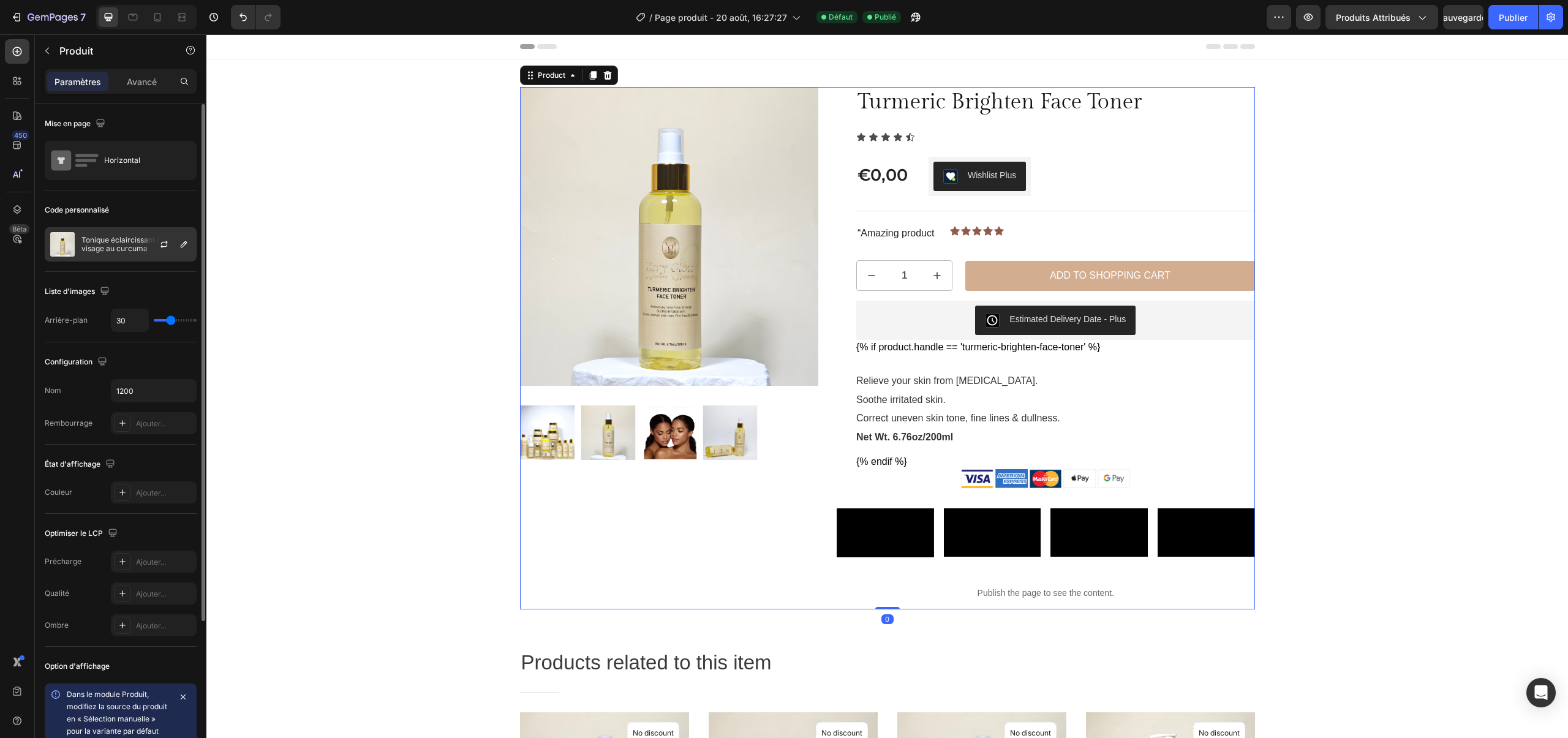
click at [134, 248] on font "Tonique éclaircissant pour le visage au curcuma" at bounding box center [132, 244] width 101 height 18
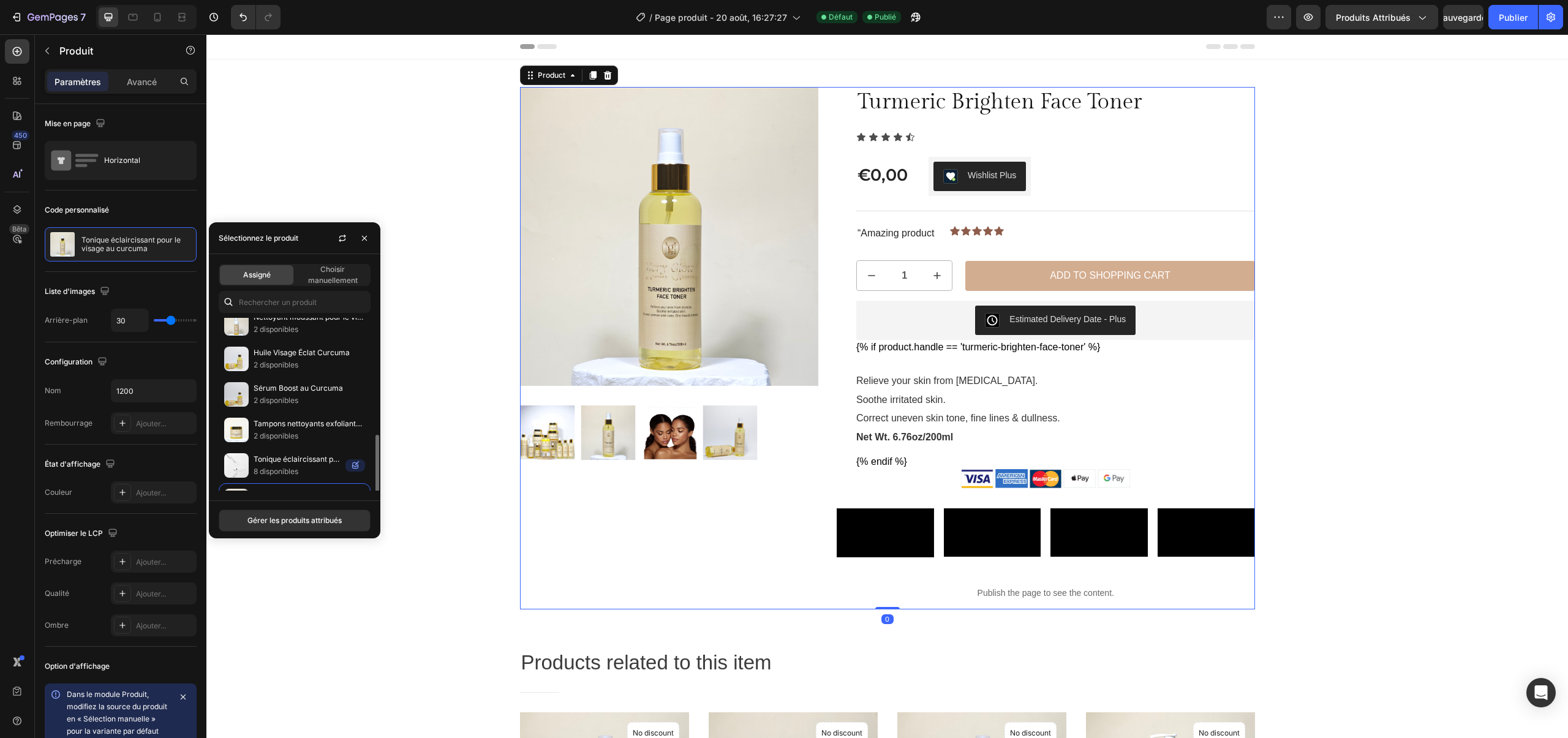
scroll to position [183, 0]
click at [272, 402] on p "2 disponibles" at bounding box center [310, 407] width 112 height 12
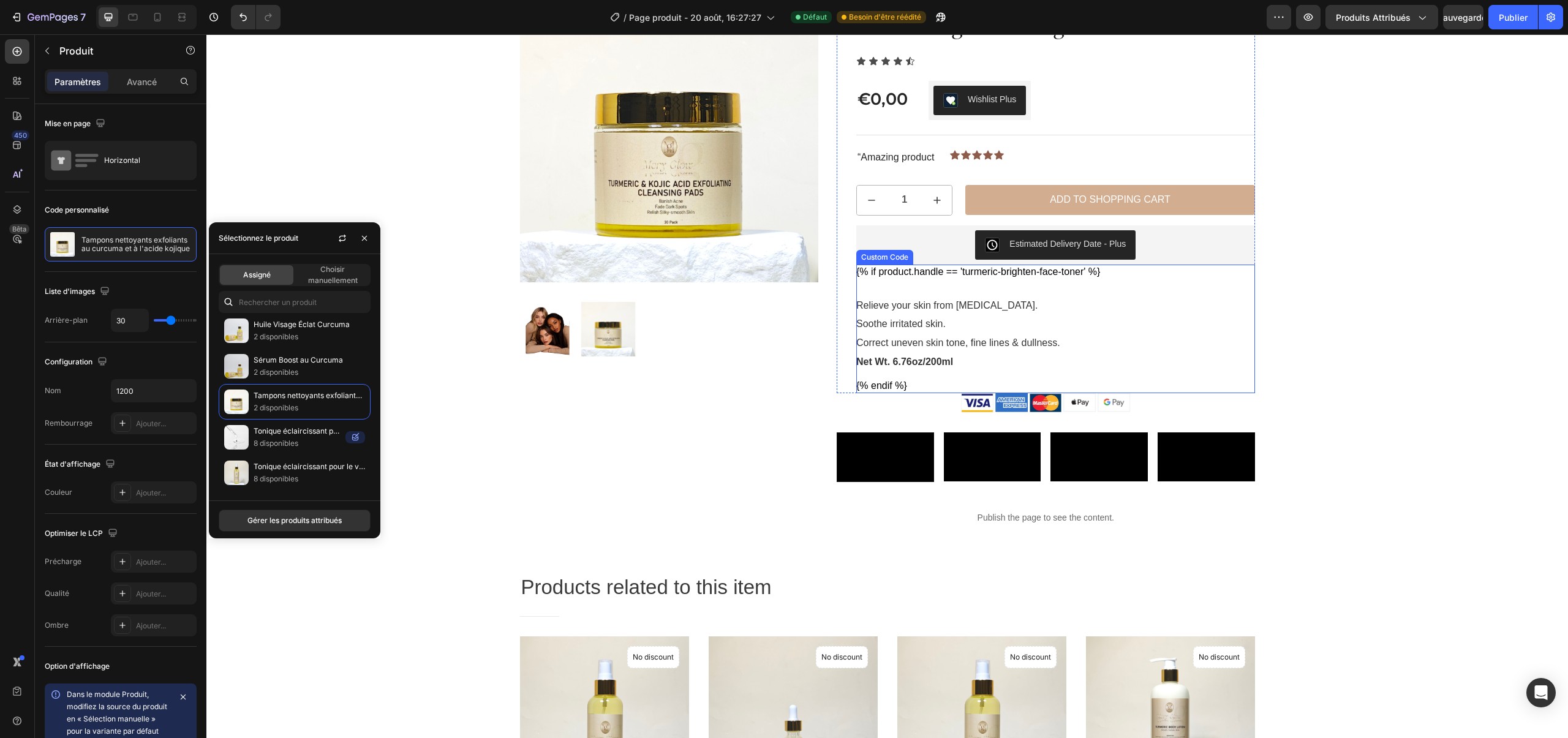
scroll to position [96, 0]
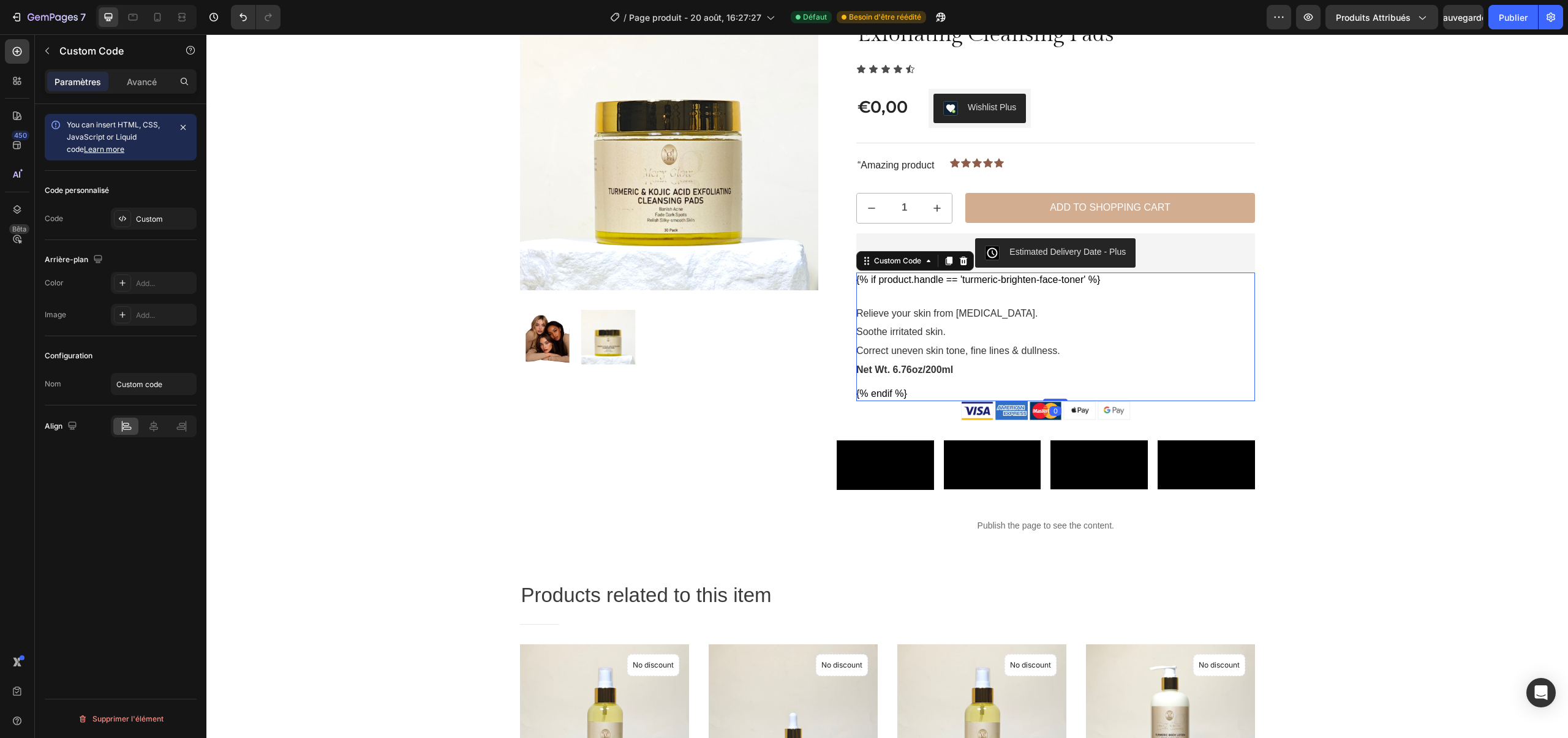
click at [918, 309] on p "Relieve your skin from [MEDICAL_DATA]." at bounding box center [1056, 313] width 399 height 16
click at [1006, 542] on div "Publish the page to see the content." at bounding box center [1046, 526] width 418 height 33
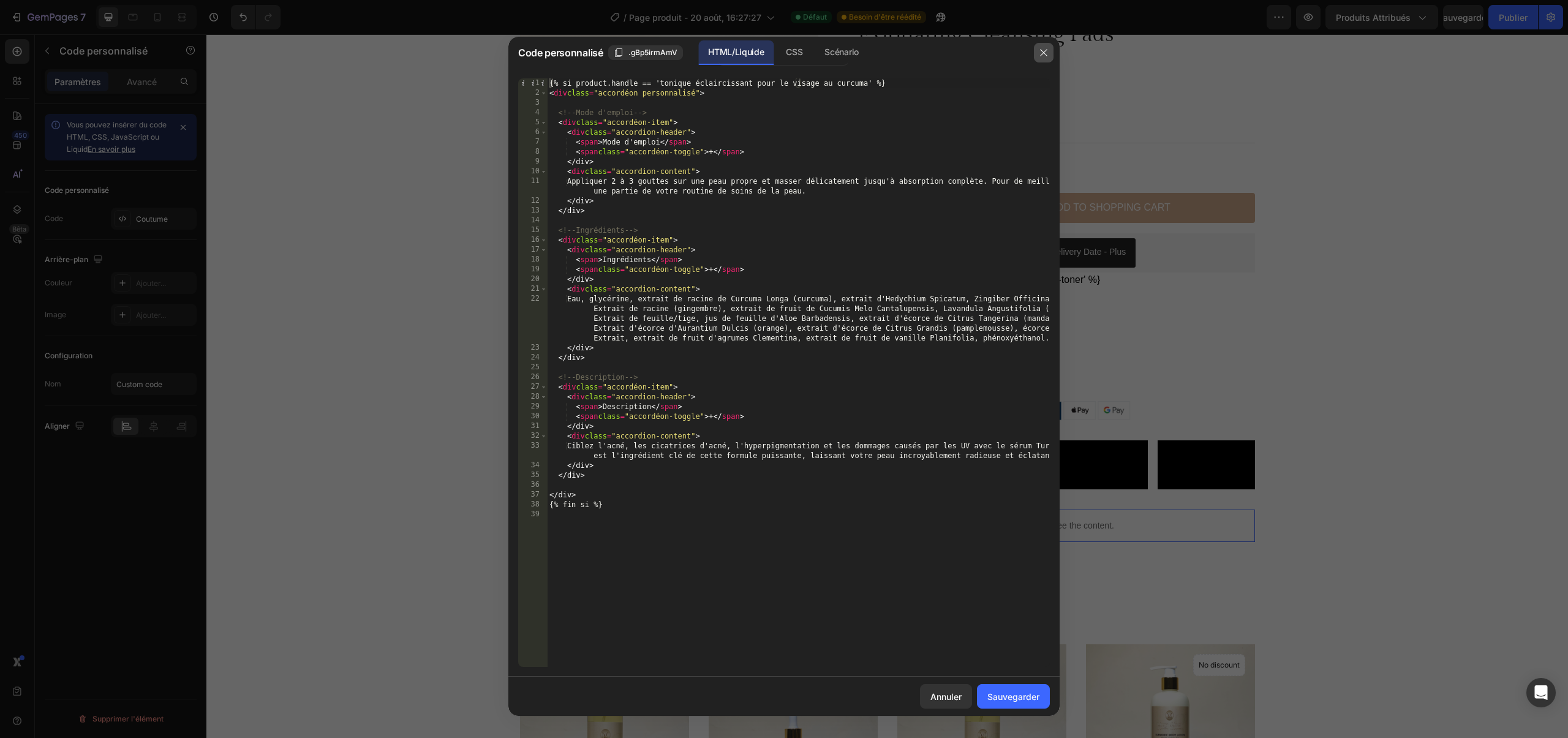
click at [1038, 47] on button "button" at bounding box center [1044, 53] width 20 height 20
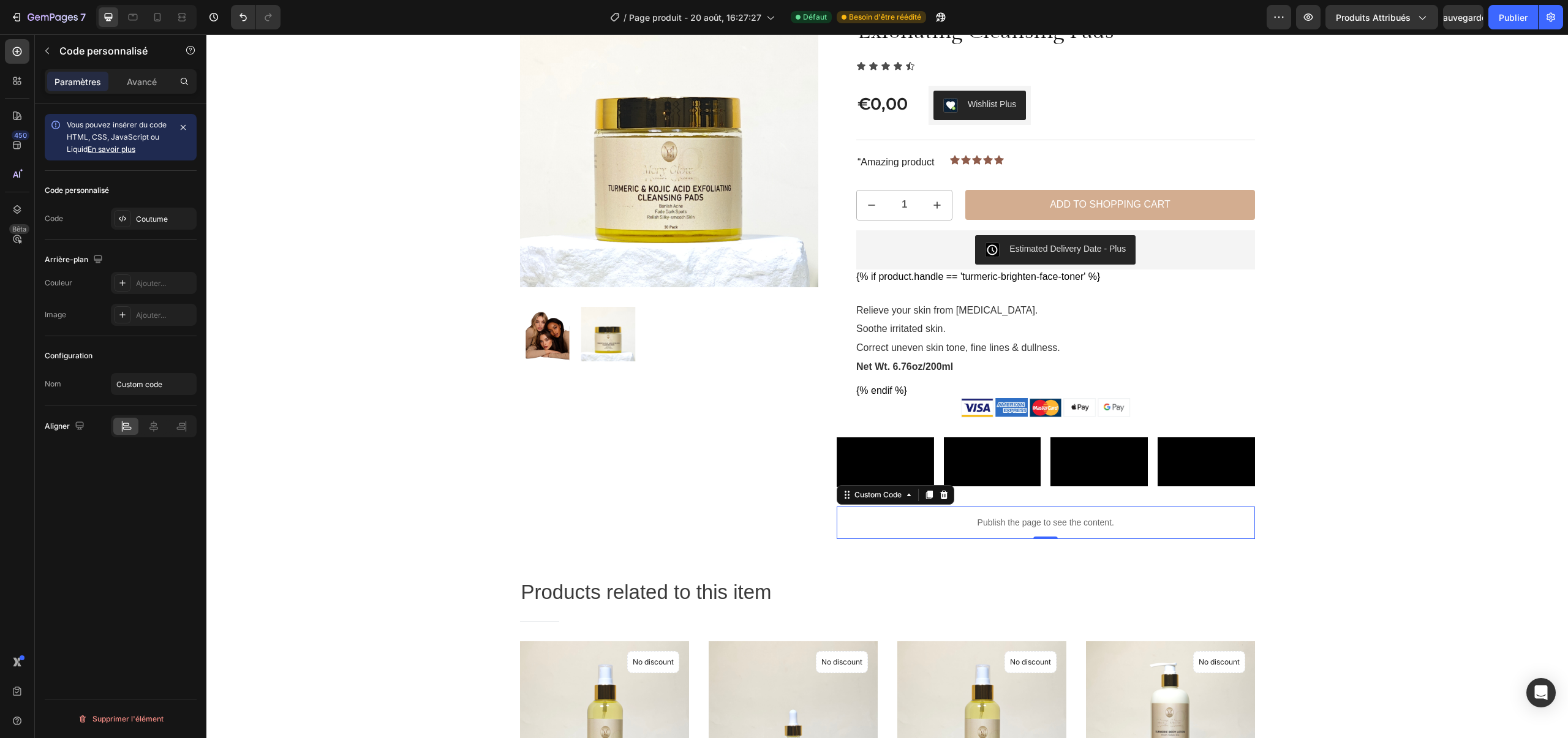
click at [995, 529] on p "Publish the page to see the content." at bounding box center [1046, 522] width 418 height 13
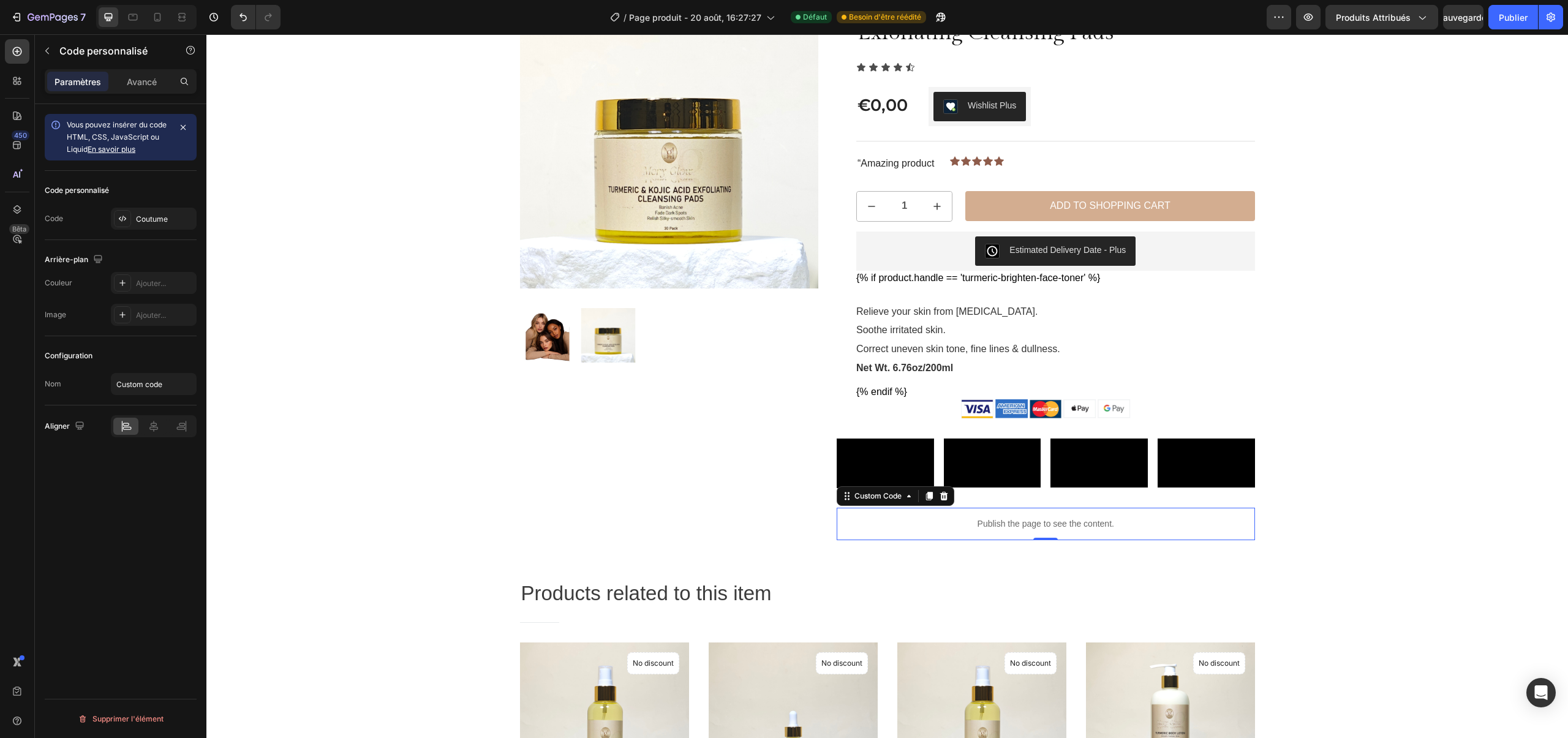
click at [995, 531] on p "Publish the page to see the content." at bounding box center [1046, 524] width 418 height 13
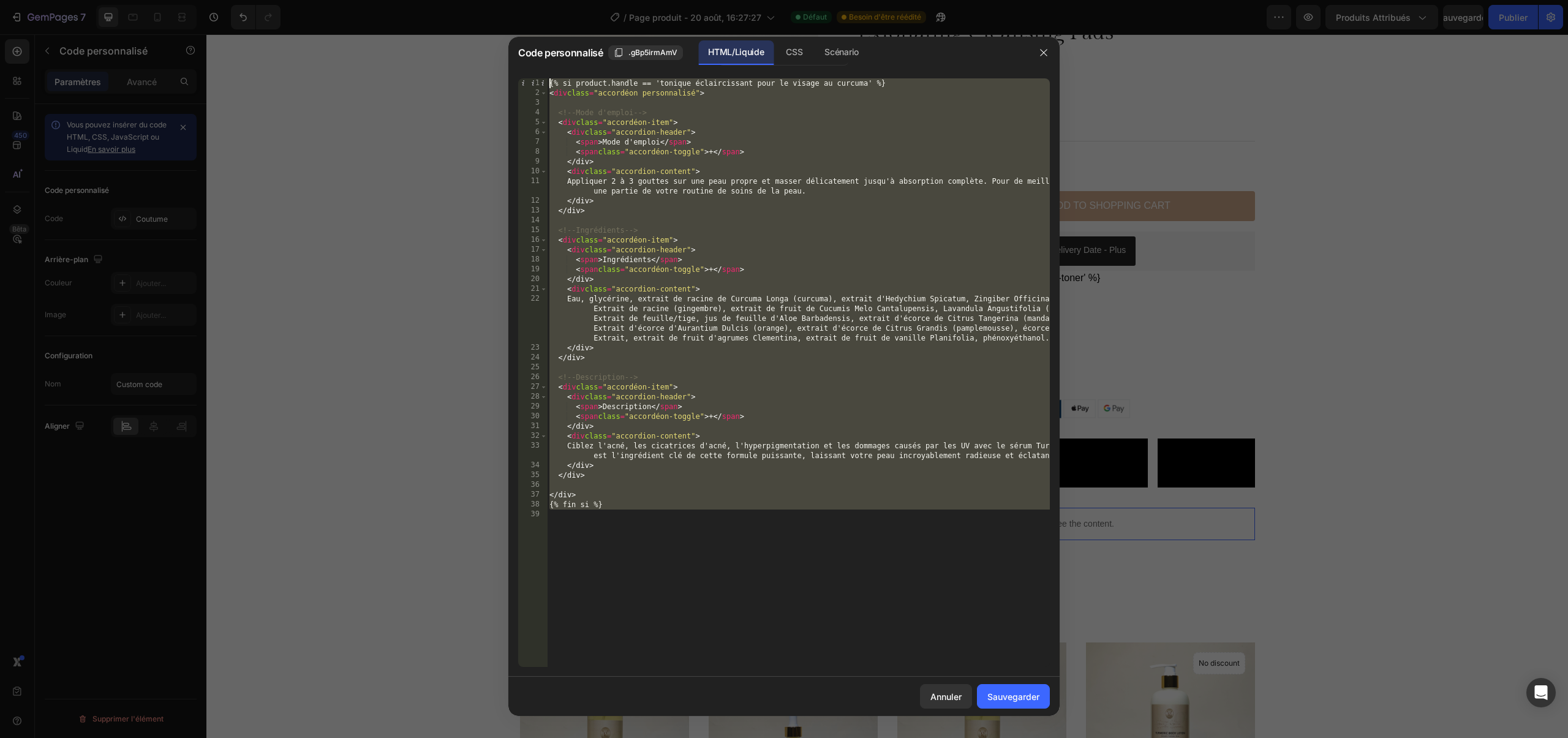
drag, startPoint x: 743, startPoint y: 511, endPoint x: 595, endPoint y: 32, distance: 501.3
click at [595, 32] on div "Code personnalisé .gBp5irmAmV HTML/Liquide CSS Scénario 1 2 3 4 5 6 7 8 9 10 11…" at bounding box center [784, 369] width 1568 height 738
type textarea "{% if product.handle == 'turmeric-brighten-face-toner' %} <div class="custom-ac…"
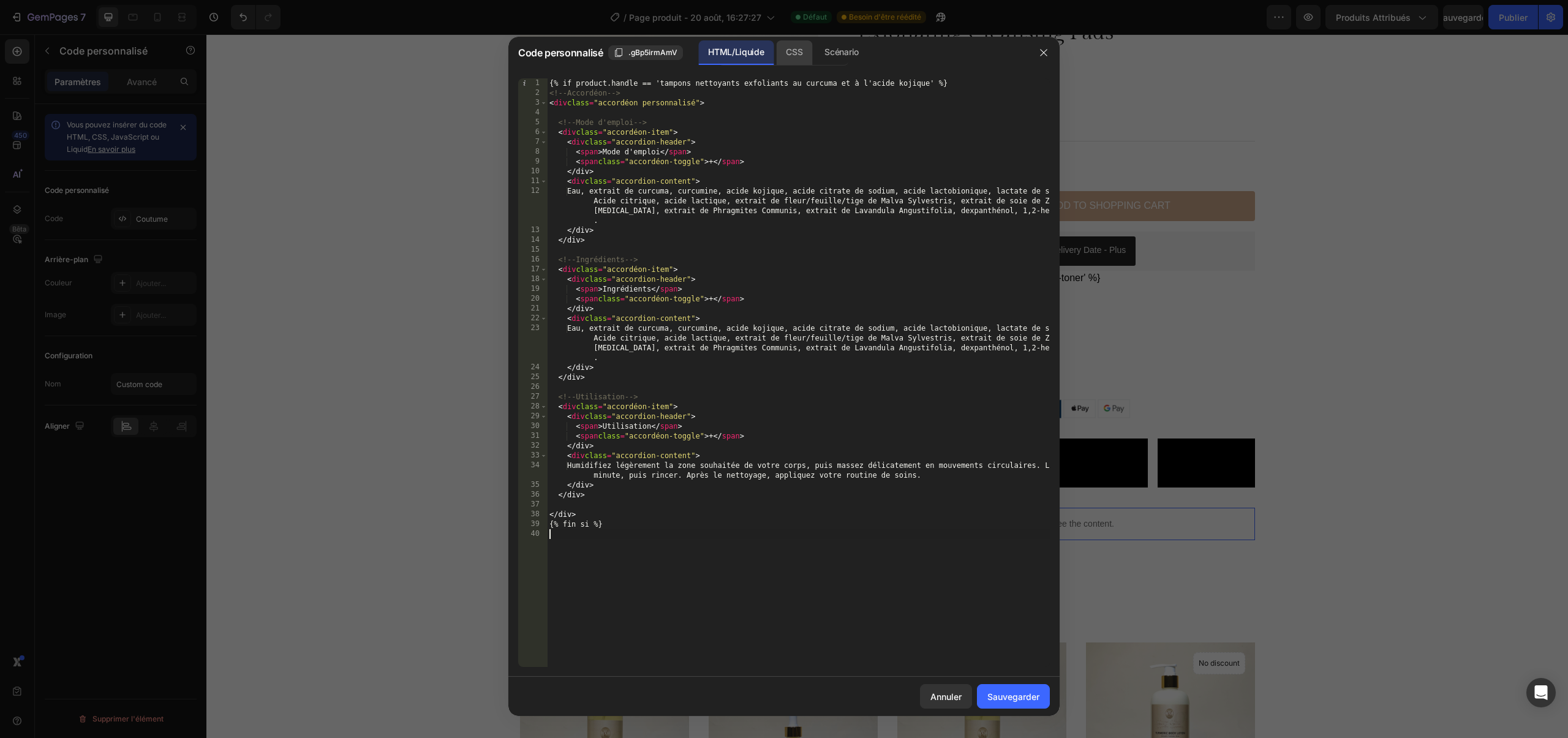
click at [815, 50] on div "CSS" at bounding box center [841, 53] width 53 height 24
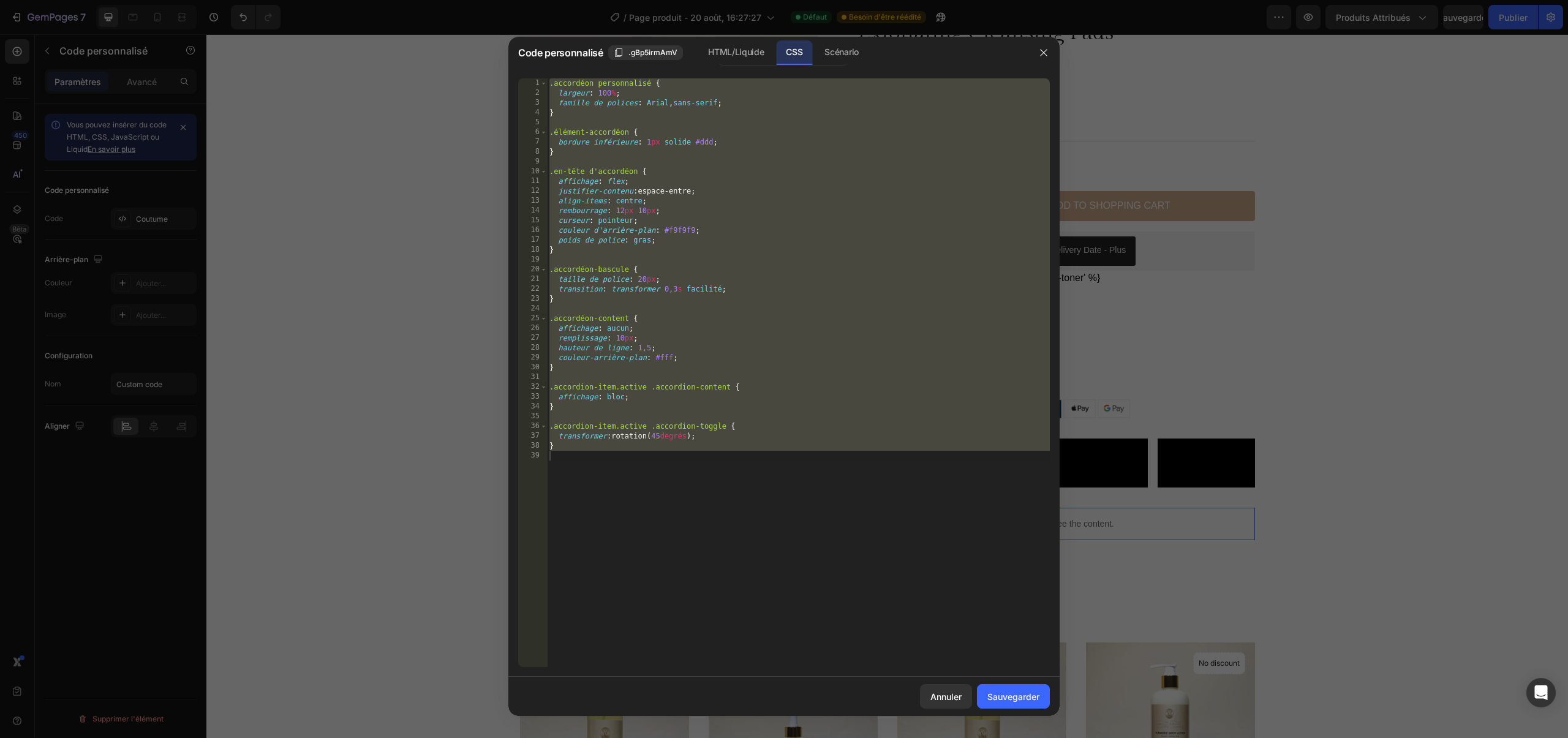
click at [697, 406] on div ".accordéon personnalisé { largeur : 100 % ; famille de polices : Arial , sans-s…" at bounding box center [799, 382] width 503 height 608
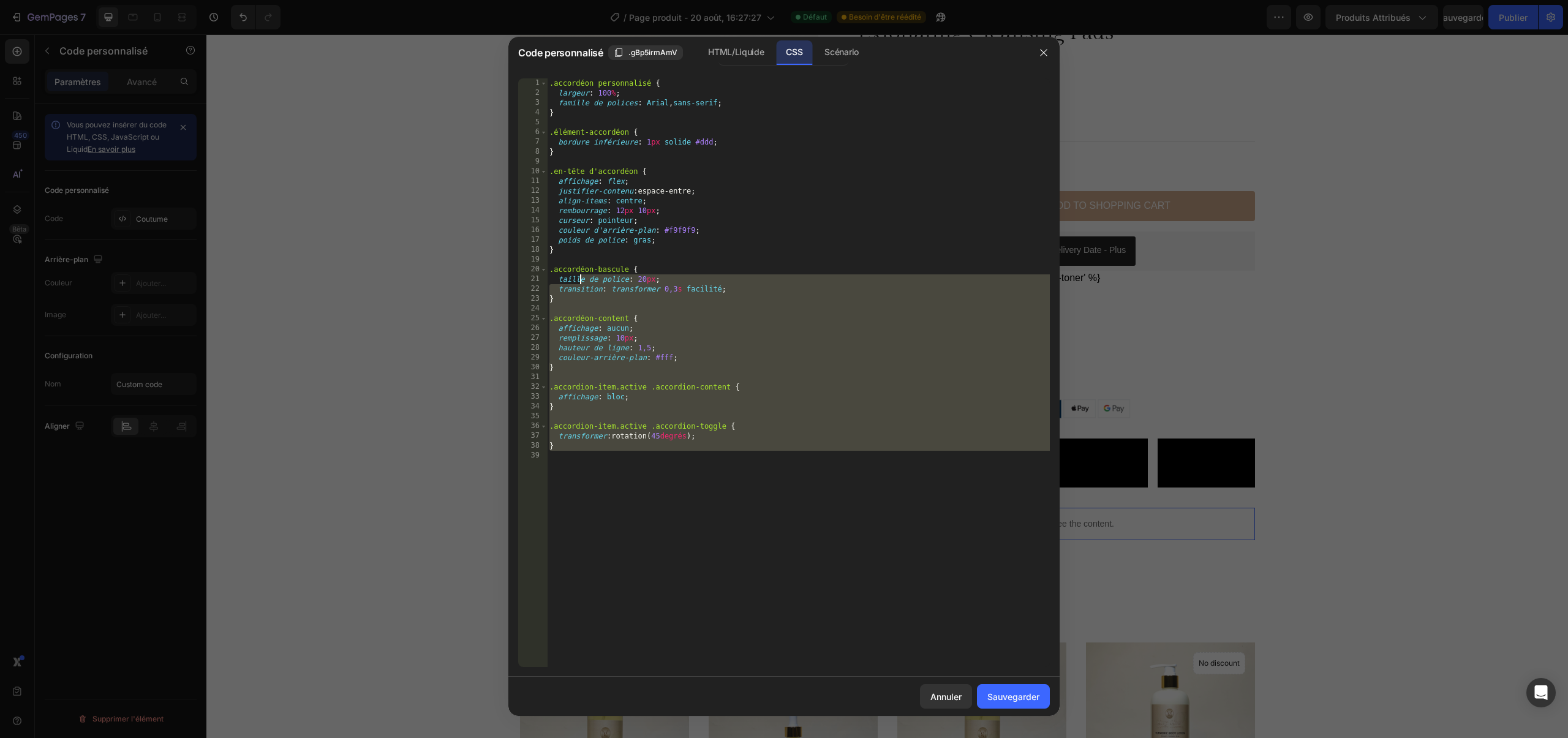
drag, startPoint x: 672, startPoint y: 463, endPoint x: 568, endPoint y: 53, distance: 423.0
click at [568, 53] on div "Code personnalisé .gBp5irmAmV HTML/Liquide CSS Scénario } 1 2 3 4 5 6 7 8 9 10 …" at bounding box center [784, 376] width 551 height 679
type textarea ".custom-accordion { width: 100%;"
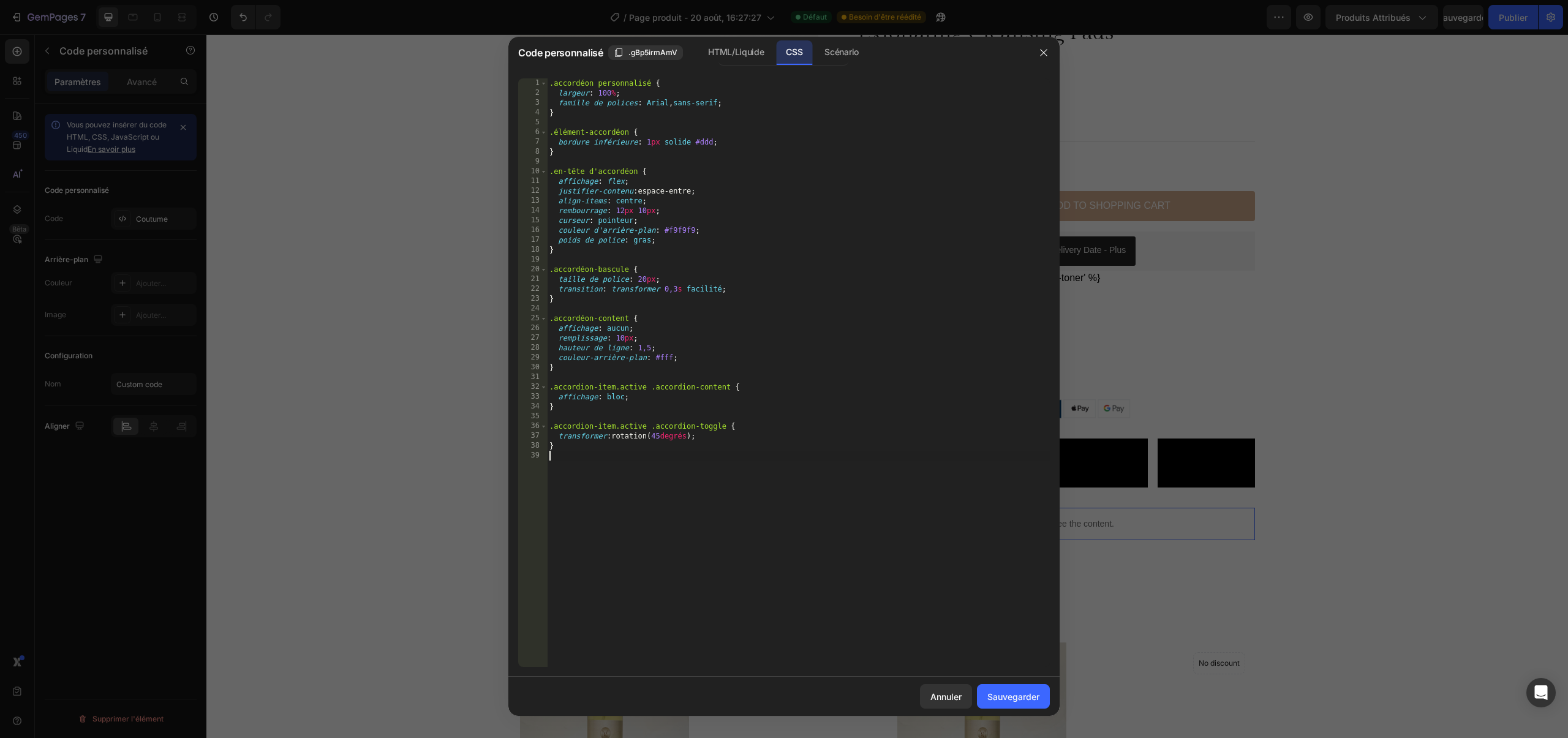
scroll to position [97, 0]
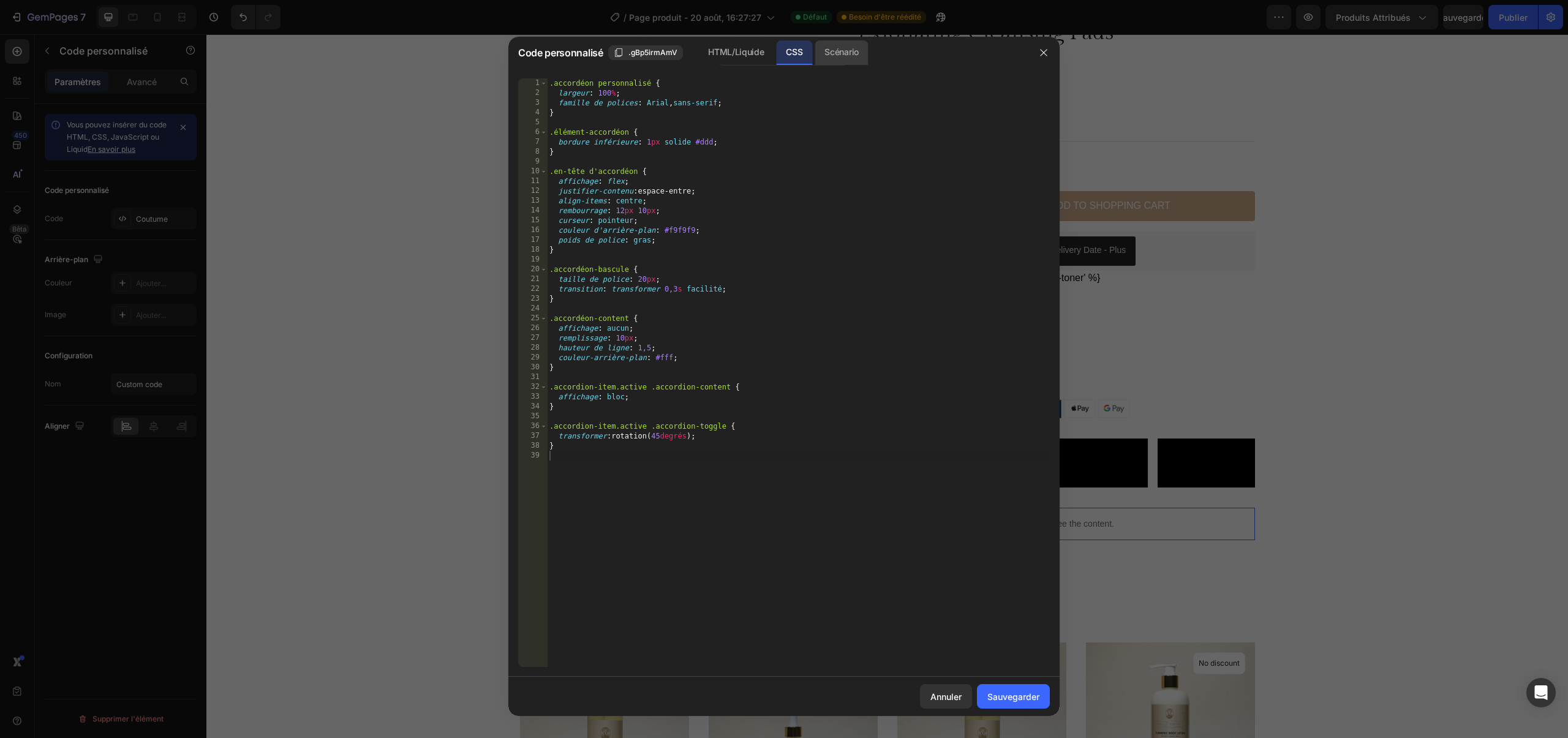
click at [832, 57] on font "Scénario" at bounding box center [841, 52] width 33 height 15
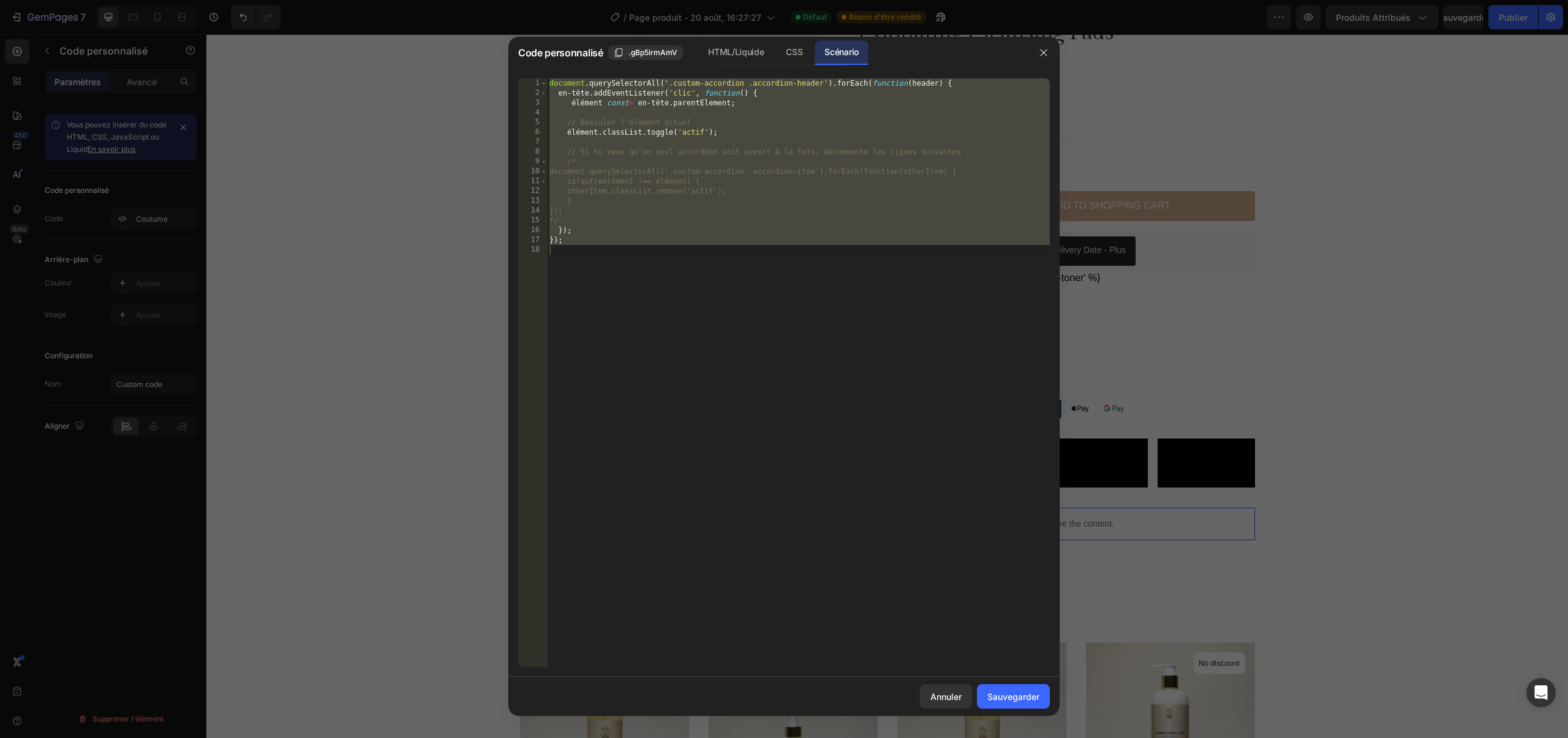
click at [672, 151] on div "document . querySelectorAll ( '.custom-accordion .accordion-header' ) . forEach…" at bounding box center [799, 382] width 503 height 608
drag, startPoint x: 640, startPoint y: 269, endPoint x: 554, endPoint y: 87, distance: 201.3
click at [554, 87] on div "document . querySelectorAll ( '.custom-accordion .accordion-header' ) . forEach…" at bounding box center [799, 382] width 503 height 608
type textarea "d"
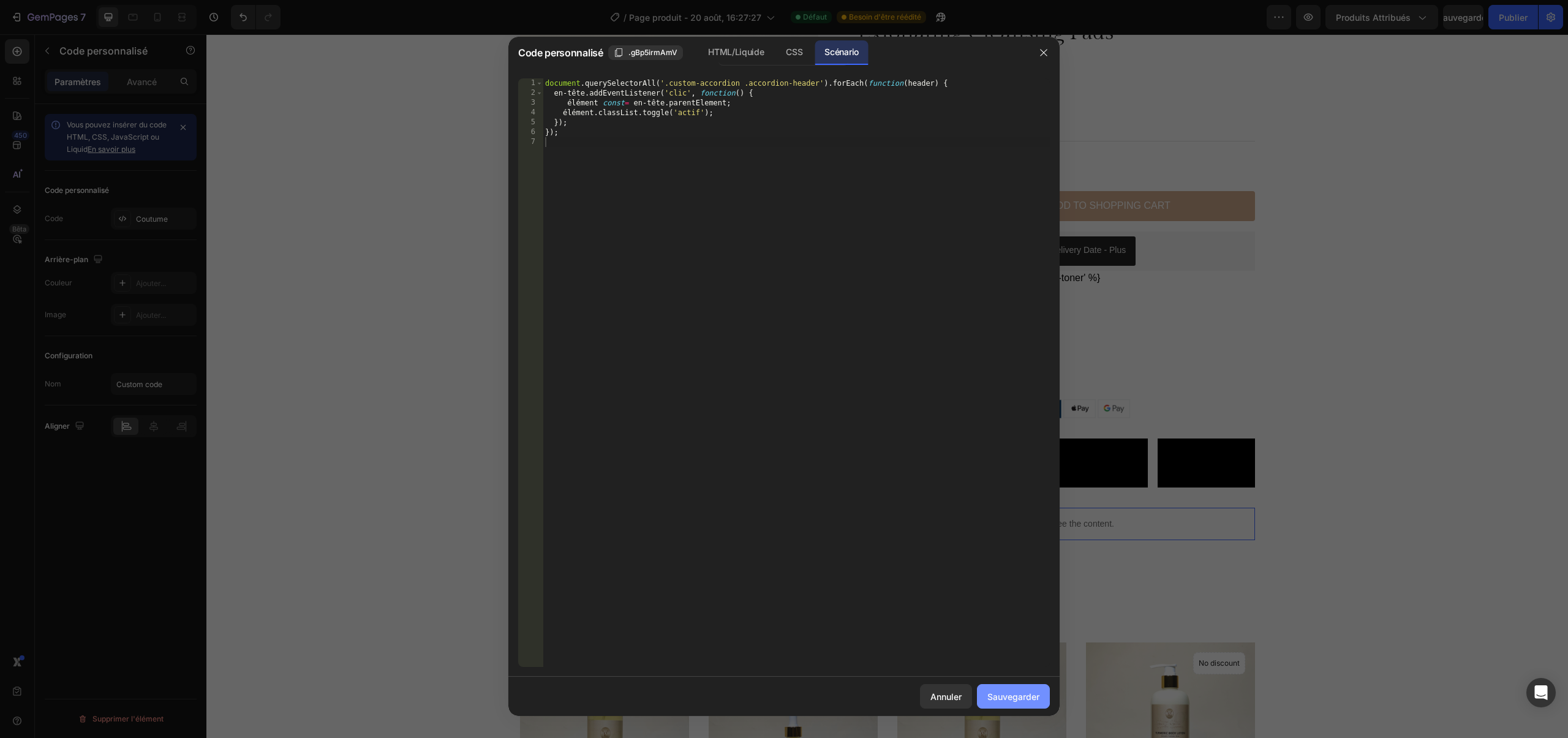
click at [1008, 687] on button "Sauvegarder" at bounding box center [1013, 696] width 73 height 24
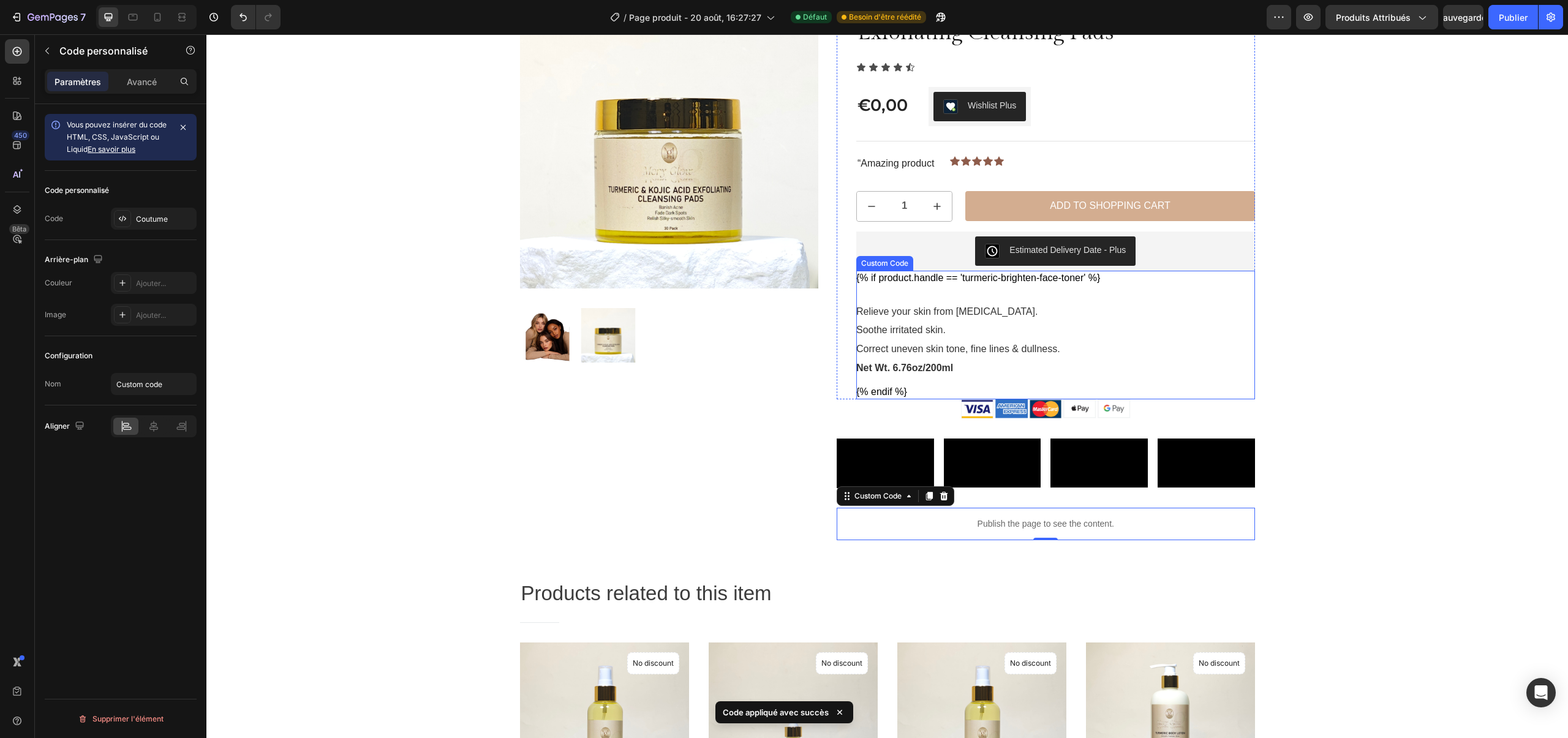
click at [929, 314] on p "Relieve your skin from [MEDICAL_DATA]." at bounding box center [1056, 312] width 399 height 16
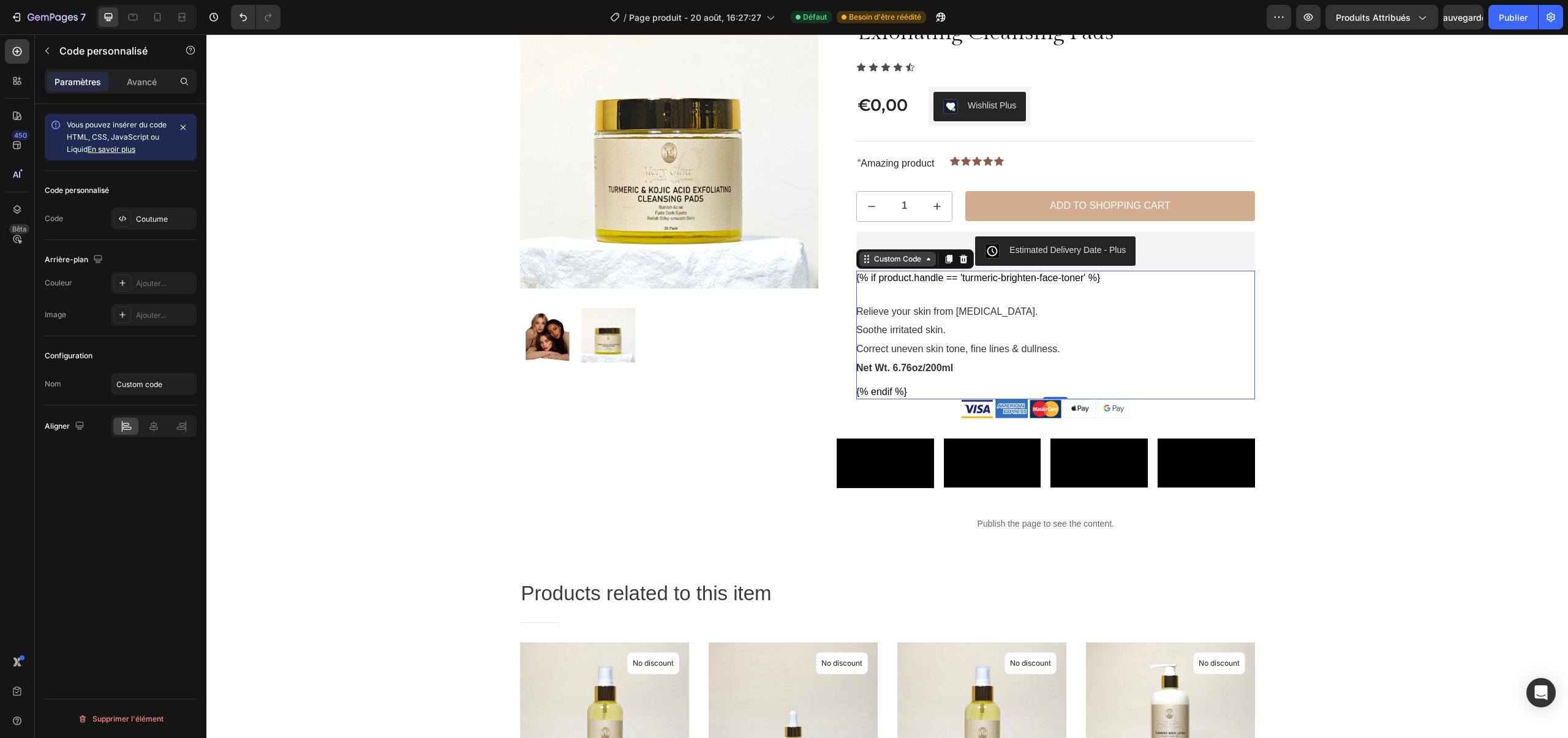
click at [899, 264] on div "Custom Code" at bounding box center [898, 260] width 52 height 11
click at [901, 291] on div "{% if product.handle == 'turmeric-brighten-face-toner' %} Relieve your skin fro…" at bounding box center [1056, 336] width 399 height 129
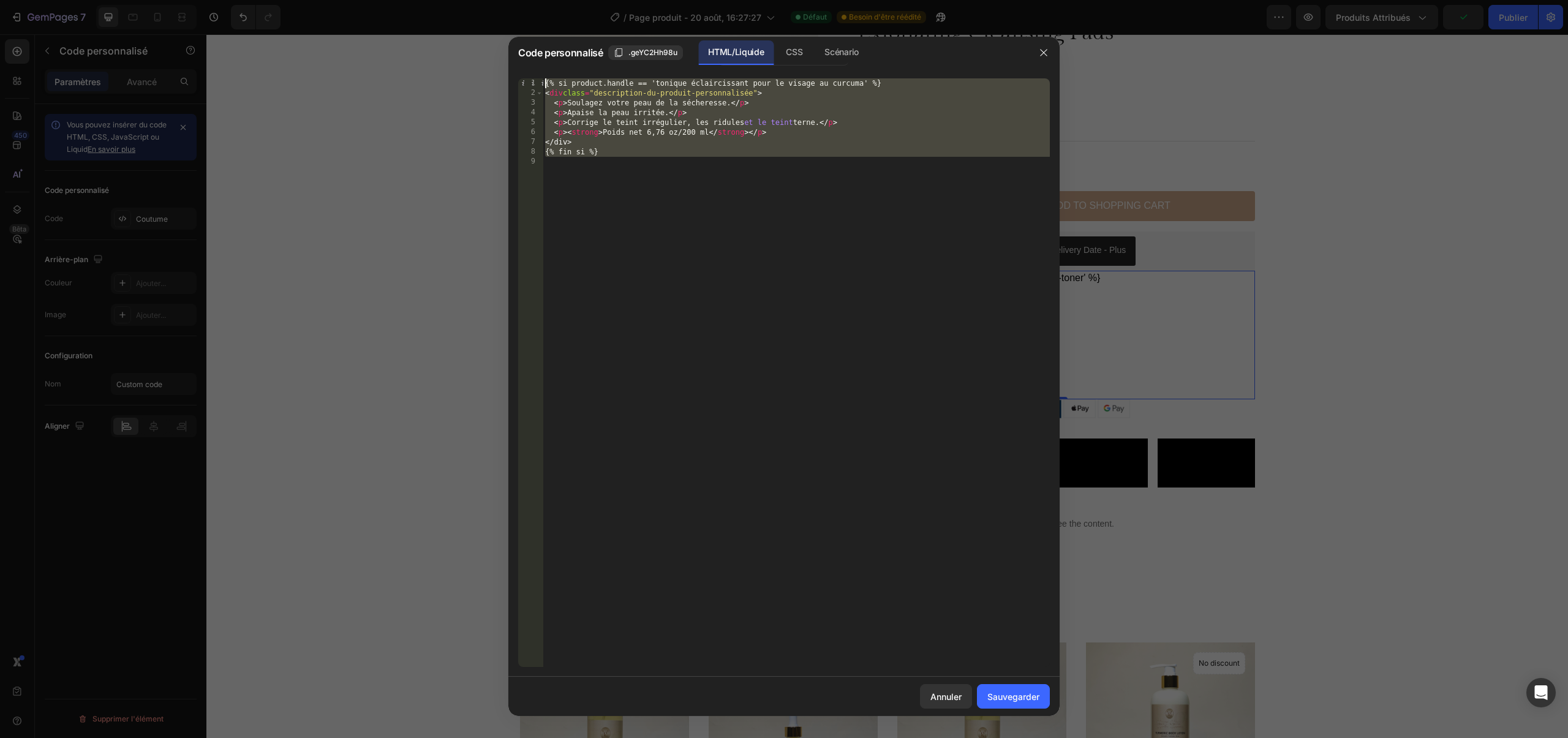
drag, startPoint x: 746, startPoint y: 185, endPoint x: 564, endPoint y: 38, distance: 234.0
click at [564, 38] on div "Code personnalisé .geYC2Hh98u HTML/Liquide CSS Scénario 1 2 3 4 5 6 7 8 9 {% si…" at bounding box center [784, 376] width 551 height 679
type textarea "{% if product.handle == 'turmeric-brighten-face-toner' %} <div class="custom-pr…"
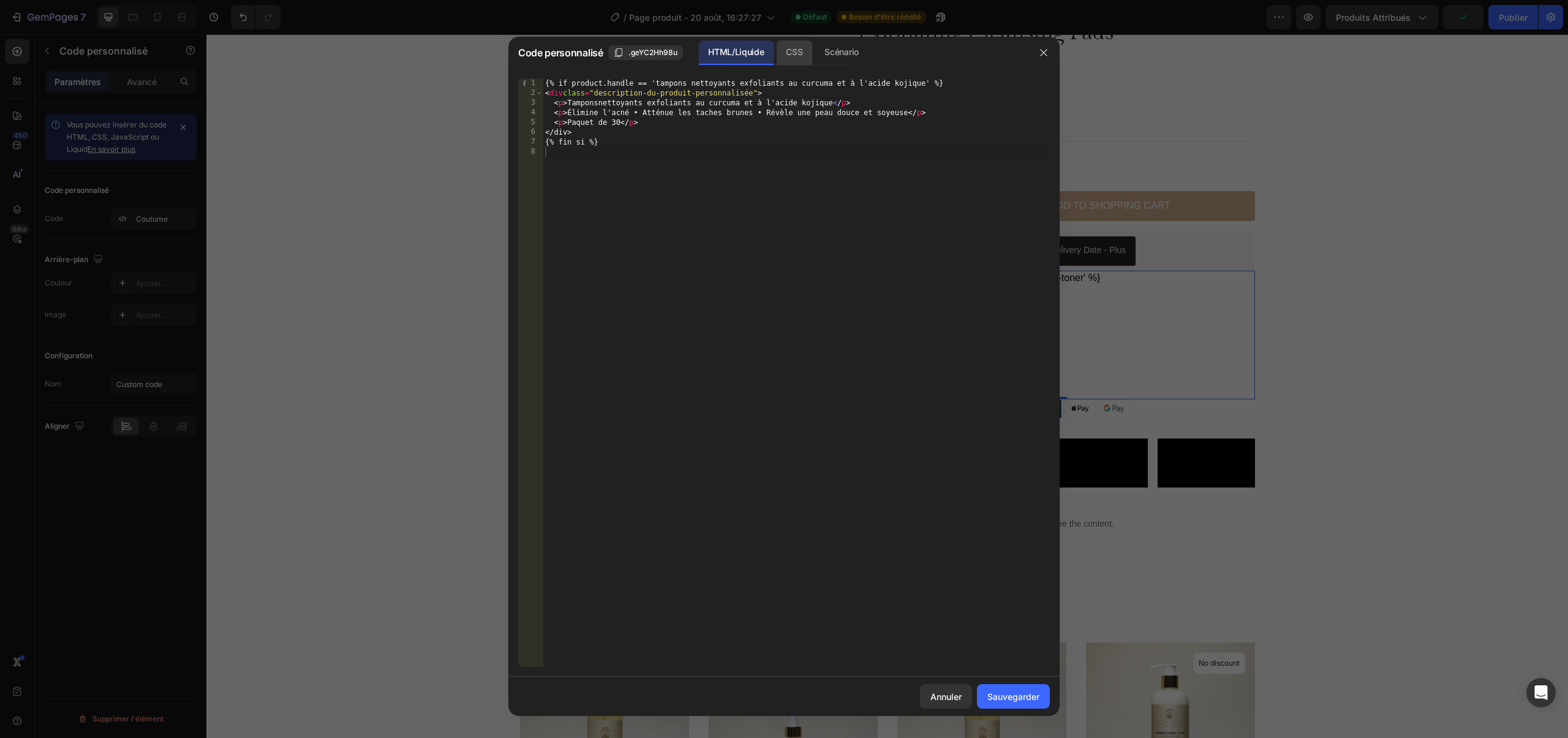
click at [801, 51] on font "CSS" at bounding box center [794, 51] width 16 height 11
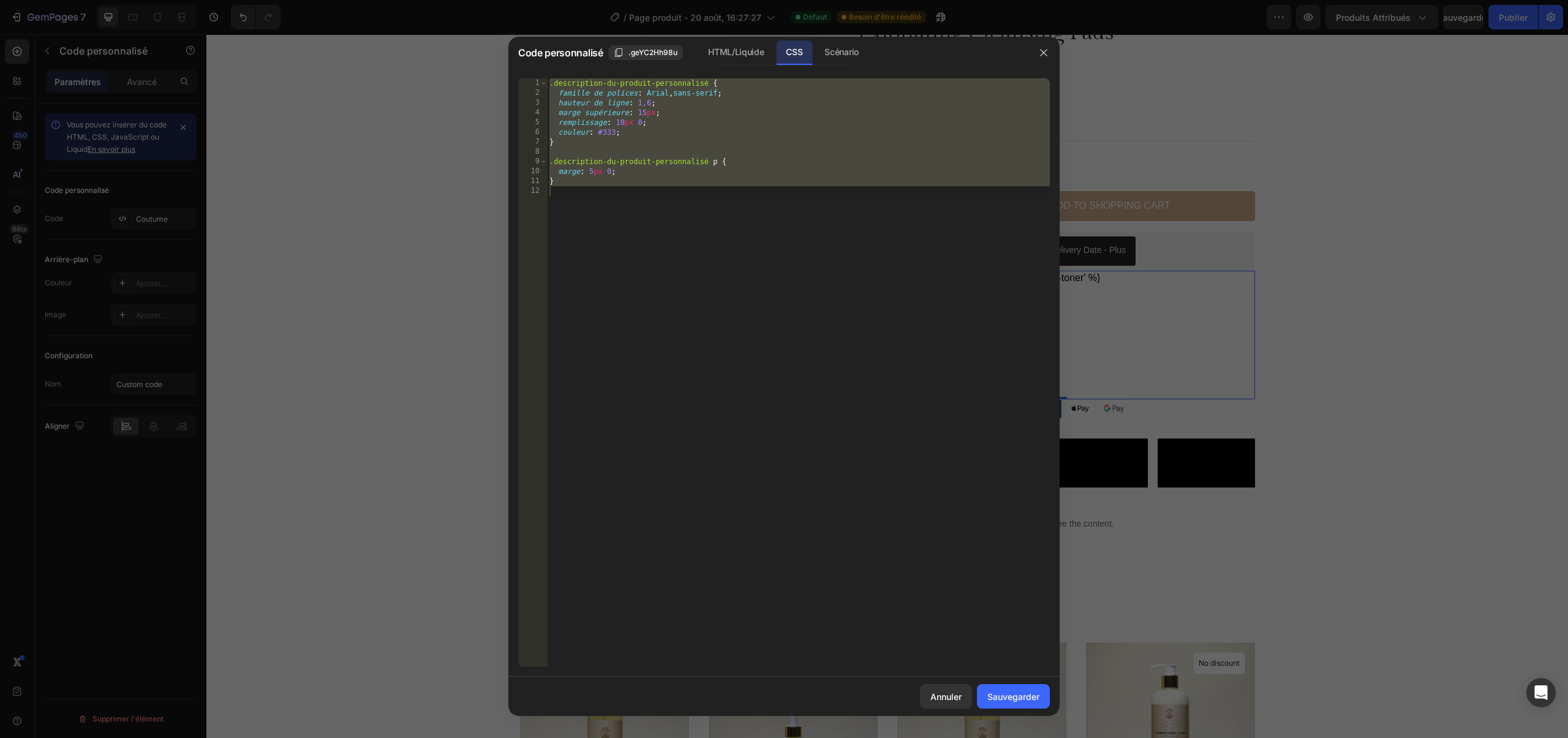
type textarea "}"
click at [719, 211] on div ".description-du-produit-personnalisé { famille de polices : Arial , sans-serif …" at bounding box center [799, 382] width 503 height 608
drag, startPoint x: 704, startPoint y: 213, endPoint x: 572, endPoint y: 70, distance: 194.6
click at [572, 70] on div "1 2 3 4 5 6 7 8 9 10 11 12 .description-du-produit-personnalisé { famille de po…" at bounding box center [784, 372] width 551 height 608
type textarea ".custom-product-description { font-family: Arial, sans-serif;"
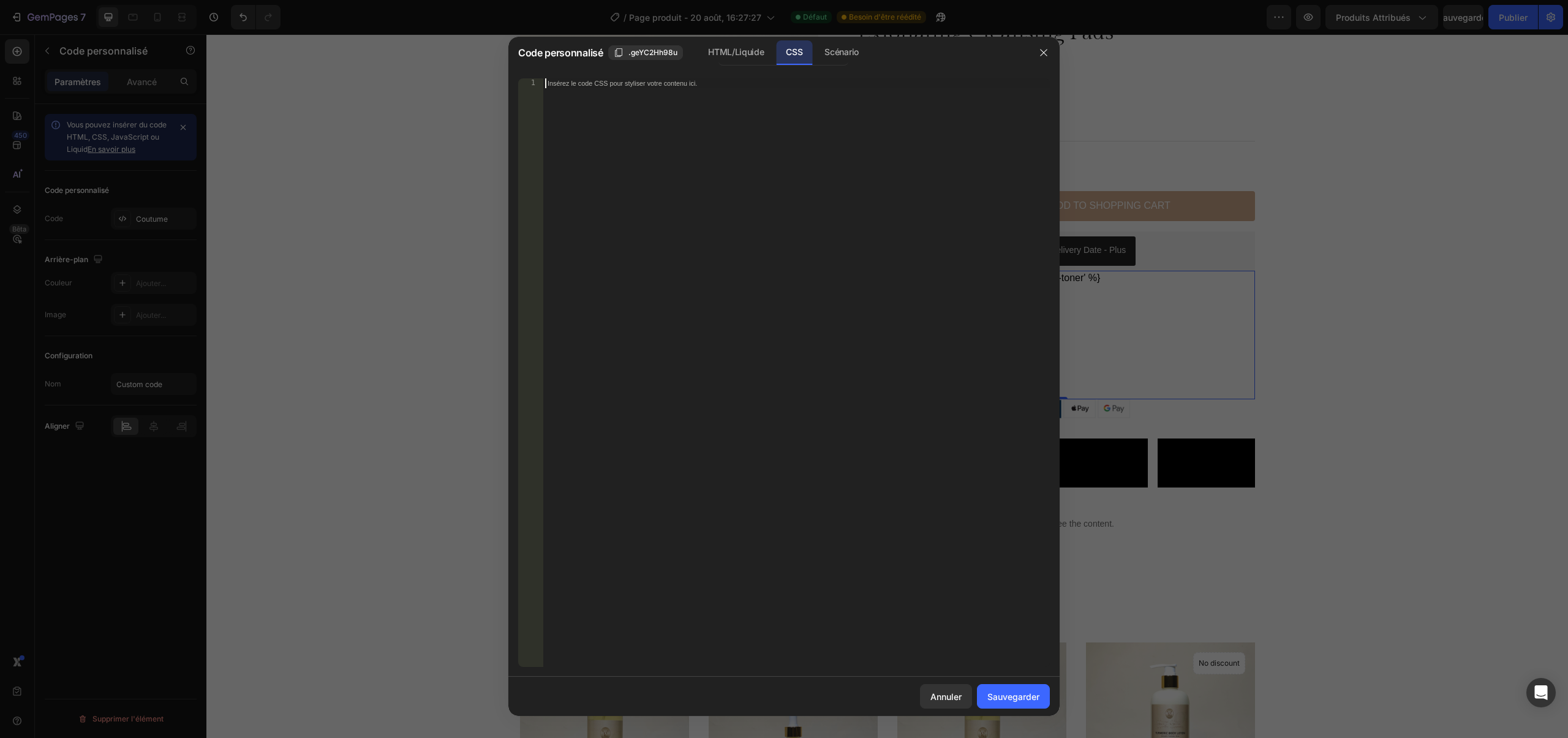
click at [639, 157] on div "Insérez le code CSS pour styliser votre contenu ici." at bounding box center [796, 382] width 507 height 608
click at [1026, 699] on font "Sauvegarder" at bounding box center [1013, 696] width 52 height 11
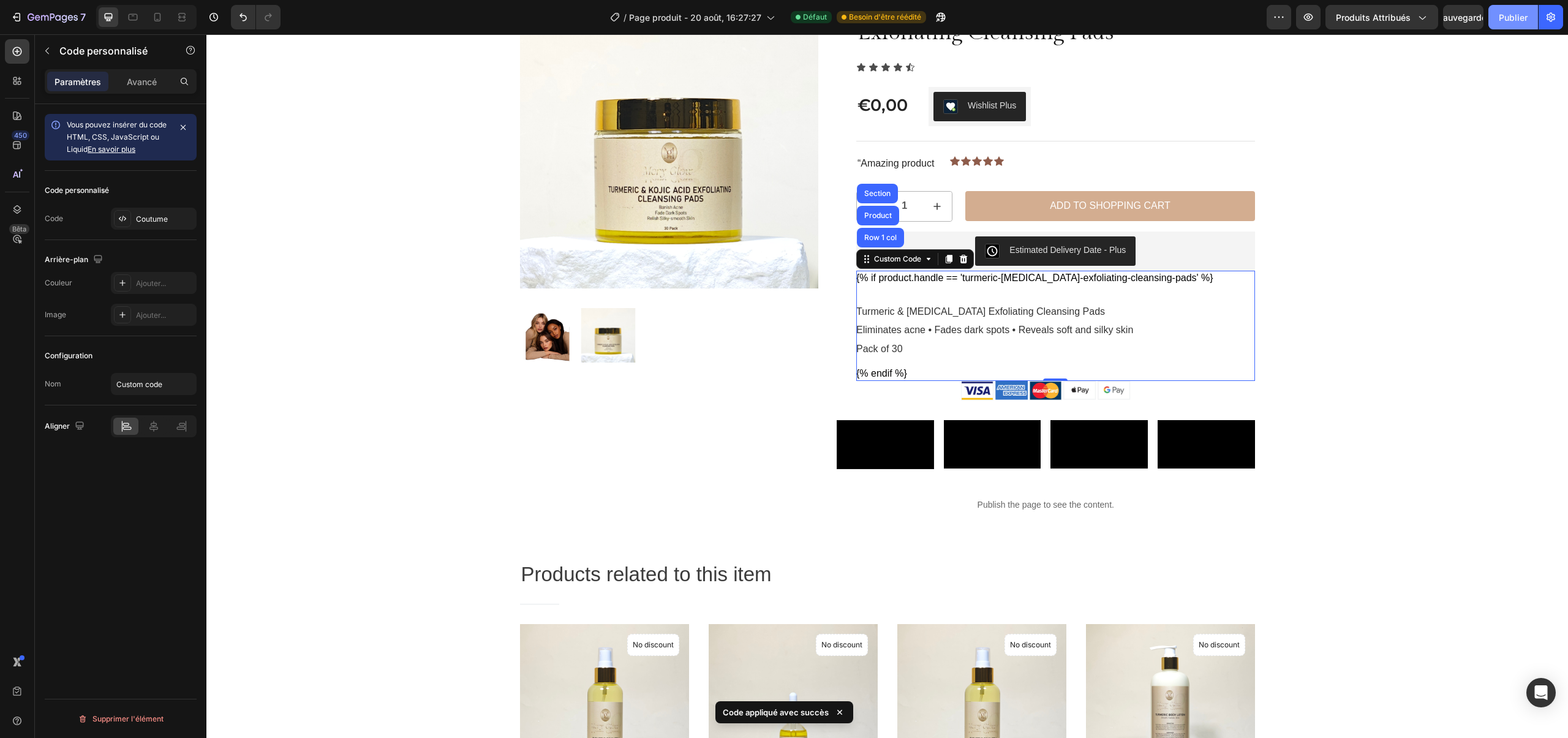
click at [1510, 22] on font "Publier" at bounding box center [1512, 18] width 29 height 13
click at [1312, 19] on icon "button" at bounding box center [1308, 17] width 9 height 7
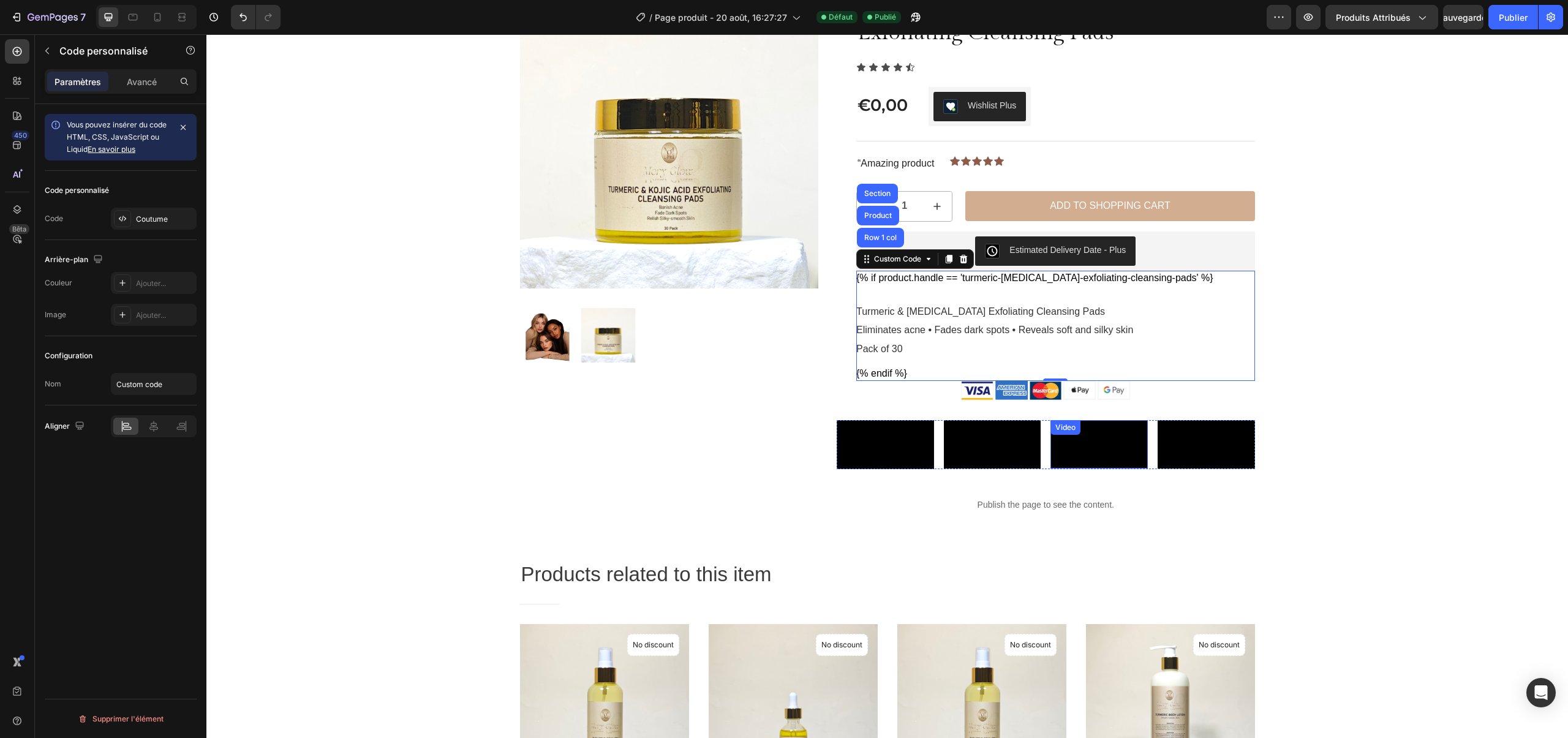
click at [1116, 448] on video at bounding box center [1098, 444] width 97 height 48
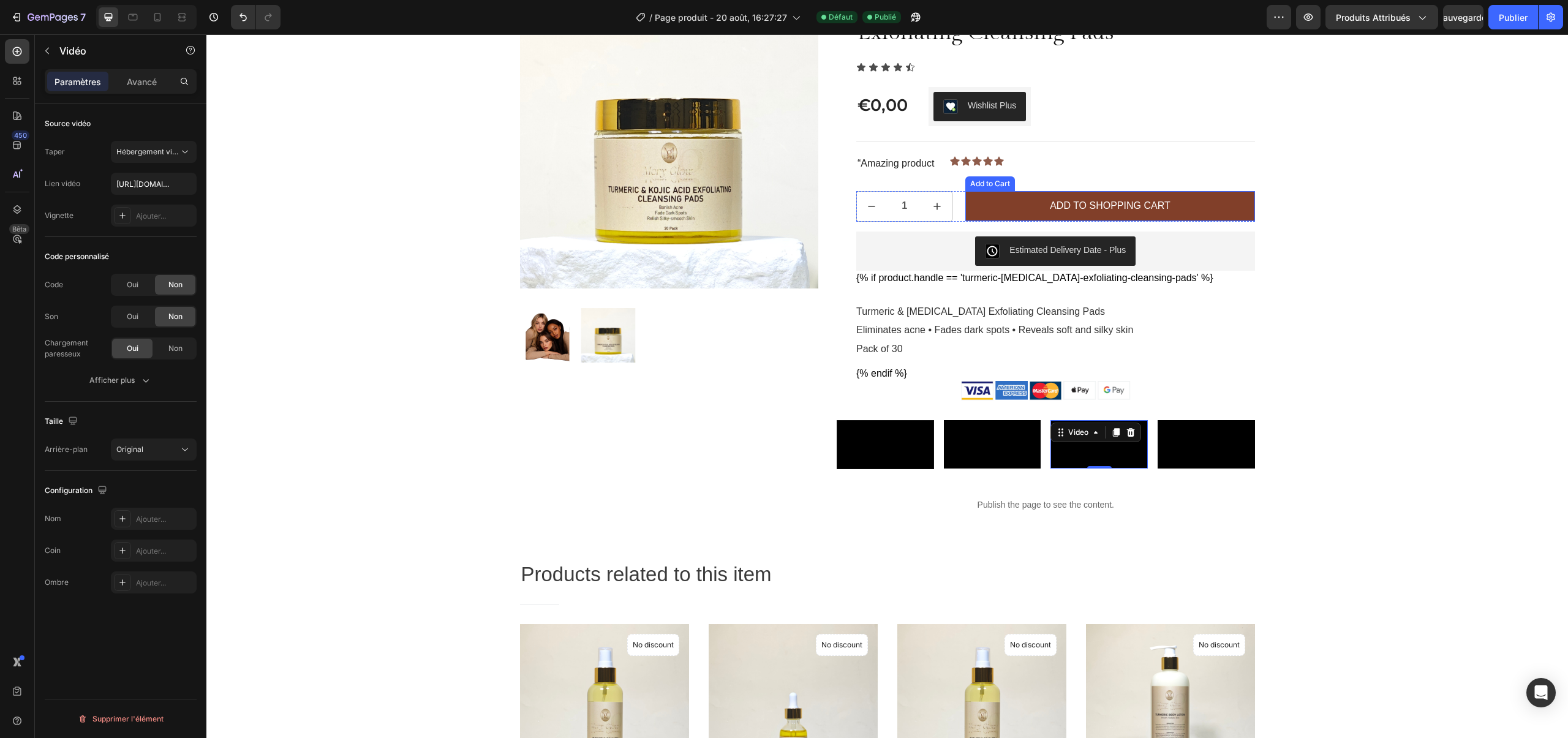
scroll to position [0, 0]
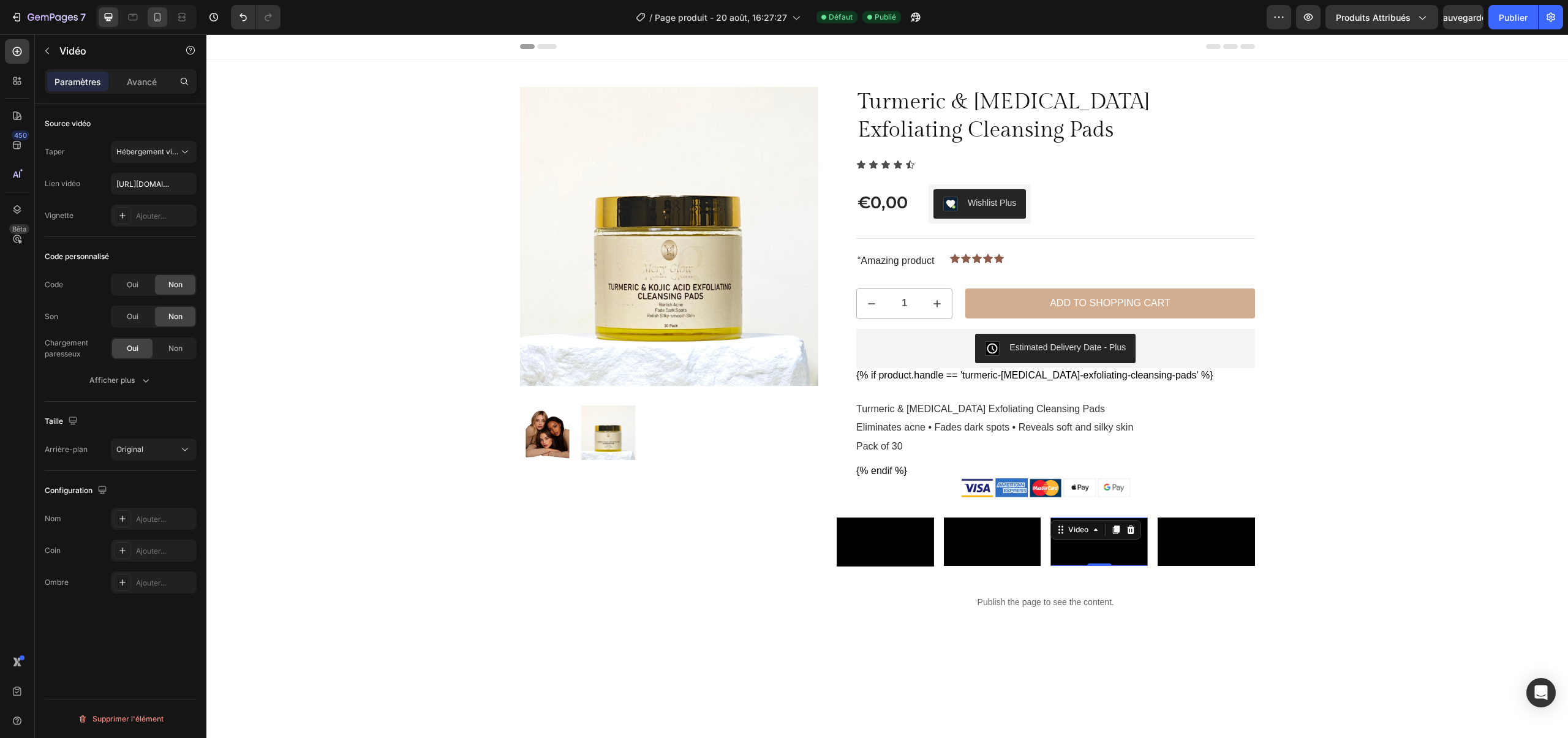
click at [160, 7] on div at bounding box center [146, 17] width 100 height 24
click at [160, 14] on icon at bounding box center [158, 17] width 7 height 9
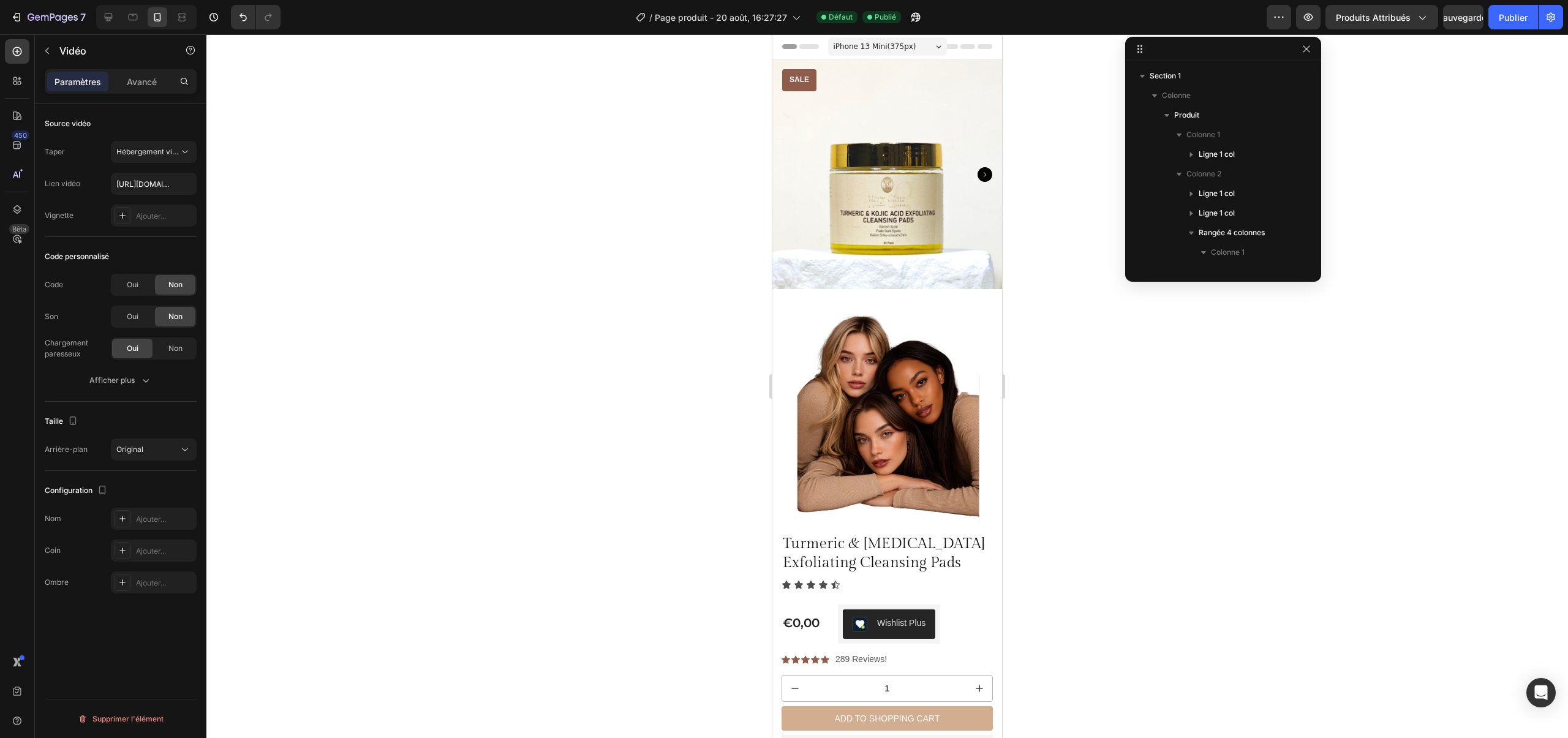
scroll to position [190, 0]
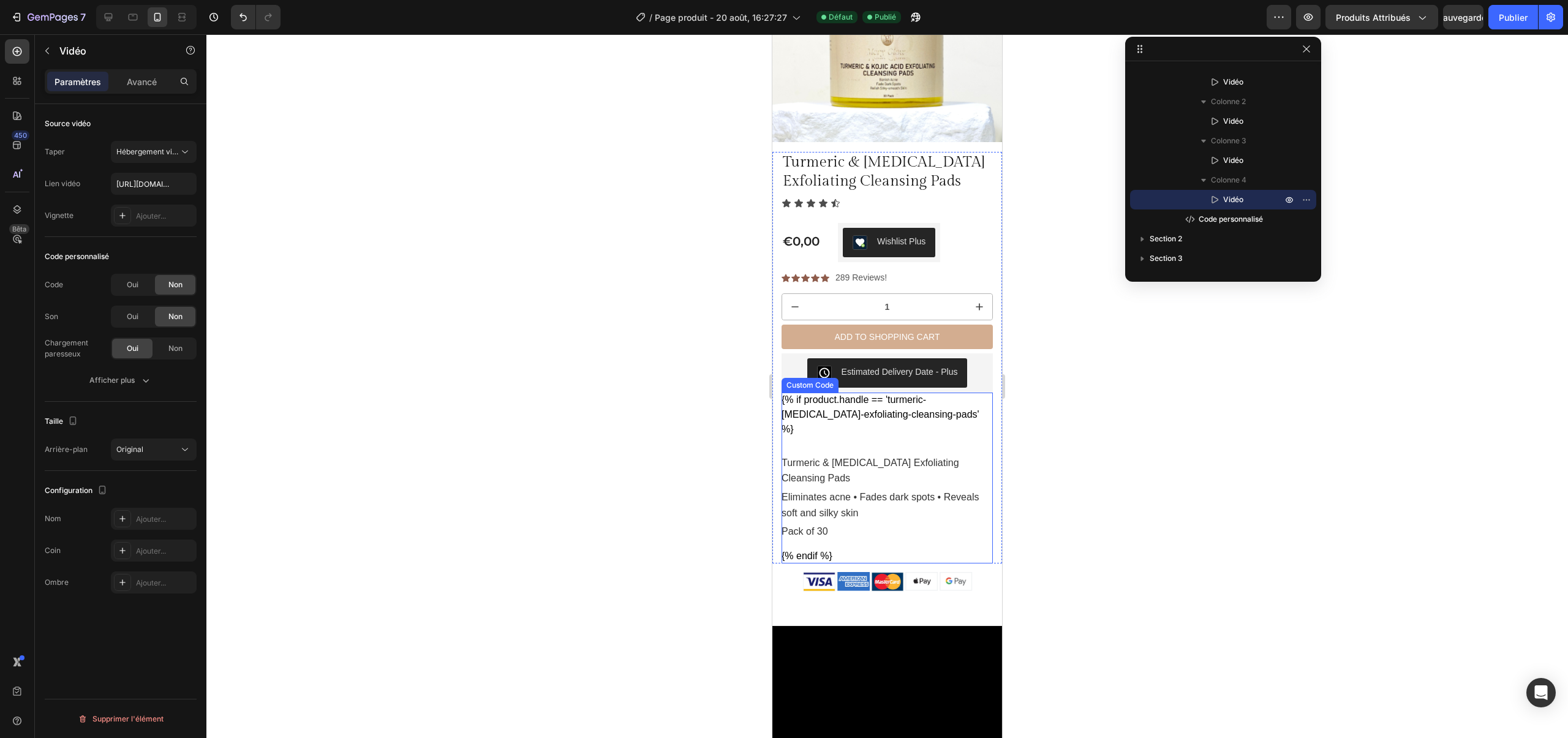
scroll to position [152, 0]
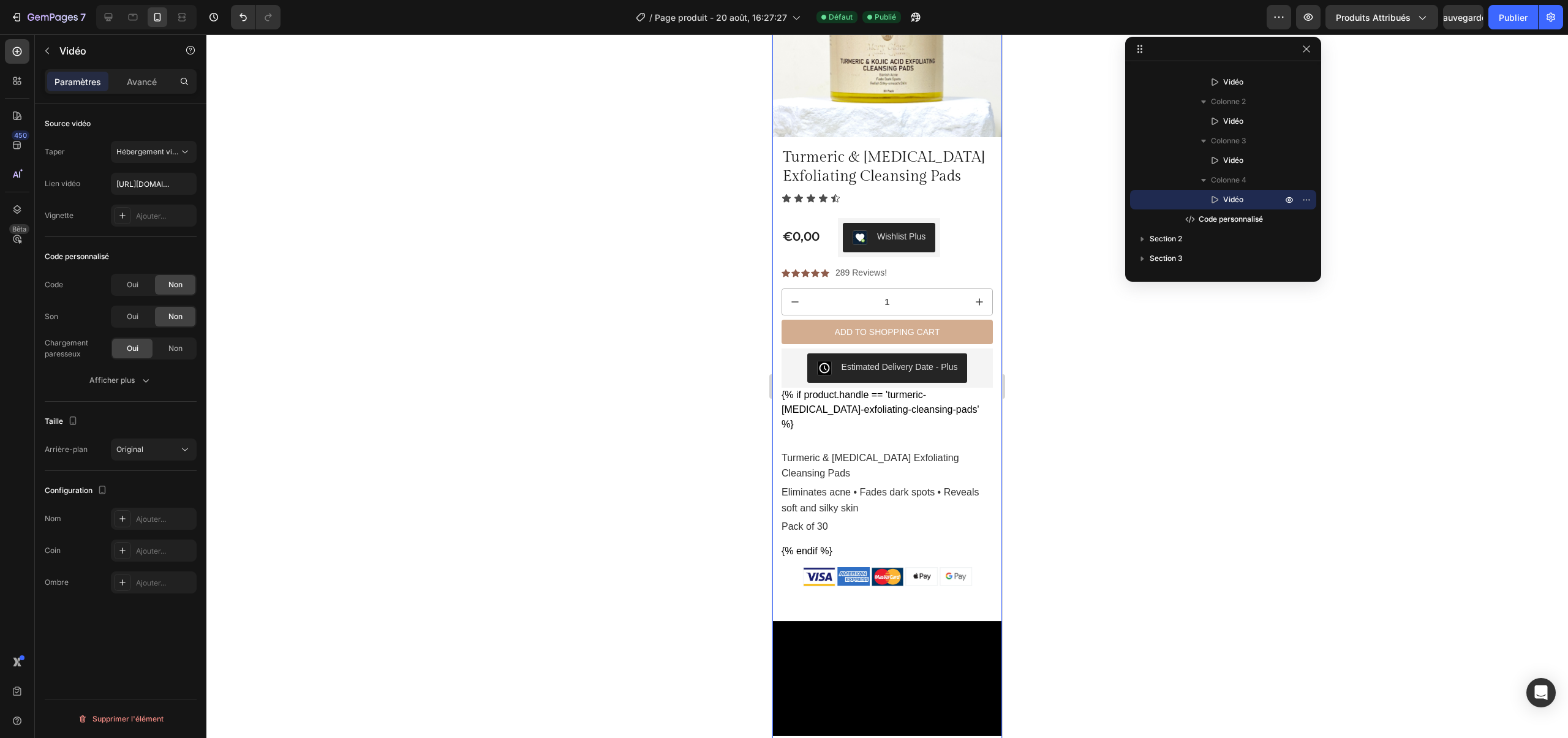
click at [901, 597] on div "Turmeric & Kojic Acid Exfoliating Cleansing Pads Product Title Icon Icon Icon I…" at bounding box center [887, 655] width 229 height 1016
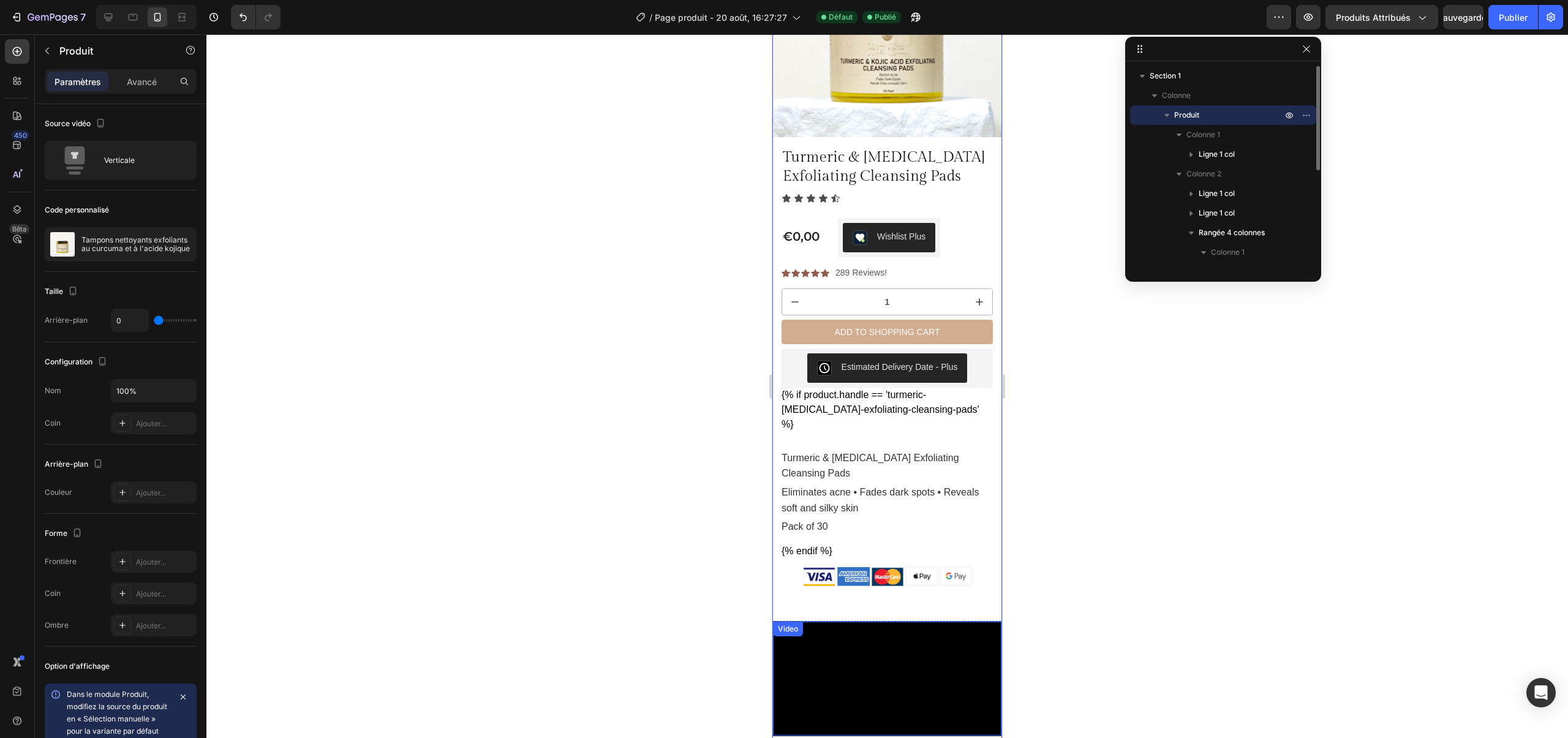
click at [908, 621] on video at bounding box center [888, 678] width 229 height 114
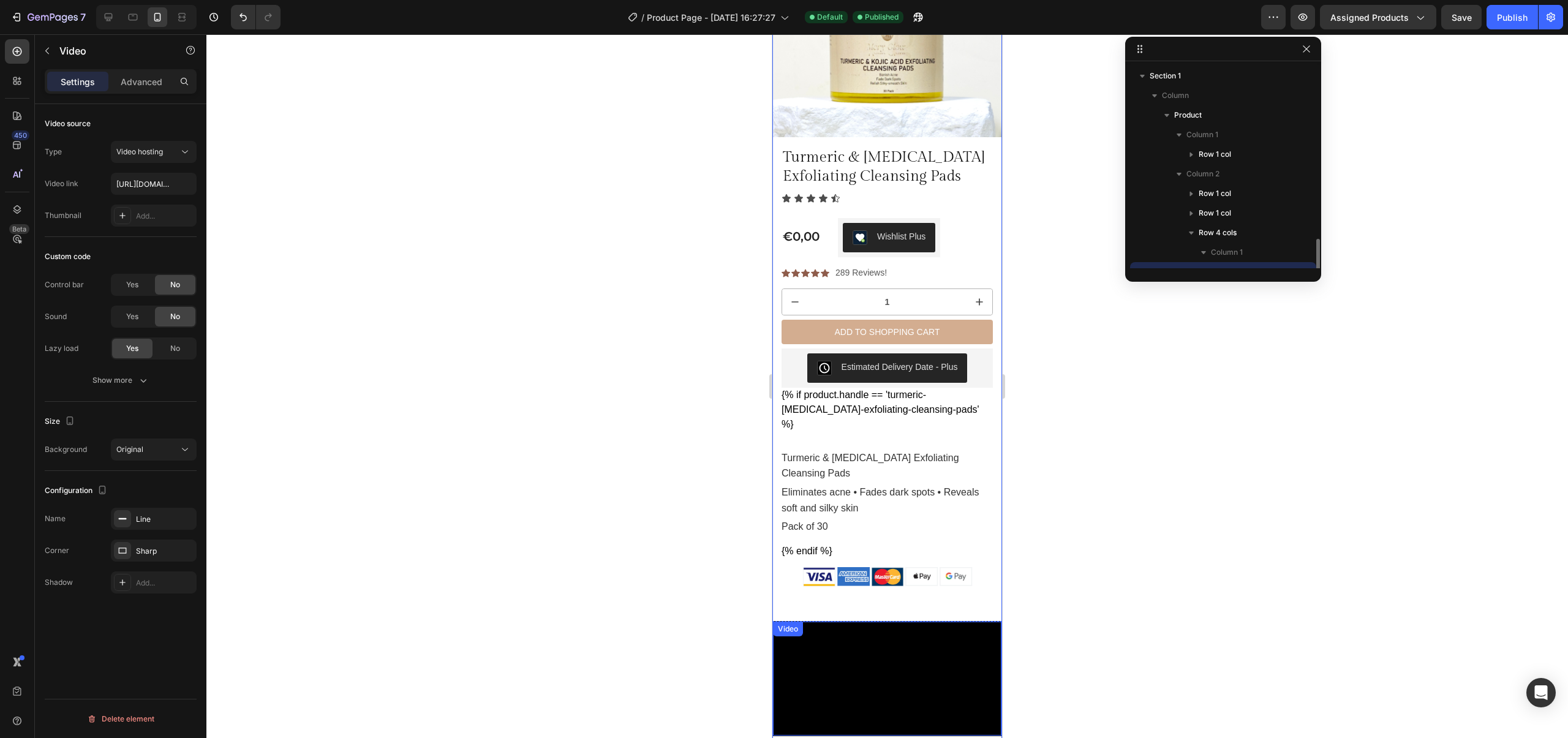
scroll to position [114, 0]
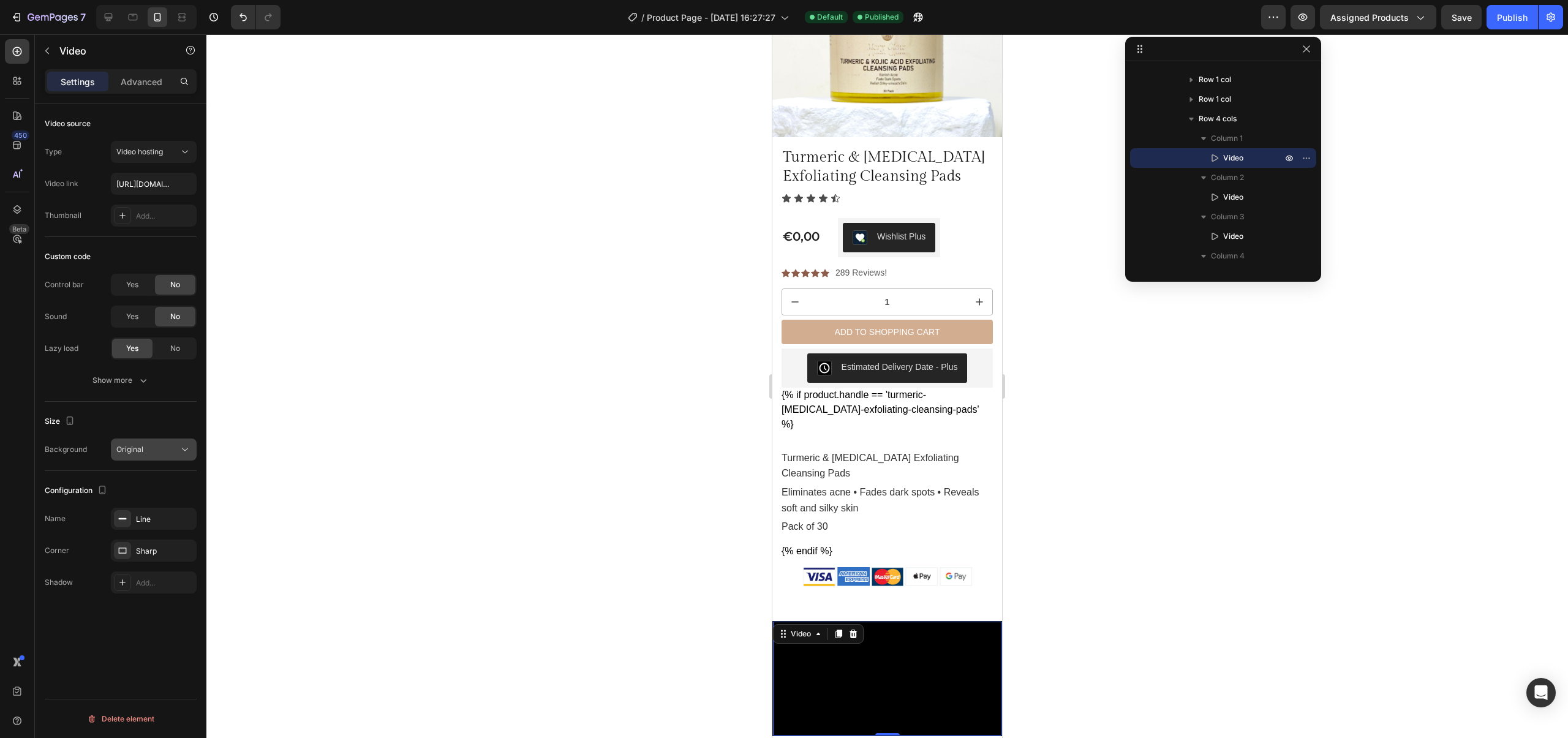
click at [139, 451] on span "Original" at bounding box center [130, 449] width 27 height 9
click at [139, 449] on span "Original" at bounding box center [130, 449] width 27 height 9
click at [127, 381] on div "Show more" at bounding box center [121, 380] width 57 height 12
click at [140, 85] on p "Advanced" at bounding box center [141, 82] width 42 height 13
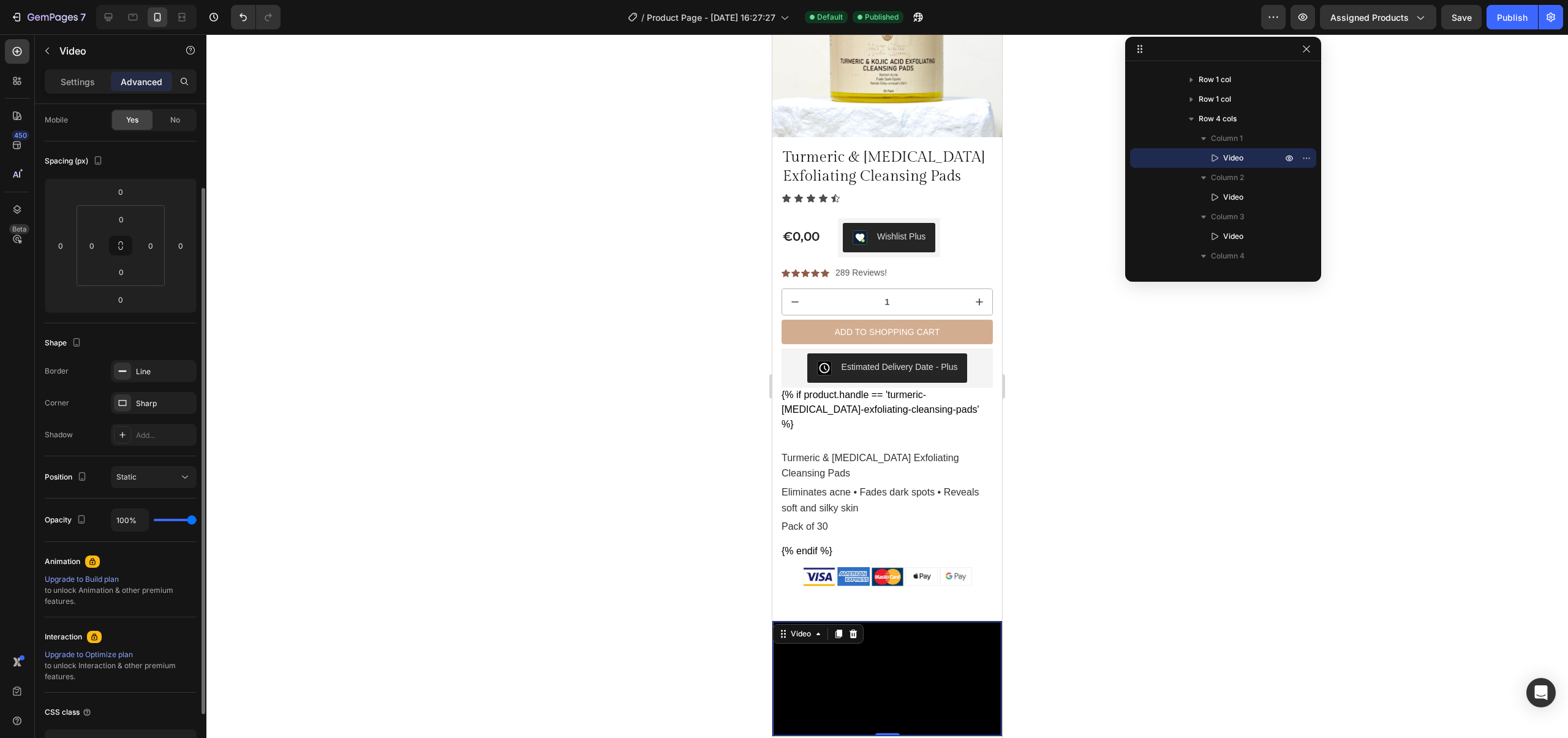
scroll to position [104, 0]
click at [132, 466] on span "Static" at bounding box center [127, 469] width 20 height 9
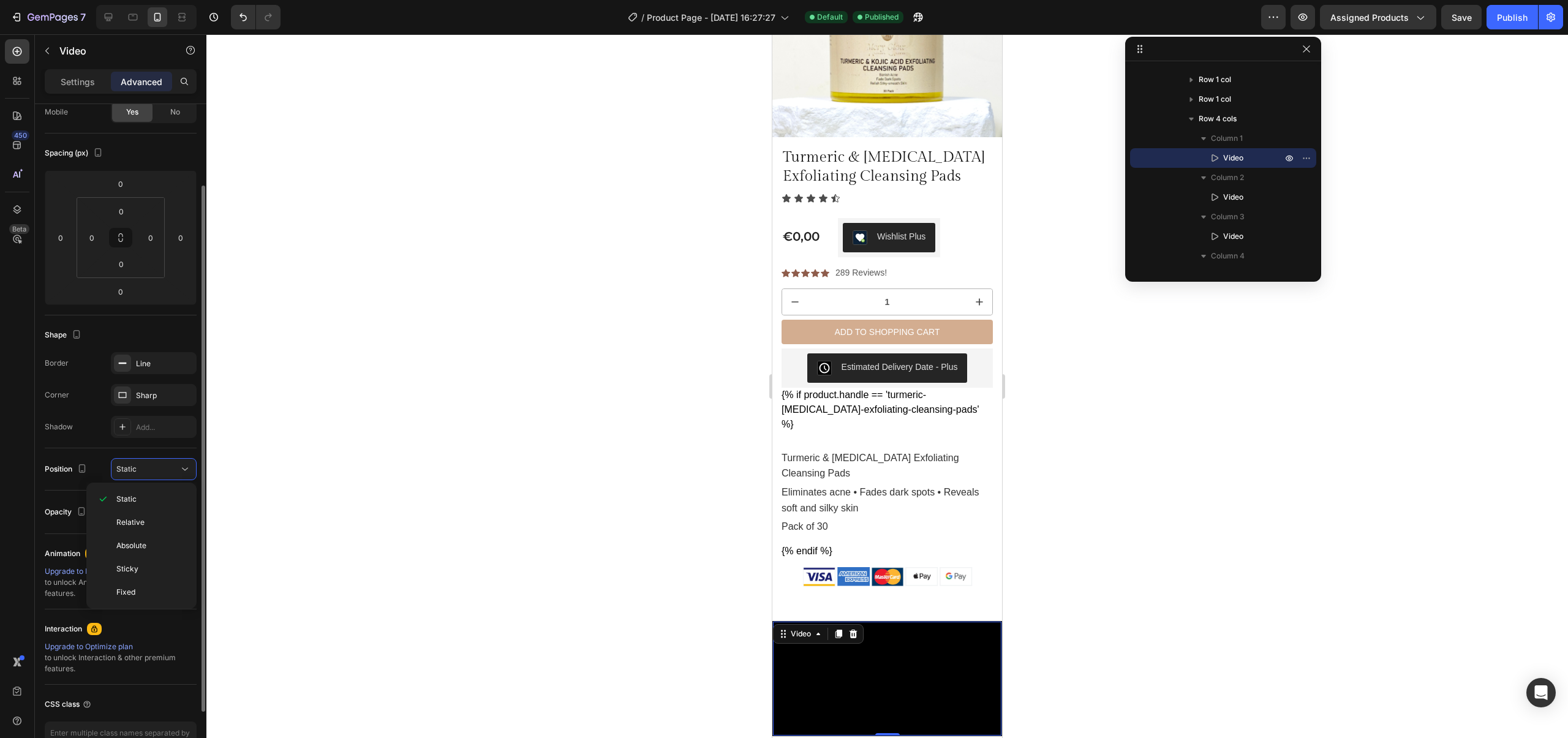
click at [87, 452] on div "Position Static" at bounding box center [121, 469] width 152 height 42
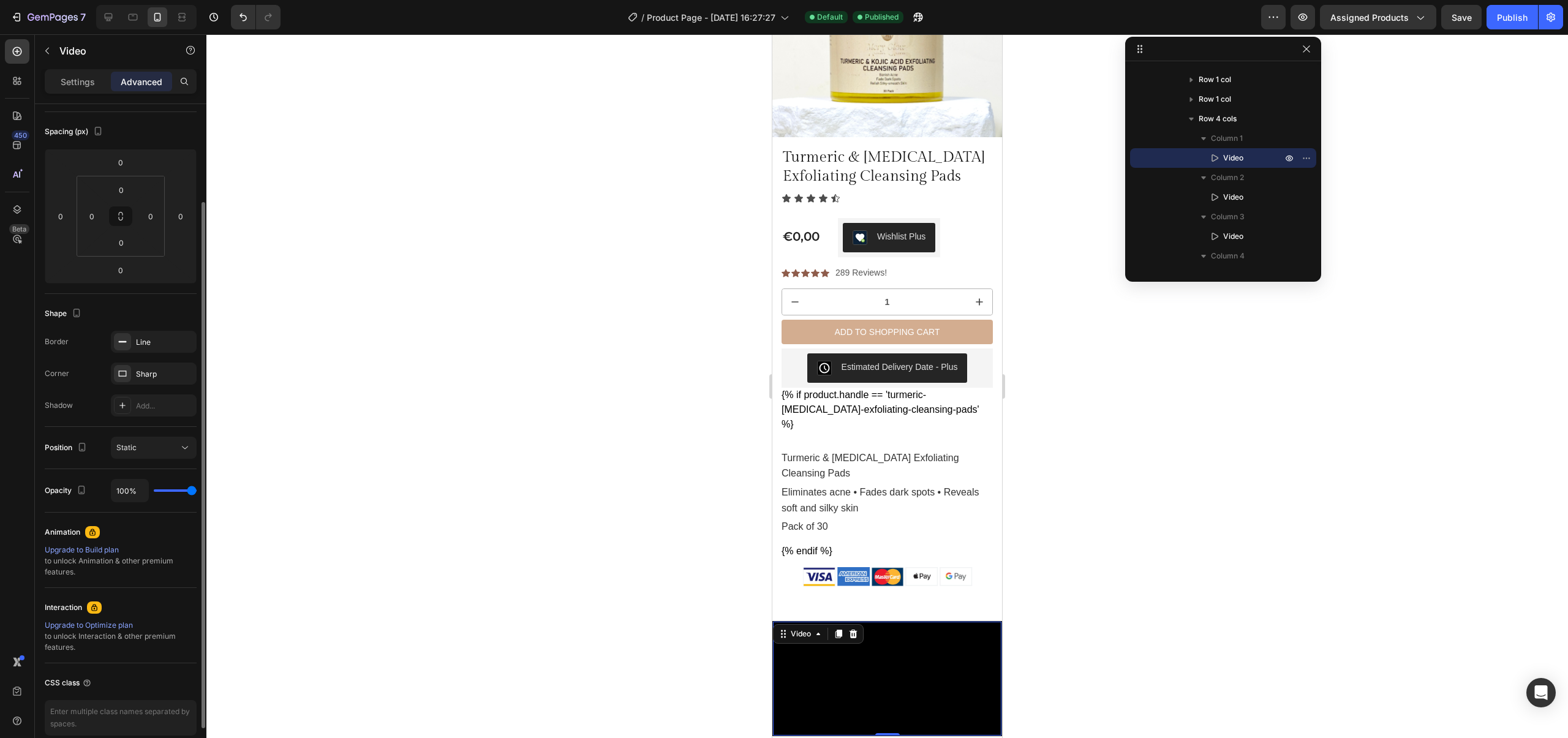
scroll to position [0, 0]
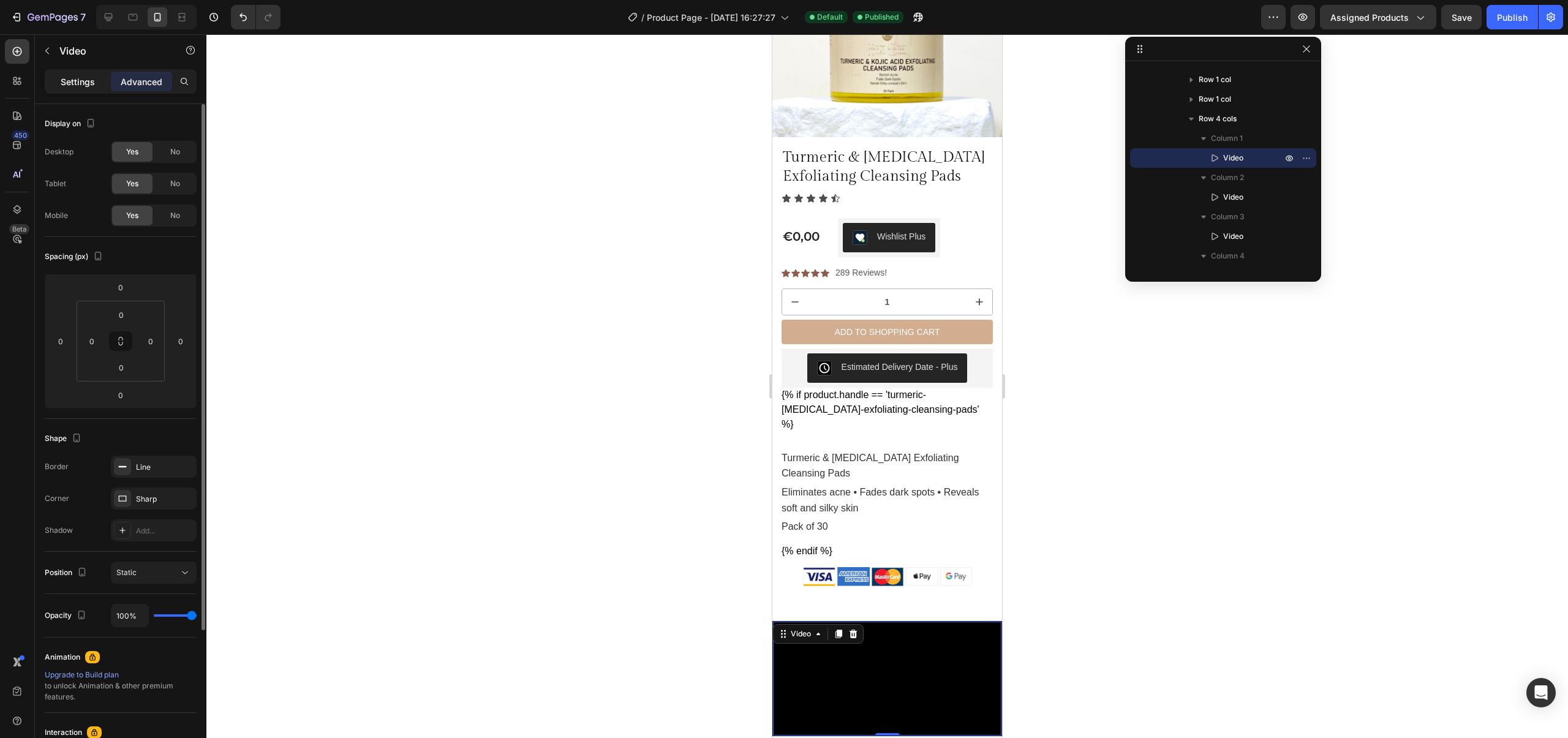
click at [81, 87] on p "Settings" at bounding box center [78, 82] width 34 height 13
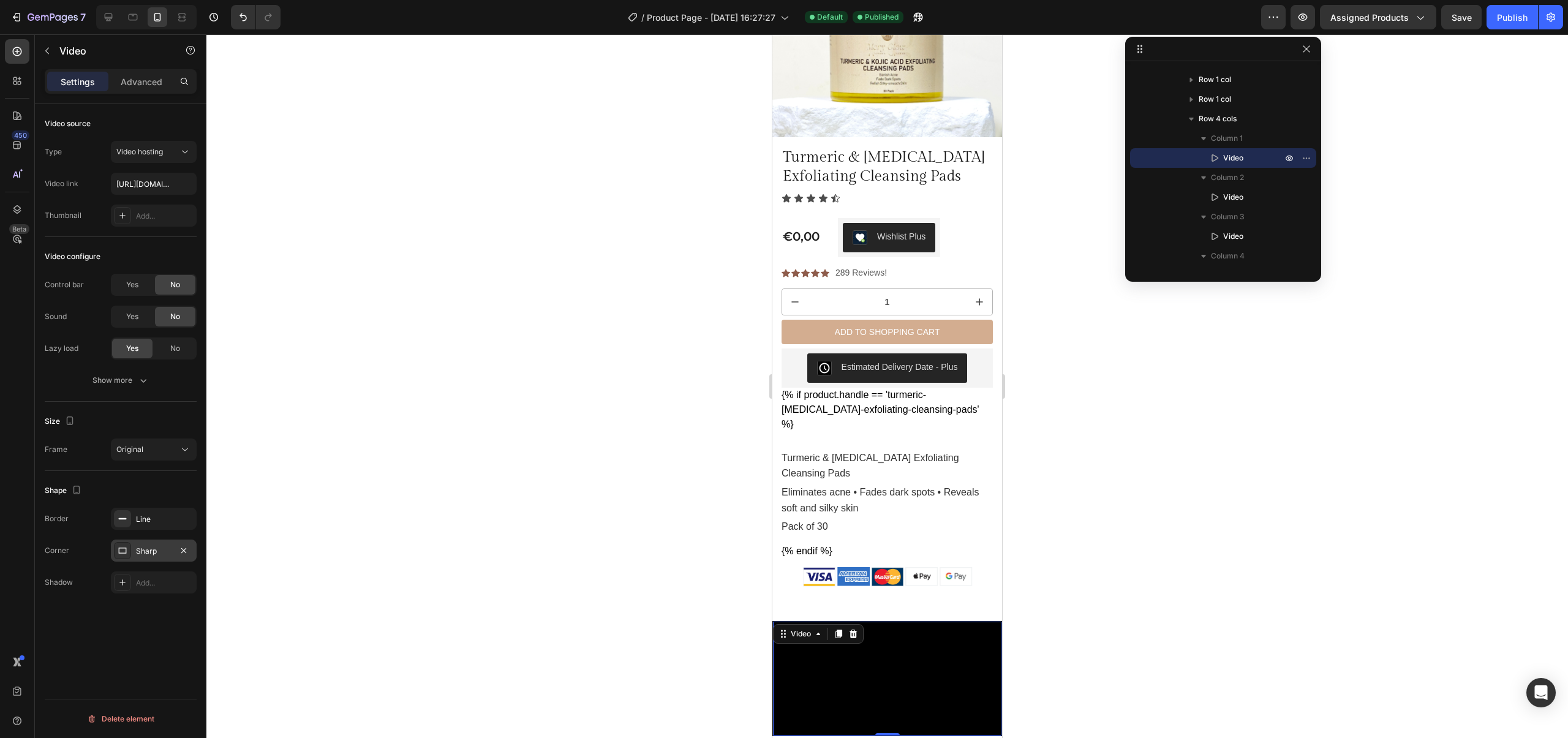
click at [154, 548] on div "Sharp" at bounding box center [154, 551] width 36 height 11
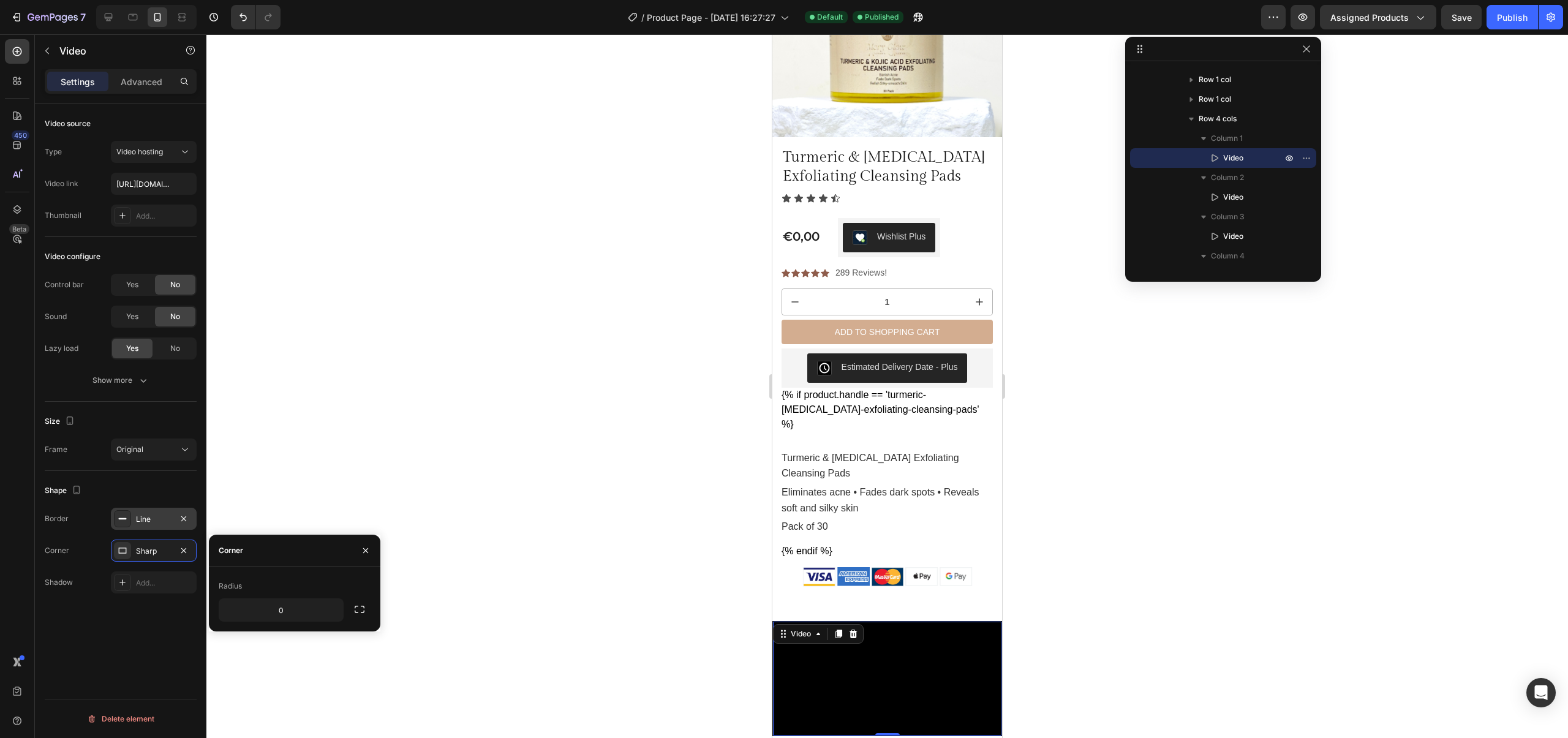
click at [146, 515] on div "Line" at bounding box center [154, 519] width 36 height 11
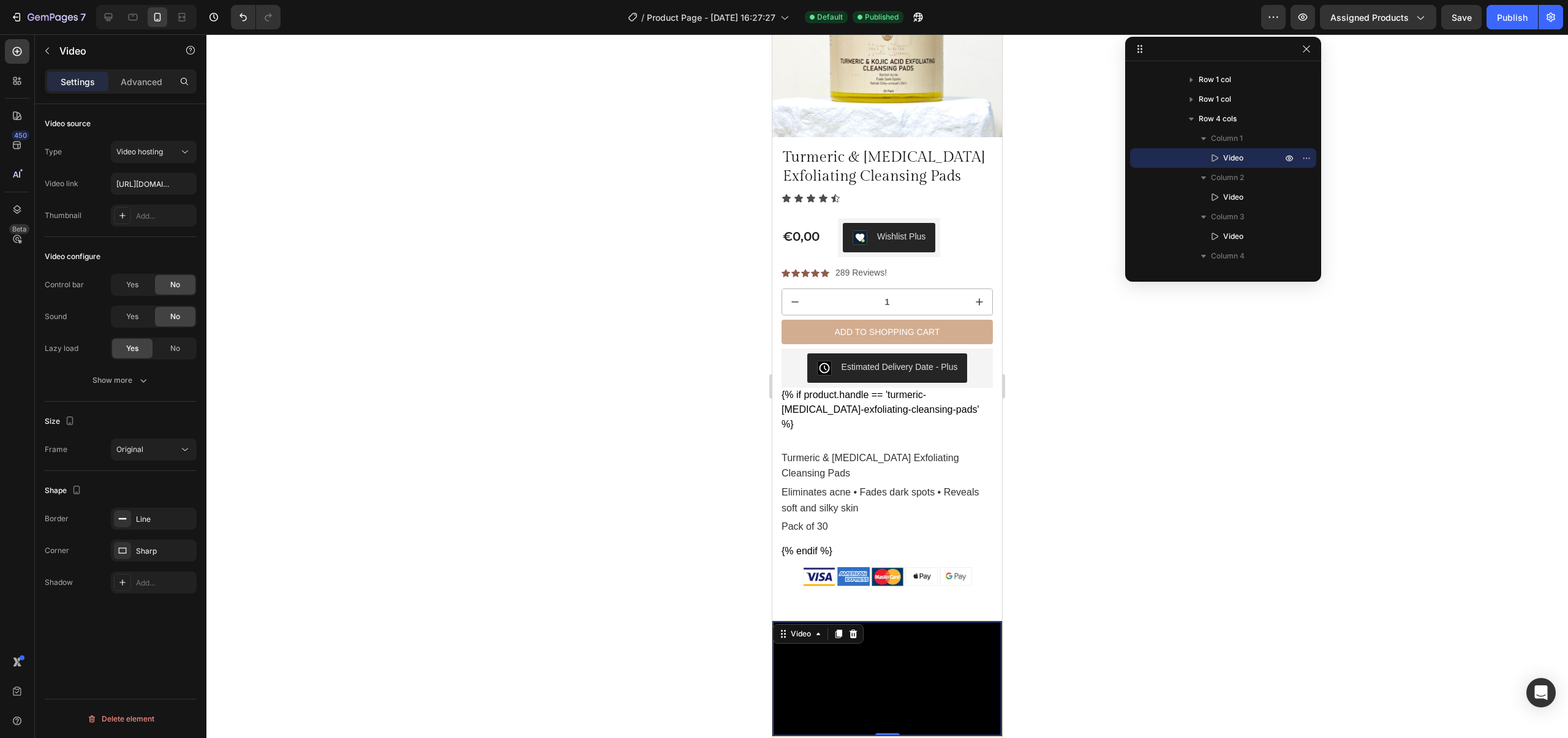
click at [146, 476] on div "Shape Border Line Corner Sharp Shadow Add..." at bounding box center [121, 537] width 152 height 132
click at [143, 455] on div "Original" at bounding box center [148, 450] width 63 height 11
drag, startPoint x: 141, startPoint y: 417, endPoint x: 139, endPoint y: 403, distance: 14.1
click at [140, 416] on div "Size" at bounding box center [121, 421] width 152 height 20
click at [137, 382] on icon "button" at bounding box center [143, 380] width 12 height 12
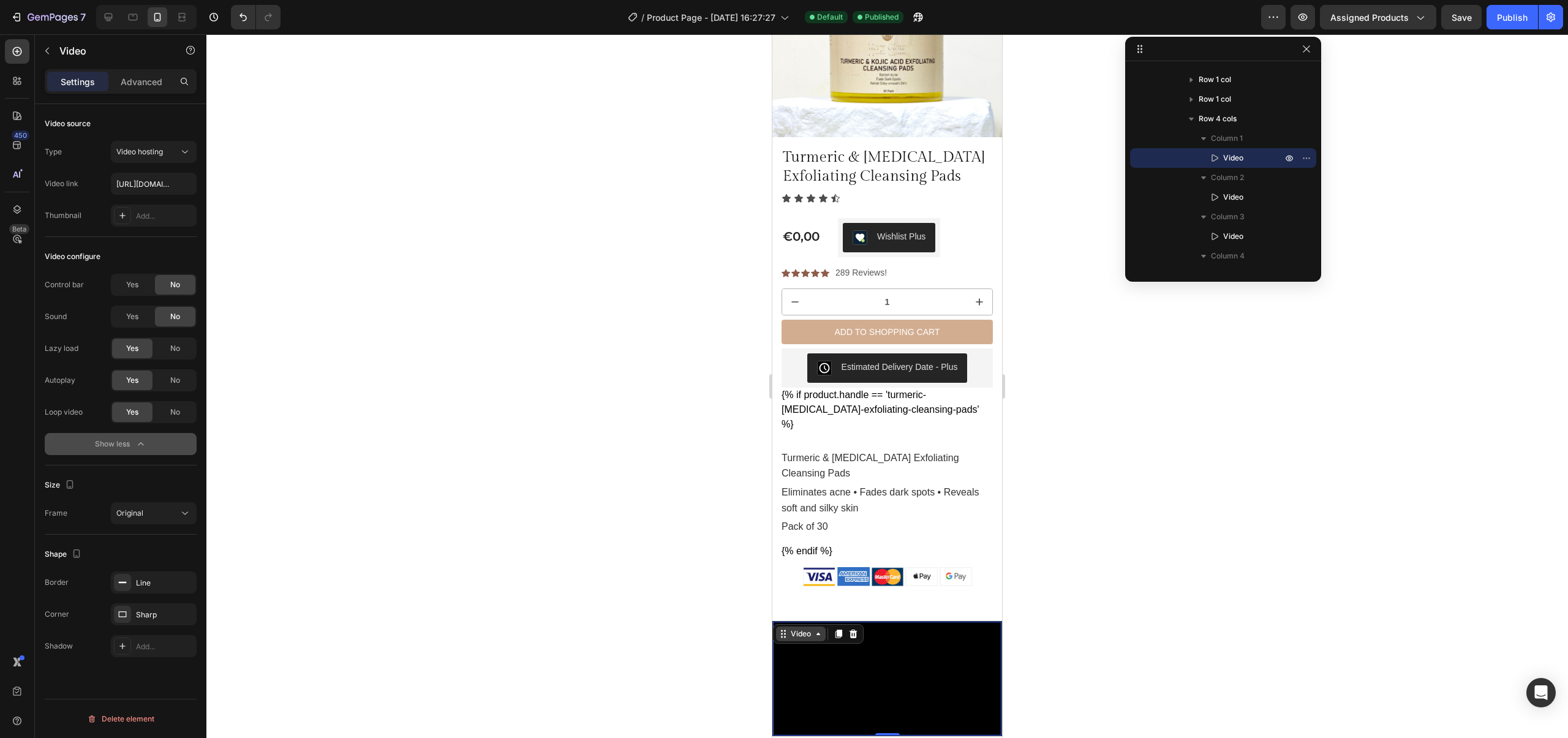
click at [817, 629] on icon at bounding box center [818, 634] width 10 height 10
click at [882, 673] on video at bounding box center [888, 678] width 229 height 114
click at [817, 580] on div "Image Image Image Image Image Icon List Hoz" at bounding box center [887, 585] width 229 height 34
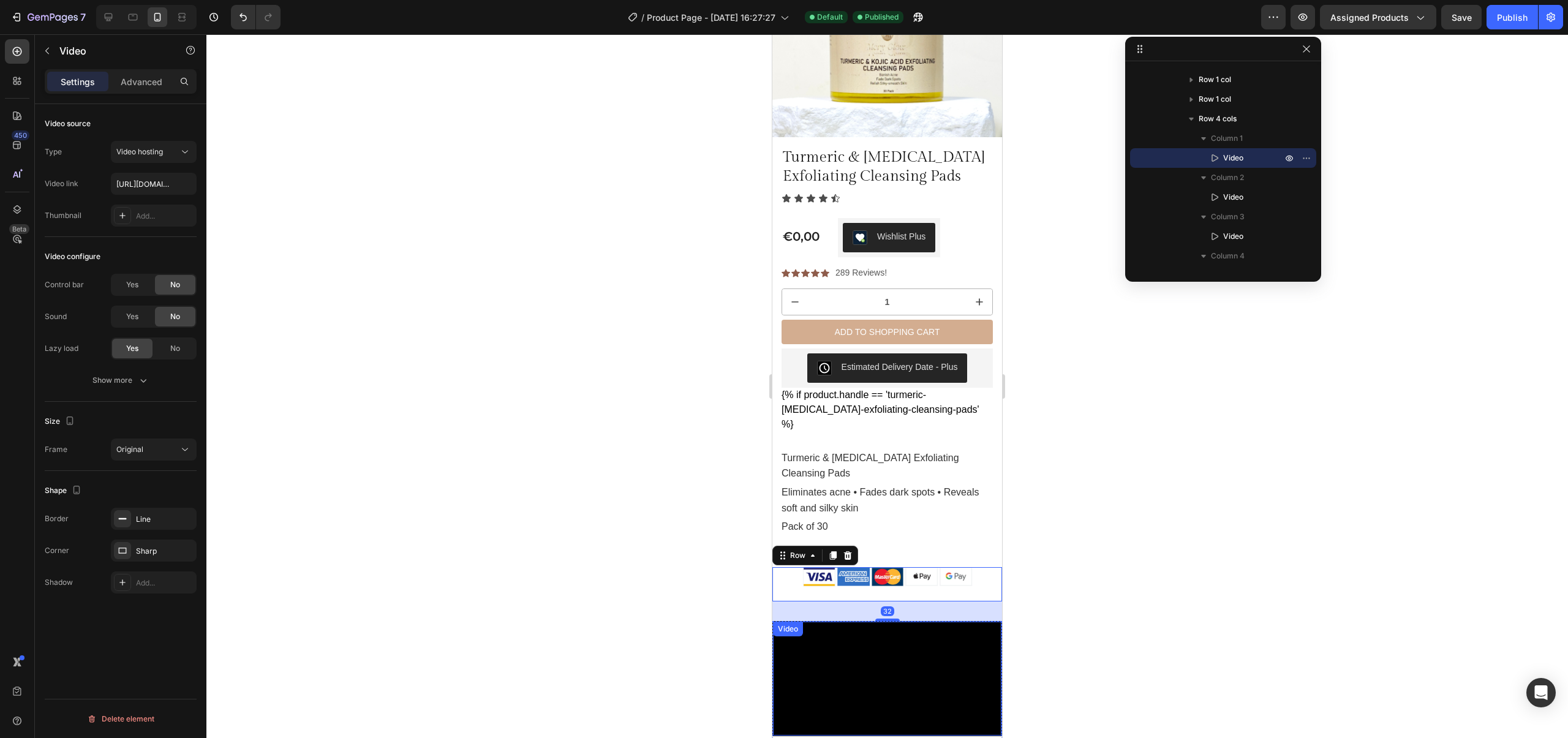
click at [782, 622] on div "Video" at bounding box center [887, 679] width 229 height 116
click at [786, 641] on video at bounding box center [888, 678] width 229 height 114
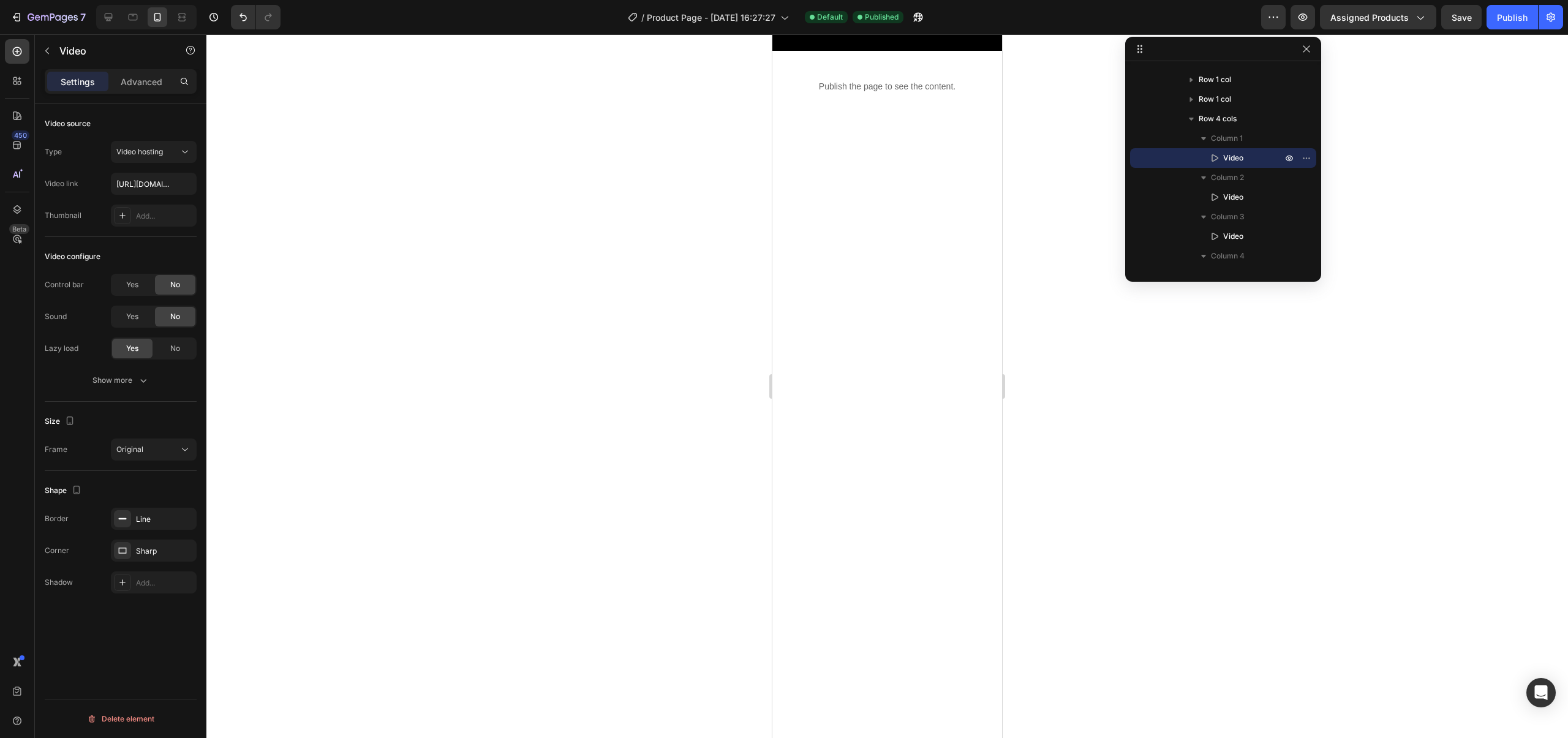
scroll to position [1205, 0]
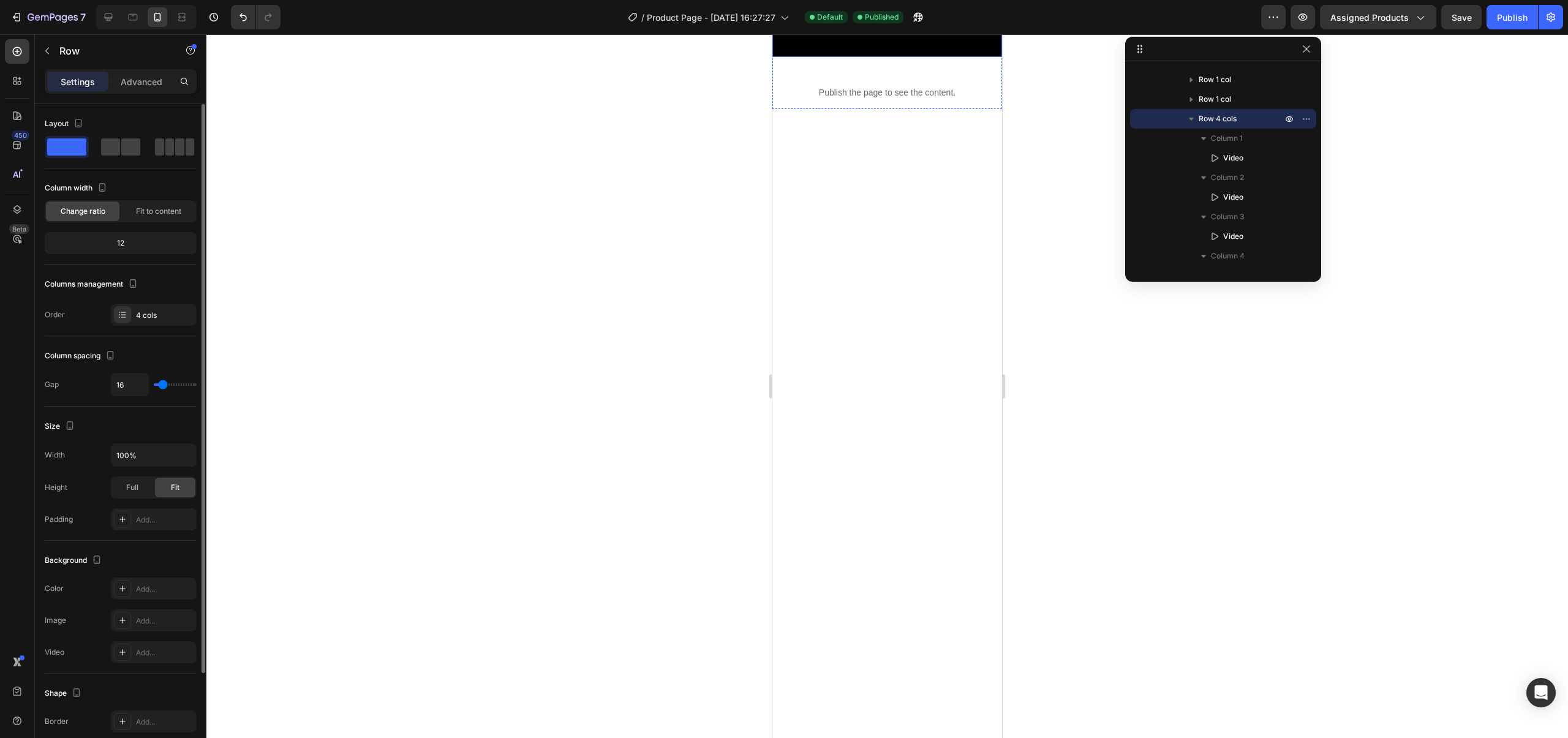
click at [176, 155] on span at bounding box center [180, 147] width 9 height 17
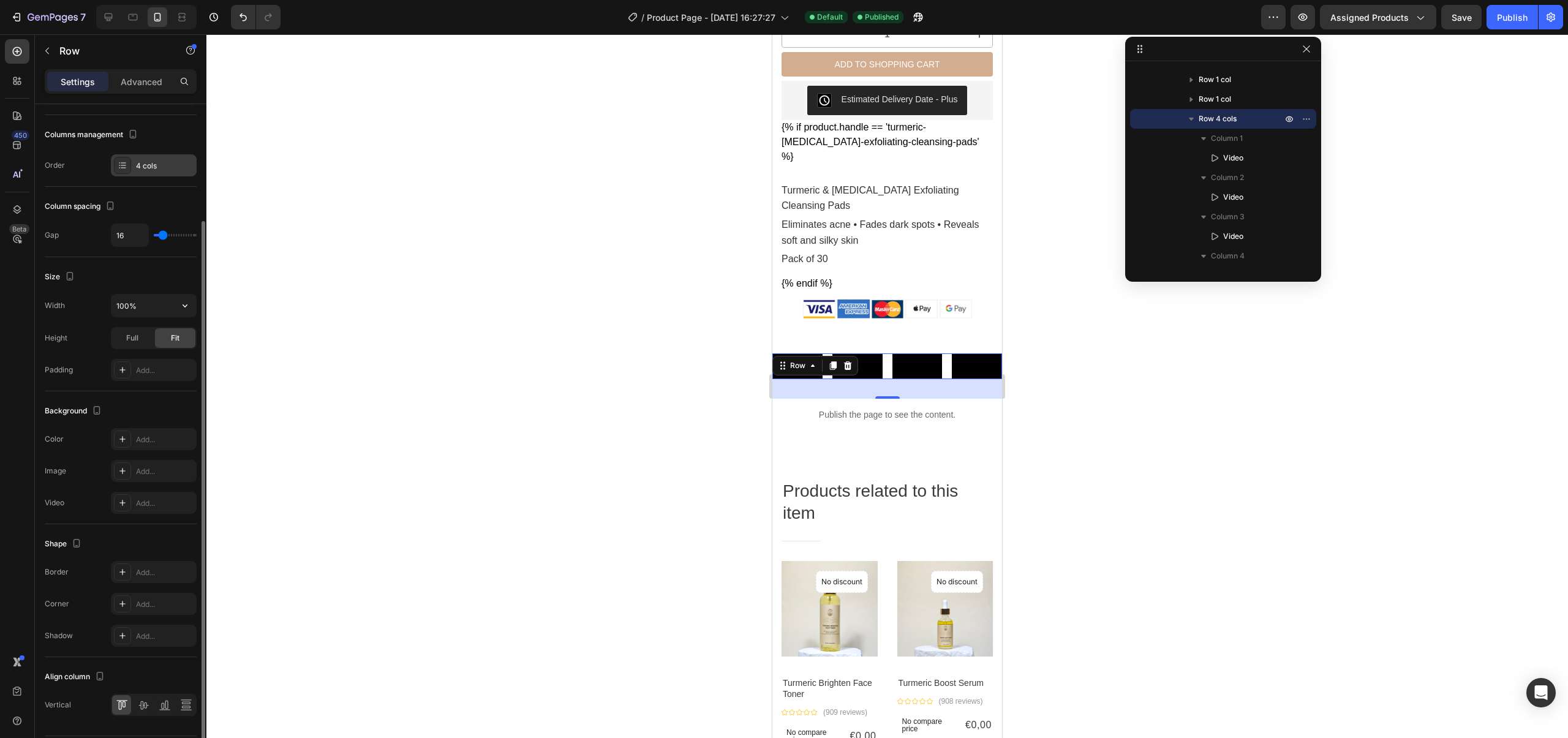
scroll to position [186, 0]
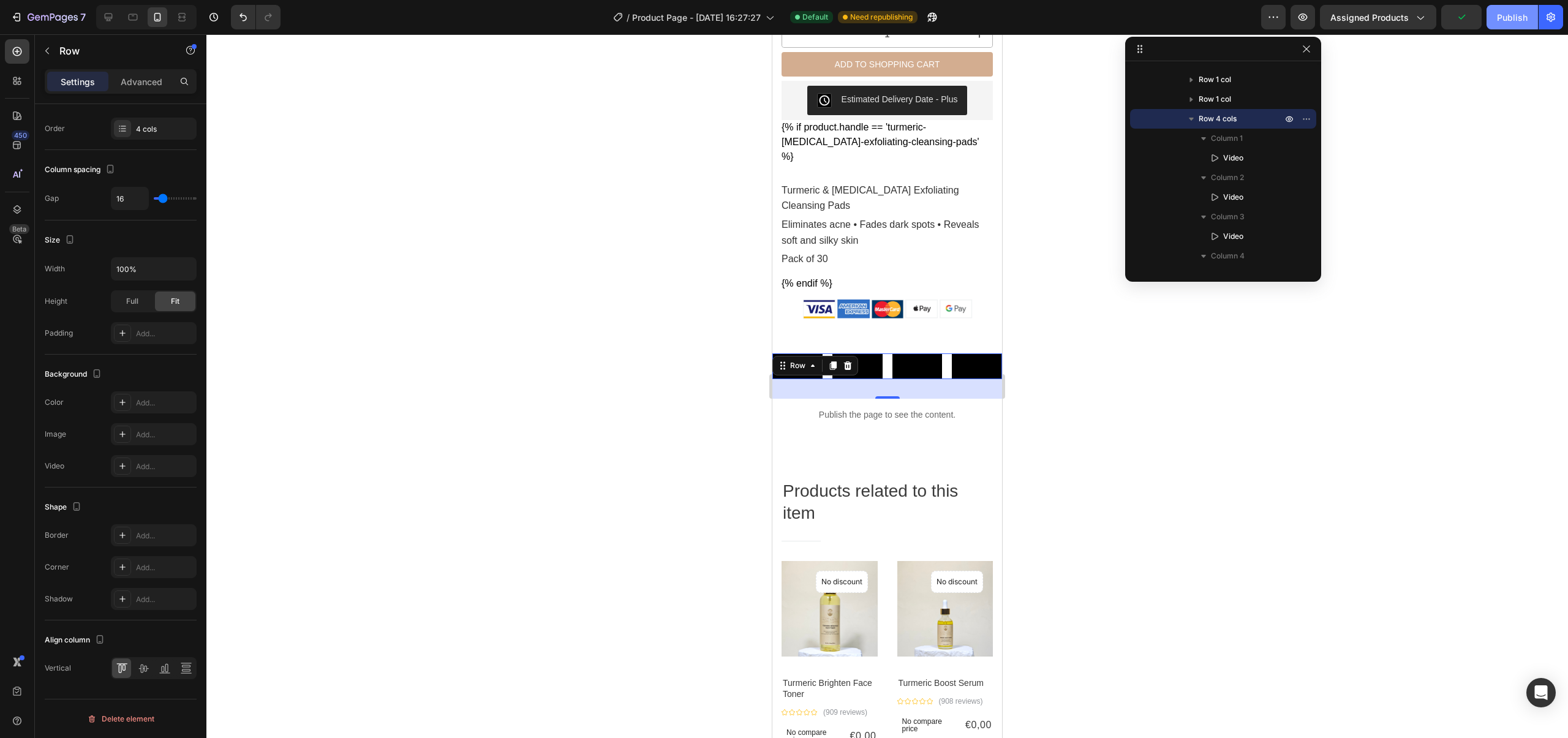
click at [1523, 26] on button "Publish" at bounding box center [1512, 17] width 51 height 24
click at [1224, 357] on div at bounding box center [887, 386] width 1361 height 704
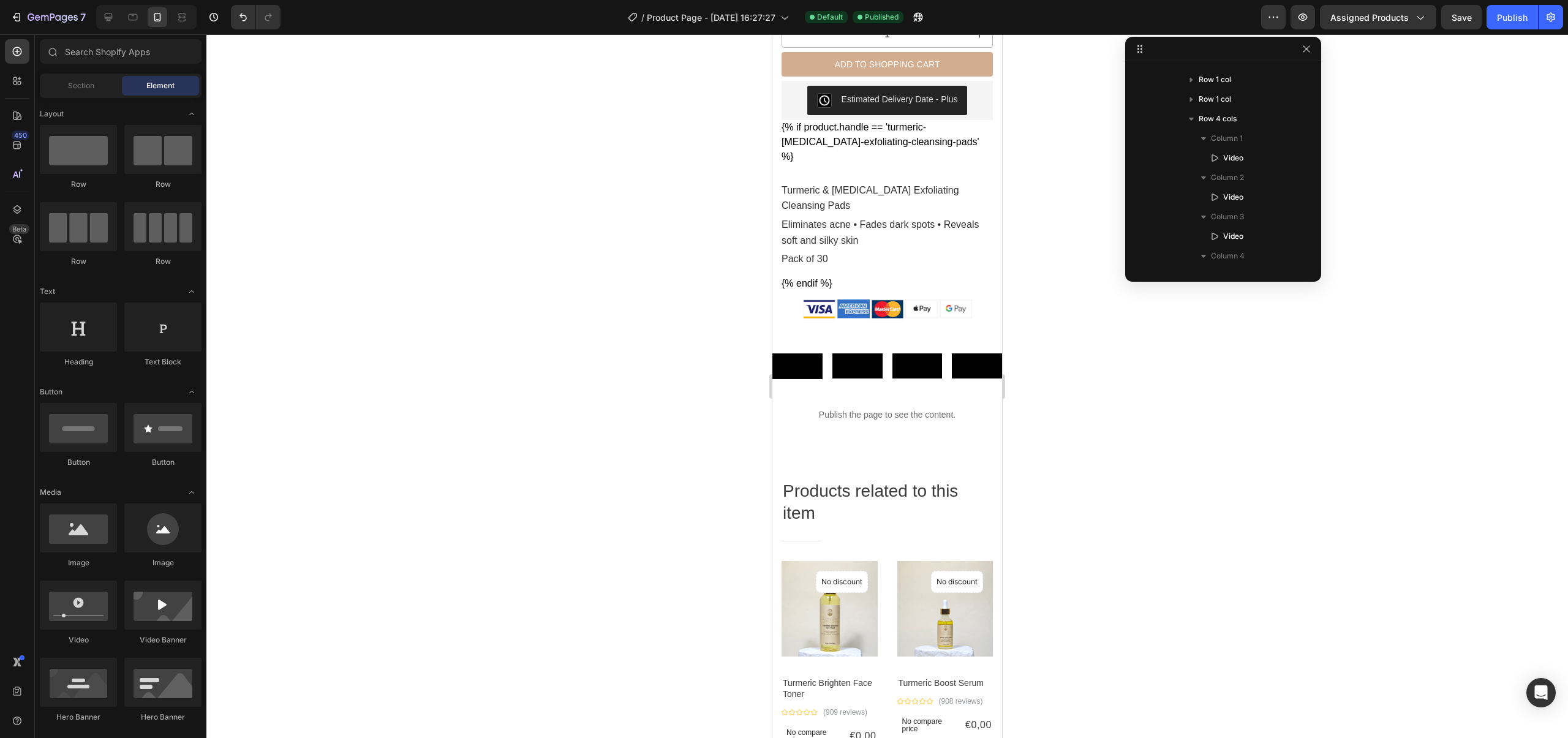
scroll to position [3073, 0]
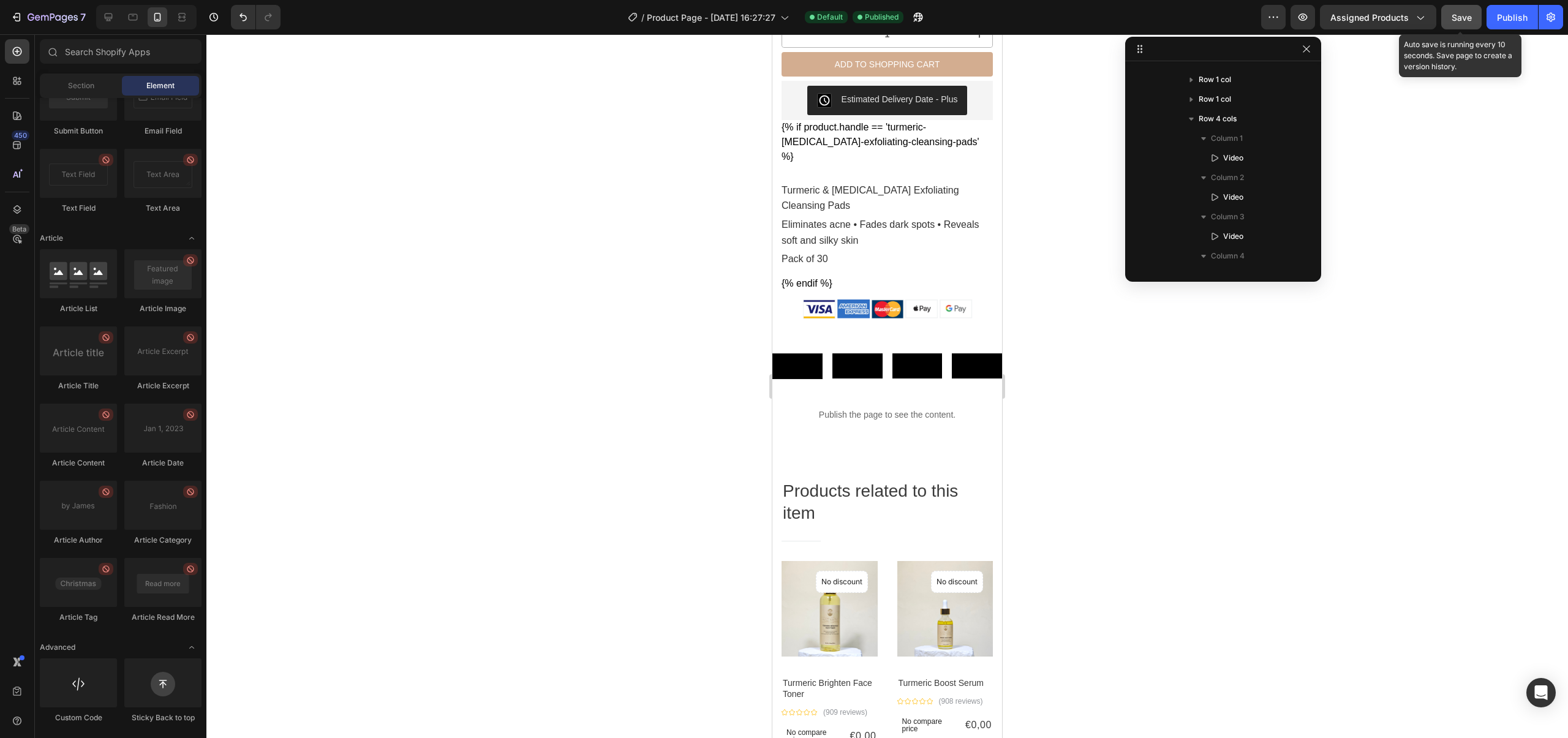
click at [1470, 23] on div "Save" at bounding box center [1462, 18] width 20 height 13
